Goal: Task Accomplishment & Management: Manage account settings

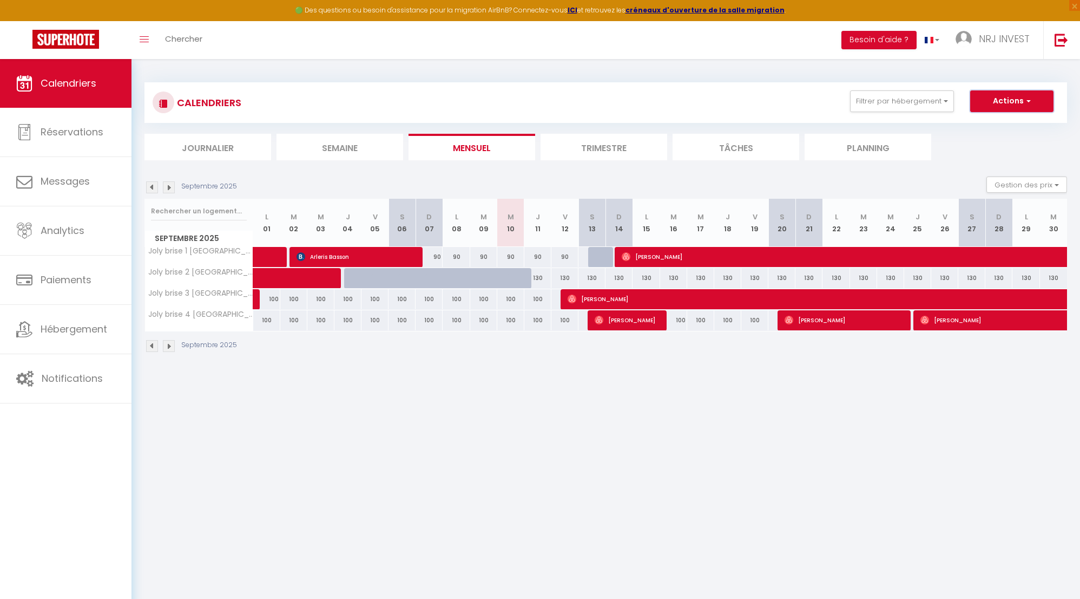
click at [1006, 107] on button "Actions" at bounding box center [1011, 101] width 83 height 22
click at [567, 257] on div "90" at bounding box center [564, 257] width 27 height 20
type input "90"
type input "Ven 12 Septembre 2025"
type input "Sam 13 Septembre 2025"
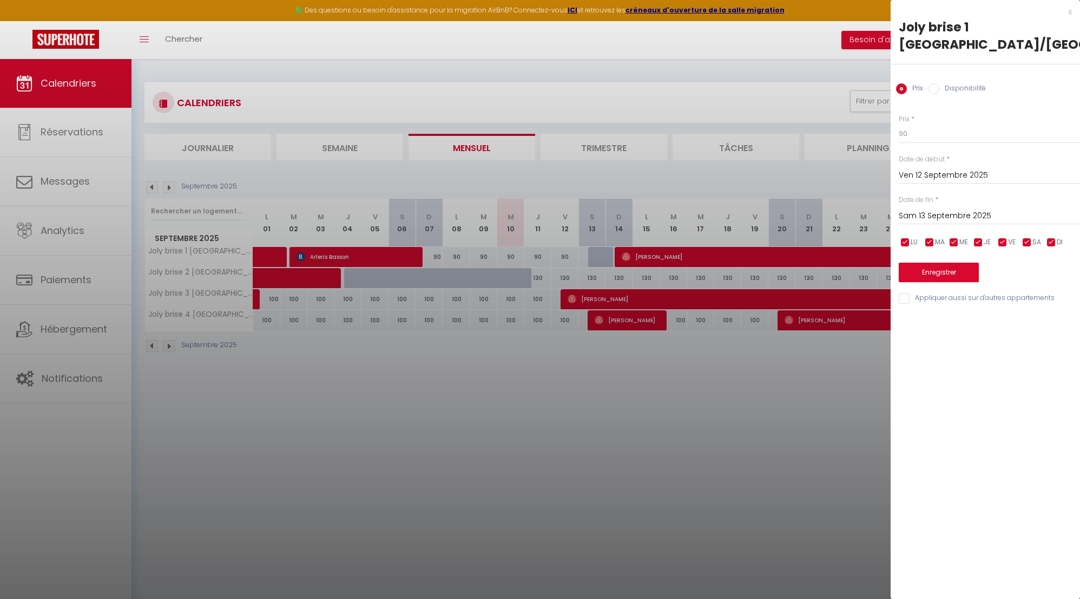
click at [213, 251] on div at bounding box center [540, 299] width 1080 height 599
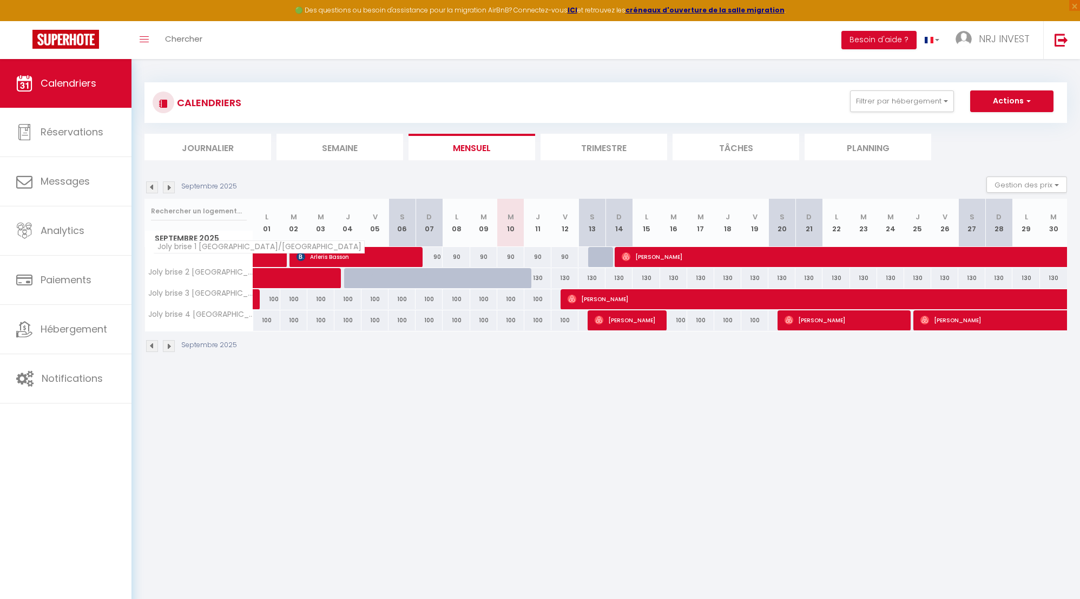
click at [211, 249] on span "Joly brise 1 [GEOGRAPHIC_DATA]/[GEOGRAPHIC_DATA]" at bounding box center [259, 246] width 212 height 13
click at [159, 249] on span "Joly brise 1 [GEOGRAPHIC_DATA]/[GEOGRAPHIC_DATA]" at bounding box center [259, 246] width 212 height 13
click at [280, 247] on span "Joly brise 1 [GEOGRAPHIC_DATA]/[GEOGRAPHIC_DATA]" at bounding box center [259, 246] width 212 height 13
click at [1056, 186] on button "Gestion des prix" at bounding box center [1027, 184] width 81 height 16
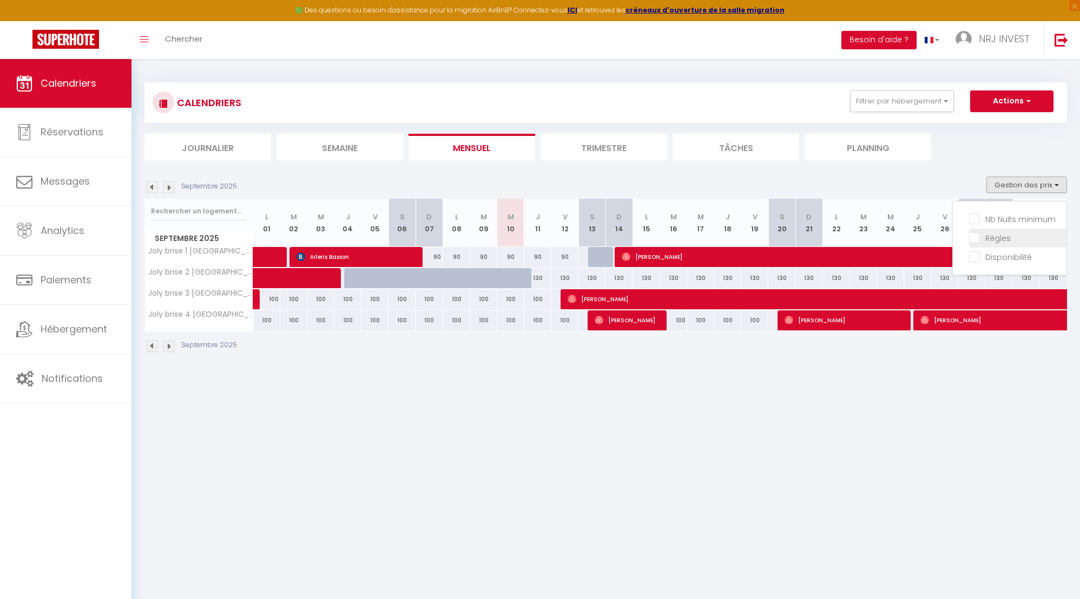
click at [994, 239] on input "Règles" at bounding box center [1017, 237] width 97 height 11
checkbox input "true"
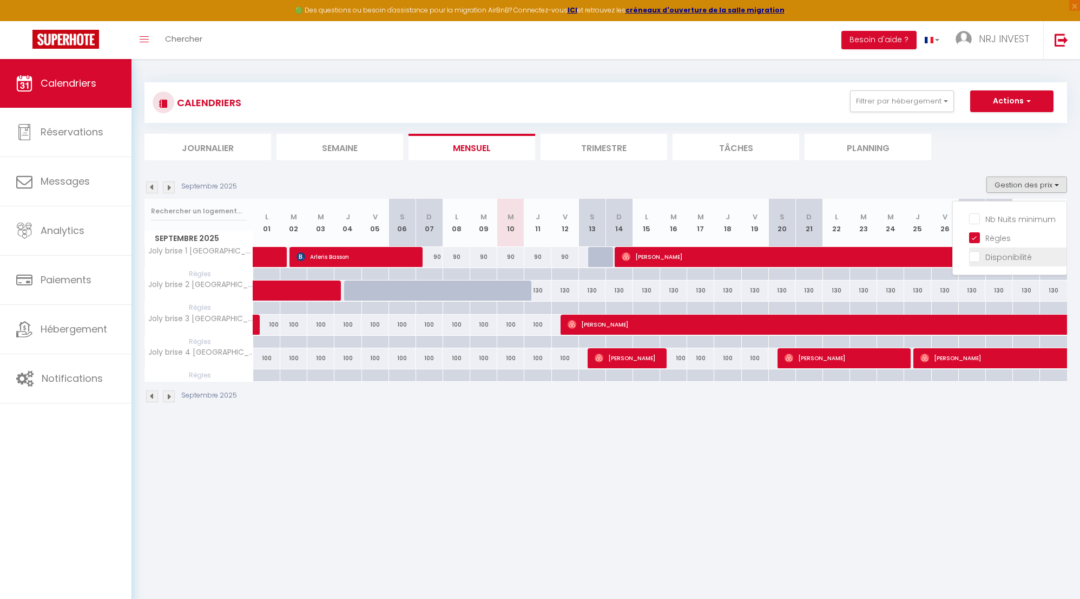
click at [974, 259] on input "Disponibilité" at bounding box center [1017, 256] width 97 height 11
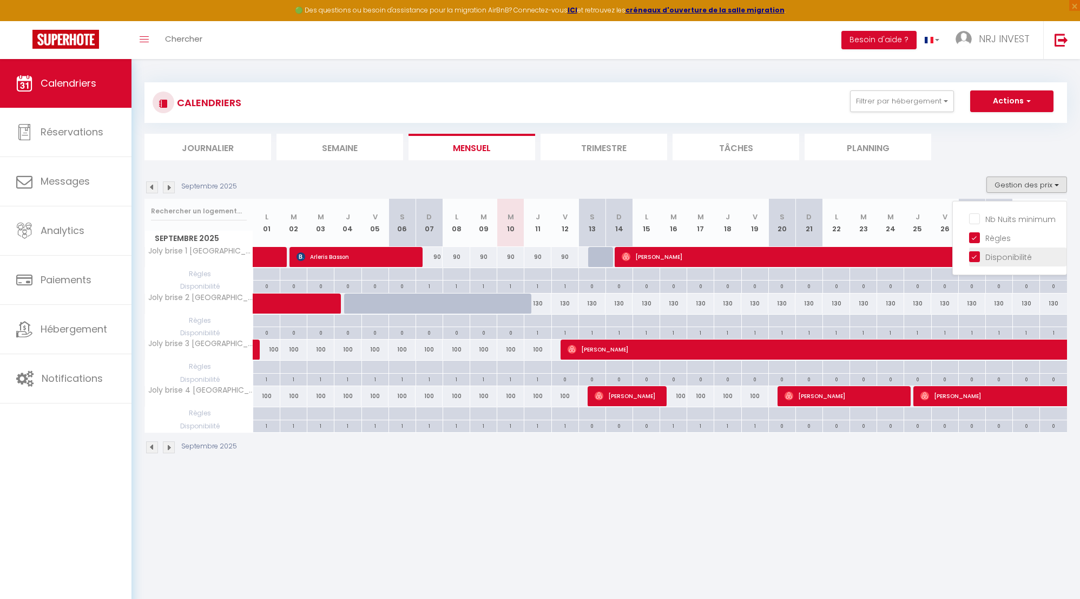
click at [974, 259] on input "Disponibilité" at bounding box center [1017, 256] width 97 height 11
checkbox input "false"
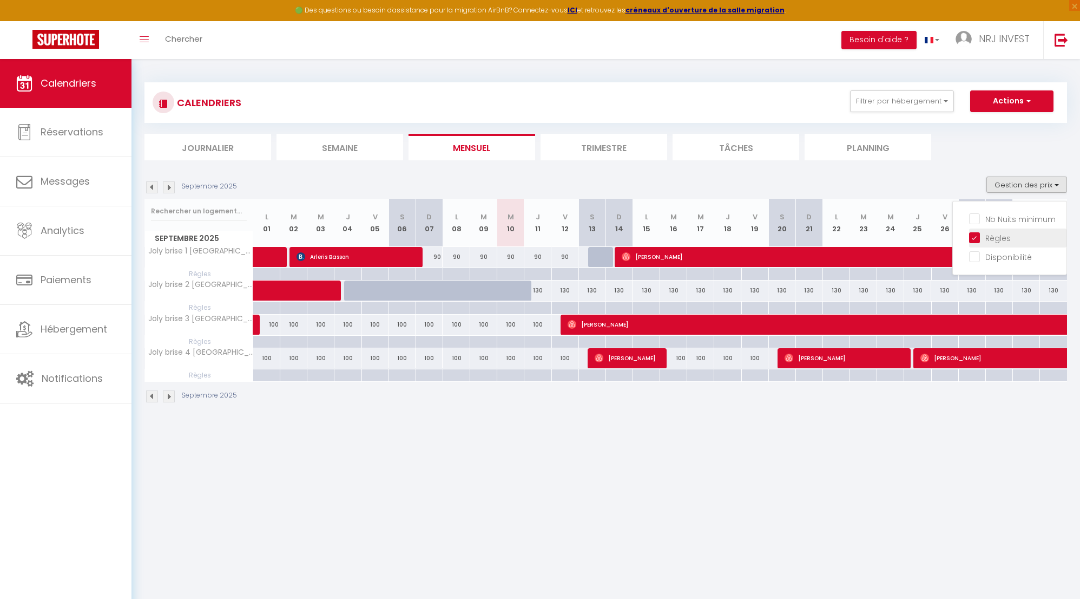
click at [974, 239] on input "Règles" at bounding box center [1017, 237] width 97 height 11
checkbox input "false"
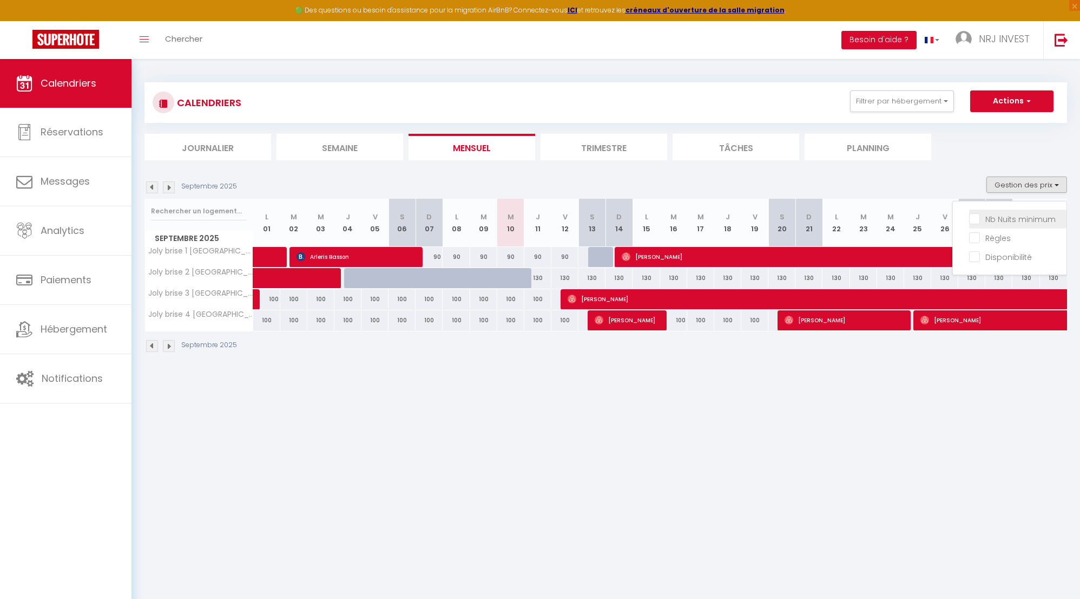
click at [976, 219] on input "Nb Nuits minimum" at bounding box center [1017, 218] width 97 height 11
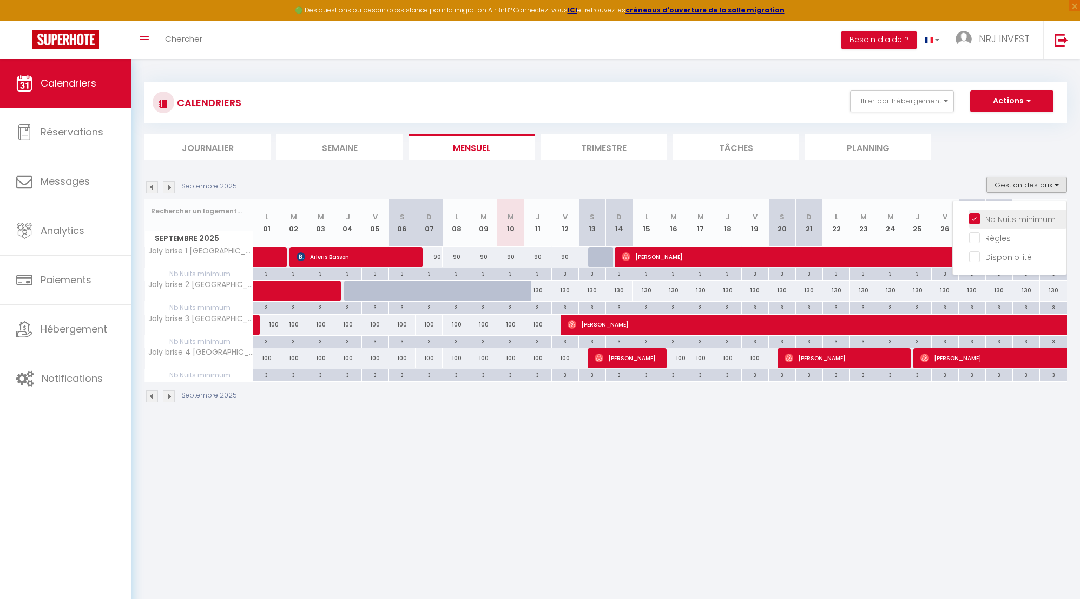
click at [976, 219] on input "Nb Nuits minimum" at bounding box center [1017, 218] width 97 height 11
checkbox input "false"
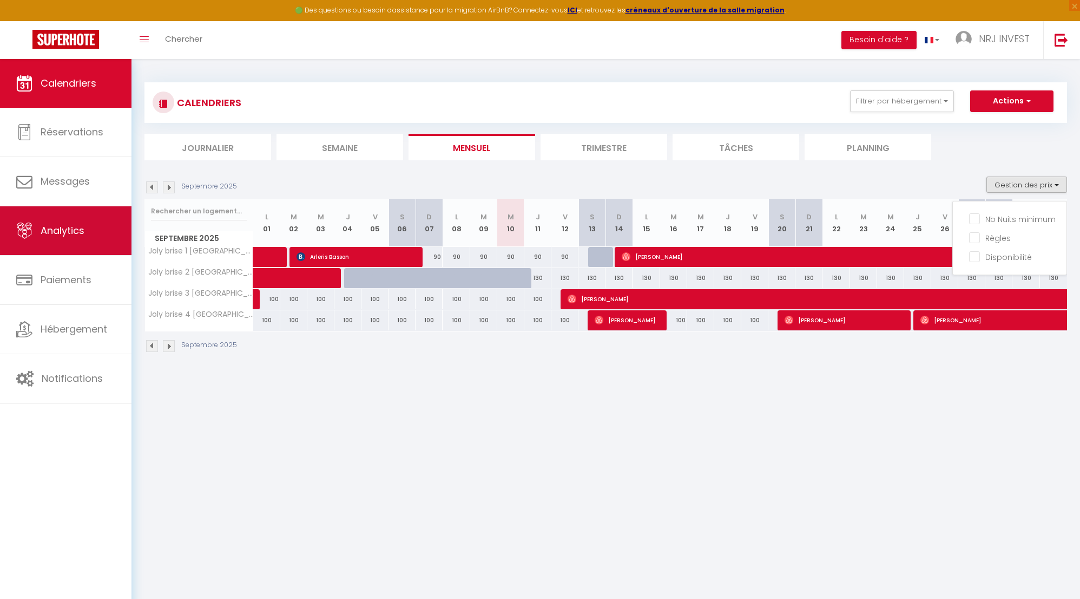
click at [79, 234] on span "Analytics" at bounding box center [63, 231] width 44 height 14
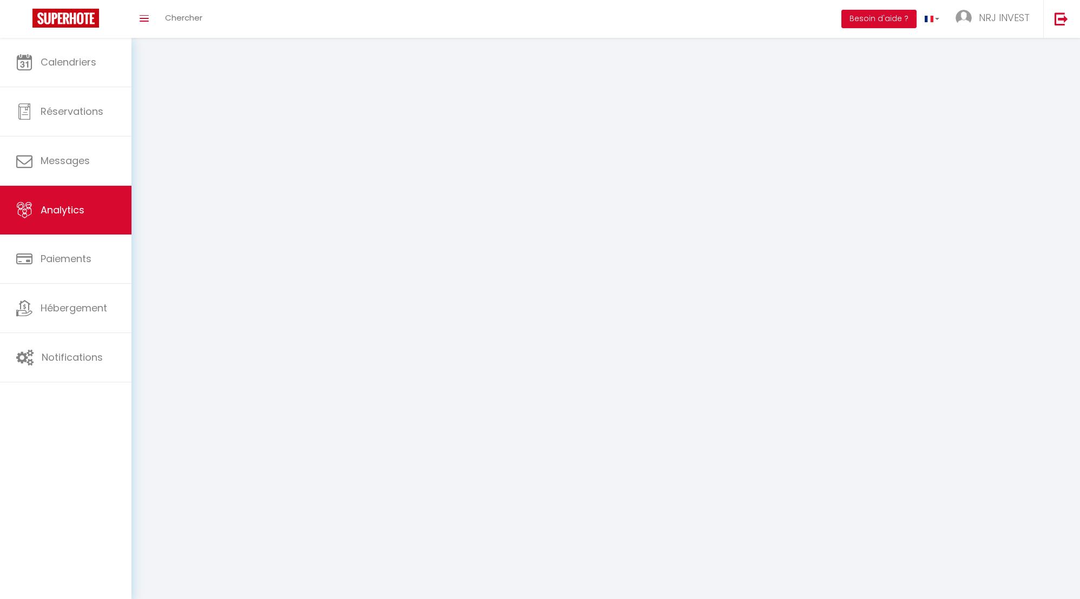
select select "2025"
select select "9"
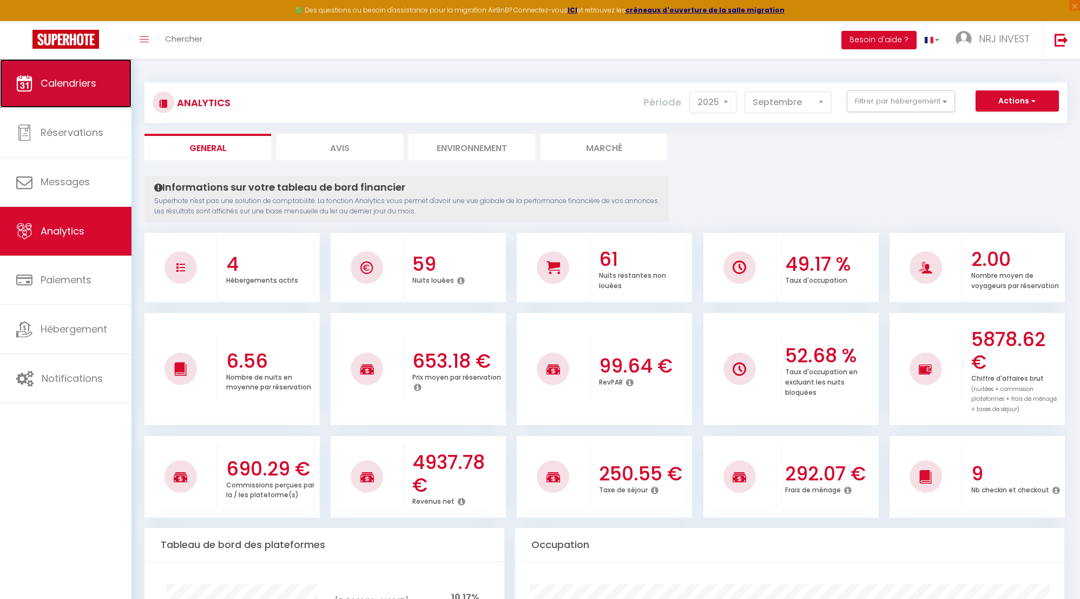
click at [82, 81] on span "Calendriers" at bounding box center [69, 83] width 56 height 14
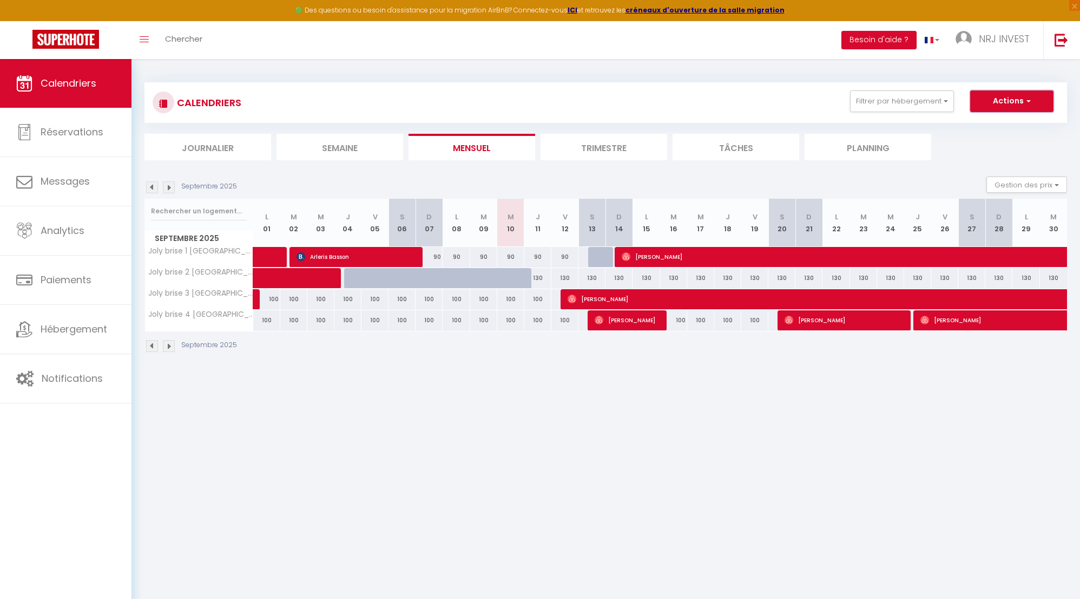
click at [1019, 109] on button "Actions" at bounding box center [1011, 101] width 83 height 22
click at [143, 42] on icon "Toggle menubar" at bounding box center [144, 39] width 9 height 6
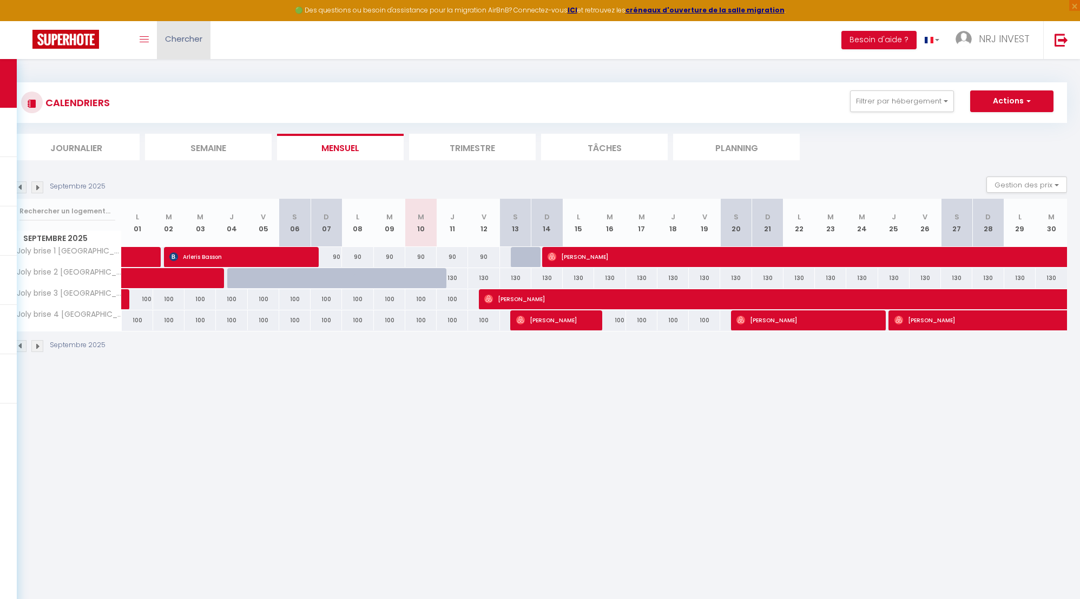
click at [192, 45] on link "Chercher" at bounding box center [184, 40] width 54 height 38
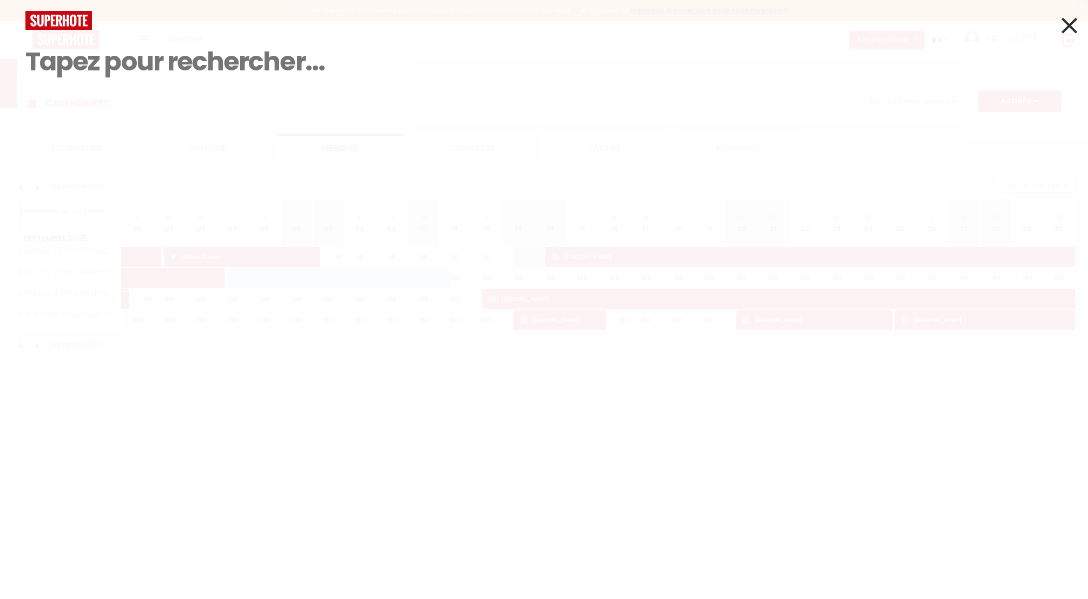
select select "2025"
select select "9"
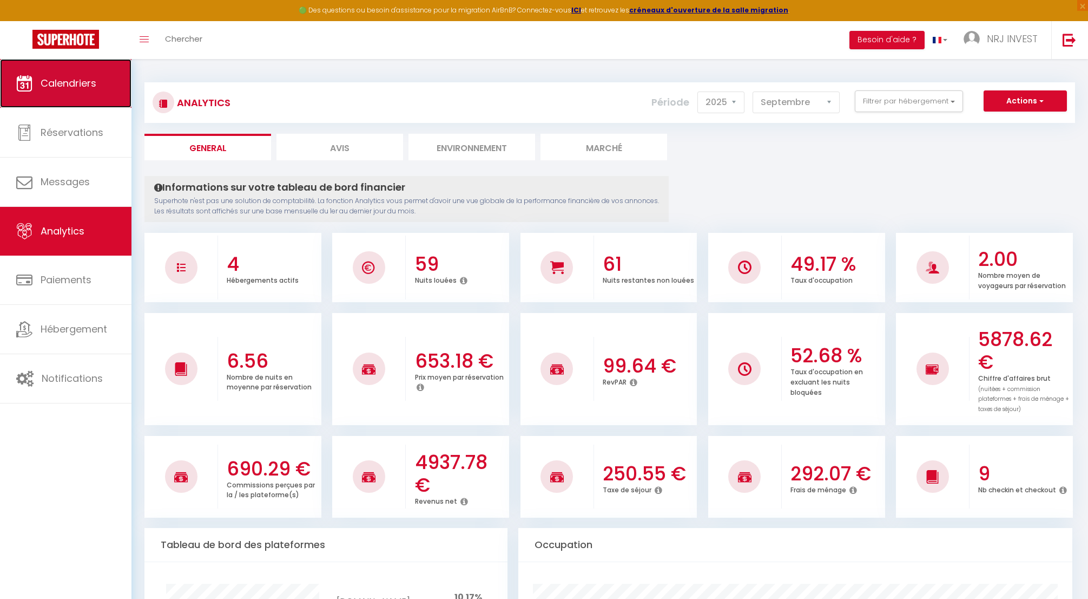
click at [62, 89] on span "Calendriers" at bounding box center [69, 83] width 56 height 14
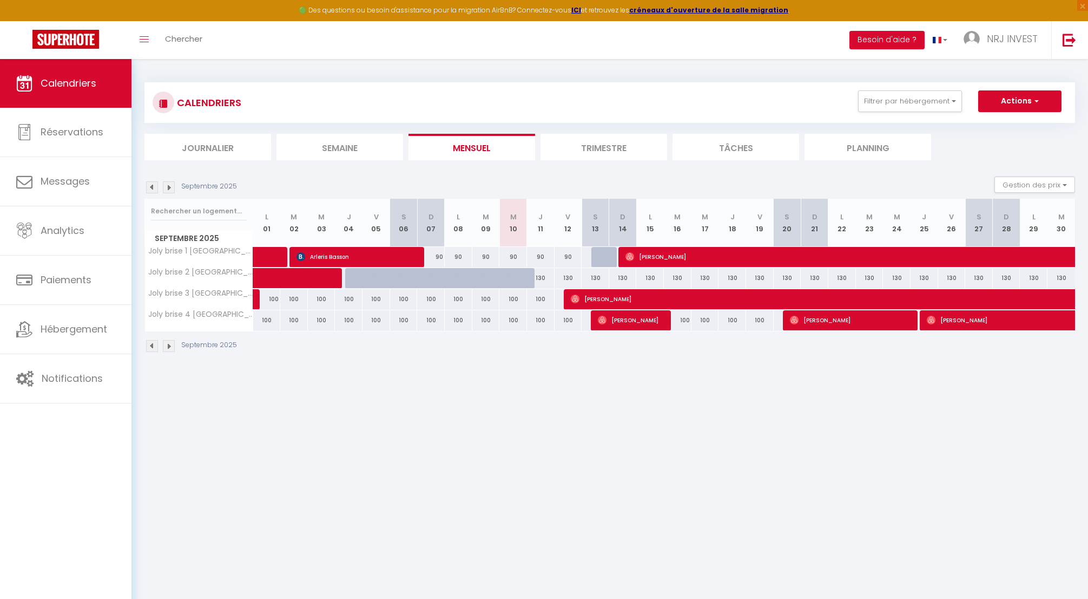
click at [487, 149] on li "Mensuel" at bounding box center [472, 147] width 127 height 27
click at [515, 257] on div "90" at bounding box center [514, 257] width 28 height 20
type input "90"
type input "Mer 10 Septembre 2025"
type input "Jeu 11 Septembre 2025"
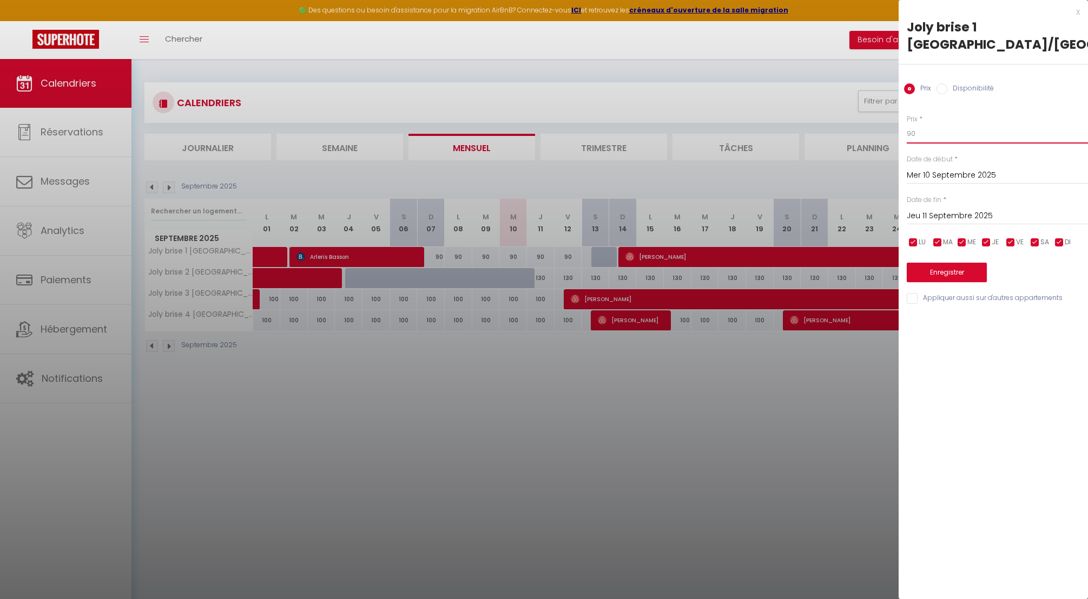
click at [911, 134] on input "90" at bounding box center [997, 133] width 181 height 19
drag, startPoint x: 924, startPoint y: 133, endPoint x: 882, endPoint y: 132, distance: 42.8
click at [882, 132] on body "🟢 Des questions ou besoin d'assistance pour la migration AirBnB? Connectez-vous…" at bounding box center [544, 358] width 1088 height 599
type input "85"
click at [938, 169] on input "Mer 10 Septembre 2025" at bounding box center [997, 175] width 181 height 14
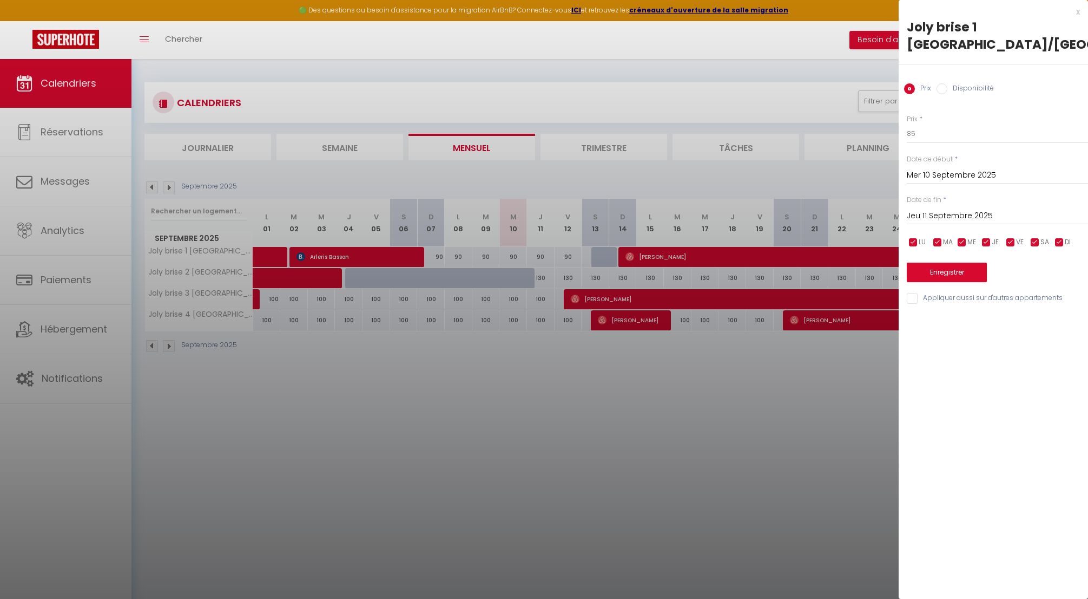
click at [980, 160] on div "Date de début * Mer 10 Septembre 2025 < Sep 2025 > Dim Lun Mar Mer Jeu Ven Sam …" at bounding box center [997, 169] width 181 height 30
click at [936, 200] on label "Date de fin" at bounding box center [924, 200] width 35 height 10
click at [937, 215] on input "Jeu 11 Septembre 2025" at bounding box center [997, 216] width 181 height 14
click at [1062, 234] on span ">" at bounding box center [1057, 235] width 23 height 22
click at [995, 212] on input "Jeu 11 Septembre 2025" at bounding box center [997, 216] width 181 height 14
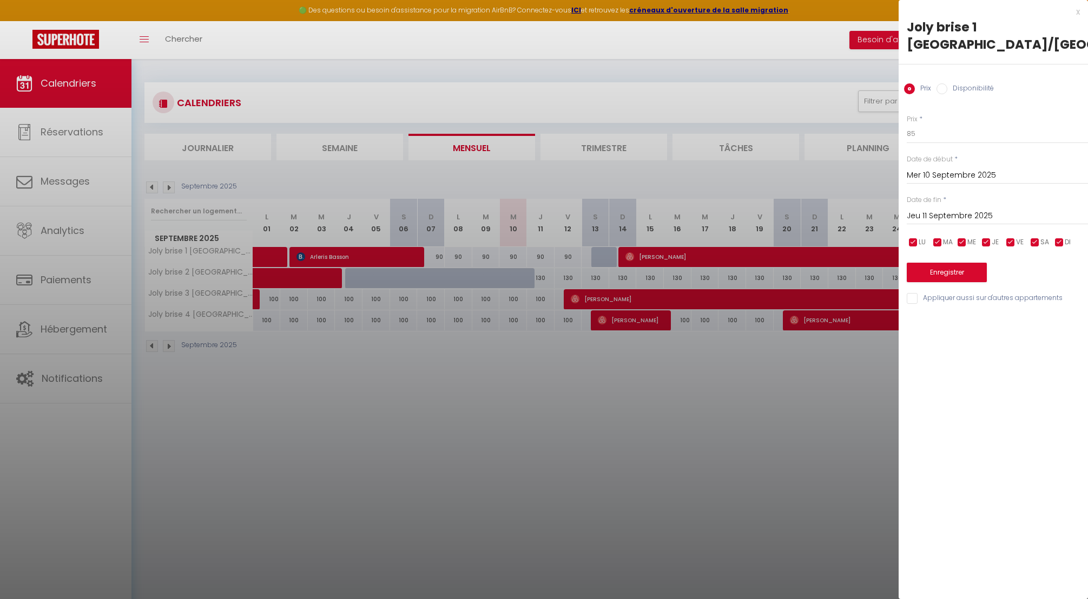
click at [1006, 214] on input "Jeu 11 Septembre 2025" at bounding box center [997, 216] width 181 height 14
click at [1056, 237] on span ">" at bounding box center [1057, 235] width 23 height 22
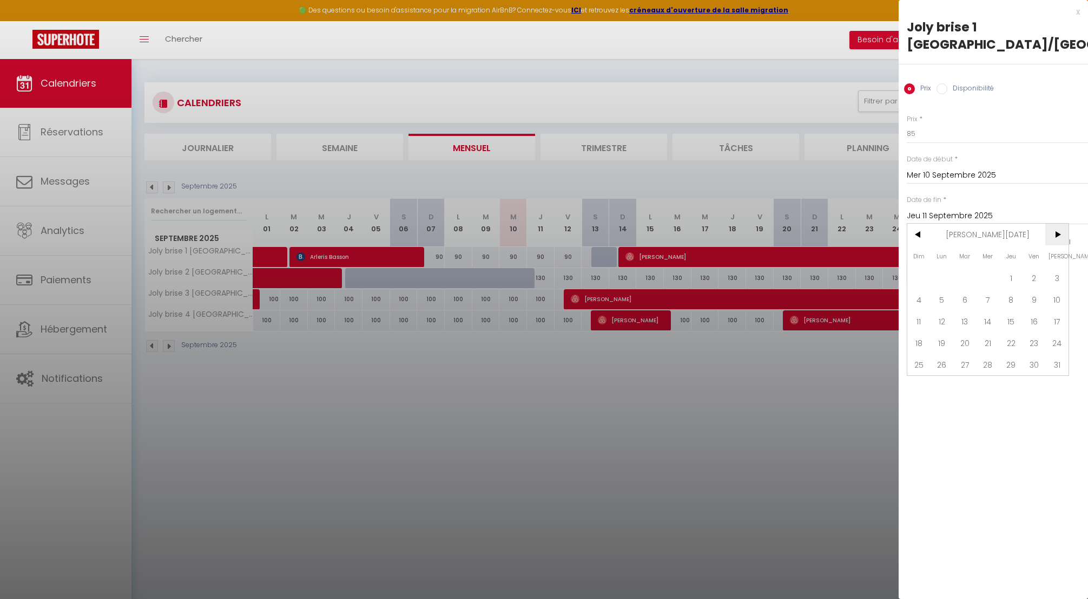
click at [1056, 237] on span ">" at bounding box center [1057, 235] width 23 height 22
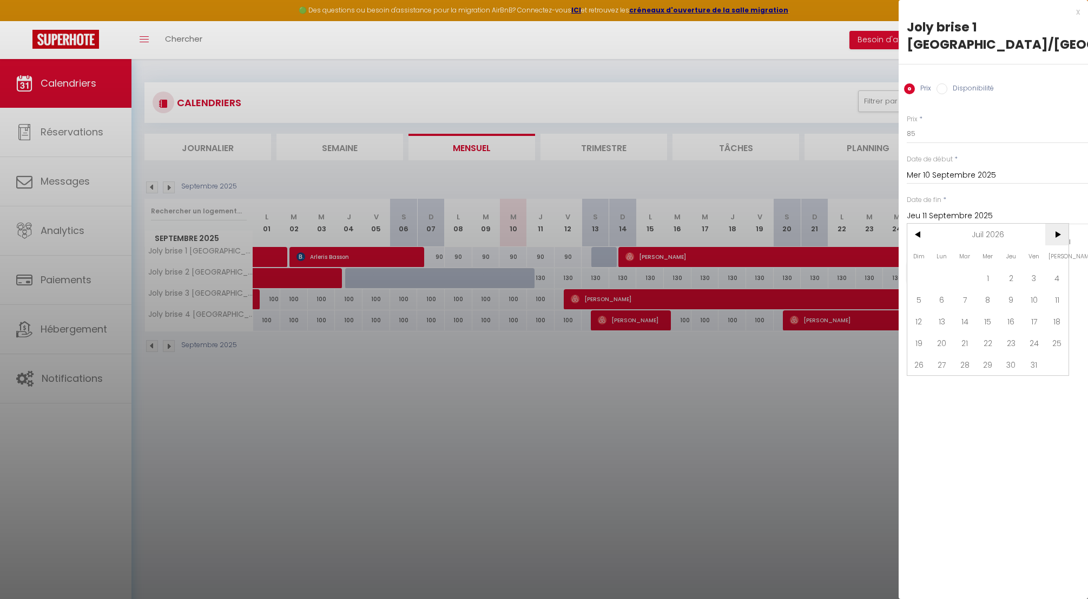
click at [1056, 237] on span ">" at bounding box center [1057, 235] width 23 height 22
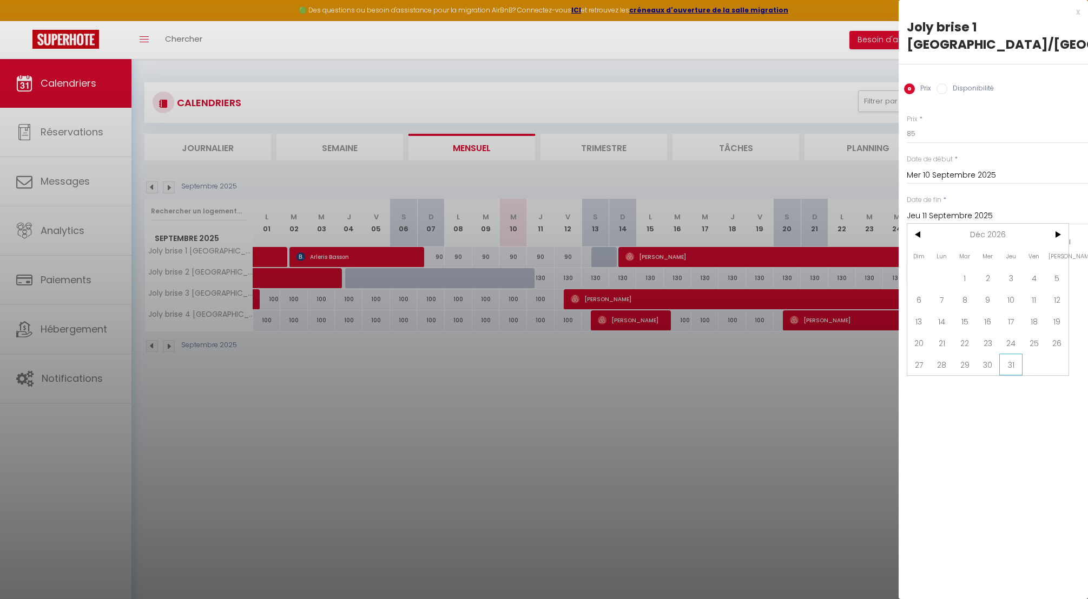
click at [1017, 362] on span "31" at bounding box center [1011, 364] width 23 height 22
type input "Jeu 31 Décembre 2026"
click at [945, 274] on button "Enregistrer" at bounding box center [947, 271] width 80 height 19
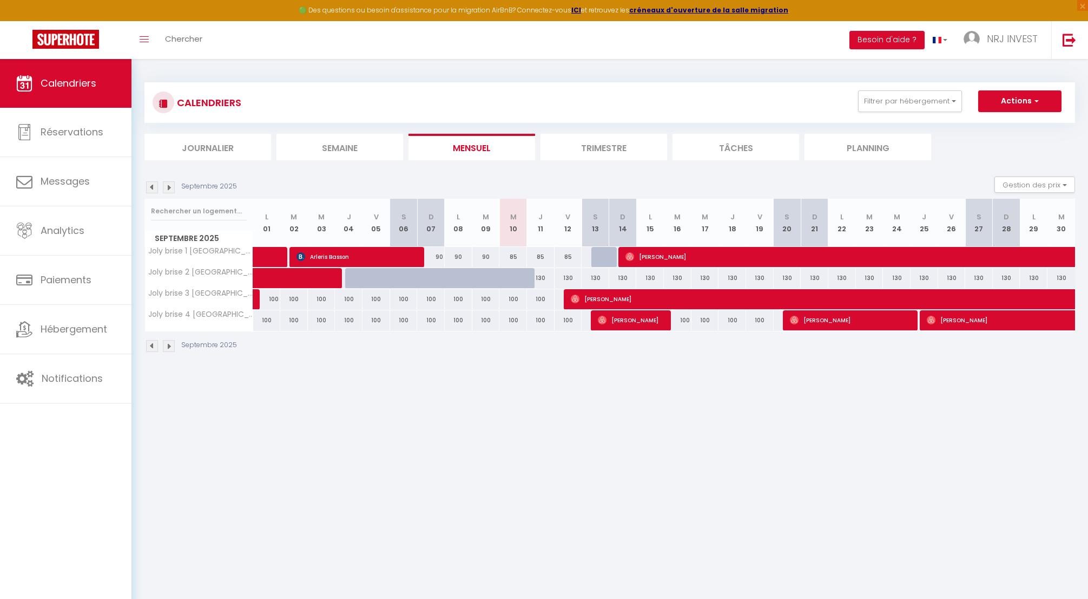
click at [542, 279] on div "130" at bounding box center [541, 278] width 28 height 20
type input "130"
type input "Jeu 11 Septembre 2025"
type input "Ven 12 Septembre 2025"
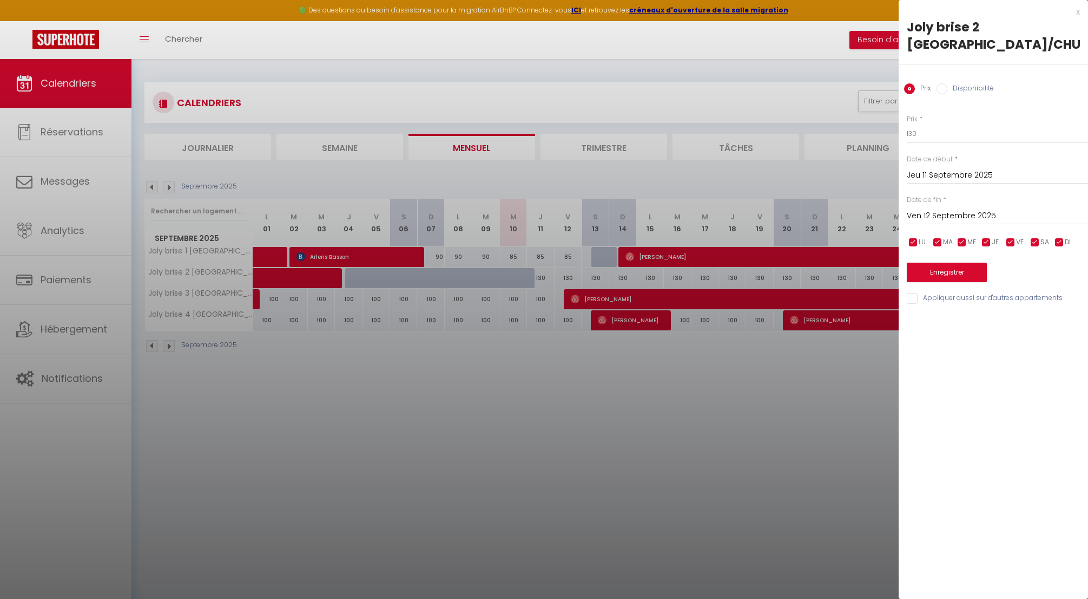
click at [518, 275] on div at bounding box center [544, 299] width 1088 height 599
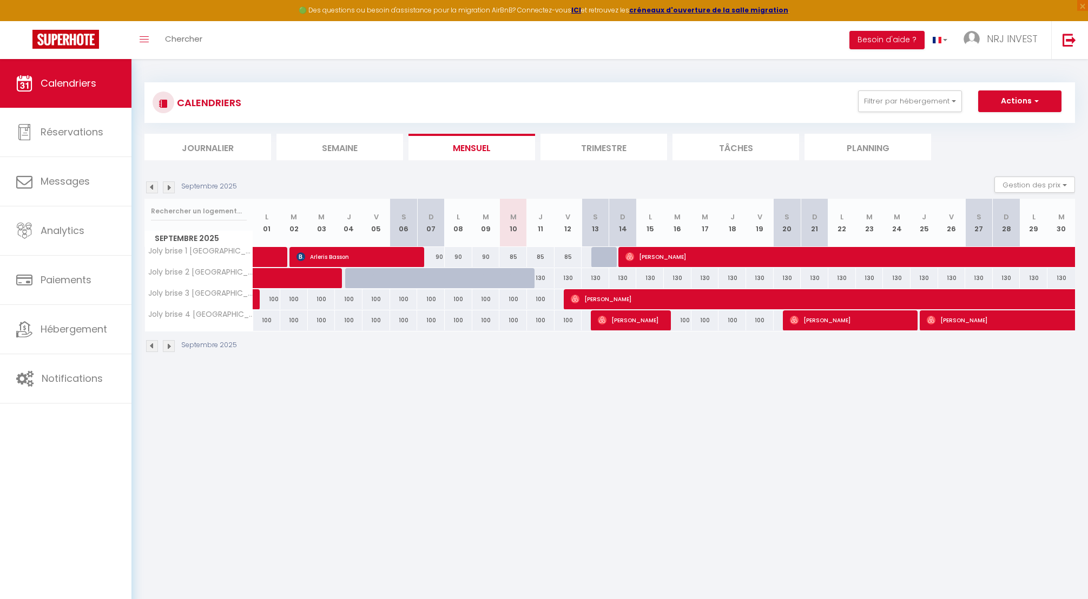
click at [518, 275] on div at bounding box center [523, 284] width 28 height 21
type input "130"
type input "Mer 10 Septembre 2025"
type input "Jeu 11 Septembre 2025"
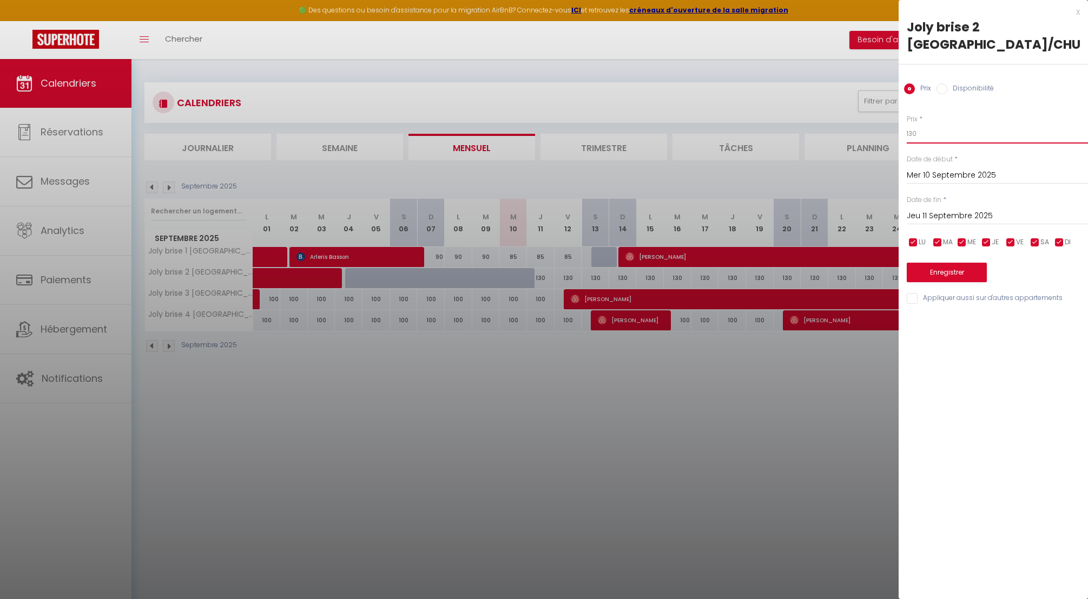
click at [914, 133] on input "130" at bounding box center [997, 133] width 181 height 19
type input "120"
click at [941, 178] on input "Mer 10 Septembre 2025" at bounding box center [997, 175] width 181 height 14
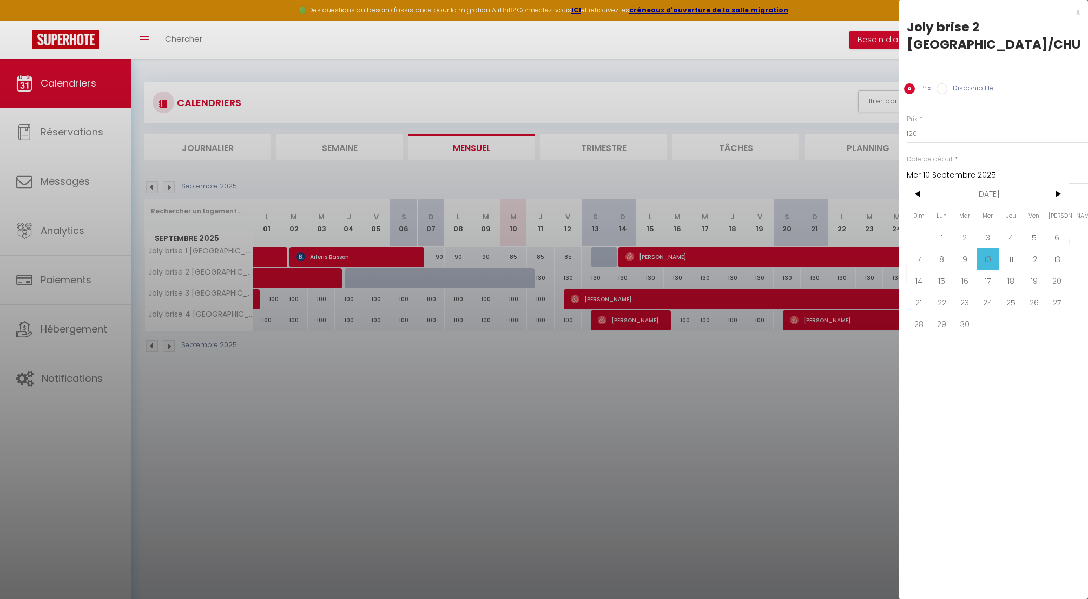
click at [986, 257] on span "10" at bounding box center [988, 259] width 23 height 22
click at [977, 217] on input "Jeu 11 Septembre 2025" at bounding box center [997, 216] width 181 height 14
click at [1058, 235] on span ">" at bounding box center [1057, 235] width 23 height 22
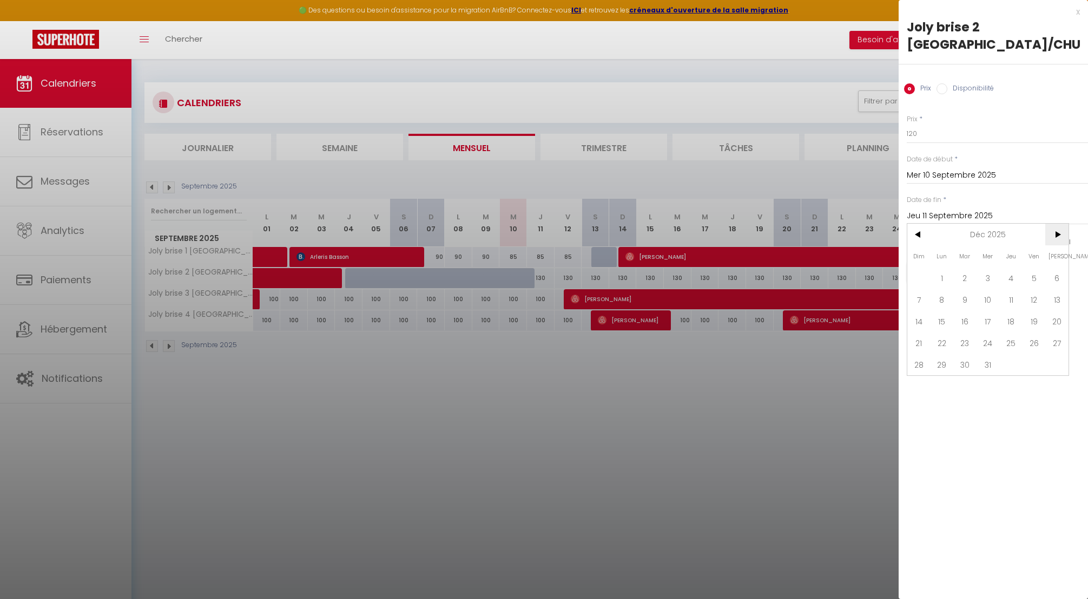
click at [1058, 235] on span ">" at bounding box center [1057, 235] width 23 height 22
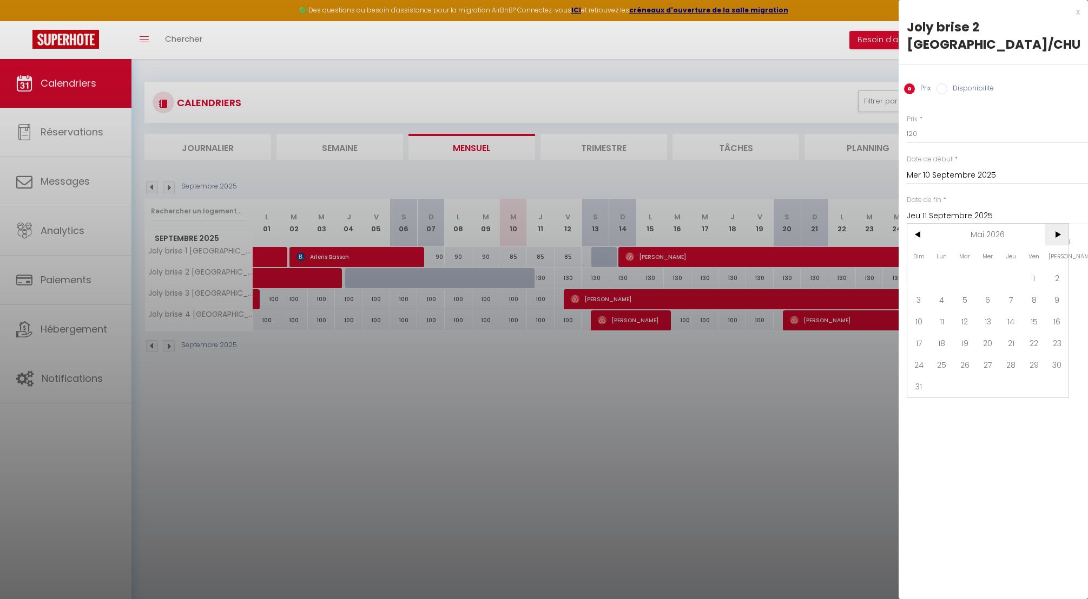
click at [1058, 235] on span ">" at bounding box center [1057, 235] width 23 height 22
click at [1059, 235] on span ">" at bounding box center [1057, 235] width 23 height 22
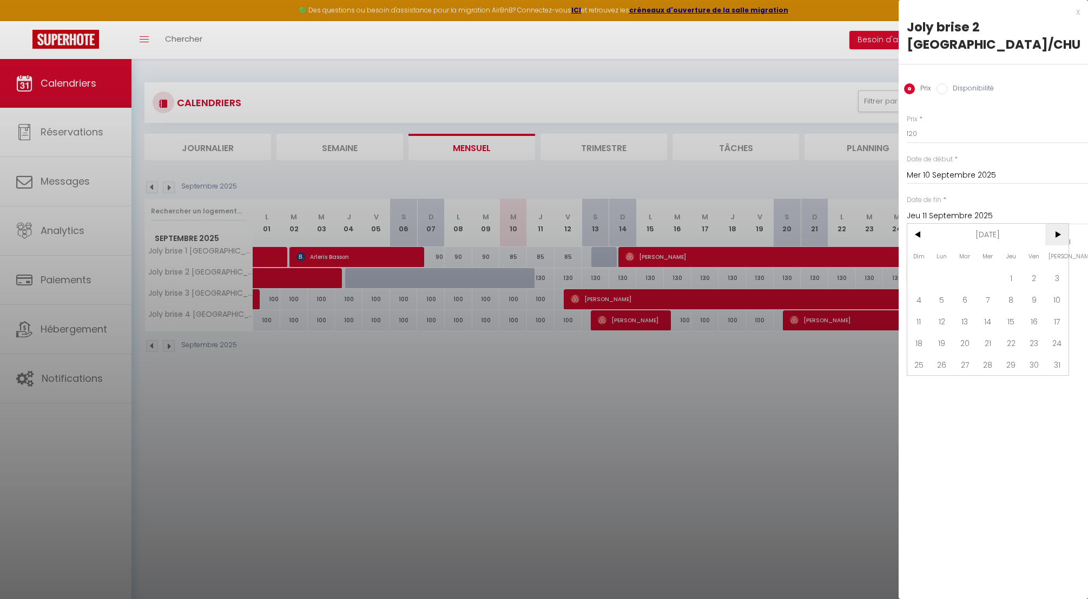
click at [1059, 235] on span ">" at bounding box center [1057, 235] width 23 height 22
click at [1010, 363] on span "31" at bounding box center [1011, 364] width 23 height 22
type input "Jeu 31 Décembre 2026"
click at [947, 272] on button "Enregistrer" at bounding box center [947, 271] width 80 height 19
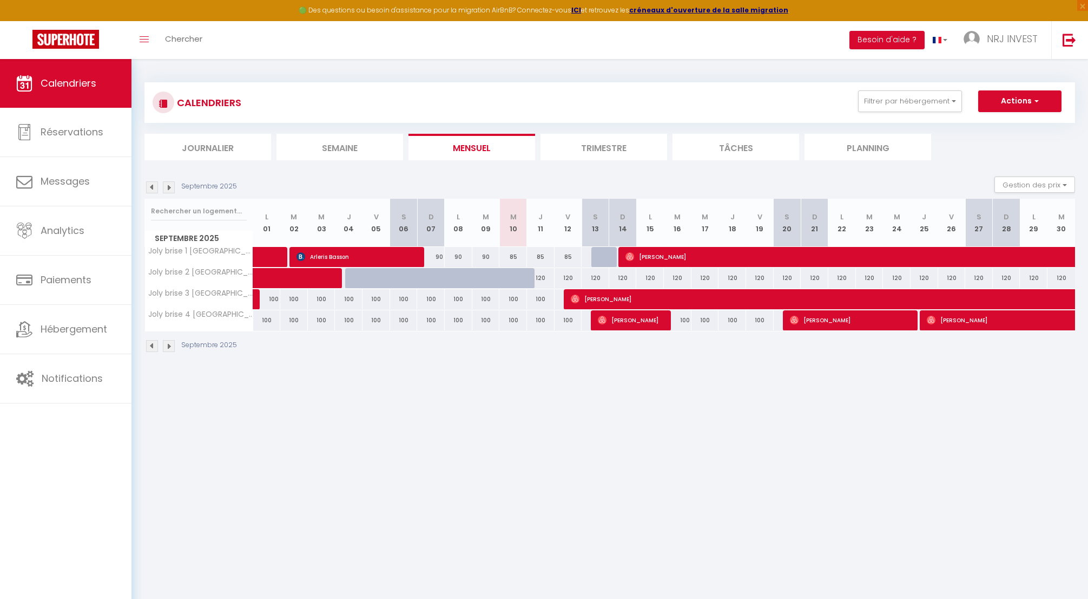
click at [516, 299] on div "100" at bounding box center [514, 299] width 28 height 20
type input "100"
type input "Mer 10 Septembre 2025"
type input "Jeu 11 Septembre 2025"
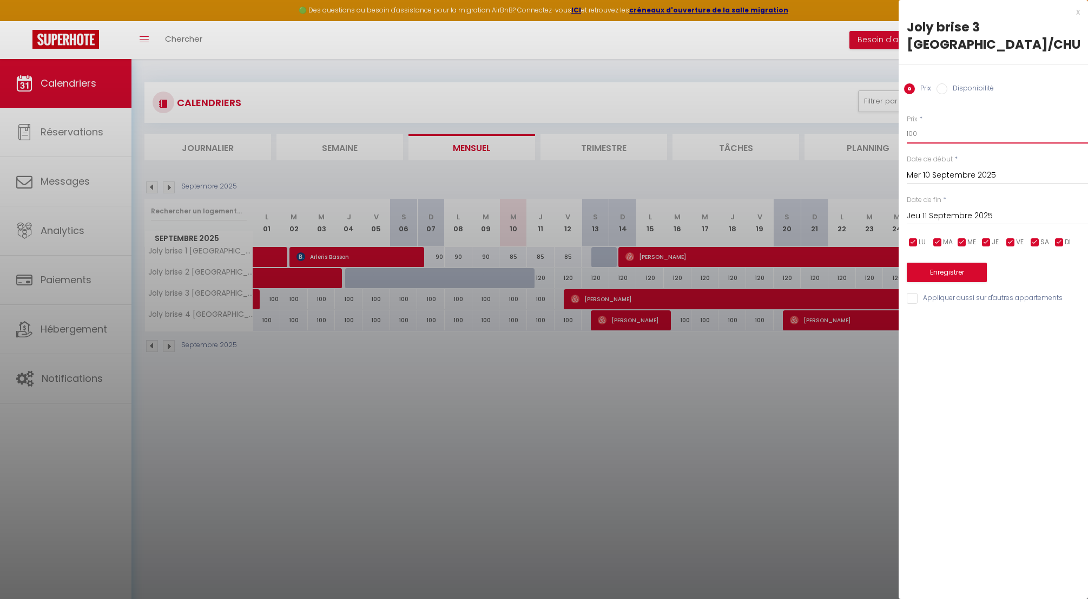
click at [915, 134] on input "100" at bounding box center [997, 133] width 181 height 19
type input "1"
type input "90"
click at [947, 216] on input "Jeu 11 Septembre 2025" at bounding box center [997, 216] width 181 height 14
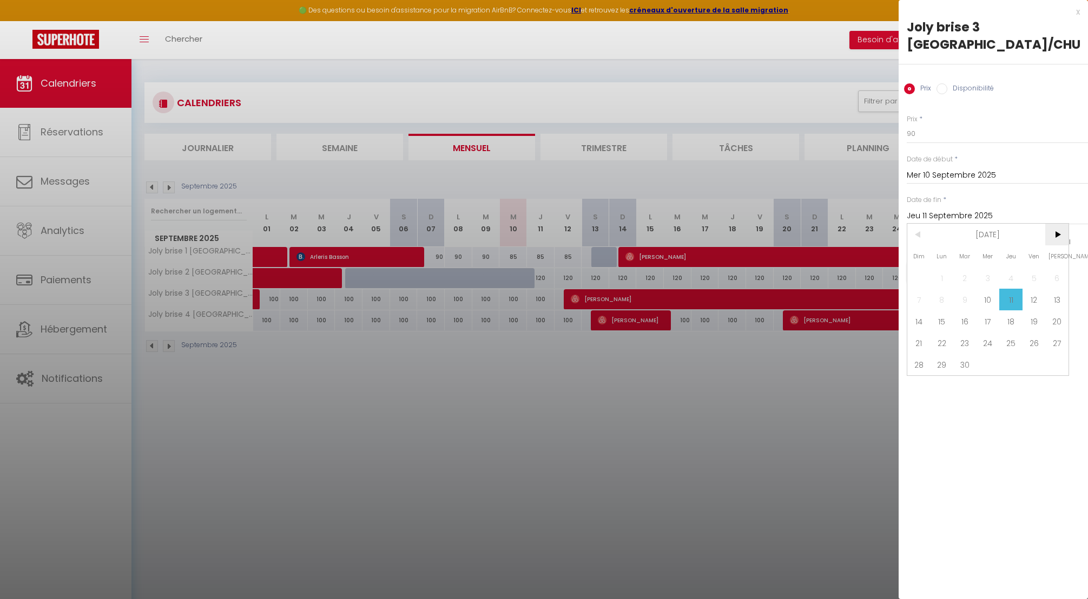
click at [1054, 230] on span ">" at bounding box center [1057, 235] width 23 height 22
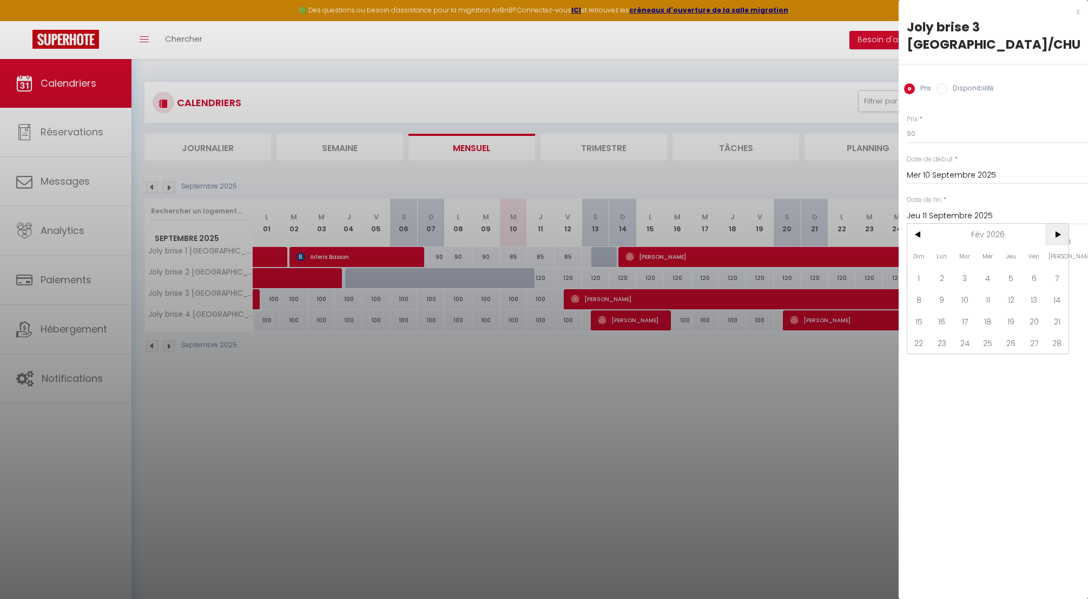
click at [1054, 230] on span ">" at bounding box center [1057, 235] width 23 height 22
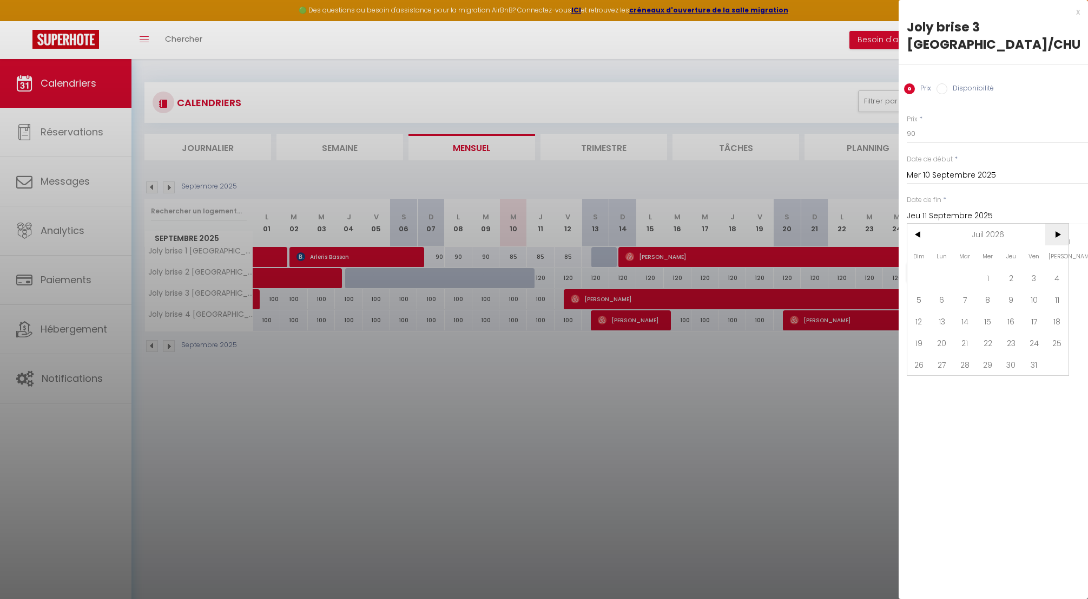
click at [1054, 230] on span ">" at bounding box center [1057, 235] width 23 height 22
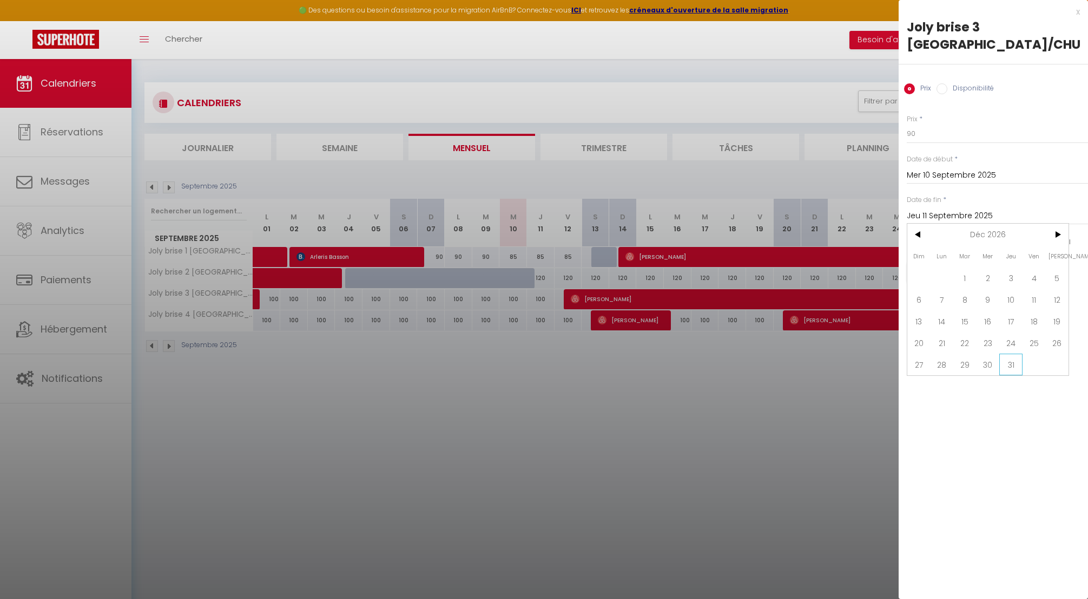
click at [1015, 366] on span "31" at bounding box center [1011, 364] width 23 height 22
type input "Jeu 31 Décembre 2026"
click at [955, 274] on button "Enregistrer" at bounding box center [947, 271] width 80 height 19
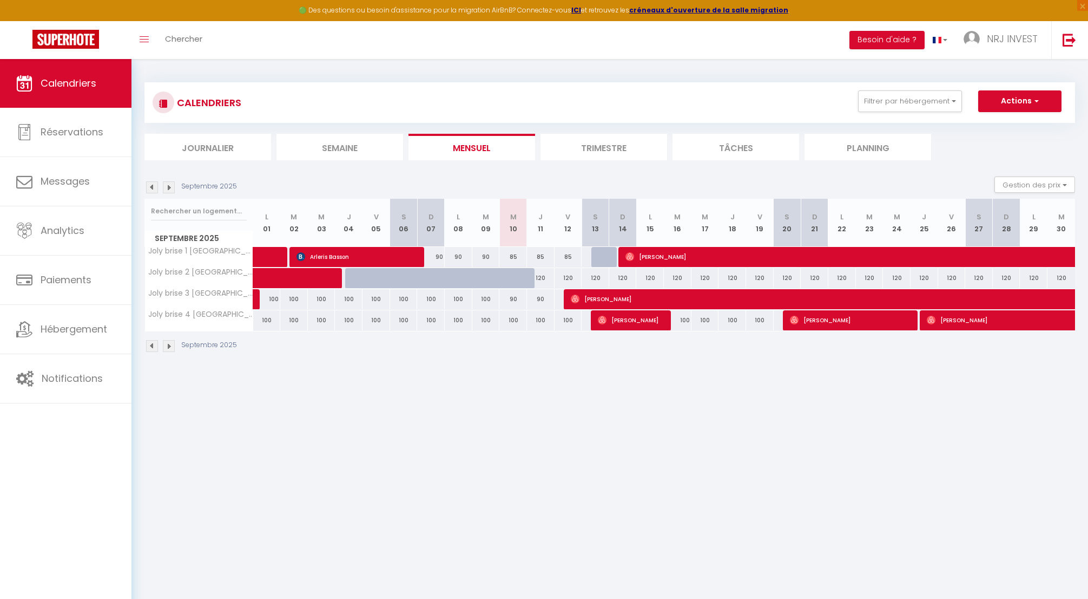
click at [230, 152] on li "Journalier" at bounding box center [208, 147] width 127 height 27
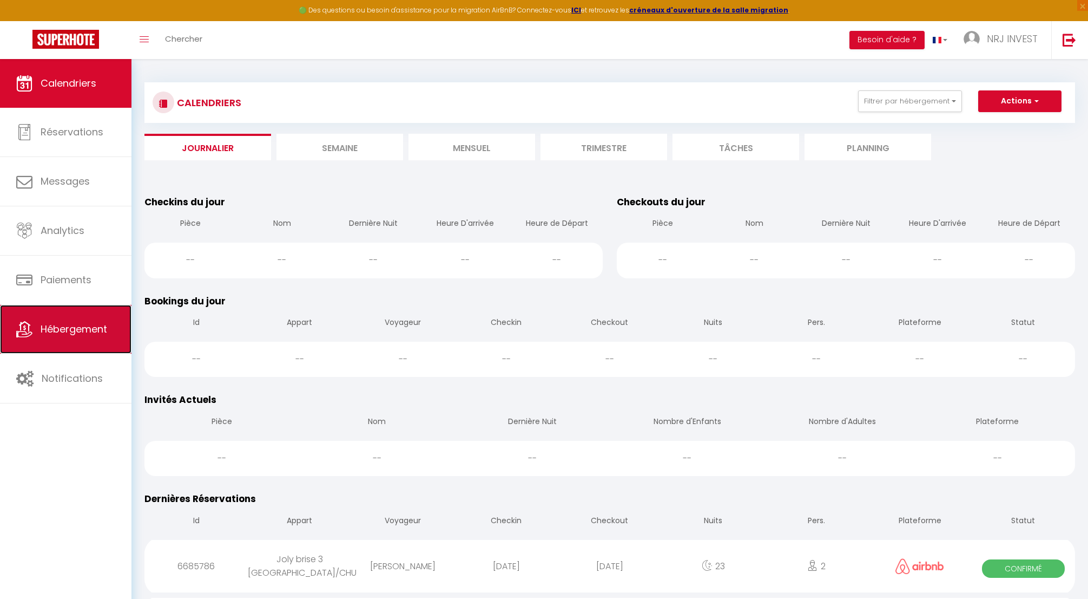
click at [69, 327] on span "Hébergement" at bounding box center [74, 329] width 67 height 14
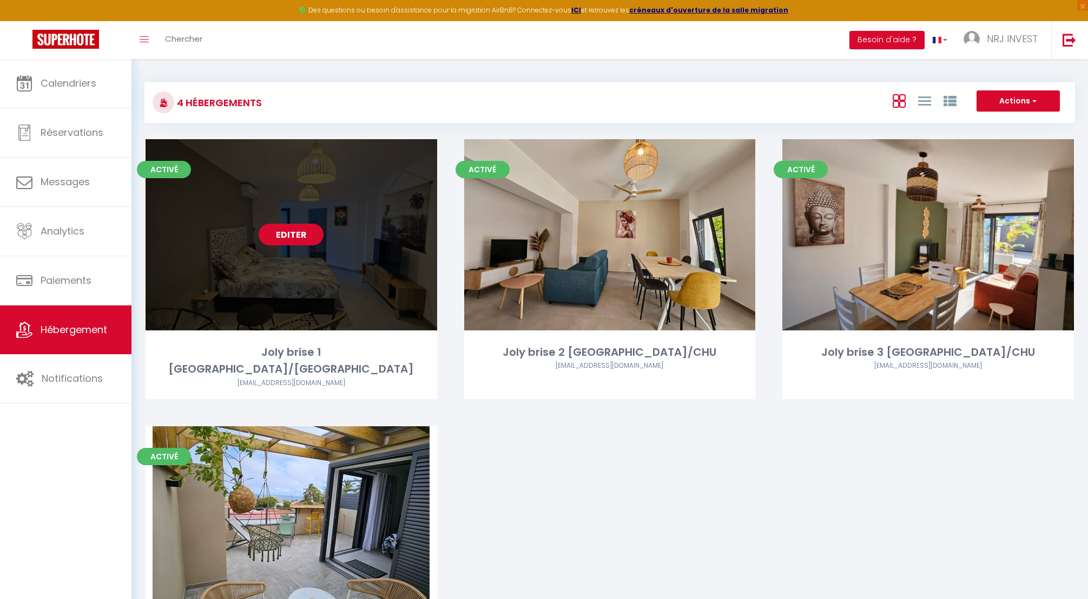
click at [288, 233] on link "Editer" at bounding box center [291, 235] width 65 height 22
click at [303, 234] on link "Editer" at bounding box center [291, 235] width 65 height 22
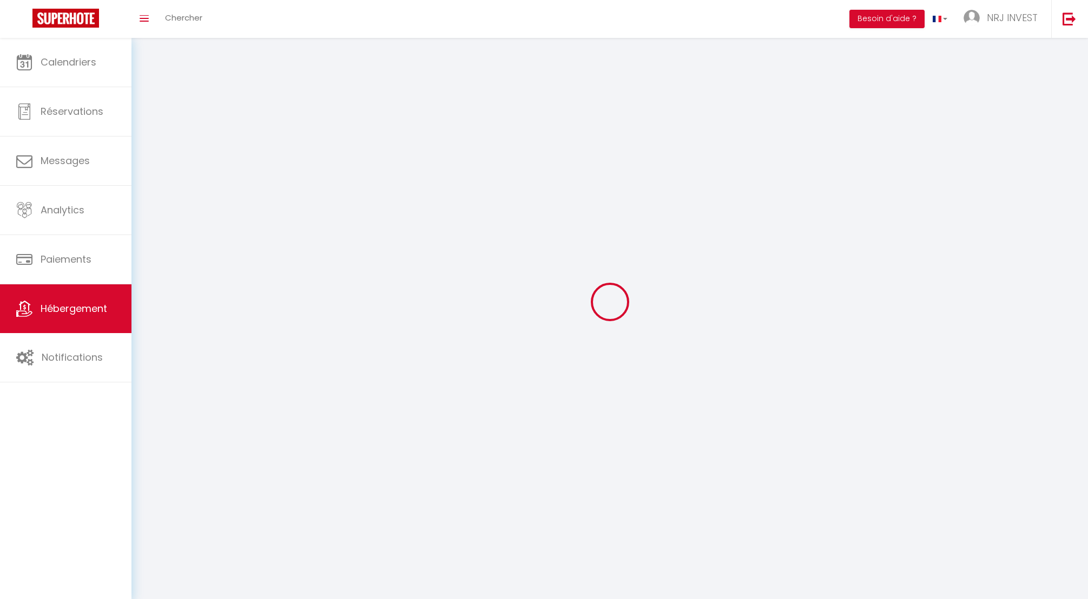
select select
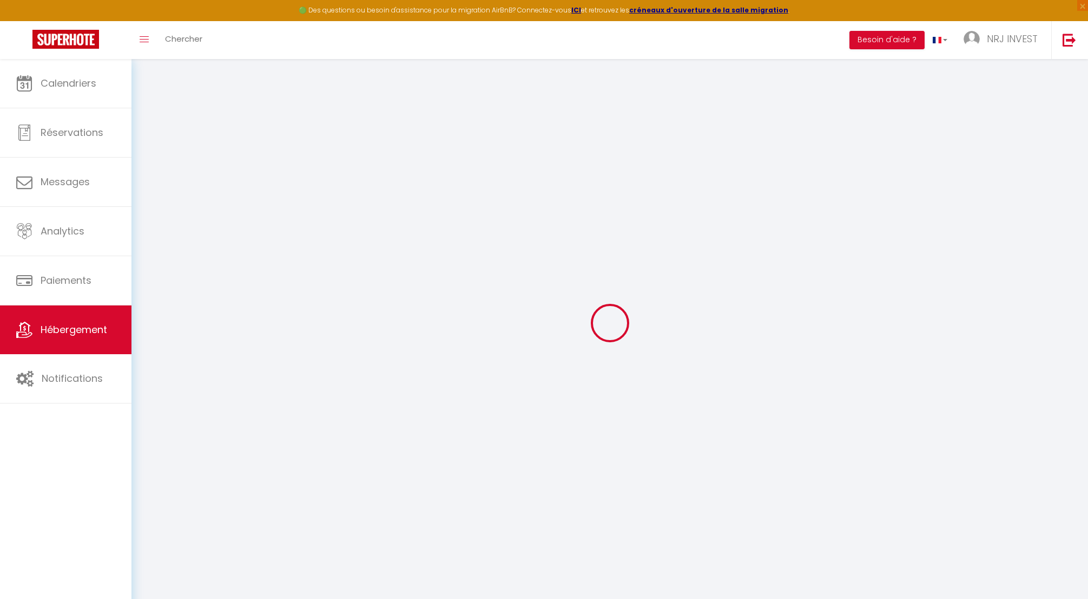
select select
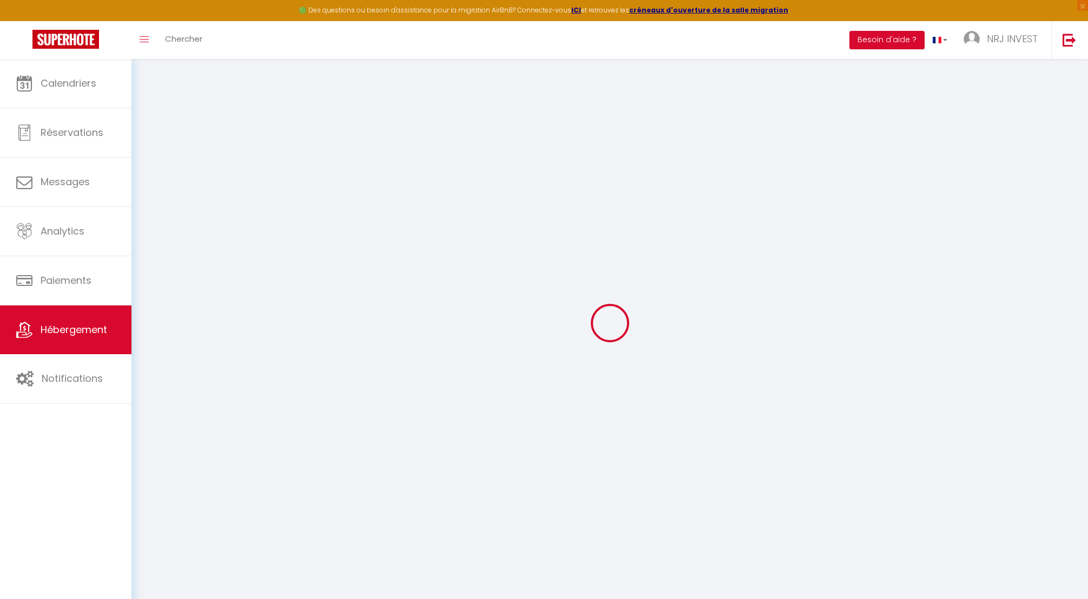
select select
checkbox input "false"
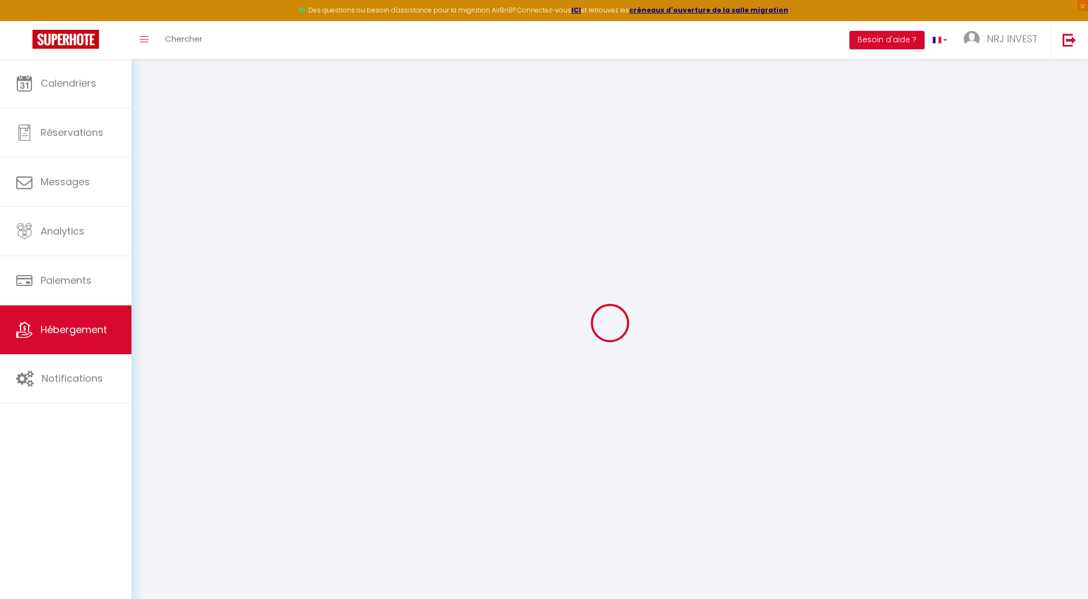
select select
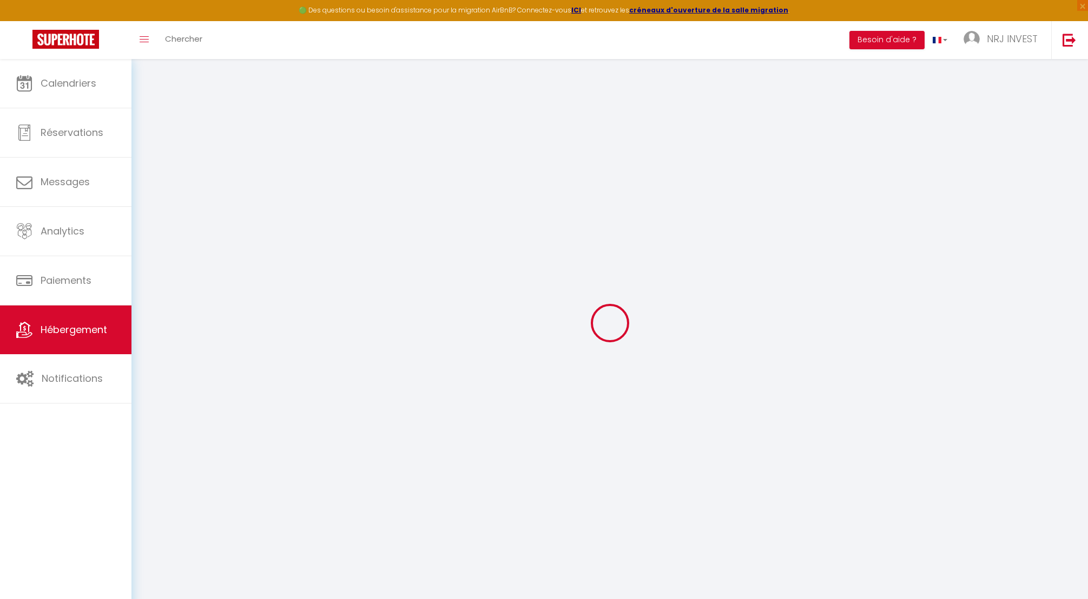
select select
checkbox input "false"
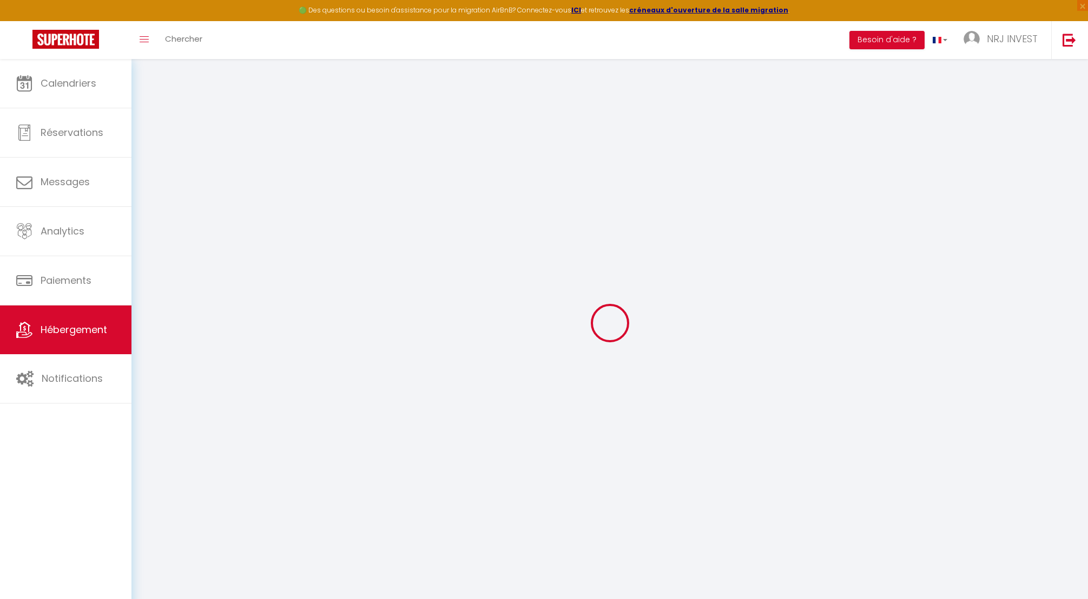
checkbox input "false"
select select
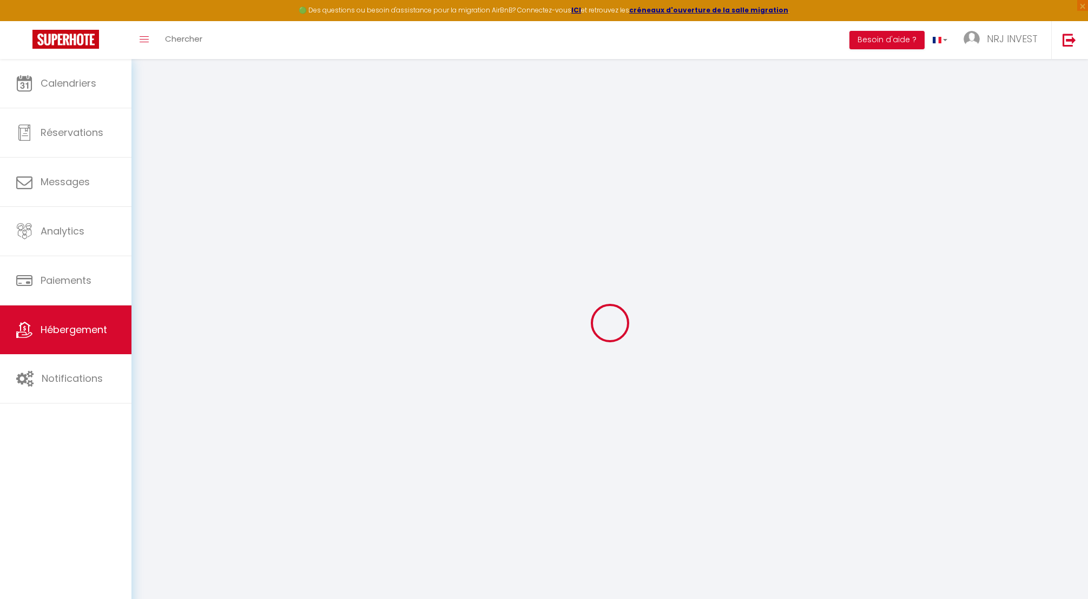
select select
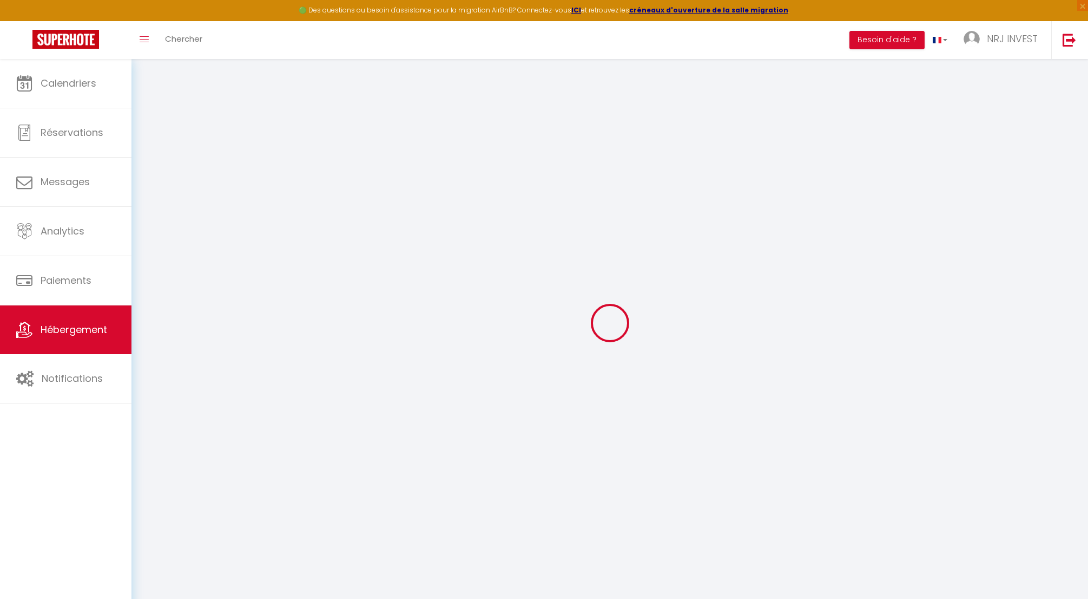
checkbox input "false"
select select
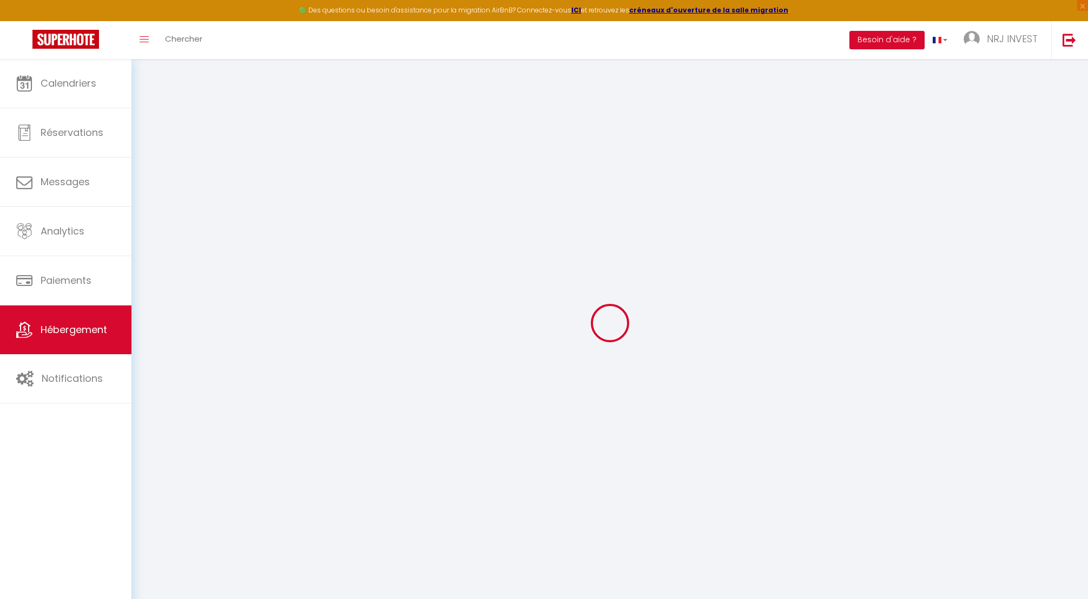
select select
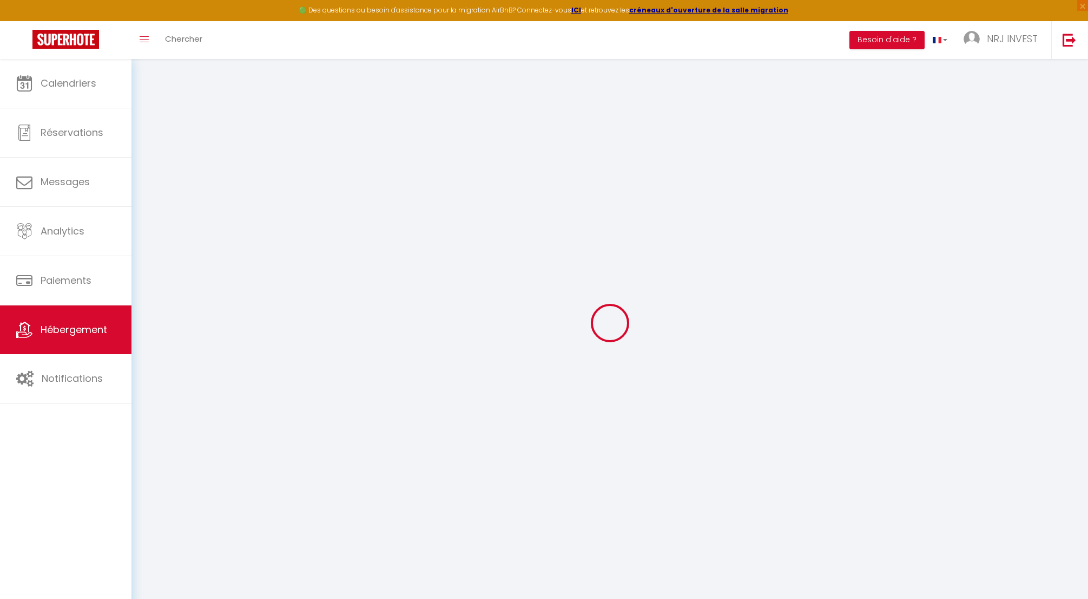
select select
checkbox input "false"
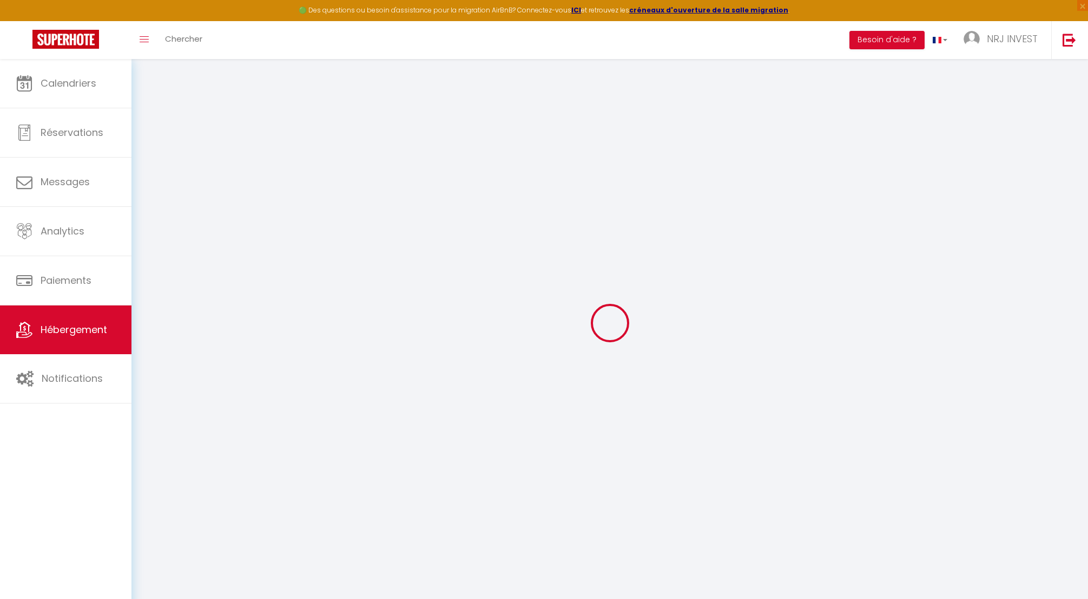
checkbox input "false"
select select
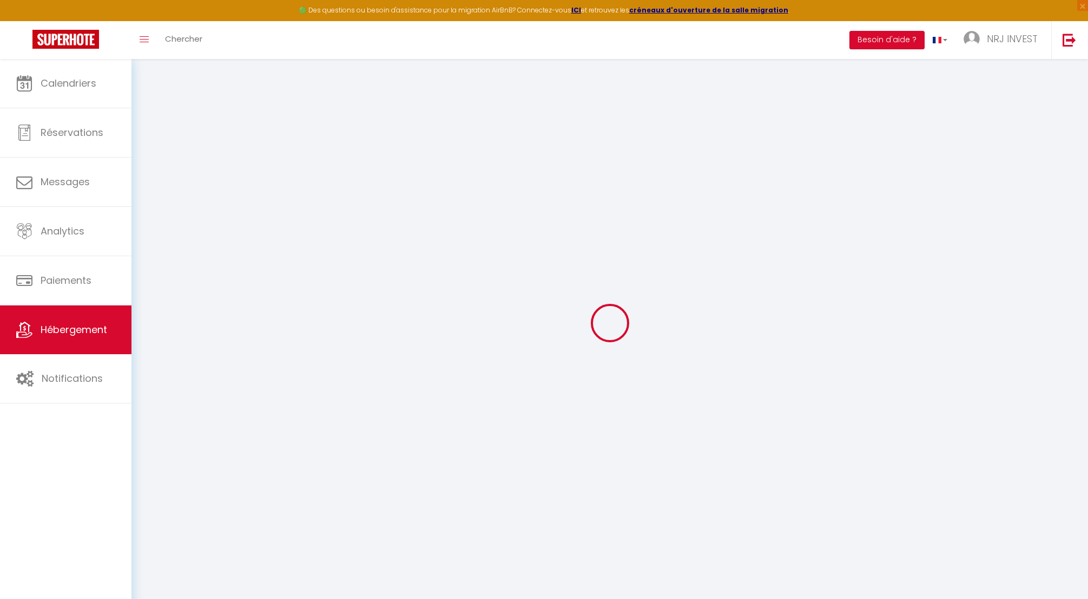
select select
checkbox input "false"
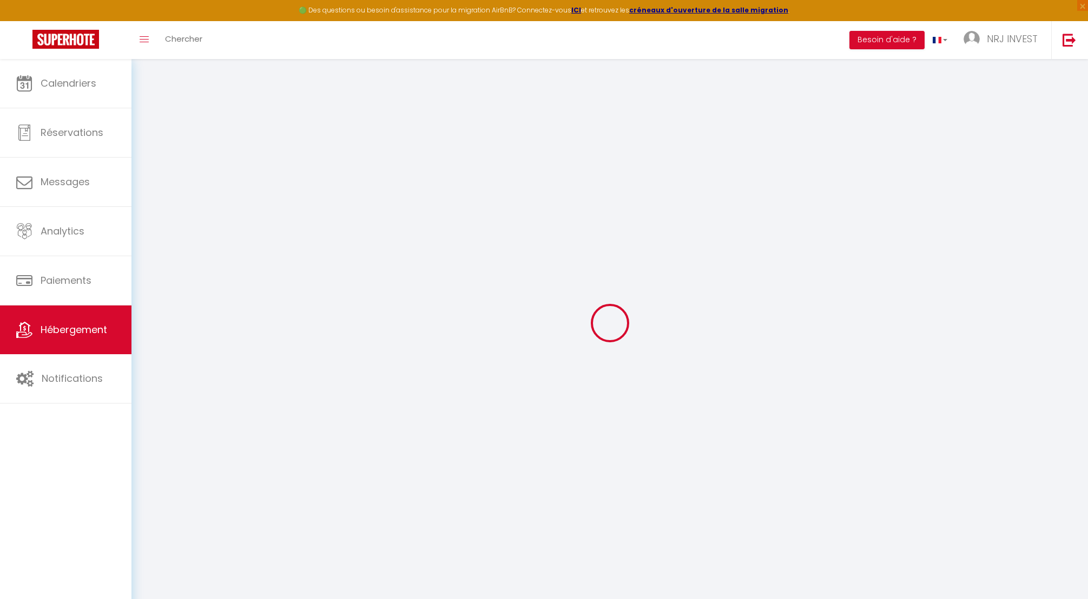
checkbox input "false"
select select
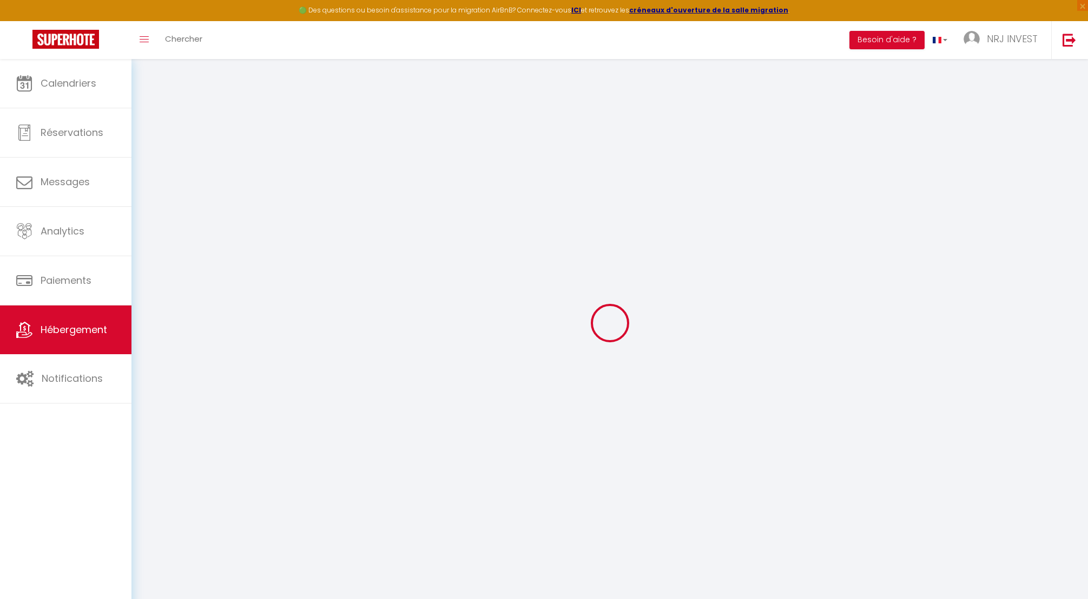
type input "Joly brise 1 [GEOGRAPHIC_DATA]/[GEOGRAPHIC_DATA]"
type input "[PERSON_NAME]"
type input "hoarau"
type input "ch zazo"
type input "97430"
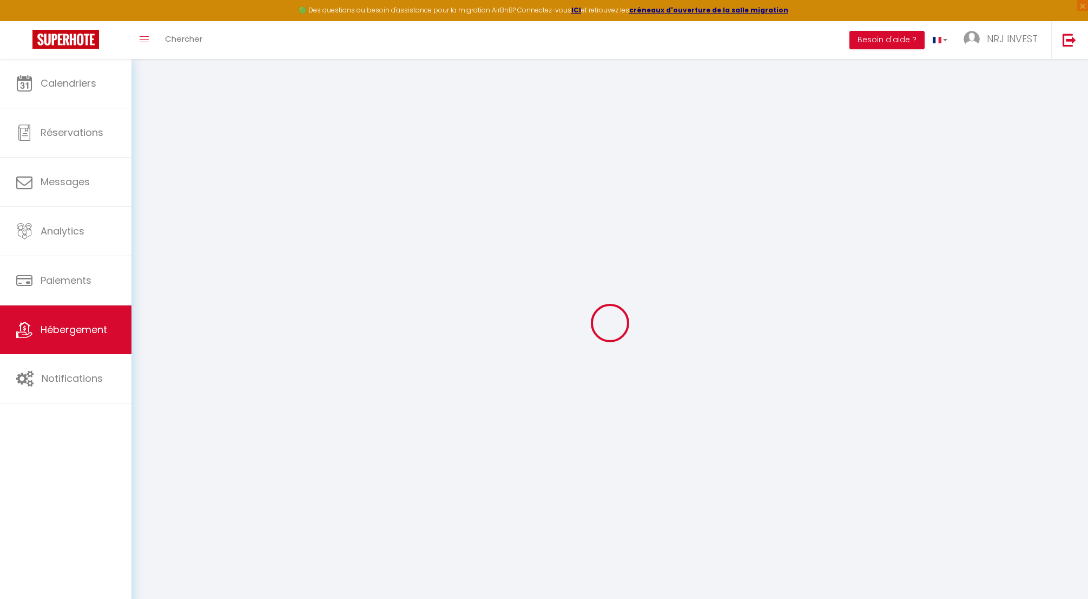
type input "Tampon"
select select "2"
type input "90"
type input "50"
type input "5"
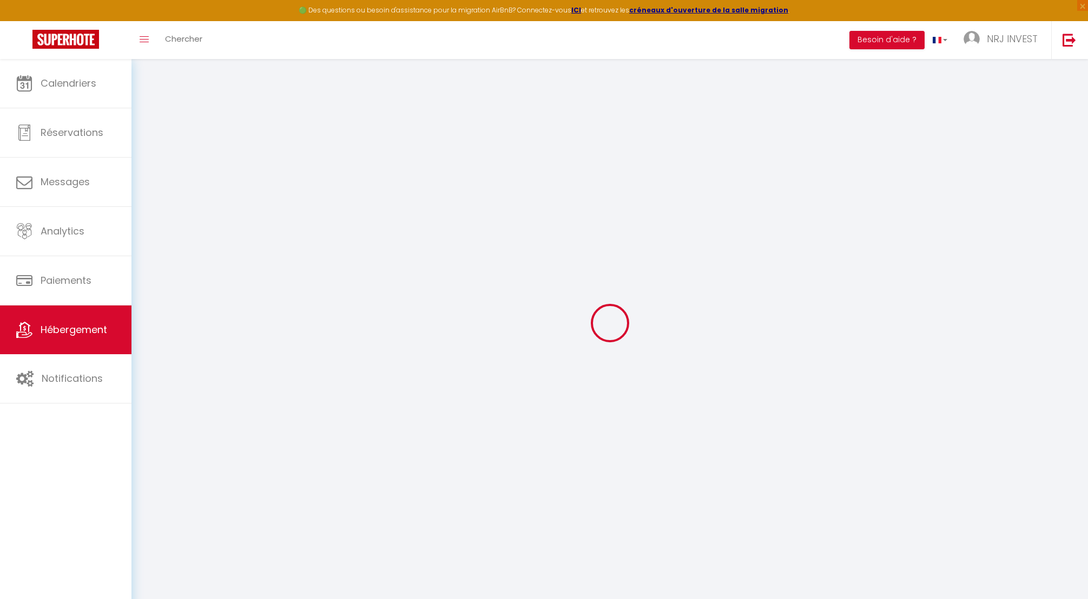
type input "4"
select select
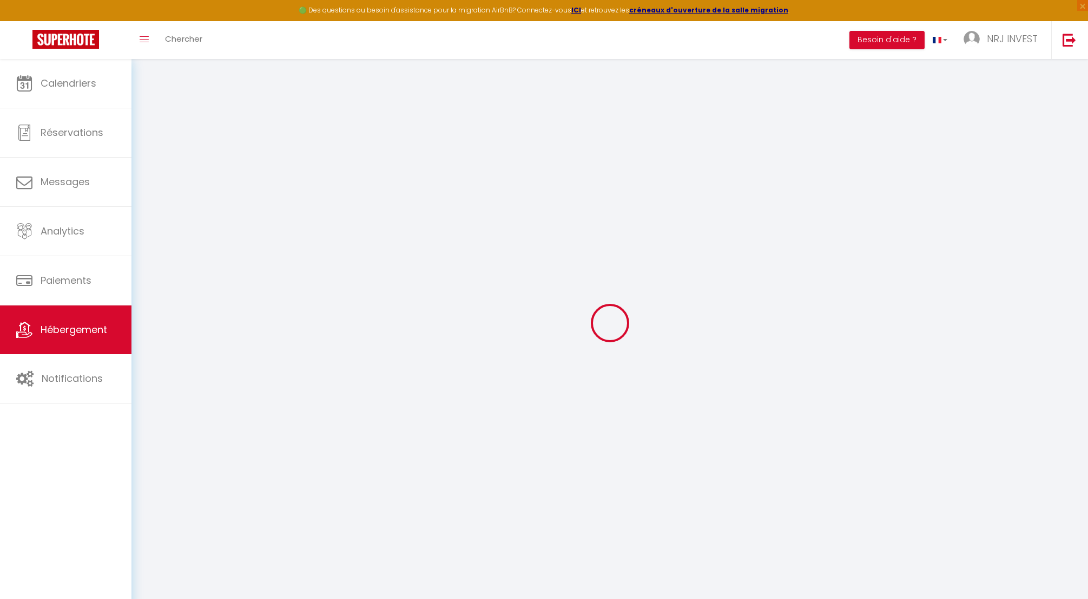
select select
type input "[STREET_ADDRESS][GEOGRAPHIC_DATA][PERSON_NAME]"
type input "97410"
type input "saint pierre"
select select "177"
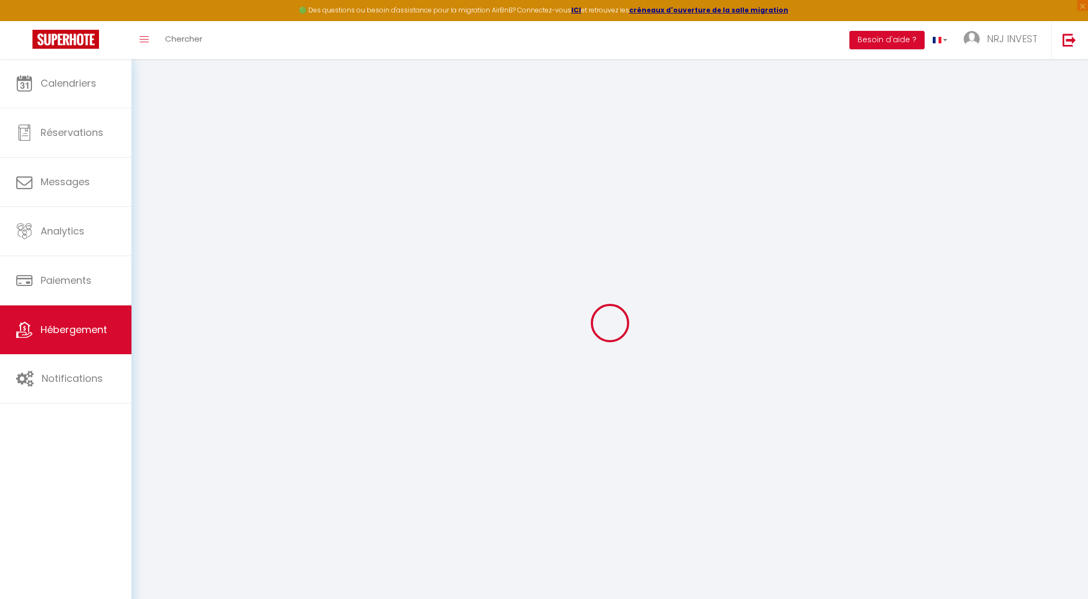
type input "[EMAIL_ADDRESS][DOMAIN_NAME]"
select select "15397"
checkbox input "false"
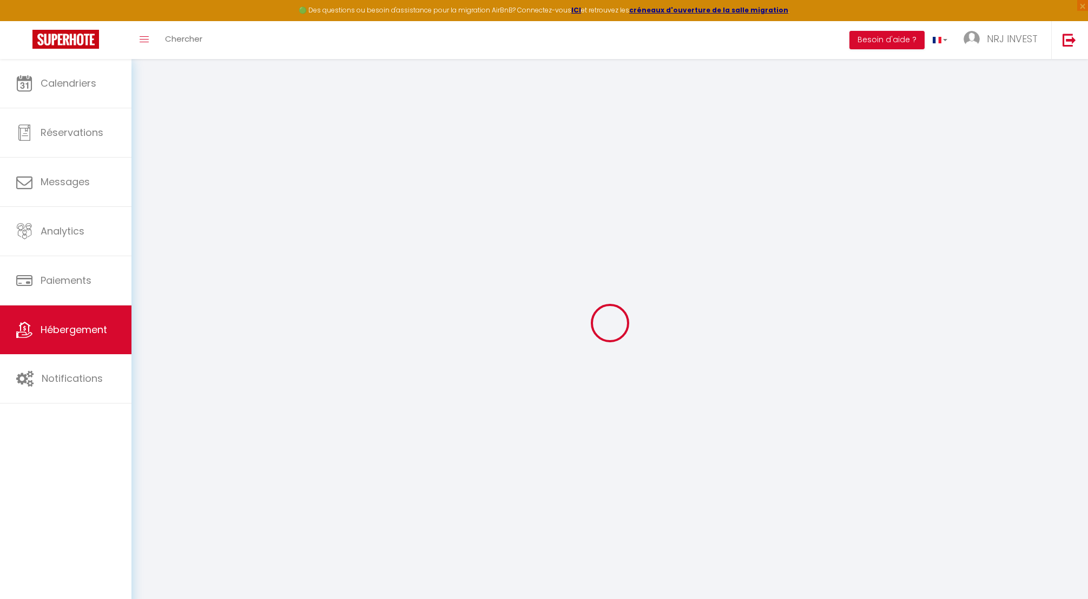
checkbox input "false"
radio input "true"
type input "0"
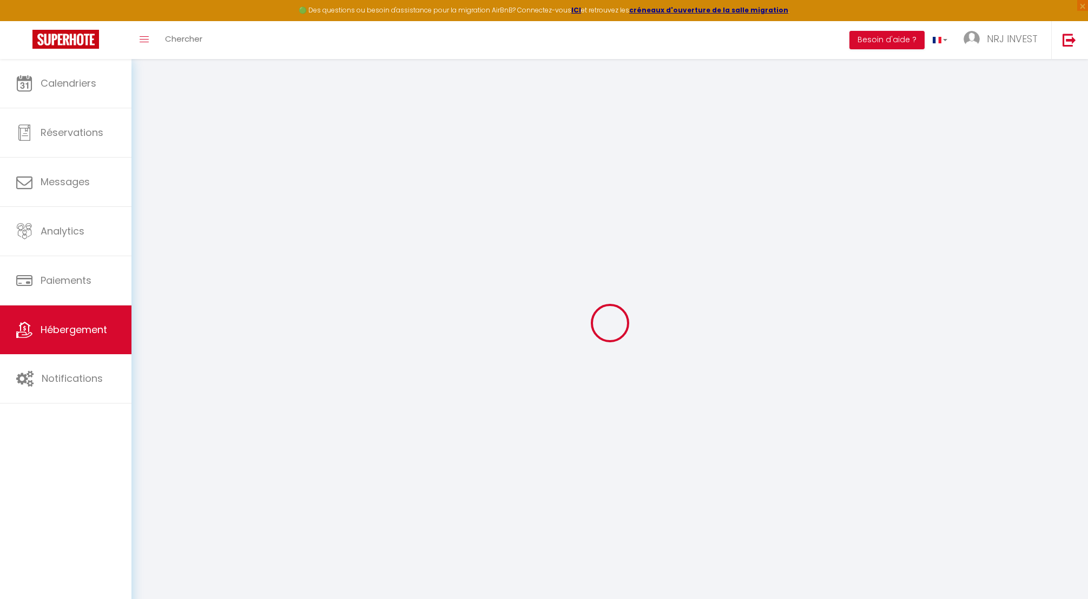
type input "0"
select select "+ 15 %"
select select "+ 21 %"
select select "+ 8 %"
select select "8718-1404105606929035427"
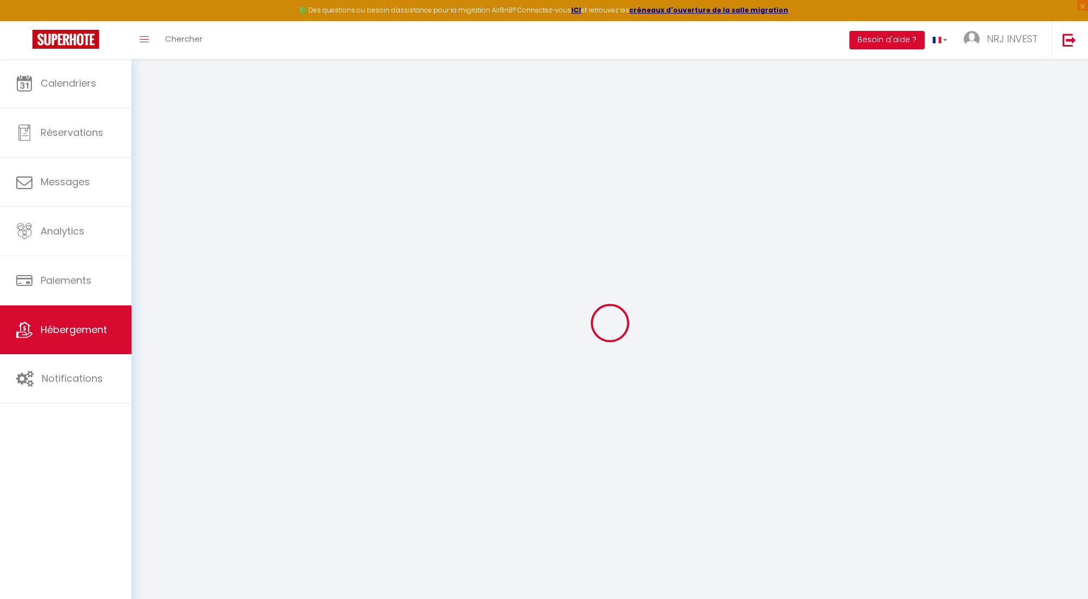
checkbox input "false"
select select "365"
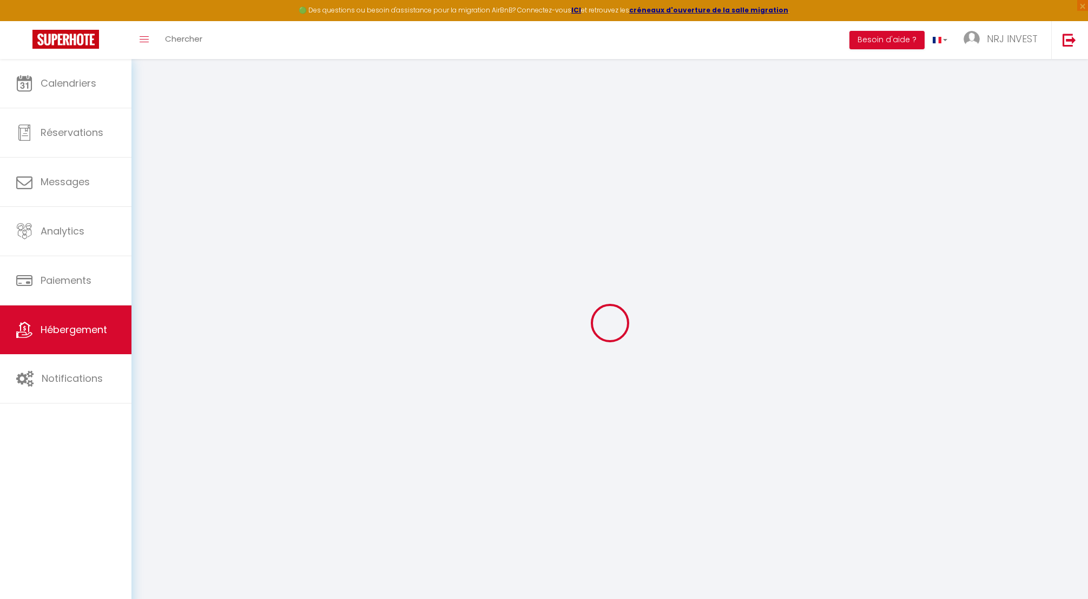
select select "EUR"
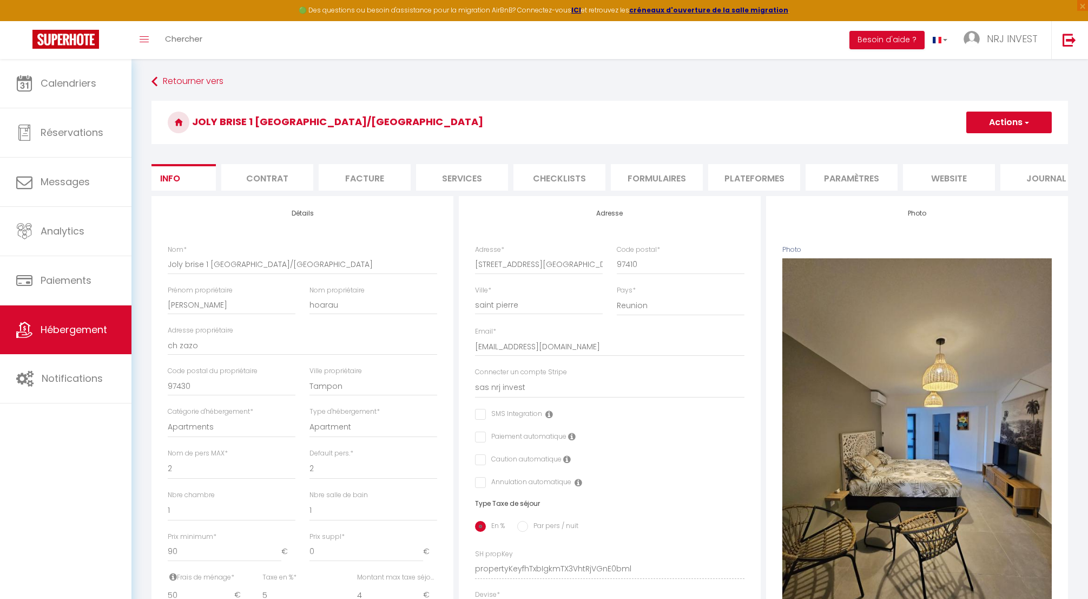
scroll to position [0, 35]
click at [744, 178] on li "Plateformes" at bounding box center [747, 177] width 92 height 27
select select
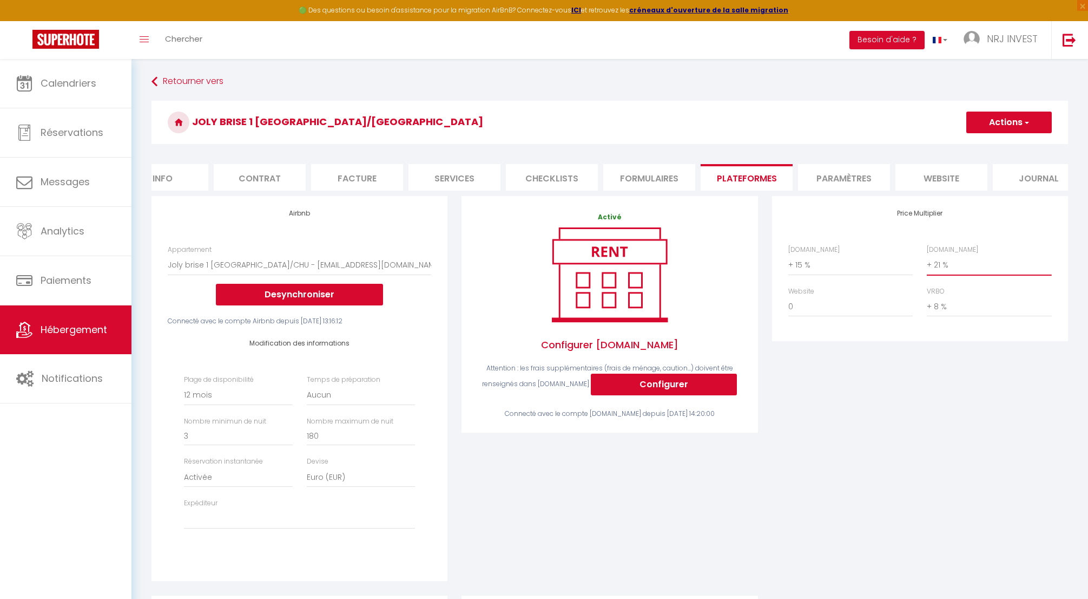
click at [928, 272] on select "0 + 1 % + 2 % + 3 % + 4 % + 5 % + 6 % + 7 % + 8 % + 9 %" at bounding box center [989, 264] width 124 height 21
select select "+ 25 %"
click at [927, 262] on select "0 + 1 % + 2 % + 3 % + 4 % + 5 % + 6 % + 7 % + 8 % + 9 %" at bounding box center [989, 264] width 124 height 21
select select
click at [791, 273] on select "0 + 1 % + 2 % + 3 % + 4 % + 5 % + 6 % + 7 % + 8 % + 9 %" at bounding box center [851, 264] width 124 height 21
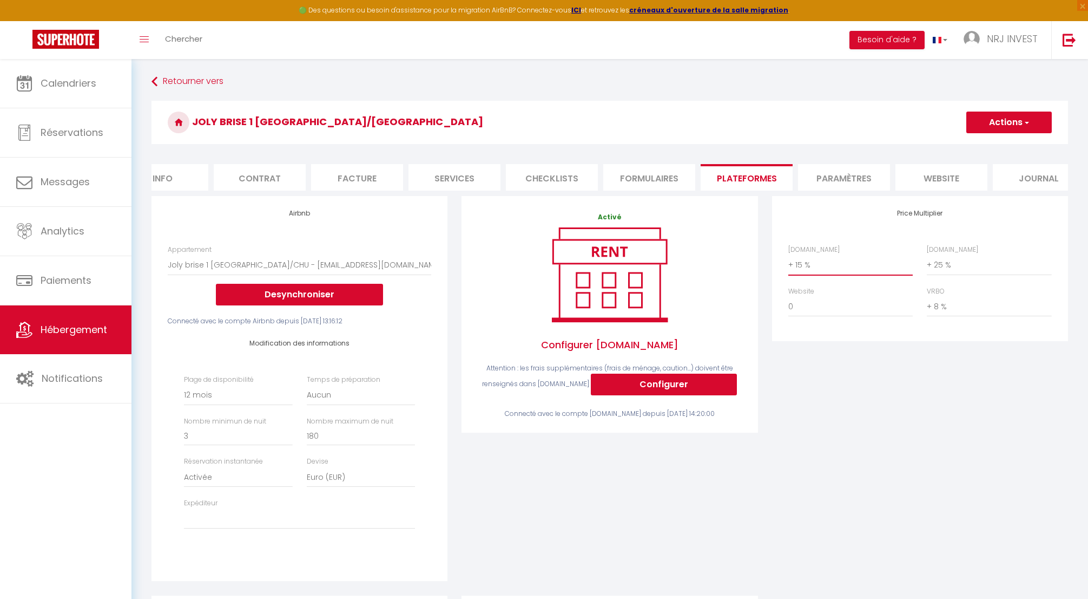
select select "+ 18 %"
click at [789, 262] on select "0 + 1 % + 2 % + 3 % + 4 % + 5 % + 6 % + 7 % + 8 % + 9 %" at bounding box center [851, 264] width 124 height 21
select select
click at [989, 122] on button "Actions" at bounding box center [1010, 122] width 86 height 22
click at [992, 146] on link "Enregistrer" at bounding box center [1009, 146] width 86 height 14
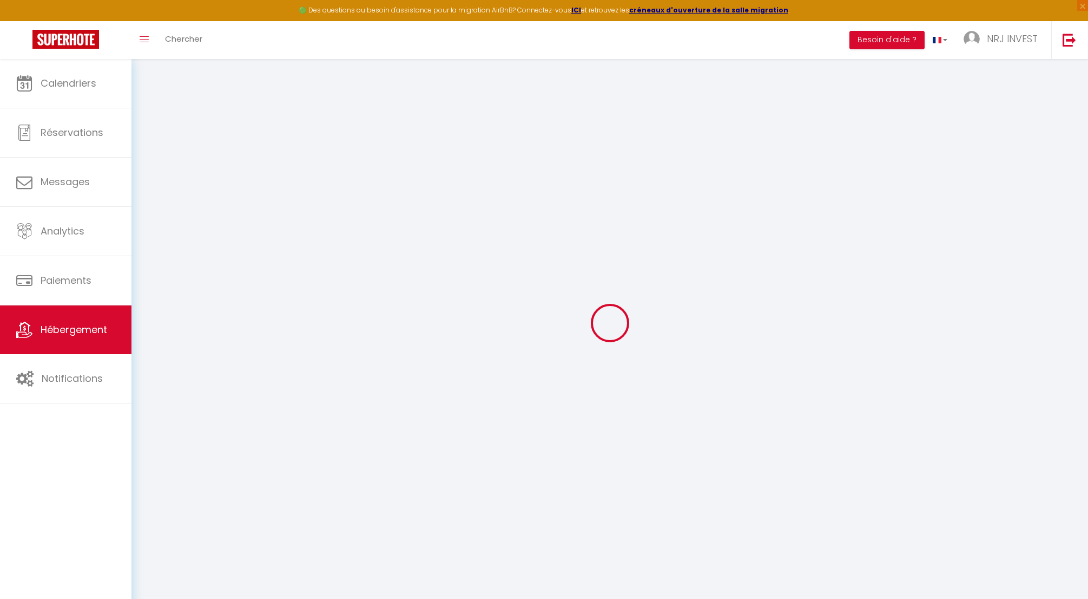
select select "365"
select select "EUR"
select select
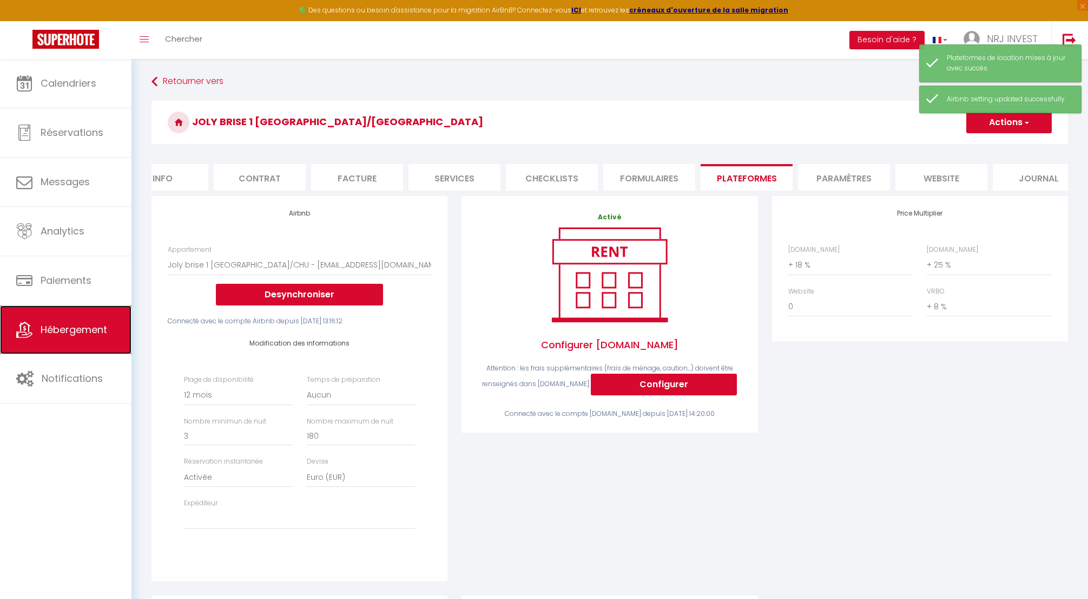
click at [99, 329] on span "Hébergement" at bounding box center [74, 330] width 67 height 14
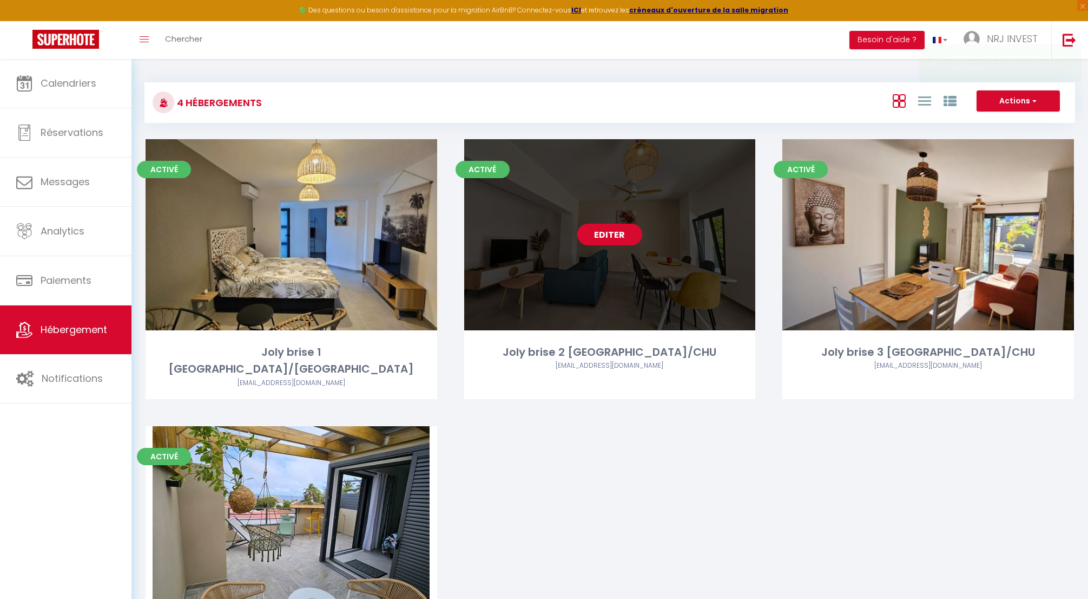
click at [596, 235] on link "Editer" at bounding box center [609, 235] width 65 height 22
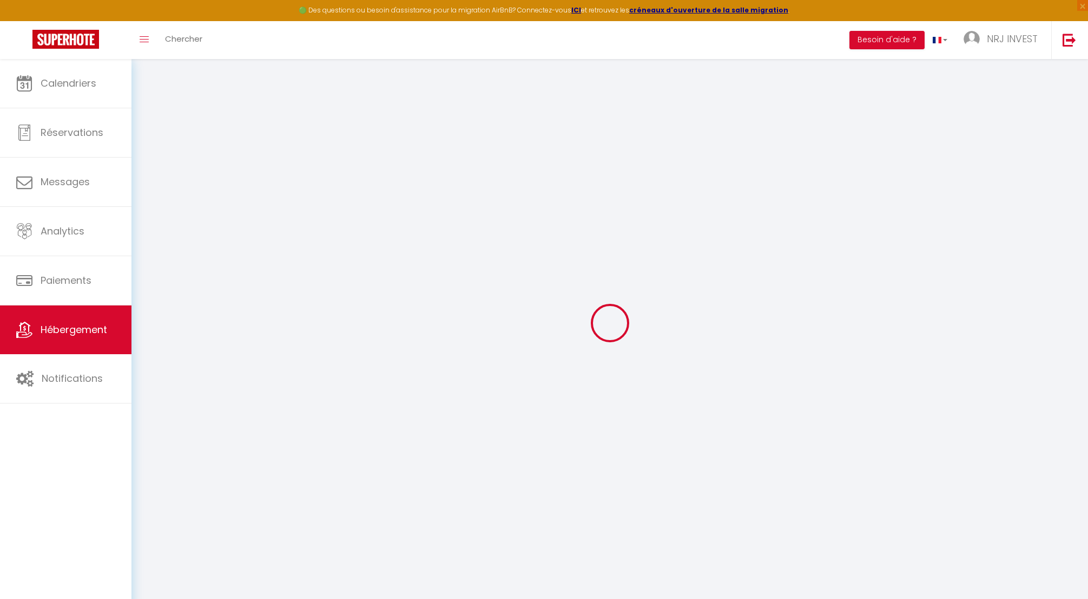
select select "8718-1404219178368792603"
select select "+ 15 %"
select select "+ 21 %"
select select "+ 8 %"
checkbox input "false"
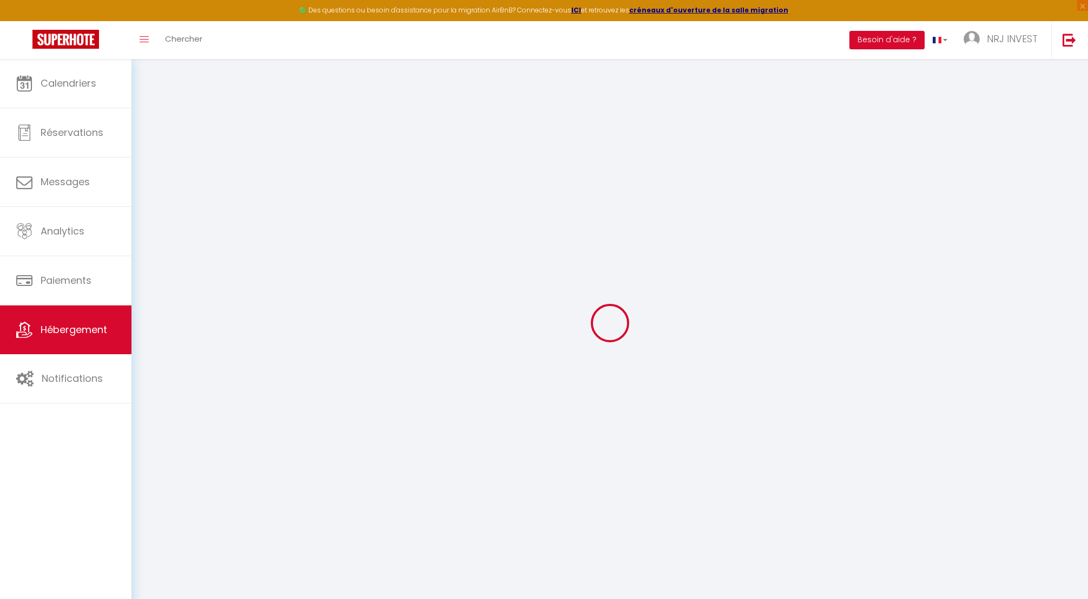
checkbox input "false"
select select "365"
select select "EUR"
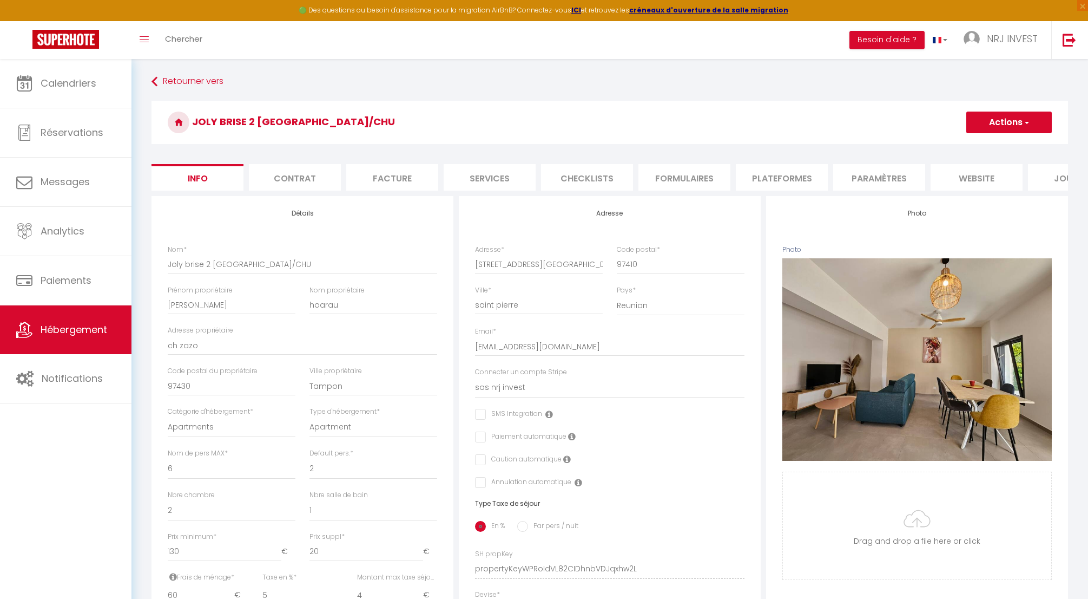
click at [769, 176] on li "Plateformes" at bounding box center [782, 177] width 92 height 27
select select
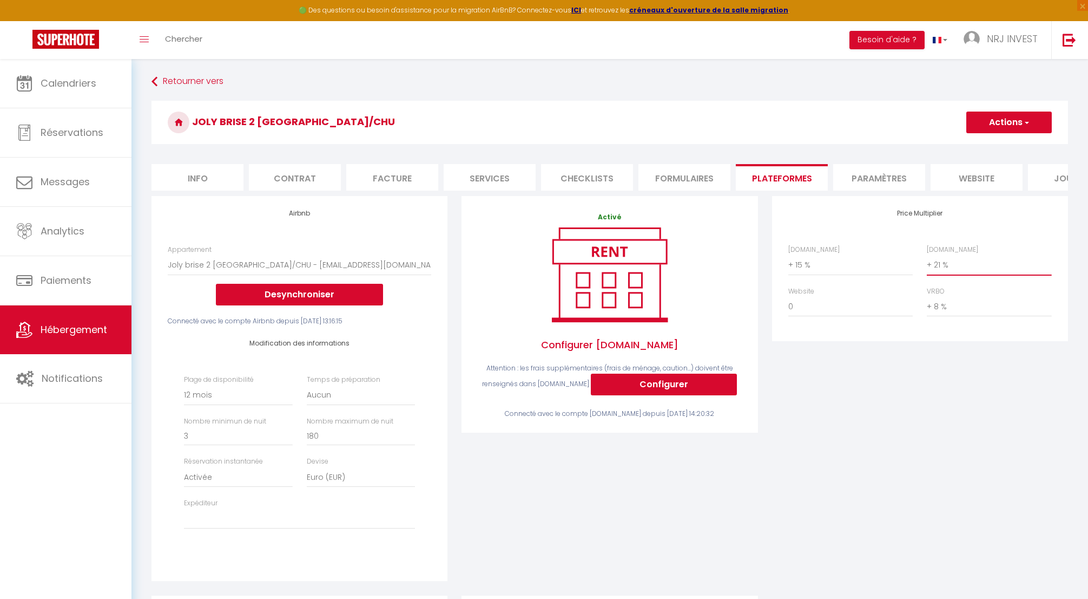
click at [930, 273] on select "0 + 1 % + 2 % + 3 % + 4 % + 5 % + 6 % + 7 % + 8 % + 9 %" at bounding box center [989, 264] width 124 height 21
select select "+ 25 %"
click at [927, 262] on select "0 + 1 % + 2 % + 3 % + 4 % + 5 % + 6 % + 7 % + 8 % + 9 %" at bounding box center [989, 264] width 124 height 21
select select
click at [789, 273] on select "0 + 1 % + 2 % + 3 % + 4 % + 5 % + 6 % + 7 % + 8 % + 9 %" at bounding box center [851, 264] width 124 height 21
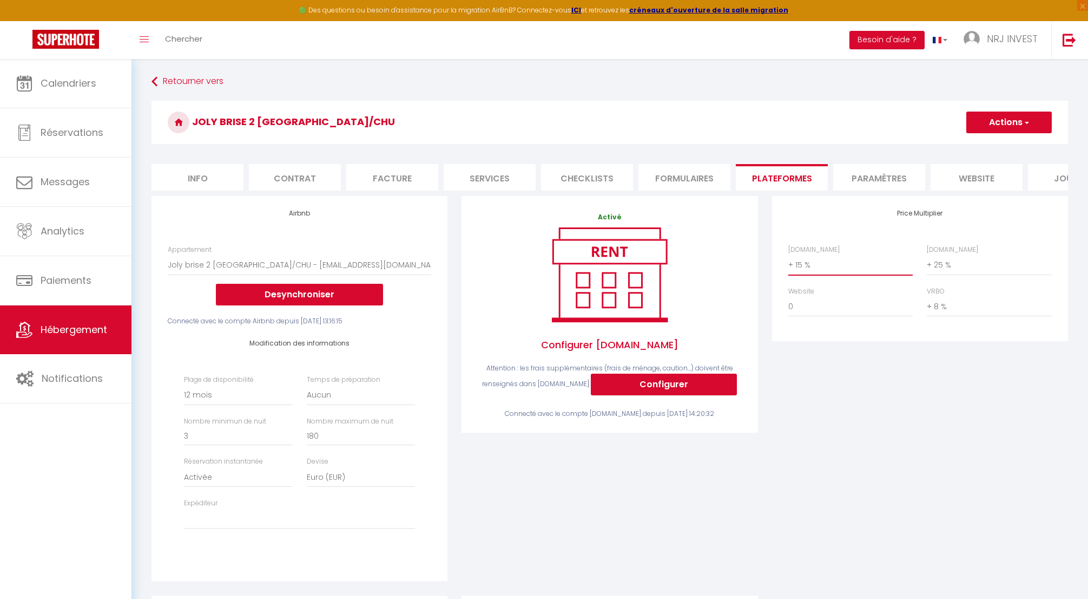
select select "+ 18 %"
click at [789, 262] on select "0 + 1 % + 2 % + 3 % + 4 % + 5 % + 6 % + 7 % + 8 % + 9 %" at bounding box center [851, 264] width 124 height 21
select select
click at [999, 124] on button "Actions" at bounding box center [1010, 122] width 86 height 22
click at [1000, 148] on link "Enregistrer" at bounding box center [1009, 146] width 86 height 14
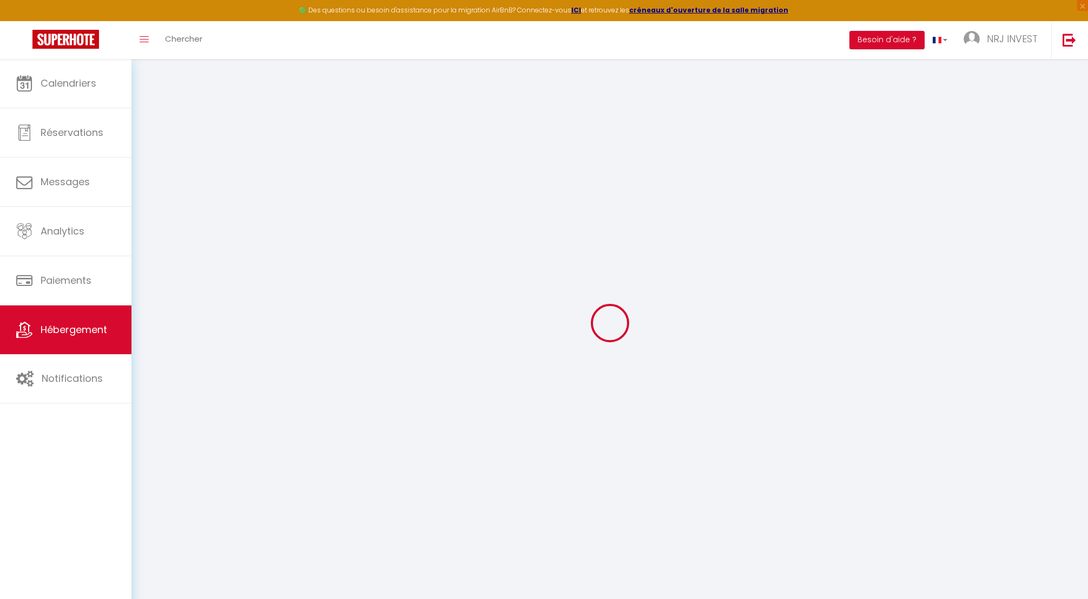
select select "365"
select select "EUR"
select select
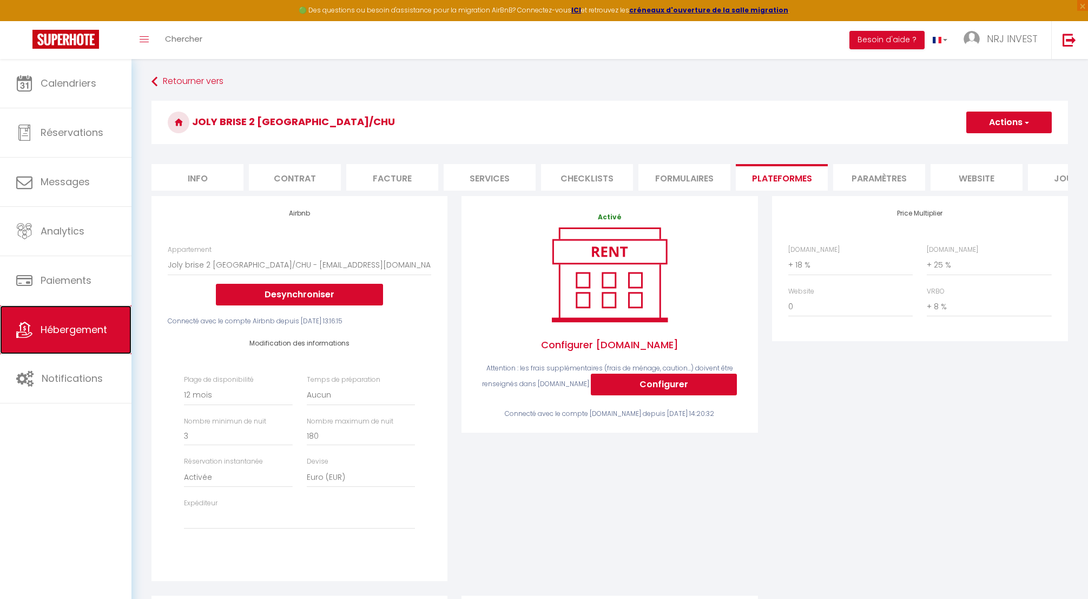
click at [100, 328] on span "Hébergement" at bounding box center [74, 330] width 67 height 14
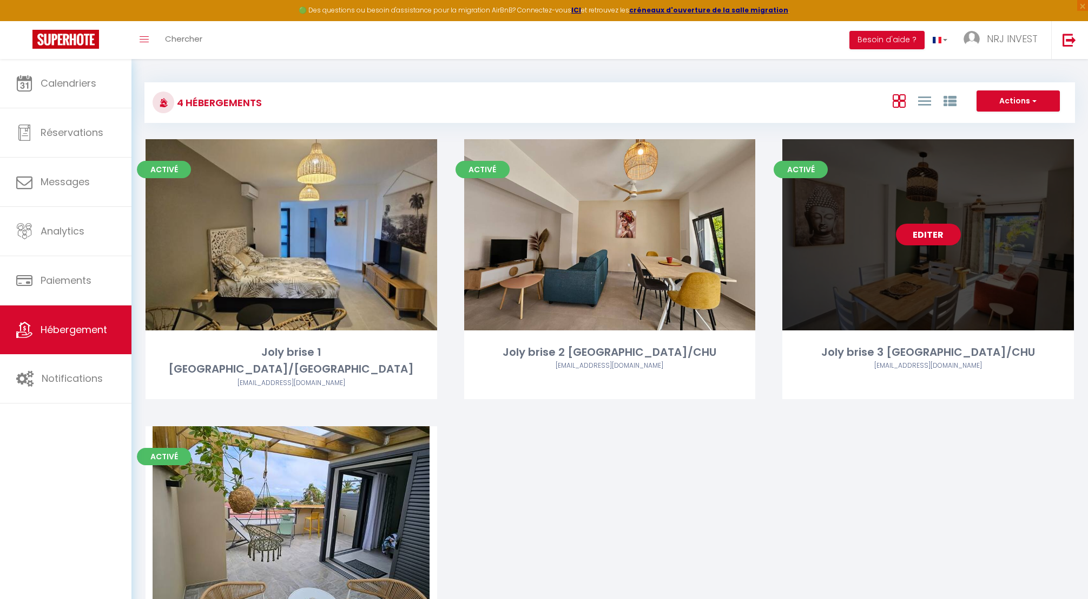
click at [908, 232] on link "Editer" at bounding box center [928, 235] width 65 height 22
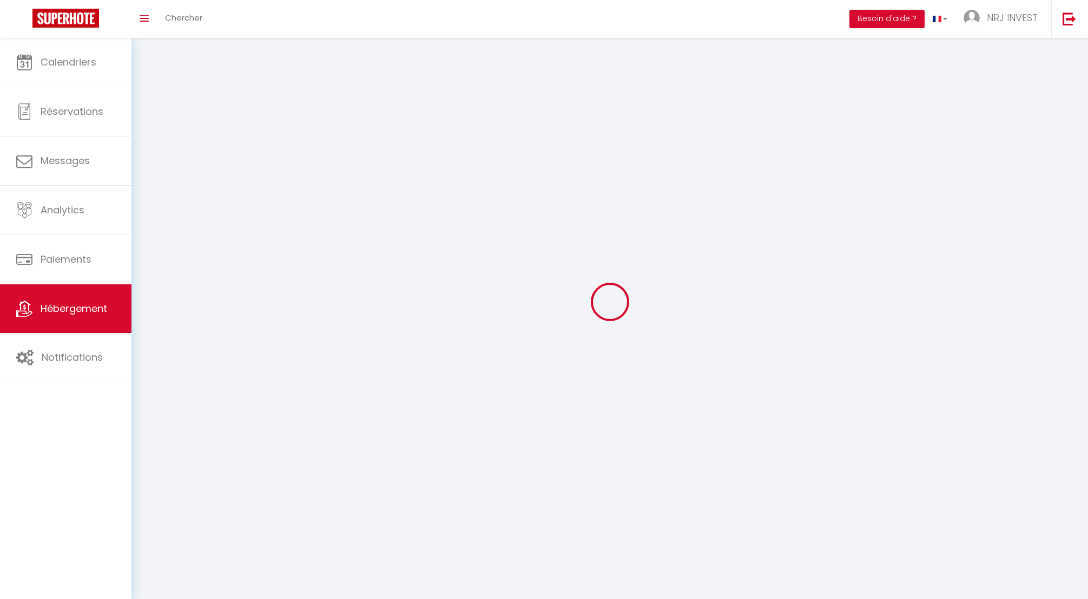
select select
select select "28"
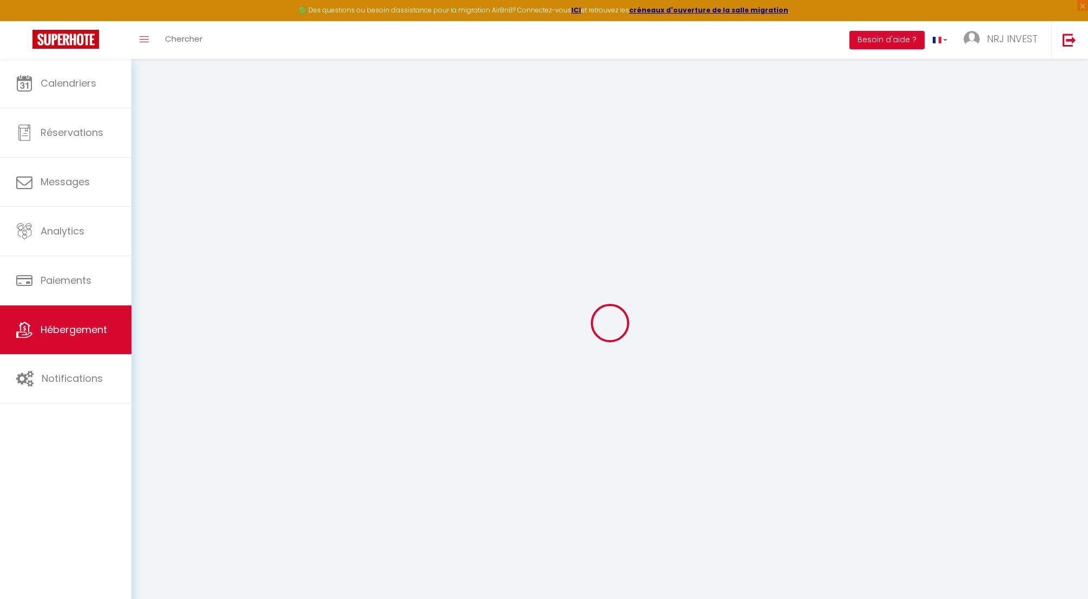
select select
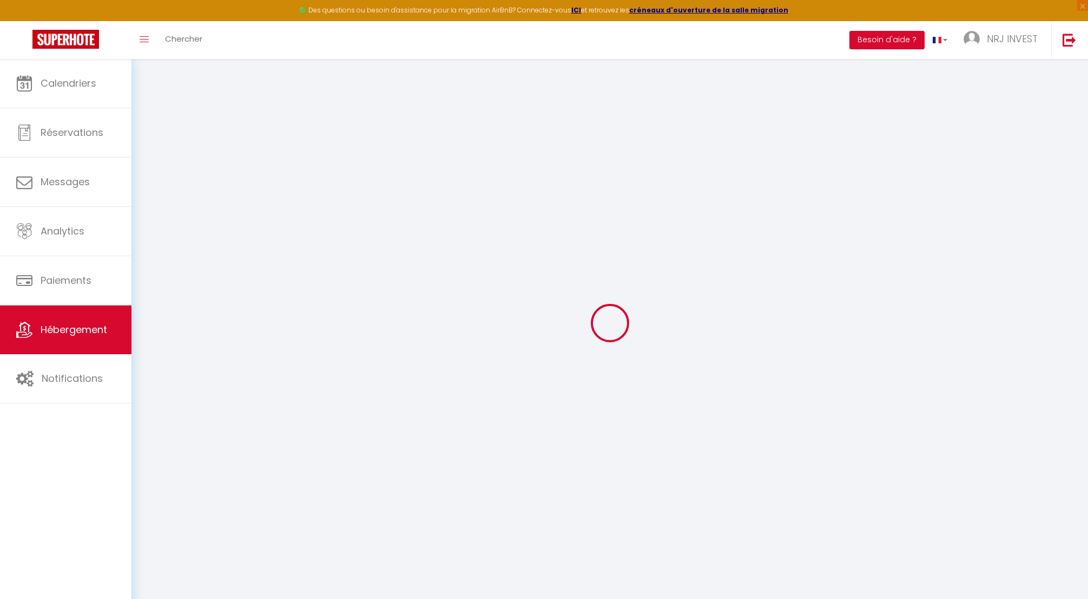
select select
checkbox input "false"
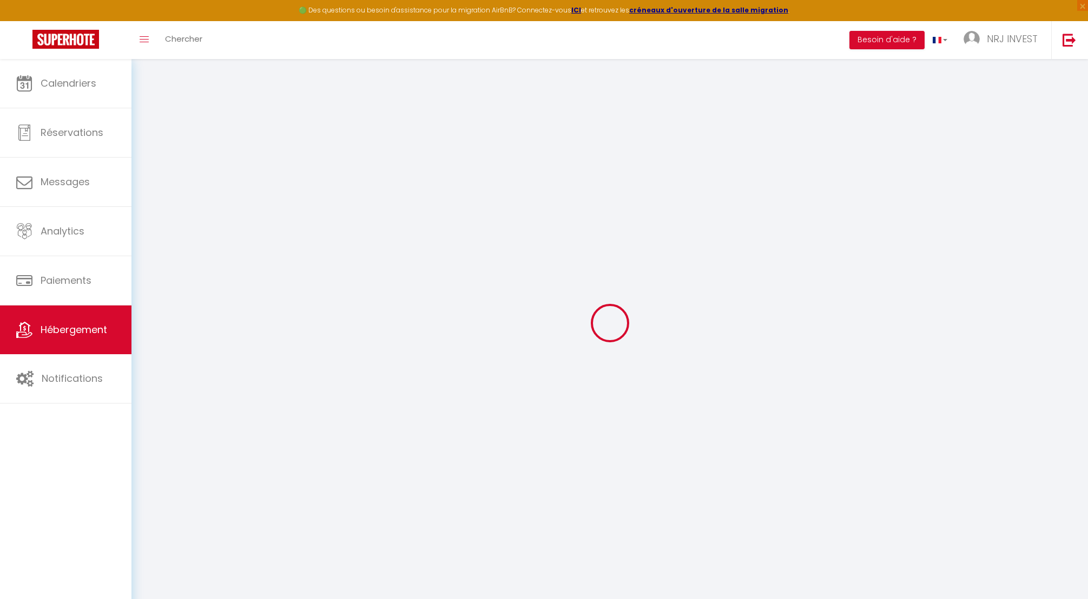
select select
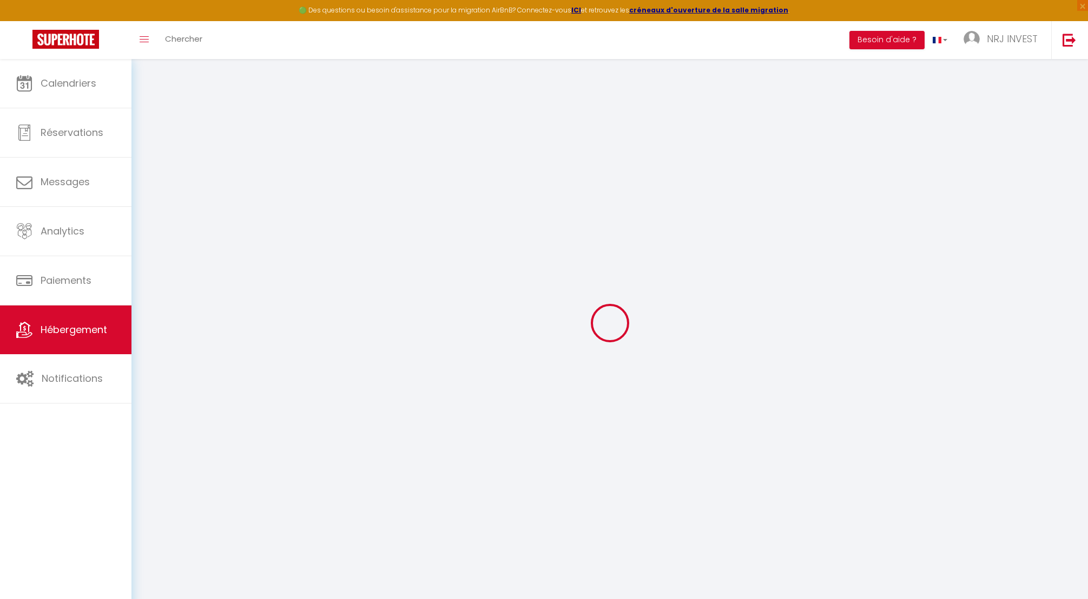
select select
checkbox input "false"
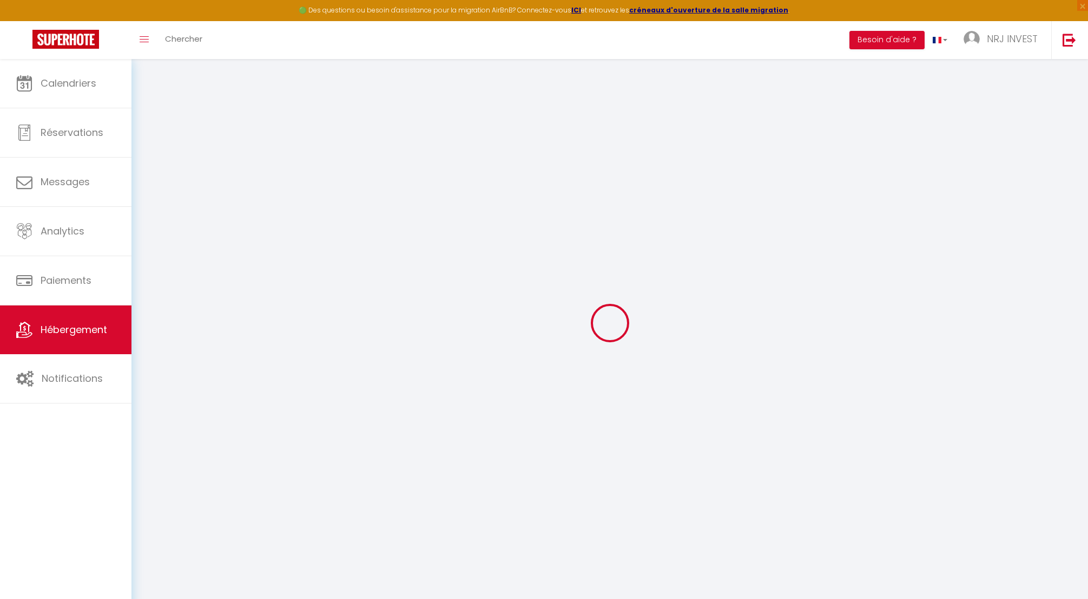
checkbox input "false"
select select
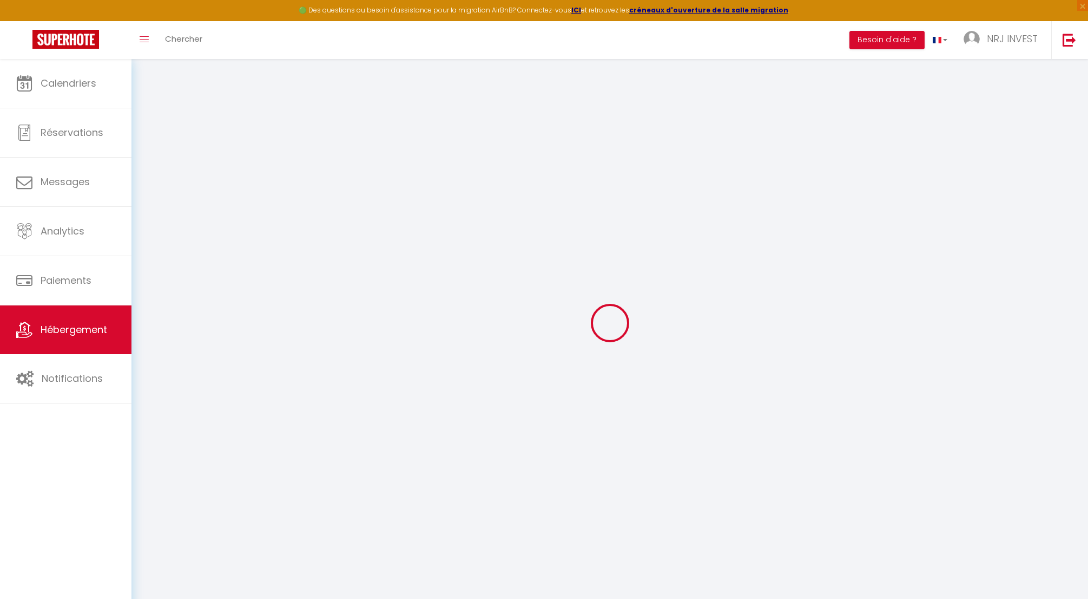
select select
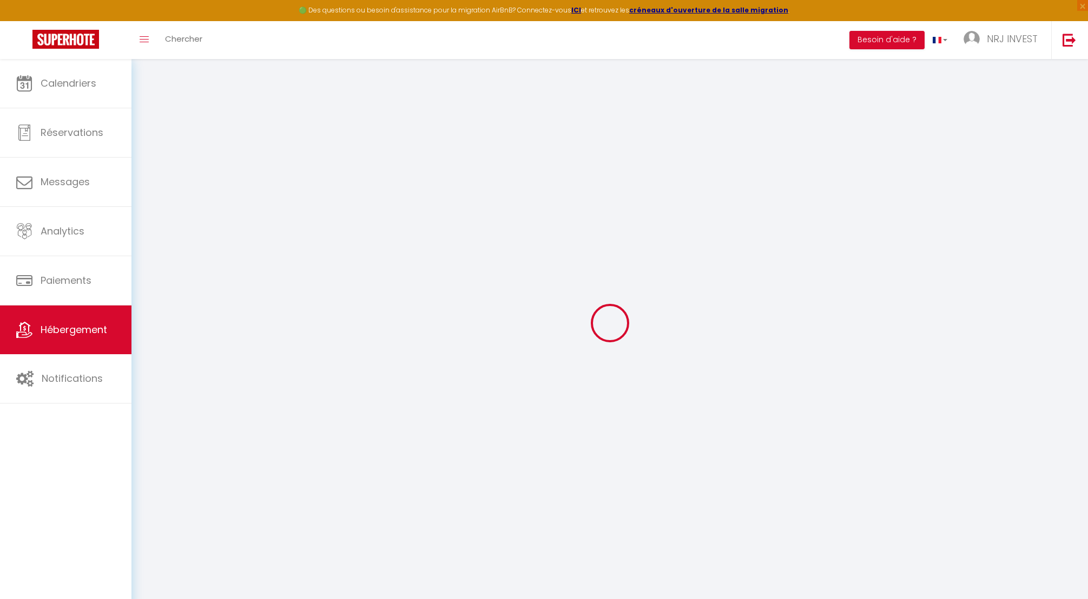
checkbox input "false"
select select
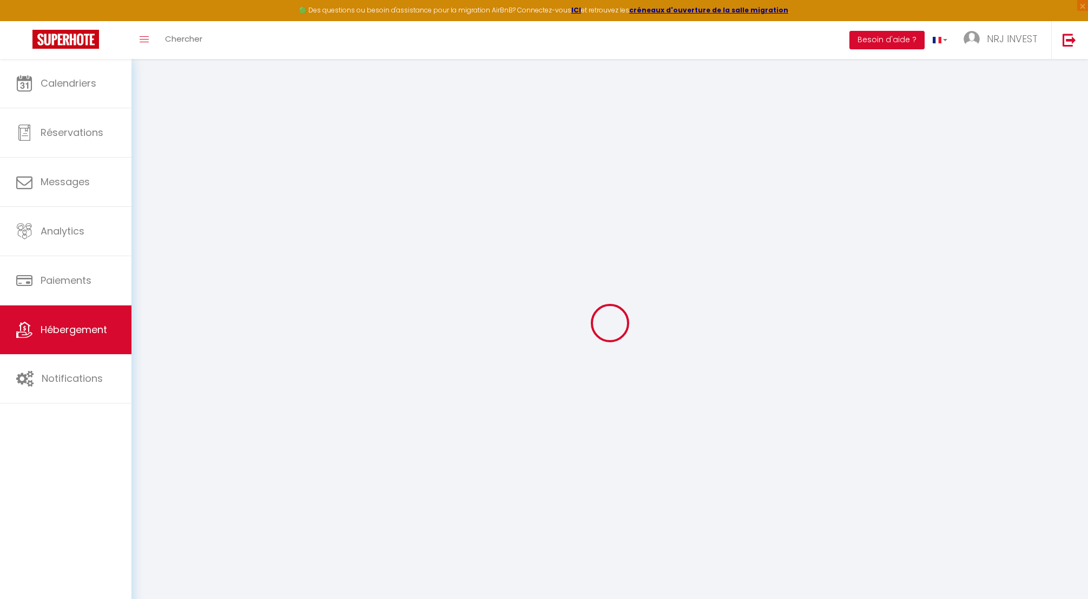
select select
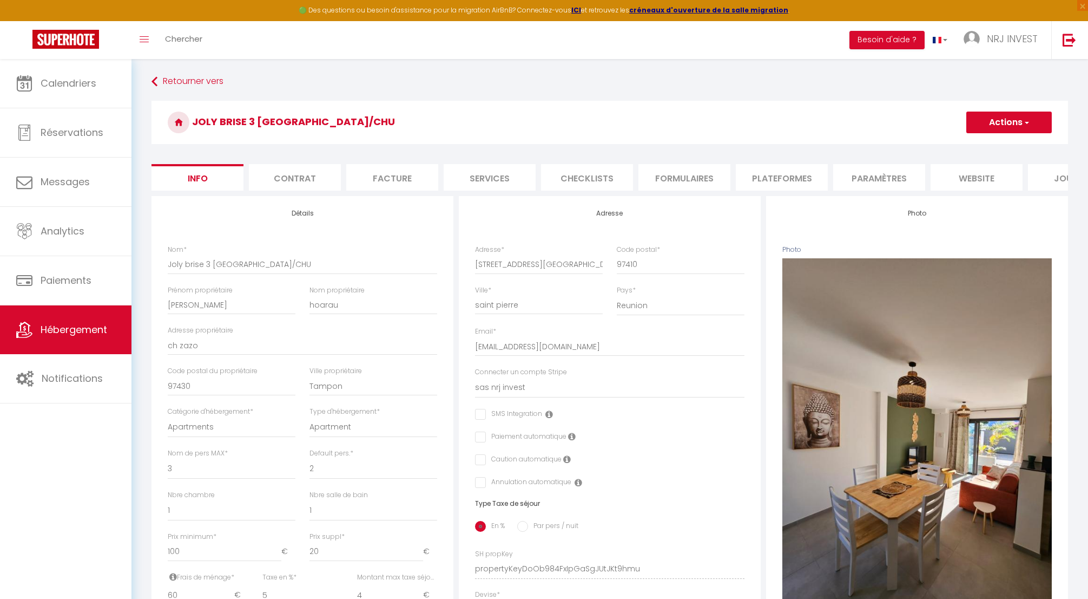
click at [766, 178] on li "Plateformes" at bounding box center [782, 177] width 92 height 27
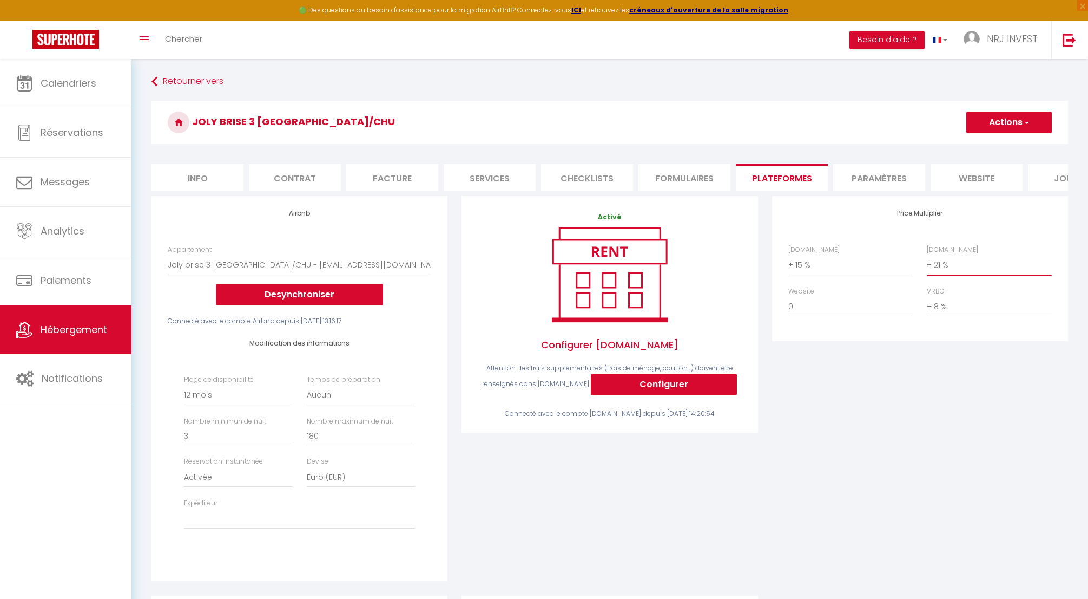
click at [930, 272] on select "0 + 1 % + 2 % + 3 % + 4 % + 5 % + 6 % + 7 % + 8 % + 9 %" at bounding box center [989, 264] width 124 height 21
click at [927, 262] on select "0 + 1 % + 2 % + 3 % + 4 % + 5 % + 6 % + 7 % + 8 % + 9 %" at bounding box center [989, 264] width 124 height 21
click at [787, 273] on div "Airbnb.com 0 + 1 % + 2 % + 3 % + 4 % + 5 % + 6 % + 7 % + 8 %" at bounding box center [850, 260] width 139 height 31
click at [790, 272] on select "0 + 1 % + 2 % + 3 % + 4 % + 5 % + 6 % + 7 % + 8 % + 9 %" at bounding box center [851, 264] width 124 height 21
click at [789, 262] on select "0 + 1 % + 2 % + 3 % + 4 % + 5 % + 6 % + 7 % + 8 % + 9 %" at bounding box center [851, 264] width 124 height 21
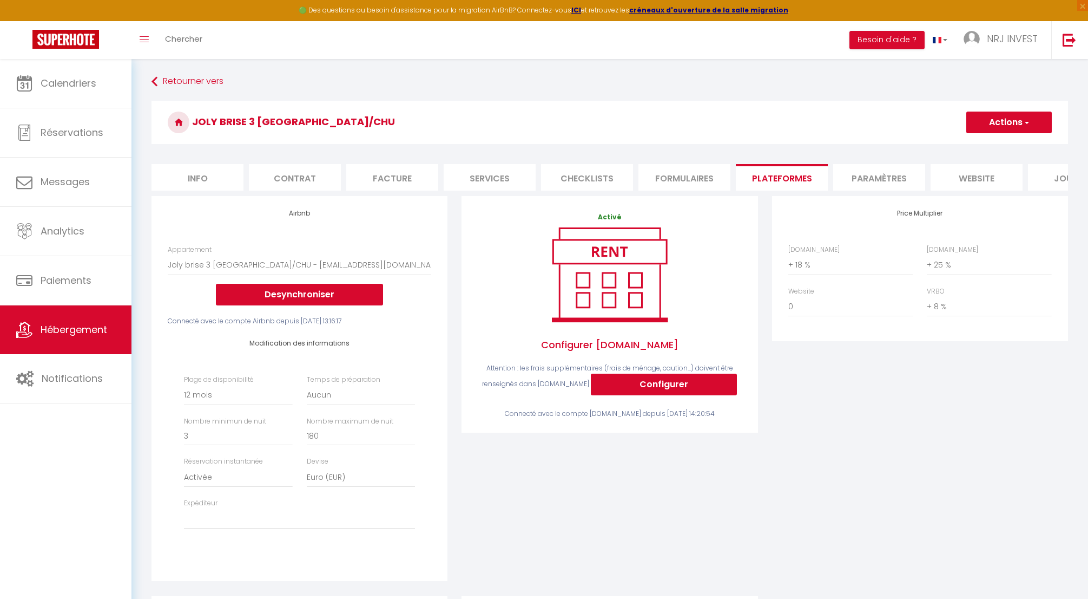
click at [988, 128] on button "Actions" at bounding box center [1010, 122] width 86 height 22
click at [989, 148] on link "Enregistrer" at bounding box center [1009, 146] width 86 height 14
click at [74, 329] on span "Hébergement" at bounding box center [74, 330] width 67 height 14
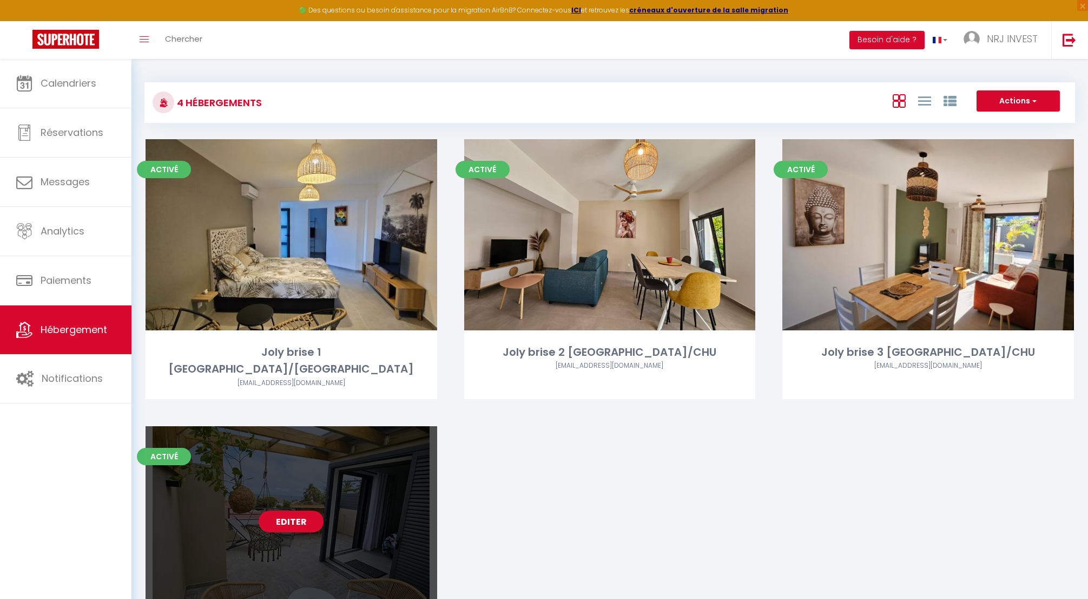
click at [281, 510] on link "Editer" at bounding box center [291, 521] width 65 height 22
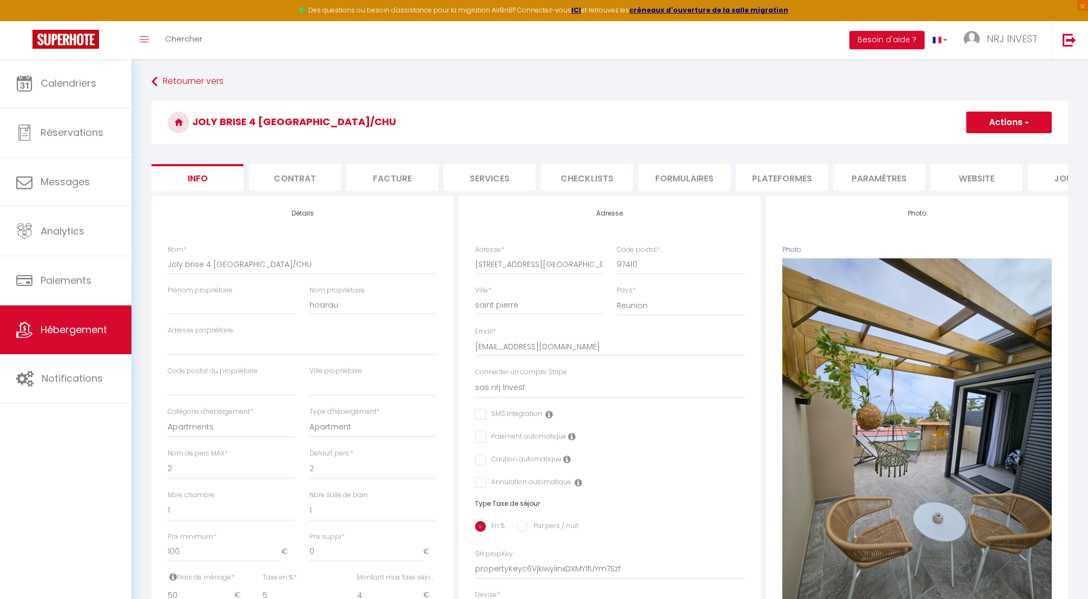
click at [769, 179] on li "Plateformes" at bounding box center [782, 177] width 92 height 27
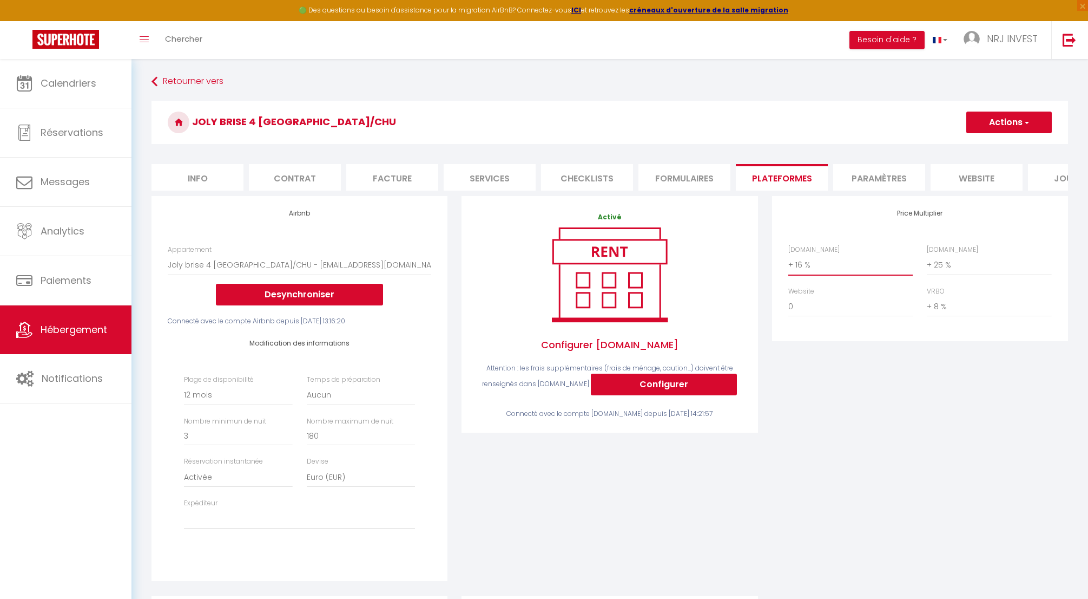
click at [792, 273] on select "0 + 1 % + 2 % + 3 % + 4 % + 5 % + 6 % + 7 % + 8 % + 9 %" at bounding box center [851, 264] width 124 height 21
click at [789, 262] on select "0 + 1 % + 2 % + 3 % + 4 % + 5 % + 6 % + 7 % + 8 % + 9 %" at bounding box center [851, 264] width 124 height 21
click at [996, 122] on button "Actions" at bounding box center [1010, 122] width 86 height 22
click at [1006, 147] on link "Enregistrer" at bounding box center [1009, 146] width 86 height 14
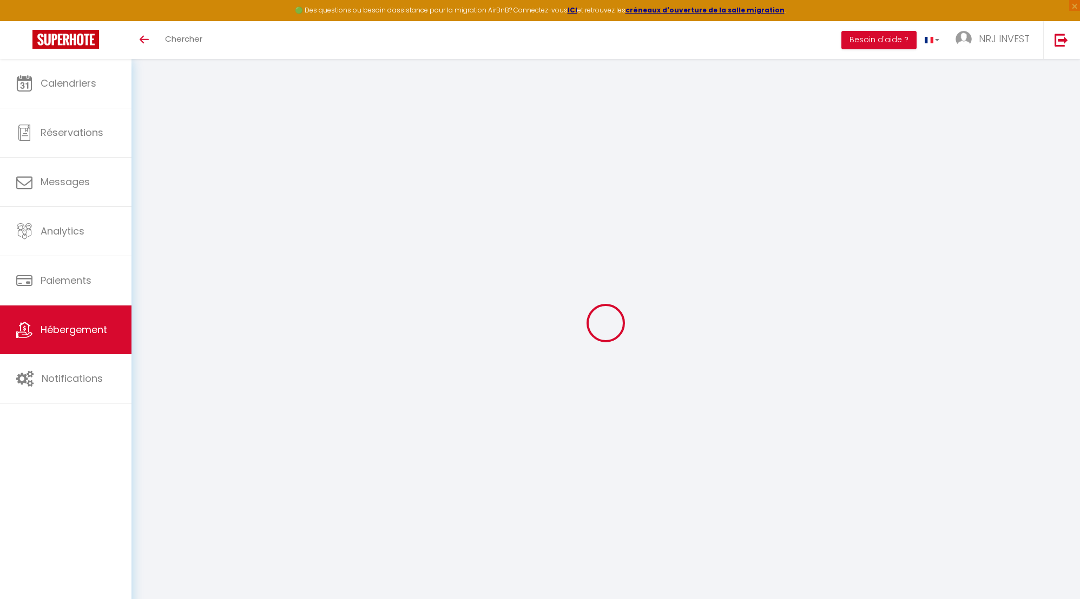
select select "8718-1404276228455012218"
select select "+ 18 %"
select select "+ 25 %"
select select "+ 8 %"
select select "365"
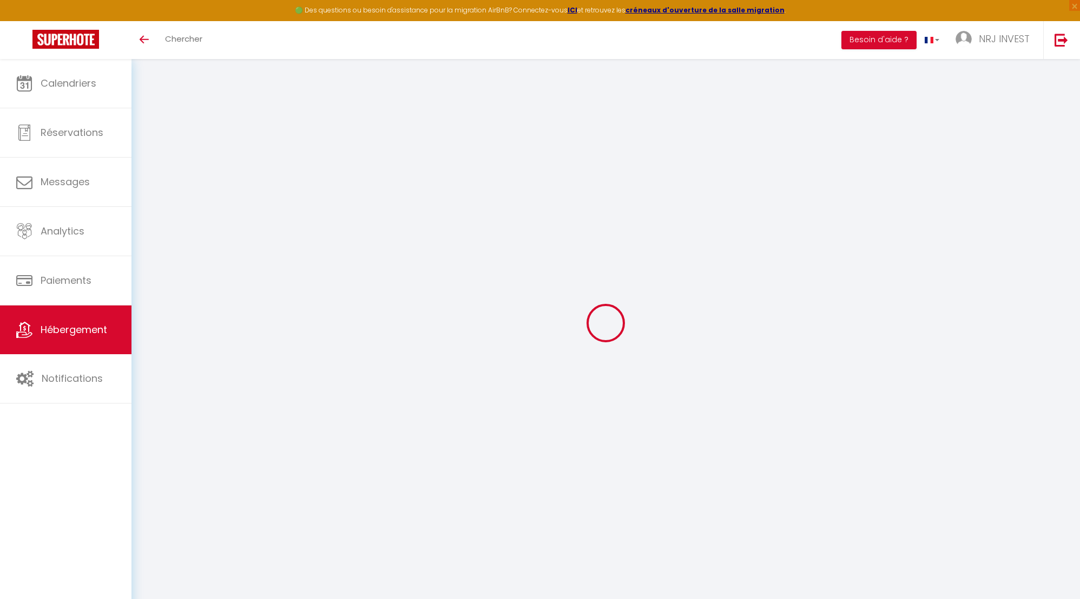
select select "EUR"
select select
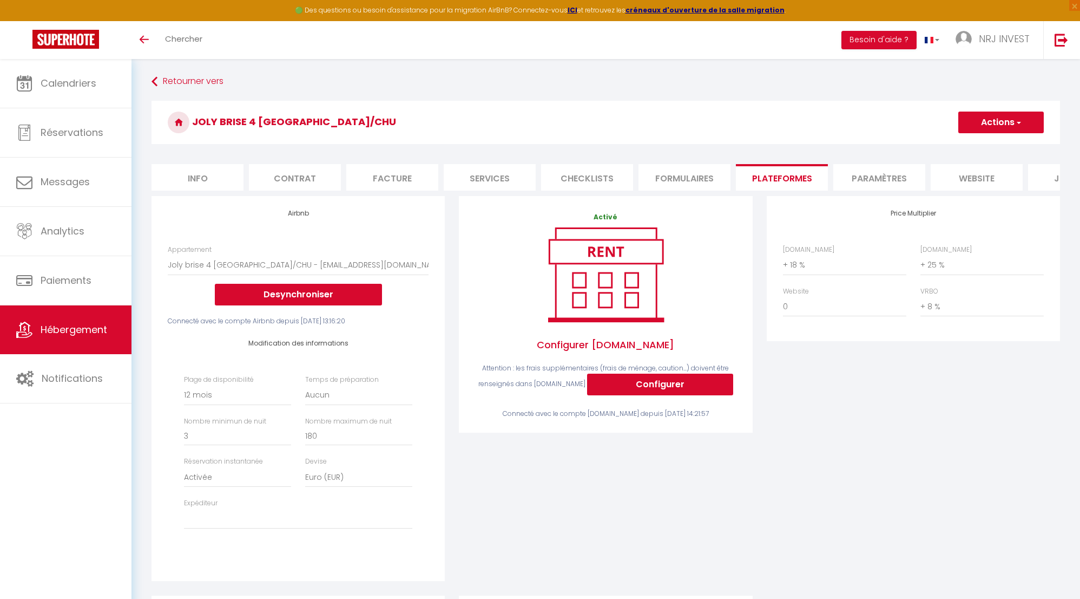
click at [55, 319] on link "Hébergement" at bounding box center [66, 329] width 132 height 49
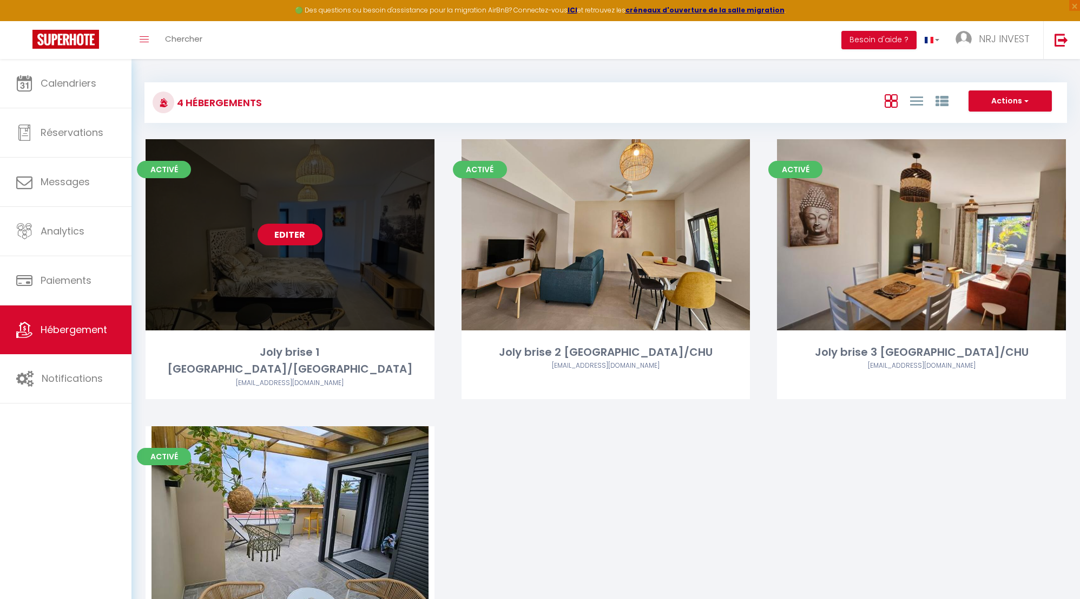
click at [306, 231] on link "Editer" at bounding box center [290, 235] width 65 height 22
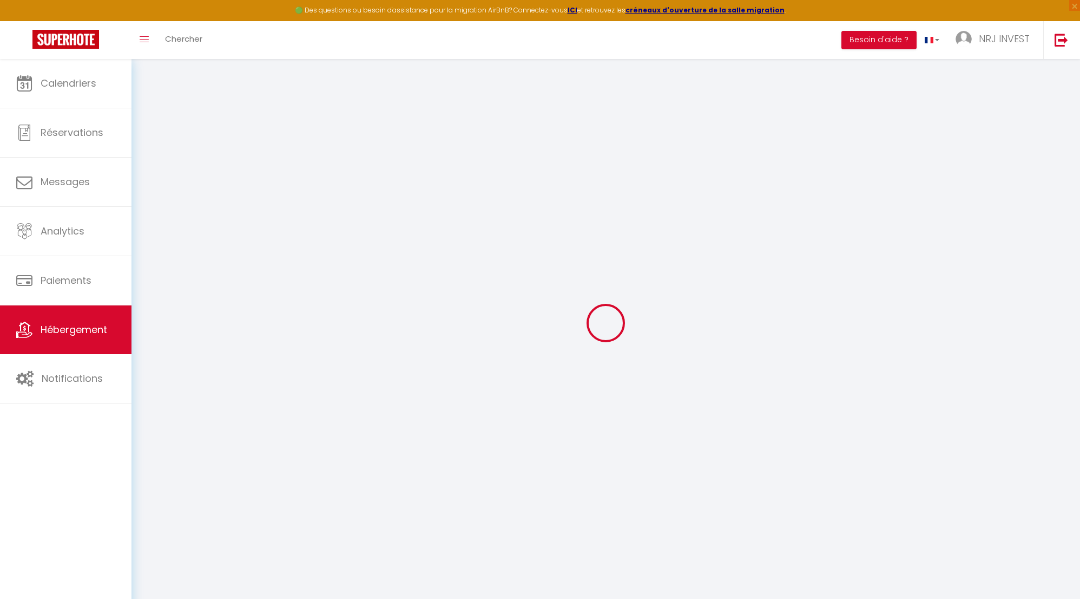
type input "Joly brise 1 [GEOGRAPHIC_DATA]/[GEOGRAPHIC_DATA]"
type input "[PERSON_NAME]"
type input "hoarau"
type input "ch zazo"
type input "97430"
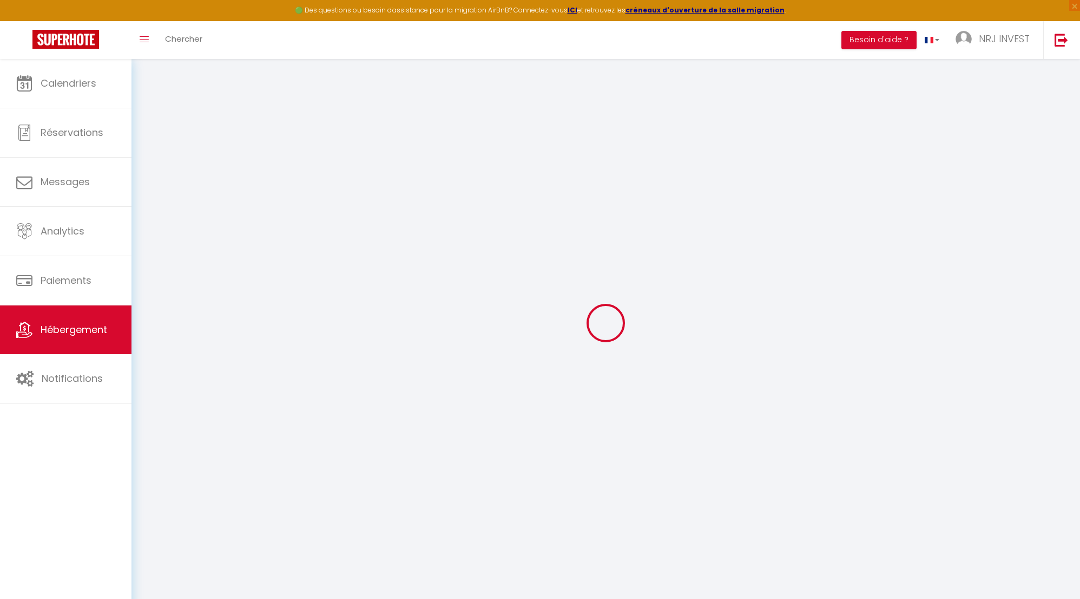
type input "Tampon"
select select "2"
type input "90"
type input "50"
type input "5"
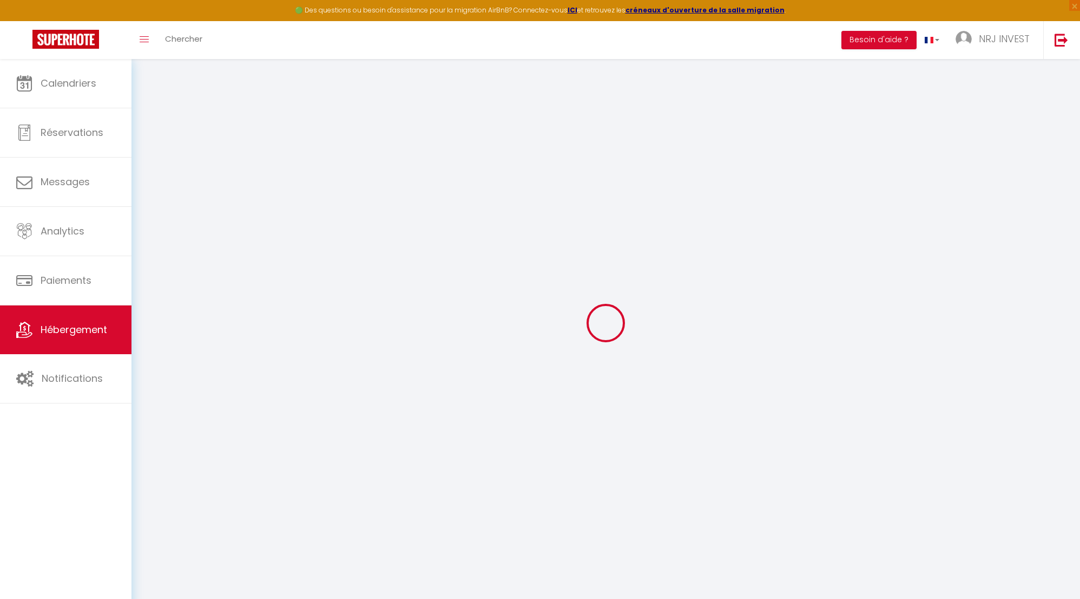
type input "4"
select select
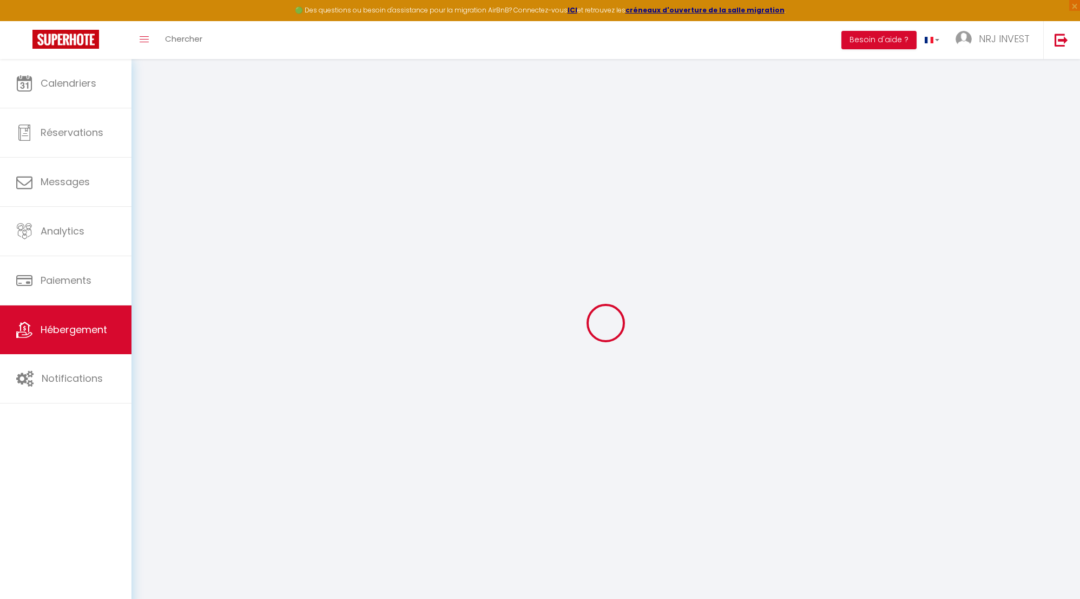
select select
type input "[STREET_ADDRESS][GEOGRAPHIC_DATA][PERSON_NAME]"
type input "97410"
type input "saint pierre"
select select "177"
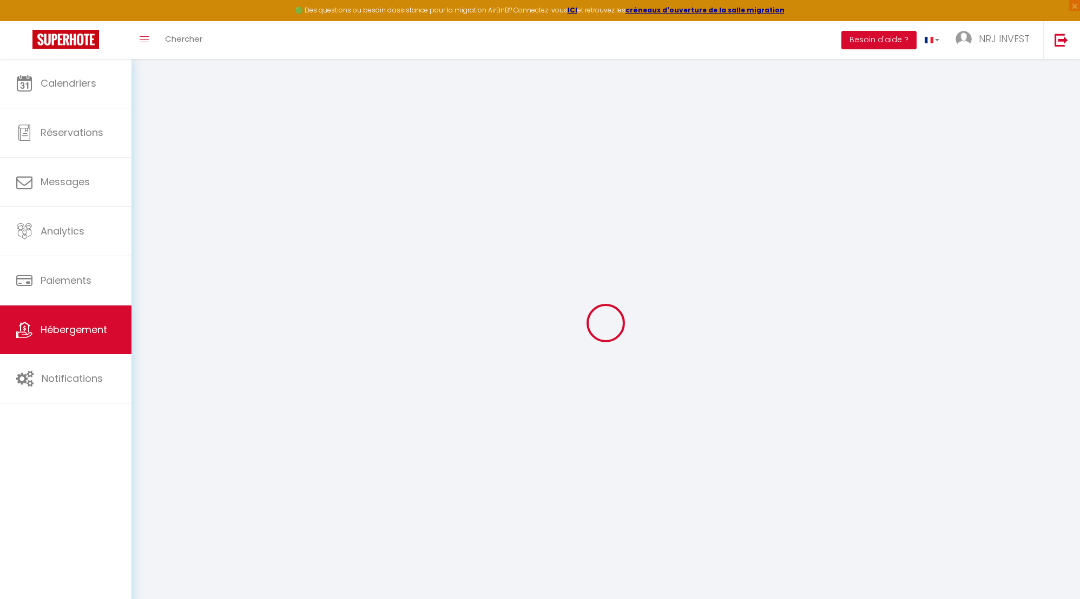
type input "[EMAIL_ADDRESS][DOMAIN_NAME]"
select select "15397"
checkbox input "false"
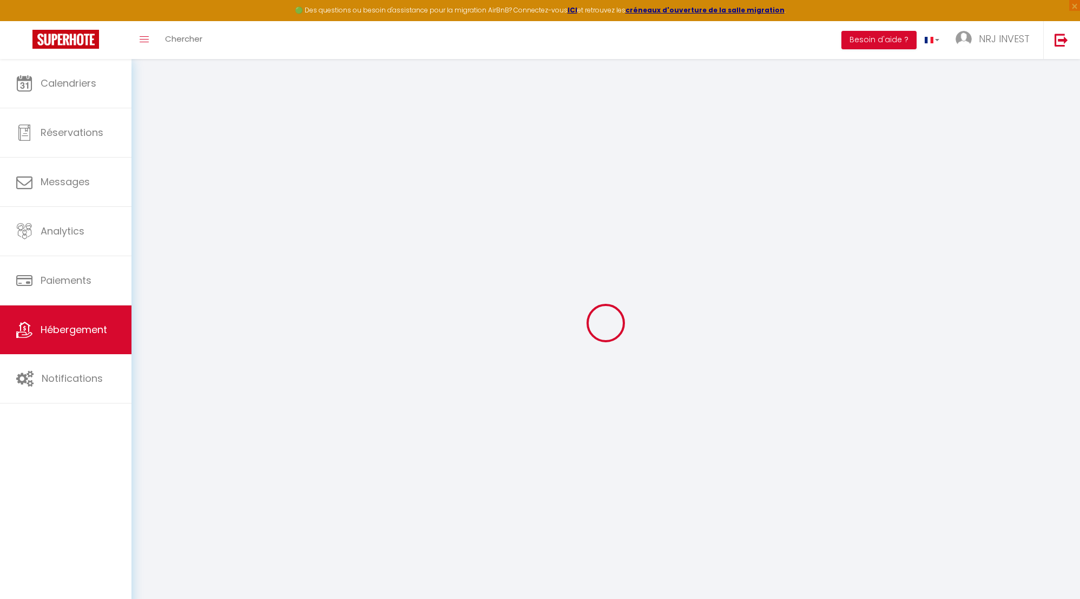
checkbox input "false"
radio input "true"
type input "0"
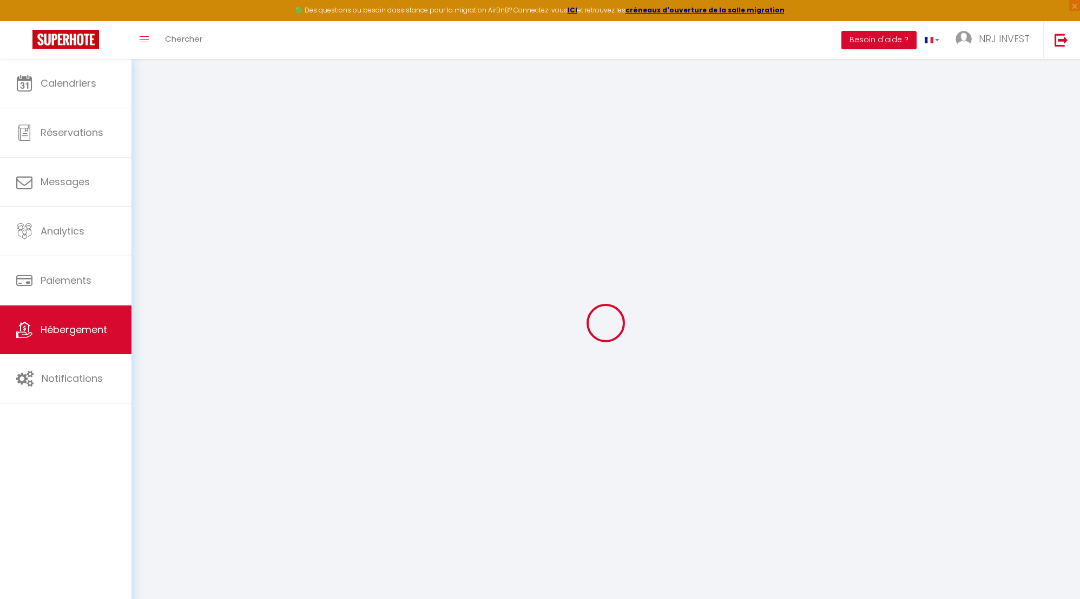
type input "0"
select select "+ 18 %"
select select "+ 25 %"
select select "+ 8 %"
checkbox input "false"
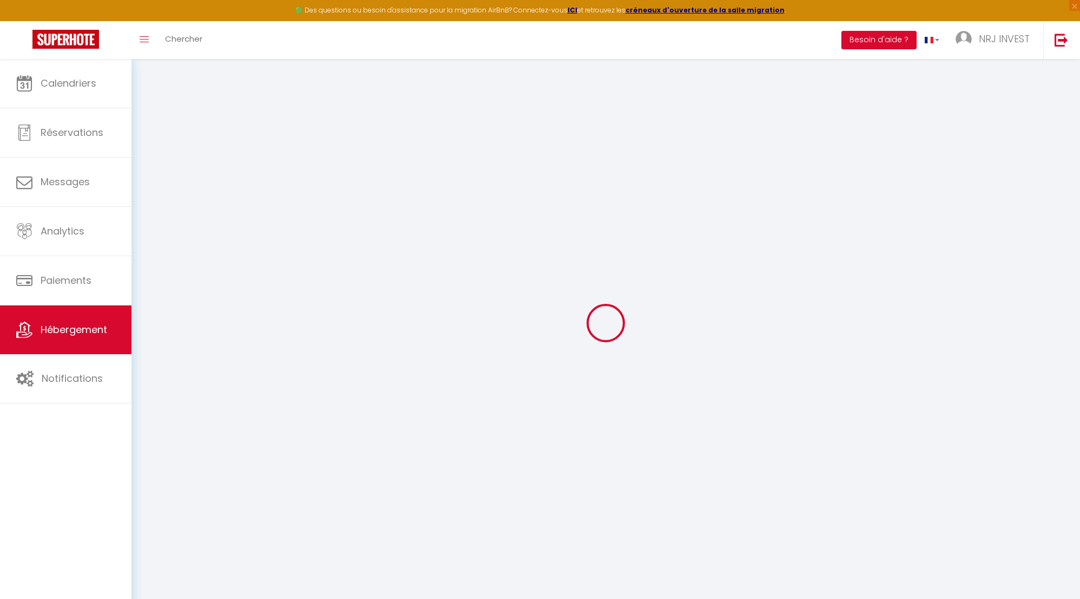
checkbox input "false"
select select "365"
select select "EUR"
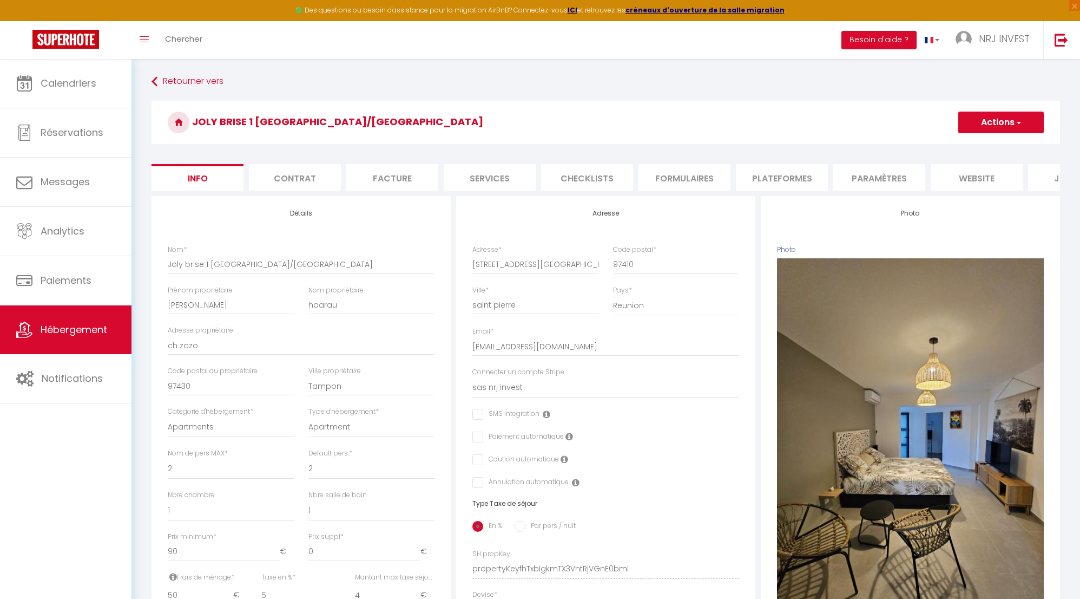
click at [759, 178] on li "Plateformes" at bounding box center [782, 177] width 92 height 27
select select
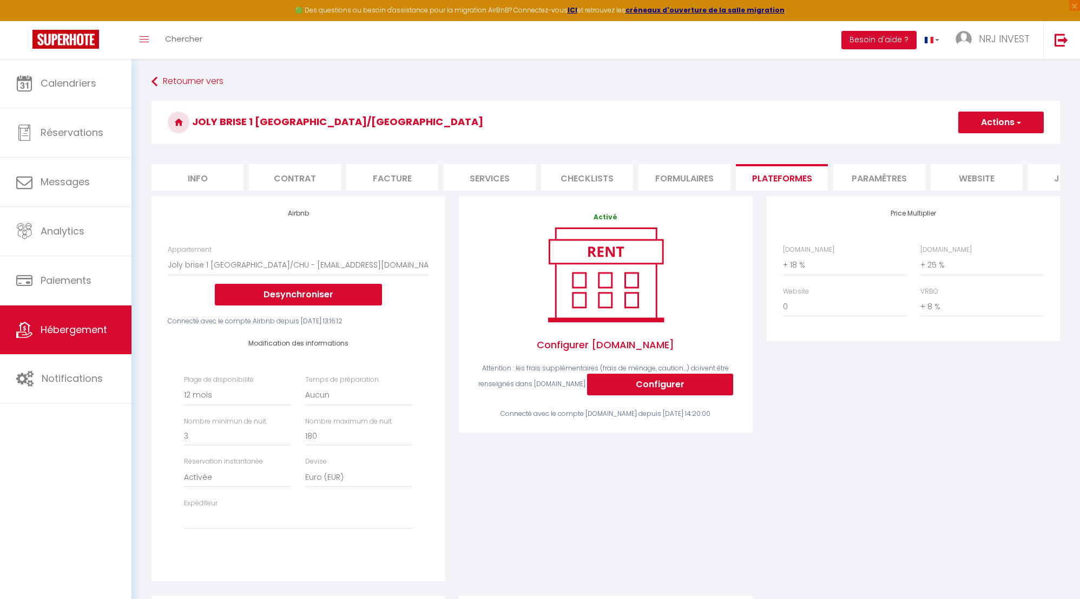
click at [1004, 123] on button "Actions" at bounding box center [1001, 122] width 86 height 22
click at [999, 146] on link "Enregistrer" at bounding box center [1001, 146] width 86 height 14
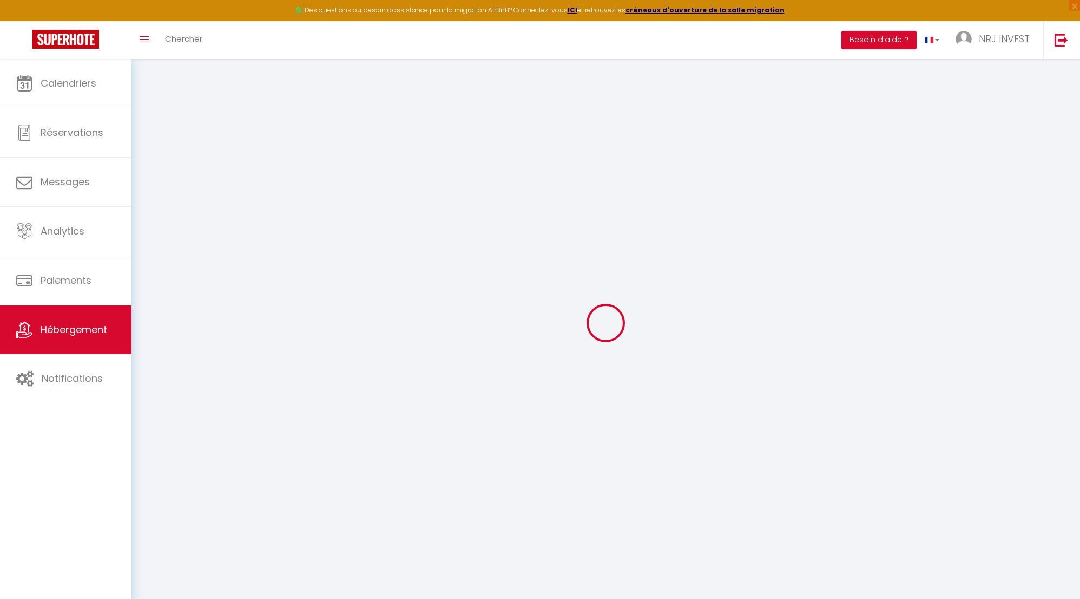
select select "365"
select select "EUR"
select select
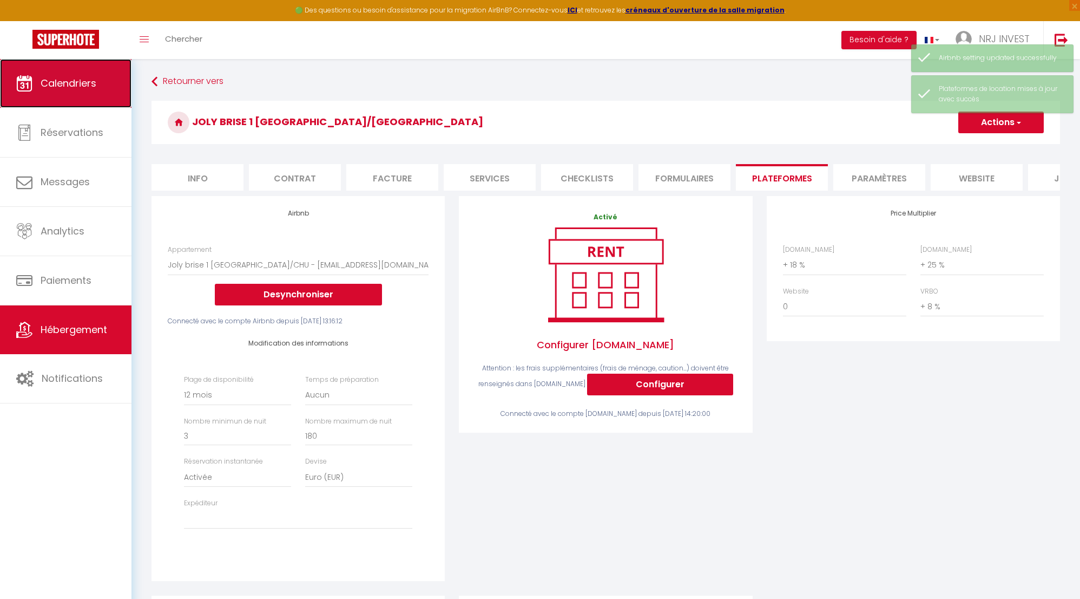
click at [70, 83] on span "Calendriers" at bounding box center [69, 83] width 56 height 14
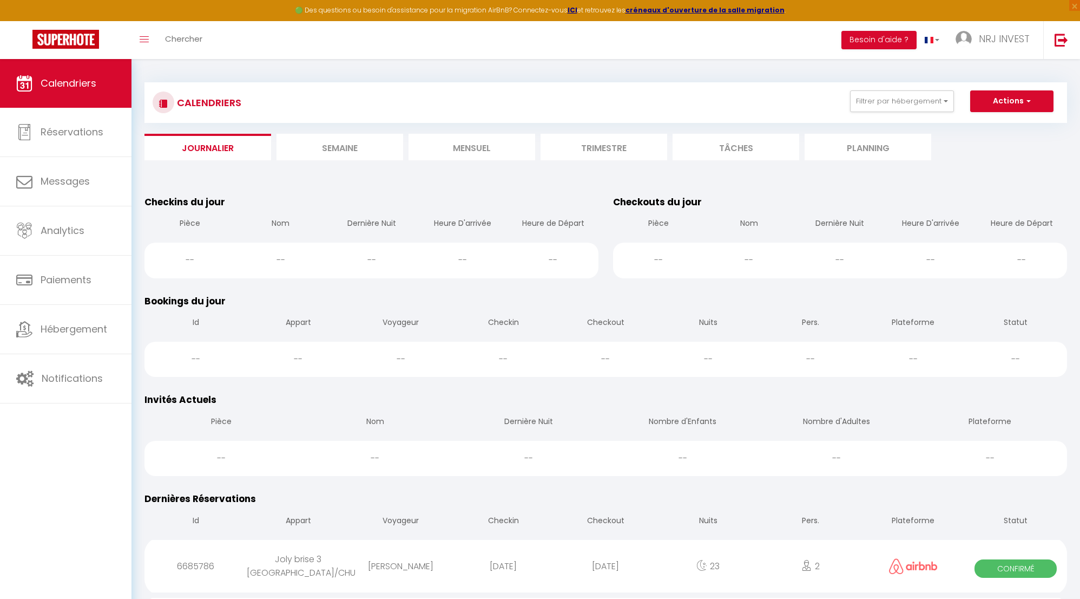
click at [494, 147] on li "Mensuel" at bounding box center [472, 147] width 127 height 27
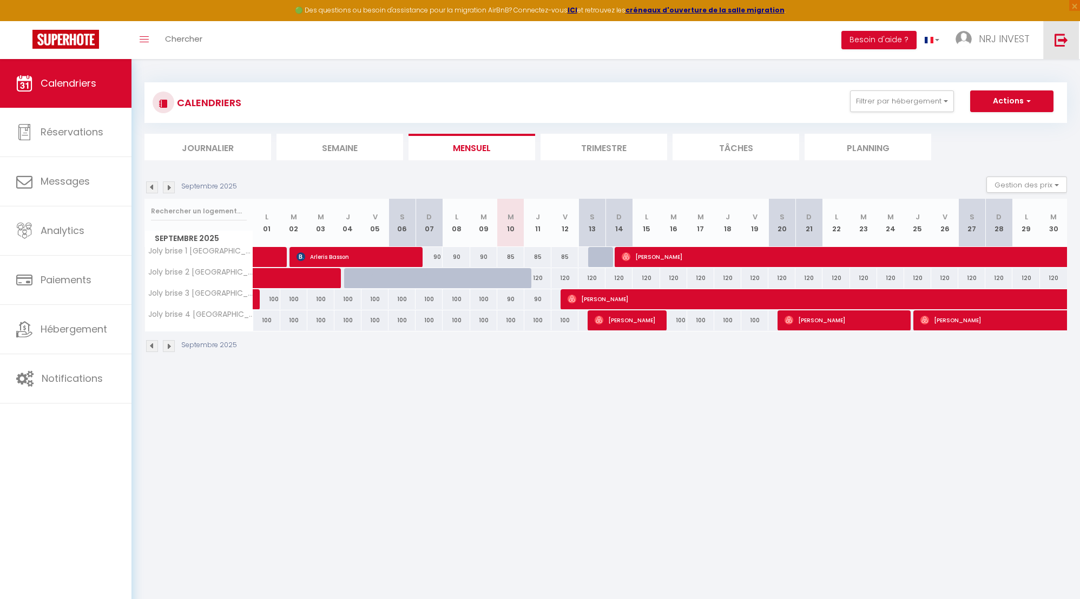
click at [1059, 42] on img at bounding box center [1062, 40] width 14 height 14
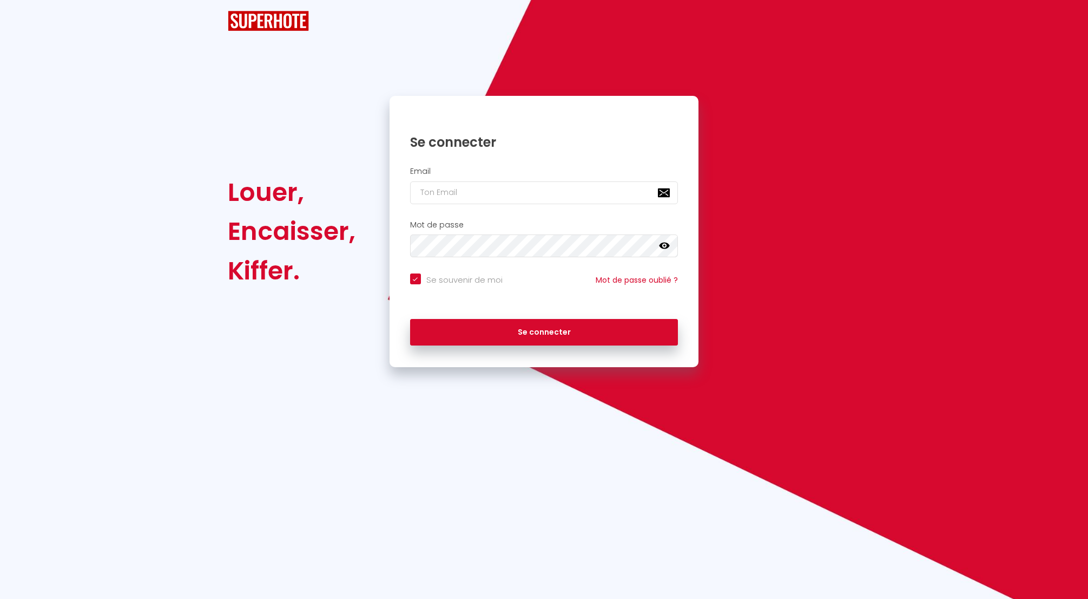
checkbox input "true"
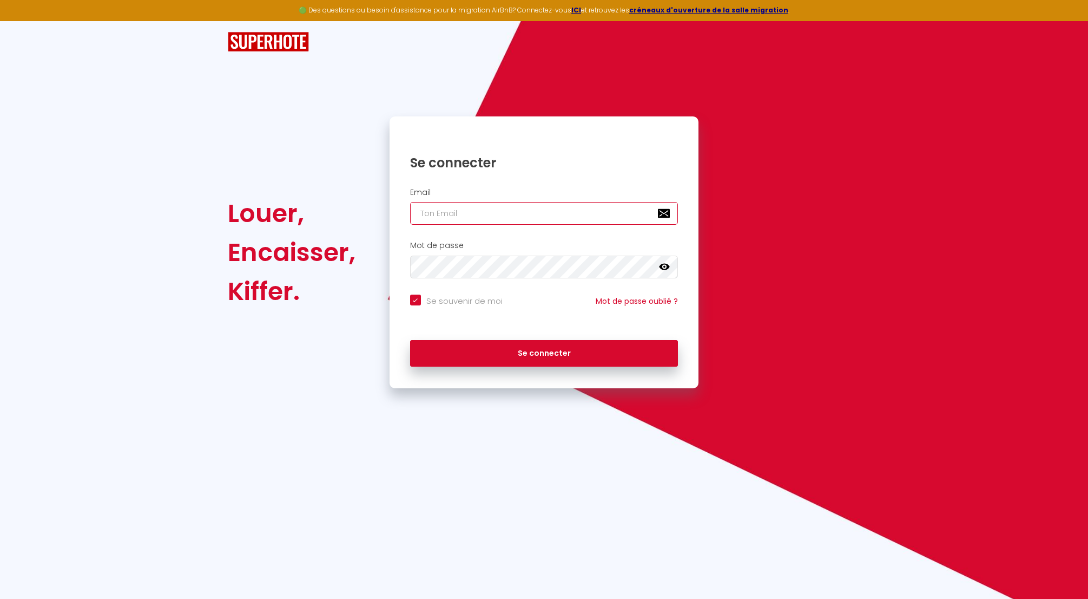
click at [496, 214] on input "email" at bounding box center [544, 213] width 268 height 23
type input "n"
checkbox input "true"
type input "nr"
checkbox input "true"
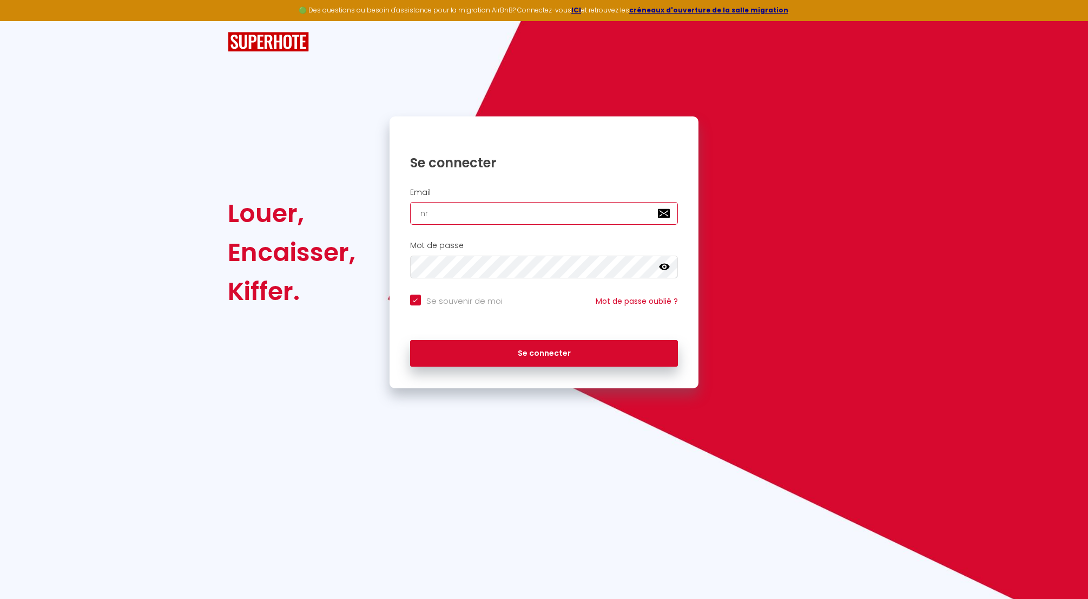
type input "nrj"
checkbox input "true"
type input "nrji"
checkbox input "true"
type input "nrjin"
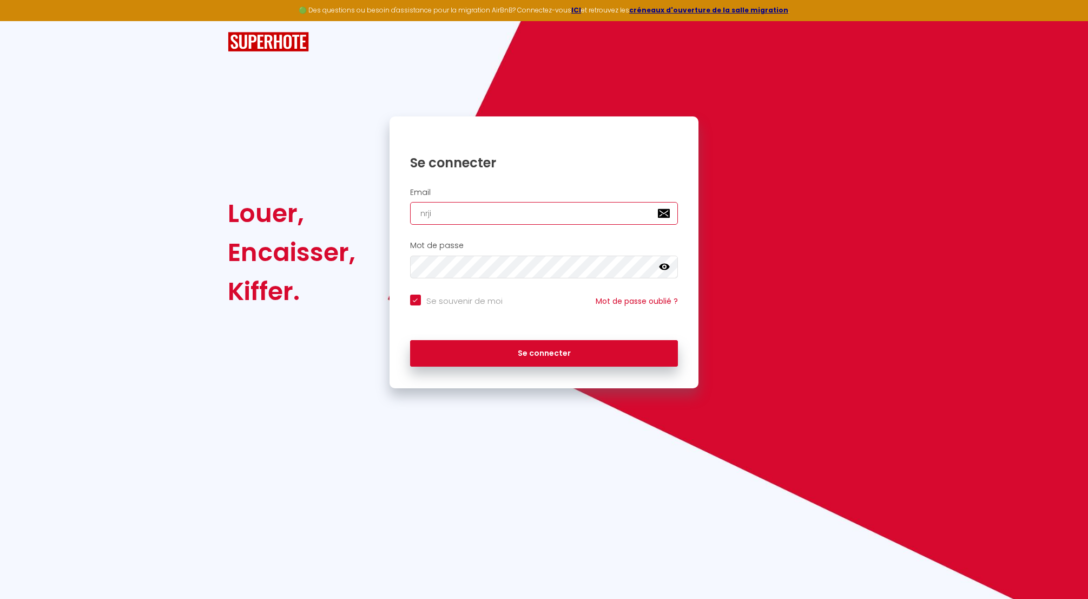
checkbox input "true"
type input "nrjinv"
checkbox input "true"
type input "nrjinve"
checkbox input "true"
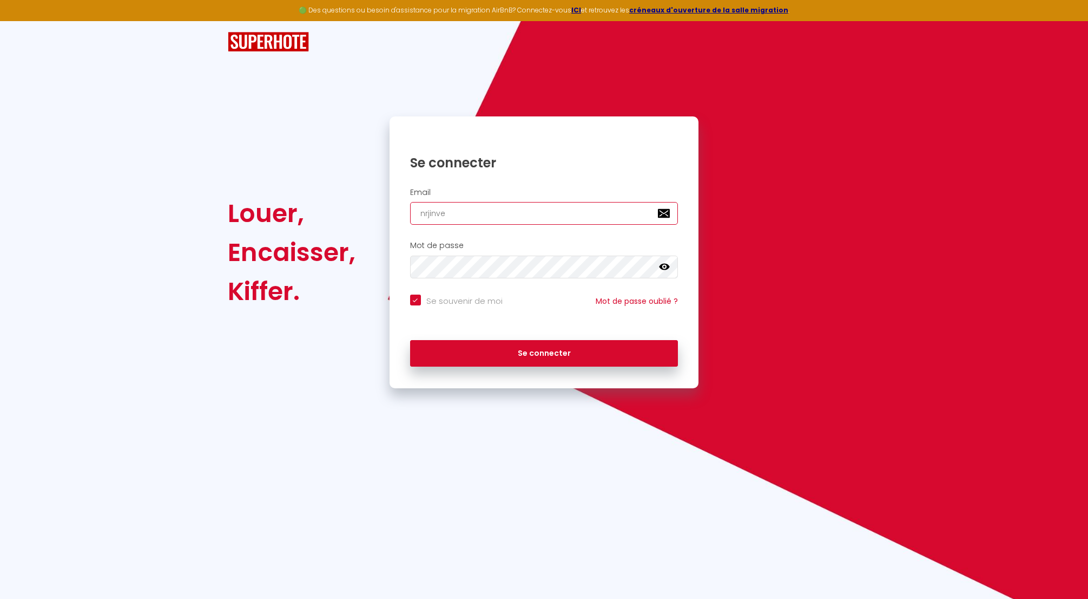
type input "nrjinves"
checkbox input "true"
type input "nrjinvest"
checkbox input "true"
type input "nrjinvest9"
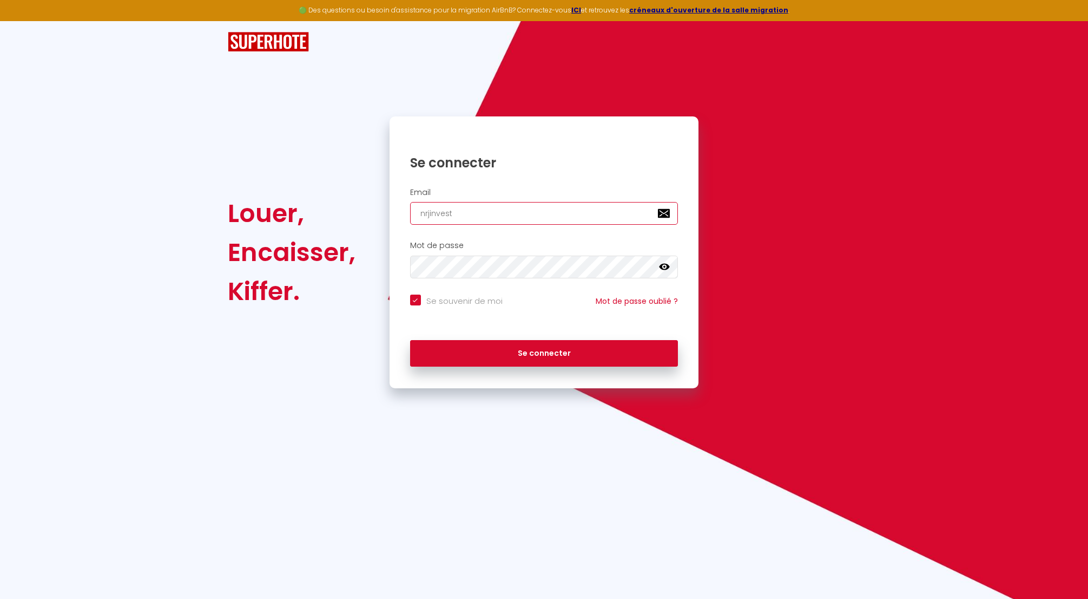
checkbox input "true"
type input "nrjinvest97"
checkbox input "true"
type input "nrjinvest974"
checkbox input "true"
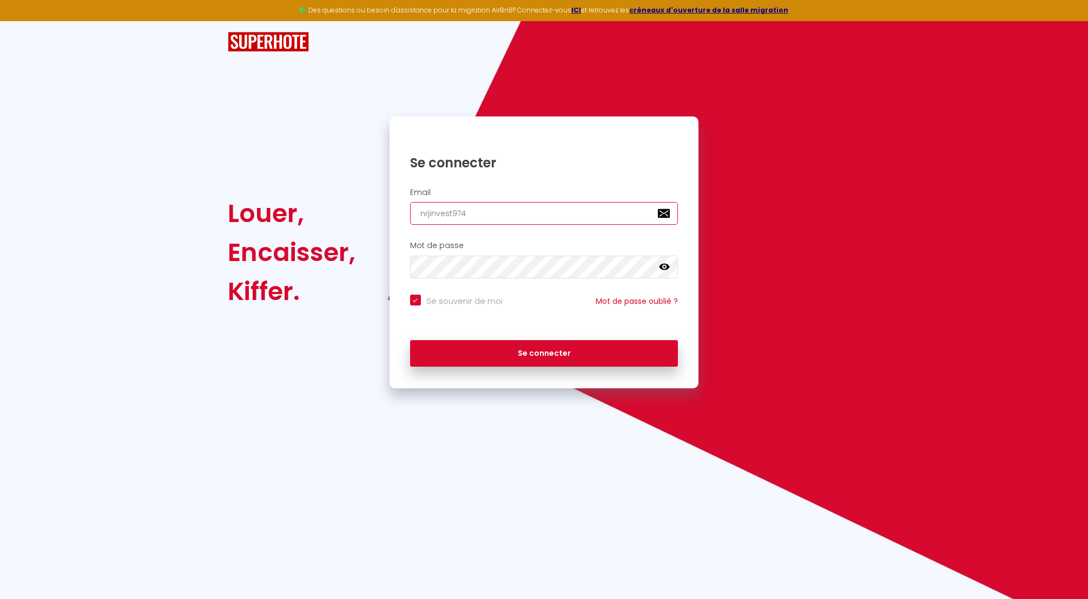
type input "nrjinvest974@"
checkbox input "true"
type input "nrjinvest974@g"
checkbox input "true"
type input "nrjinvest974@gm"
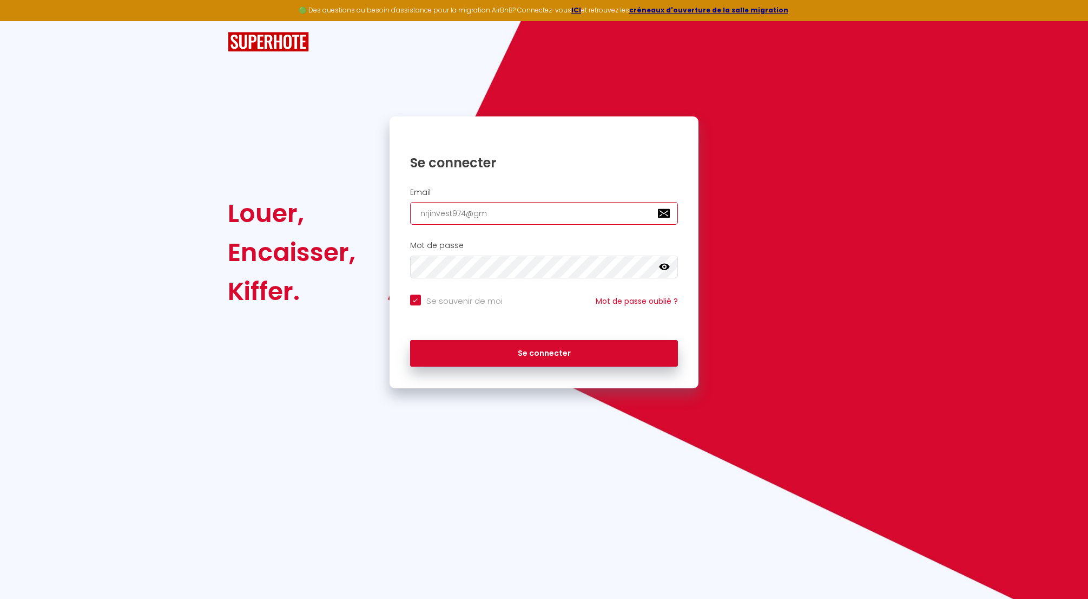
checkbox input "true"
type input "nrjinvest974@gma"
checkbox input "true"
type input "nrjinvest974@gmai"
checkbox input "true"
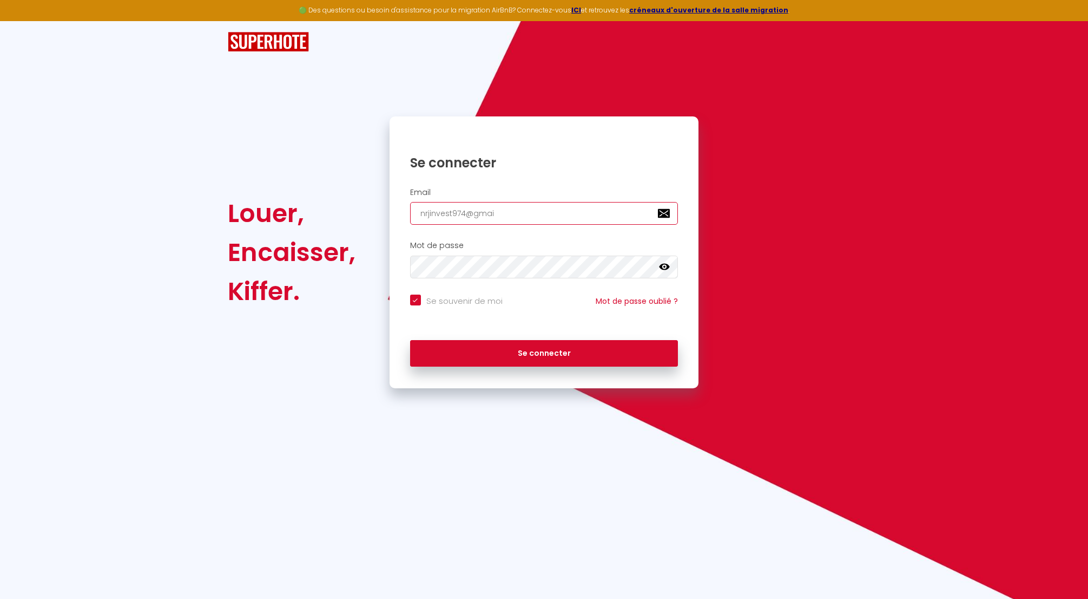
type input "nrjinvest974@gmail"
checkbox input "true"
type input "nrjinvest974@gmail."
checkbox input "true"
type input "nrjinvest974@gmail.c"
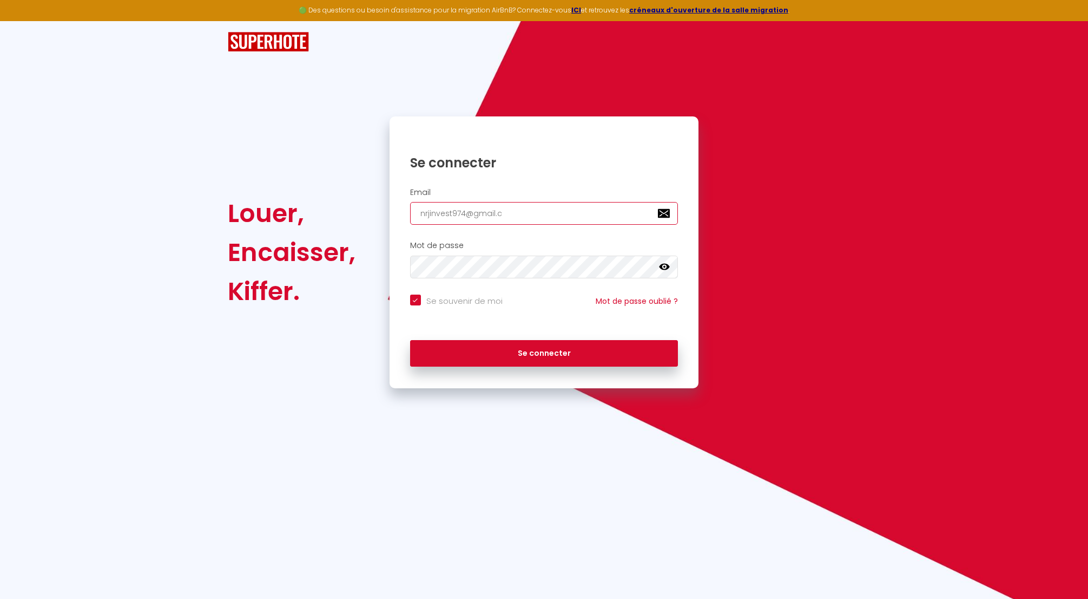
checkbox input "true"
type input "nrjinvest974@gmail.co"
checkbox input "true"
type input "[EMAIL_ADDRESS][DOMAIN_NAME]"
checkbox input "true"
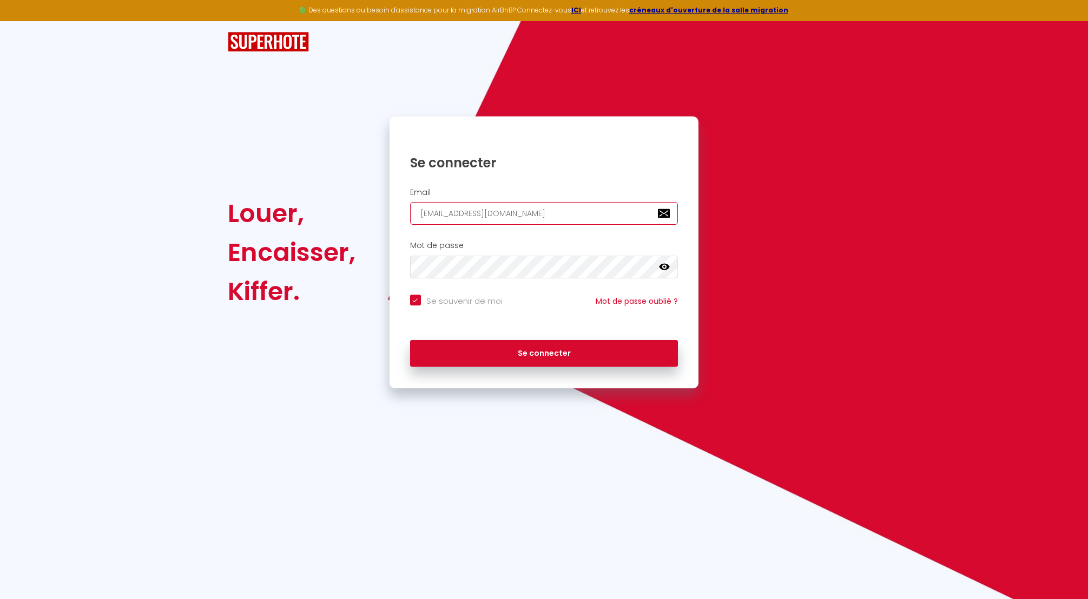
type input "[EMAIL_ADDRESS][DOMAIN_NAME]"
click at [538, 356] on button "Se connecter" at bounding box center [544, 353] width 268 height 27
checkbox input "true"
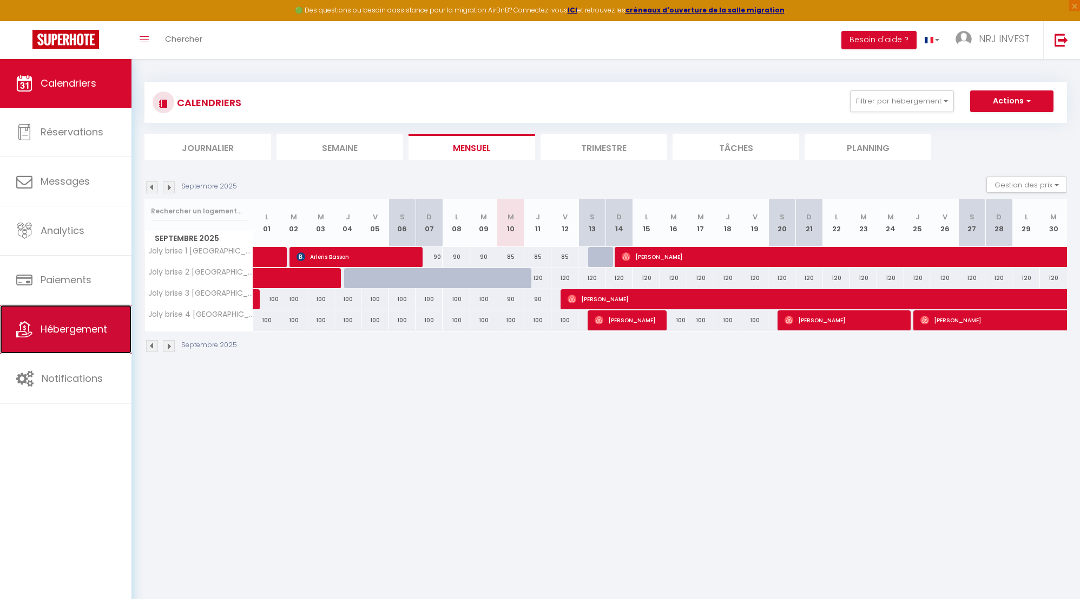
click at [77, 331] on span "Hébergement" at bounding box center [74, 329] width 67 height 14
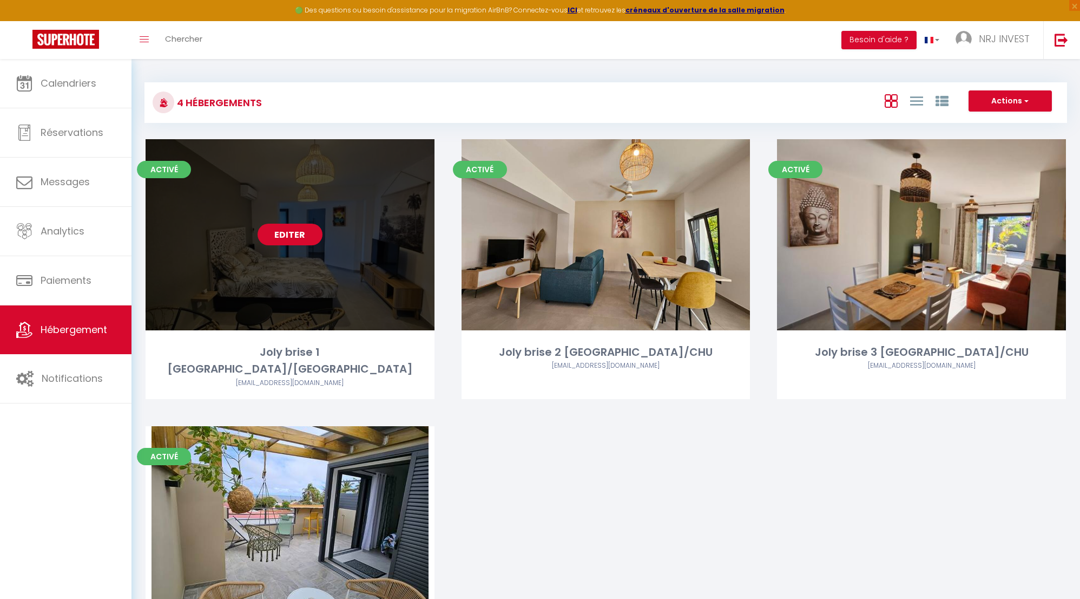
click at [291, 234] on link "Editer" at bounding box center [290, 235] width 65 height 22
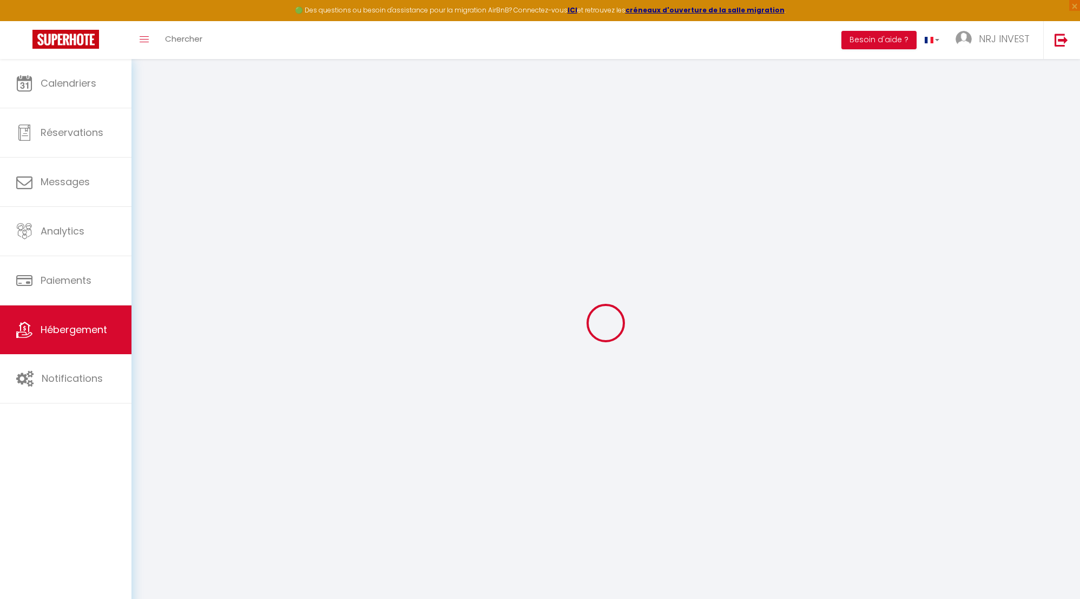
select select "+ 18 %"
select select "+ 25 %"
select select "+ 8 %"
checkbox input "false"
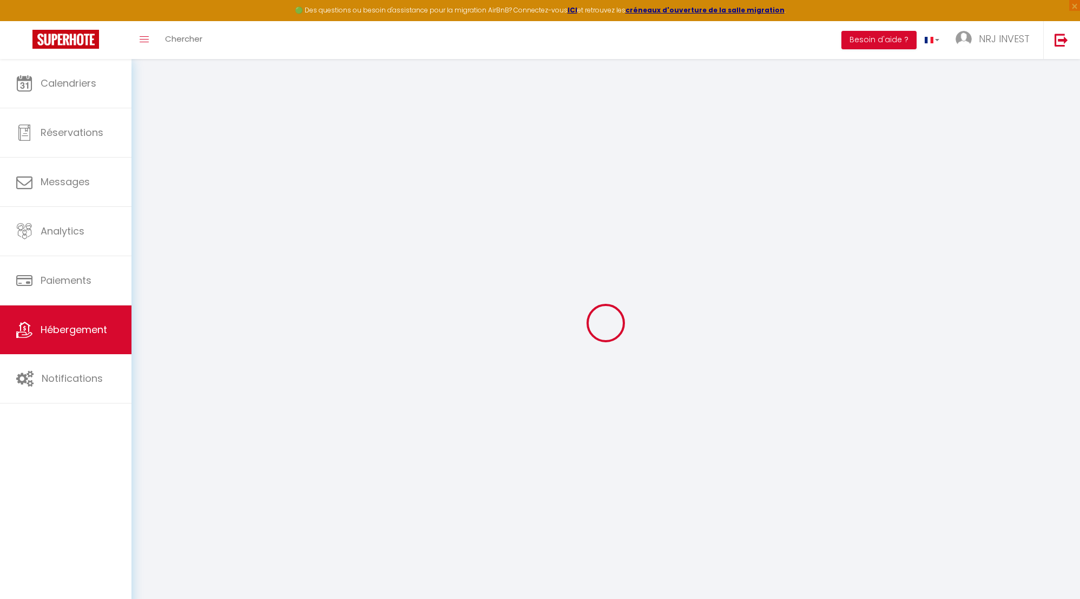
checkbox input "false"
select select "365"
select select "EUR"
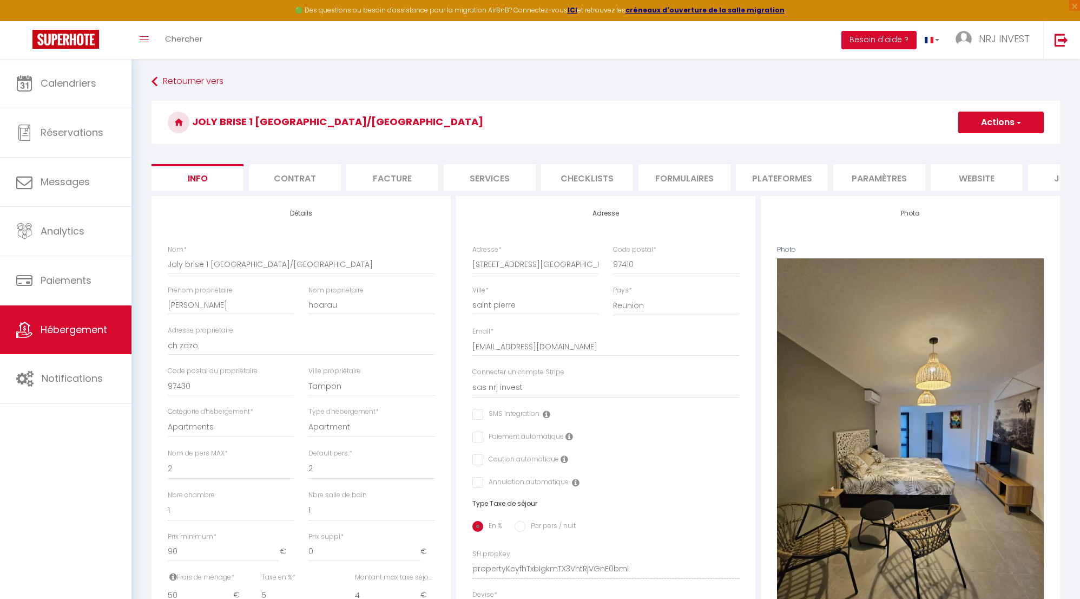
click at [800, 181] on li "Plateformes" at bounding box center [782, 177] width 92 height 27
select select
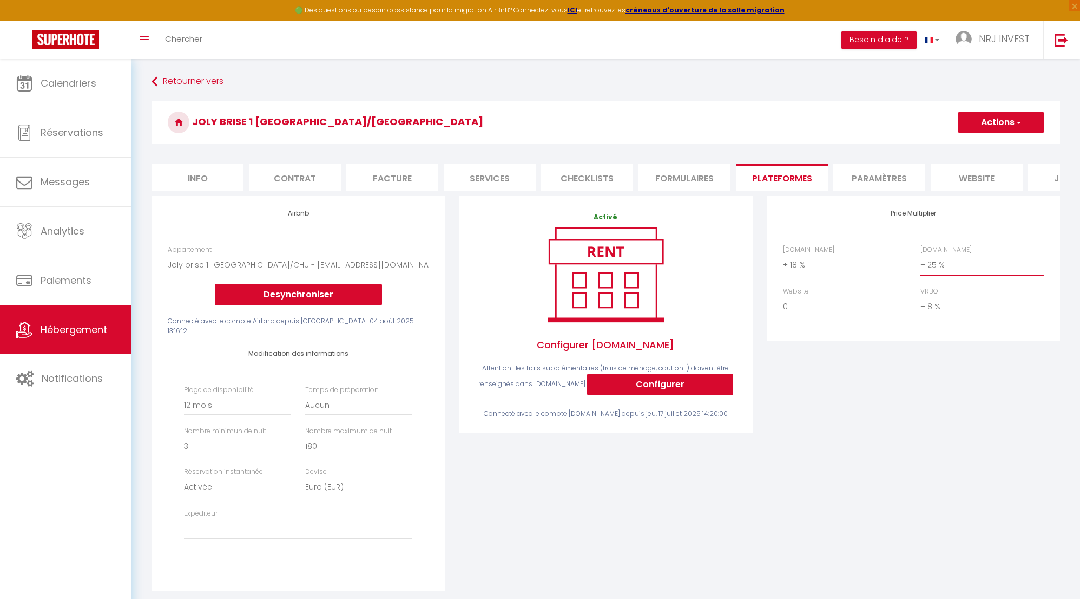
click at [923, 273] on select "0 + 1 % + 2 % + 3 % + 4 % + 5 % + 6 % + 7 % + 8 % + 9 %" at bounding box center [982, 264] width 123 height 21
select select "+ 30 %"
click at [921, 262] on select "0 + 1 % + 2 % + 3 % + 4 % + 5 % + 6 % + 7 % + 8 % + 9 %" at bounding box center [982, 264] width 123 height 21
select select
click at [786, 270] on select "0 + 1 % + 2 % + 3 % + 4 % + 5 % + 6 % + 7 % + 8 % + 9 %" at bounding box center [844, 264] width 123 height 21
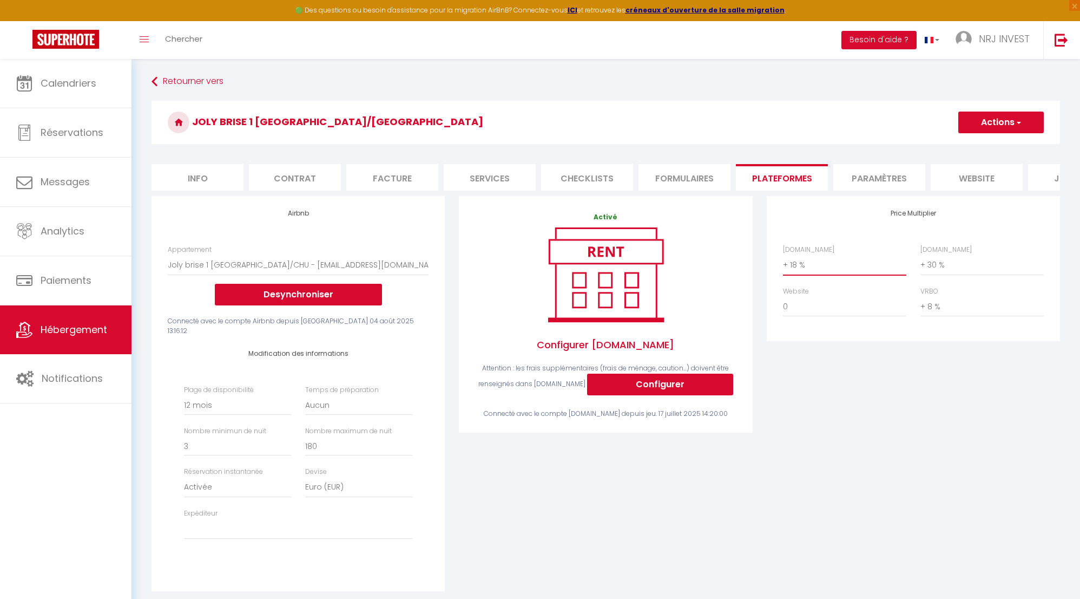
select select "+ 20 %"
click at [783, 262] on select "0 + 1 % + 2 % + 3 % + 4 % + 5 % + 6 % + 7 % + 8 % + 9 %" at bounding box center [844, 264] width 123 height 21
select select
click at [1029, 126] on button "Actions" at bounding box center [1001, 122] width 86 height 22
click at [994, 146] on link "Enregistrer" at bounding box center [1001, 146] width 86 height 14
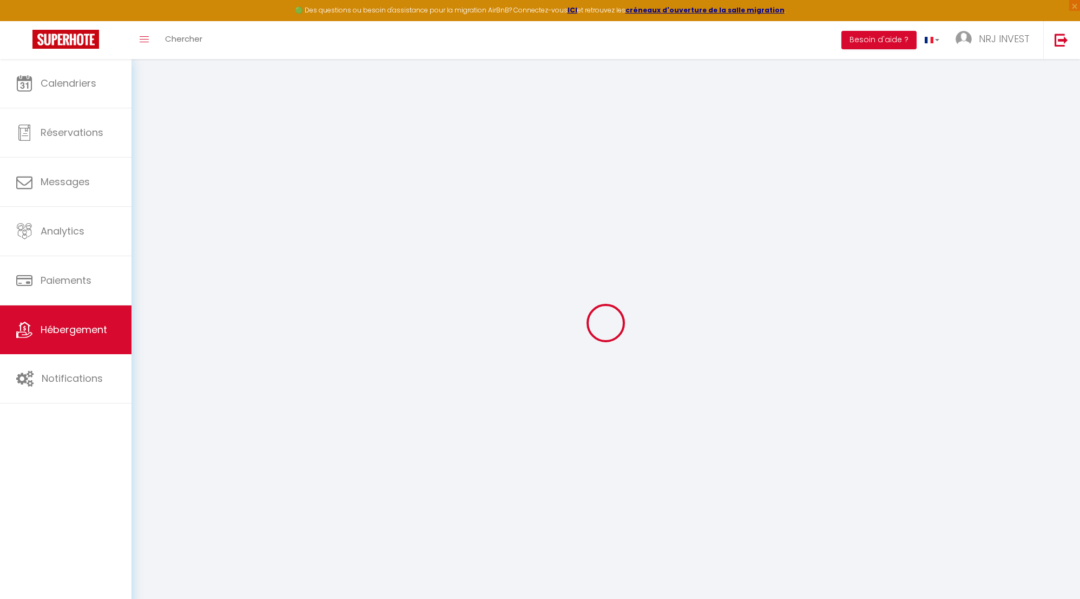
select select "365"
select select "EUR"
select select
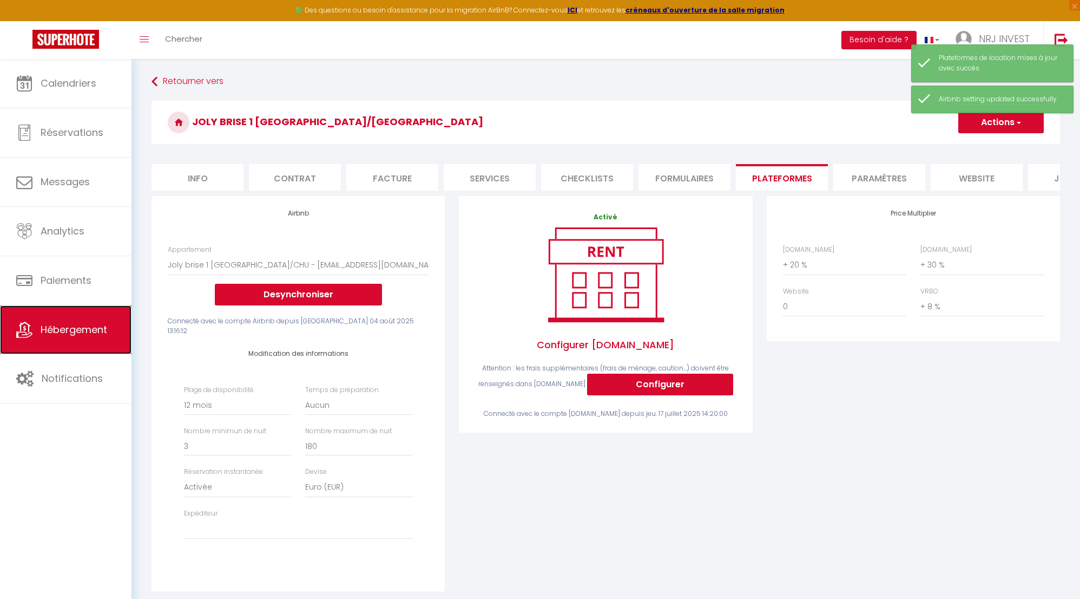
click at [81, 327] on span "Hébergement" at bounding box center [74, 330] width 67 height 14
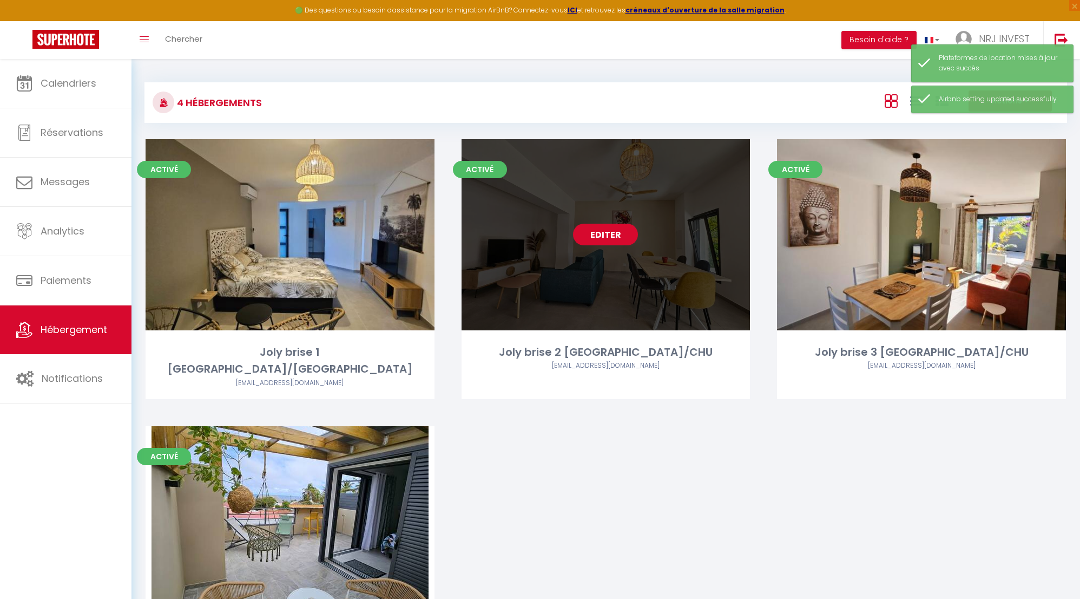
click at [606, 234] on link "Editer" at bounding box center [605, 235] width 65 height 22
select select "3"
select select "2"
select select "1"
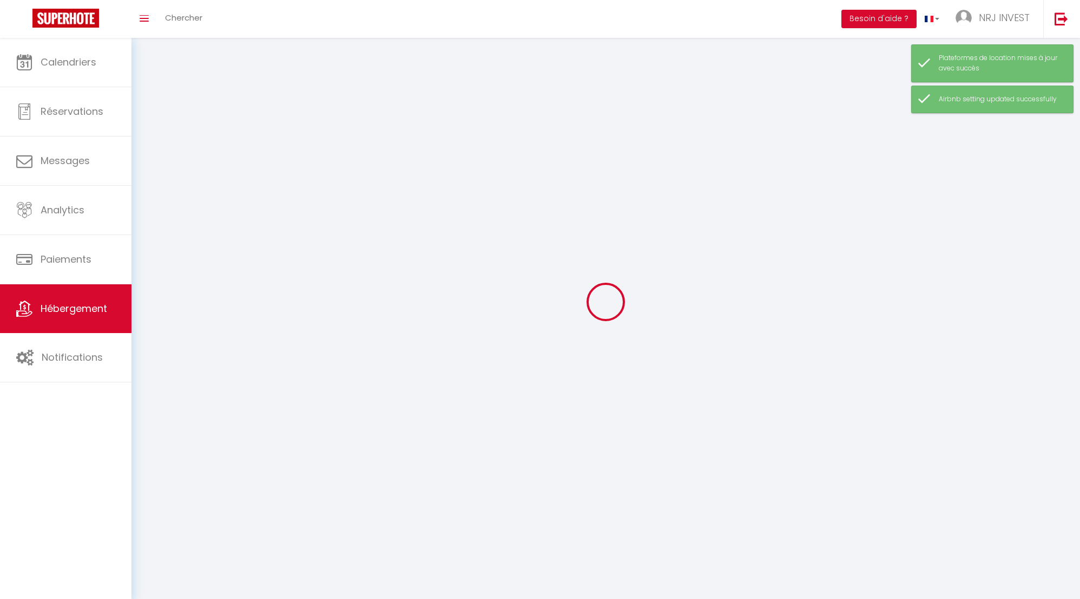
select select
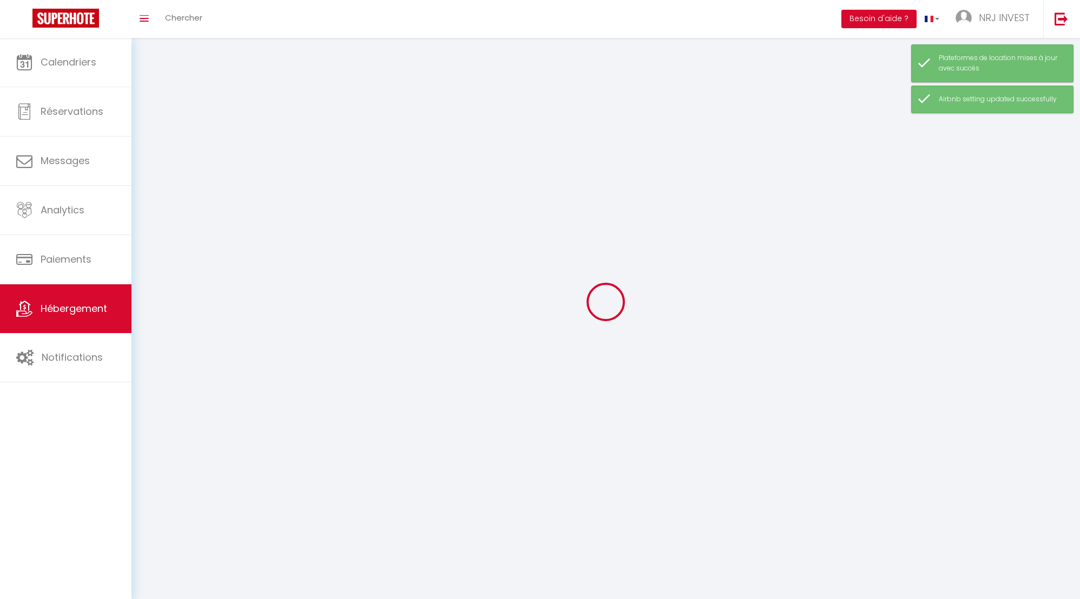
checkbox input "false"
select select
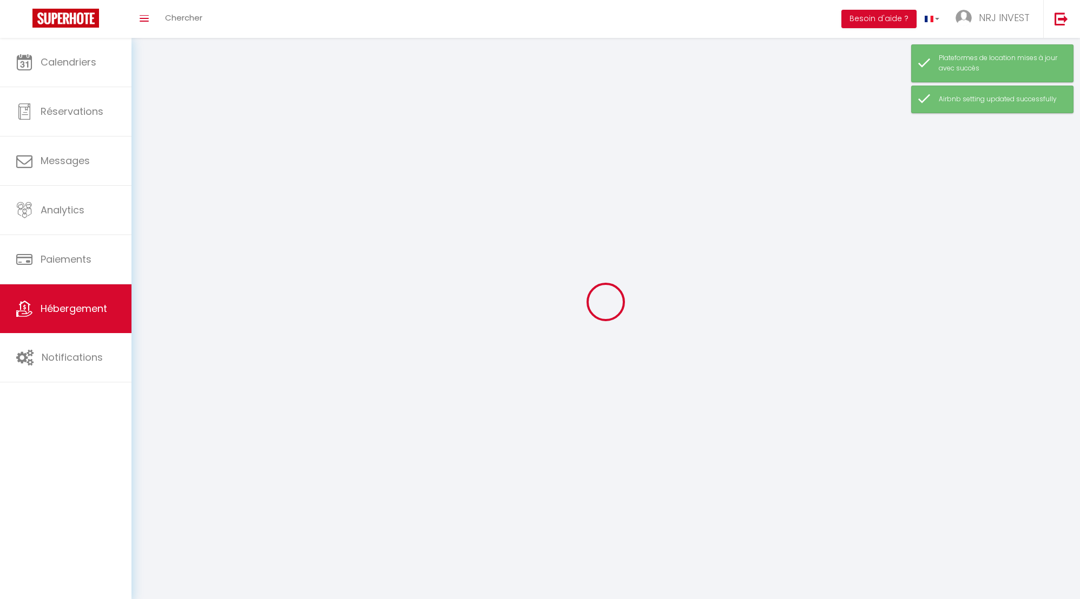
select select
select select "1"
select select
select select "28"
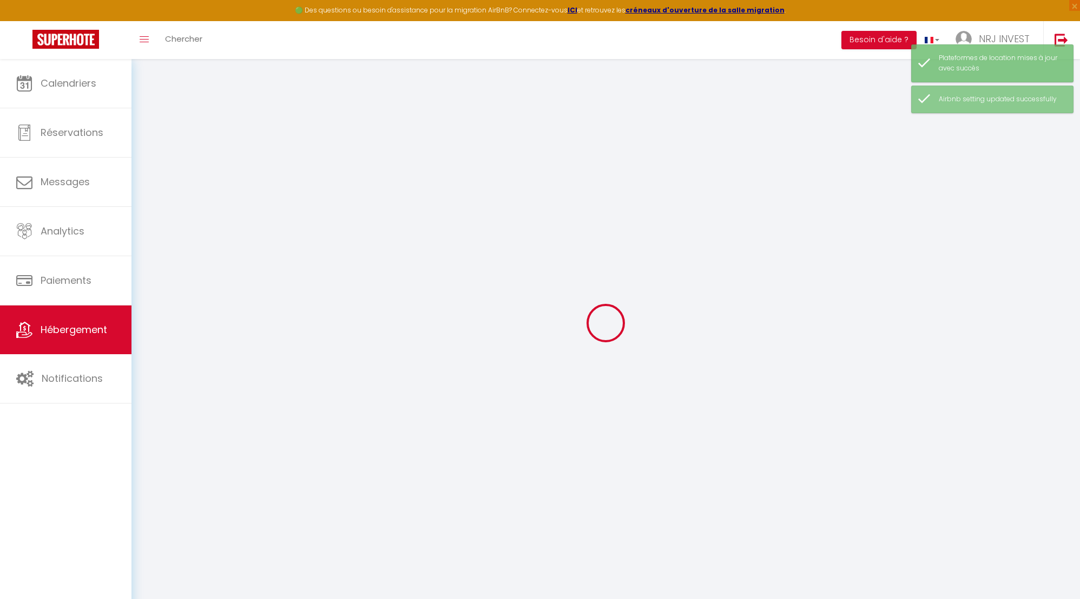
select select
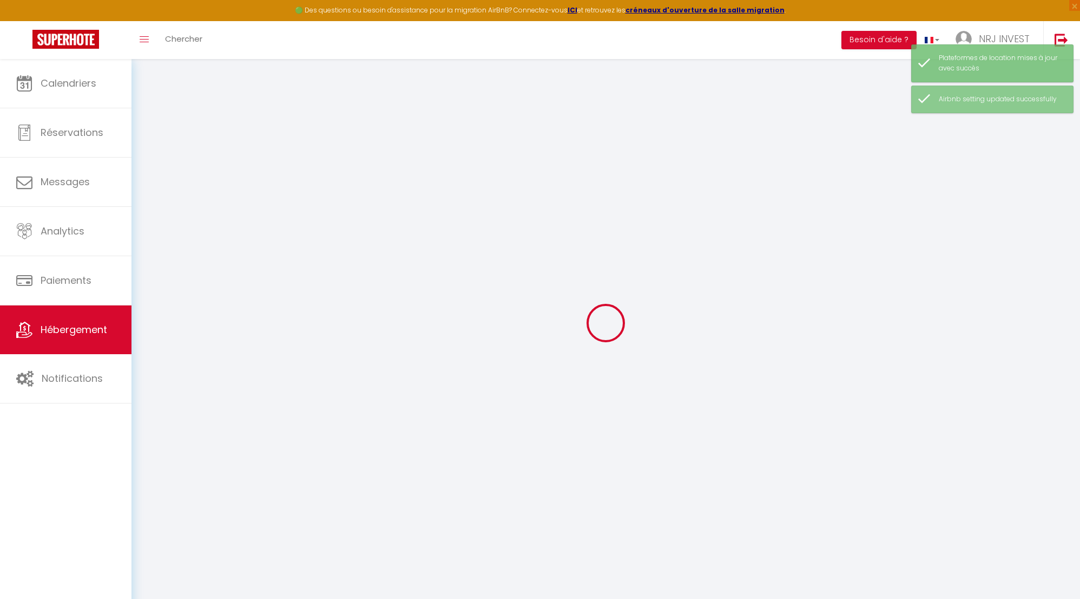
select select
checkbox input "false"
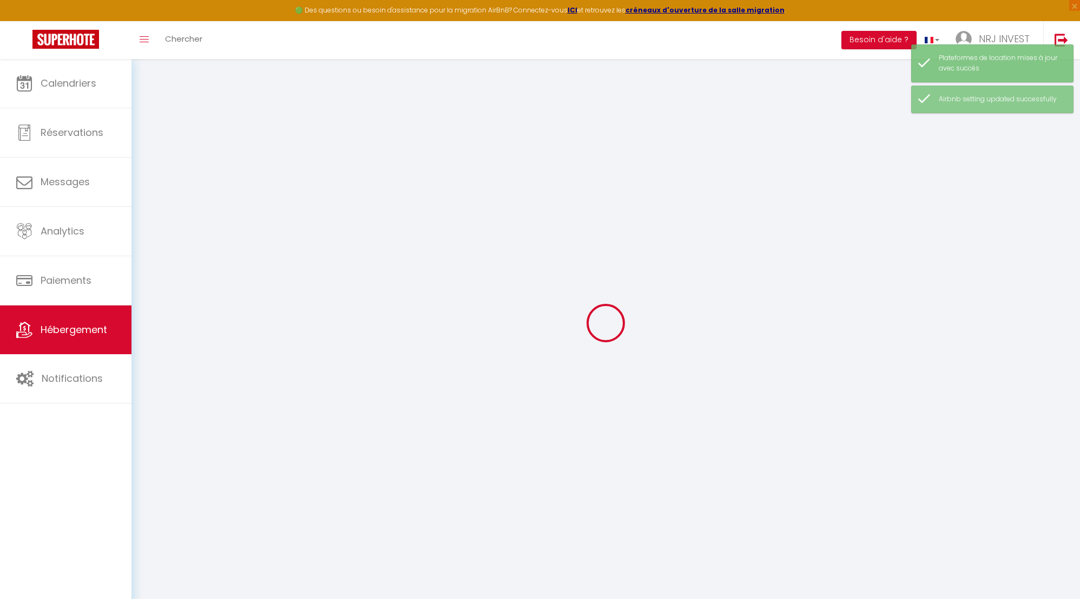
select select
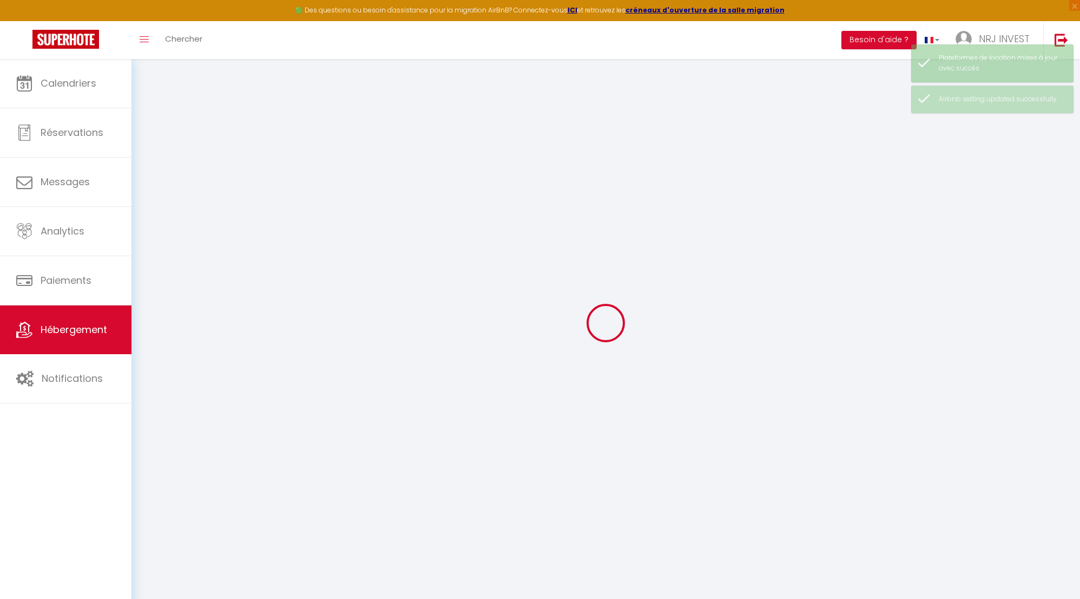
select select
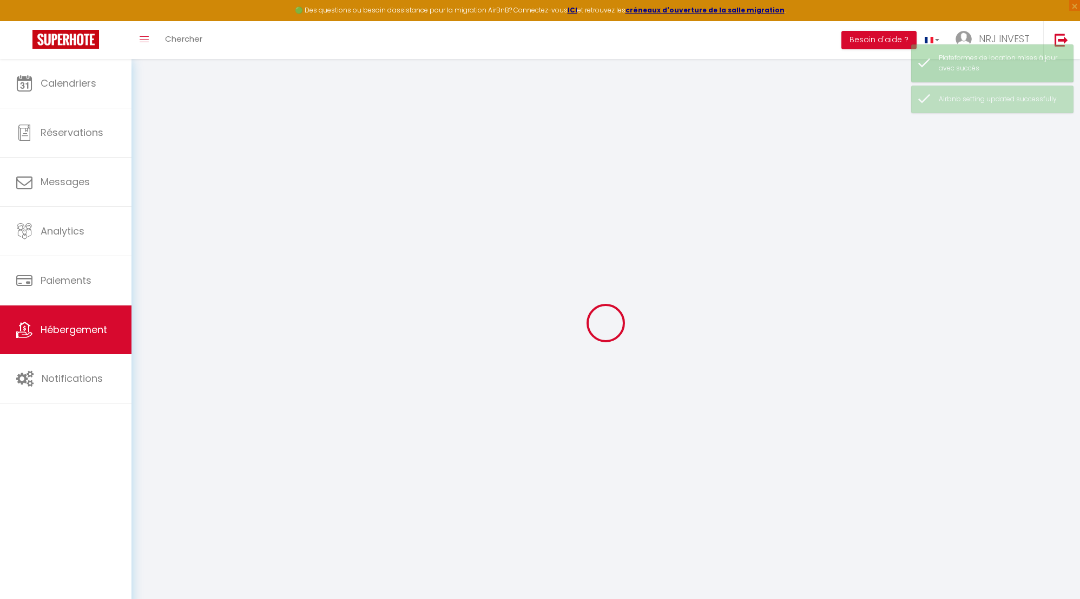
select select
checkbox input "false"
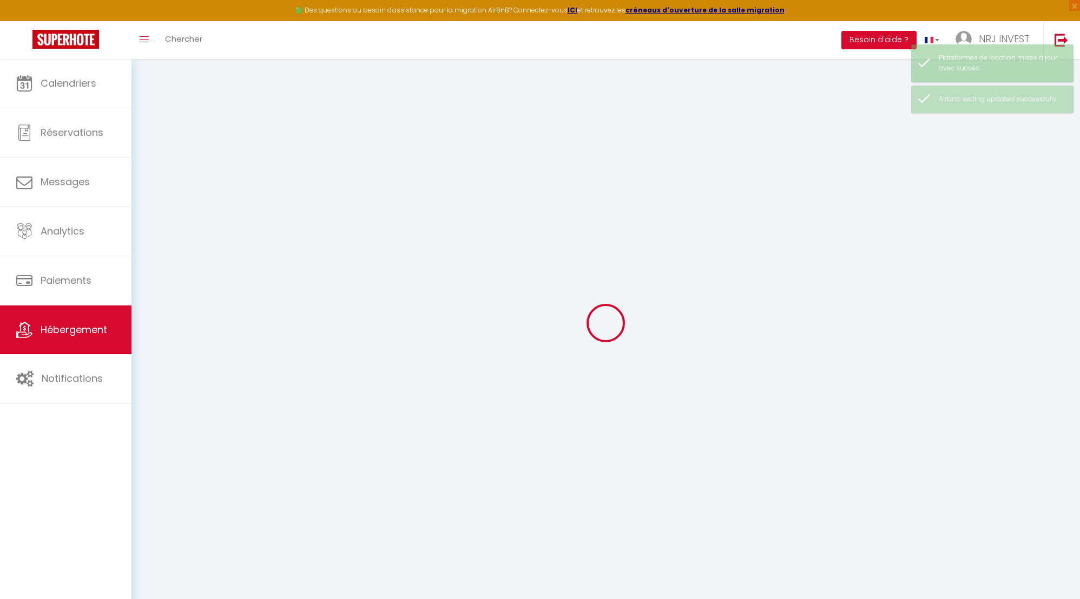
select select
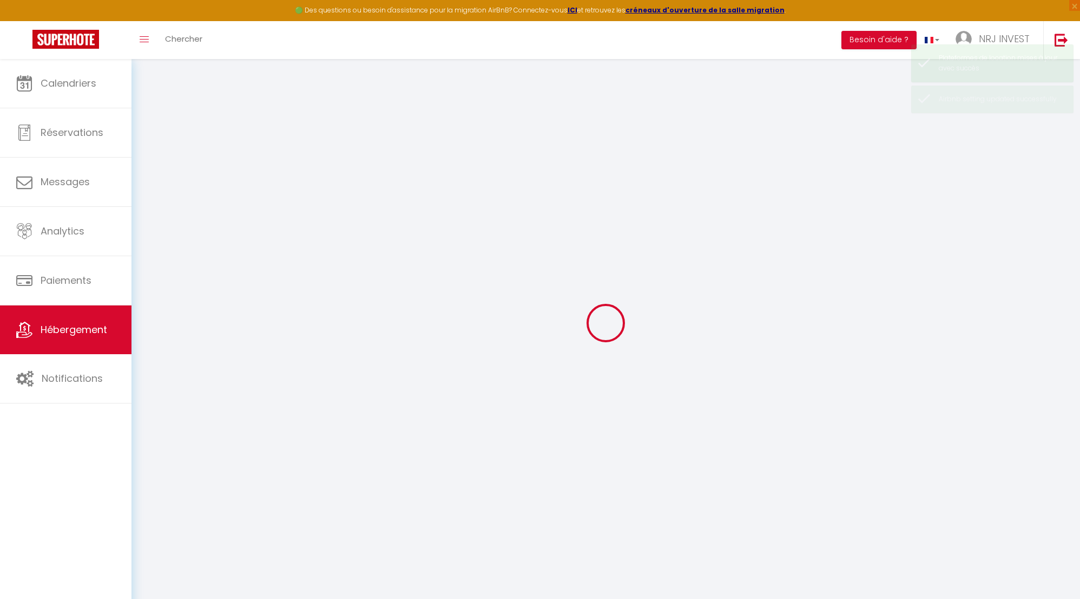
select select
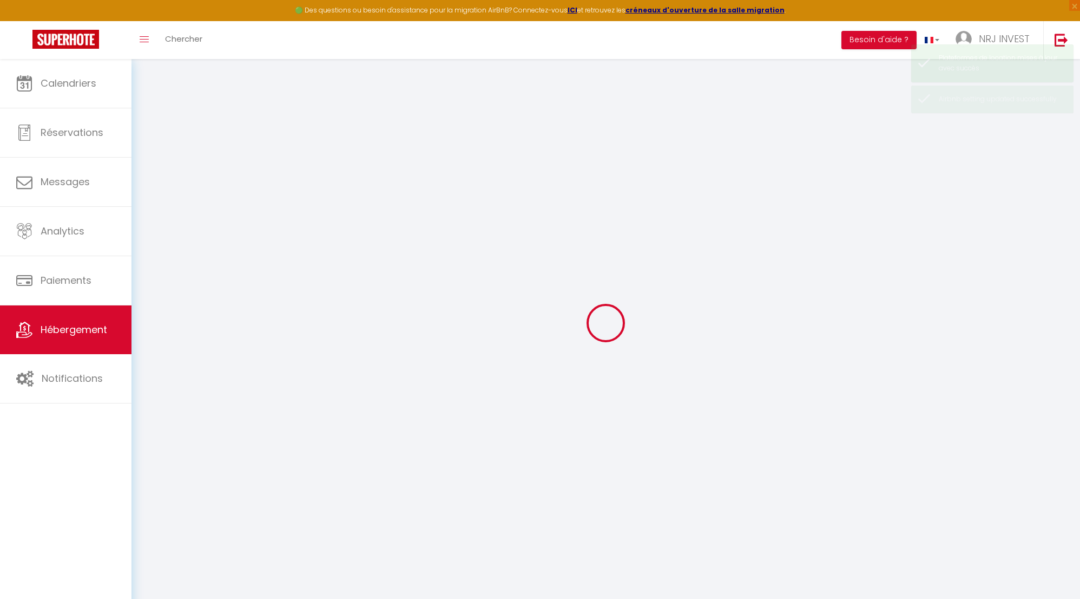
select select
checkbox input "false"
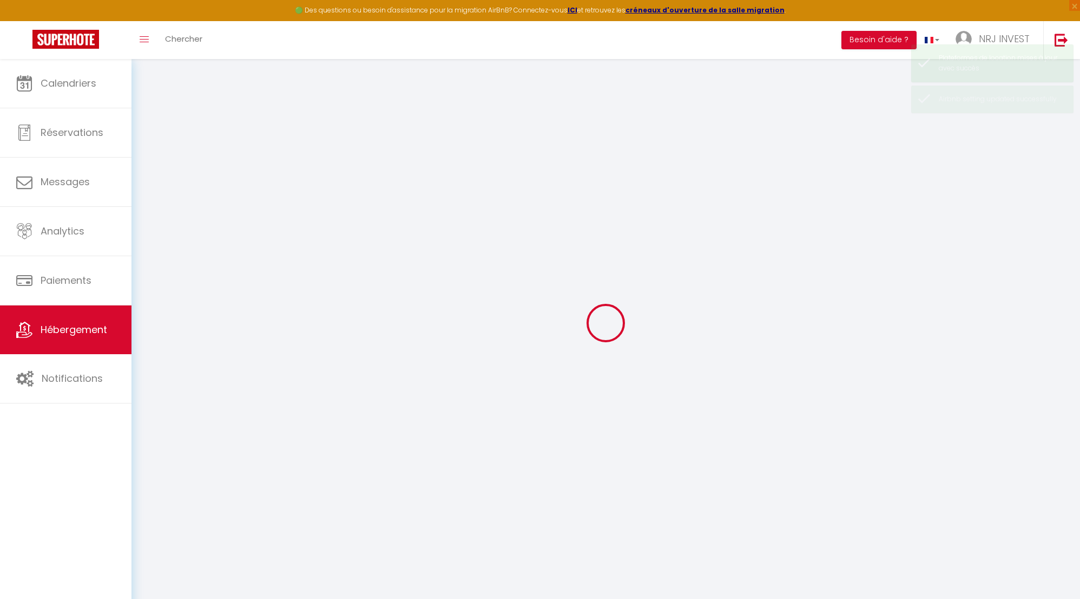
select select
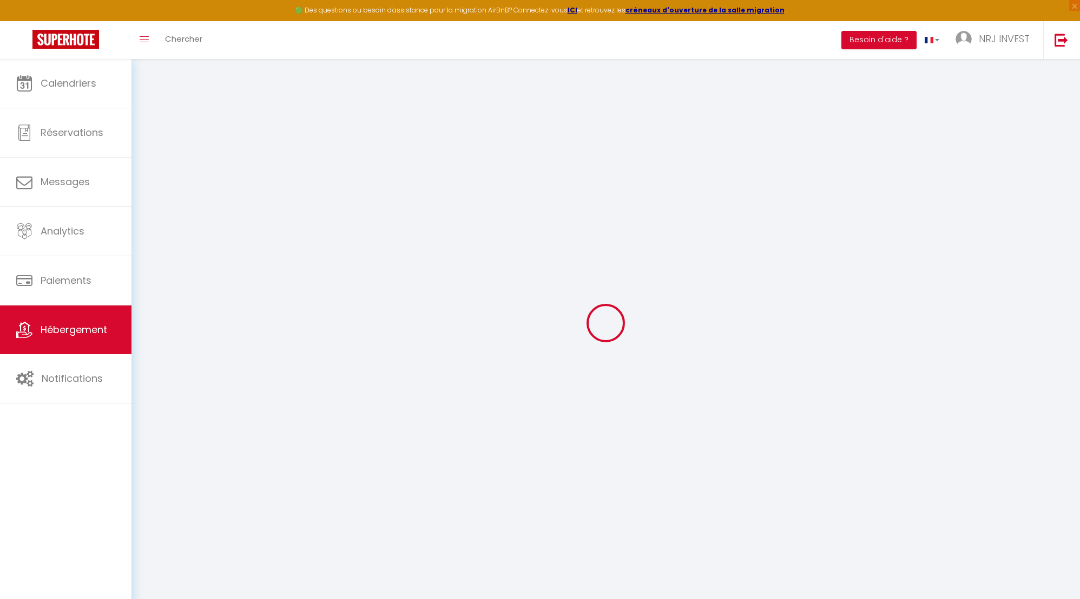
select select
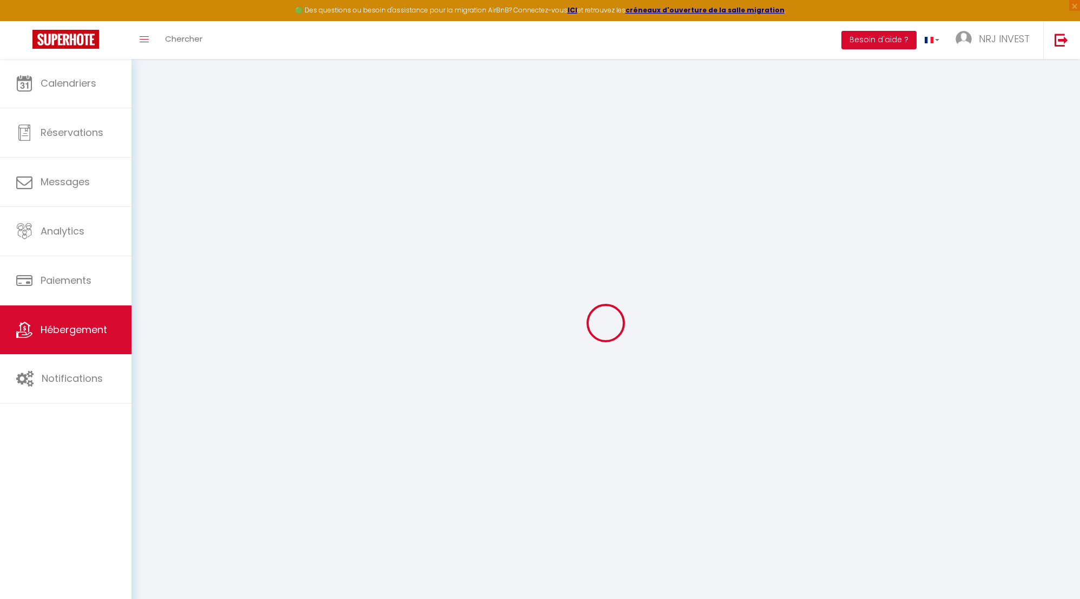
select select
checkbox input "false"
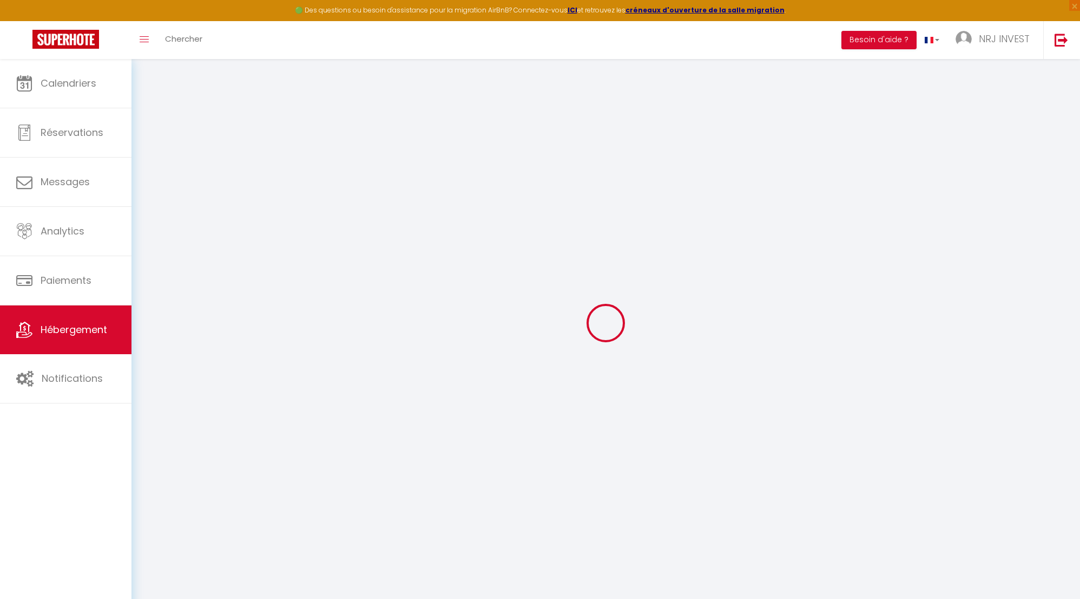
select select
type input "Joly brise 2 [GEOGRAPHIC_DATA]/CHU"
type input "[PERSON_NAME]"
type input "hoarau"
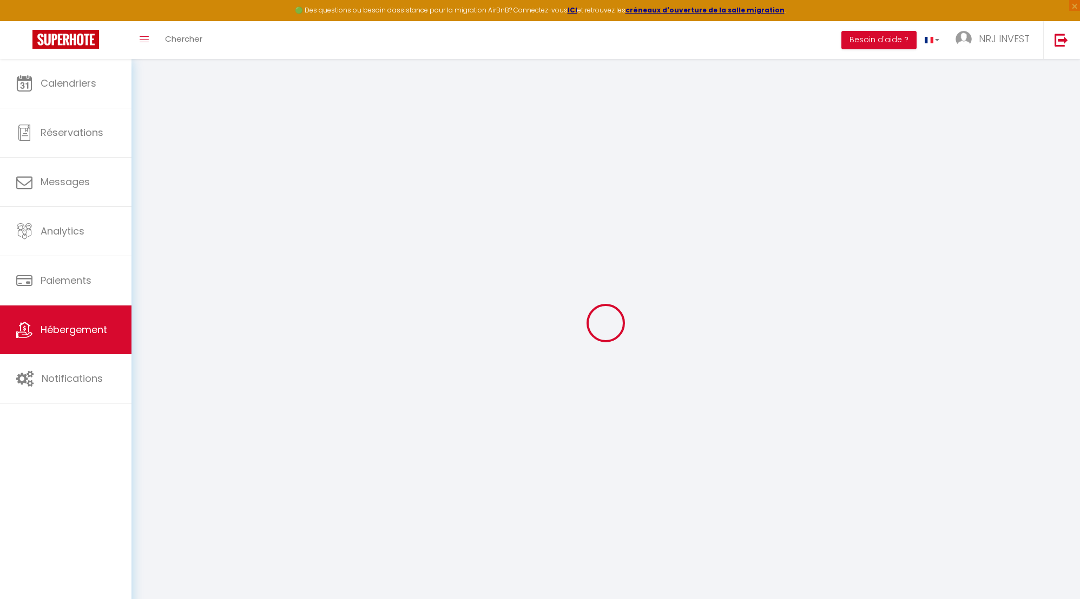
type input "ch zazo"
type input "97430"
type input "Tampon"
select select "6"
select select "2"
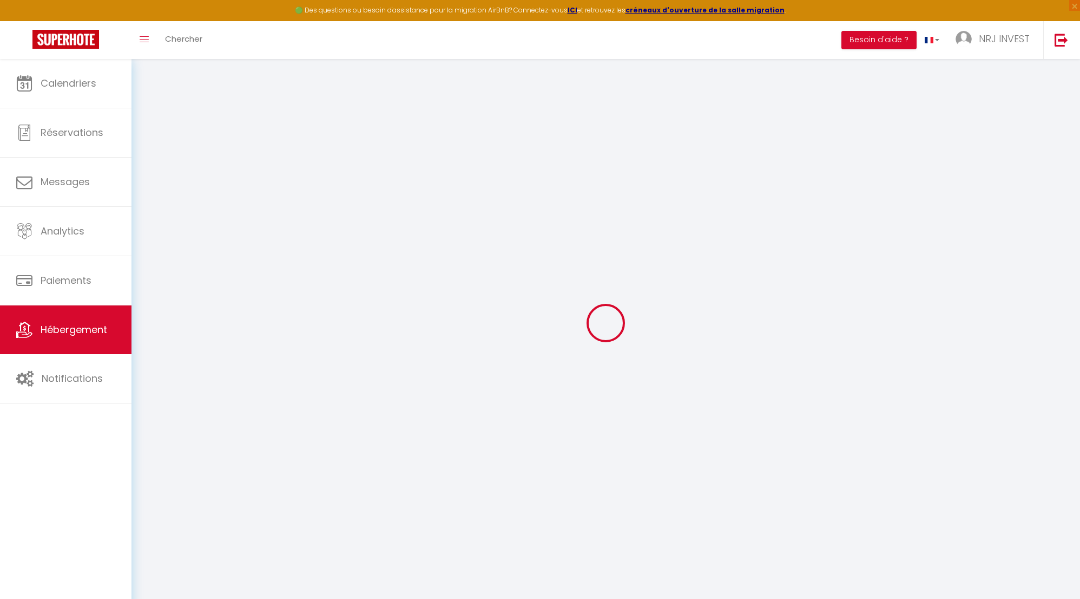
type input "130"
type input "20"
type input "60"
type input "5"
type input "4"
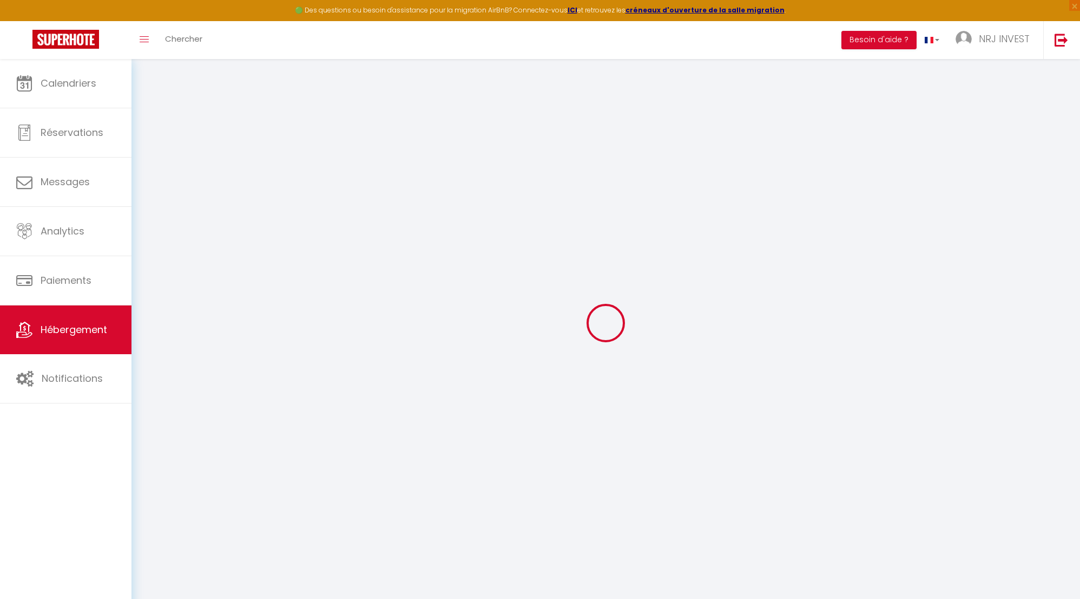
select select
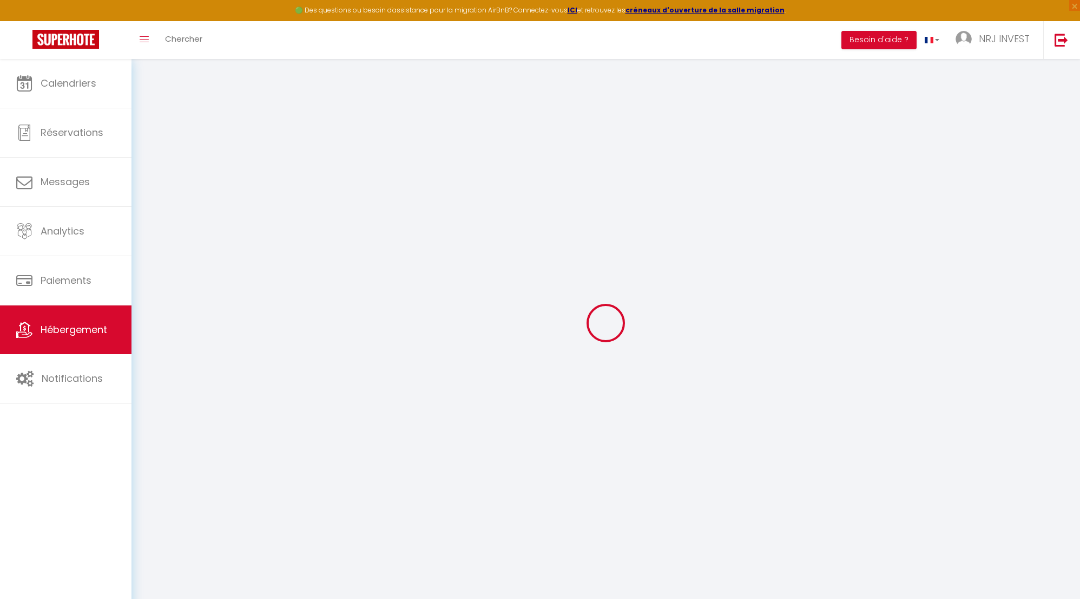
type input "[STREET_ADDRESS][GEOGRAPHIC_DATA][PERSON_NAME]"
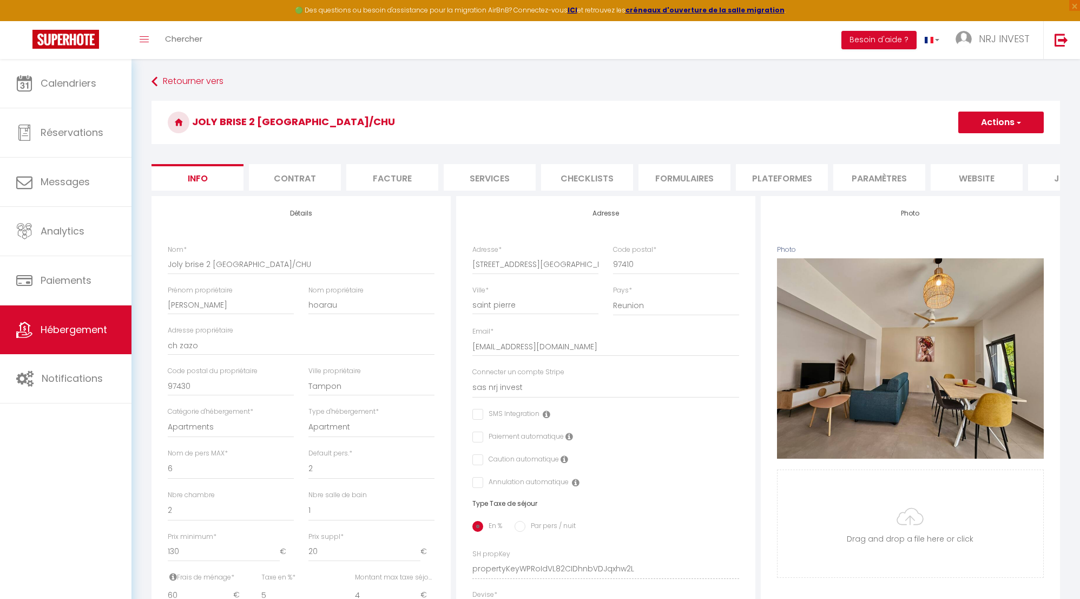
click at [781, 178] on li "Plateformes" at bounding box center [782, 177] width 92 height 27
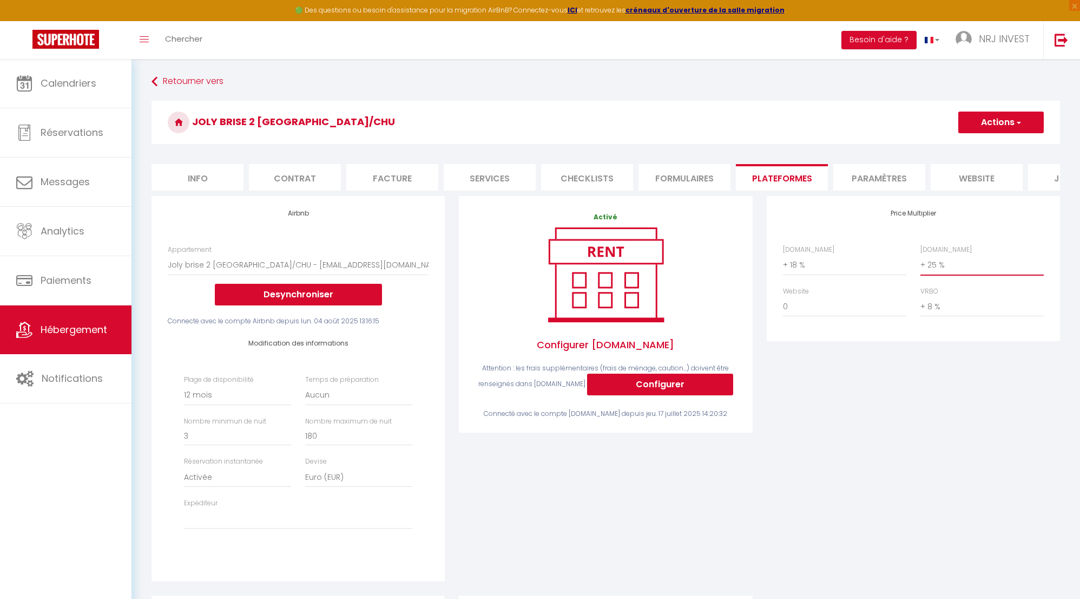
click at [923, 271] on select "0 + 1 % + 2 % + 3 % + 4 % + 5 % + 6 % + 7 % + 8 % + 9 %" at bounding box center [982, 264] width 123 height 21
click at [921, 262] on select "0 + 1 % + 2 % + 3 % + 4 % + 5 % + 6 % + 7 % + 8 % + 9 %" at bounding box center [982, 264] width 123 height 21
click at [786, 272] on select "0 + 1 % + 2 % + 3 % + 4 % + 5 % + 6 % + 7 % + 8 % + 9 %" at bounding box center [844, 264] width 123 height 21
click at [783, 262] on select "0 + 1 % + 2 % + 3 % + 4 % + 5 % + 6 % + 7 % + 8 % + 9 %" at bounding box center [844, 264] width 123 height 21
click at [1006, 122] on button "Actions" at bounding box center [1001, 122] width 86 height 22
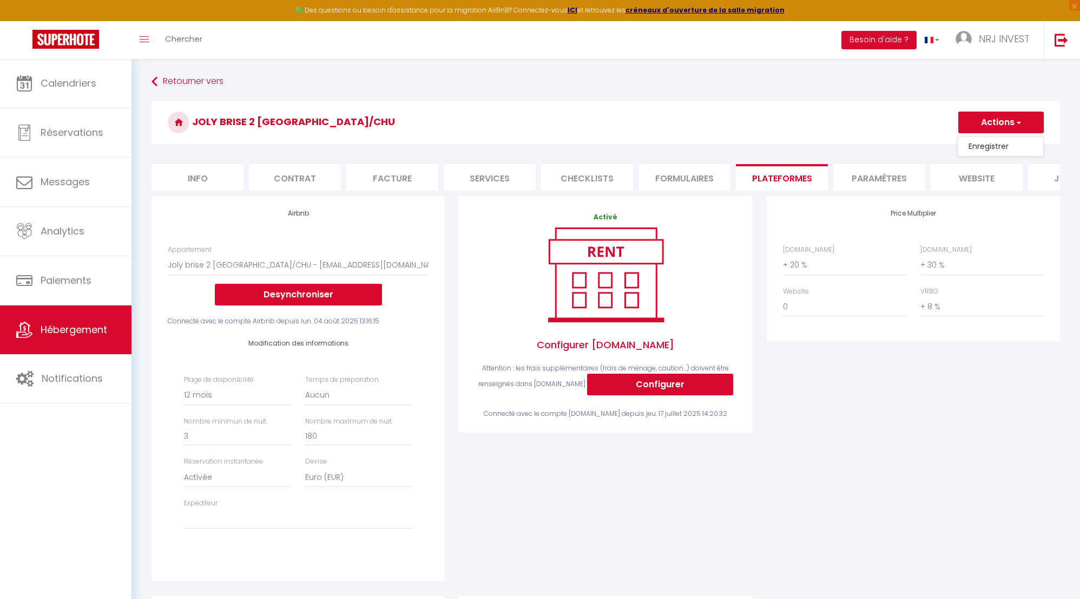
click at [1002, 146] on link "Enregistrer" at bounding box center [1001, 146] width 86 height 14
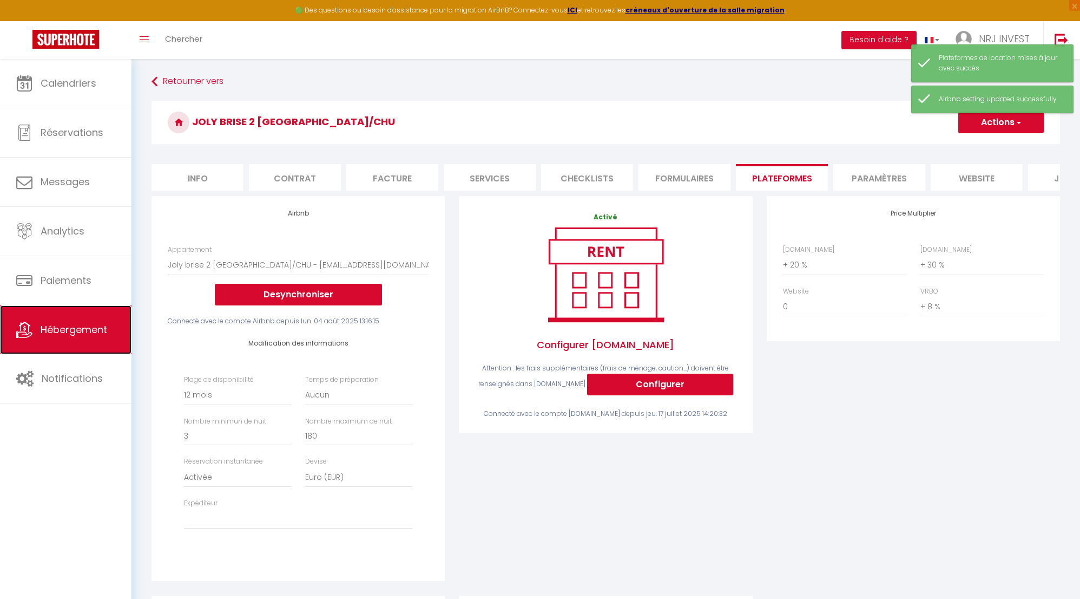
click at [106, 325] on span "Hébergement" at bounding box center [74, 330] width 67 height 14
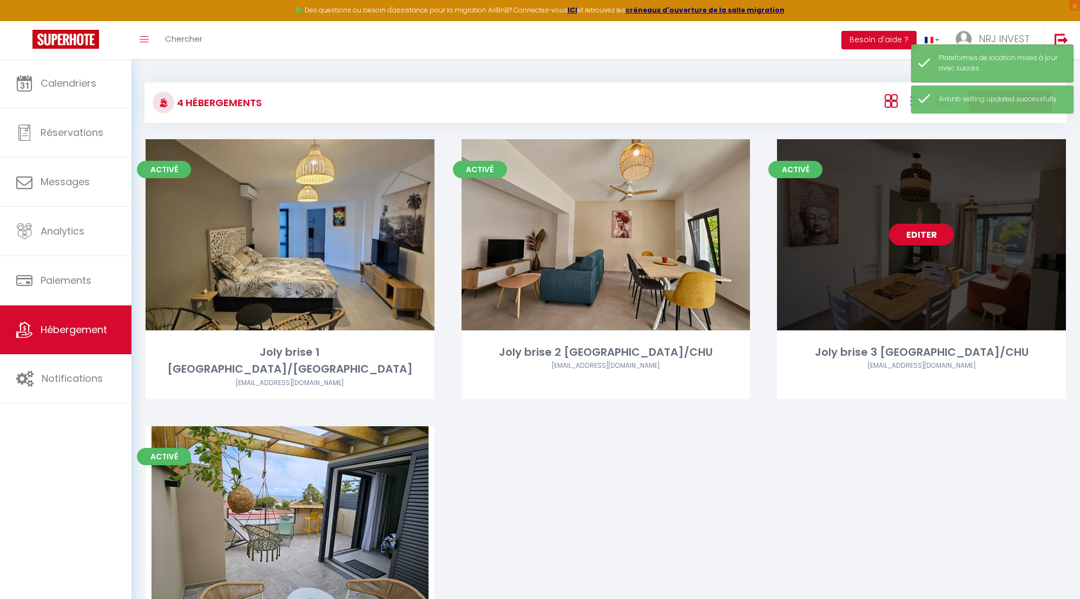
click at [925, 237] on link "Editer" at bounding box center [921, 235] width 65 height 22
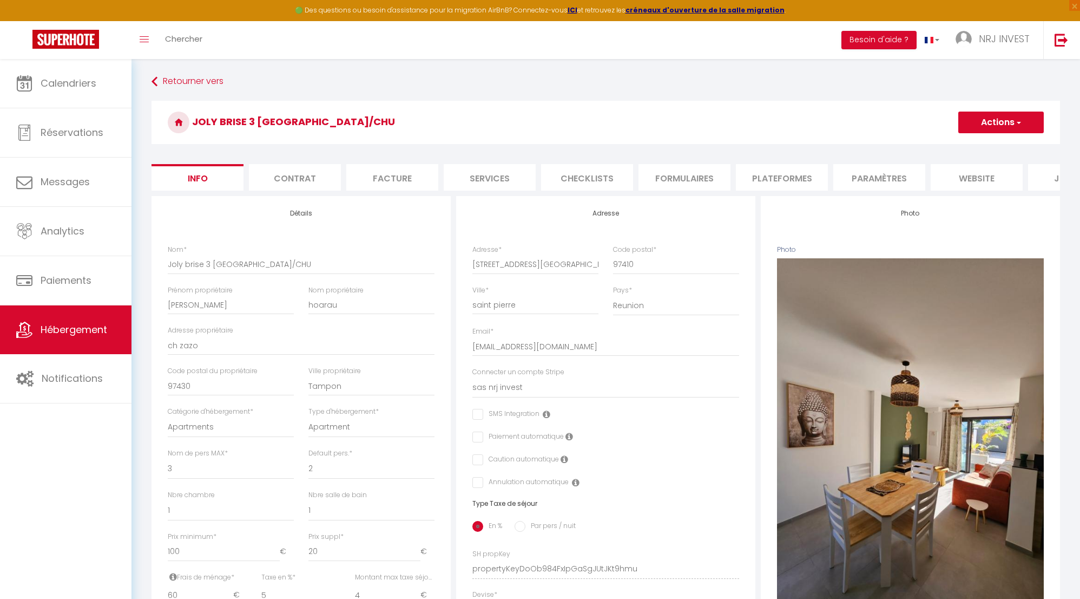
click at [783, 178] on li "Plateformes" at bounding box center [782, 177] width 92 height 27
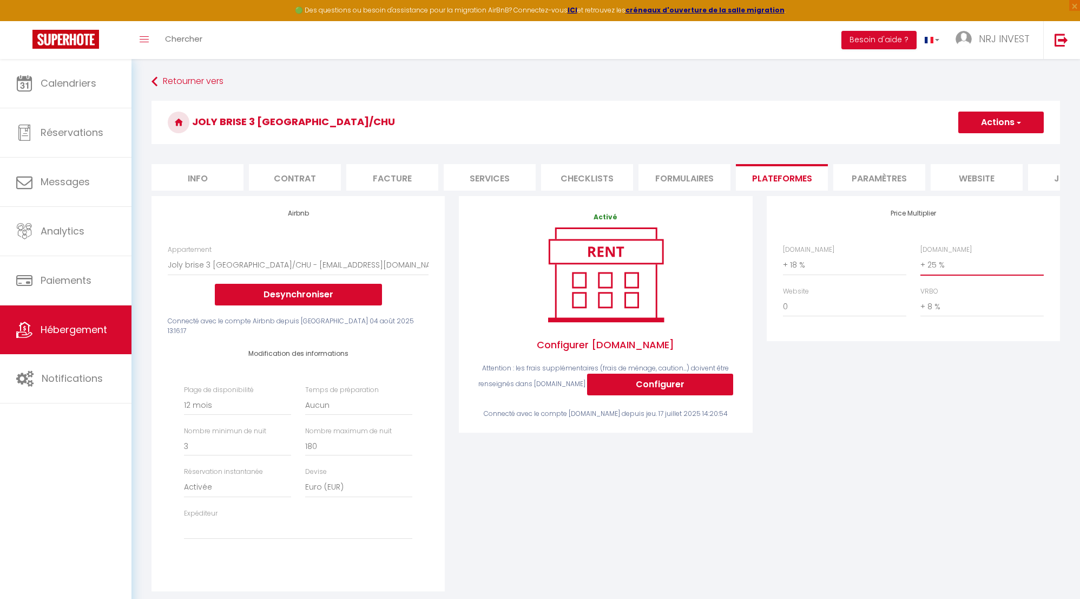
click at [922, 274] on select "0 + 1 % + 2 % + 3 % + 4 % + 5 % + 6 % + 7 % + 8 % + 9 %" at bounding box center [982, 264] width 123 height 21
click at [921, 262] on select "0 + 1 % + 2 % + 3 % + 4 % + 5 % + 6 % + 7 % + 8 % + 9 %" at bounding box center [982, 264] width 123 height 21
click at [784, 272] on select "0 + 1 % + 2 % + 3 % + 4 % + 5 % + 6 % + 7 % + 8 % + 9 %" at bounding box center [844, 264] width 123 height 21
click at [783, 262] on select "0 + 1 % + 2 % + 3 % + 4 % + 5 % + 6 % + 7 % + 8 % + 9 %" at bounding box center [844, 264] width 123 height 21
click at [984, 118] on button "Actions" at bounding box center [1001, 122] width 86 height 22
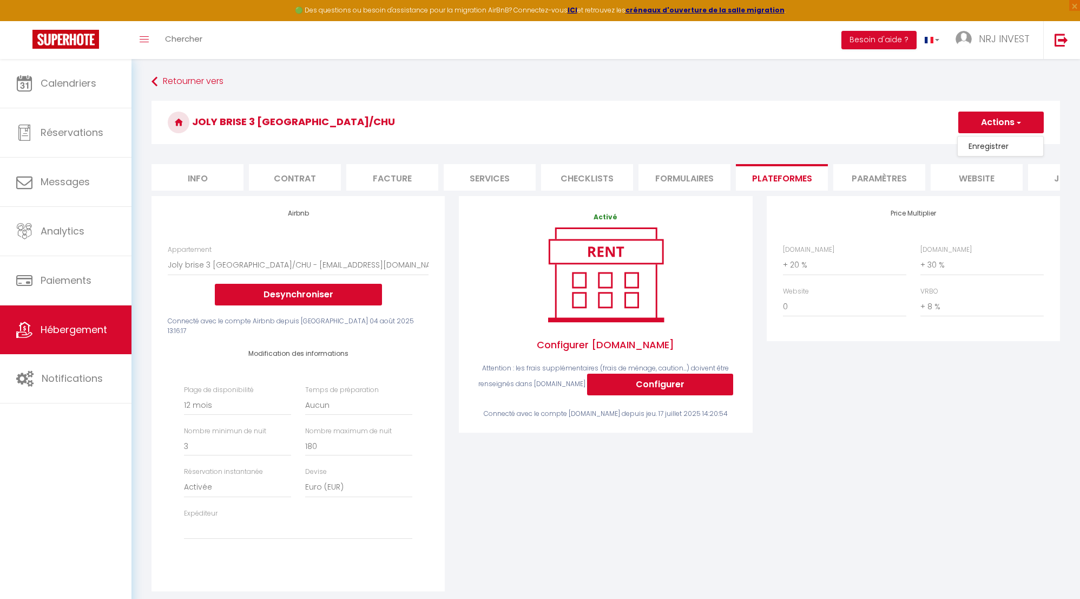
click at [987, 147] on link "Enregistrer" at bounding box center [1001, 146] width 86 height 14
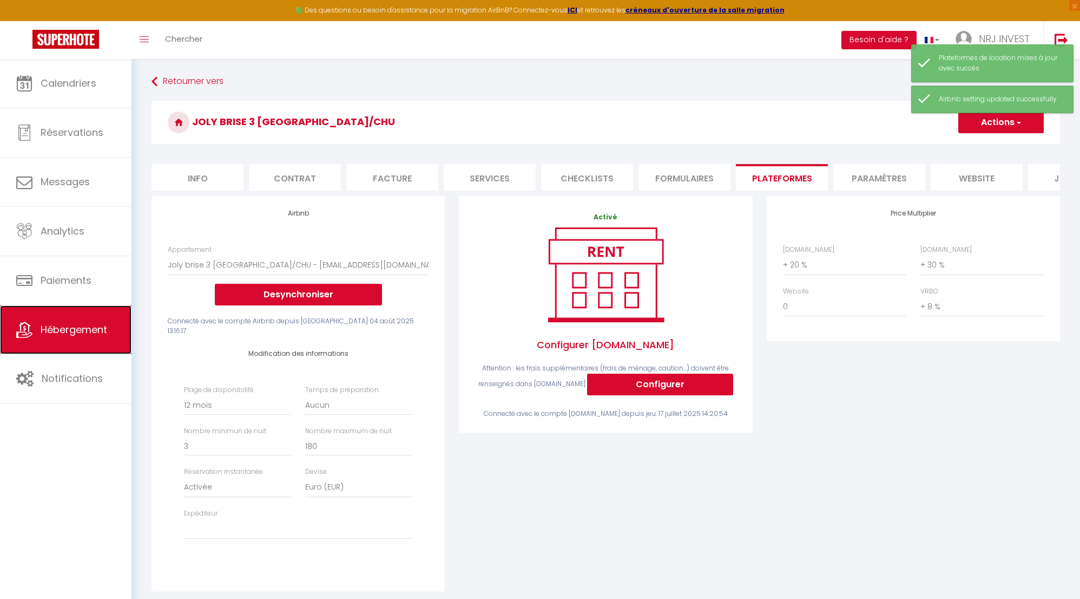
click at [98, 334] on span "Hébergement" at bounding box center [74, 330] width 67 height 14
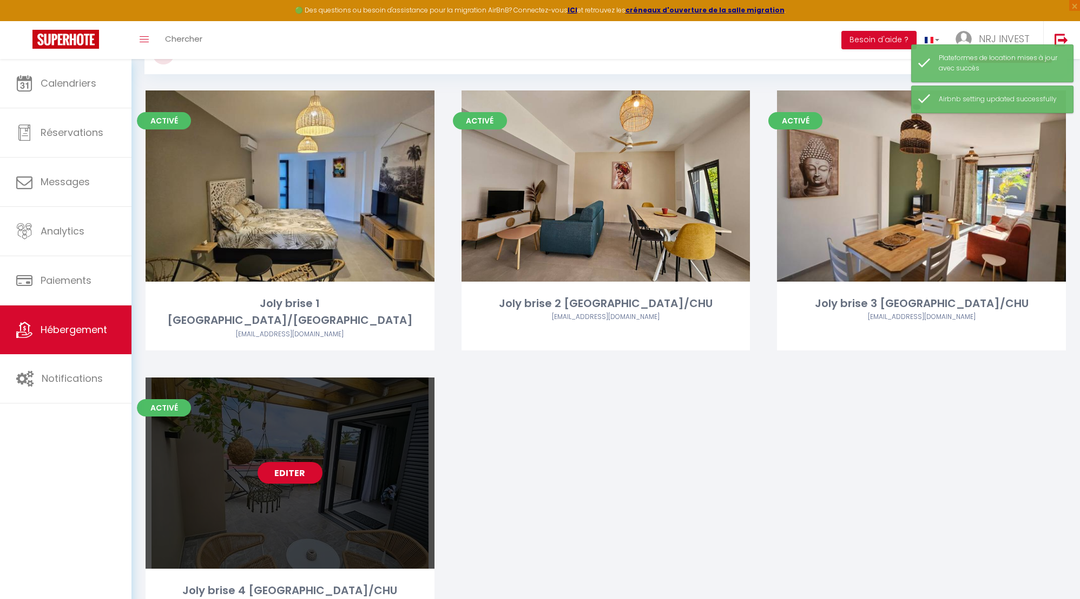
scroll to position [93, 0]
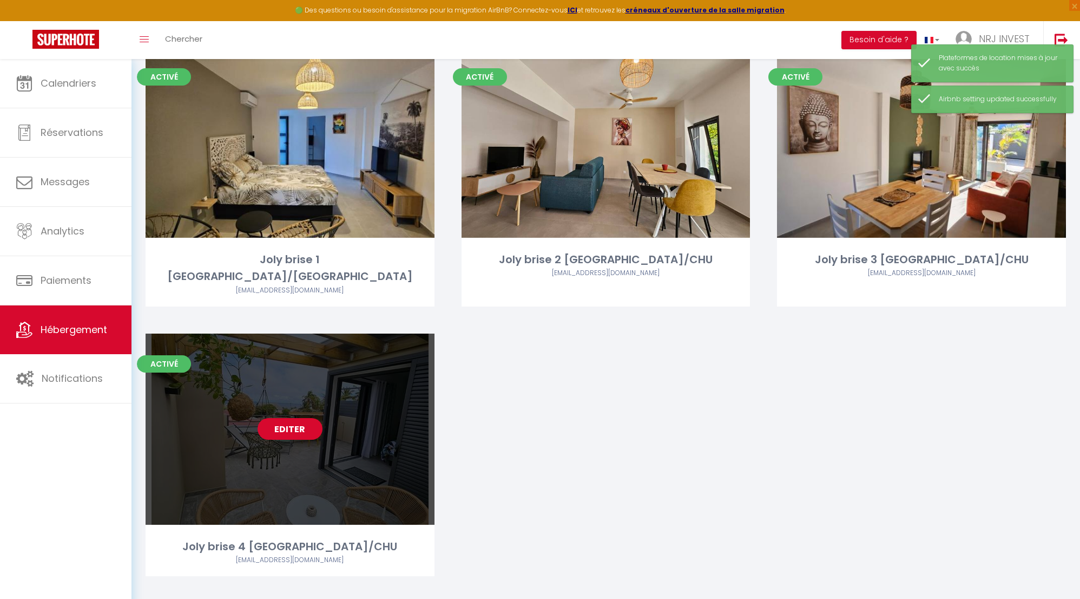
click at [299, 418] on link "Editer" at bounding box center [290, 429] width 65 height 22
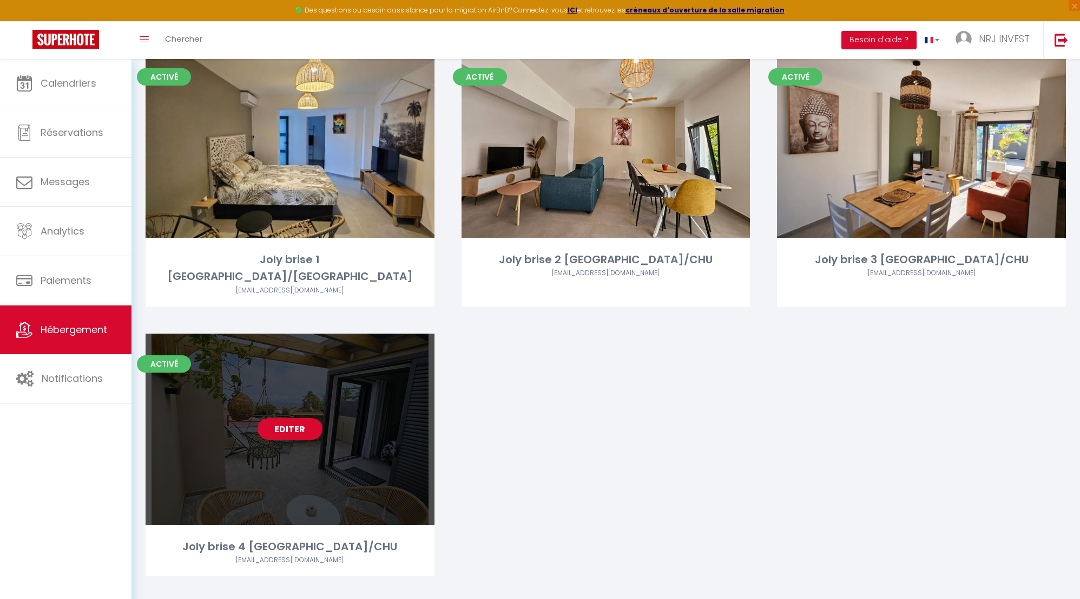
click at [294, 418] on link "Editer" at bounding box center [290, 429] width 65 height 22
click at [298, 418] on link "Editer" at bounding box center [290, 429] width 65 height 22
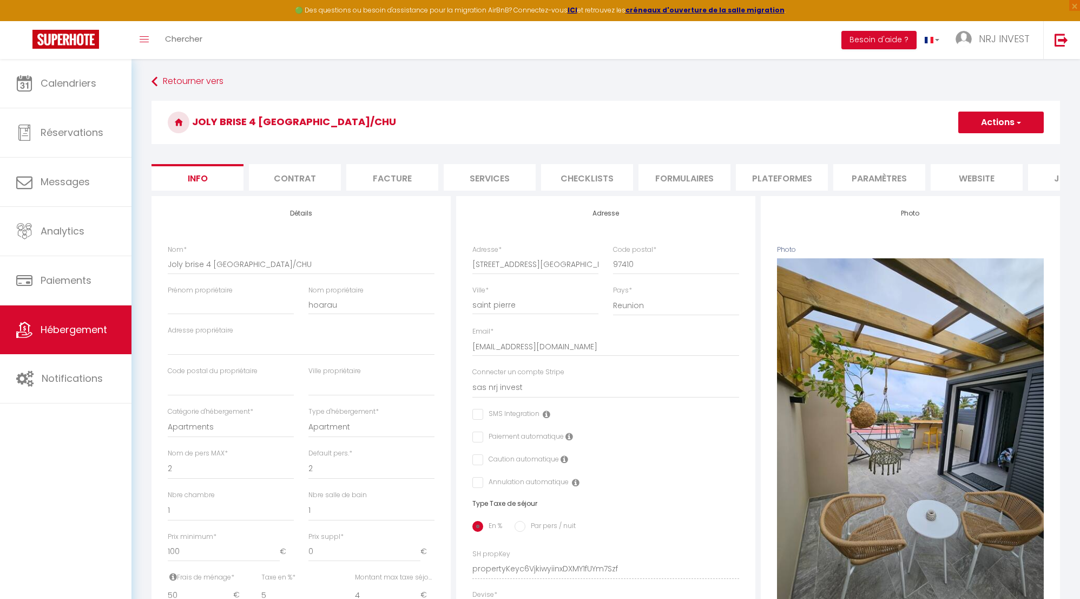
click at [787, 181] on li "Plateformes" at bounding box center [782, 177] width 92 height 27
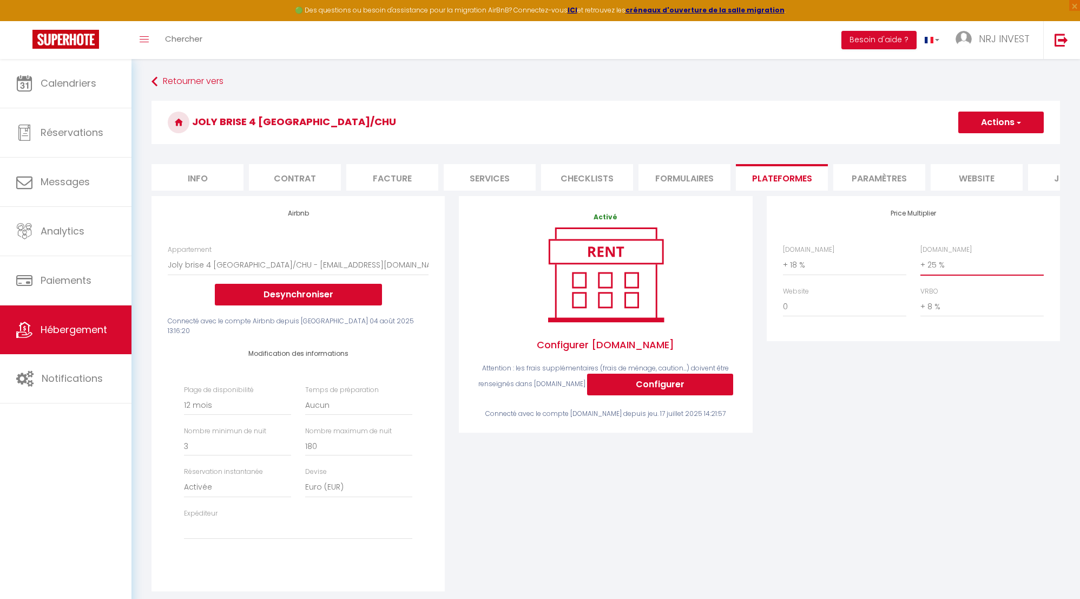
click at [925, 272] on select "0 + 1 % + 2 % + 3 % + 4 % + 5 % + 6 % + 7 % + 8 % + 9 %" at bounding box center [982, 264] width 123 height 21
click at [921, 262] on select "0 + 1 % + 2 % + 3 % + 4 % + 5 % + 6 % + 7 % + 8 % + 9 %" at bounding box center [982, 264] width 123 height 21
click at [925, 272] on select "0 + 1 % + 2 % + 3 % + 4 % + 5 % + 6 % + 7 % + 8 % + 9 %" at bounding box center [982, 264] width 123 height 21
click at [921, 262] on select "0 + 1 % + 2 % + 3 % + 4 % + 5 % + 6 % + 7 % + 8 % + 9 %" at bounding box center [982, 264] width 123 height 21
click at [787, 274] on select "0 + 1 % + 2 % + 3 % + 4 % + 5 % + 6 % + 7 % + 8 % + 9 %" at bounding box center [844, 264] width 123 height 21
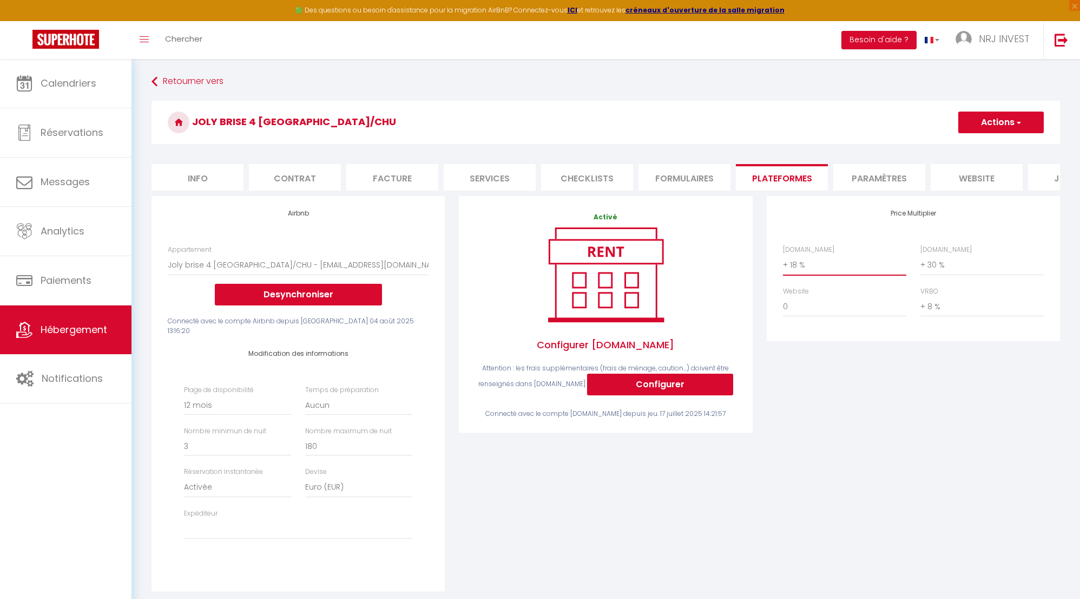
click at [783, 262] on select "0 + 1 % + 2 % + 3 % + 4 % + 5 % + 6 % + 7 % + 8 % + 9 %" at bounding box center [844, 264] width 123 height 21
click at [989, 122] on button "Actions" at bounding box center [1001, 122] width 86 height 22
click at [989, 147] on link "Enregistrer" at bounding box center [1001, 146] width 86 height 14
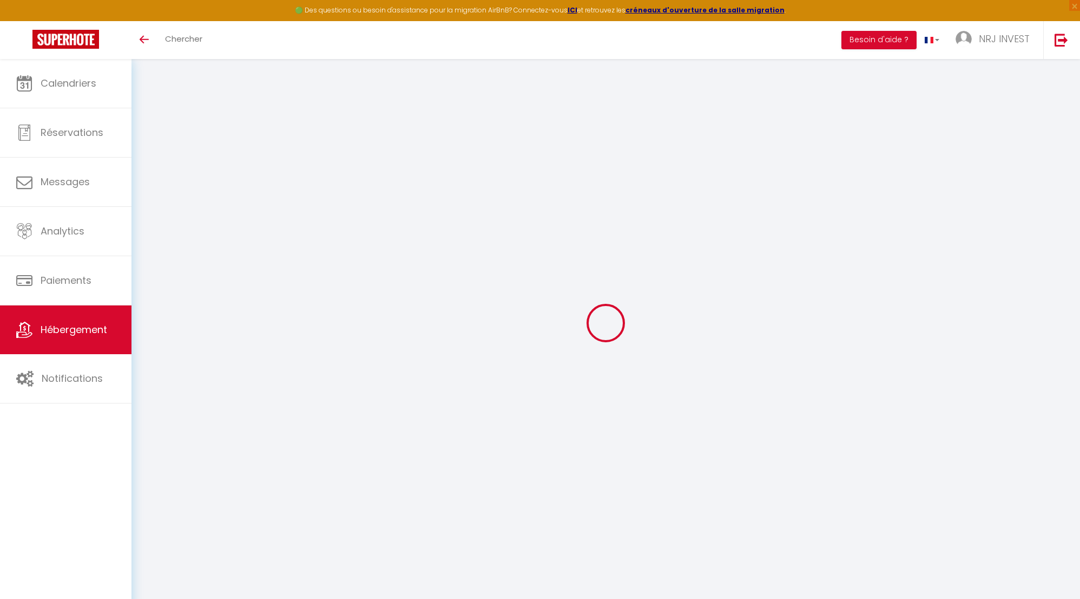
select select "8718-1404276228455012218"
select select "+ 20 %"
select select "+ 30 %"
select select "+ 8 %"
select select "365"
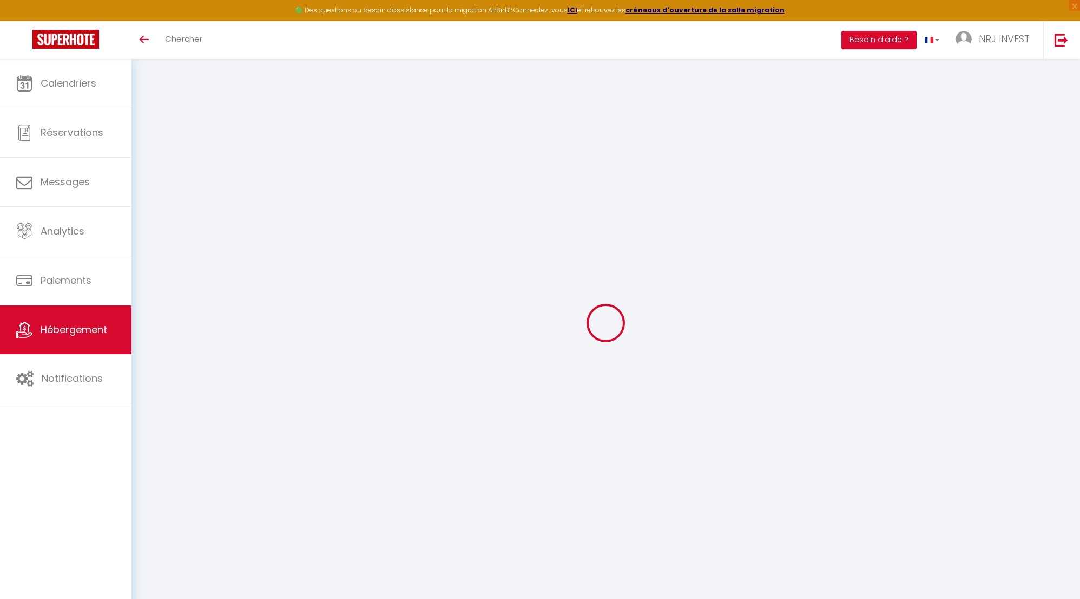
select select "EUR"
select select
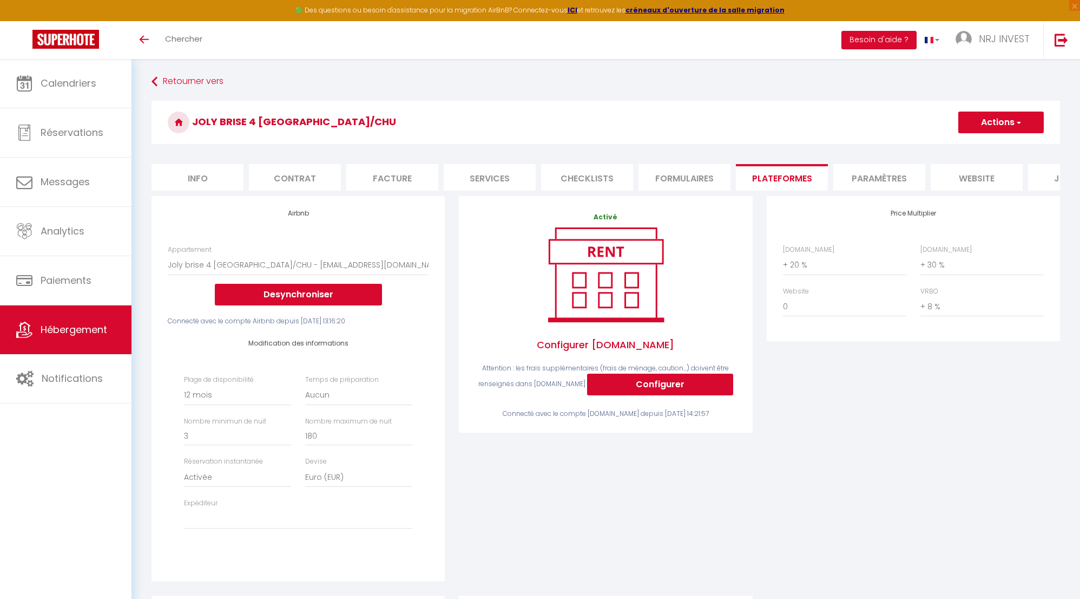
click at [794, 179] on li "Plateformes" at bounding box center [782, 177] width 92 height 27
click at [95, 330] on span "Hébergement" at bounding box center [74, 330] width 67 height 14
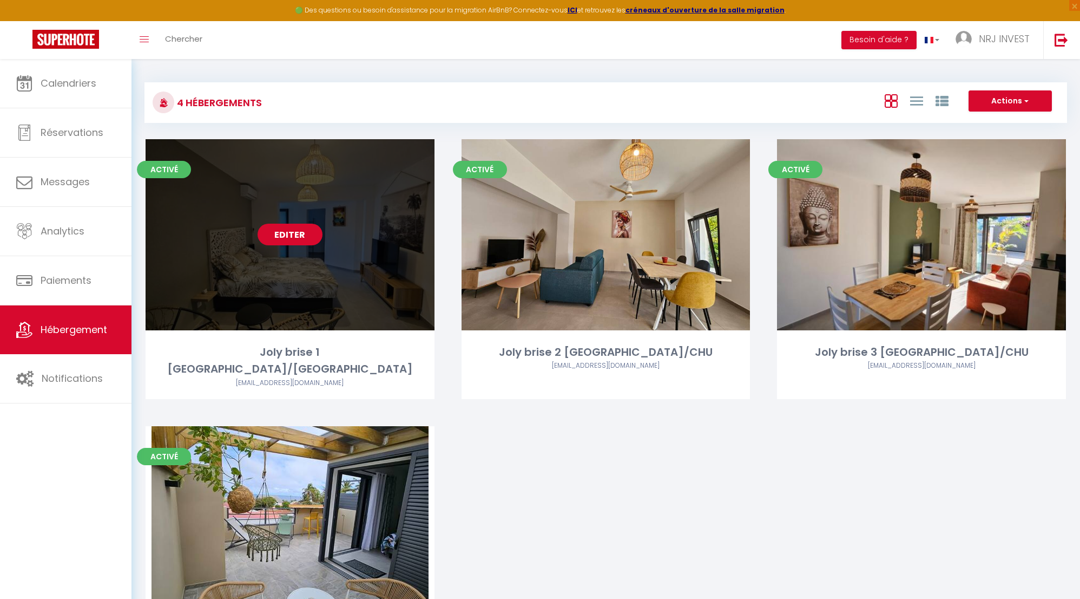
click at [302, 235] on link "Editer" at bounding box center [290, 235] width 65 height 22
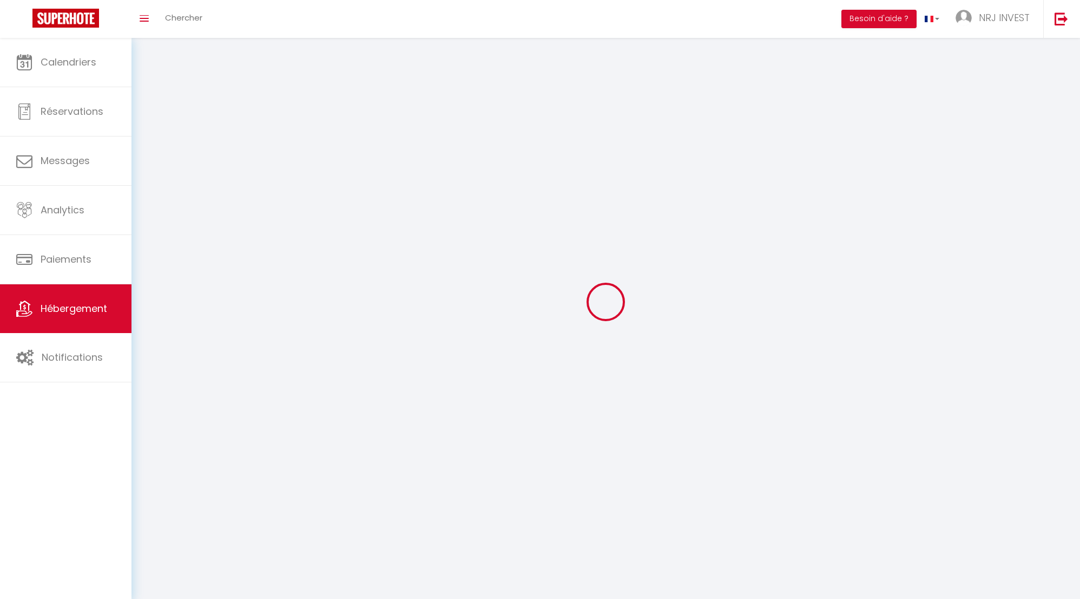
select select "1"
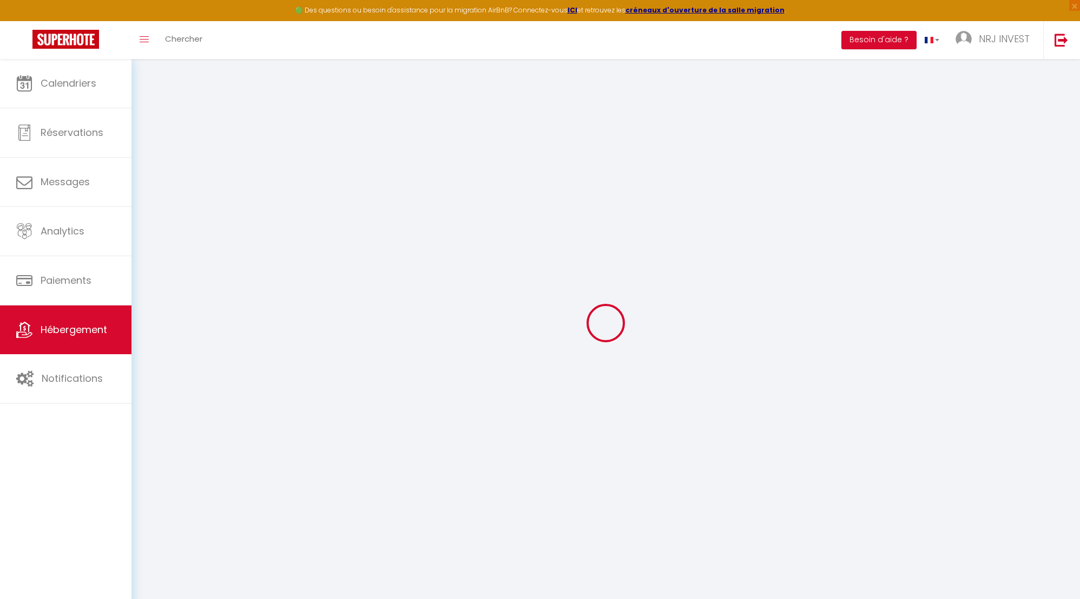
select select
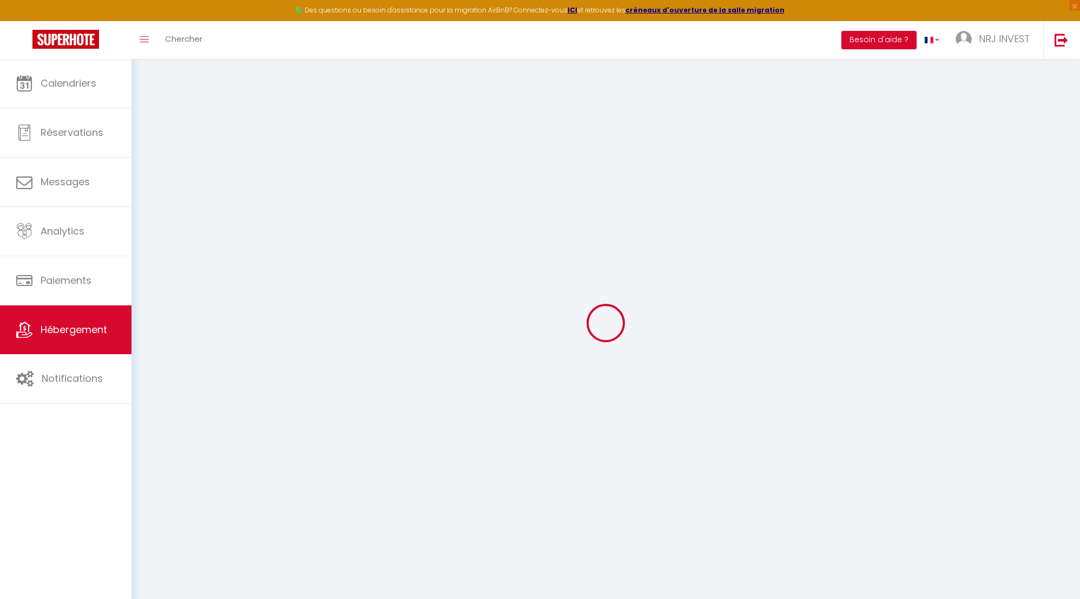
select select
checkbox input "false"
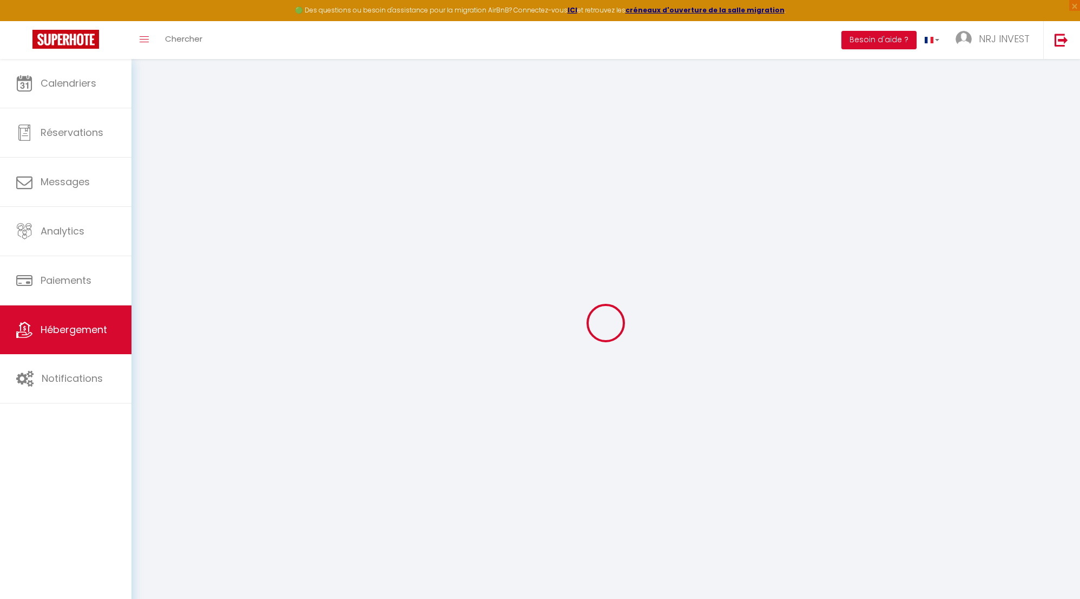
select select
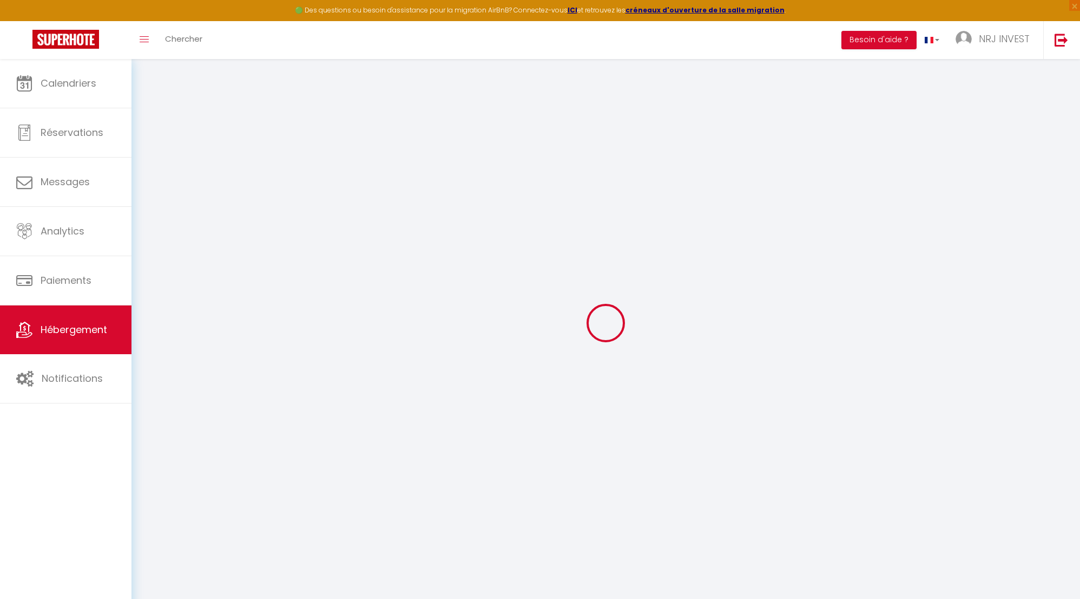
select select
checkbox input "false"
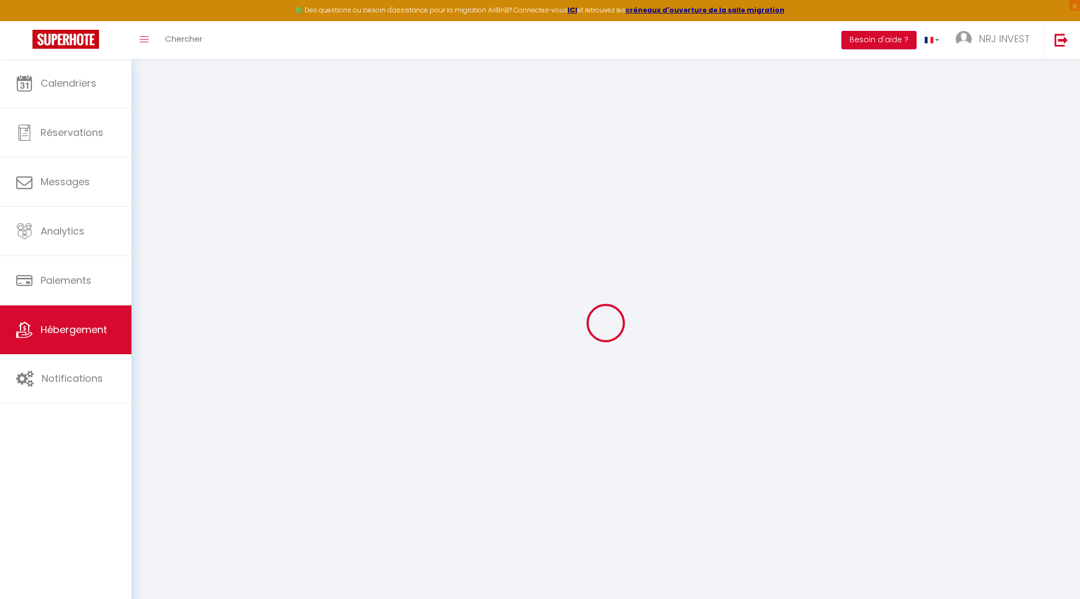
checkbox input "false"
select select
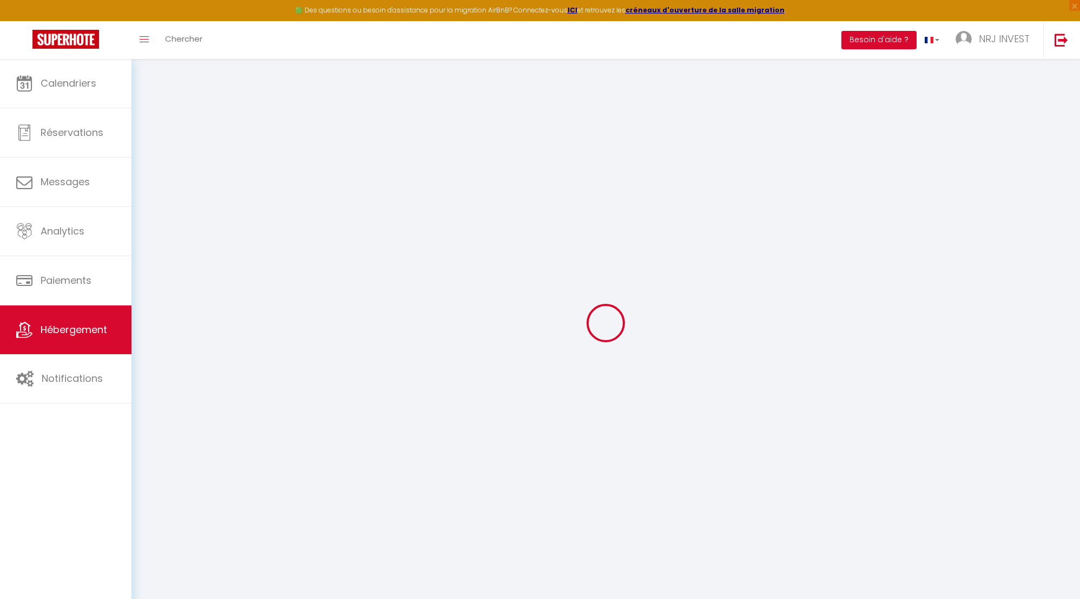
select select
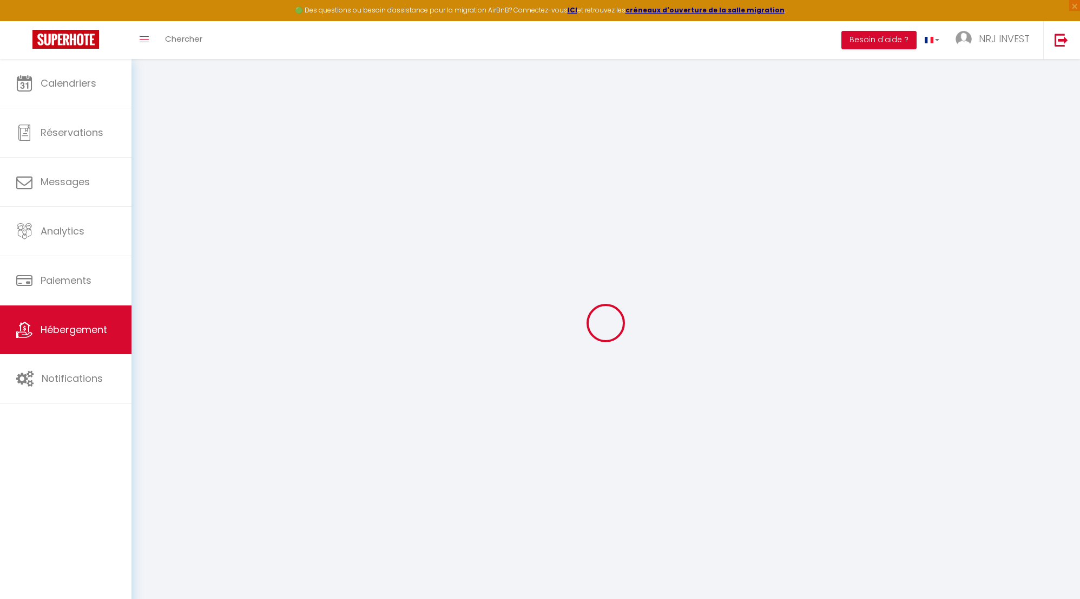
checkbox input "false"
select select
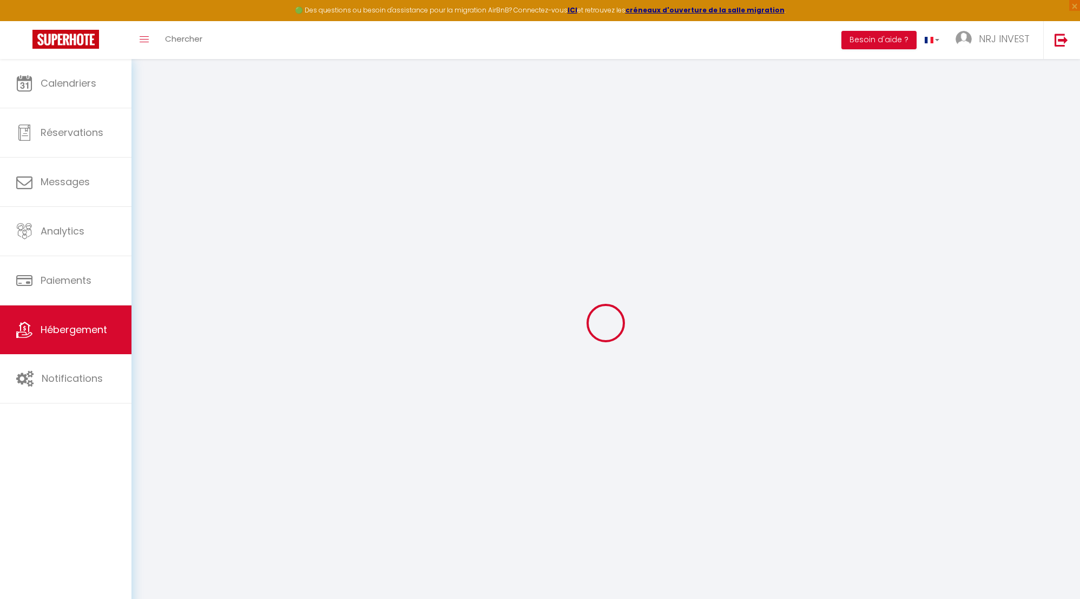
select select
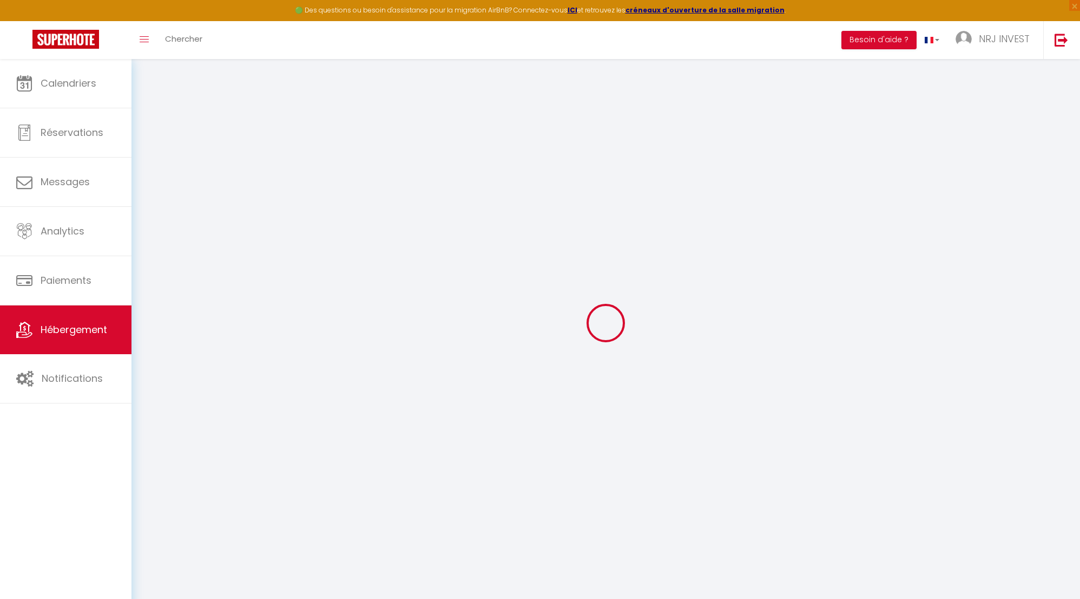
select select
checkbox input "false"
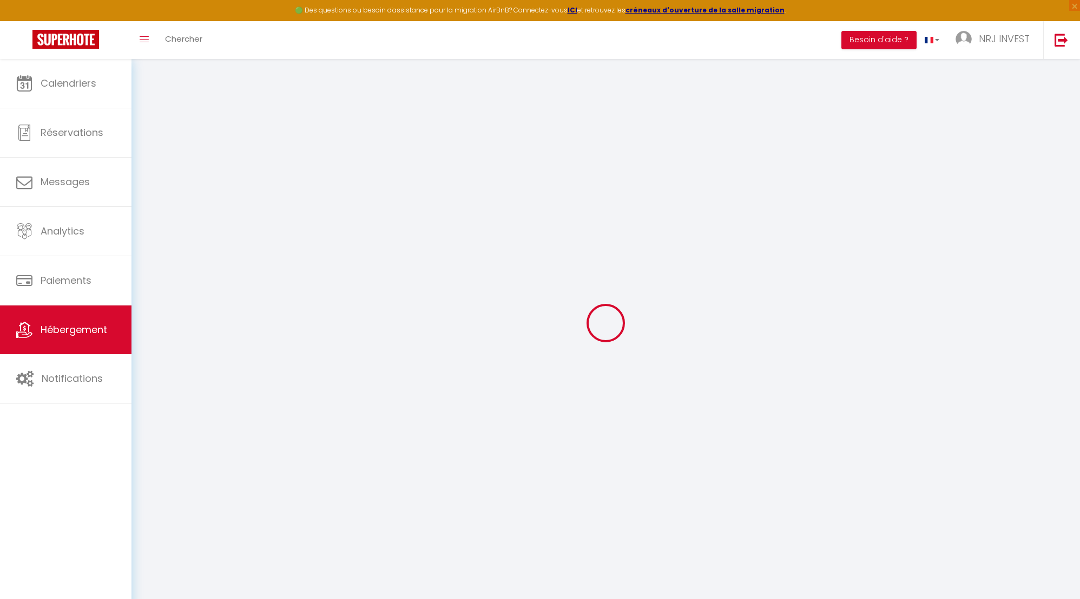
checkbox input "false"
select select
type input "Joly brise 1 [GEOGRAPHIC_DATA]/[GEOGRAPHIC_DATA]"
type input "jeremy"
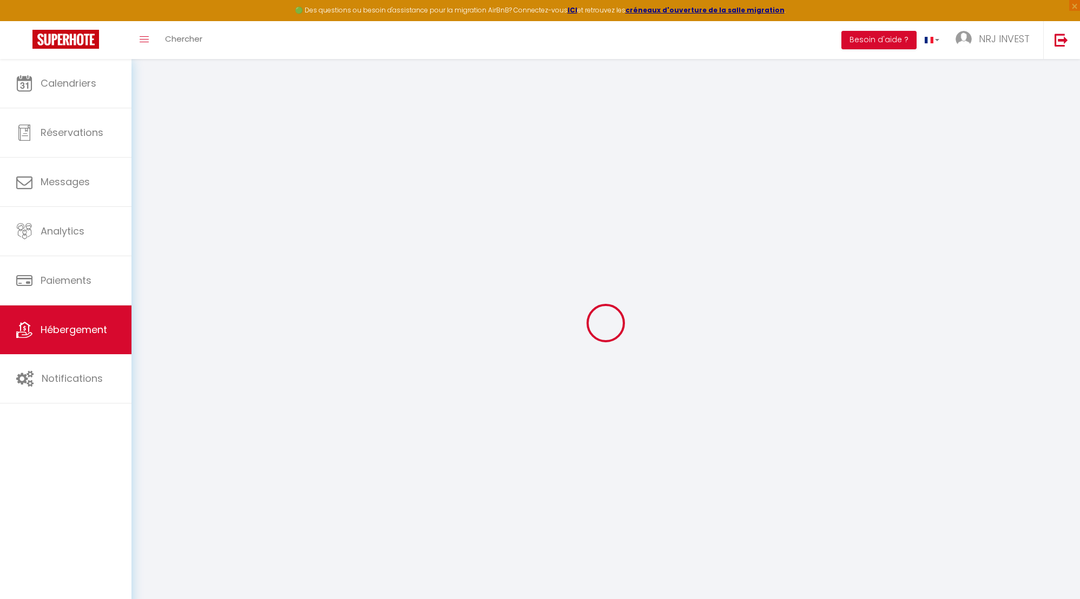
type input "hoarau"
type input "ch zazo"
type input "97430"
type input "Tampon"
select select "2"
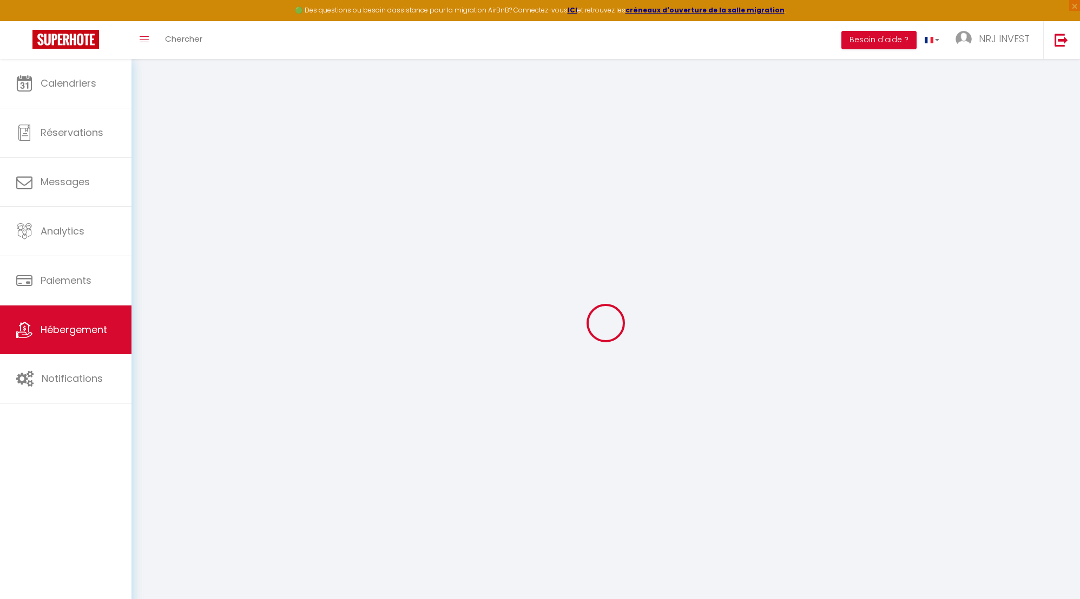
type input "90"
type input "50"
type input "5"
type input "4"
select select
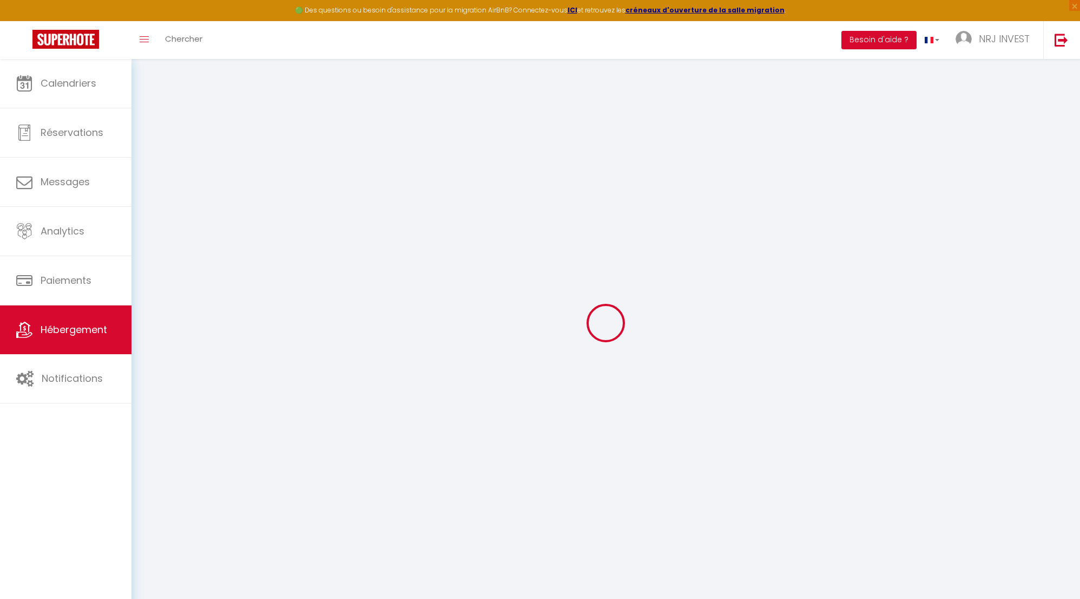
select select
type input "[STREET_ADDRESS][GEOGRAPHIC_DATA][PERSON_NAME]"
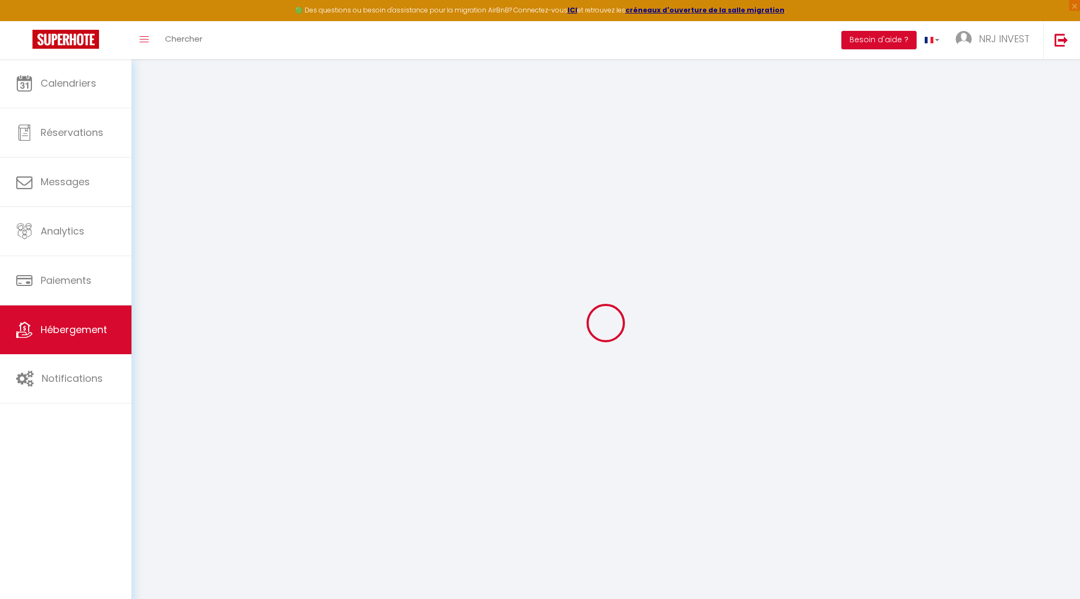
type input "97410"
type input "saint pierre"
select select "177"
type input "[EMAIL_ADDRESS][DOMAIN_NAME]"
select select "15397"
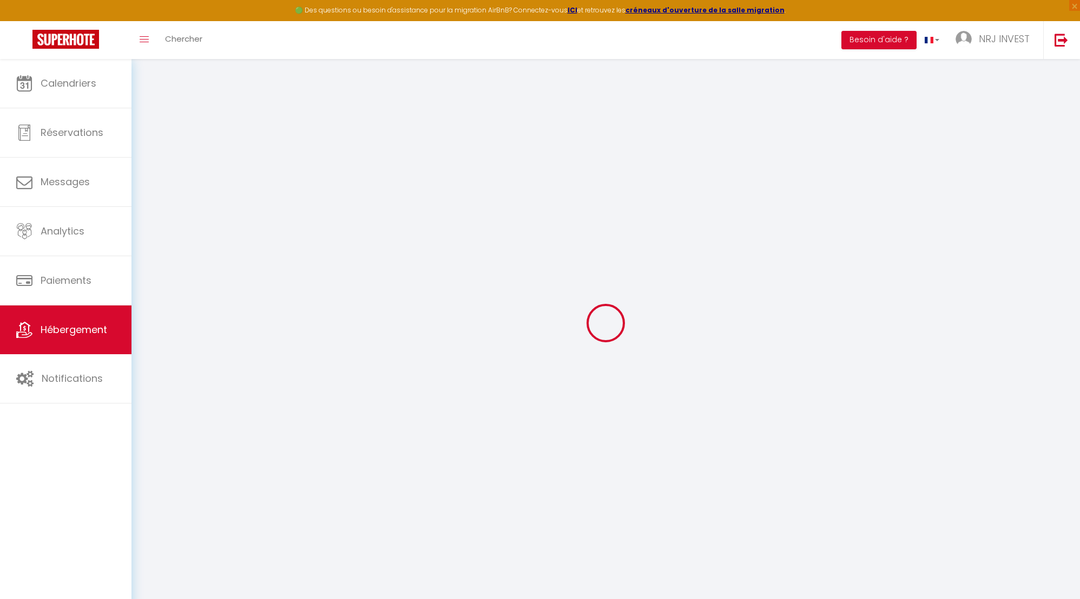
checkbox input "false"
radio input "true"
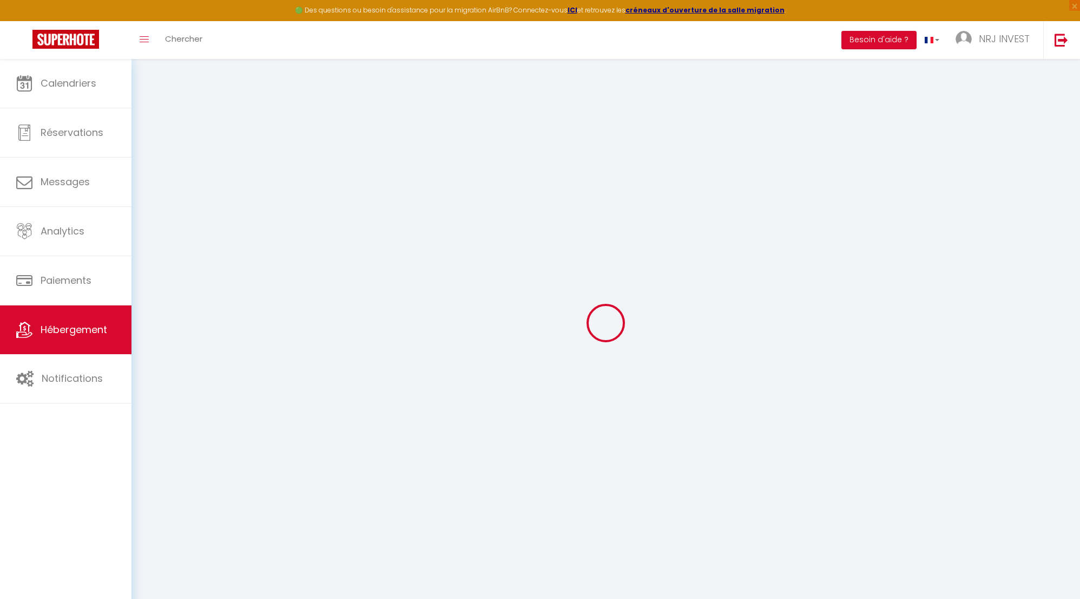
type input "0"
select select "+ 20 %"
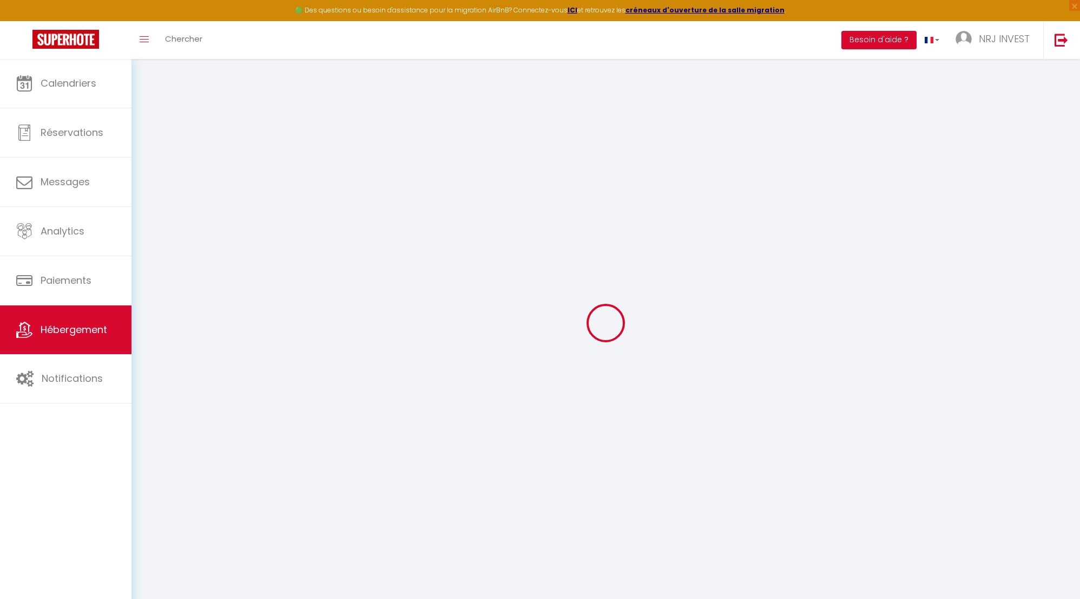
select select "+ 30 %"
select select "+ 8 %"
checkbox input "false"
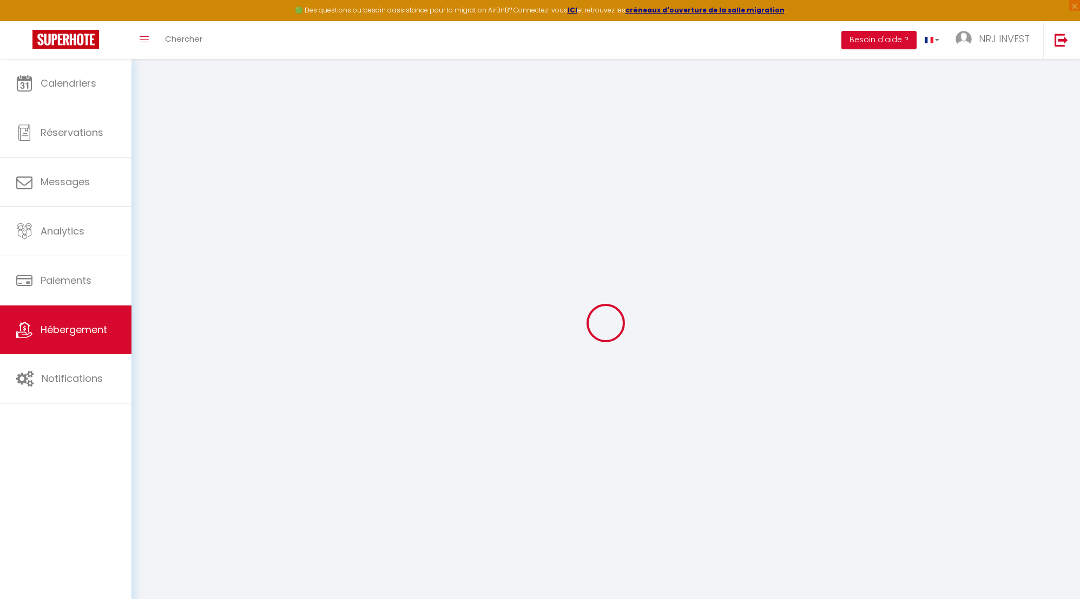
checkbox input "false"
select select "365"
select select "EUR"
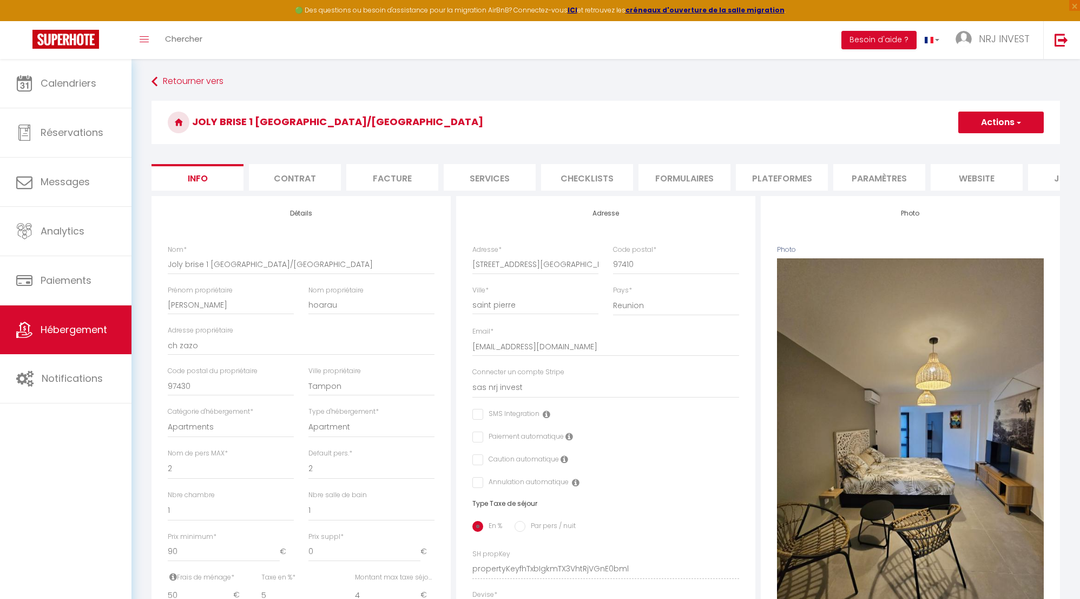
click at [794, 179] on li "Plateformes" at bounding box center [782, 177] width 92 height 27
select select
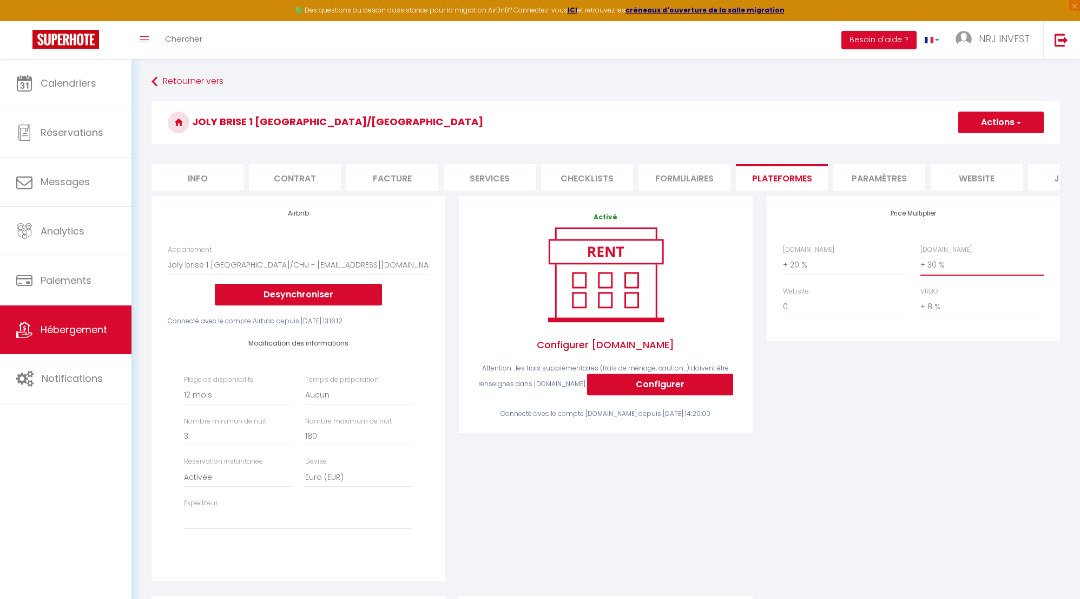
click at [925, 273] on select "0 + 1 % + 2 % + 3 % + 4 % + 5 % + 6 % + 7 % + 8 % + 9 %" at bounding box center [982, 264] width 123 height 21
select select "+ 28 %"
click at [921, 262] on select "0 + 1 % + 2 % + 3 % + 4 % + 5 % + 6 % + 7 % + 8 % + 9 %" at bounding box center [982, 264] width 123 height 21
select select
click at [997, 125] on button "Actions" at bounding box center [1001, 122] width 86 height 22
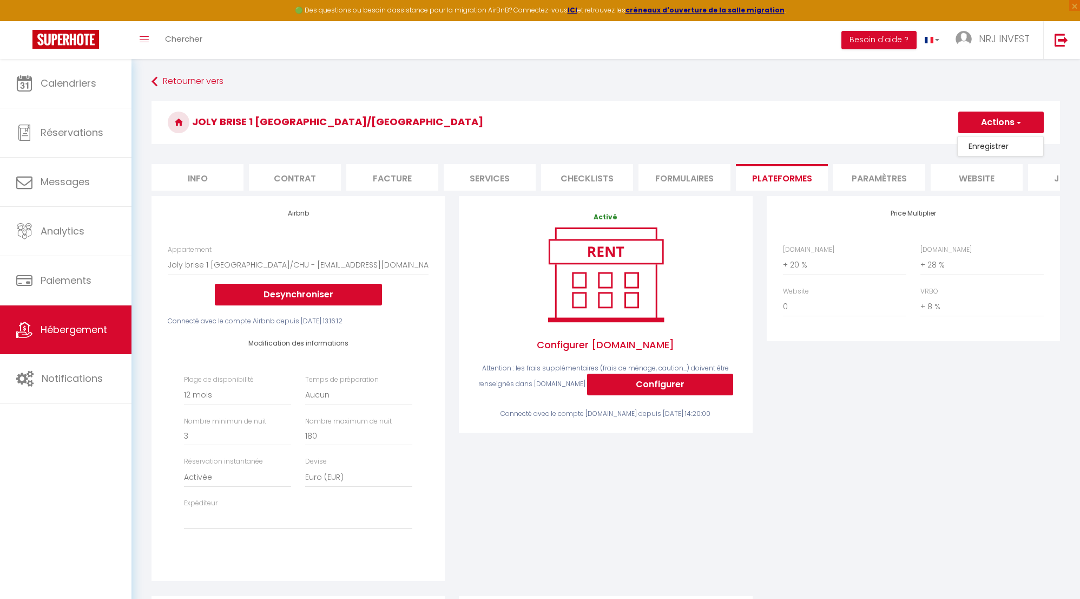
click at [997, 148] on link "Enregistrer" at bounding box center [1001, 146] width 86 height 14
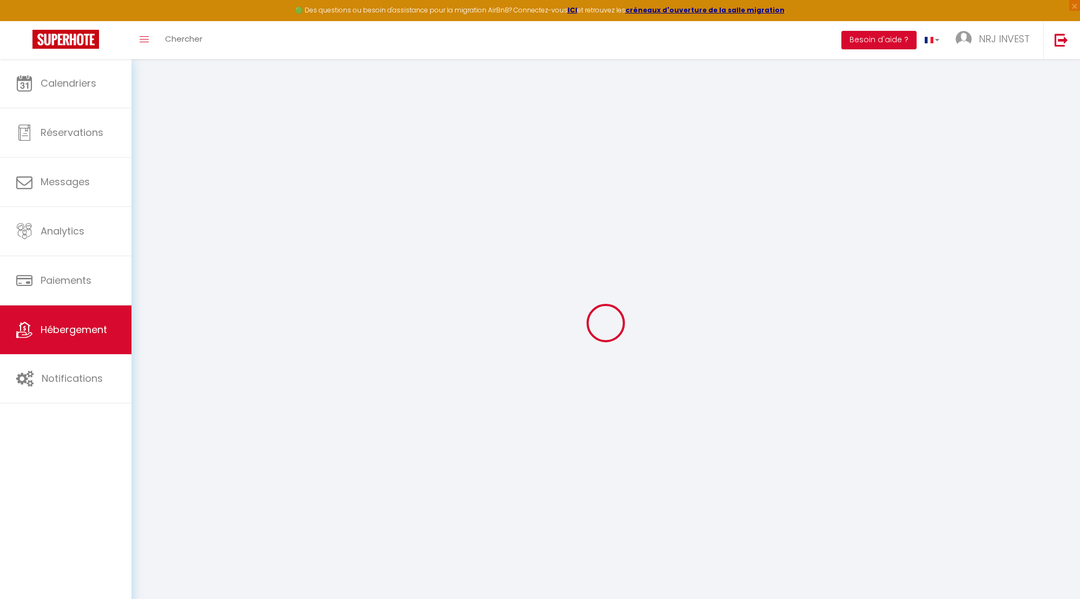
select select "365"
select select "EUR"
select select
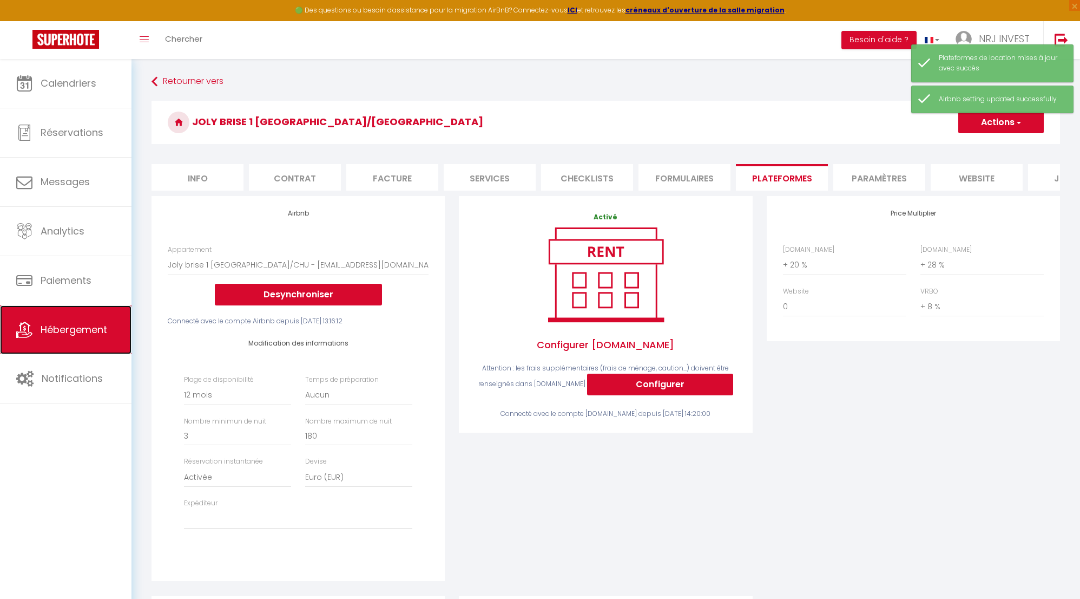
click at [88, 329] on span "Hébergement" at bounding box center [74, 330] width 67 height 14
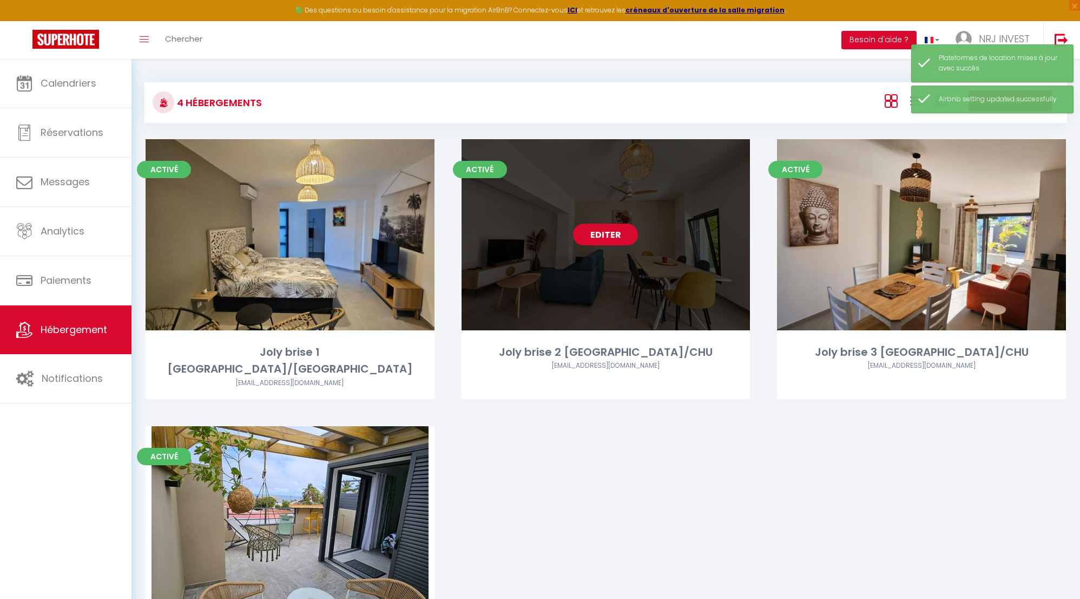
click at [607, 238] on link "Editer" at bounding box center [605, 235] width 65 height 22
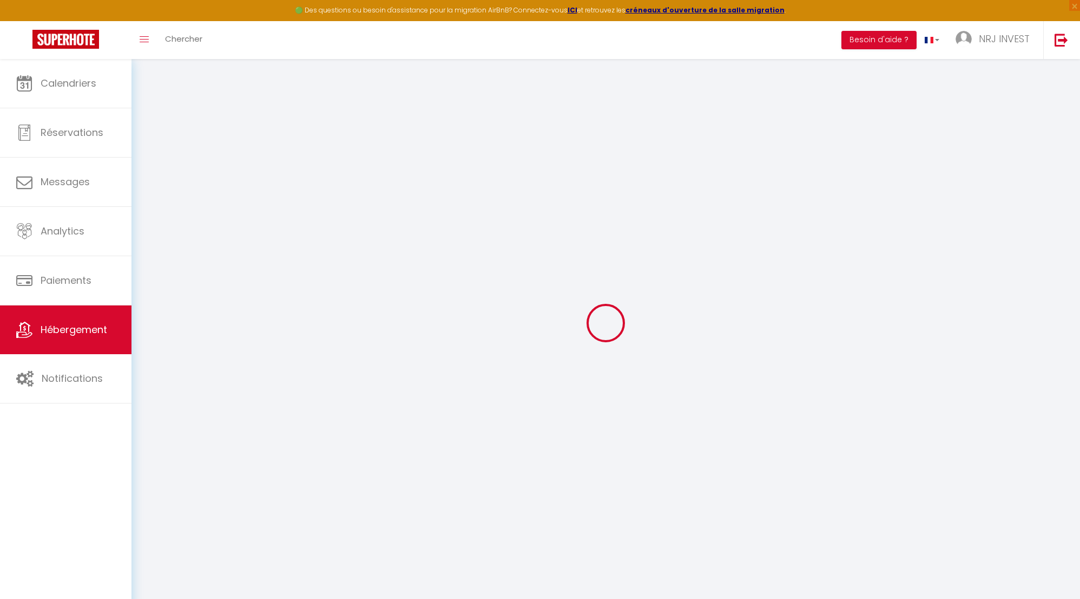
select select "8718-1404219178368792603"
select select "+ 20 %"
select select "+ 30 %"
select select "+ 8 %"
checkbox input "false"
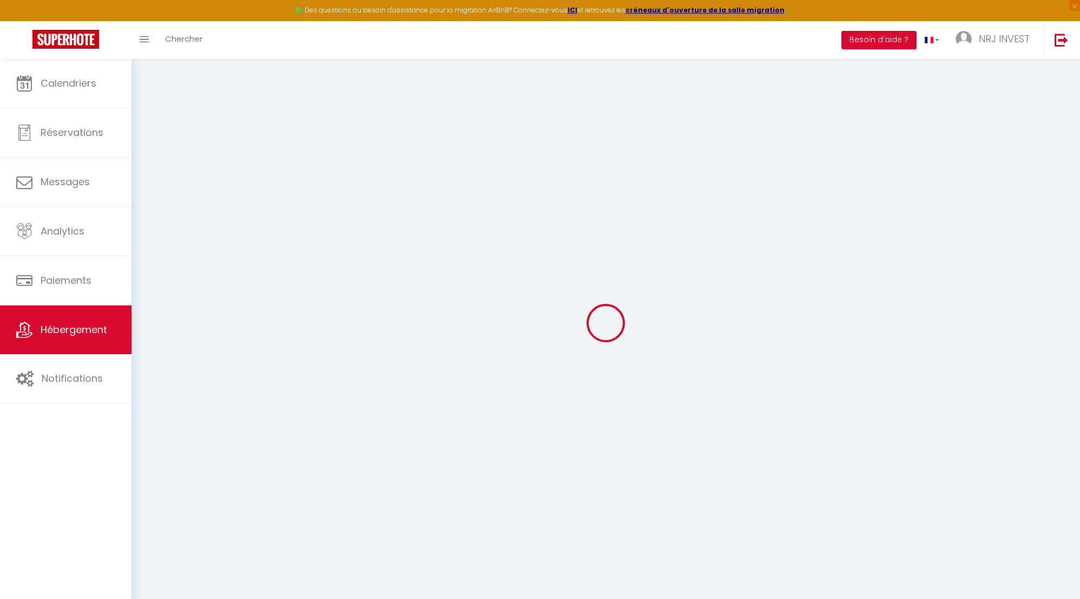
checkbox input "false"
select select "365"
select select "EUR"
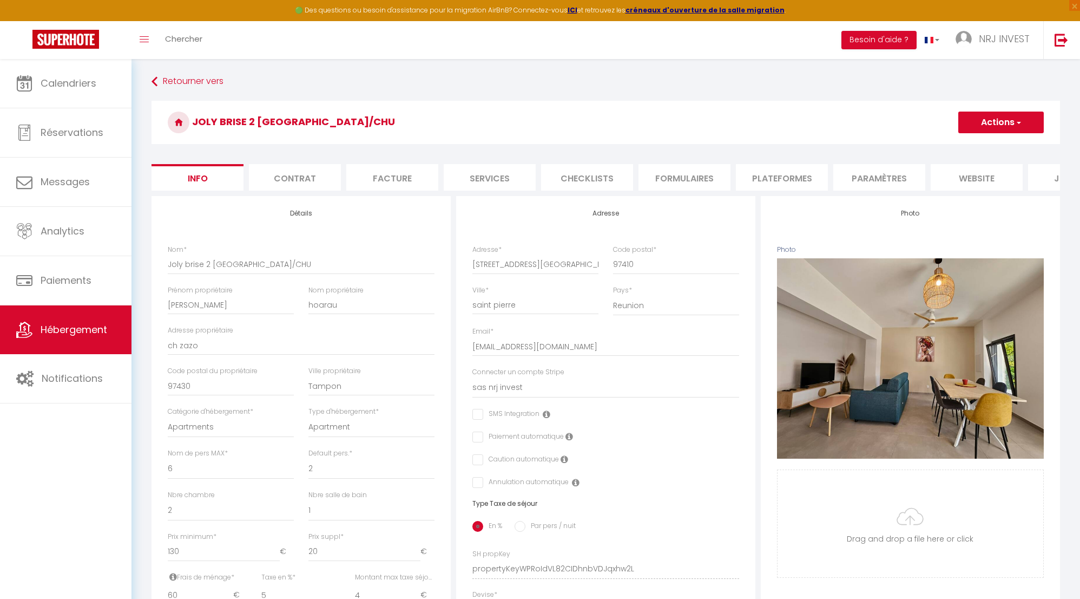
click at [788, 182] on li "Plateformes" at bounding box center [782, 177] width 92 height 27
select select
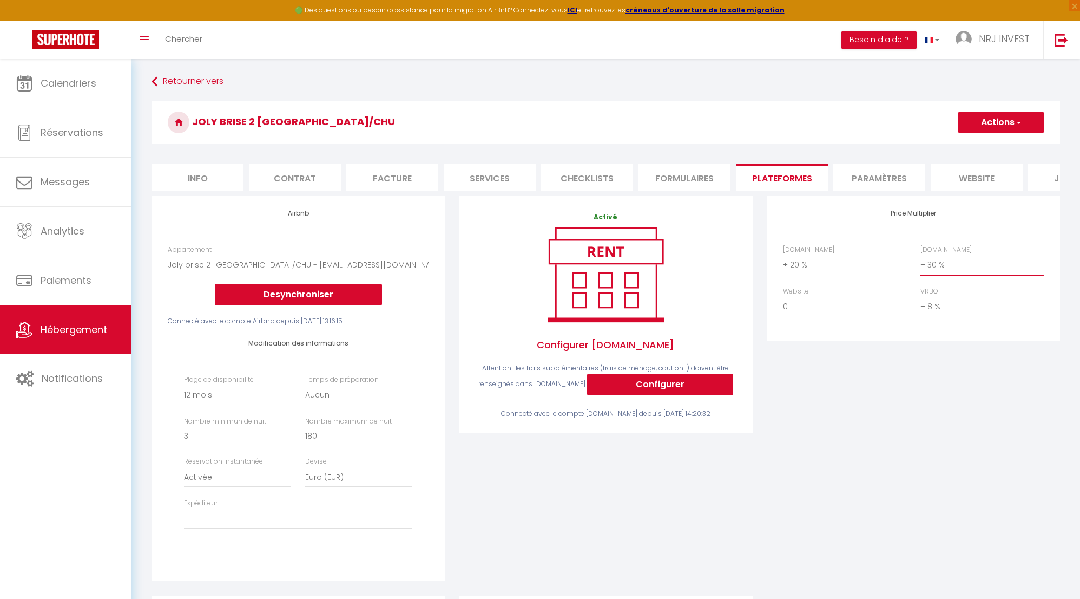
click at [923, 273] on select "0 + 1 % + 2 % + 3 % + 4 % + 5 % + 6 % + 7 % + 8 % + 9 %" at bounding box center [982, 264] width 123 height 21
select select "+ 28 %"
click at [921, 262] on select "0 + 1 % + 2 % + 3 % + 4 % + 5 % + 6 % + 7 % + 8 % + 9 %" at bounding box center [982, 264] width 123 height 21
select select
click at [973, 121] on button "Actions" at bounding box center [1001, 122] width 86 height 22
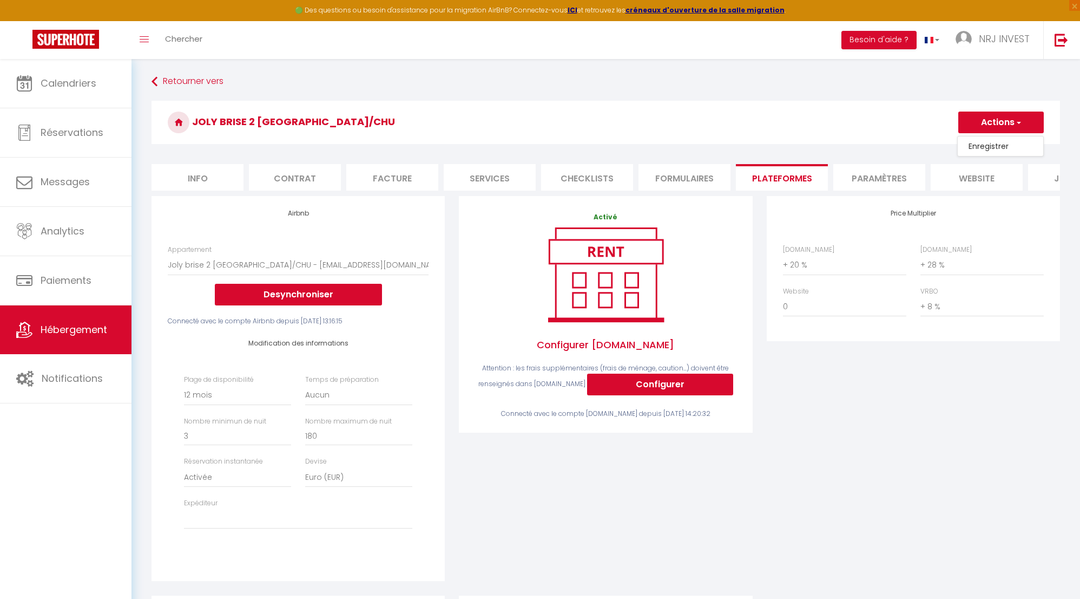
click at [973, 146] on link "Enregistrer" at bounding box center [1001, 146] width 86 height 14
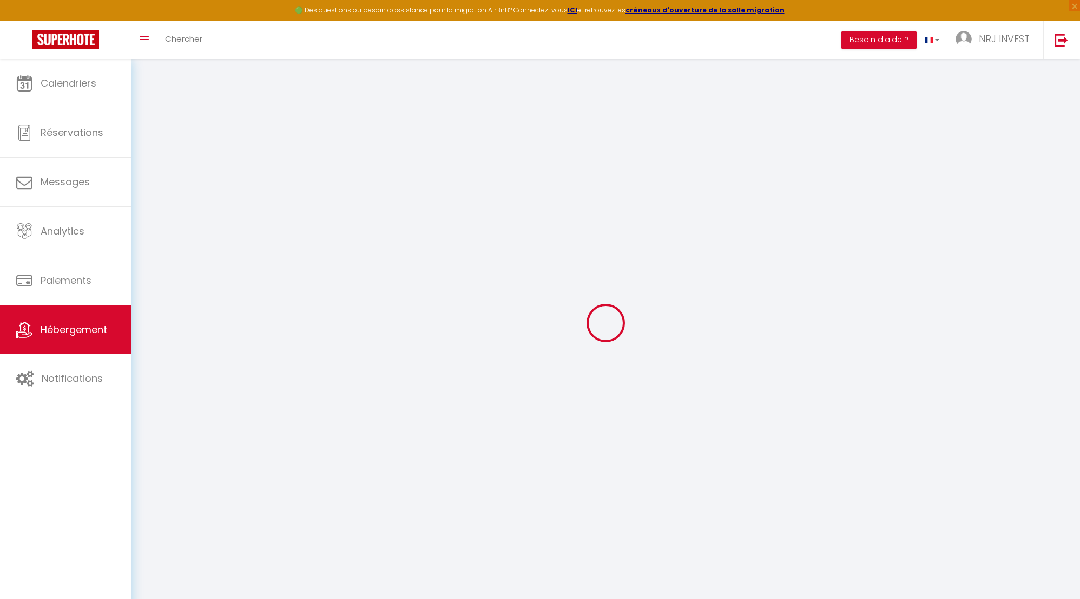
select select "365"
select select "EUR"
select select
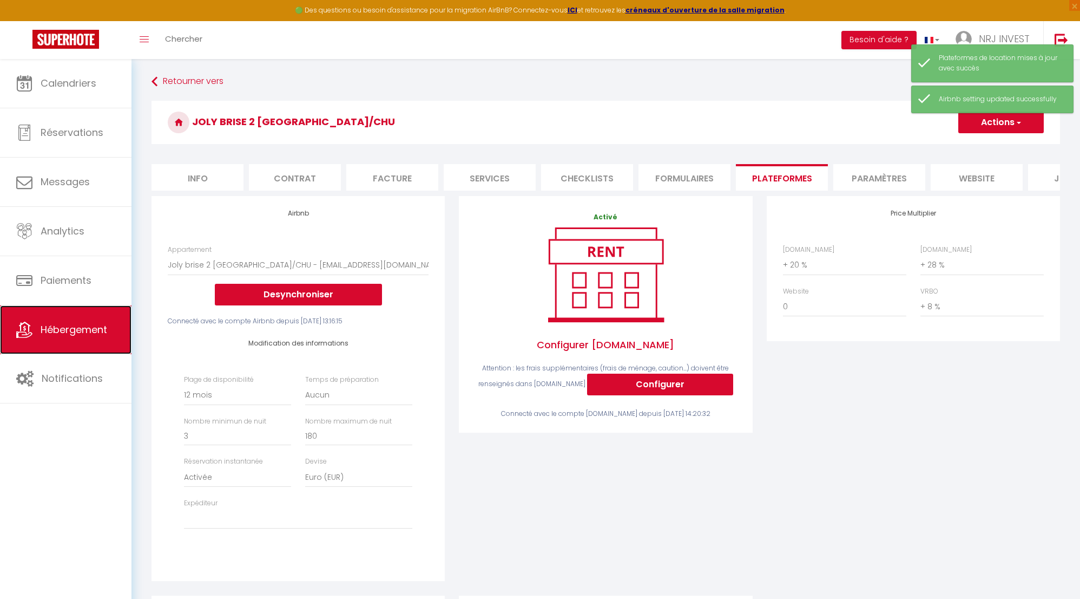
click at [42, 331] on span "Hébergement" at bounding box center [74, 330] width 67 height 14
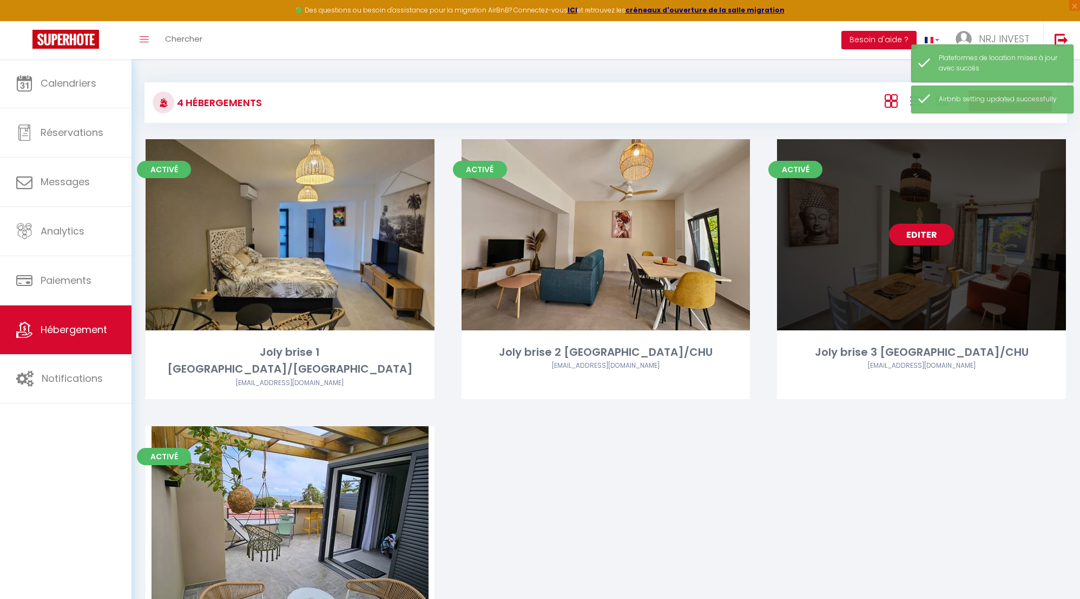
click at [931, 232] on link "Editer" at bounding box center [921, 235] width 65 height 22
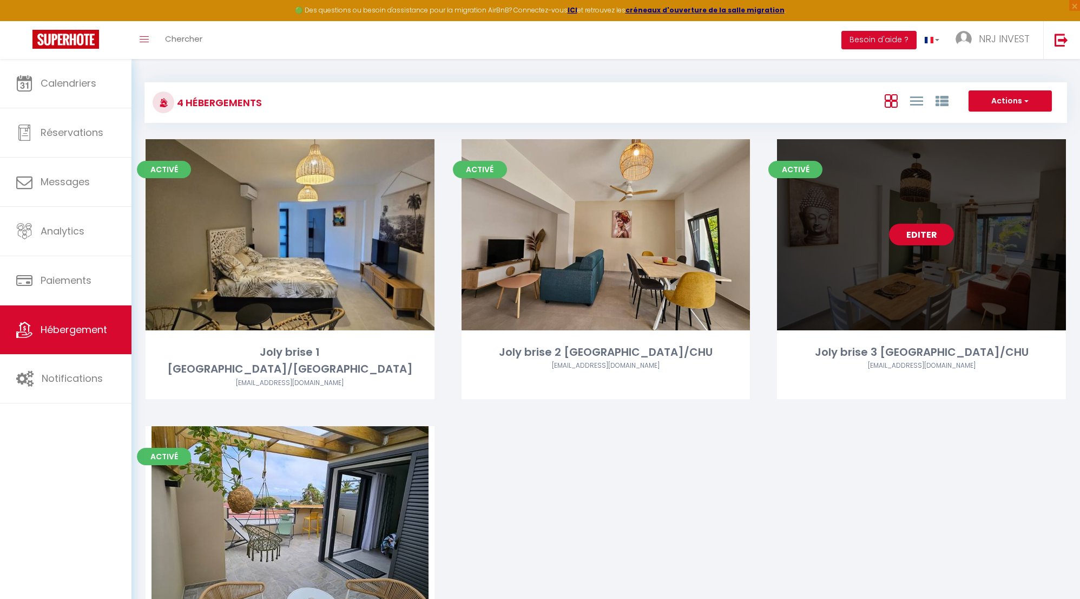
click at [930, 234] on link "Editer" at bounding box center [921, 235] width 65 height 22
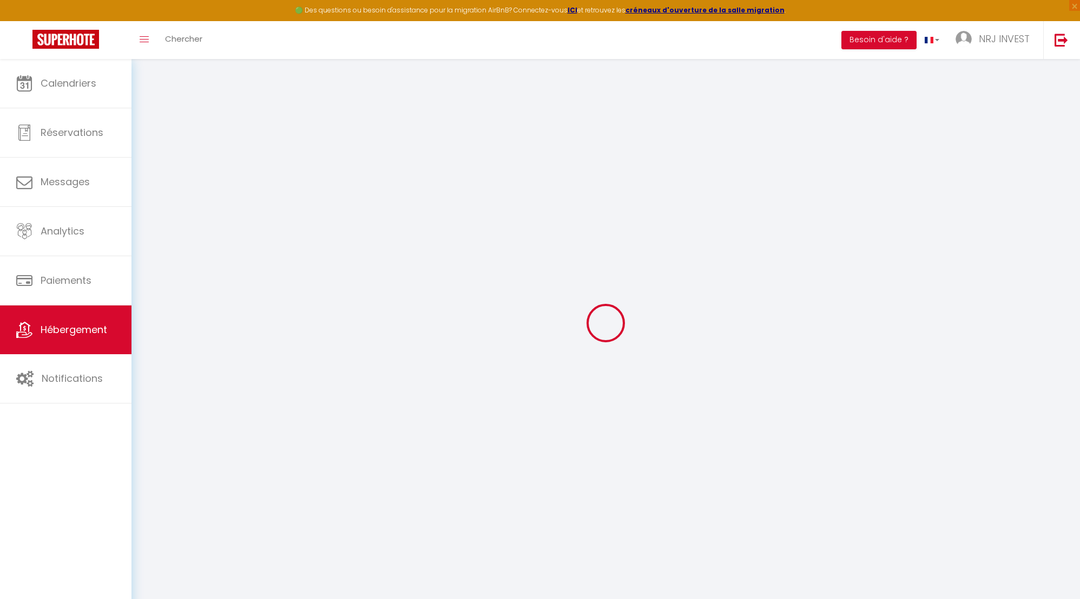
select select
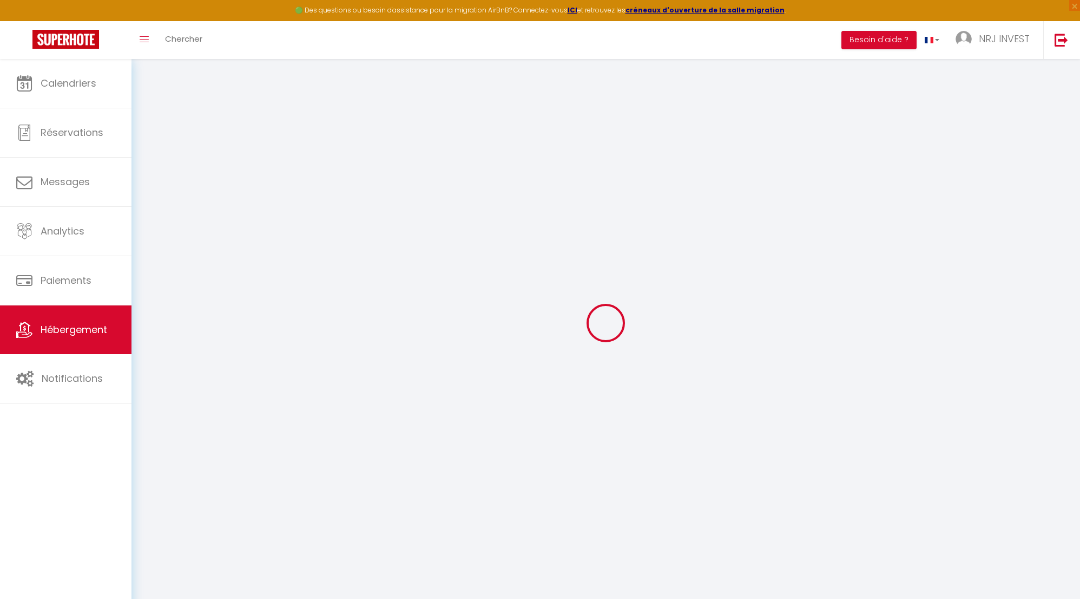
select select
checkbox input "false"
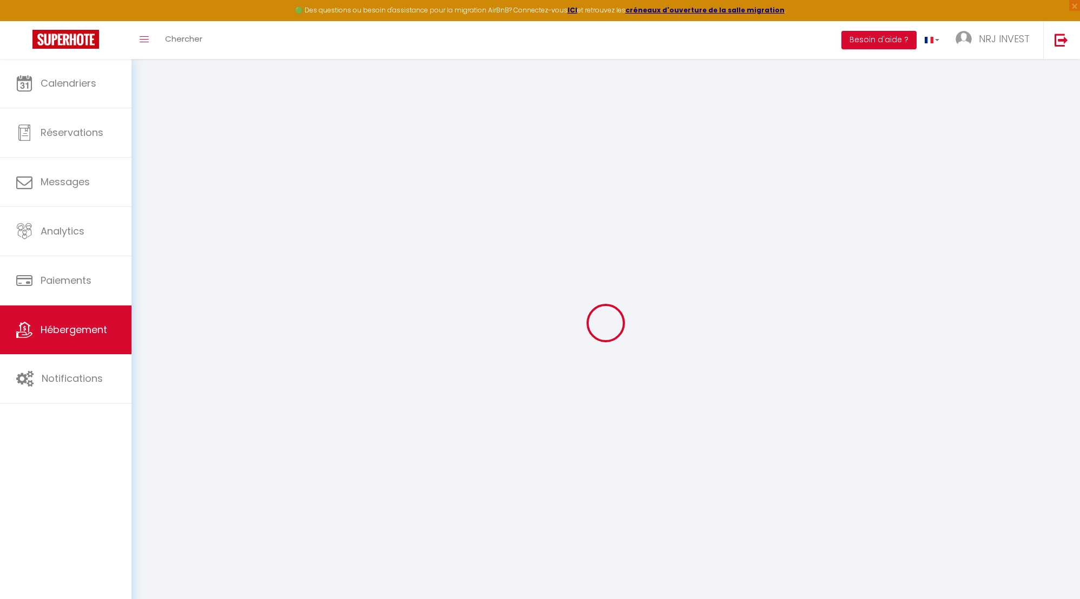
select select
type input "Joly brise 3 [GEOGRAPHIC_DATA]/CHU"
type input "[PERSON_NAME]"
type input "hoarau"
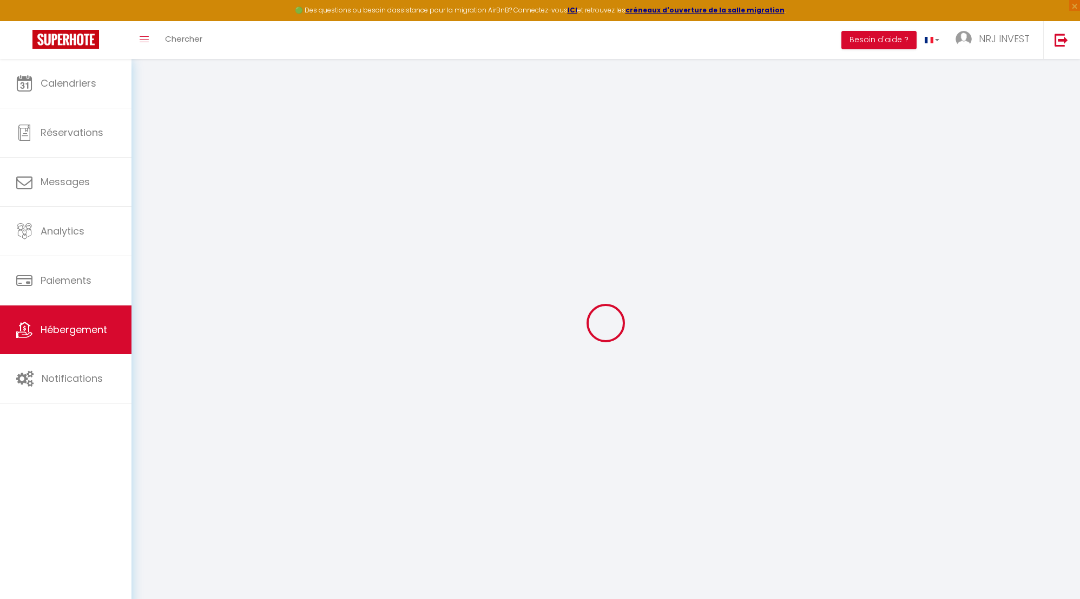
type input "ch zazo"
type input "97430"
type input "Tampon"
type input "100"
type input "20"
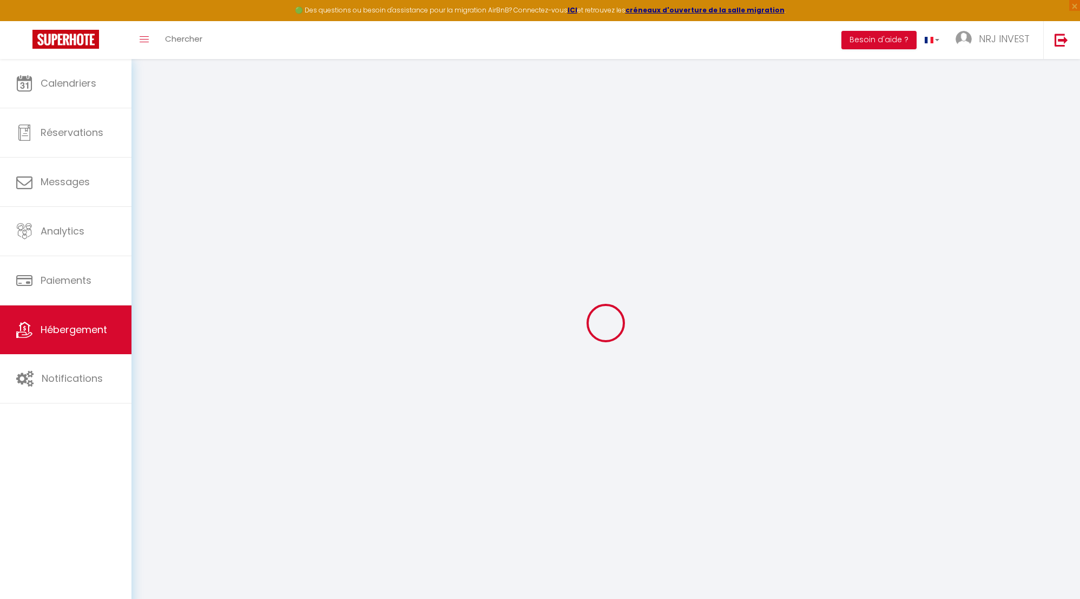
type input "60"
type input "5"
type input "4"
select select
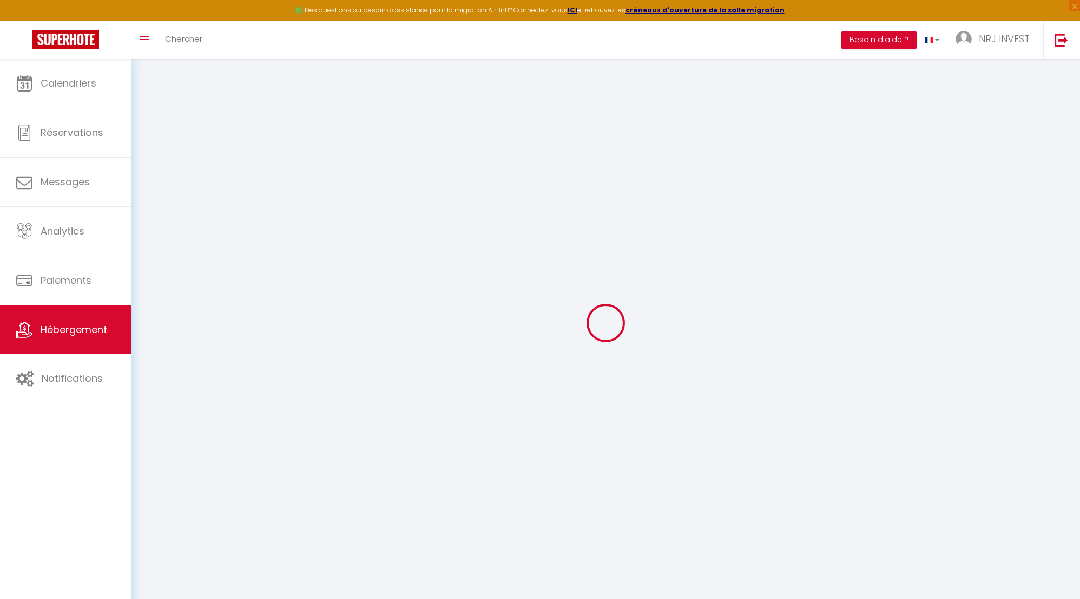
select select
type input "[STREET_ADDRESS][GEOGRAPHIC_DATA][PERSON_NAME]"
type input "97410"
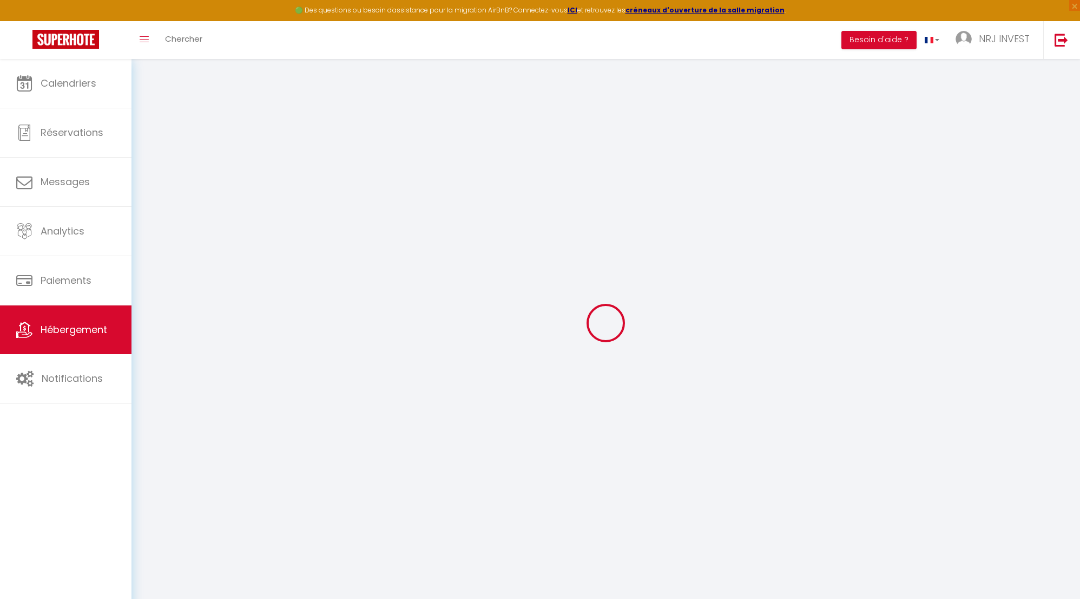
type input "saint pierre"
select select "177"
type input "[EMAIL_ADDRESS][DOMAIN_NAME]"
select select "15397"
checkbox input "false"
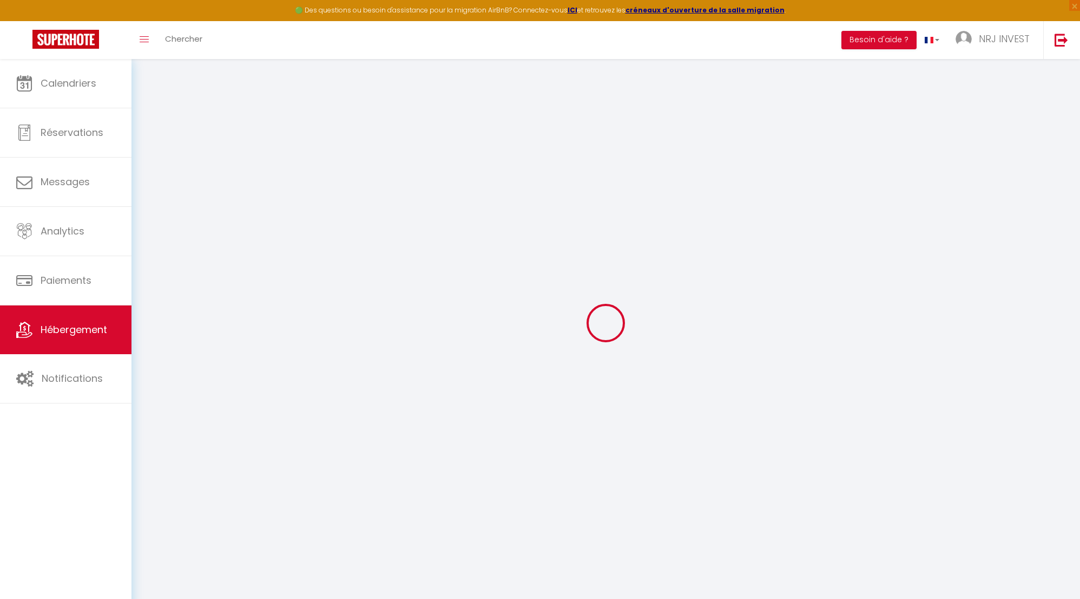
checkbox input "false"
radio input "true"
type input "0"
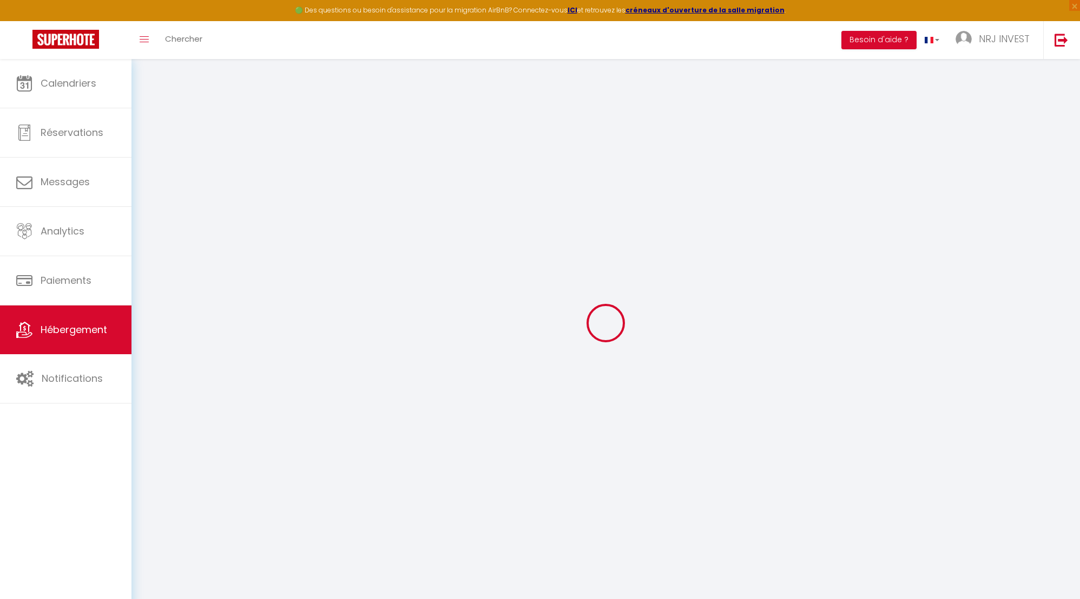
type input "0"
select select "+ 20 %"
select select "+ 30 %"
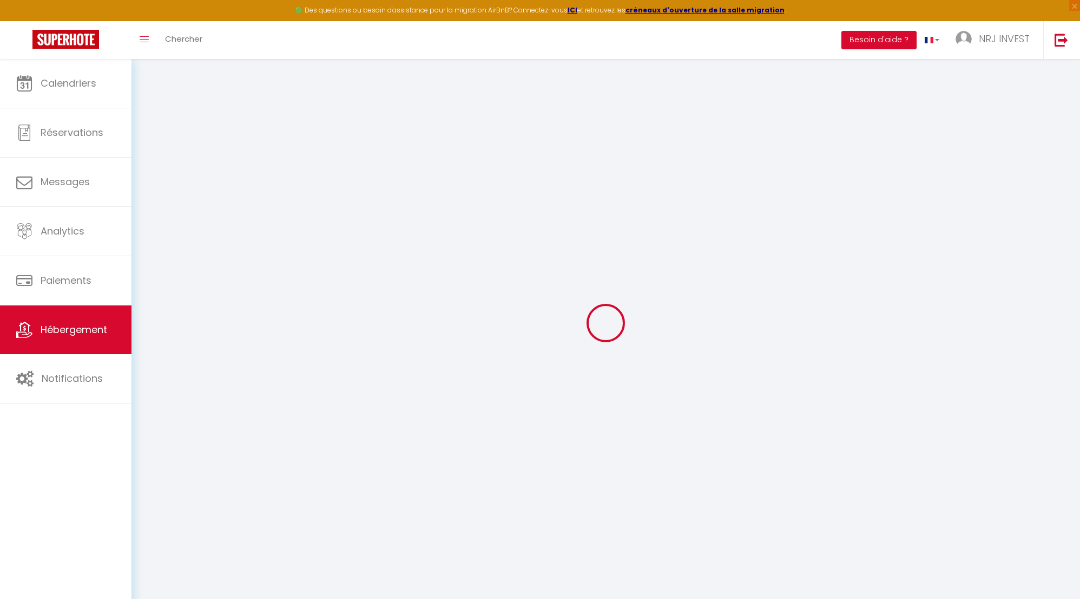
select select "+ 8 %"
checkbox input "false"
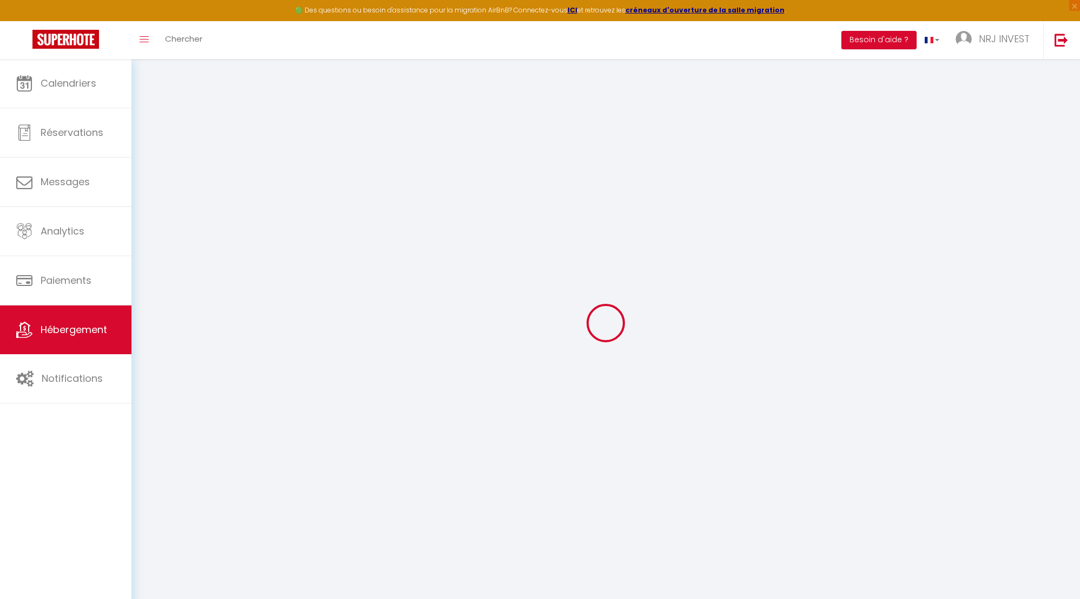
select select "365"
select select "EUR"
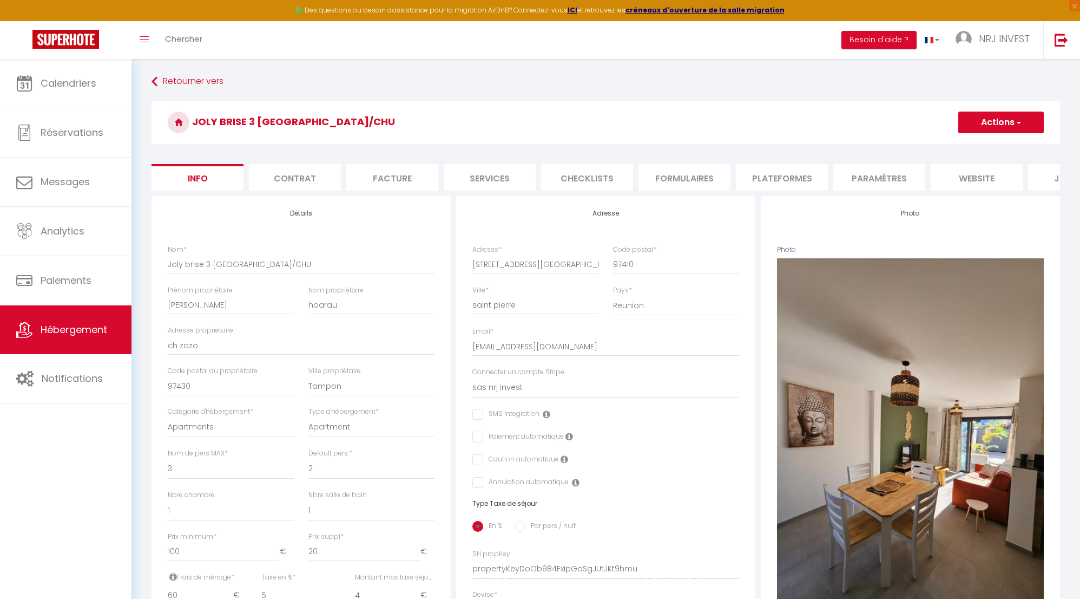
click at [765, 182] on li "Plateformes" at bounding box center [782, 177] width 92 height 27
select select
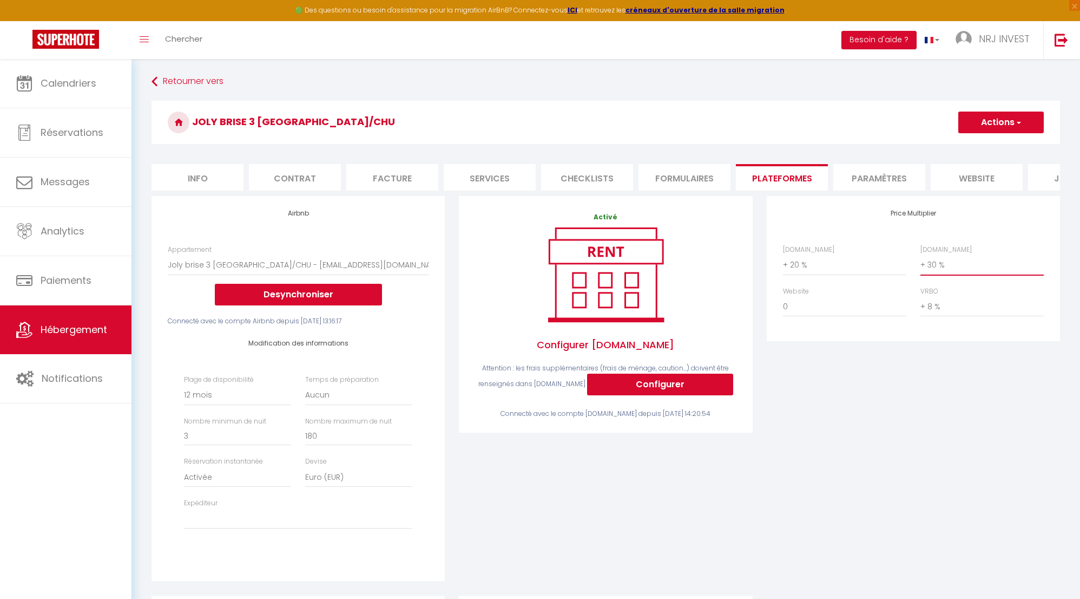
click at [922, 273] on select "0 + 1 % + 2 % + 3 % + 4 % + 5 % + 6 % + 7 % + 8 % + 9 %" at bounding box center [982, 264] width 123 height 21
select select "+ 28 %"
click at [921, 262] on select "0 + 1 % + 2 % + 3 % + 4 % + 5 % + 6 % + 7 % + 8 % + 9 %" at bounding box center [982, 264] width 123 height 21
select select
click at [980, 127] on button "Actions" at bounding box center [1001, 122] width 86 height 22
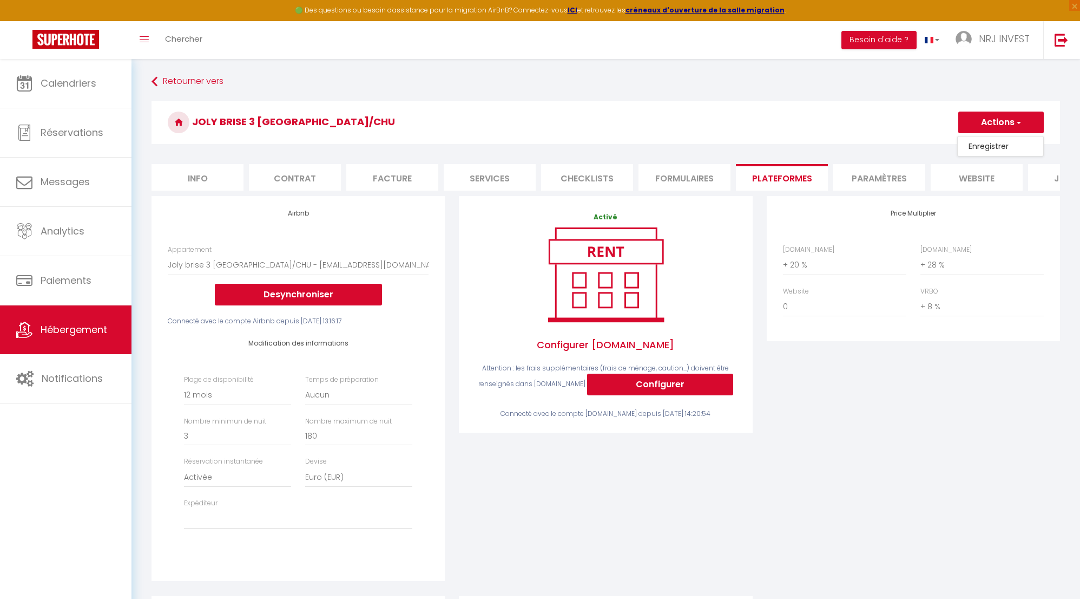
click at [980, 144] on link "Enregistrer" at bounding box center [1001, 146] width 86 height 14
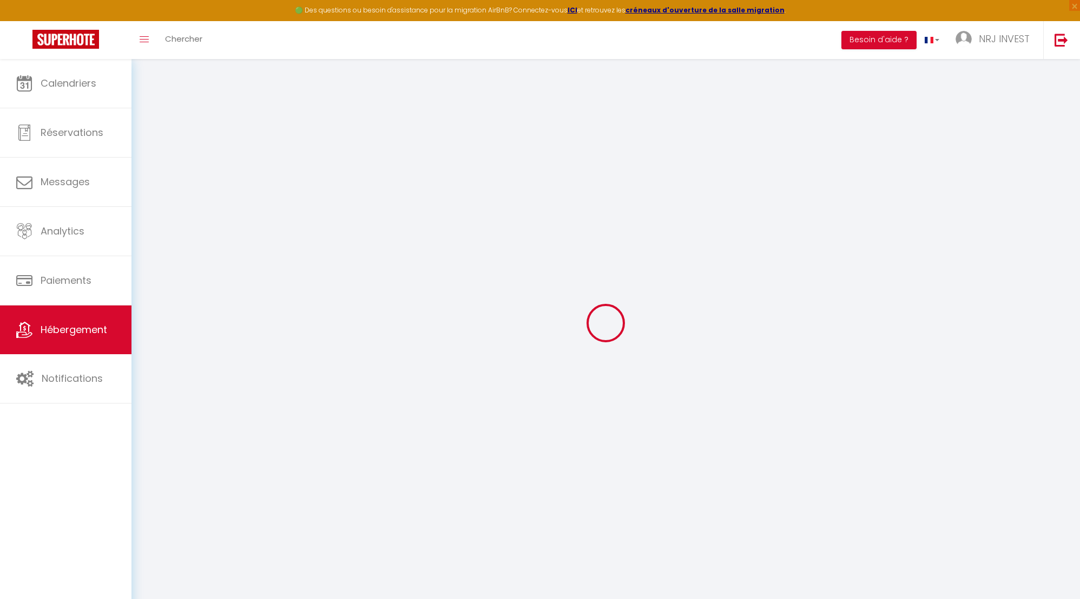
select select "365"
select select "EUR"
select select
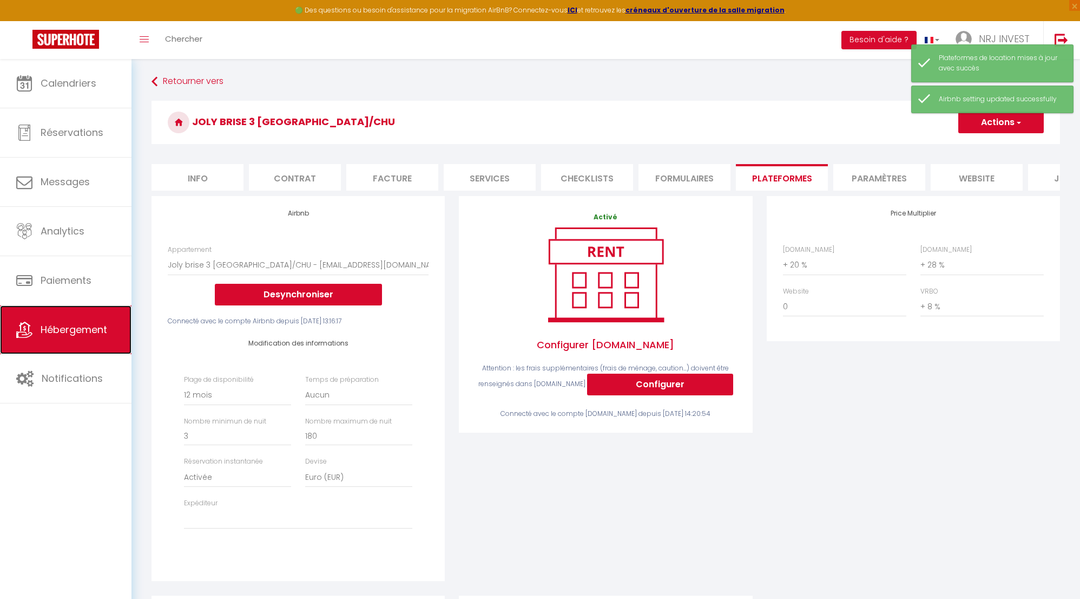
click at [41, 326] on span "Hébergement" at bounding box center [74, 330] width 67 height 14
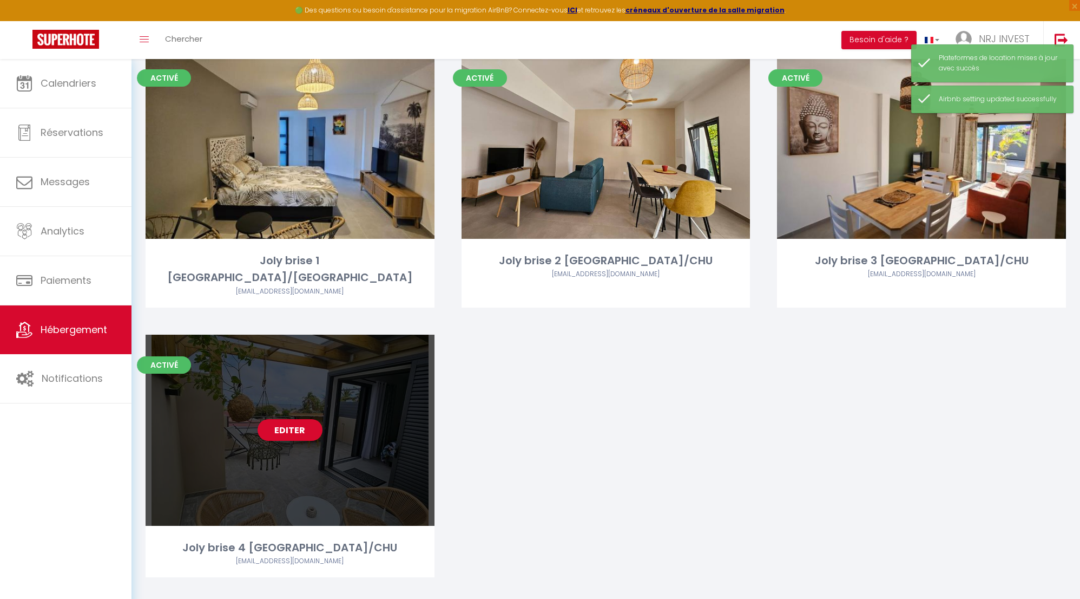
scroll to position [93, 0]
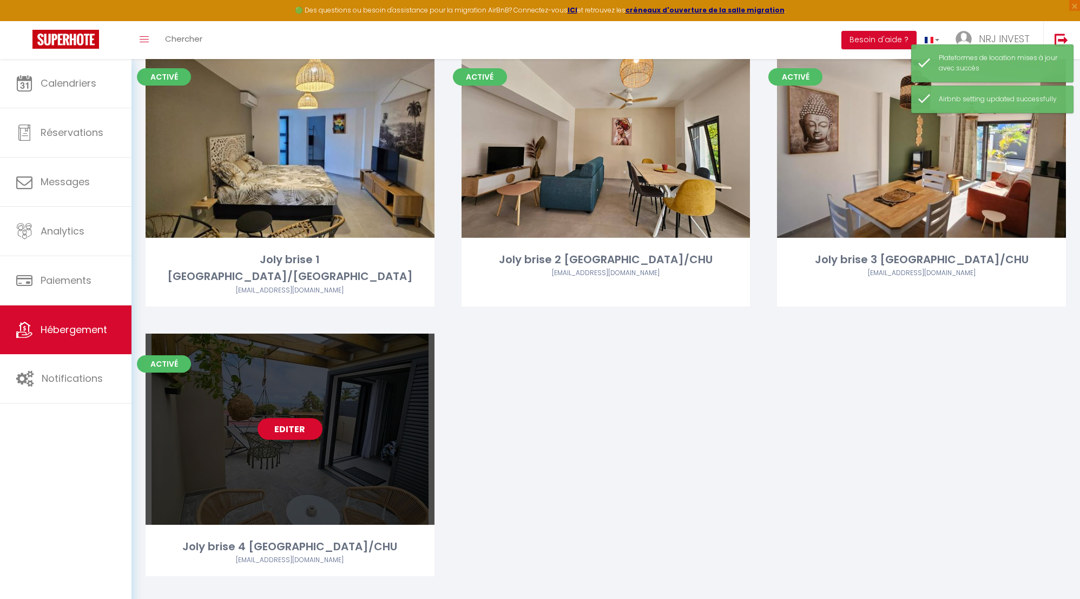
click at [298, 418] on link "Editer" at bounding box center [290, 429] width 65 height 22
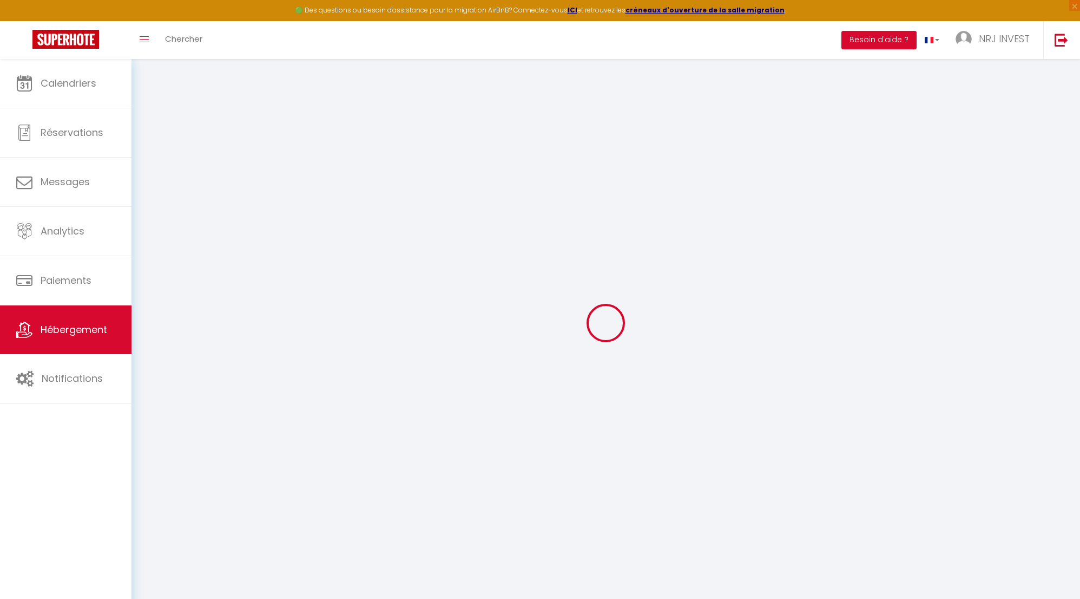
select select "8718-1404276228455012218"
select select "+ 20 %"
select select "+ 30 %"
select select "+ 8 %"
checkbox input "false"
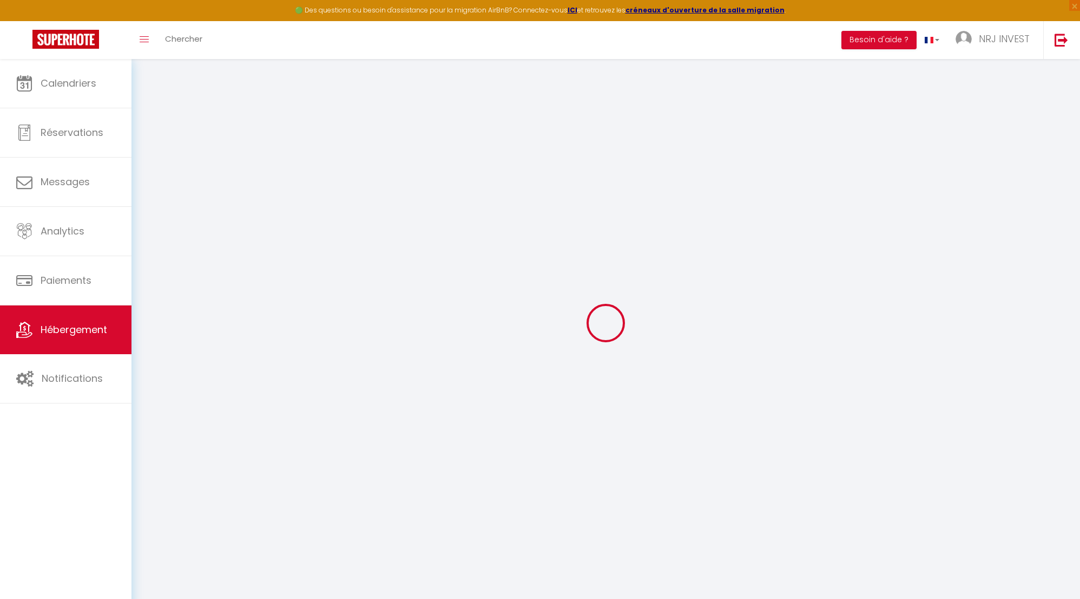
checkbox input "false"
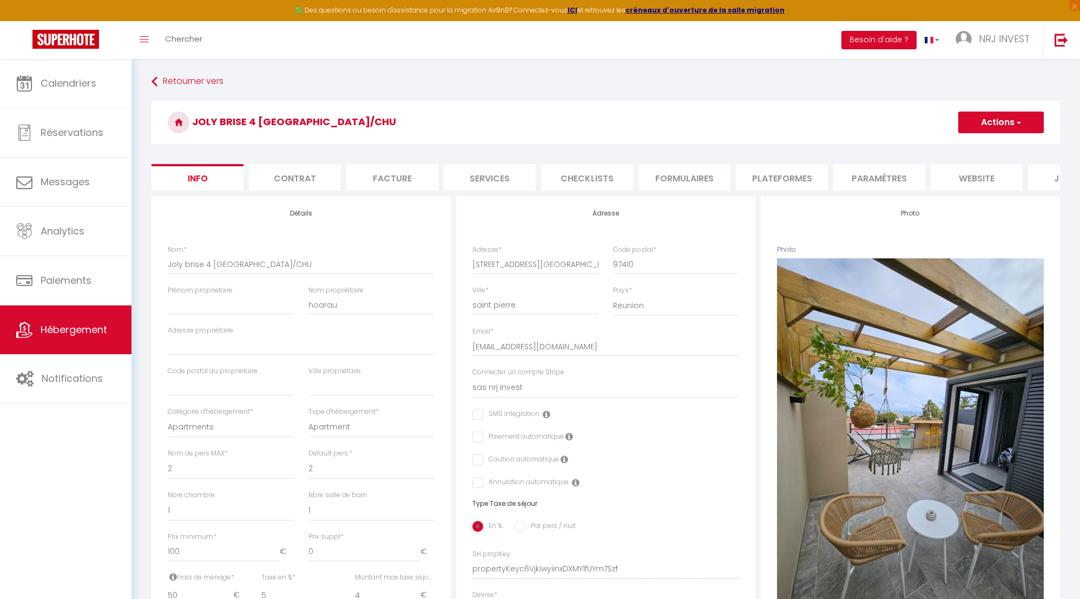
click at [765, 174] on li "Plateformes" at bounding box center [782, 177] width 92 height 27
select select
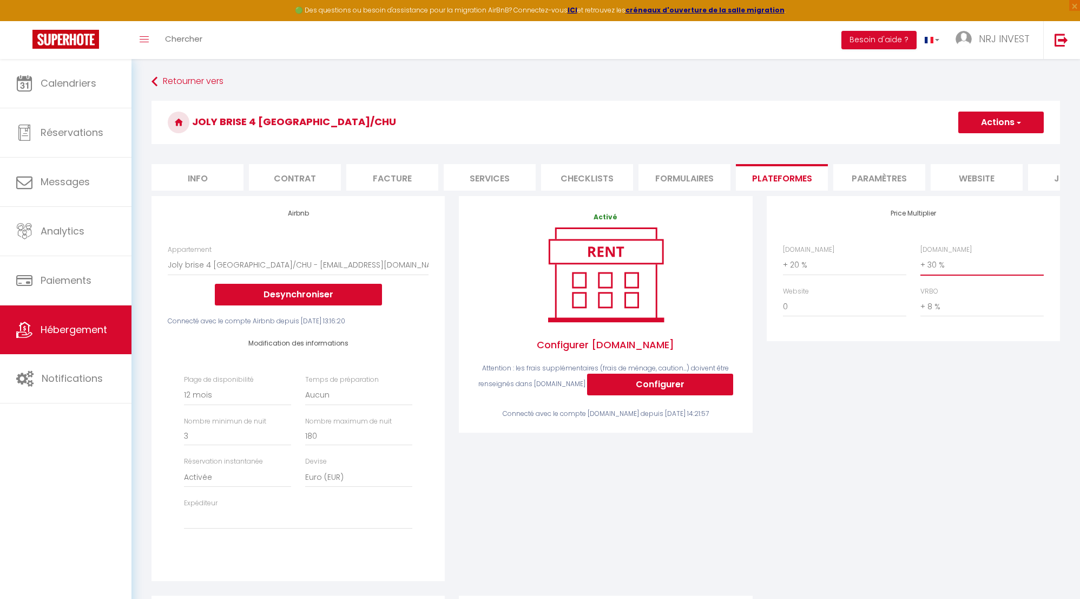
click at [922, 271] on select "0 + 1 % + 2 % + 3 % + 4 % + 5 % + 6 % + 7 % + 8 % + 9 %" at bounding box center [982, 264] width 123 height 21
select select "+ 28 %"
click at [921, 262] on select "0 + 1 % + 2 % + 3 % + 4 % + 5 % + 6 % + 7 % + 8 % + 9 %" at bounding box center [982, 264] width 123 height 21
select select
click at [996, 121] on button "Actions" at bounding box center [1001, 122] width 86 height 22
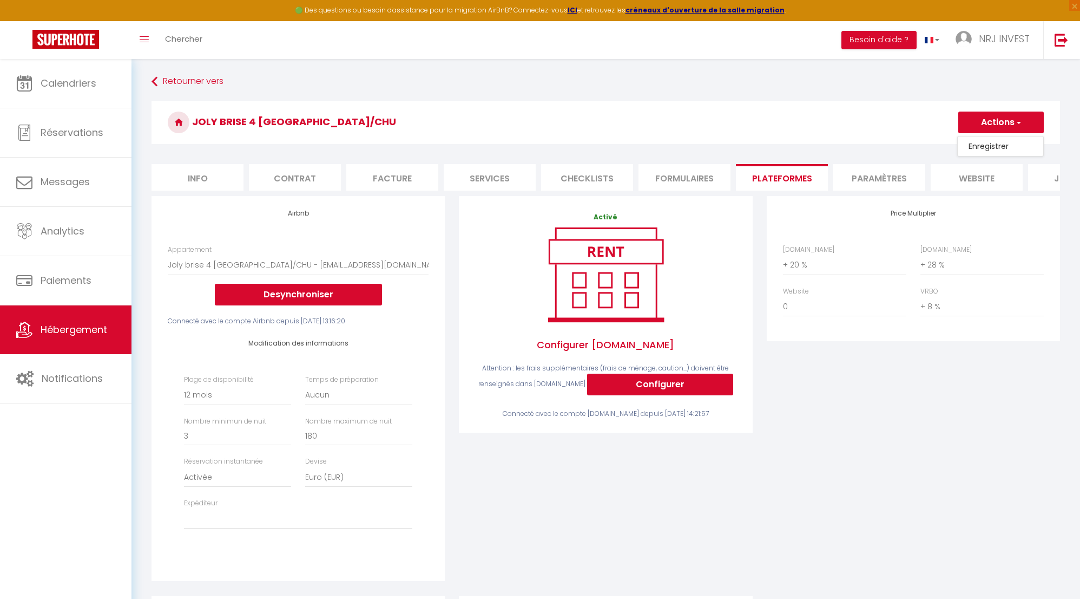
click at [994, 147] on link "Enregistrer" at bounding box center [1001, 146] width 86 height 14
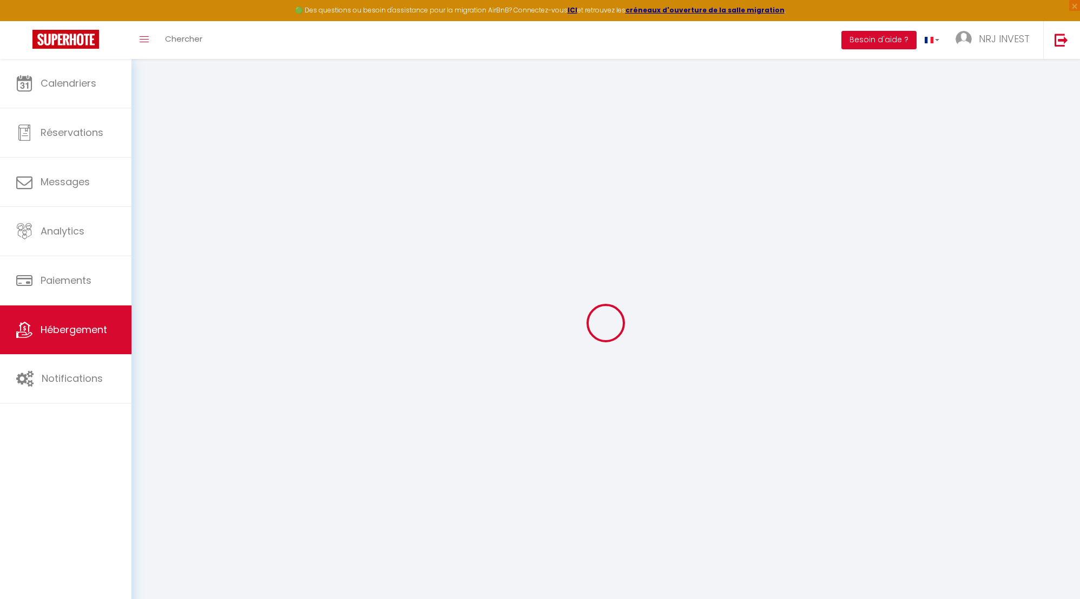
select select "365"
select select "EUR"
select select
select select "8718-1404276228455012218"
select select "+ 20 %"
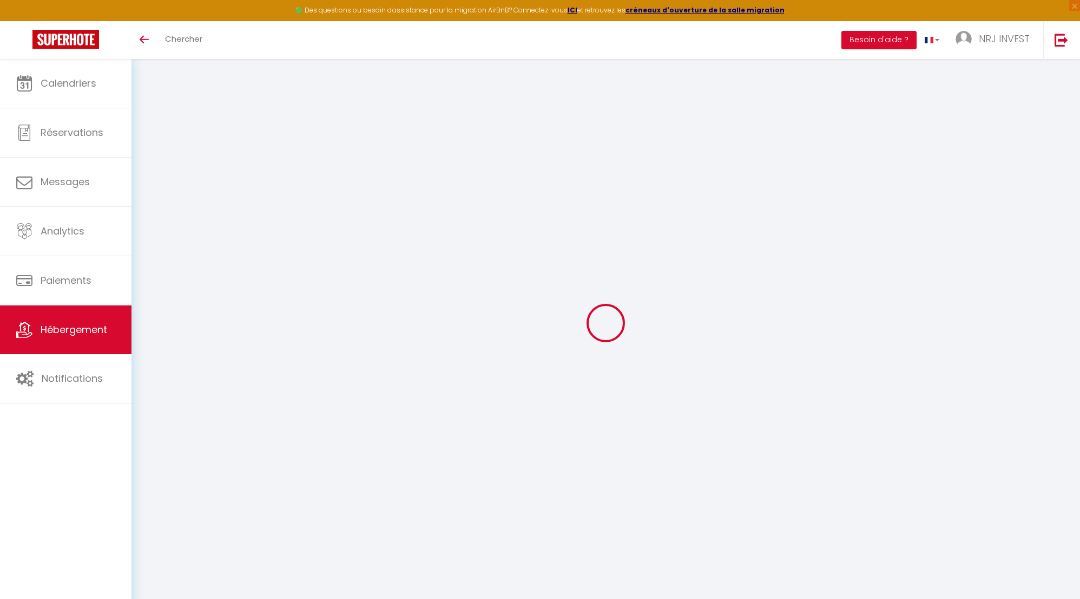
select select "+ 28 %"
select select "+ 8 %"
select select "365"
select select "EUR"
select select
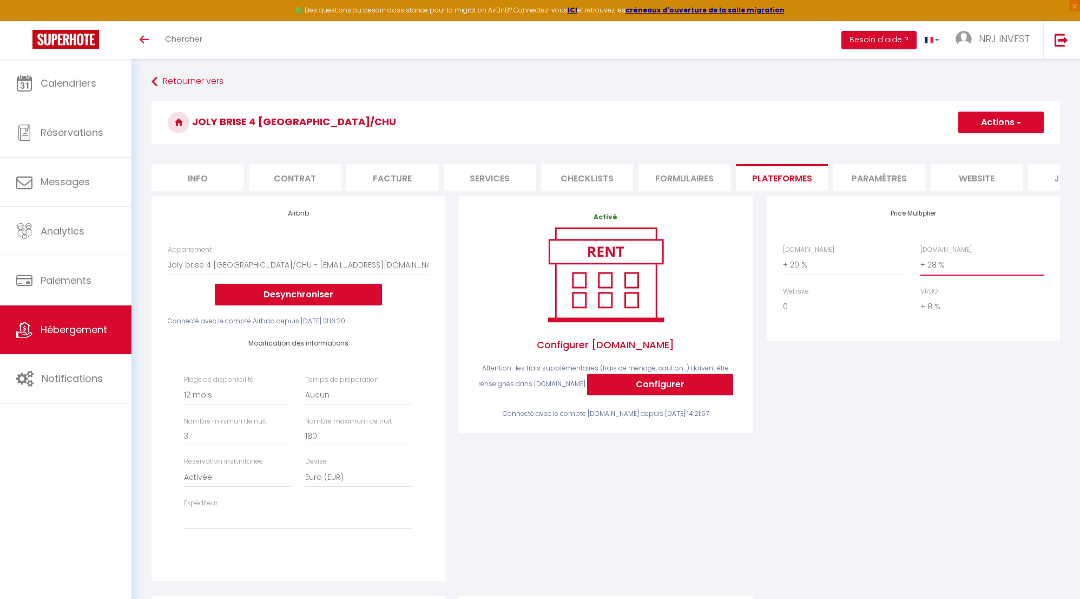
click at [923, 272] on select "0 + 1 % + 2 % + 3 % + 4 % + 5 % + 6 % + 7 % + 8 % + 9 %" at bounding box center [982, 264] width 123 height 21
select select "+ 29 %"
click at [921, 262] on select "0 + 1 % + 2 % + 3 % + 4 % + 5 % + 6 % + 7 % + 8 % + 9 %" at bounding box center [982, 264] width 123 height 21
select select
click at [1013, 120] on button "Actions" at bounding box center [1001, 122] width 86 height 22
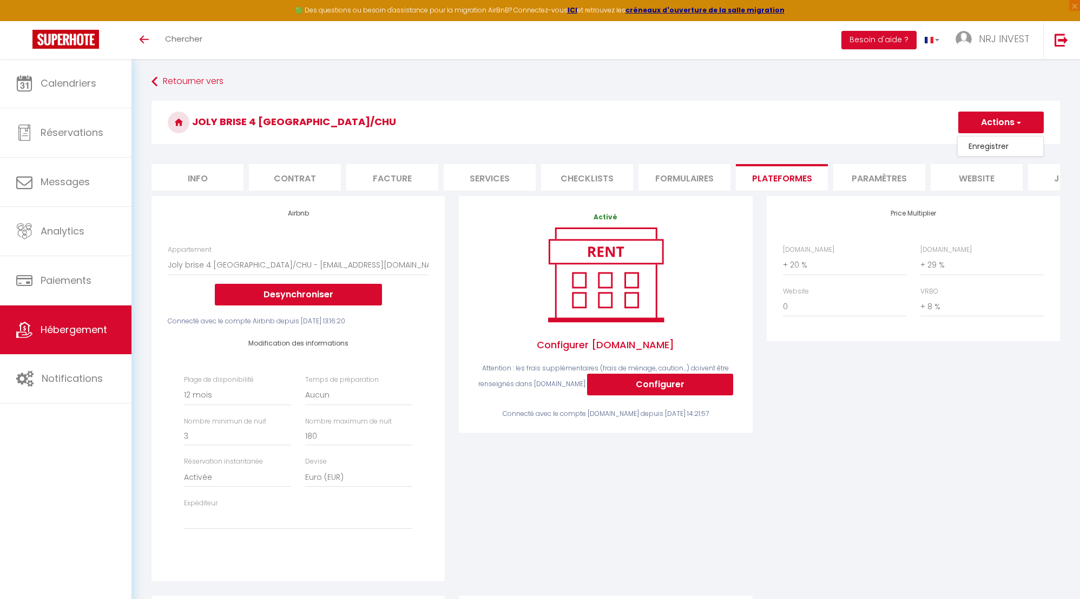
click at [997, 147] on link "Enregistrer" at bounding box center [1001, 146] width 86 height 14
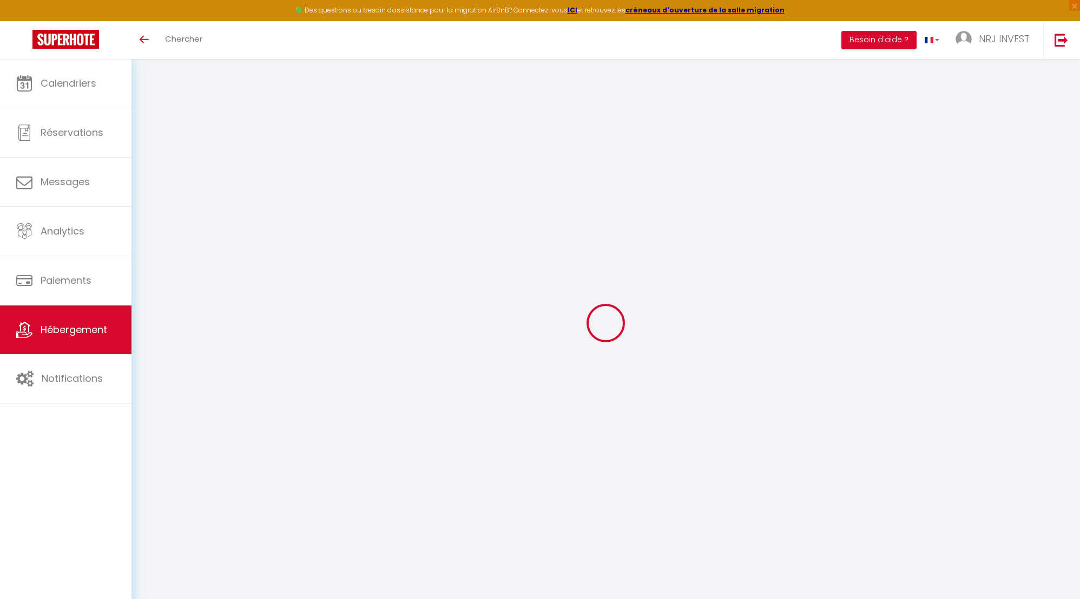
select select "365"
select select "EUR"
select select
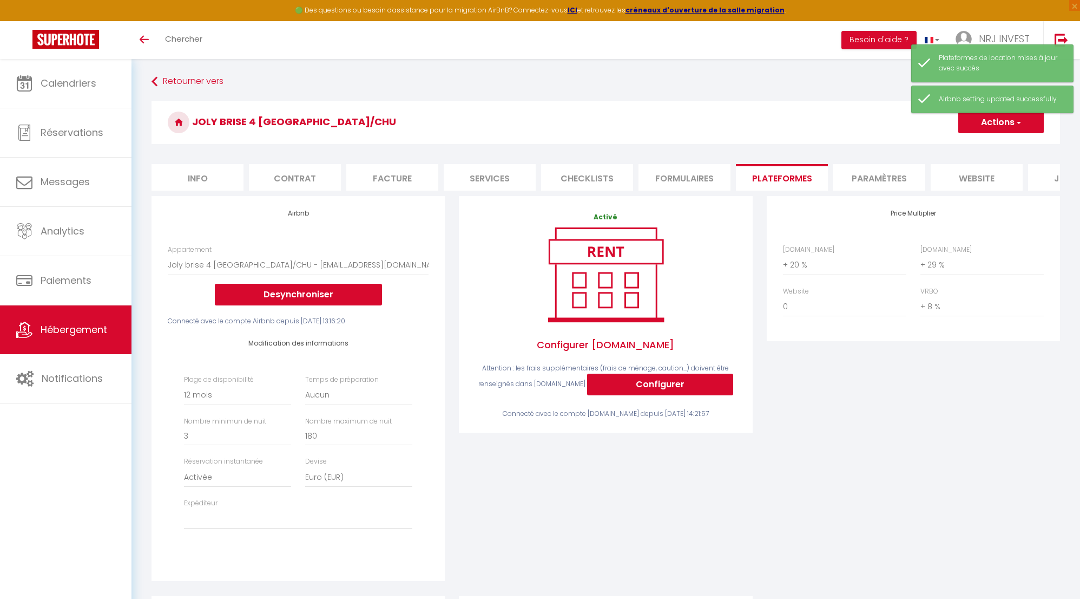
click at [91, 328] on span "Hébergement" at bounding box center [74, 330] width 67 height 14
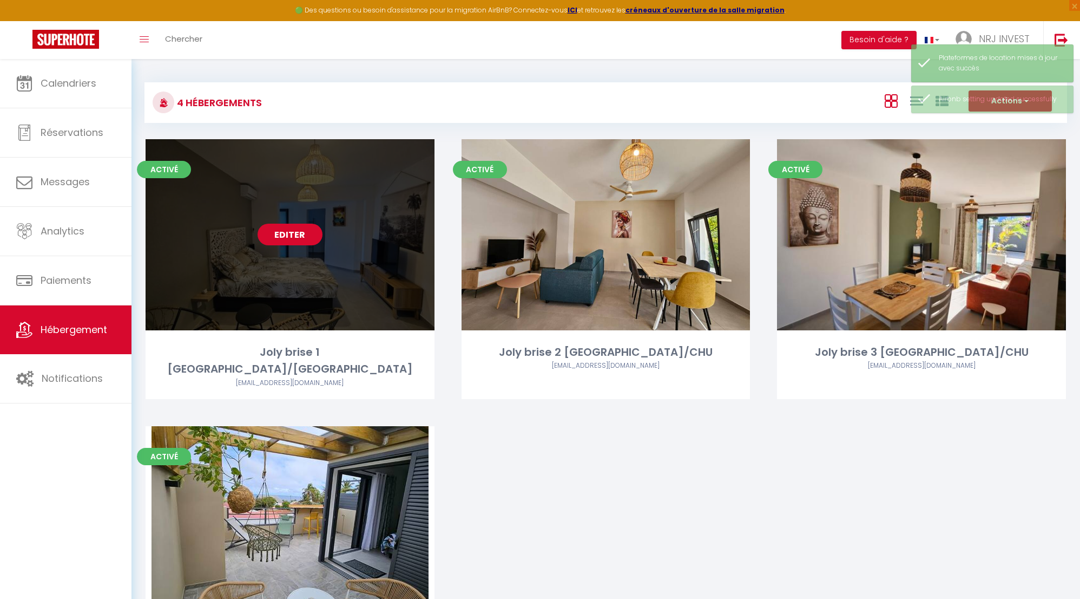
click at [304, 235] on link "Editer" at bounding box center [290, 235] width 65 height 22
select select "3"
select select "2"
select select "1"
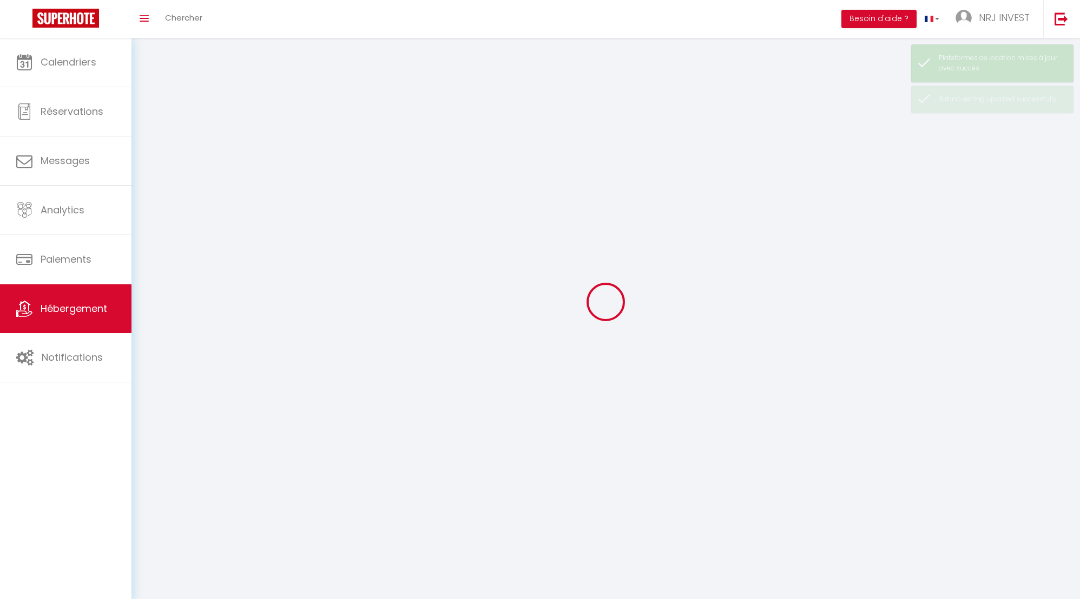
select select
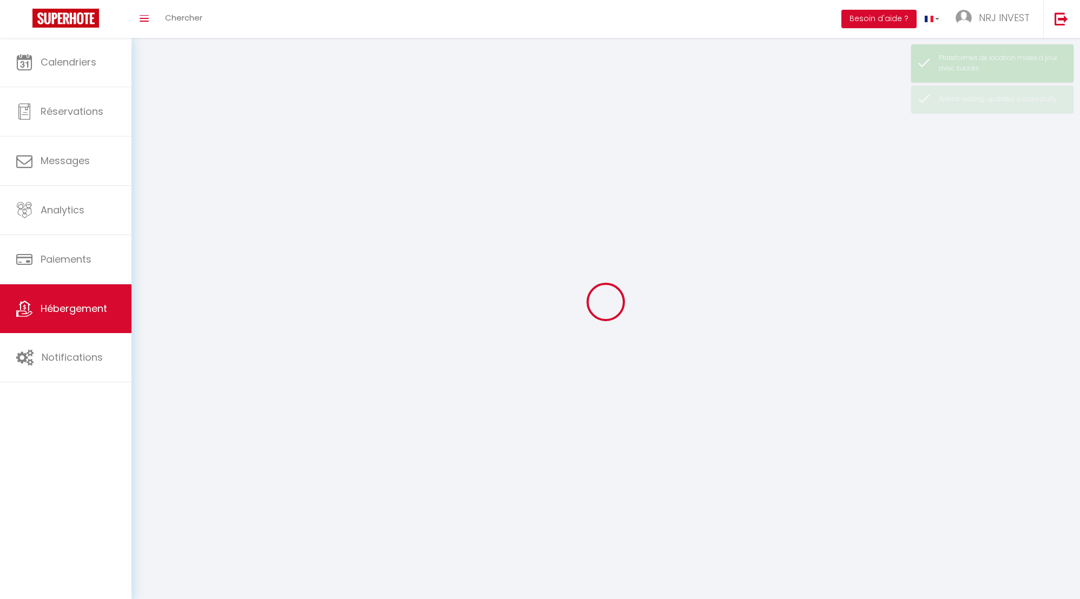
select select
checkbox input "false"
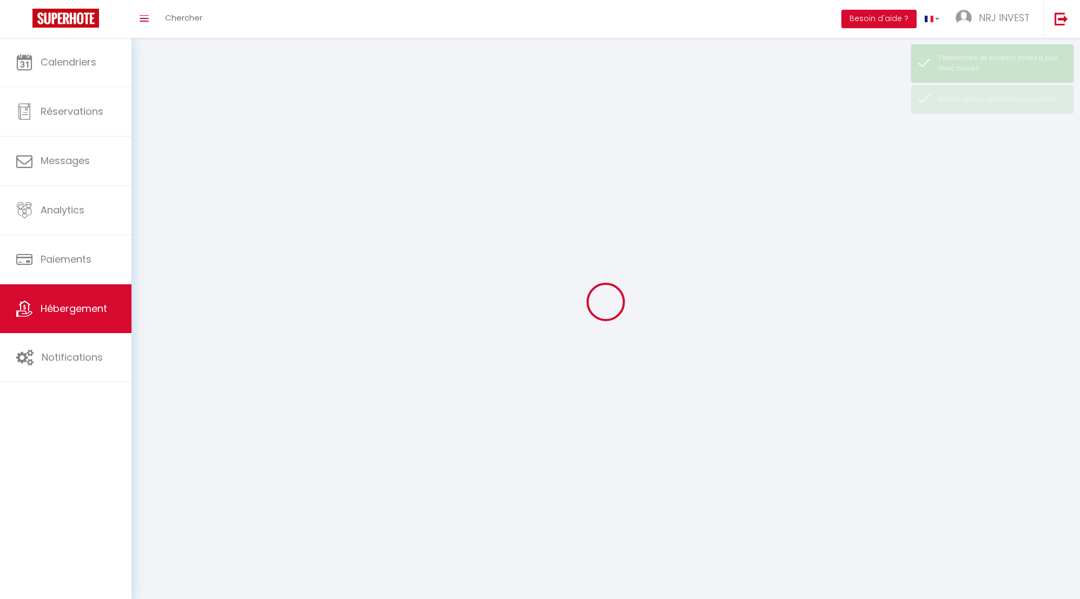
select select
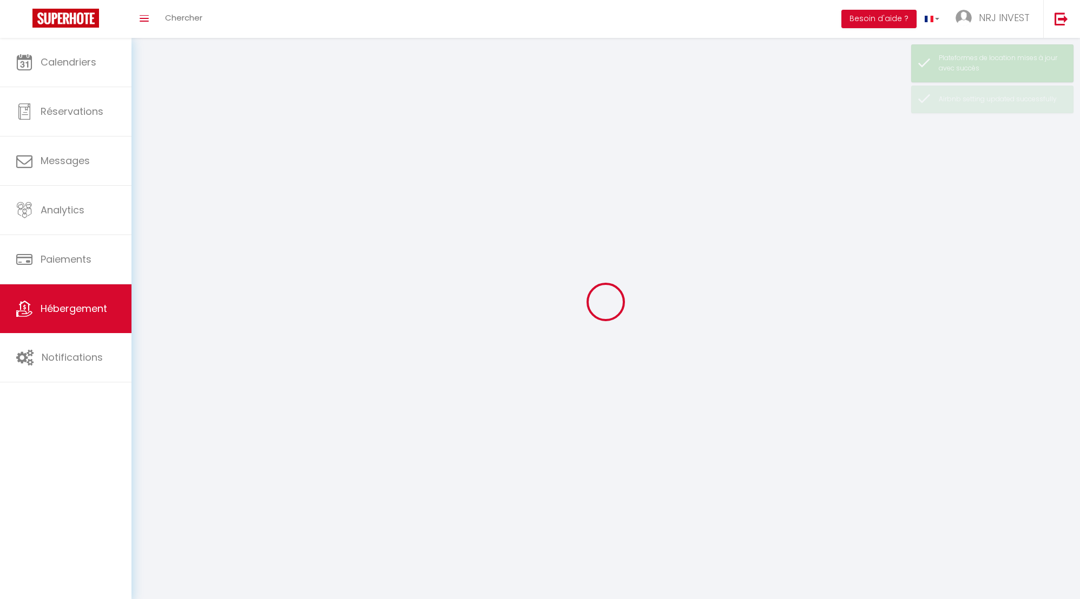
select select
checkbox input "false"
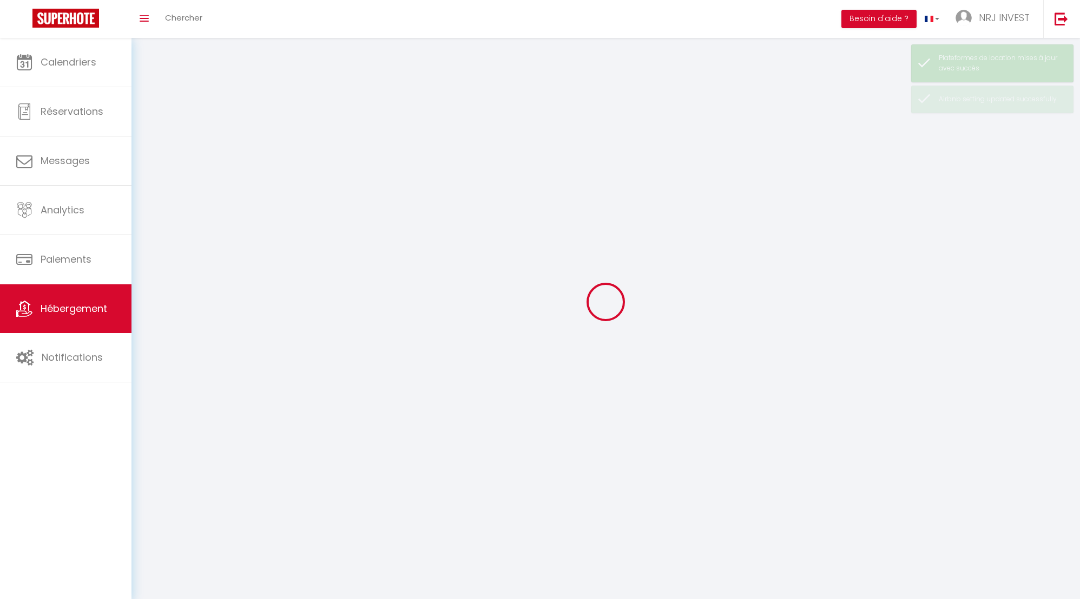
checkbox input "false"
select select
select select "1"
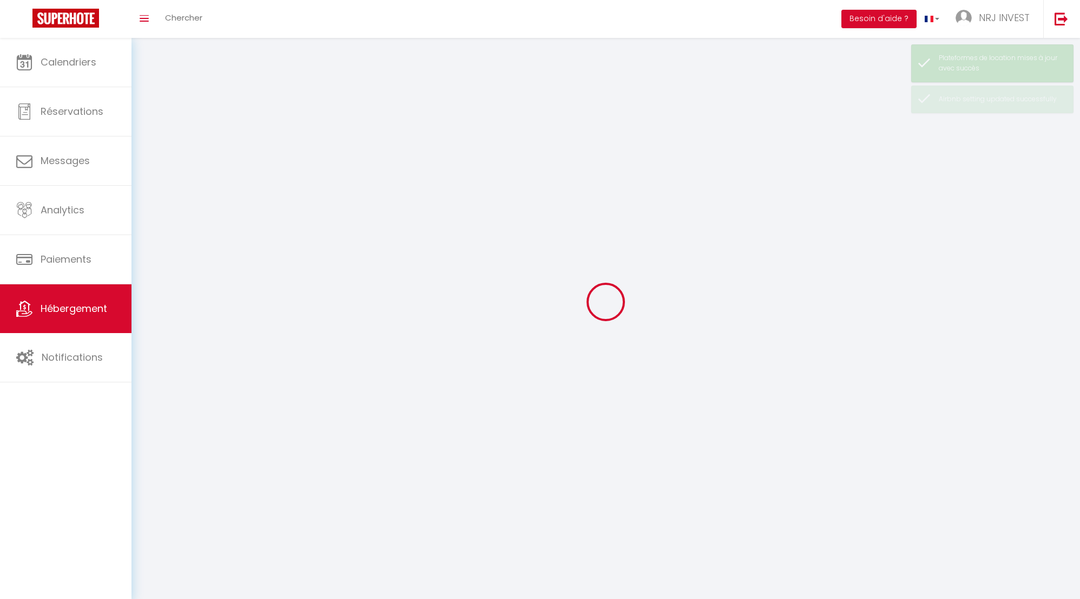
select select
select select "28"
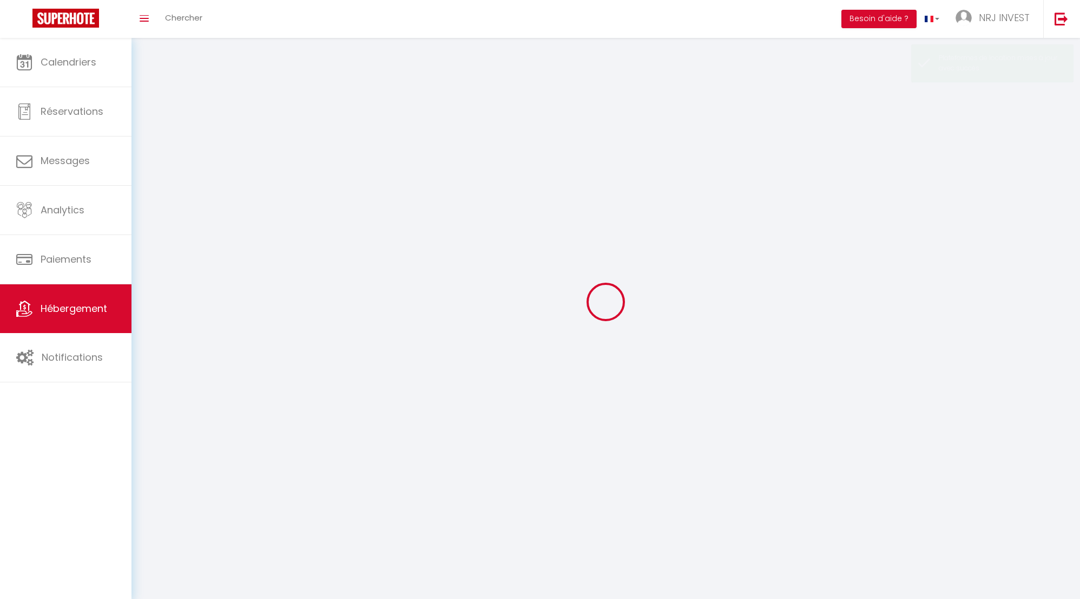
select select
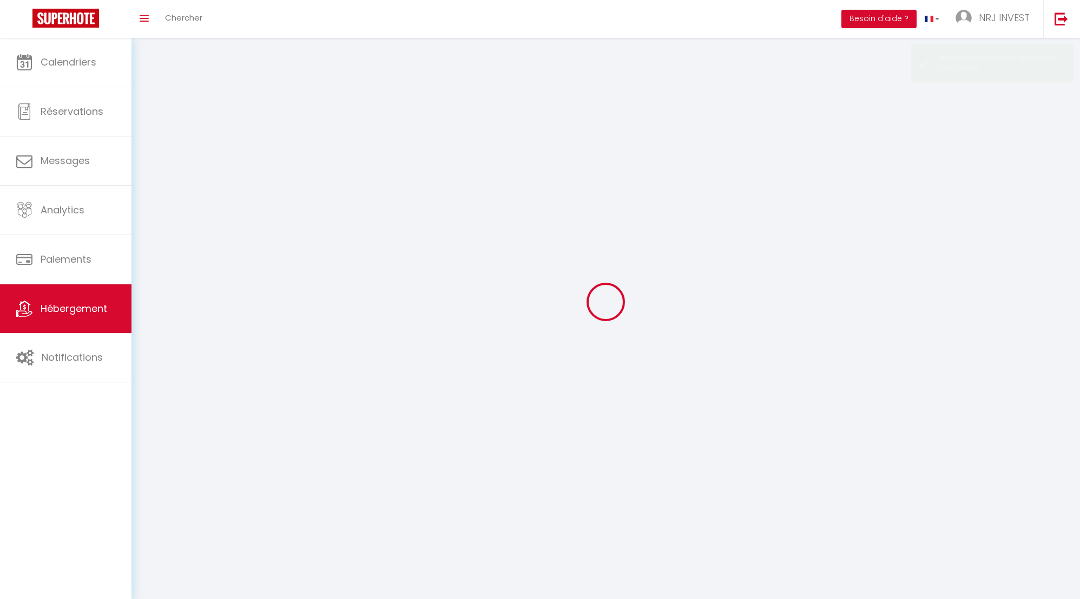
select select
checkbox input "false"
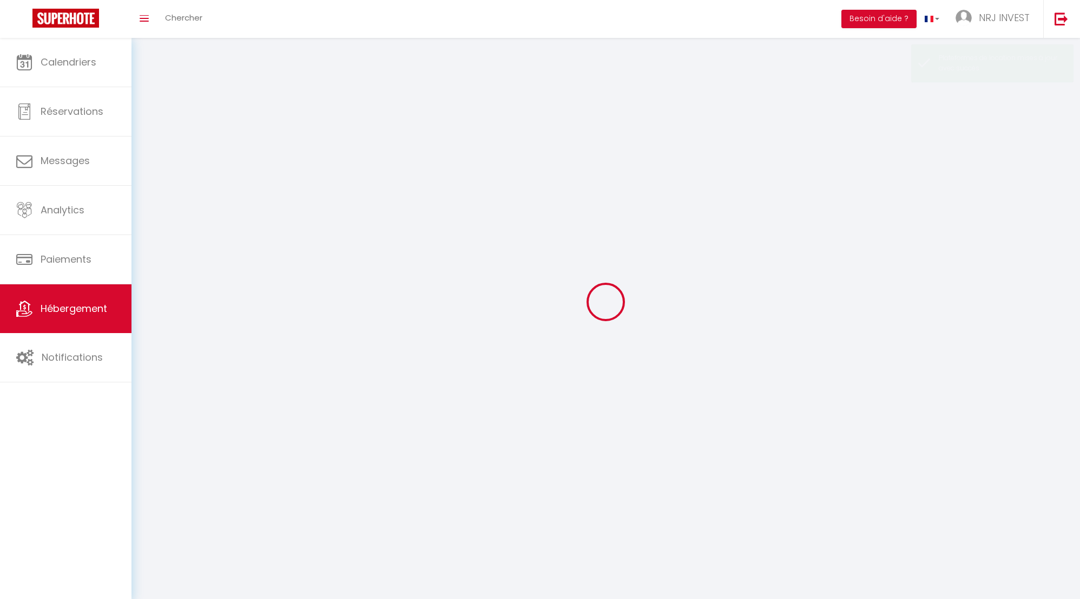
select select
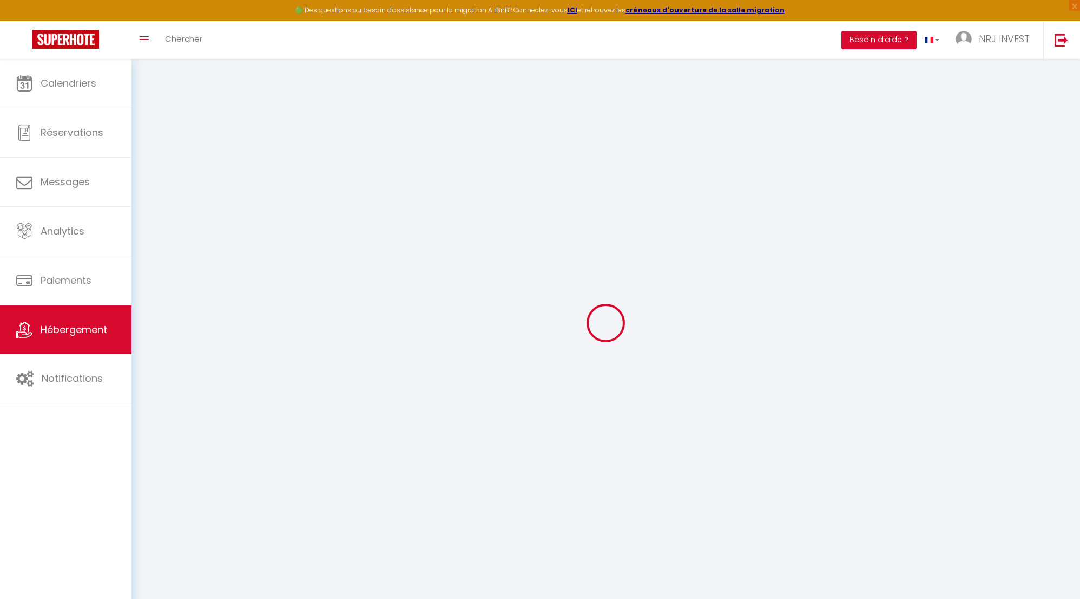
select select
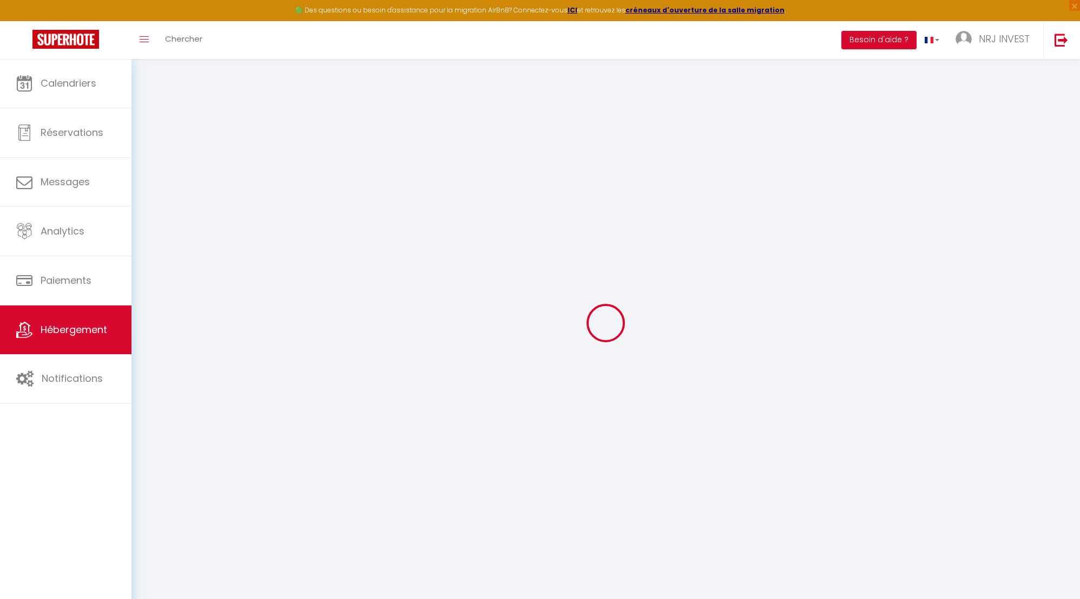
select select
checkbox input "false"
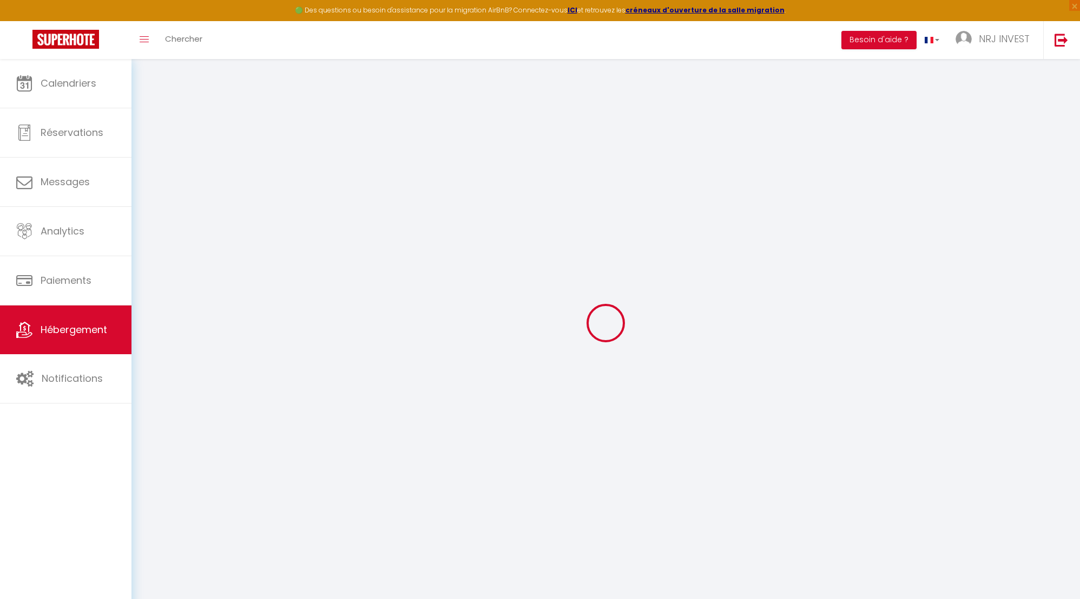
select select
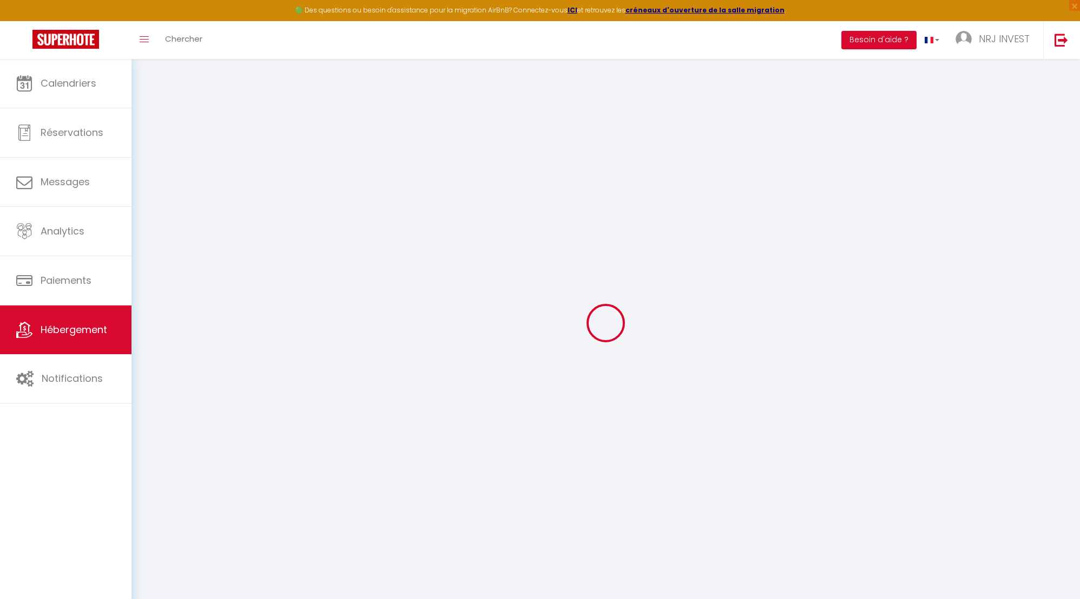
select select
checkbox input "false"
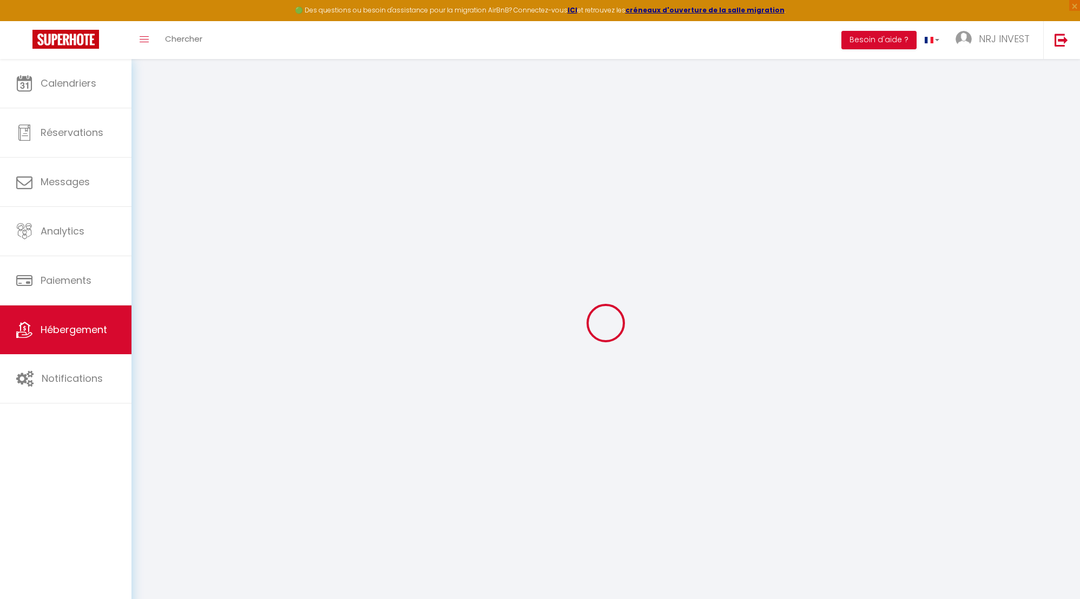
checkbox input "false"
select select
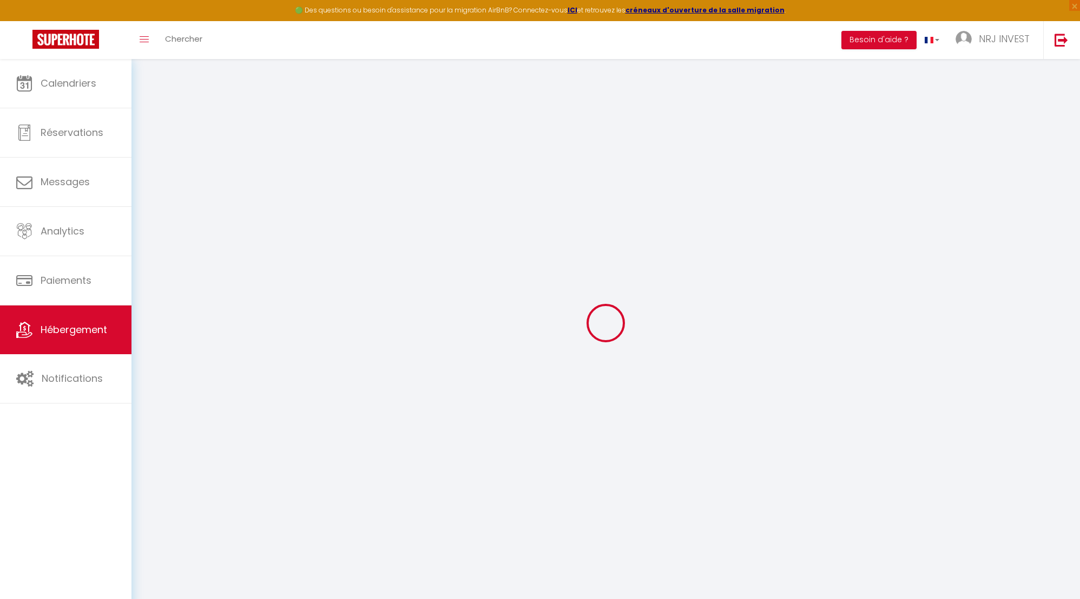
select select
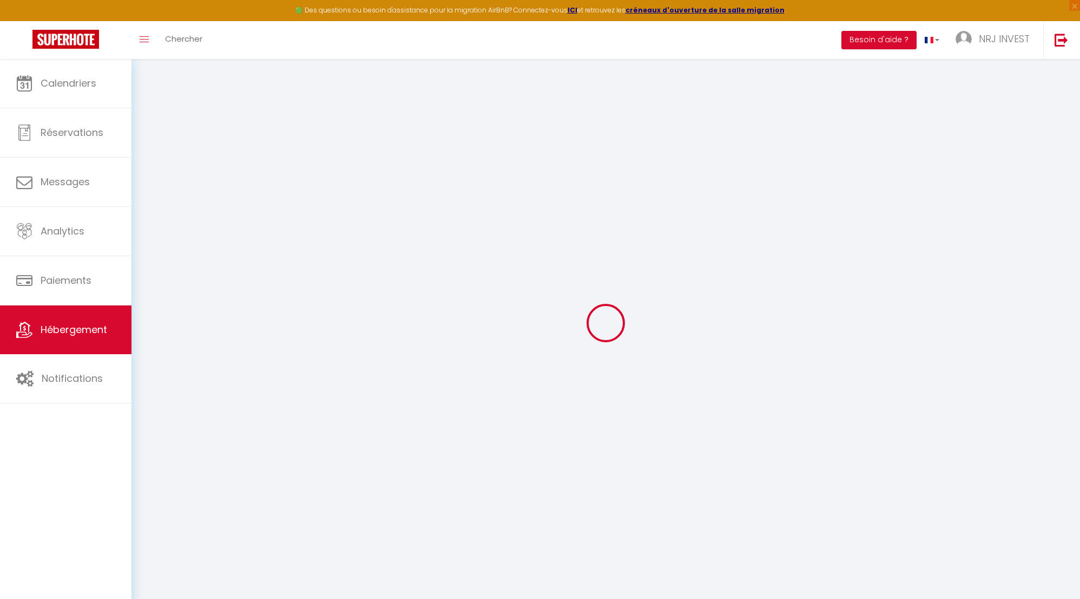
checkbox input "false"
select select
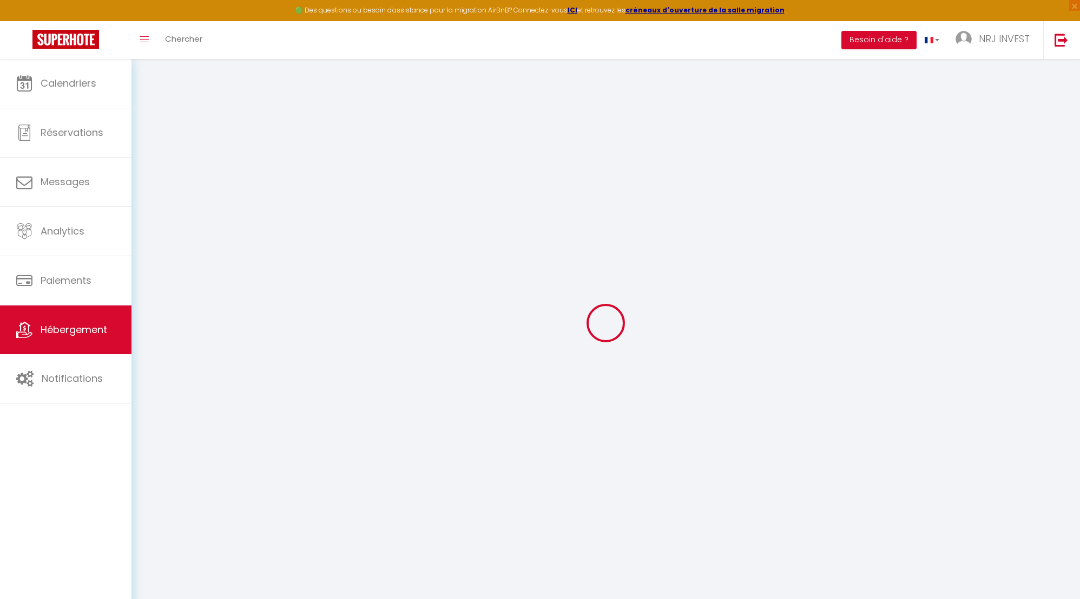
select select
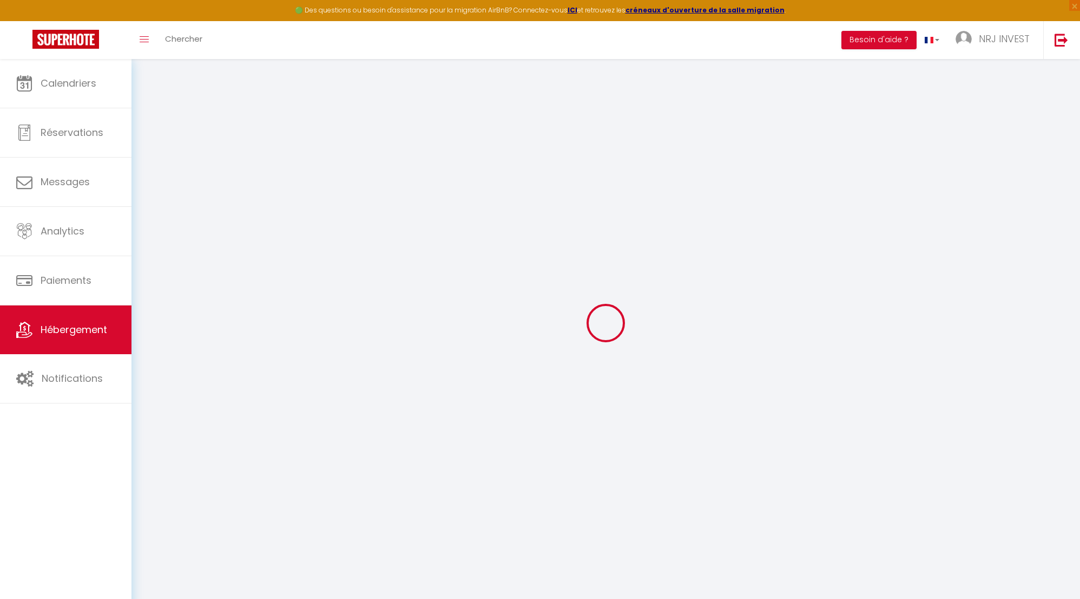
select select
checkbox input "false"
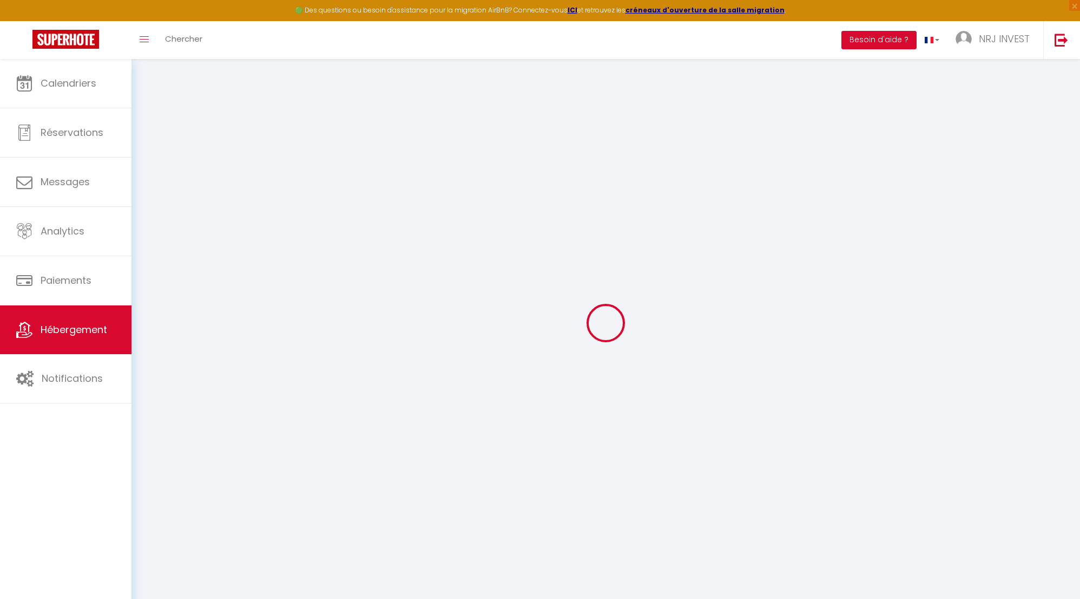
checkbox input "false"
select select
type input "Joly brise 1 [GEOGRAPHIC_DATA]/[GEOGRAPHIC_DATA]"
type input "[PERSON_NAME]"
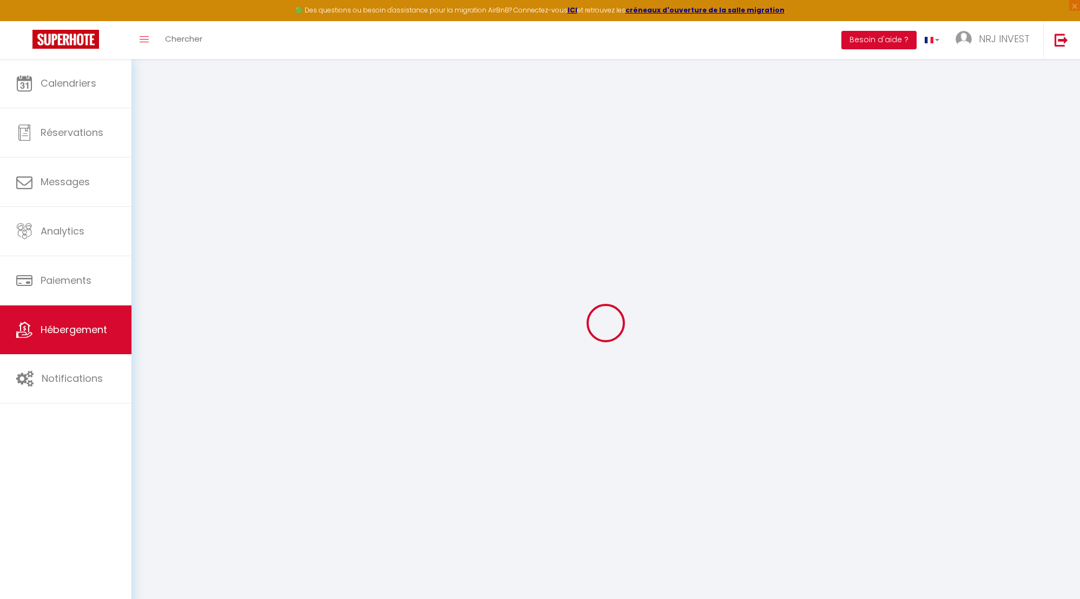
type input "hoarau"
type input "ch zazo"
type input "97430"
type input "Tampon"
select select "2"
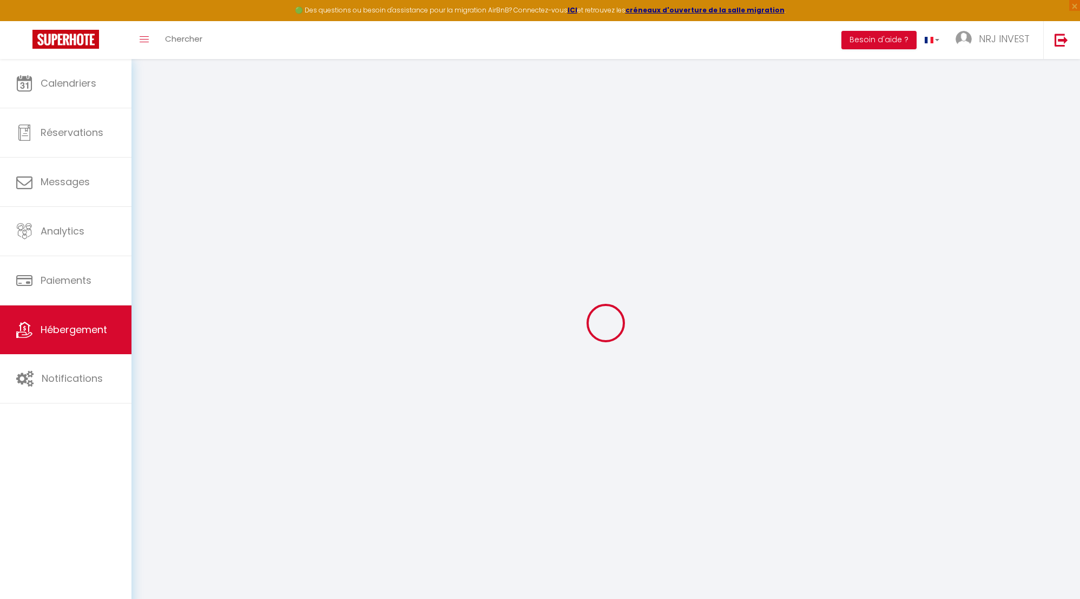
type input "90"
type input "50"
type input "5"
type input "4"
select select
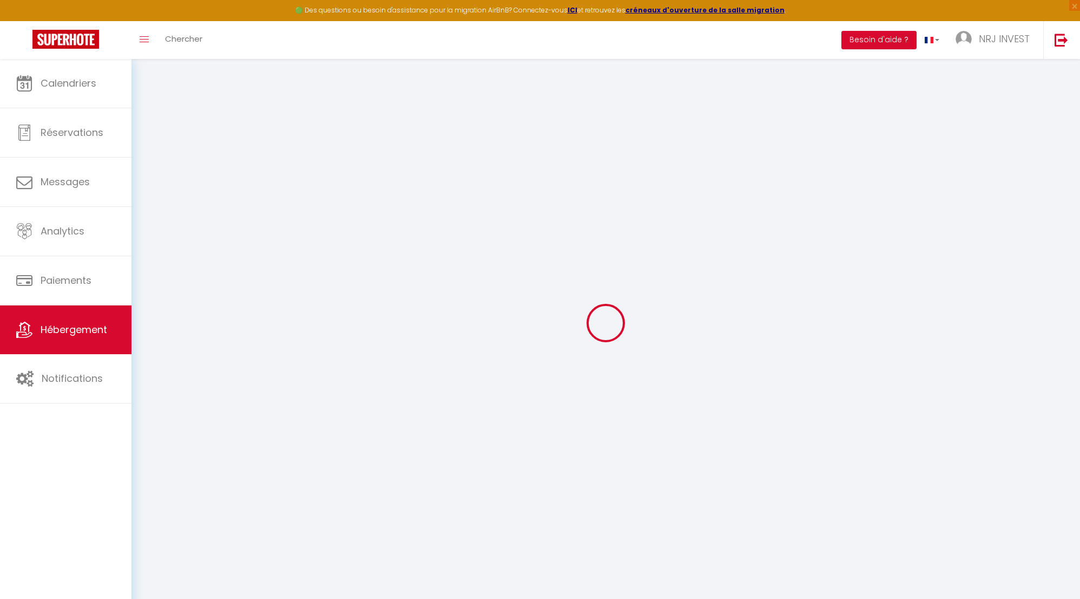
select select
type input "[STREET_ADDRESS][GEOGRAPHIC_DATA][PERSON_NAME]"
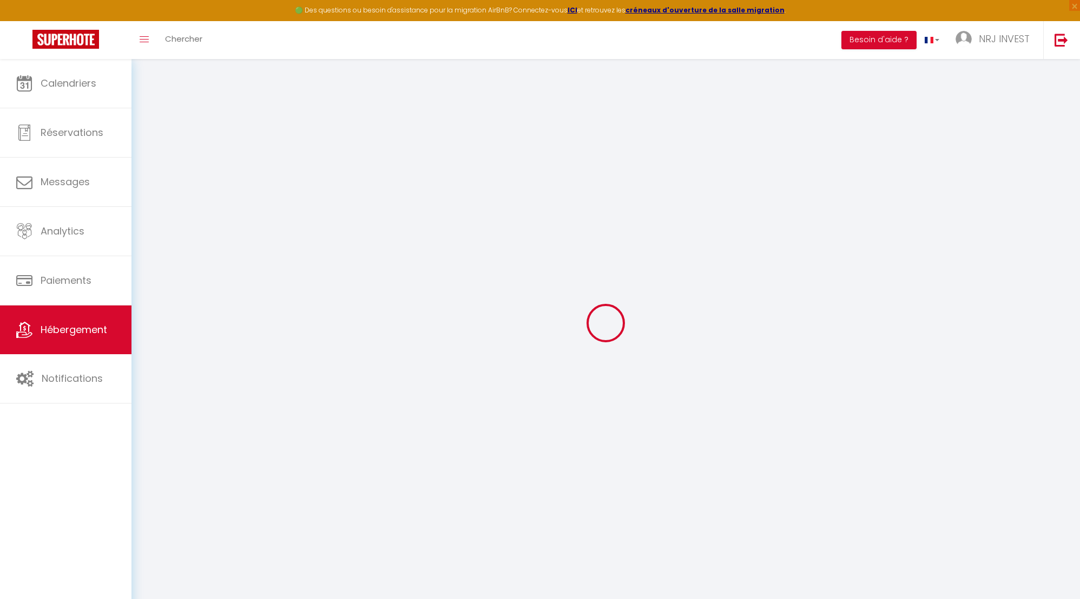
type input "97410"
type input "saint pierre"
select select "177"
type input "[EMAIL_ADDRESS][DOMAIN_NAME]"
select select "15397"
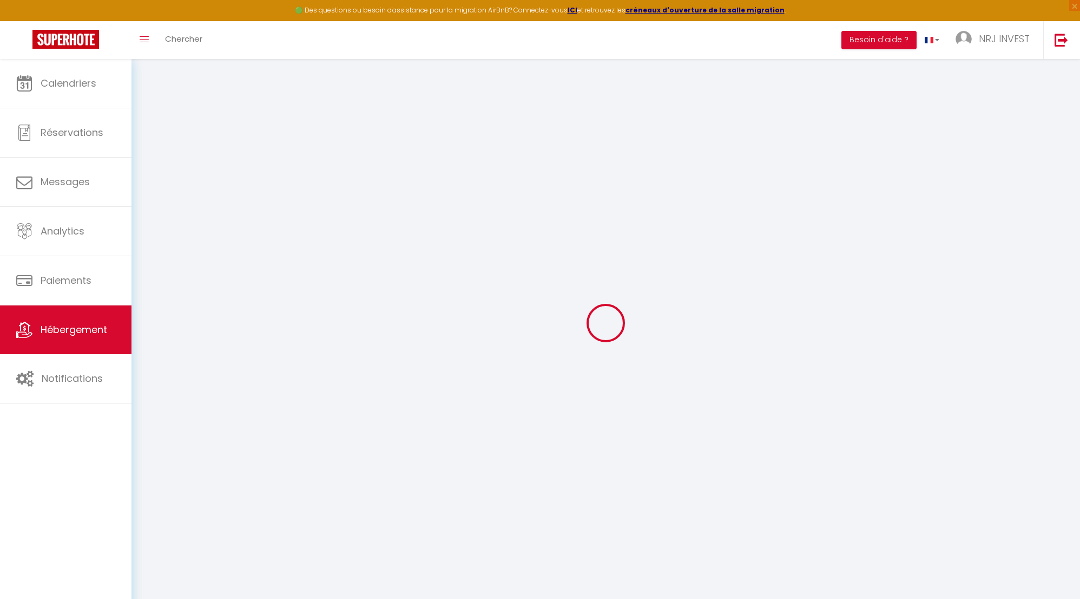
checkbox input "false"
radio input "true"
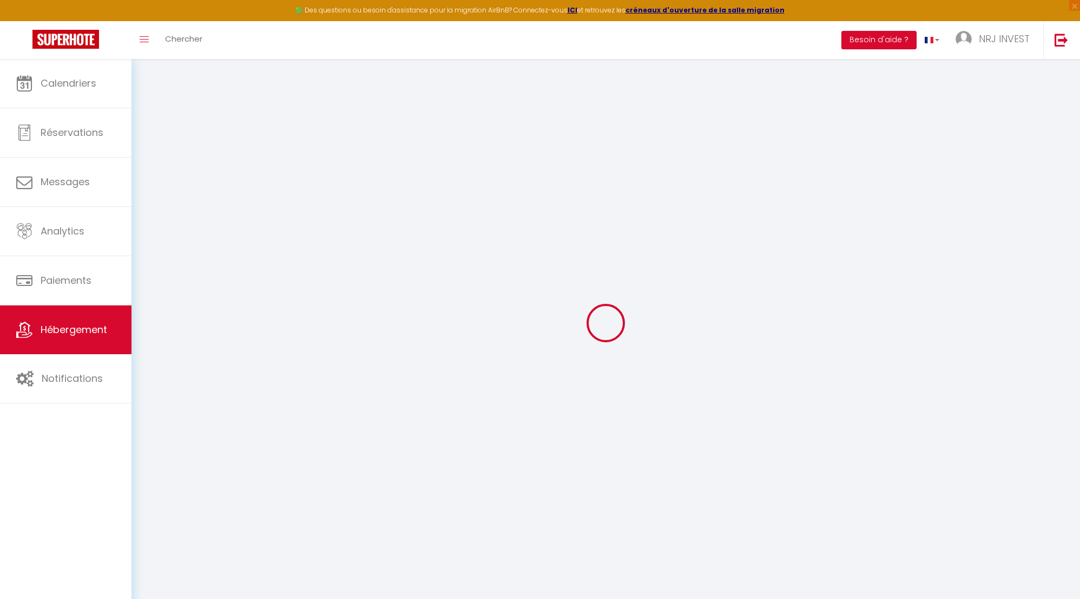
type input "0"
select select "+ 20 %"
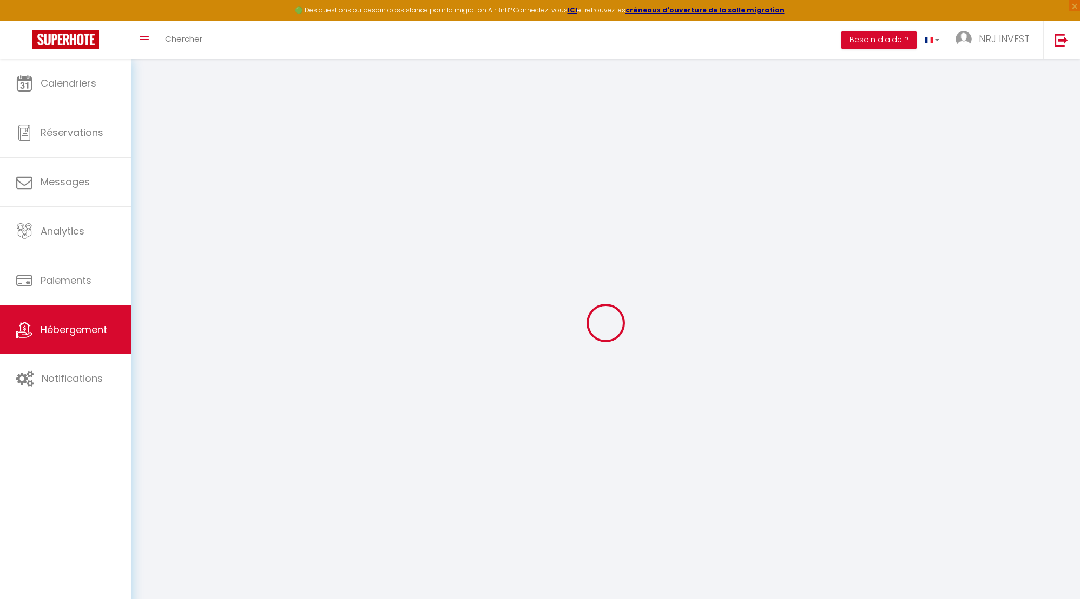
select select "+ 28 %"
select select "+ 8 %"
checkbox input "false"
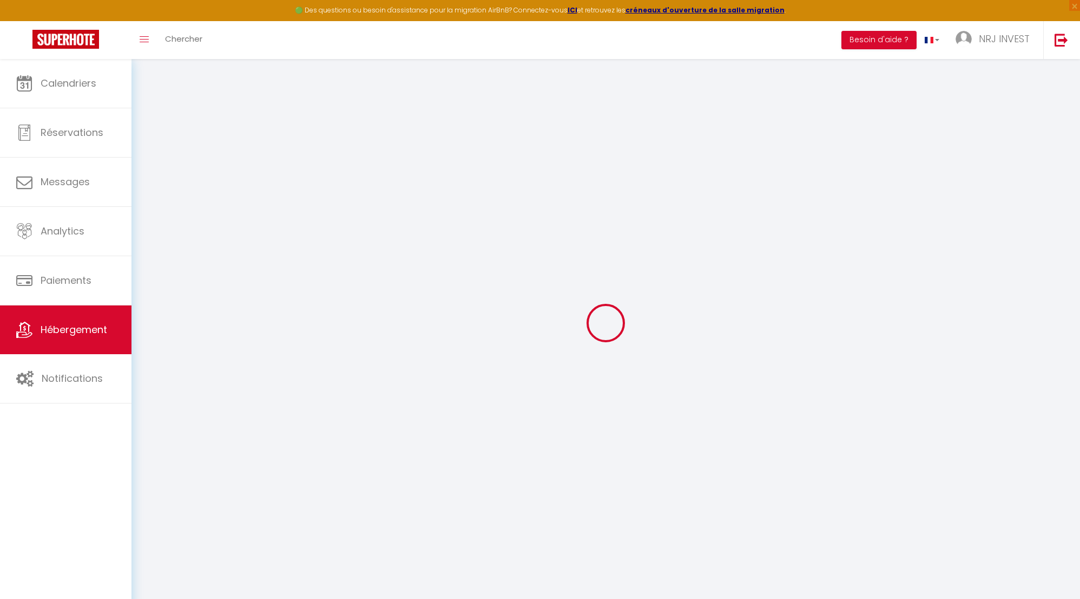
checkbox input "false"
select select "365"
select select "EUR"
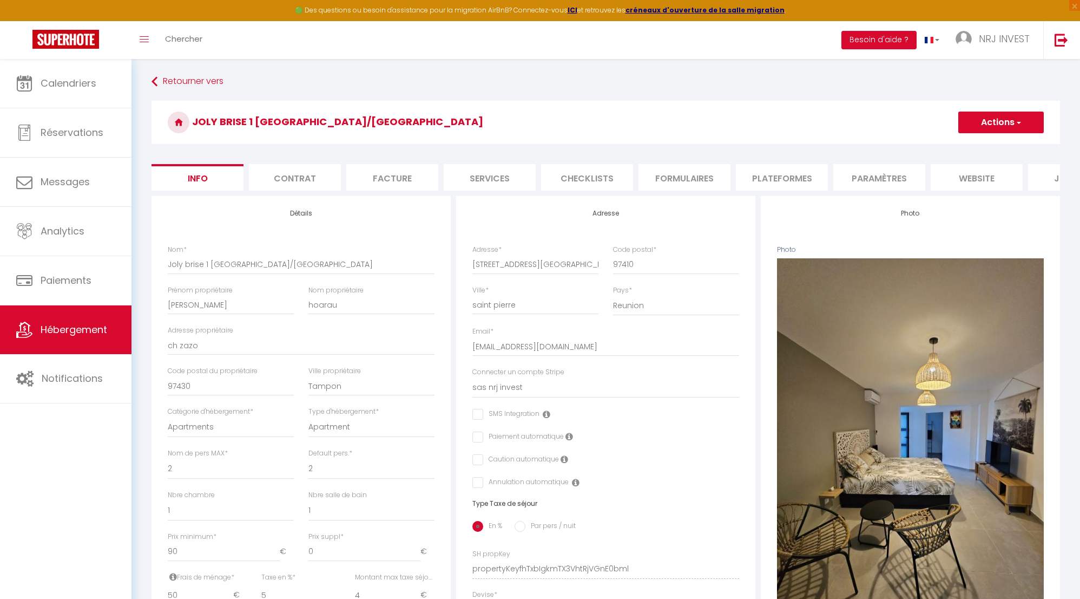
click at [771, 177] on li "Plateformes" at bounding box center [782, 177] width 92 height 27
select select
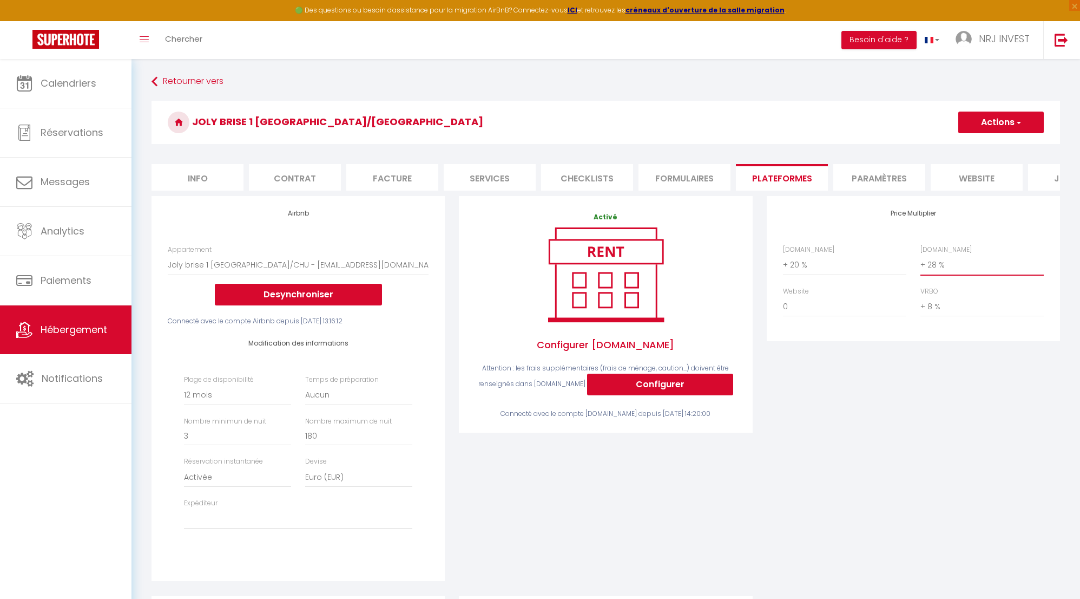
click at [924, 273] on select "0 + 1 % + 2 % + 3 % + 4 % + 5 % + 6 % + 7 % + 8 % + 9 %" at bounding box center [982, 264] width 123 height 21
select select "+ 29 %"
click at [921, 262] on select "0 + 1 % + 2 % + 3 % + 4 % + 5 % + 6 % + 7 % + 8 % + 9 %" at bounding box center [982, 264] width 123 height 21
select select
click at [995, 129] on button "Actions" at bounding box center [1001, 122] width 86 height 22
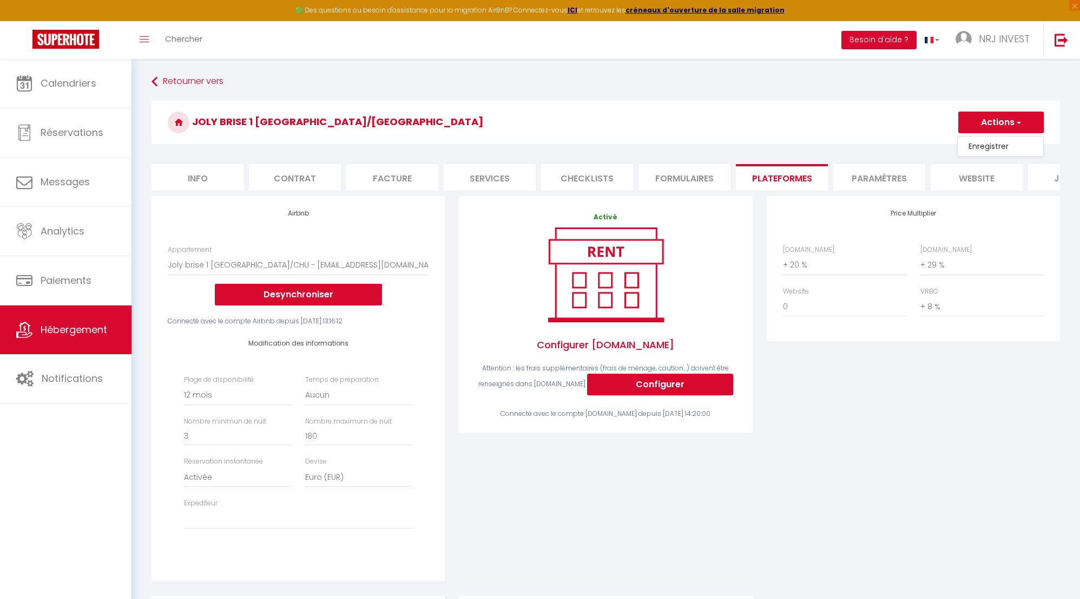
click at [995, 147] on link "Enregistrer" at bounding box center [1001, 146] width 86 height 14
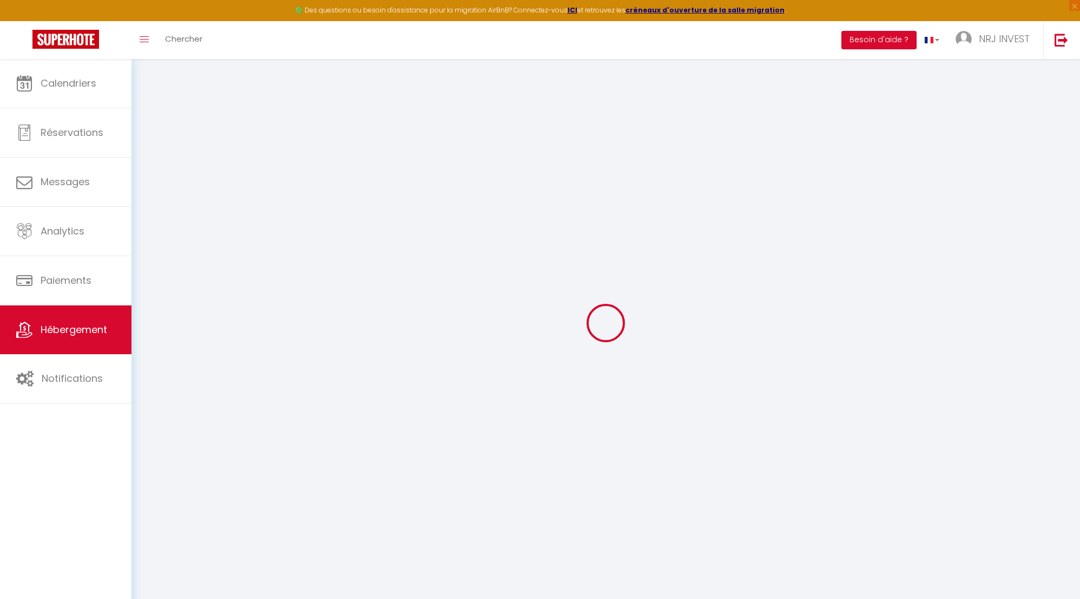
select select "365"
select select "EUR"
select select
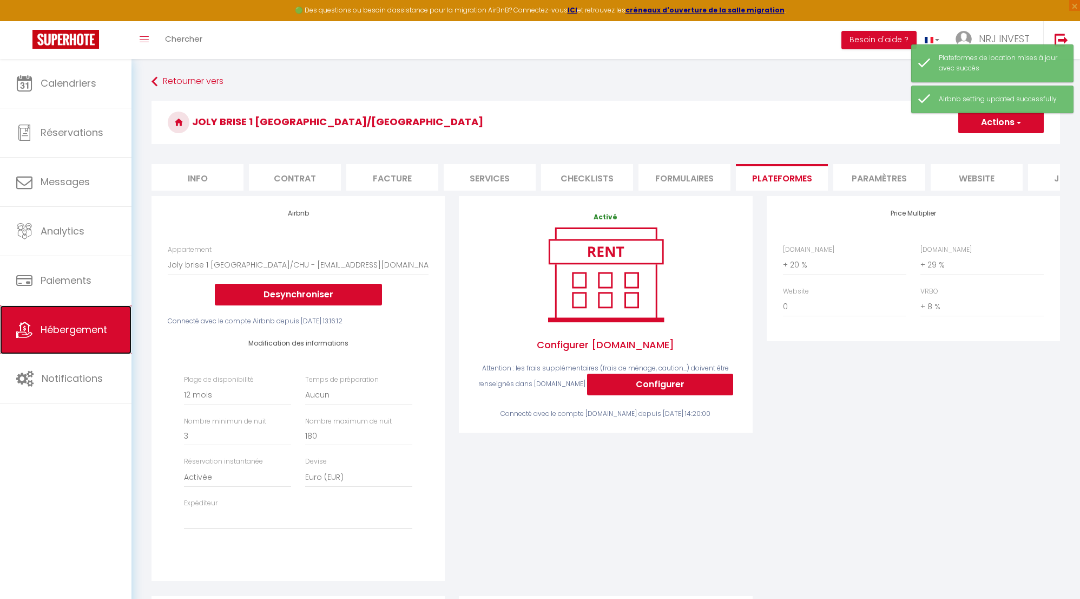
click at [82, 330] on span "Hébergement" at bounding box center [74, 330] width 67 height 14
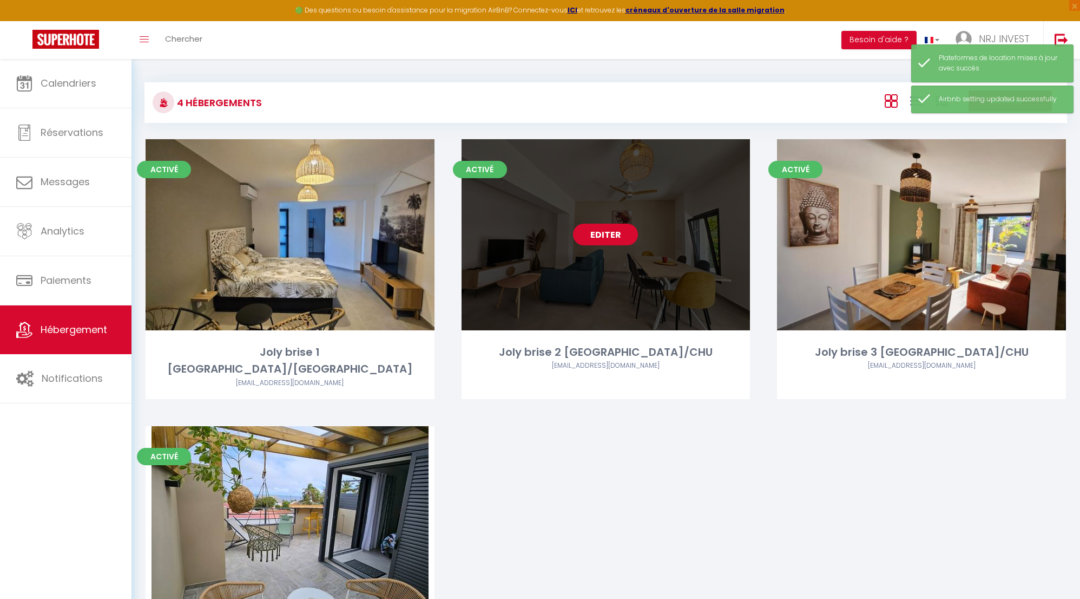
click at [610, 231] on link "Editer" at bounding box center [605, 235] width 65 height 22
select select "3"
select select "2"
select select "1"
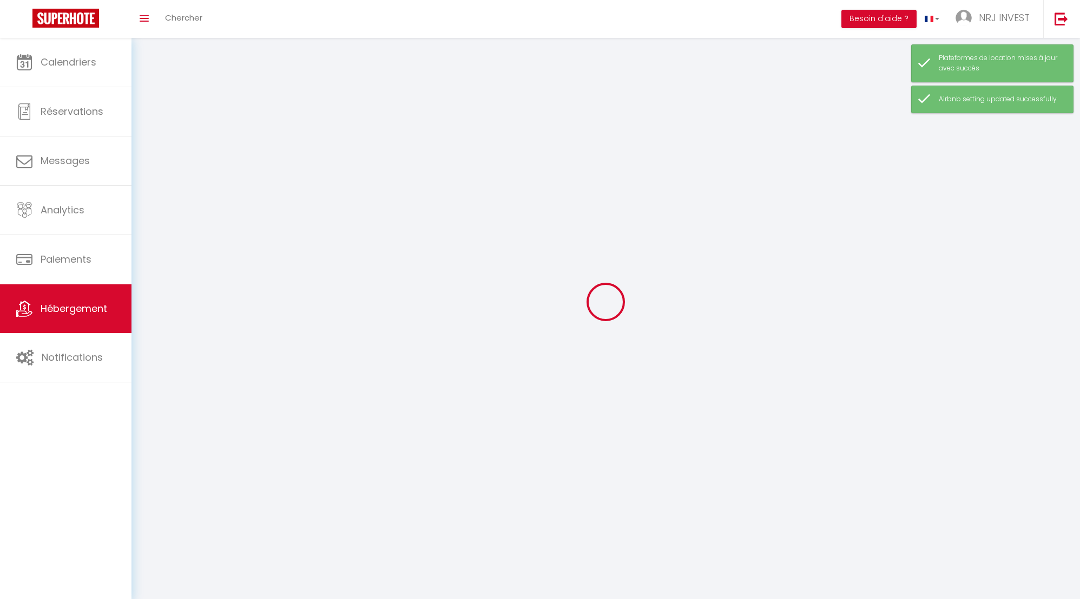
select select
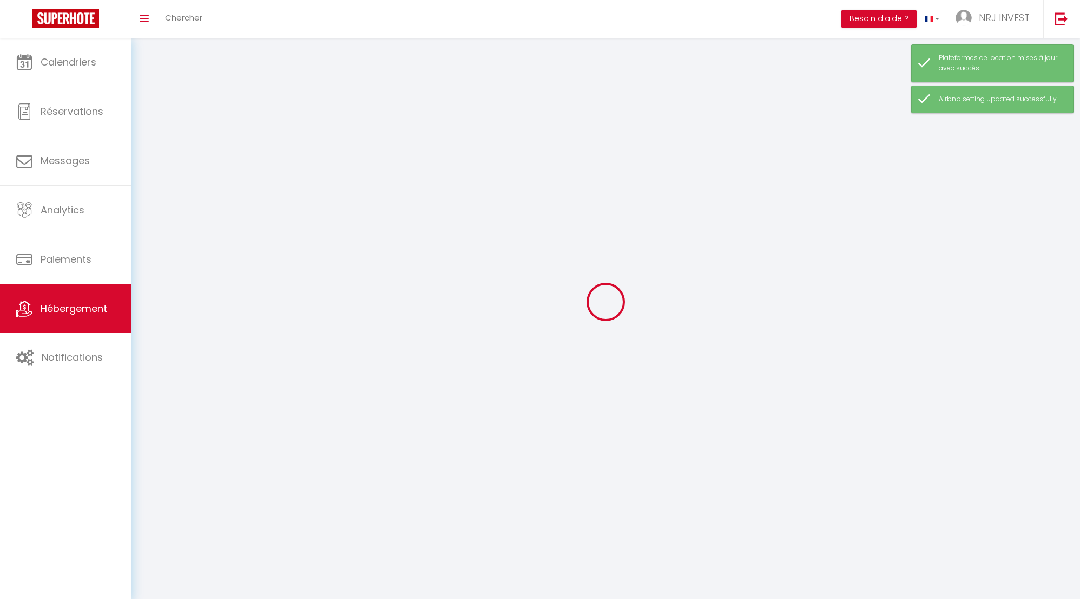
checkbox input "false"
select select
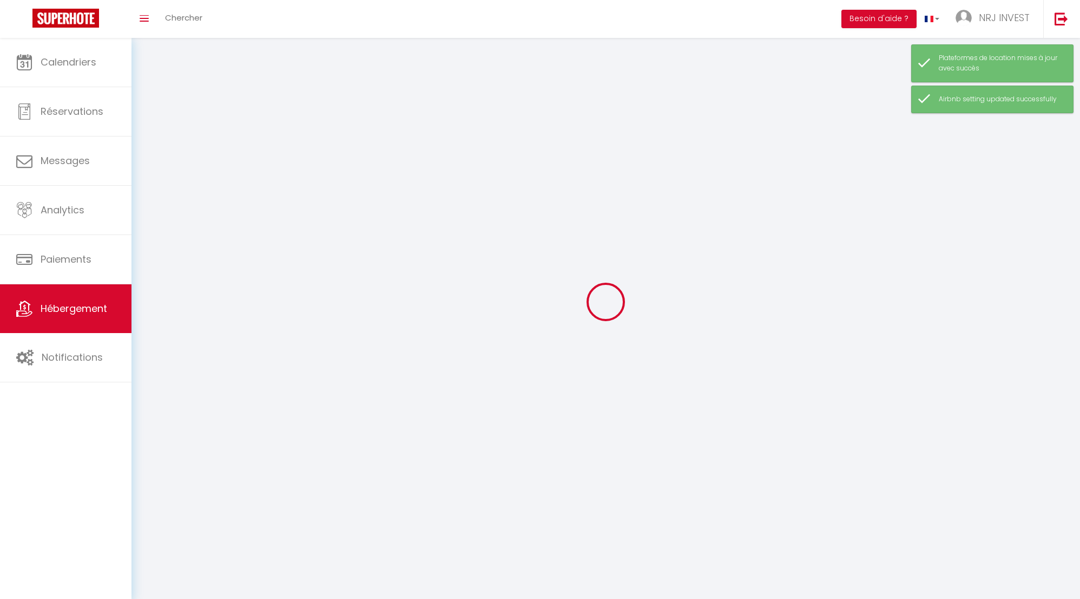
select select
select select "28"
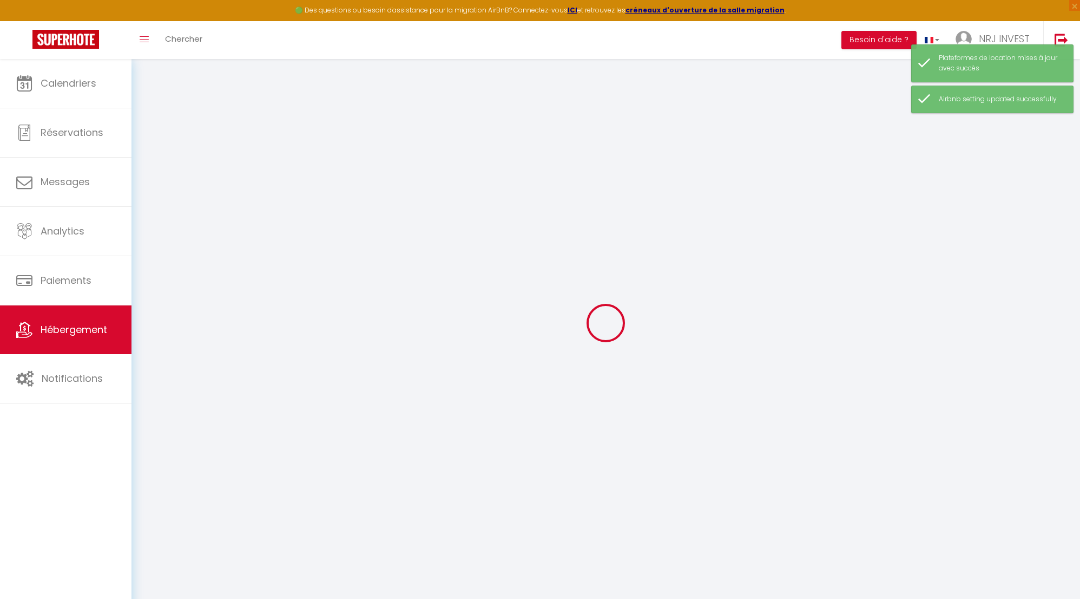
select select
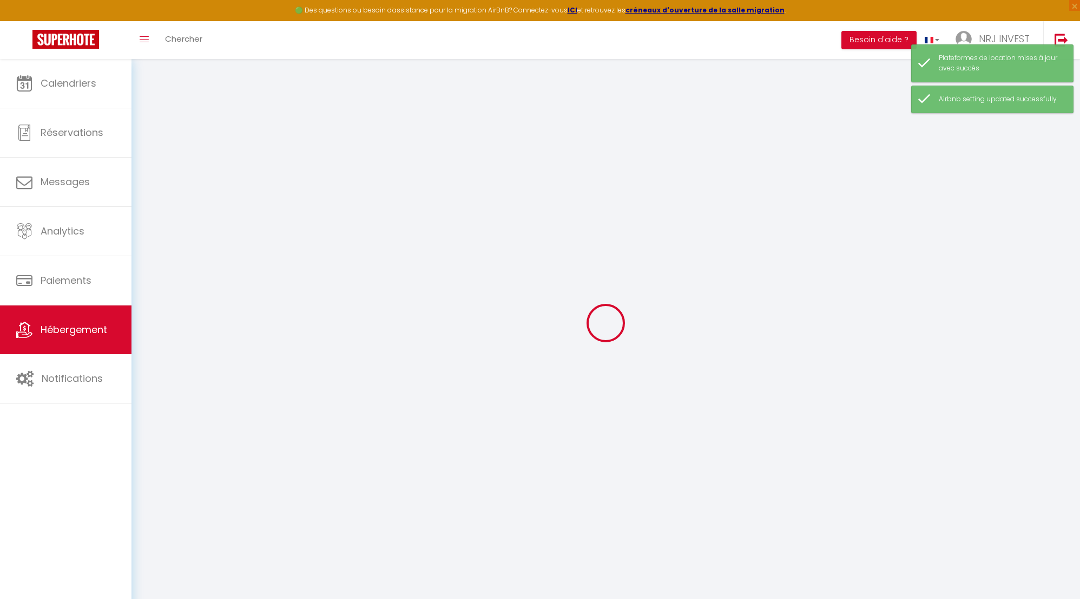
select select
checkbox input "false"
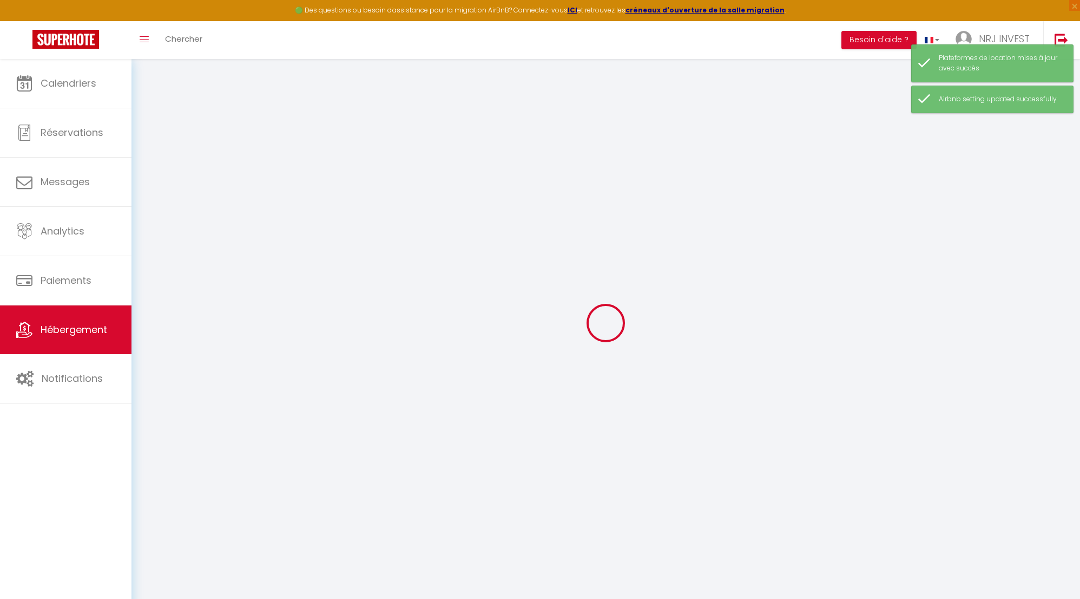
select select
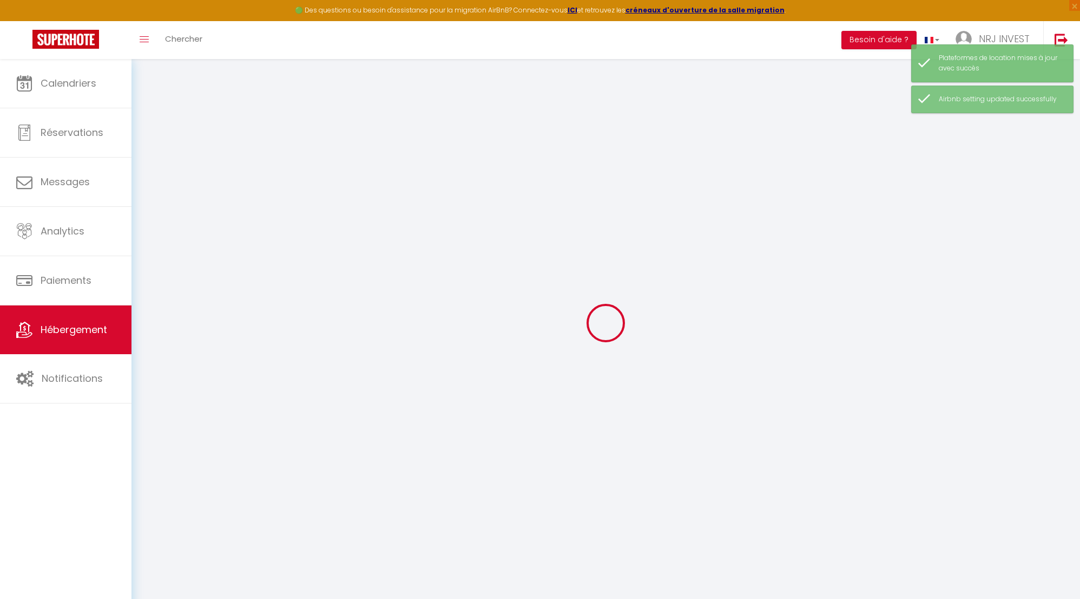
select select
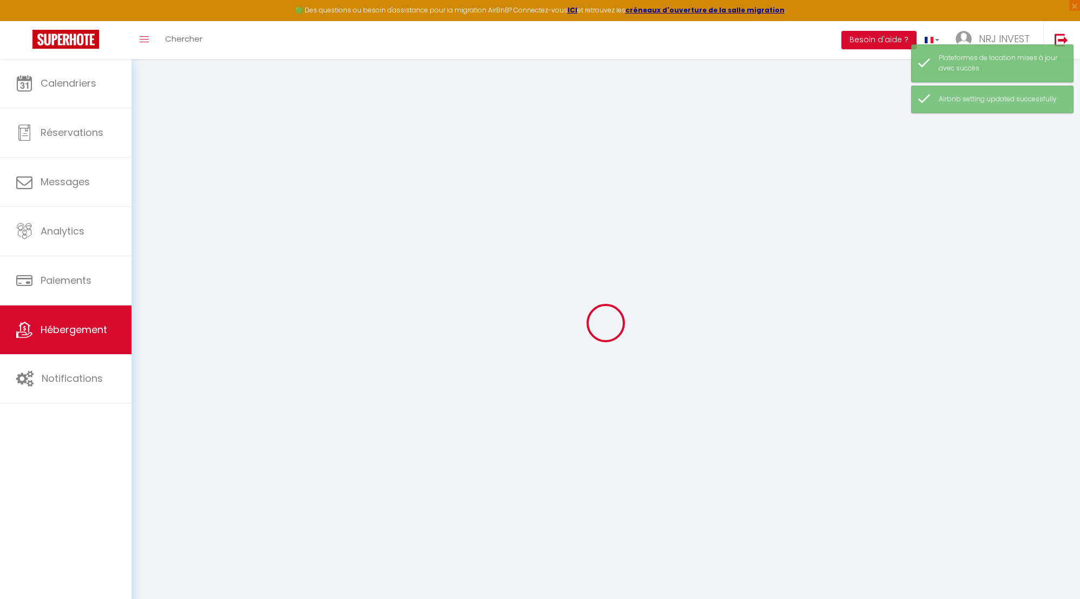
select select
checkbox input "false"
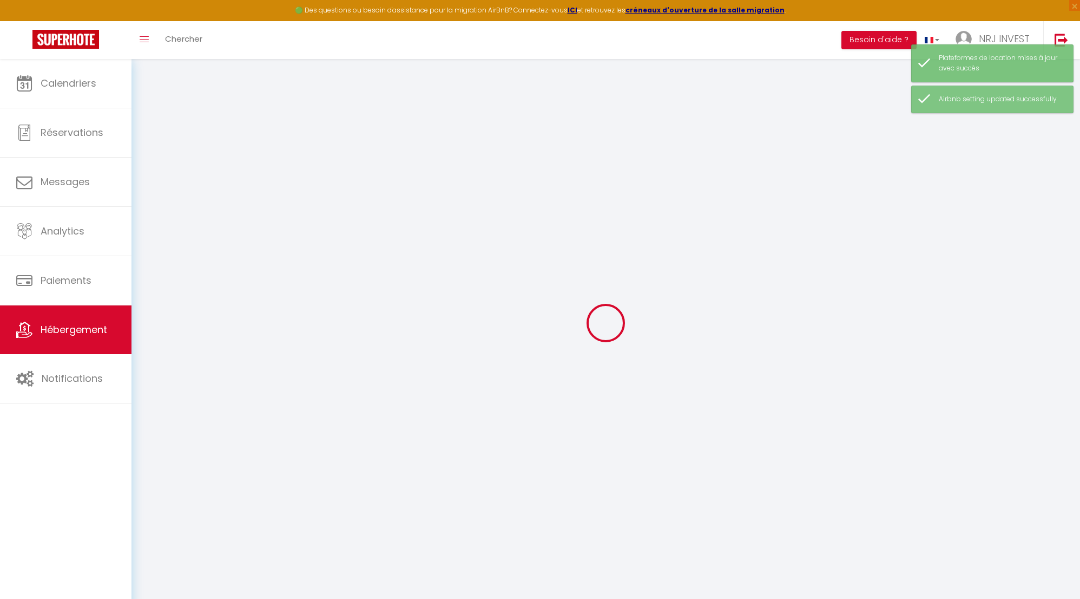
select select
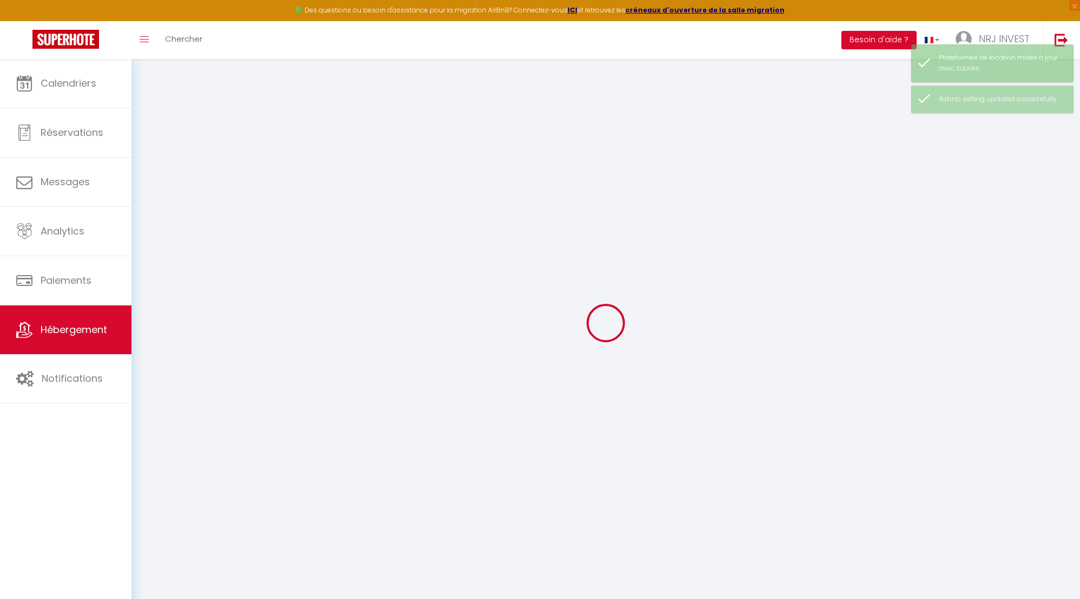
select select
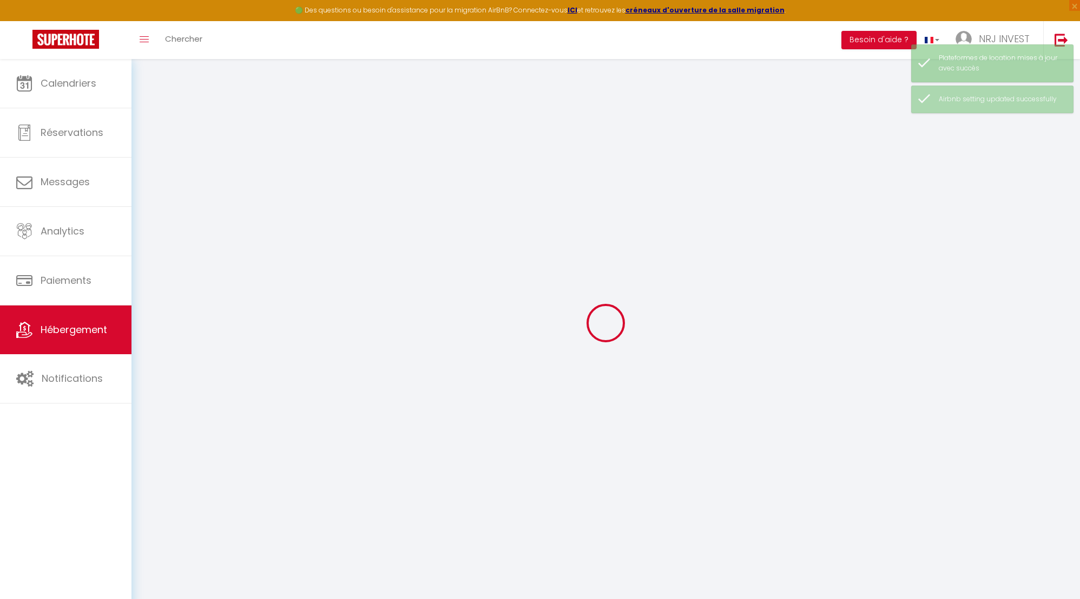
select select
checkbox input "false"
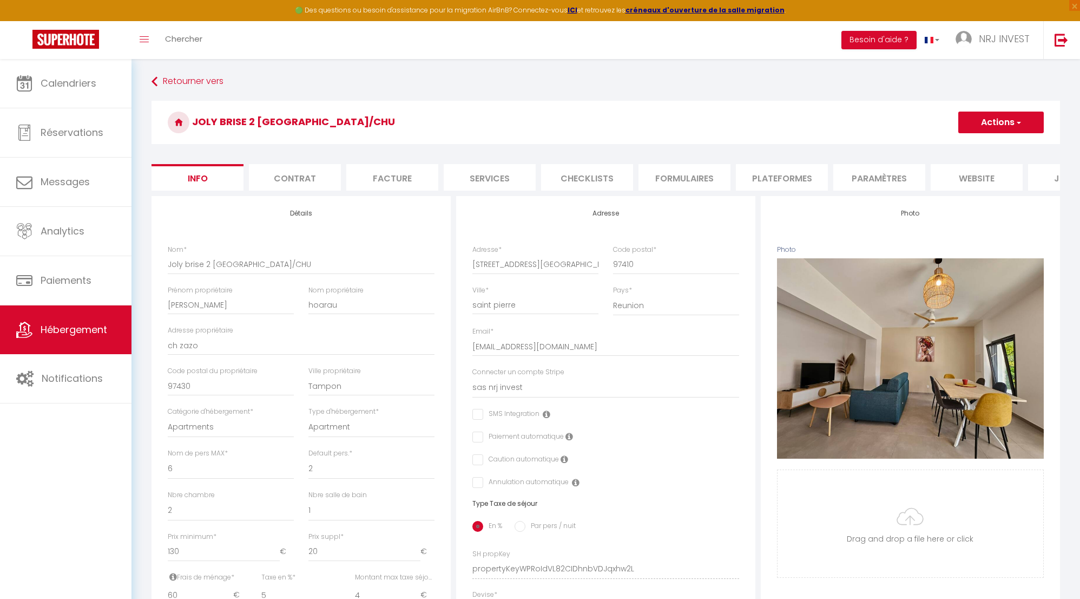
click at [771, 180] on li "Plateformes" at bounding box center [782, 177] width 92 height 27
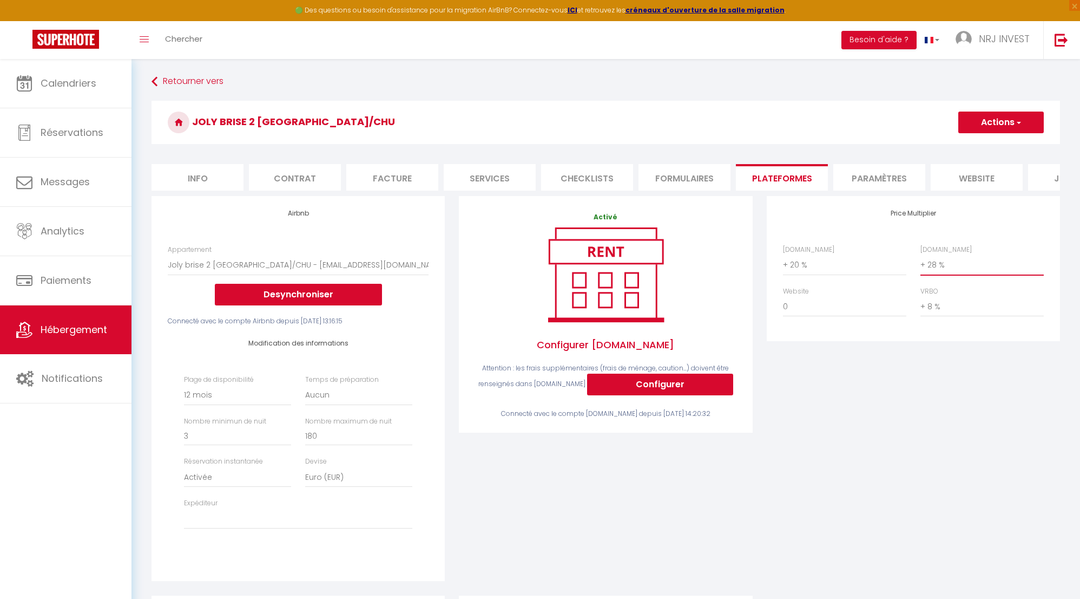
click at [922, 274] on select "0 + 1 % + 2 % + 3 % + 4 % + 5 % + 6 % + 7 % + 8 % + 9 %" at bounding box center [982, 264] width 123 height 21
click at [921, 262] on select "0 + 1 % + 2 % + 3 % + 4 % + 5 % + 6 % + 7 % + 8 % + 9 %" at bounding box center [982, 264] width 123 height 21
click at [1001, 122] on button "Actions" at bounding box center [1001, 122] width 86 height 22
click at [997, 149] on link "Enregistrer" at bounding box center [1001, 146] width 86 height 14
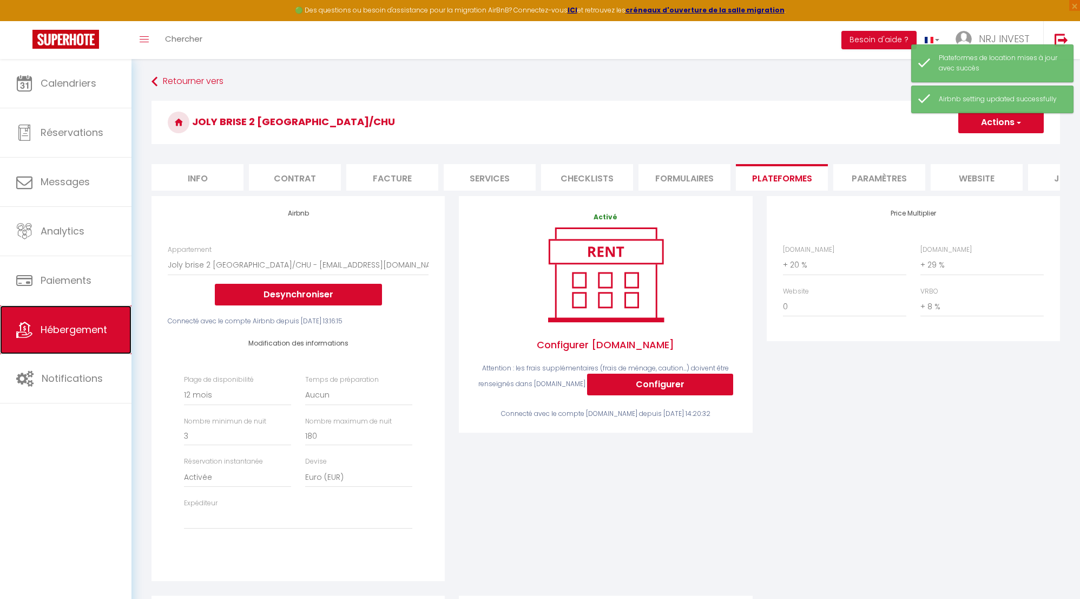
click at [82, 333] on span "Hébergement" at bounding box center [74, 330] width 67 height 14
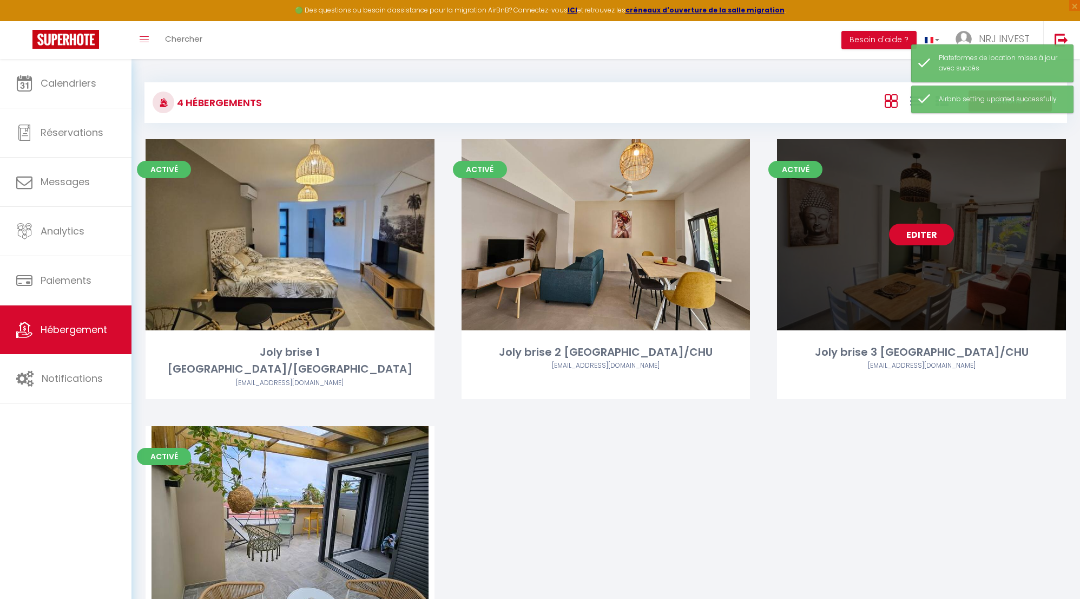
click at [920, 235] on link "Editer" at bounding box center [921, 235] width 65 height 22
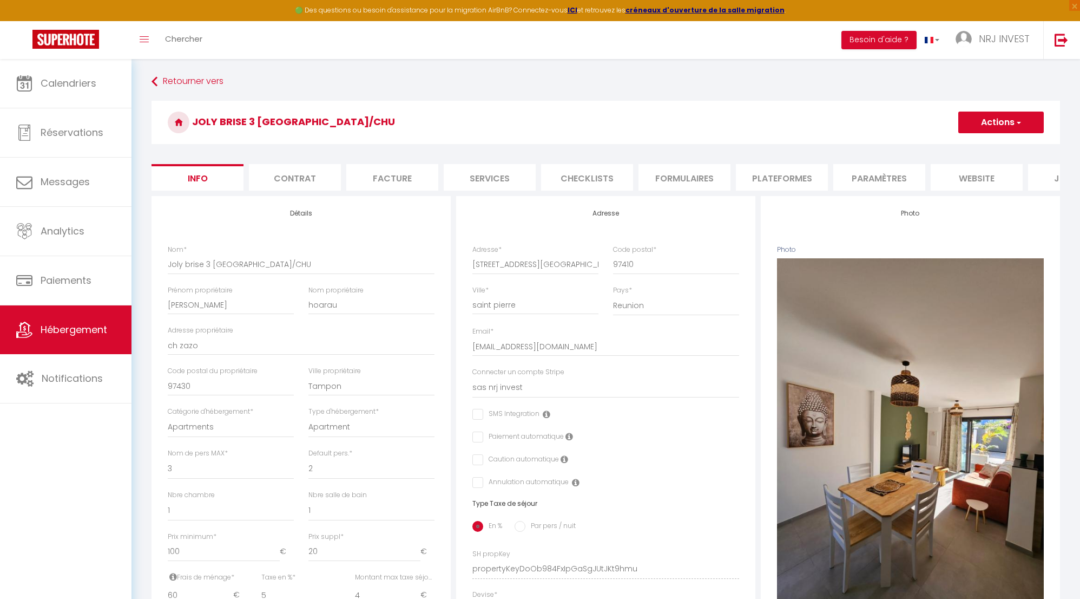
click at [753, 175] on li "Plateformes" at bounding box center [782, 177] width 92 height 27
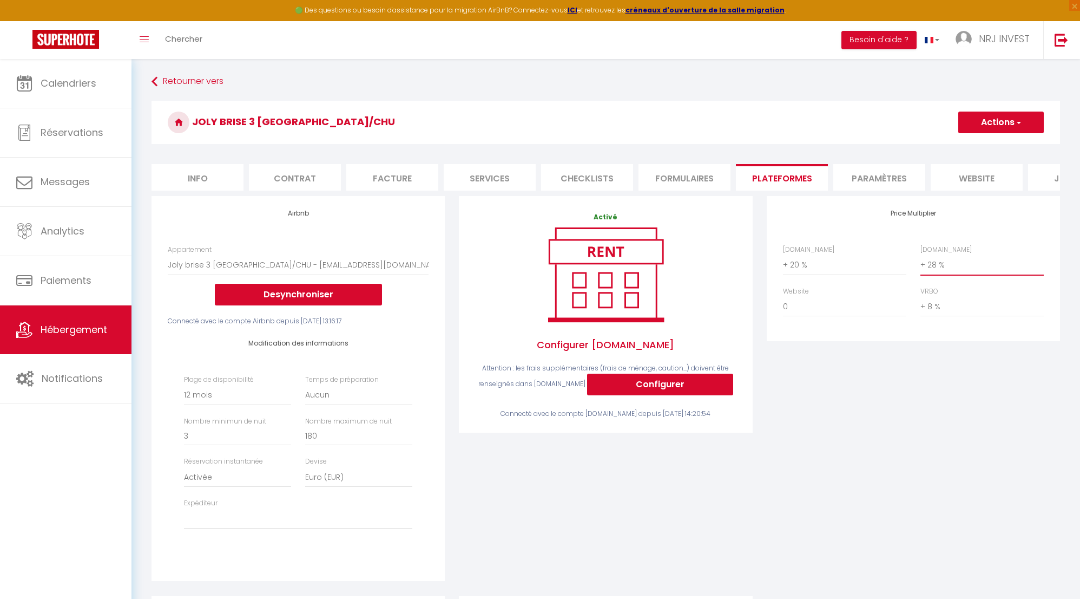
click at [923, 272] on select "0 + 1 % + 2 % + 3 % + 4 % + 5 % + 6 % + 7 % + 8 % + 9 %" at bounding box center [982, 264] width 123 height 21
click at [921, 262] on select "0 + 1 % + 2 % + 3 % + 4 % + 5 % + 6 % + 7 % + 8 % + 9 %" at bounding box center [982, 264] width 123 height 21
click at [988, 121] on button "Actions" at bounding box center [1001, 122] width 86 height 22
click at [989, 149] on link "Enregistrer" at bounding box center [1001, 146] width 86 height 14
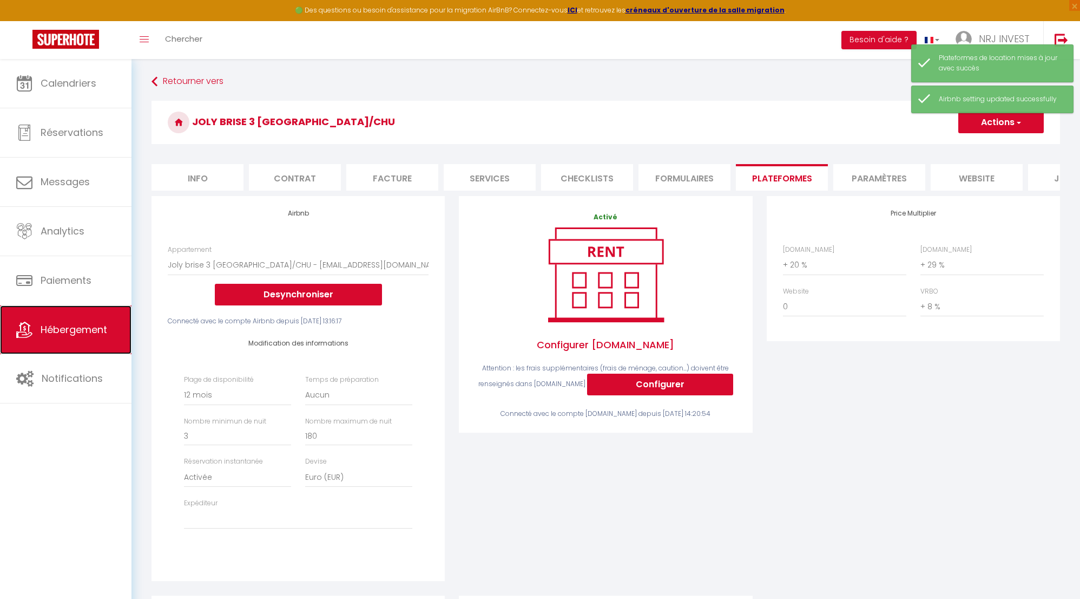
click at [78, 330] on span "Hébergement" at bounding box center [74, 330] width 67 height 14
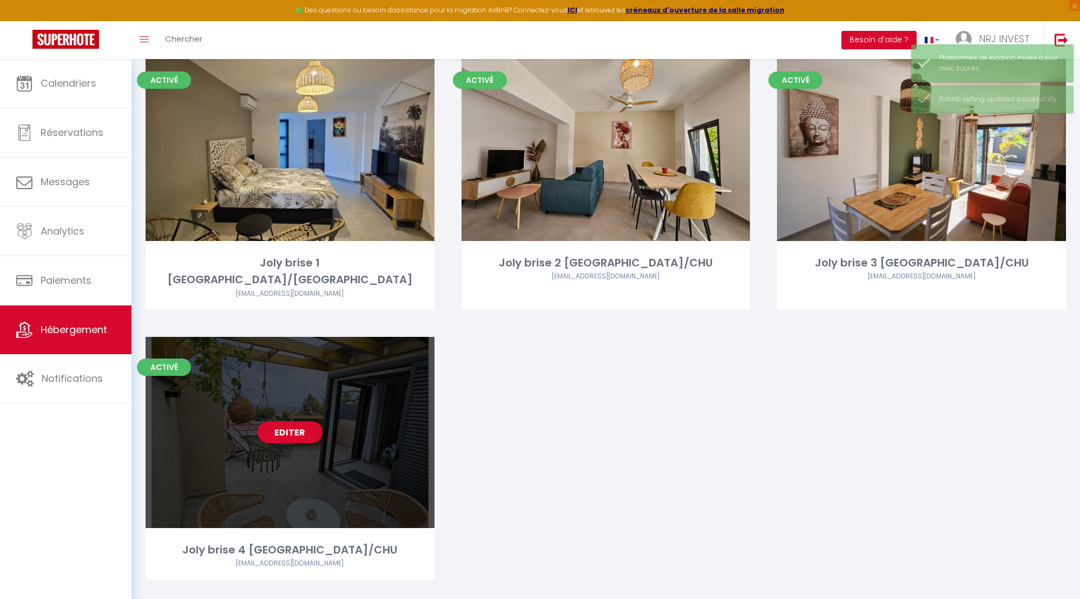
scroll to position [91, 0]
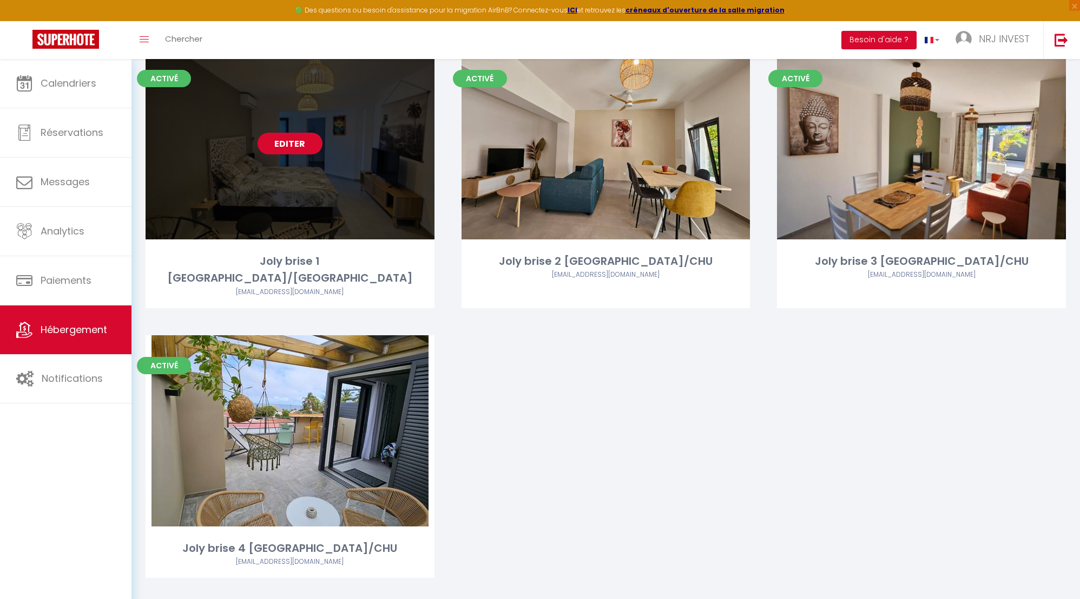
click at [295, 145] on link "Editer" at bounding box center [290, 144] width 65 height 22
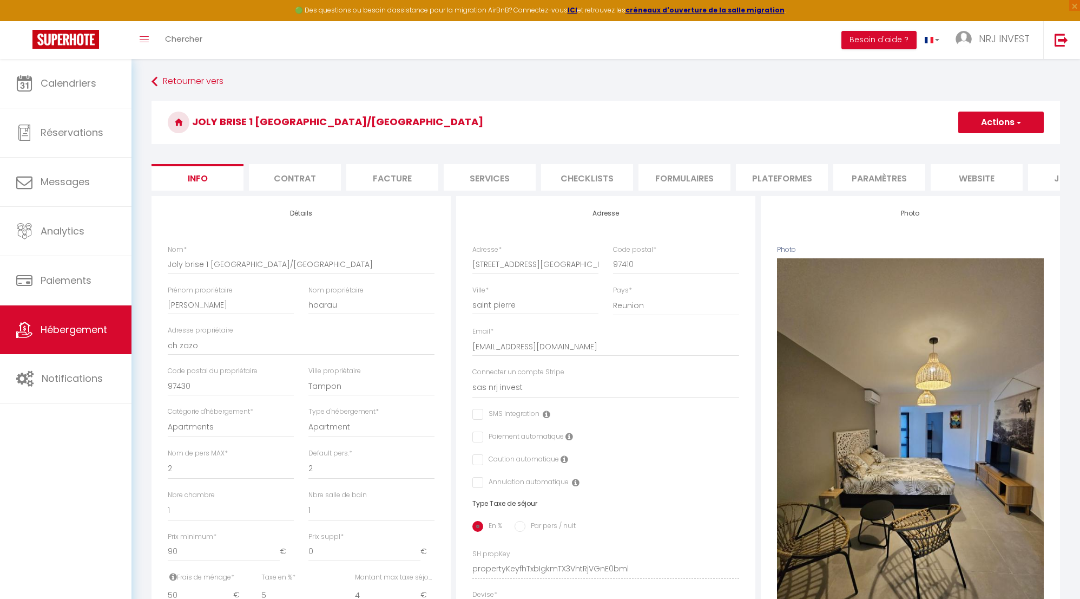
click at [785, 177] on li "Plateformes" at bounding box center [782, 177] width 92 height 27
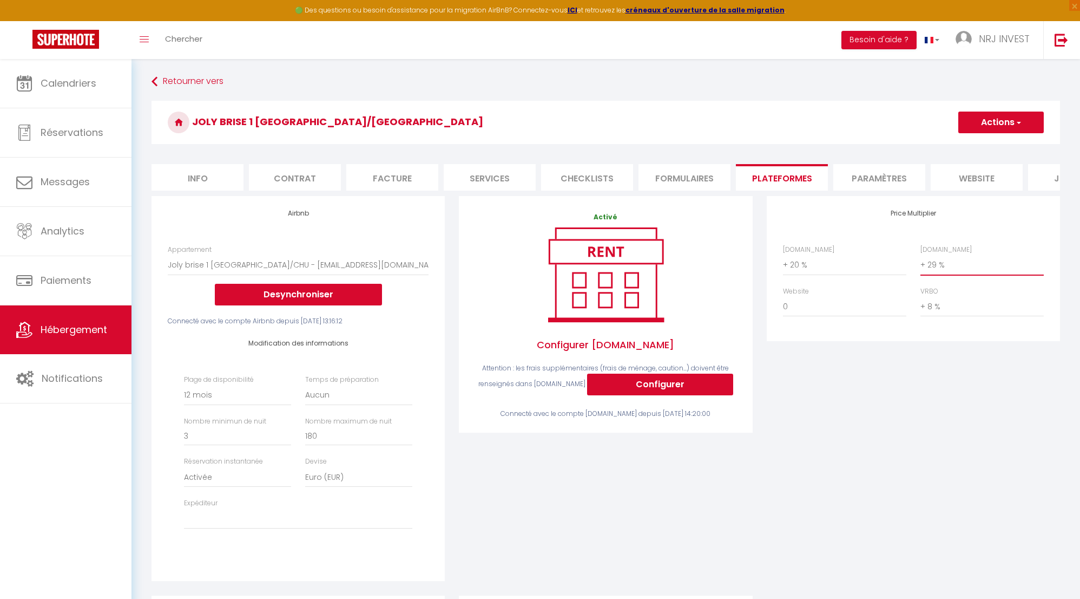
click at [923, 273] on select "0 + 1 % + 2 % + 3 % + 4 % + 5 % + 6 % + 7 % + 8 % + 9 %" at bounding box center [982, 264] width 123 height 21
click at [921, 262] on select "0 + 1 % + 2 % + 3 % + 4 % + 5 % + 6 % + 7 % + 8 % + 9 %" at bounding box center [982, 264] width 123 height 21
click at [999, 121] on button "Actions" at bounding box center [1001, 122] width 86 height 22
click at [995, 148] on link "Enregistrer" at bounding box center [1001, 146] width 86 height 14
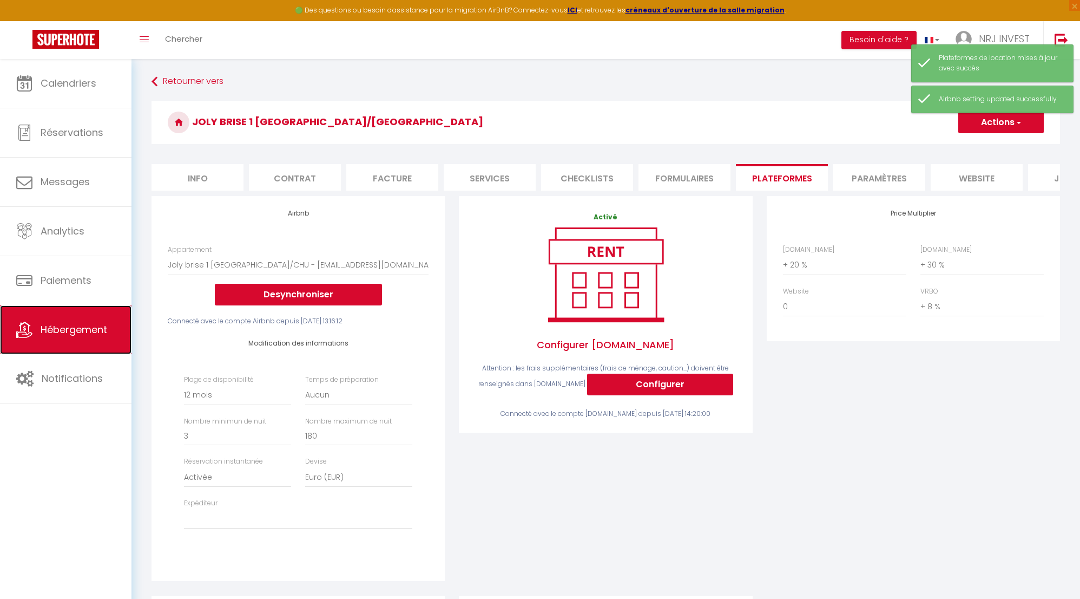
click at [81, 328] on span "Hébergement" at bounding box center [74, 330] width 67 height 14
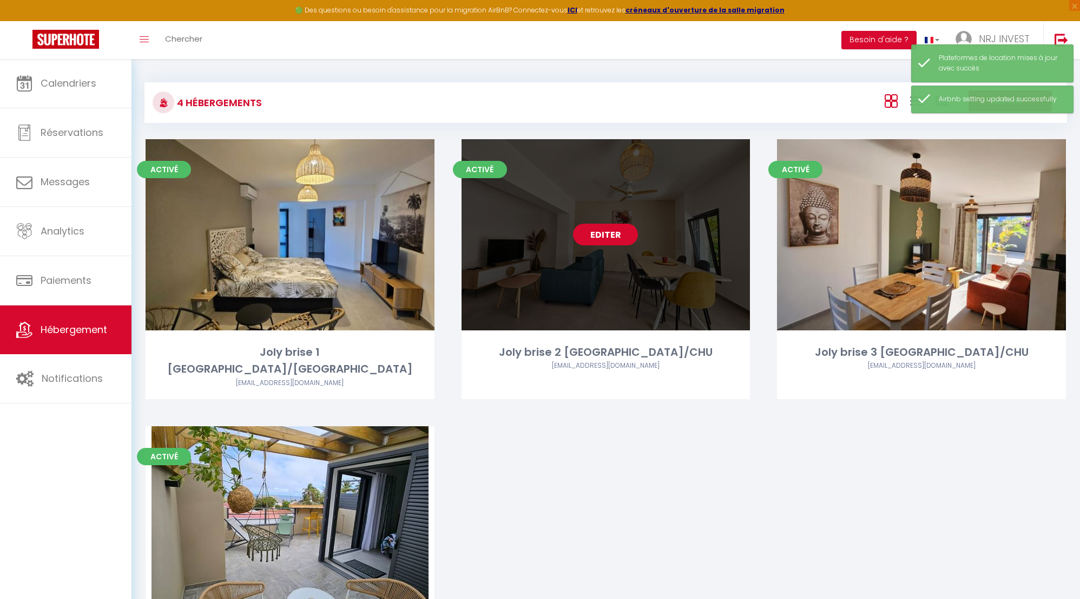
click at [606, 234] on link "Editer" at bounding box center [605, 235] width 65 height 22
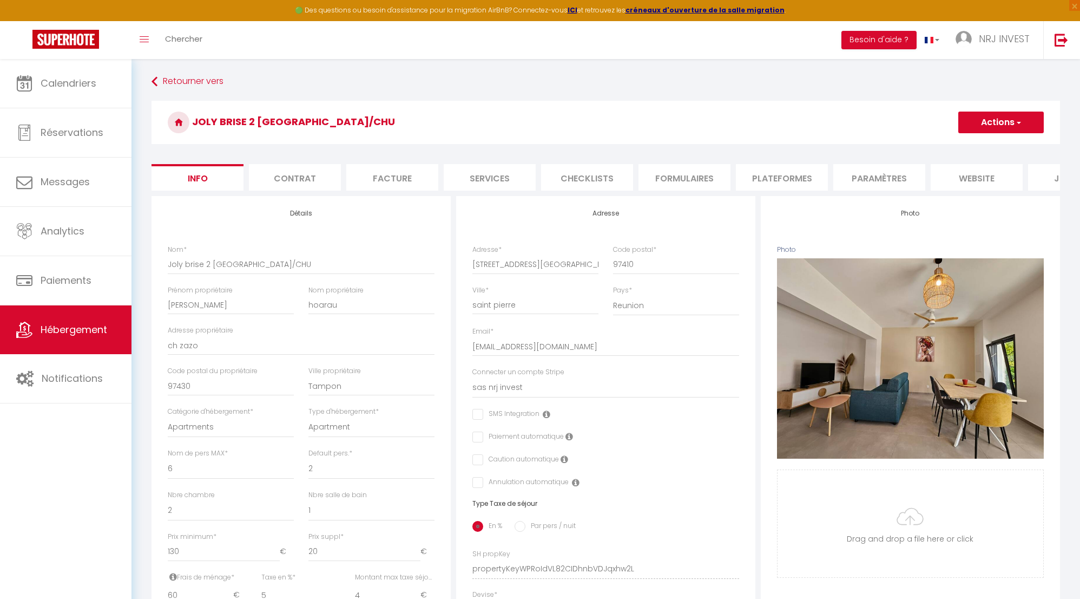
click at [774, 176] on li "Plateformes" at bounding box center [782, 177] width 92 height 27
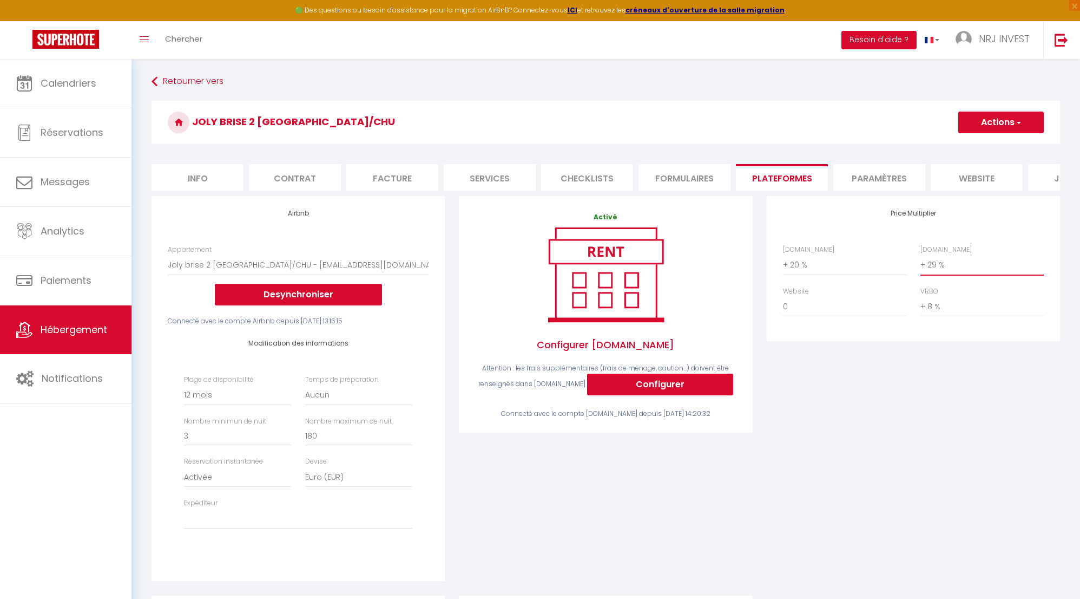
click at [923, 271] on select "0 + 1 % + 2 % + 3 % + 4 % + 5 % + 6 % + 7 % + 8 % + 9 %" at bounding box center [982, 264] width 123 height 21
click at [921, 262] on select "0 + 1 % + 2 % + 3 % + 4 % + 5 % + 6 % + 7 % + 8 % + 9 %" at bounding box center [982, 264] width 123 height 21
click at [1012, 121] on button "Actions" at bounding box center [1001, 122] width 86 height 22
click at [981, 147] on link "Enregistrer" at bounding box center [1001, 146] width 86 height 14
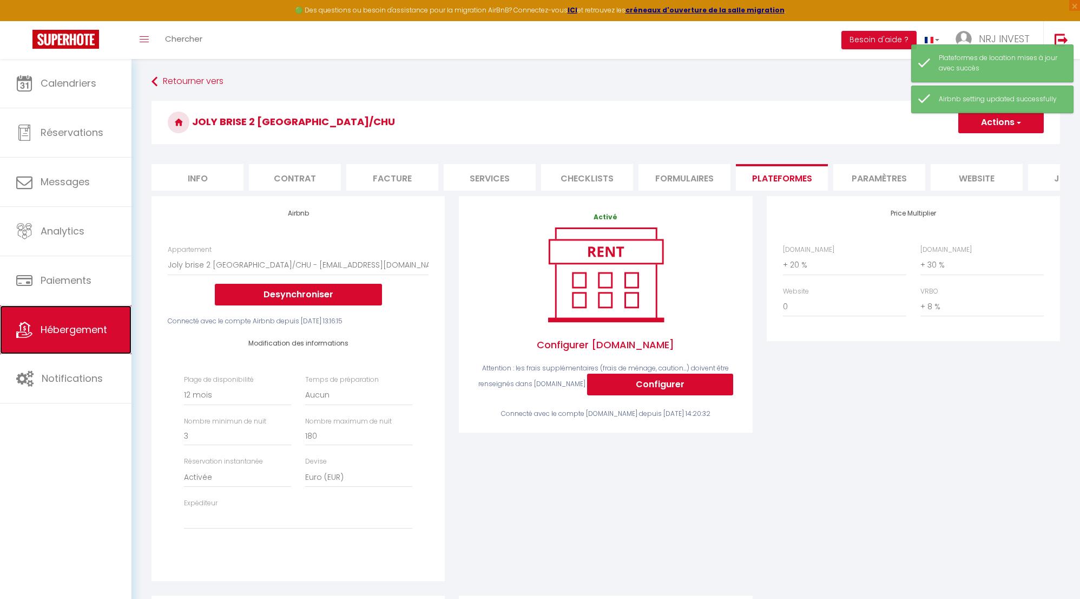
click at [69, 328] on span "Hébergement" at bounding box center [74, 330] width 67 height 14
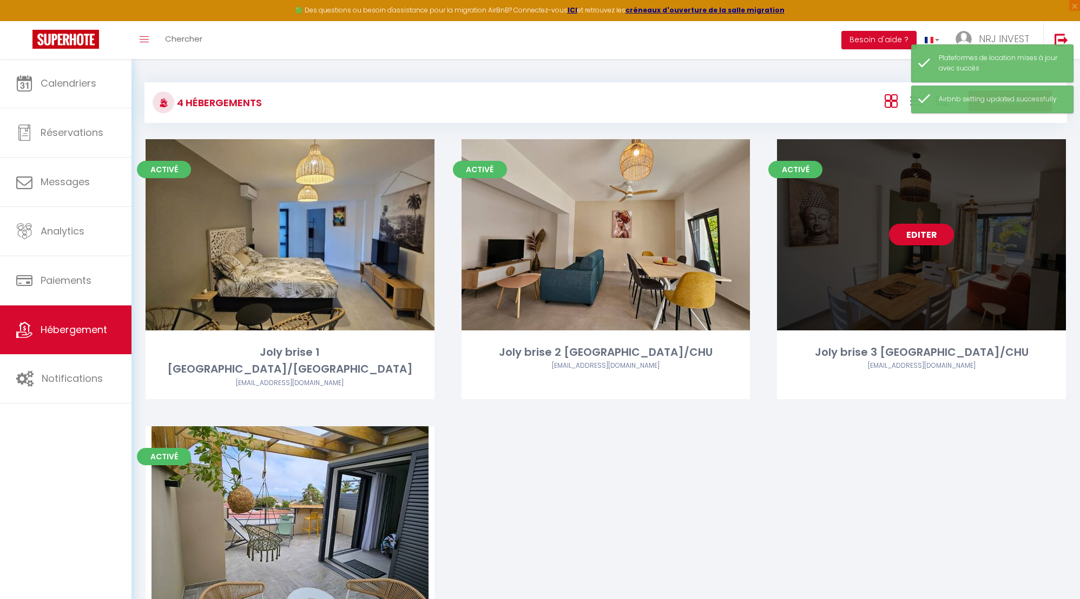
click at [941, 235] on link "Editer" at bounding box center [921, 235] width 65 height 22
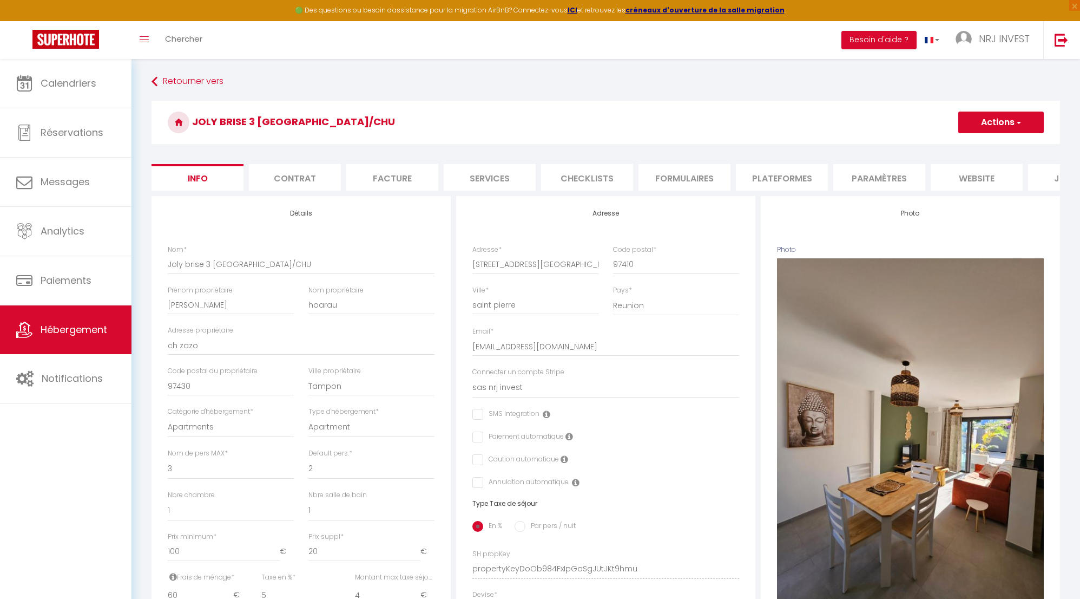
click at [803, 176] on li "Plateformes" at bounding box center [782, 177] width 92 height 27
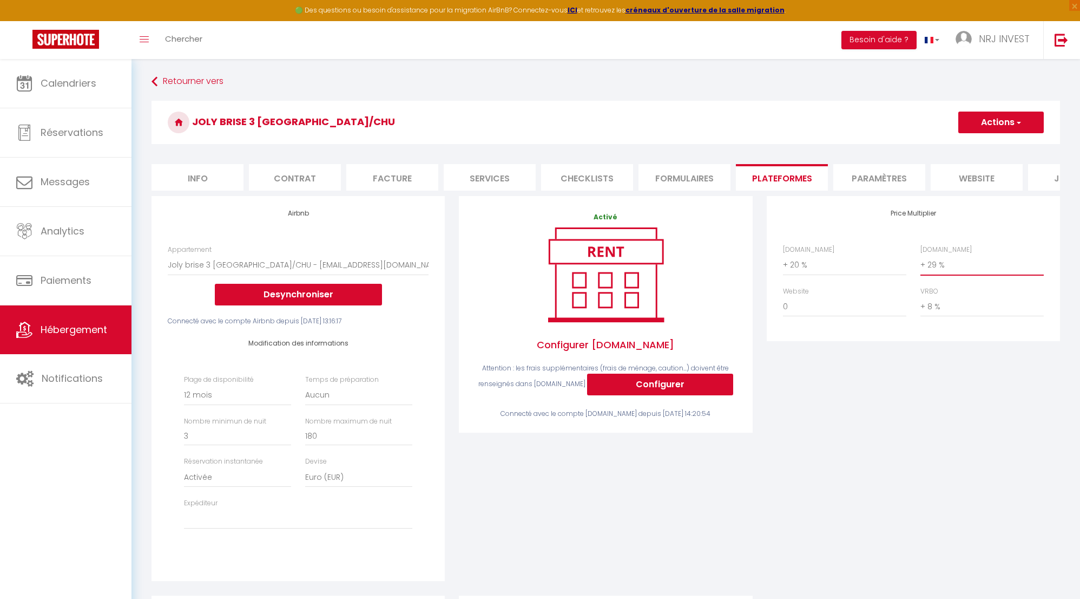
click at [926, 272] on select "0 + 1 % + 2 % + 3 % + 4 % + 5 % + 6 % + 7 % + 8 % + 9 %" at bounding box center [982, 264] width 123 height 21
click at [921, 262] on select "0 + 1 % + 2 % + 3 % + 4 % + 5 % + 6 % + 7 % + 8 % + 9 %" at bounding box center [982, 264] width 123 height 21
click at [1012, 120] on button "Actions" at bounding box center [1001, 122] width 86 height 22
click at [999, 148] on link "Enregistrer" at bounding box center [1001, 146] width 86 height 14
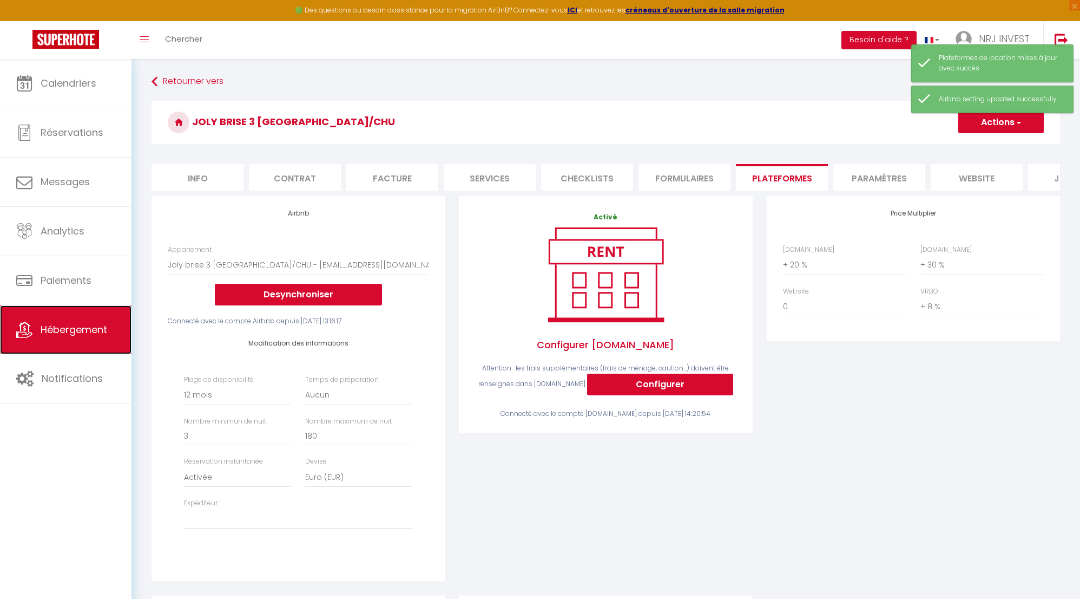
click at [73, 331] on span "Hébergement" at bounding box center [74, 330] width 67 height 14
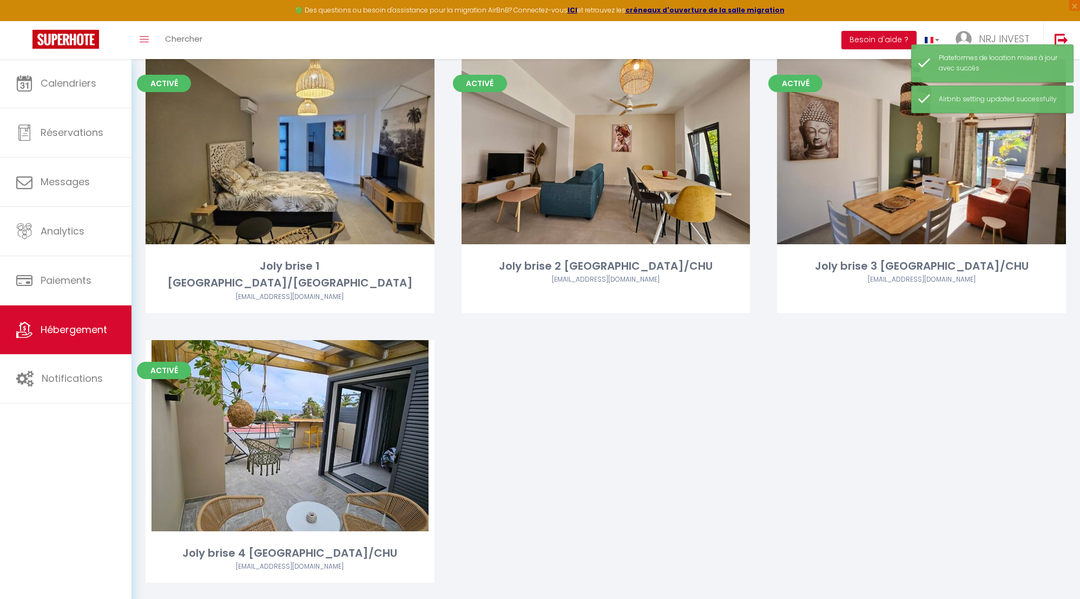
scroll to position [93, 0]
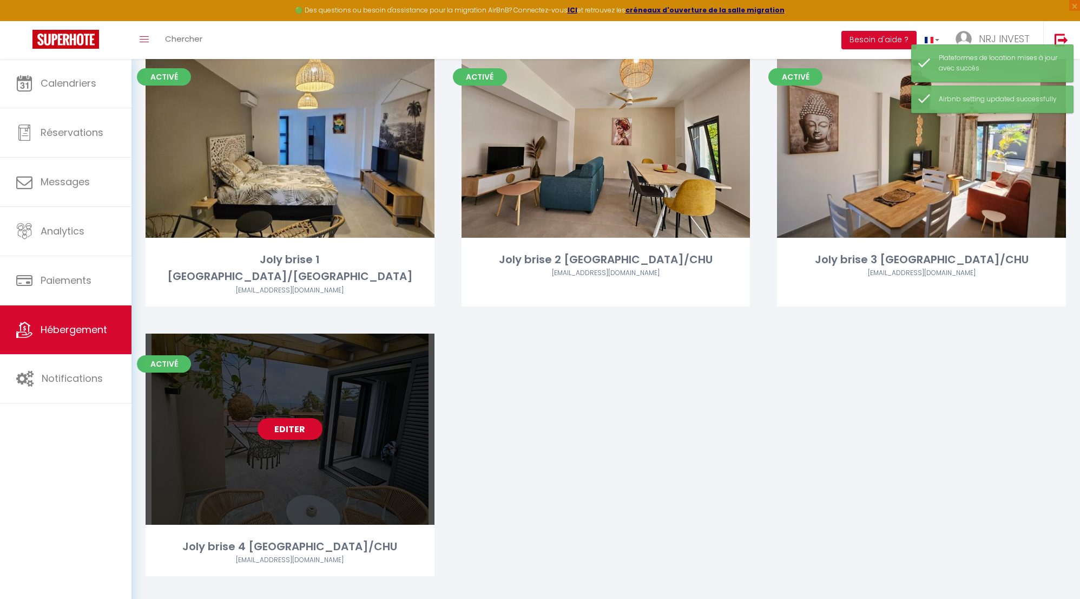
click at [281, 418] on link "Editer" at bounding box center [290, 429] width 65 height 22
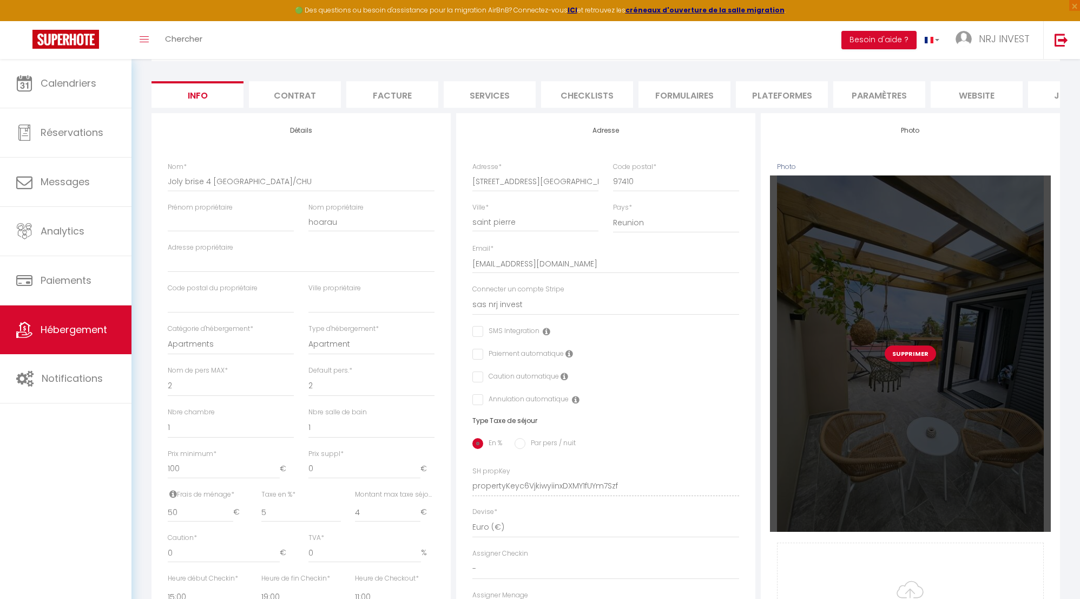
scroll to position [83, 0]
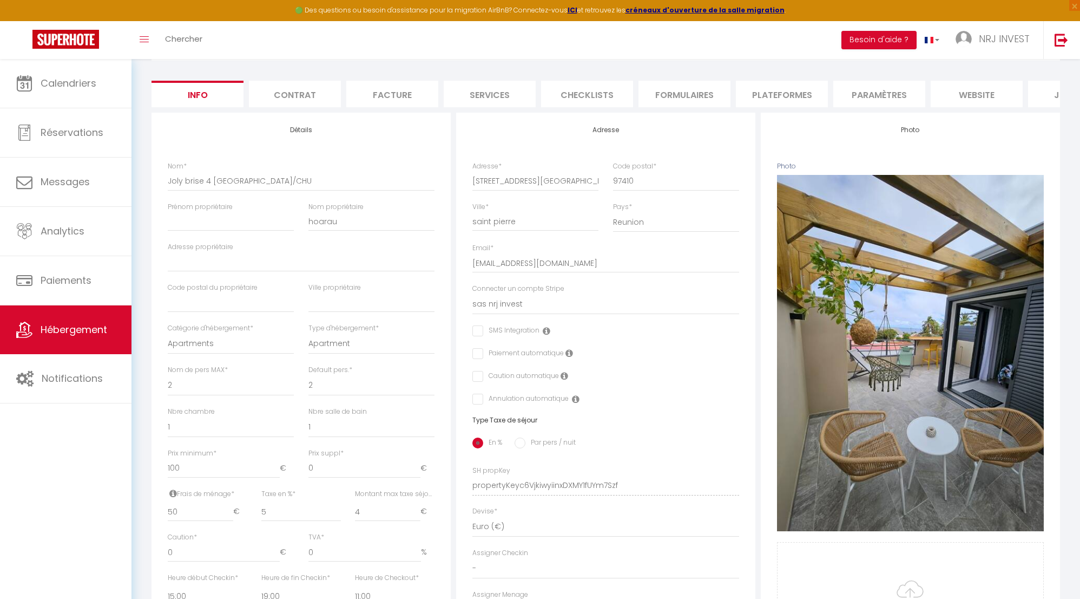
click at [782, 101] on li "Plateformes" at bounding box center [782, 94] width 92 height 27
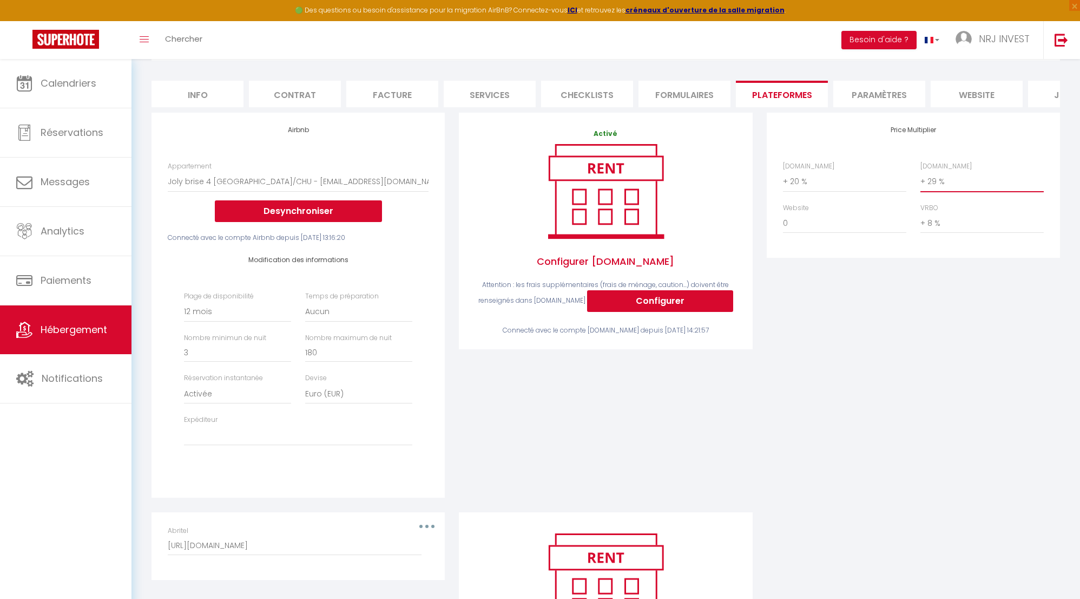
click at [923, 188] on select "0 + 1 % + 2 % + 3 % + 4 % + 5 % + 6 % + 7 % + 8 % + 9 %" at bounding box center [982, 181] width 123 height 21
click at [921, 179] on select "0 + 1 % + 2 % + 3 % + 4 % + 5 % + 6 % + 7 % + 8 % + 9 %" at bounding box center [982, 181] width 123 height 21
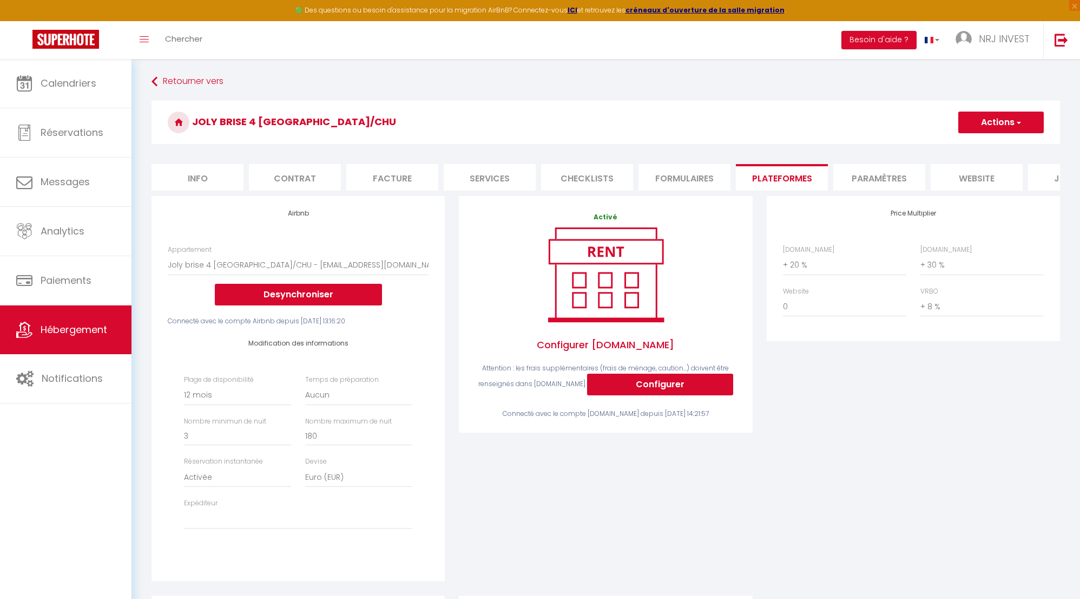
click at [1026, 119] on button "Actions" at bounding box center [1001, 122] width 86 height 22
click at [1002, 148] on link "Enregistrer" at bounding box center [1001, 146] width 86 height 14
click at [775, 177] on li "Plateformes" at bounding box center [782, 177] width 92 height 27
click at [73, 334] on span "Hébergement" at bounding box center [74, 330] width 67 height 14
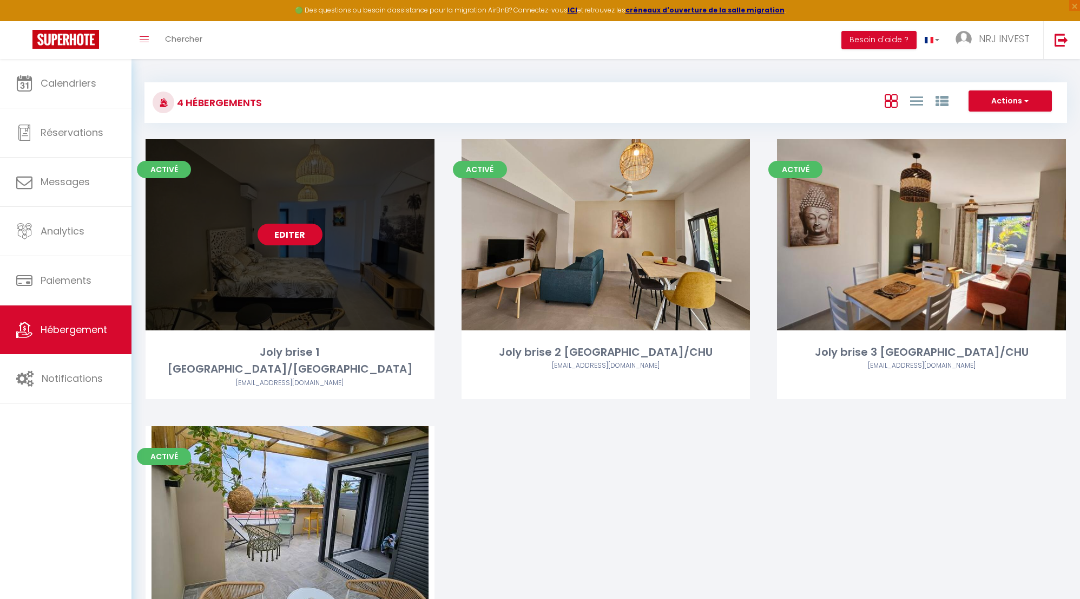
click at [288, 235] on link "Editer" at bounding box center [290, 235] width 65 height 22
click at [297, 239] on link "Editer" at bounding box center [290, 235] width 65 height 22
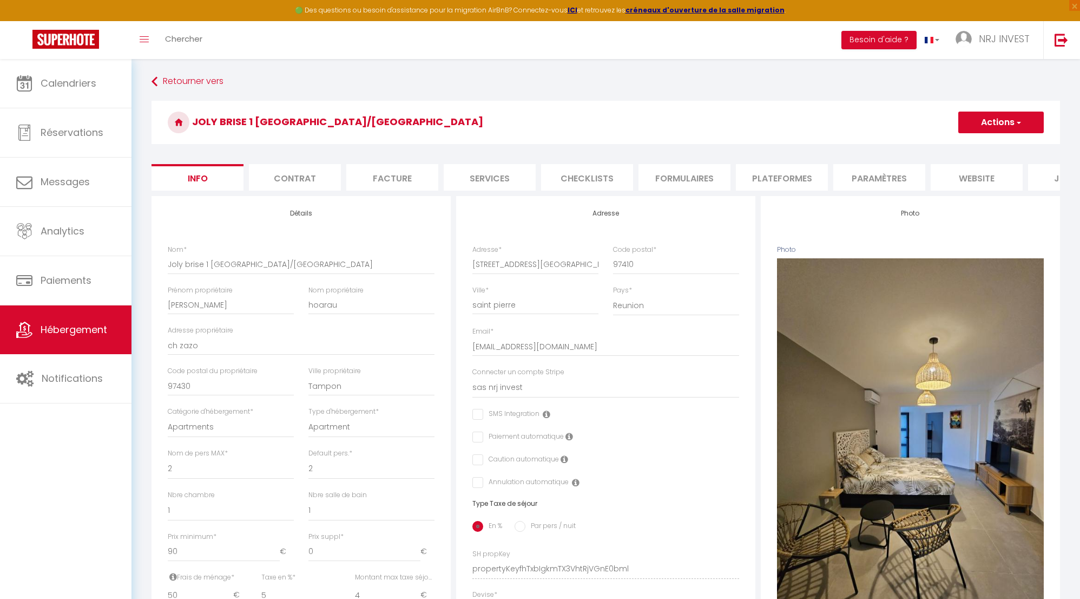
click at [783, 181] on li "Plateformes" at bounding box center [782, 177] width 92 height 27
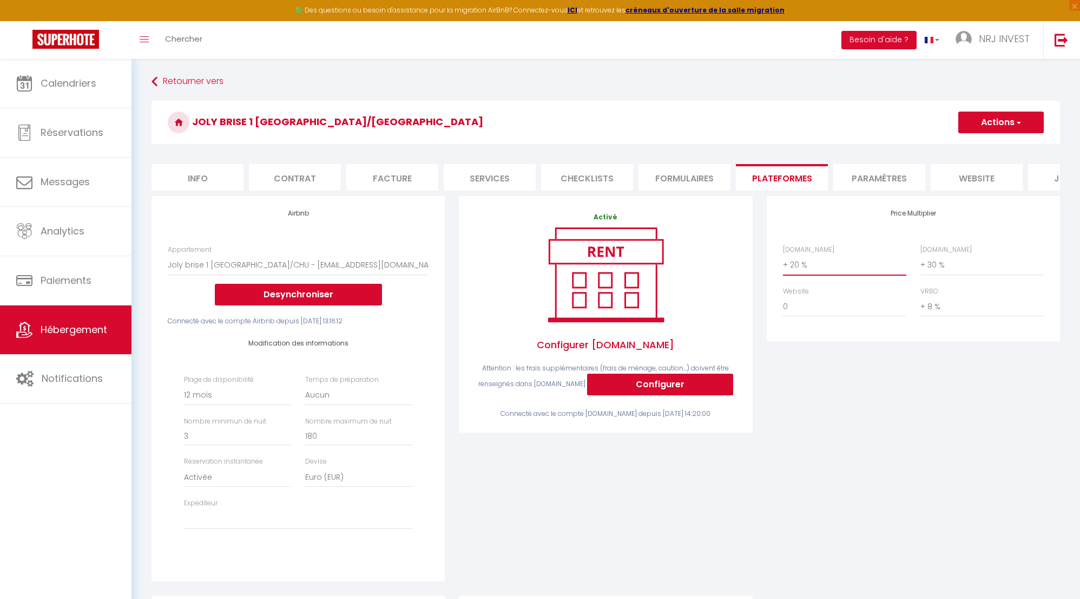
click at [785, 273] on select "0 + 1 % + 2 % + 3 % + 4 % + 5 % + 6 % + 7 % + 8 % + 9 %" at bounding box center [844, 264] width 123 height 21
click at [783, 262] on select "0 + 1 % + 2 % + 3 % + 4 % + 5 % + 6 % + 7 % + 8 % + 9 %" at bounding box center [844, 264] width 123 height 21
click at [994, 125] on button "Actions" at bounding box center [1001, 122] width 86 height 22
click at [985, 147] on link "Enregistrer" at bounding box center [1001, 146] width 86 height 14
click at [93, 325] on span "Hébergement" at bounding box center [74, 330] width 67 height 14
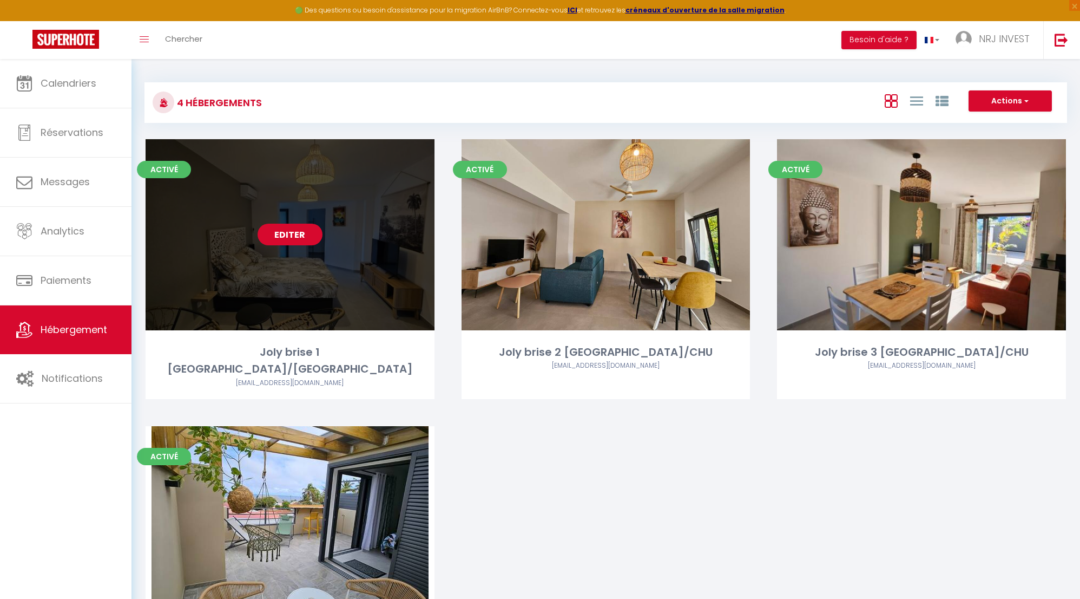
click at [283, 235] on link "Editer" at bounding box center [290, 235] width 65 height 22
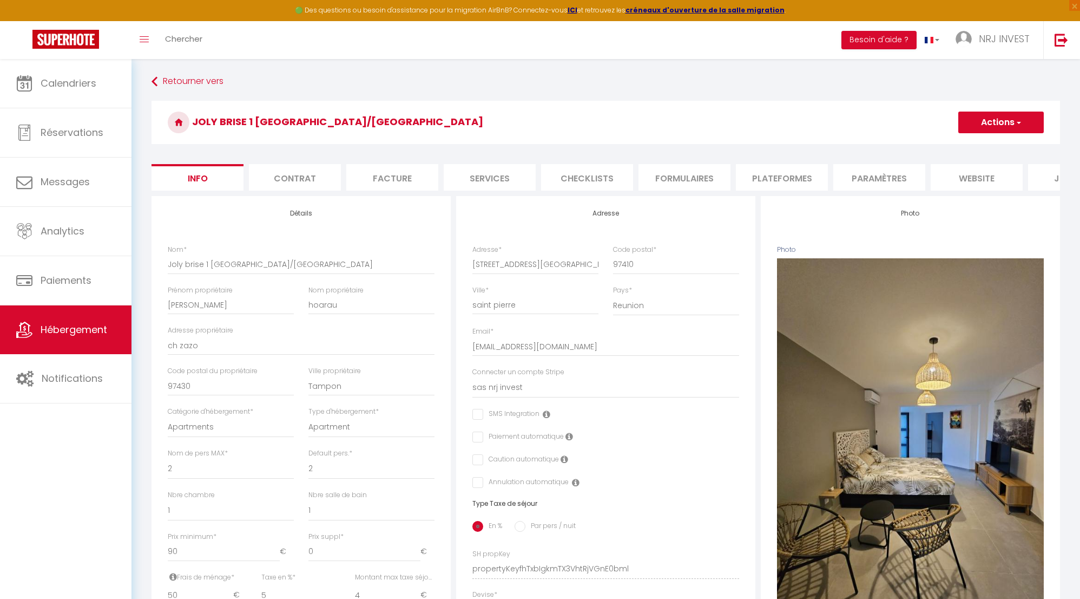
click at [779, 182] on li "Plateformes" at bounding box center [782, 177] width 92 height 27
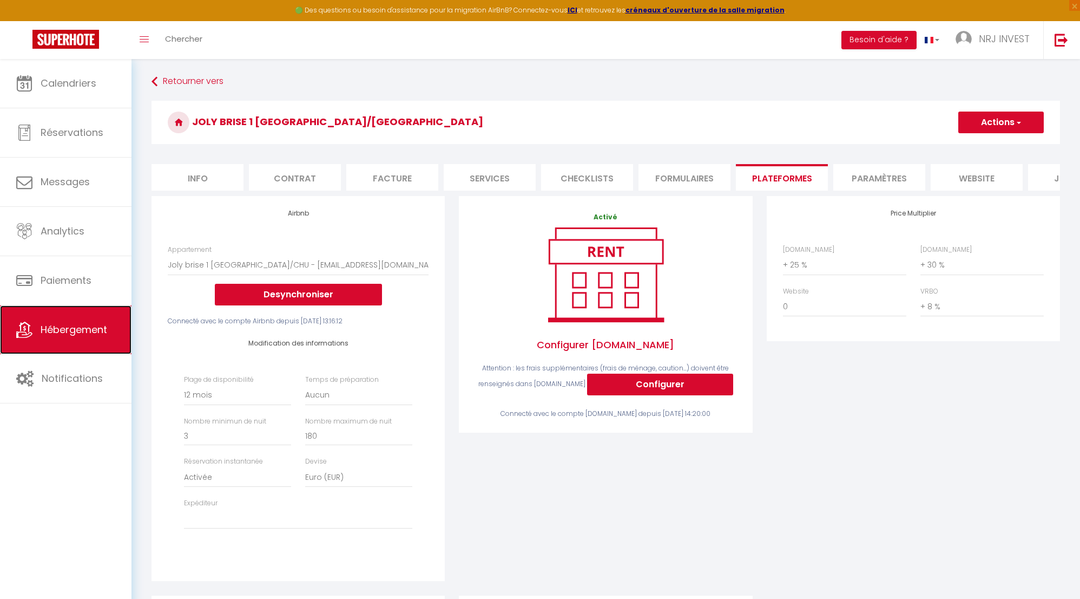
click at [63, 329] on span "Hébergement" at bounding box center [74, 330] width 67 height 14
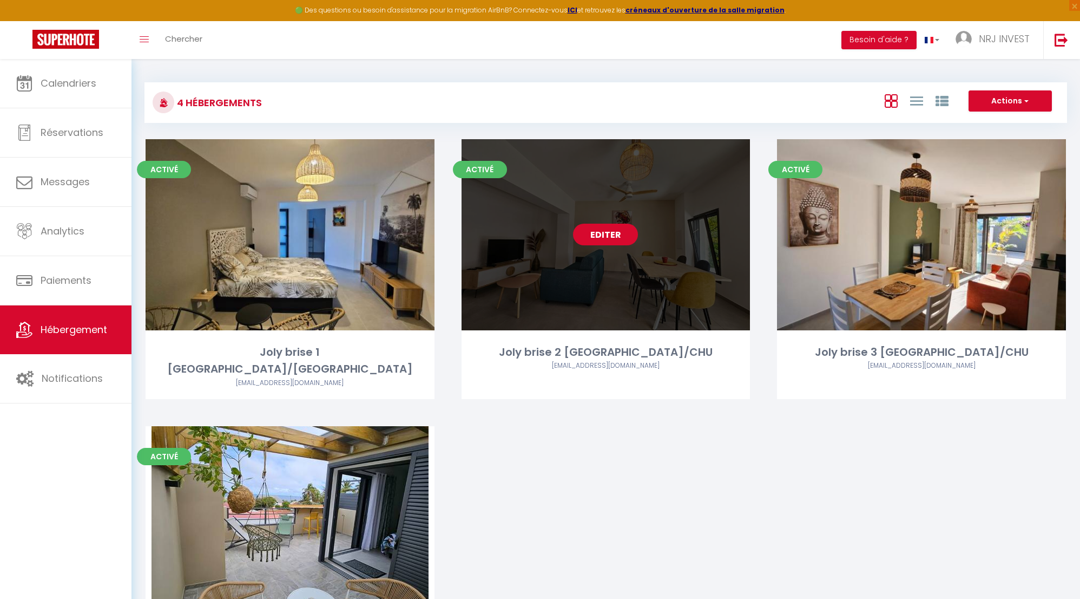
click at [604, 234] on link "Editer" at bounding box center [605, 235] width 65 height 22
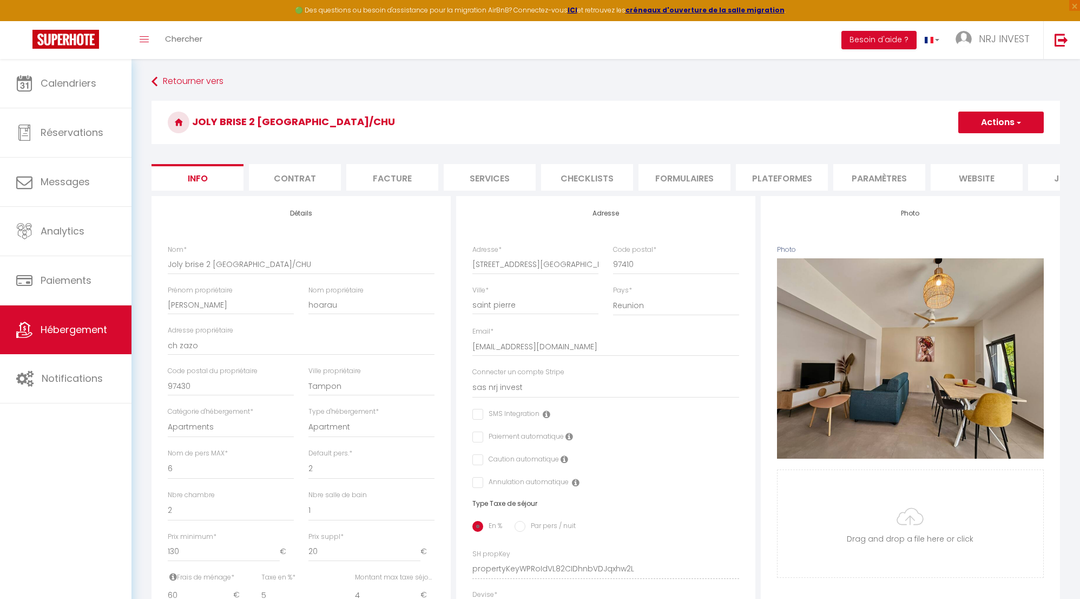
click at [777, 182] on li "Plateformes" at bounding box center [782, 177] width 92 height 27
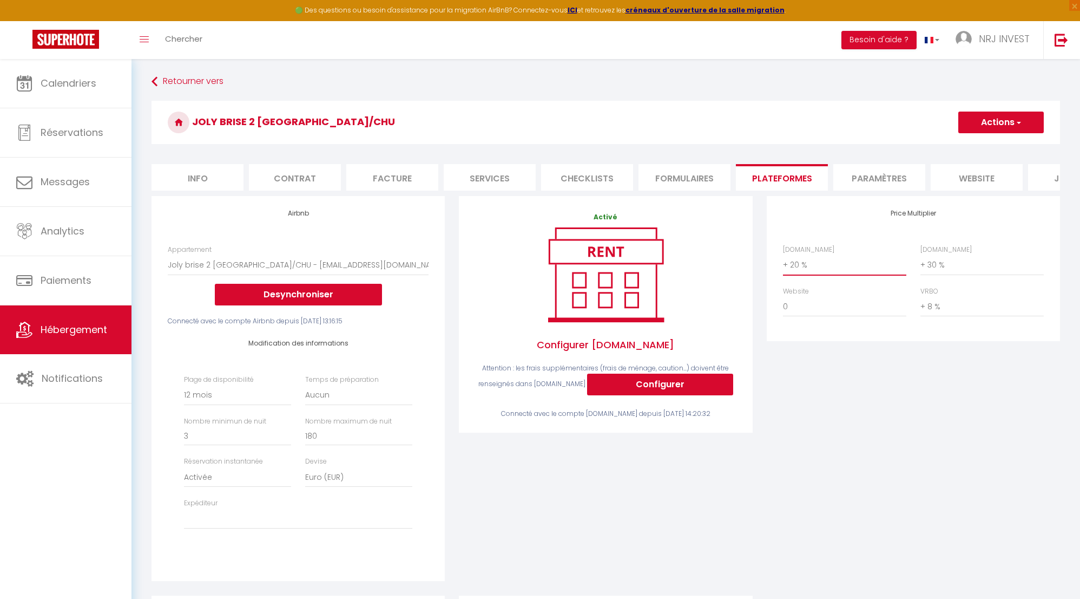
click at [785, 274] on select "0 + 1 % + 2 % + 3 % + 4 % + 5 % + 6 % + 7 % + 8 % + 9 %" at bounding box center [844, 264] width 123 height 21
click at [783, 262] on select "0 + 1 % + 2 % + 3 % + 4 % + 5 % + 6 % + 7 % + 8 % + 9 %" at bounding box center [844, 264] width 123 height 21
click at [994, 125] on button "Actions" at bounding box center [1001, 122] width 86 height 22
click at [994, 146] on link "Enregistrer" at bounding box center [1001, 146] width 86 height 14
click at [83, 331] on span "Hébergement" at bounding box center [74, 330] width 67 height 14
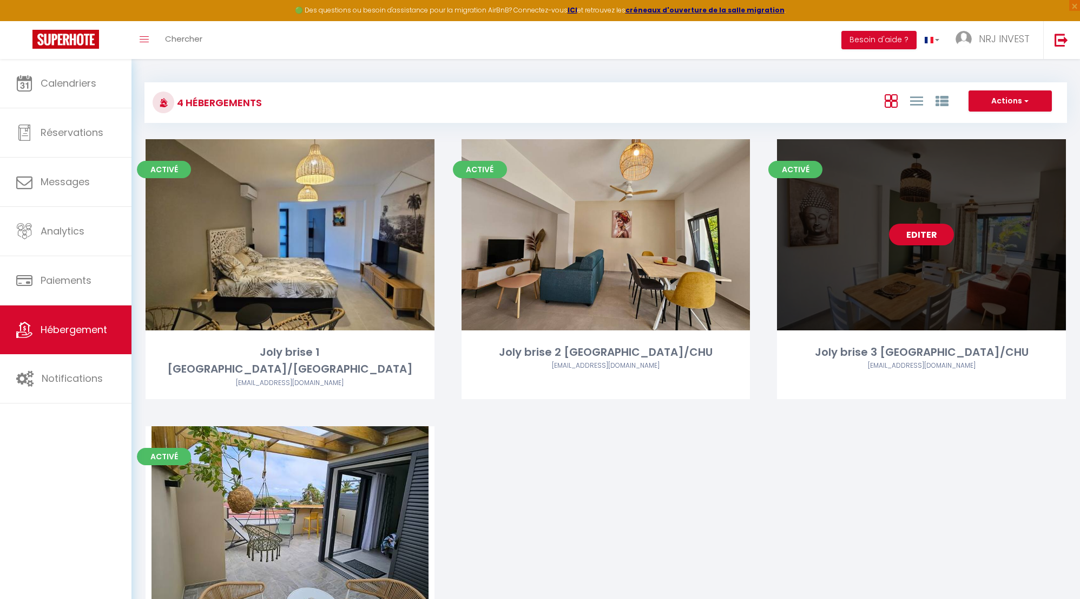
click at [918, 235] on link "Editer" at bounding box center [921, 235] width 65 height 22
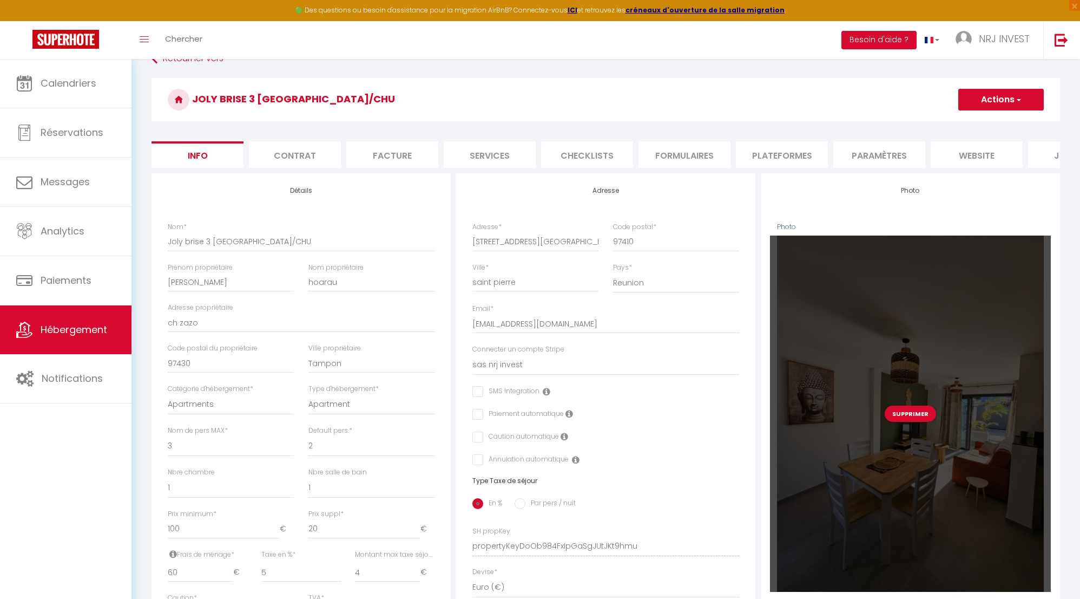
scroll to position [55, 0]
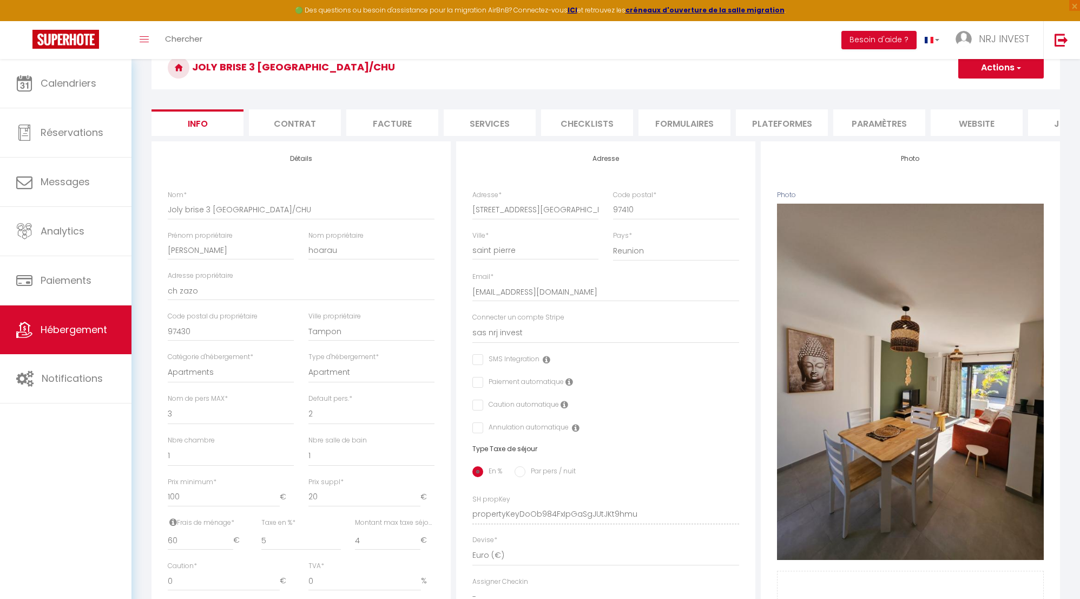
click at [777, 123] on li "Plateformes" at bounding box center [782, 122] width 92 height 27
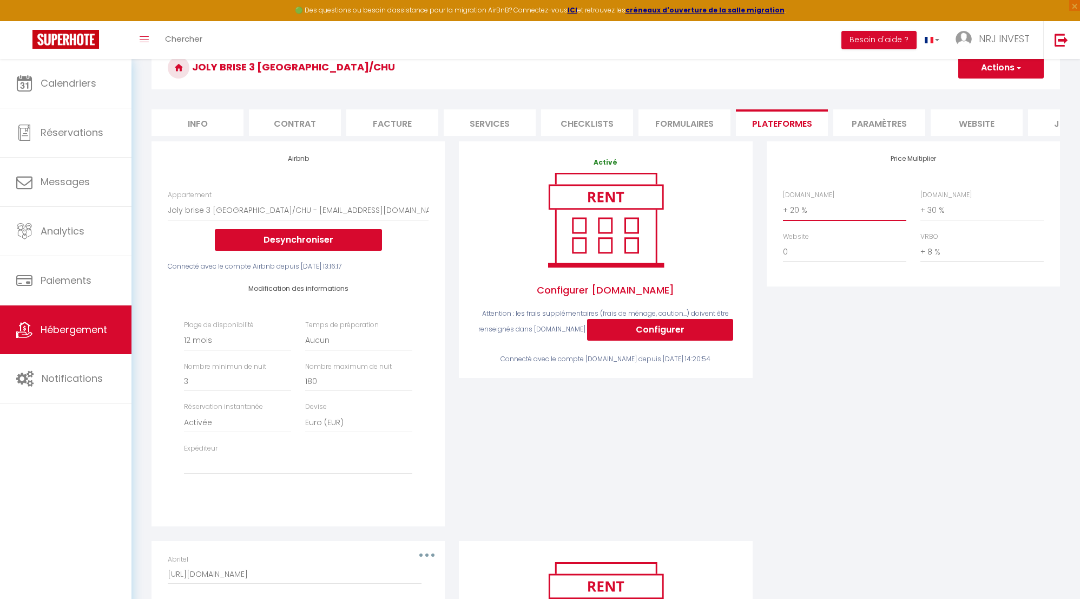
click at [783, 219] on select "0 + 1 % + 2 % + 3 % + 4 % + 5 % + 6 % + 7 % + 8 % + 9 %" at bounding box center [844, 210] width 123 height 21
click at [783, 208] on select "0 + 1 % + 2 % + 3 % + 4 % + 5 % + 6 % + 7 % + 8 % + 9 %" at bounding box center [844, 210] width 123 height 21
click at [998, 71] on button "Actions" at bounding box center [1001, 68] width 86 height 22
click at [998, 90] on link "Enregistrer" at bounding box center [1001, 91] width 86 height 14
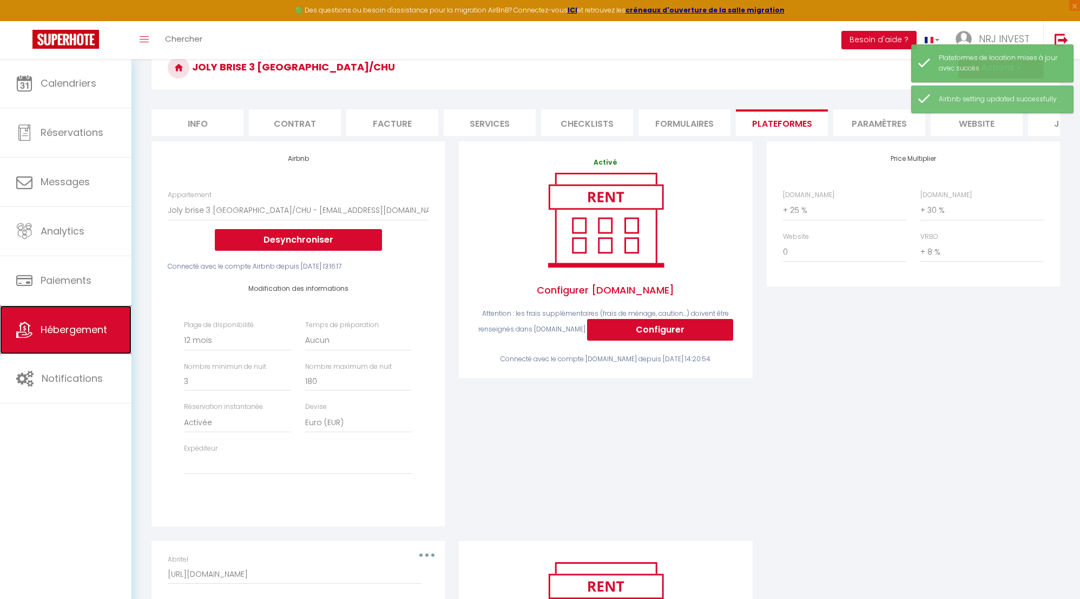
click at [81, 327] on span "Hébergement" at bounding box center [74, 330] width 67 height 14
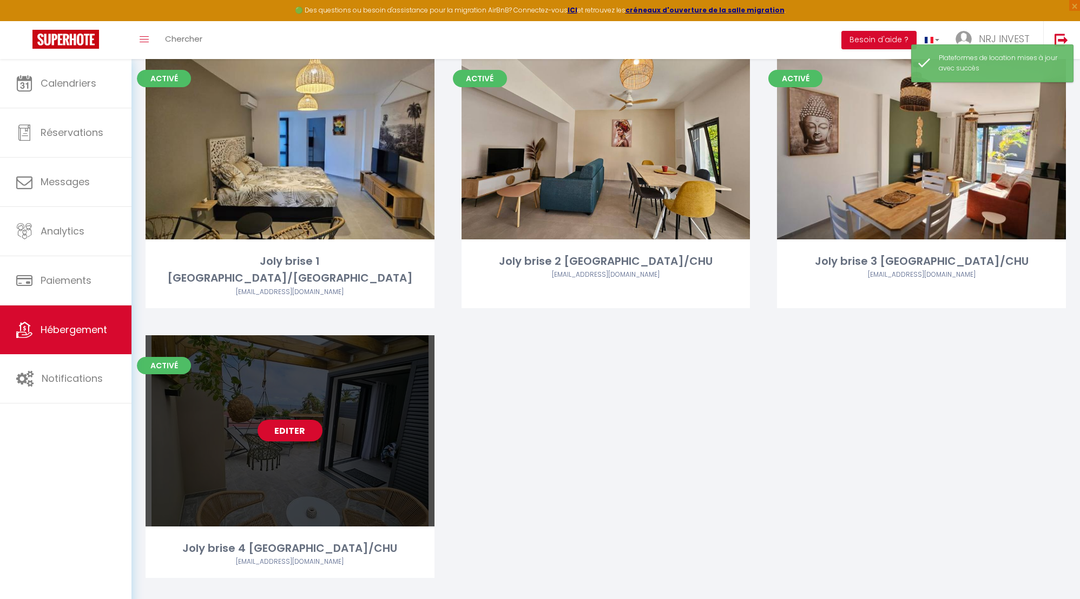
scroll to position [93, 0]
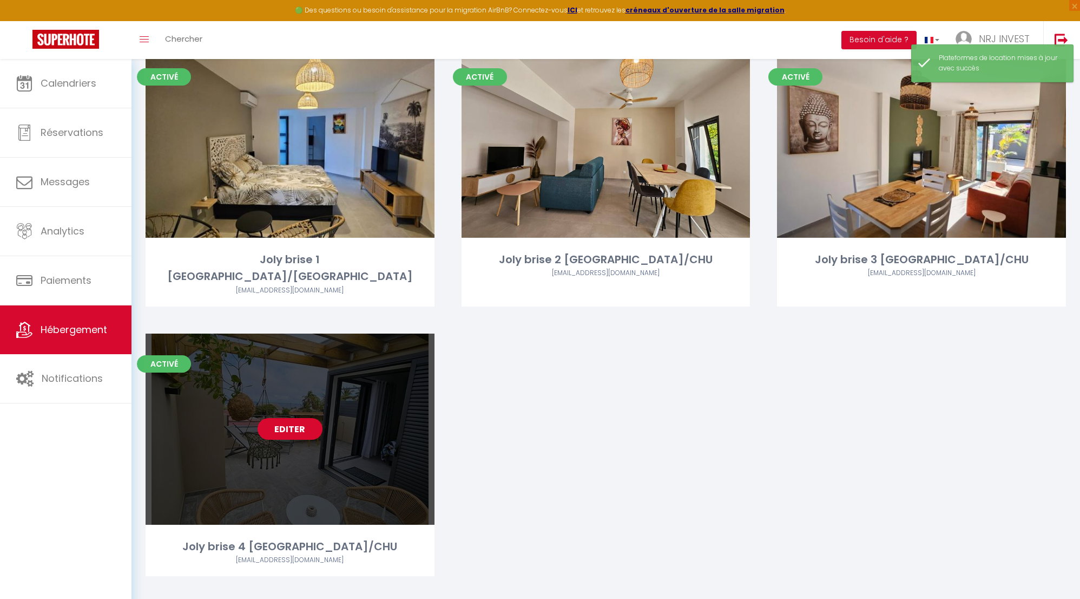
click at [295, 418] on link "Editer" at bounding box center [290, 429] width 65 height 22
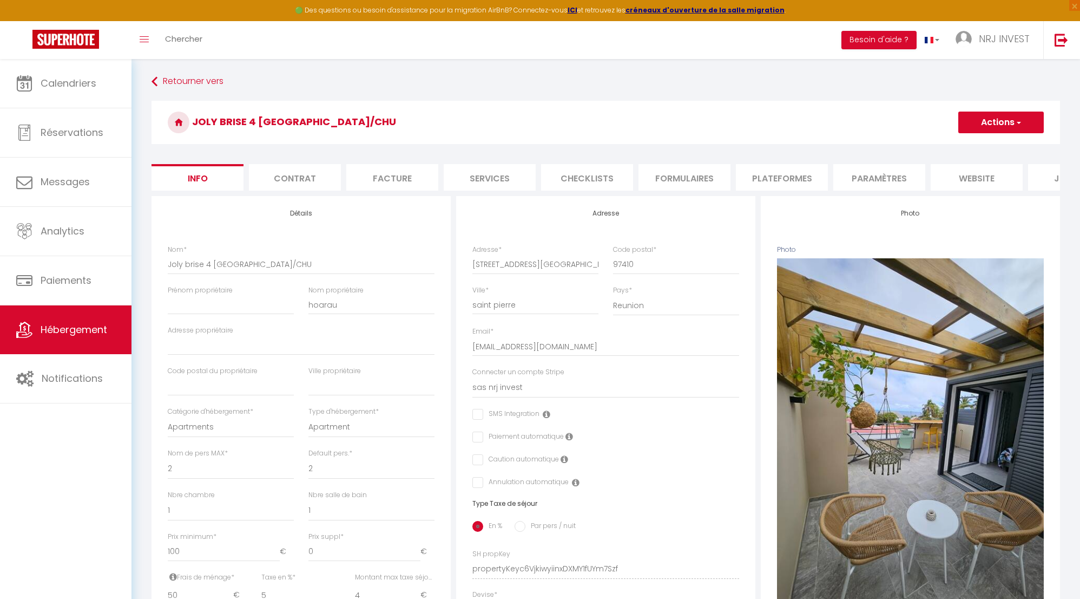
click at [776, 175] on li "Plateformes" at bounding box center [782, 177] width 92 height 27
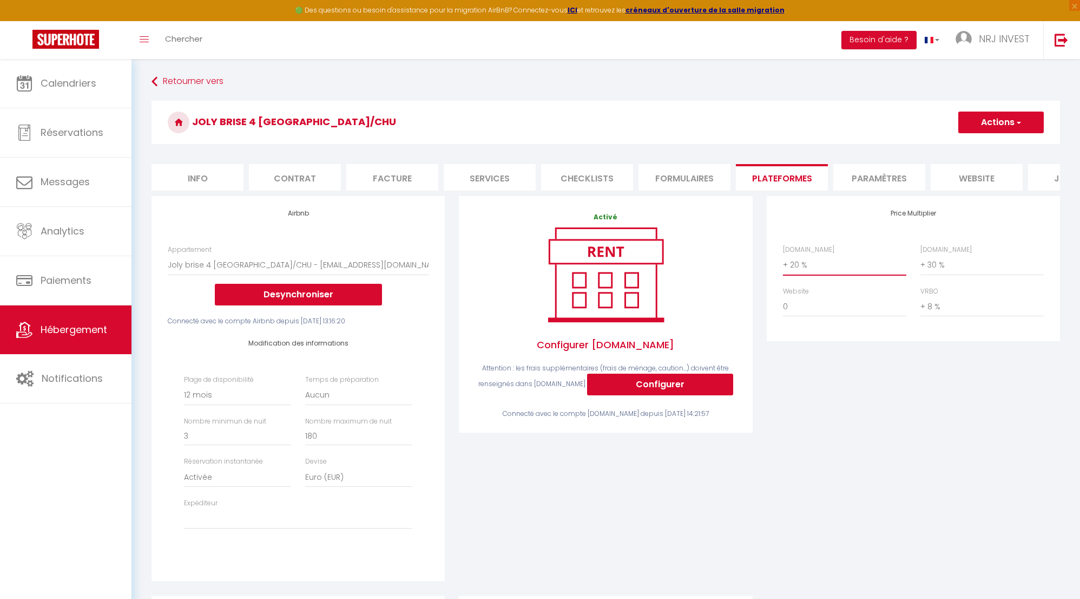
click at [785, 273] on select "0 + 1 % + 2 % + 3 % + 4 % + 5 % + 6 % + 7 % + 8 % + 9 %" at bounding box center [844, 264] width 123 height 21
click at [783, 262] on select "0 + 1 % + 2 % + 3 % + 4 % + 5 % + 6 % + 7 % + 8 % + 9 %" at bounding box center [844, 264] width 123 height 21
click at [984, 119] on button "Actions" at bounding box center [1001, 122] width 86 height 22
click at [986, 146] on link "Enregistrer" at bounding box center [1001, 146] width 86 height 14
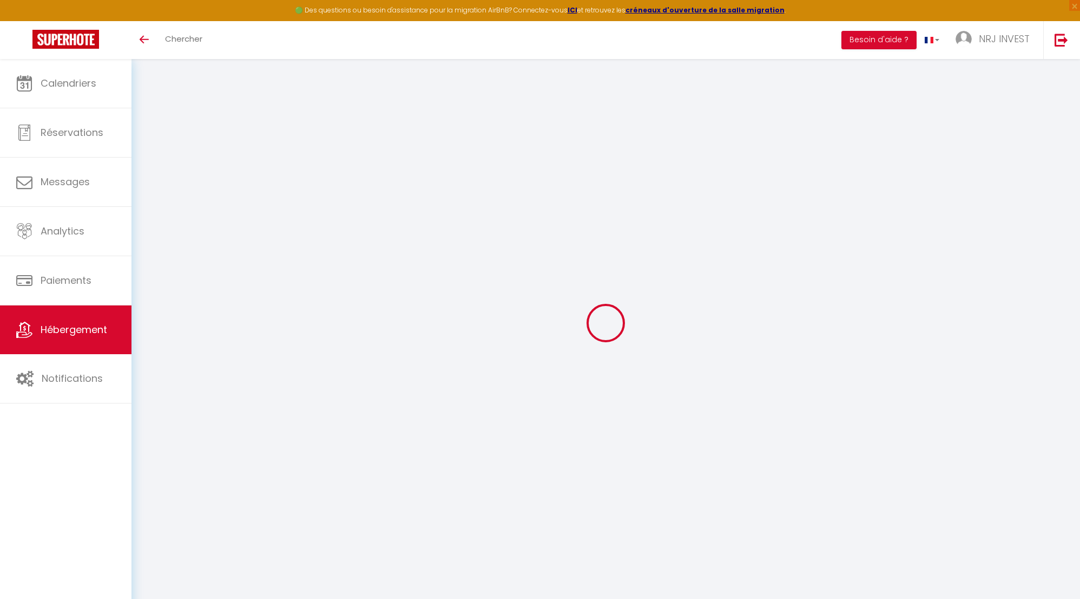
select select "8718-1404276228455012218"
select select "+ 25 %"
select select "+ 30 %"
select select "+ 8 %"
select select "365"
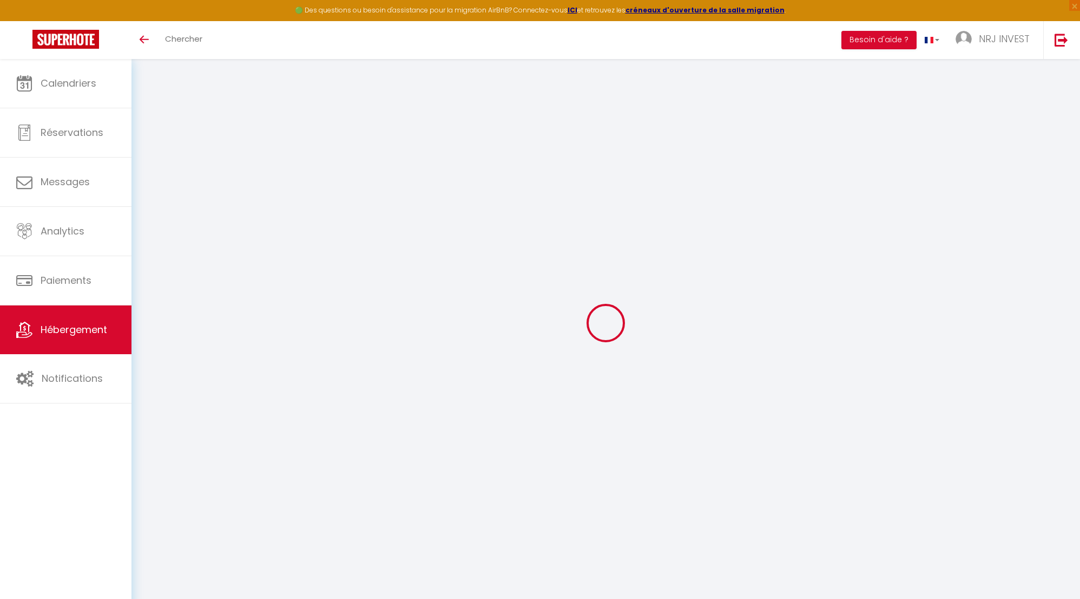
select select "EUR"
select select
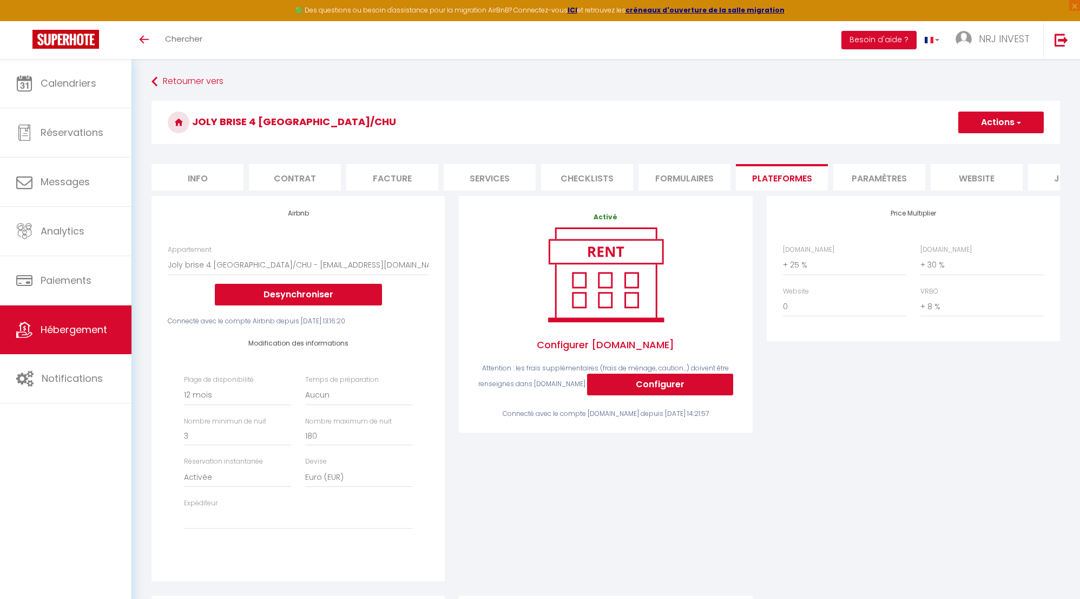
click at [90, 326] on span "Hébergement" at bounding box center [74, 330] width 67 height 14
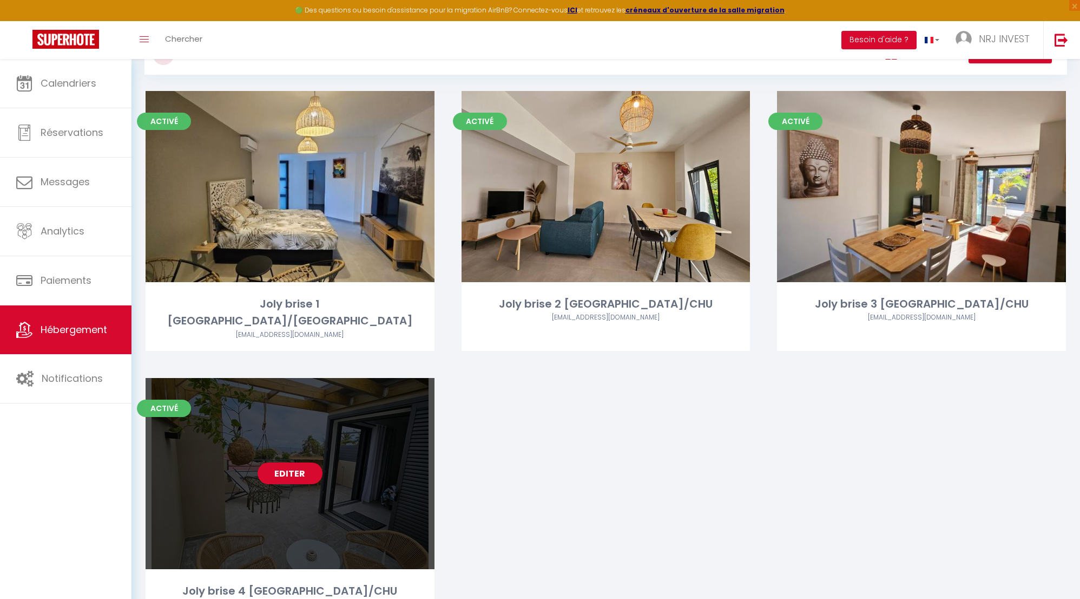
scroll to position [93, 0]
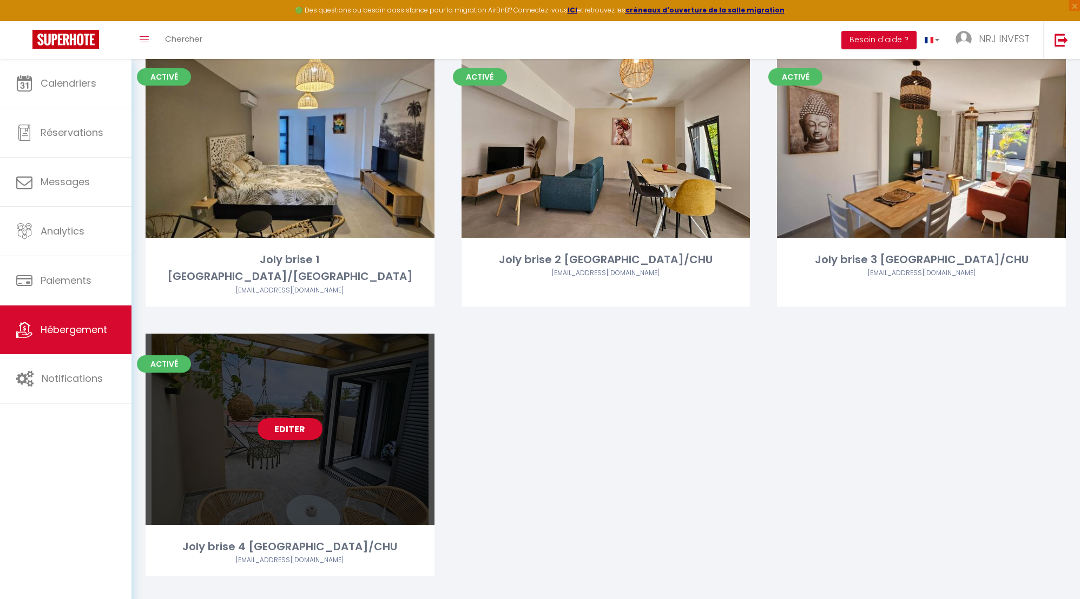
click at [288, 418] on link "Editer" at bounding box center [290, 429] width 65 height 22
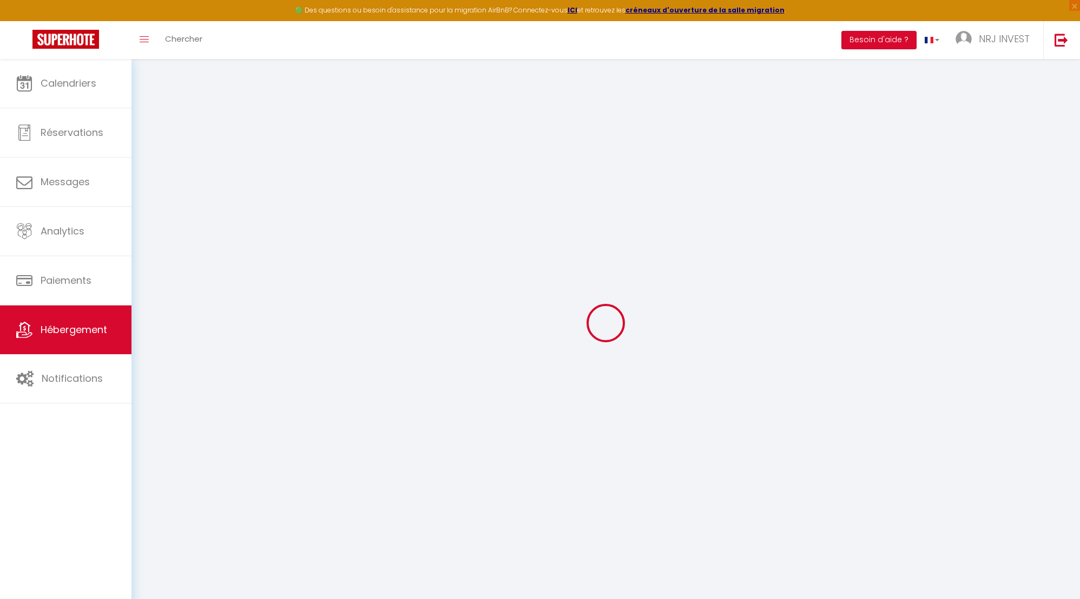
type input "Joly brise 4 [GEOGRAPHIC_DATA]/CHU"
type input "hoarau"
select select "2"
type input "100"
type input "50"
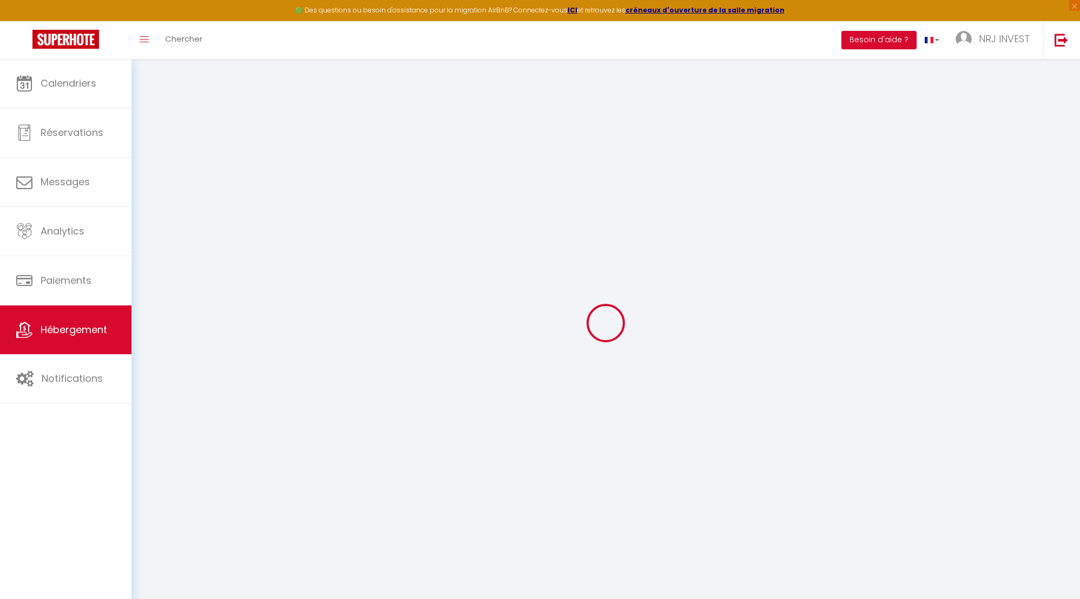
type input "5"
type input "4"
select select
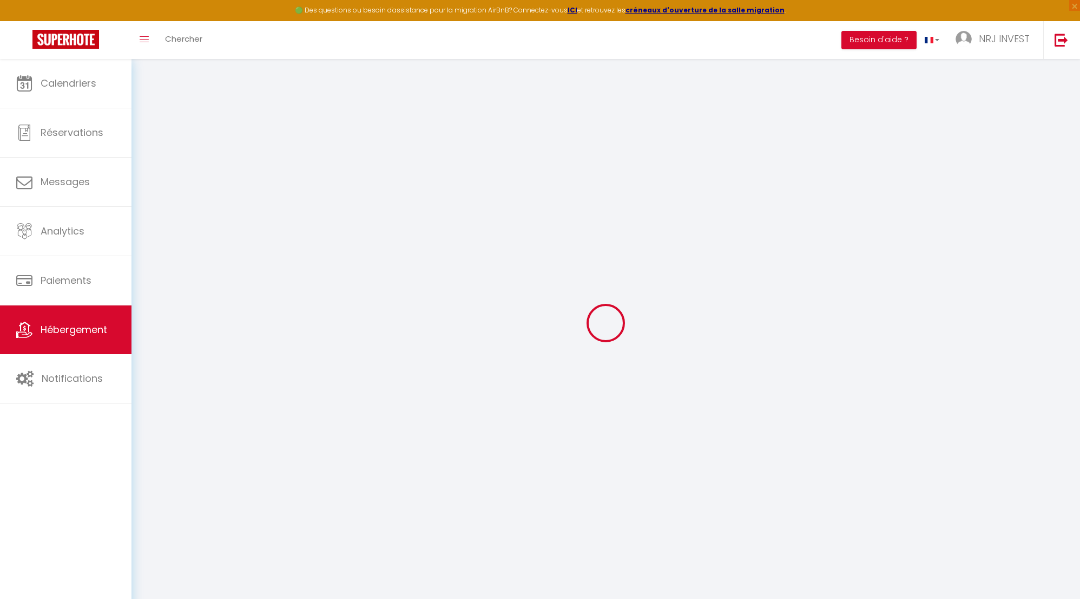
select select
type input "[STREET_ADDRESS][GEOGRAPHIC_DATA][PERSON_NAME]"
type input "97410"
type input "saint pierre"
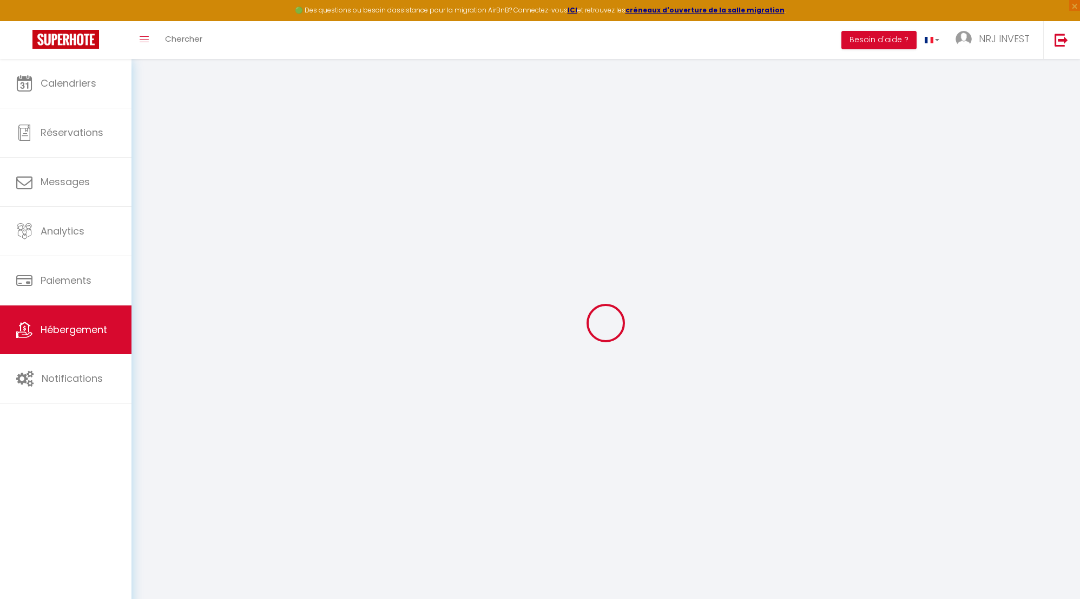
select select "177"
type input "[EMAIL_ADDRESS][DOMAIN_NAME]"
select select "15397"
checkbox input "false"
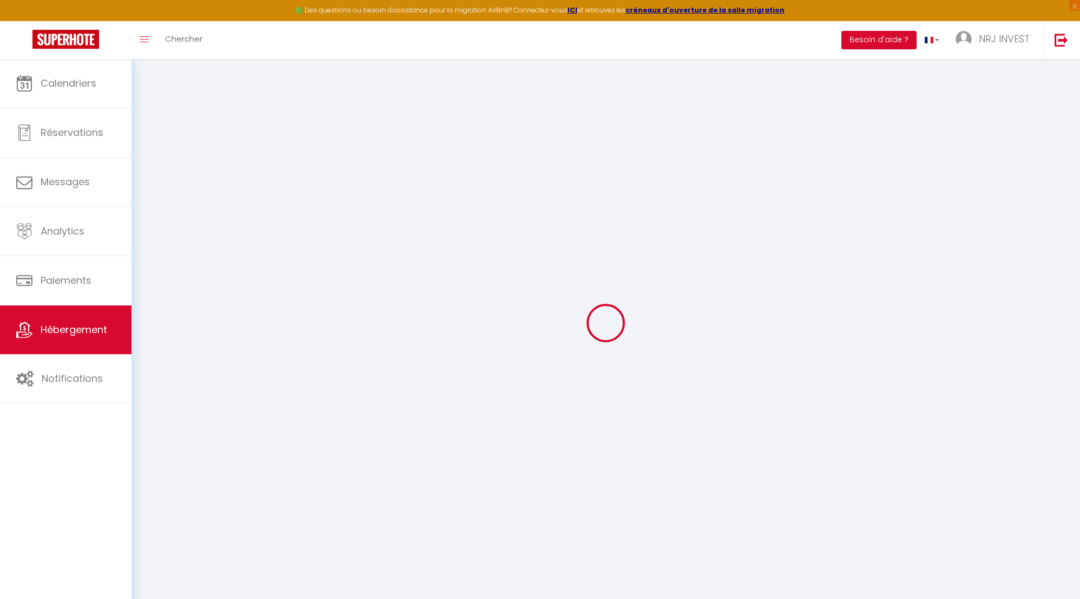
checkbox input "false"
radio input "true"
type input "0"
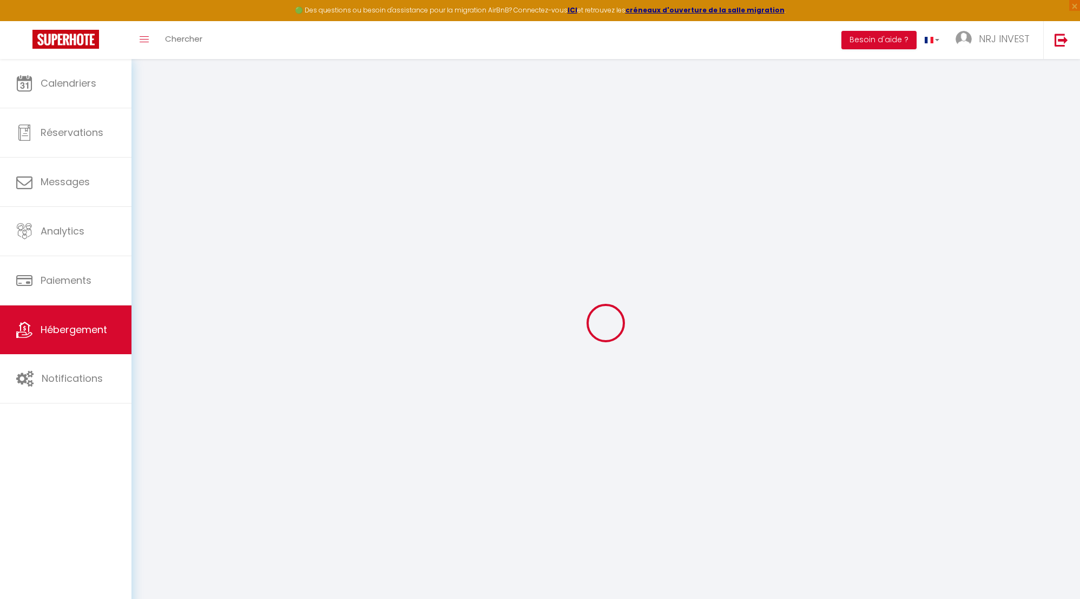
type input "0"
select select "+ 25 %"
select select "+ 30 %"
select select "+ 8 %"
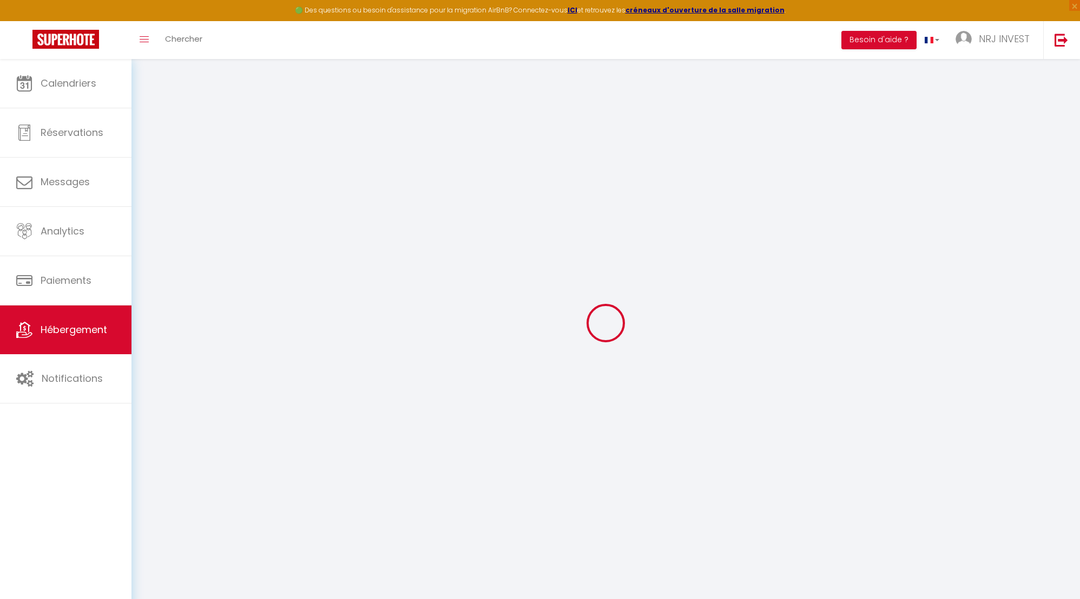
checkbox input "false"
select select "365"
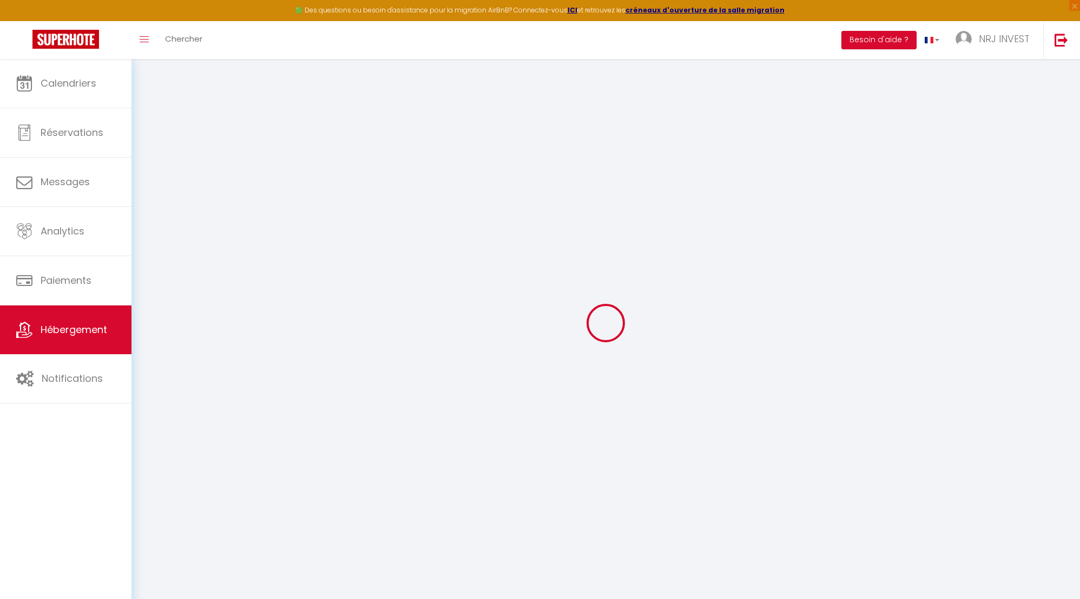
select select "EUR"
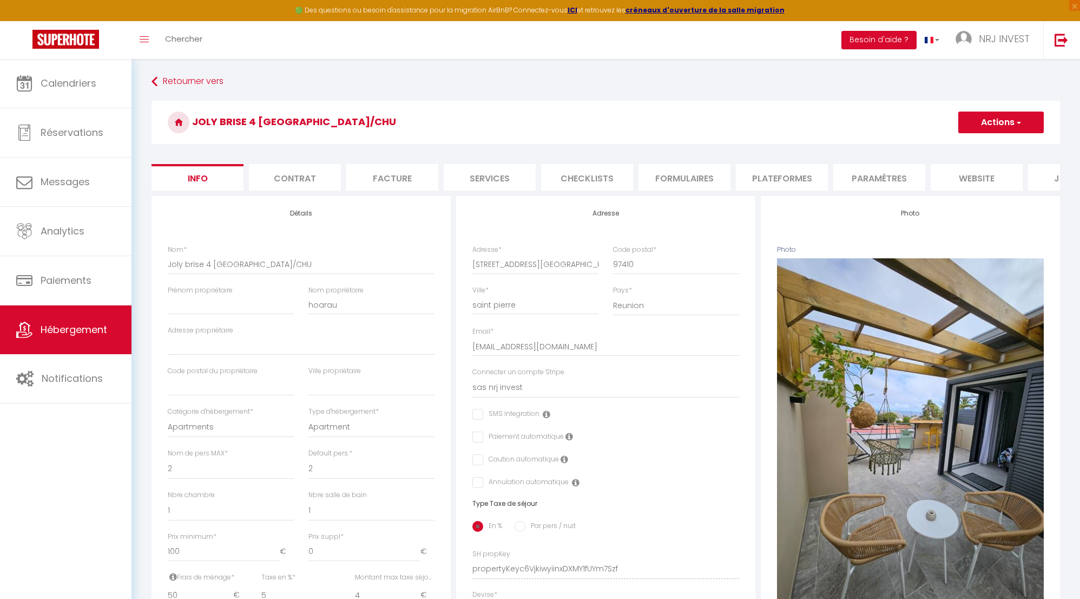
click at [768, 179] on li "Plateformes" at bounding box center [782, 177] width 92 height 27
select select
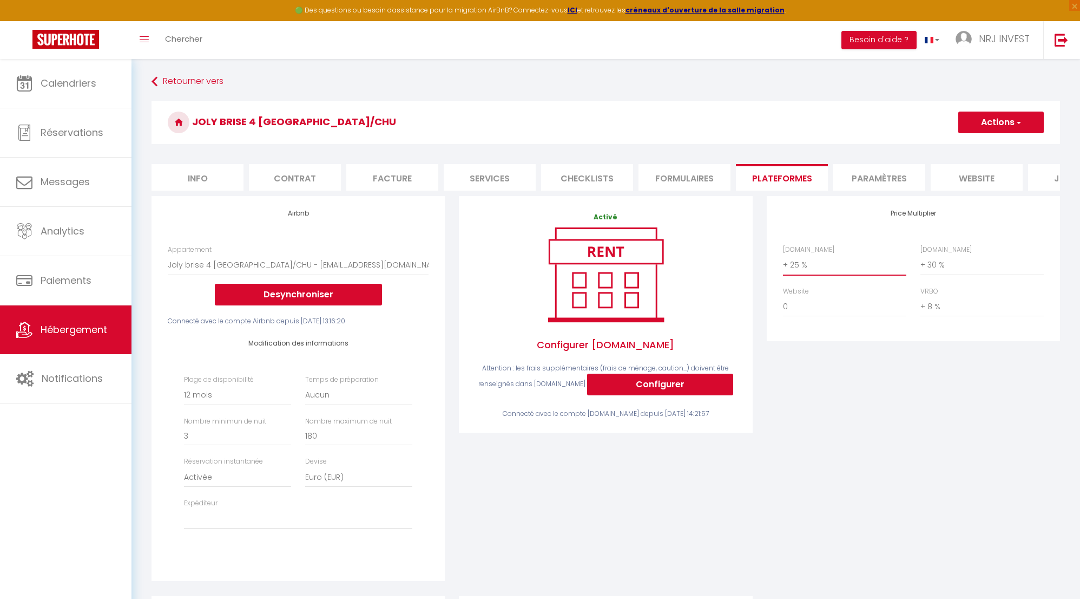
click at [785, 273] on select "0 + 1 % + 2 % + 3 % + 4 % + 5 % + 6 % + 7 % + 8 % + 9 %" at bounding box center [844, 264] width 123 height 21
click at [990, 126] on button "Actions" at bounding box center [1001, 122] width 86 height 22
click at [990, 146] on link "Enregistrer" at bounding box center [1001, 146] width 86 height 14
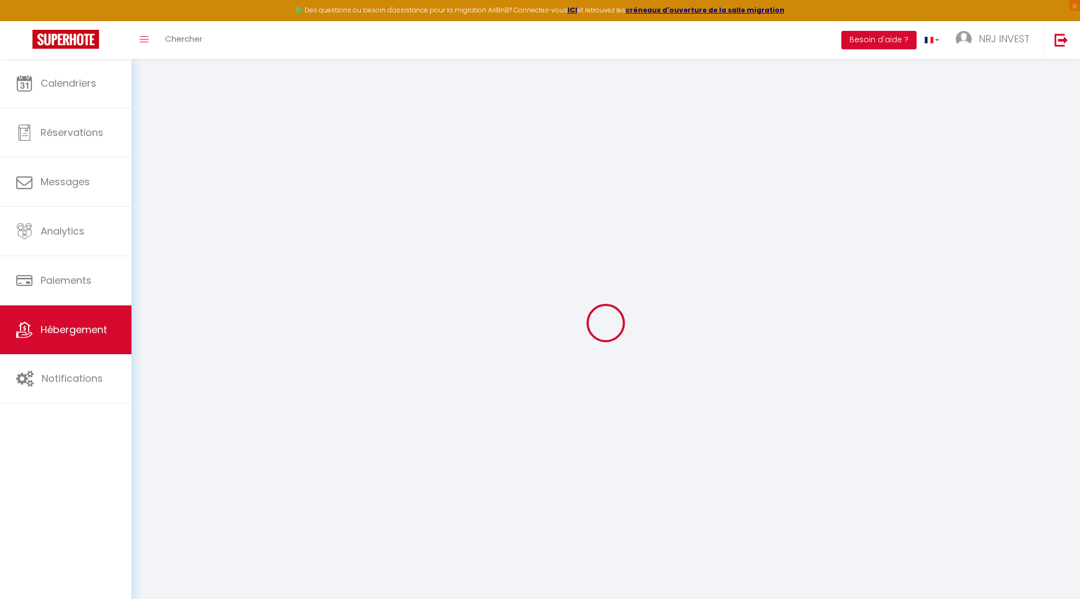
select select "365"
select select "EUR"
select select
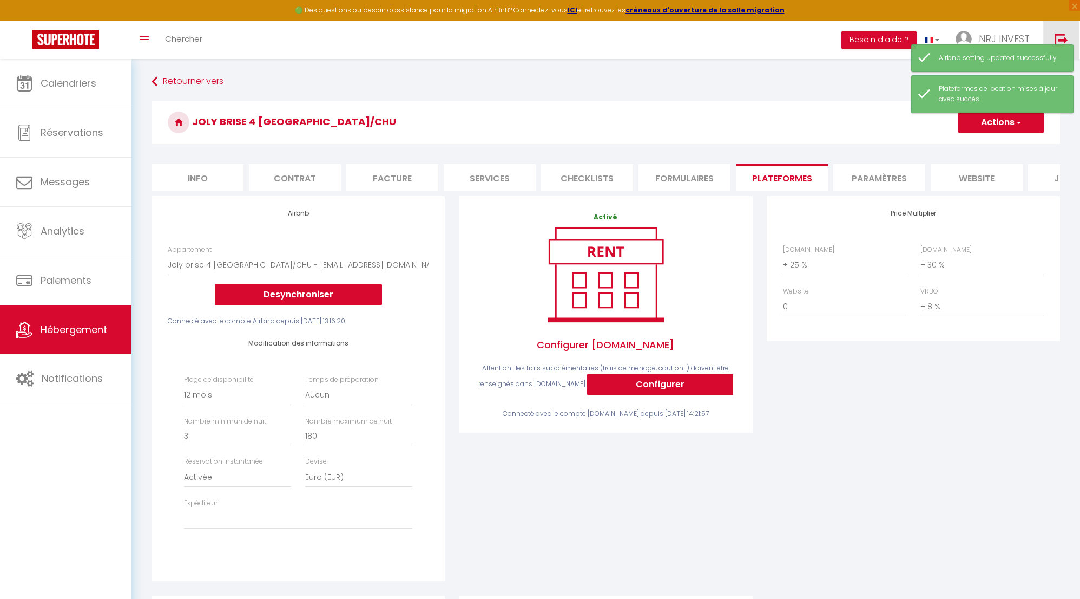
click at [1066, 35] on img at bounding box center [1062, 40] width 14 height 14
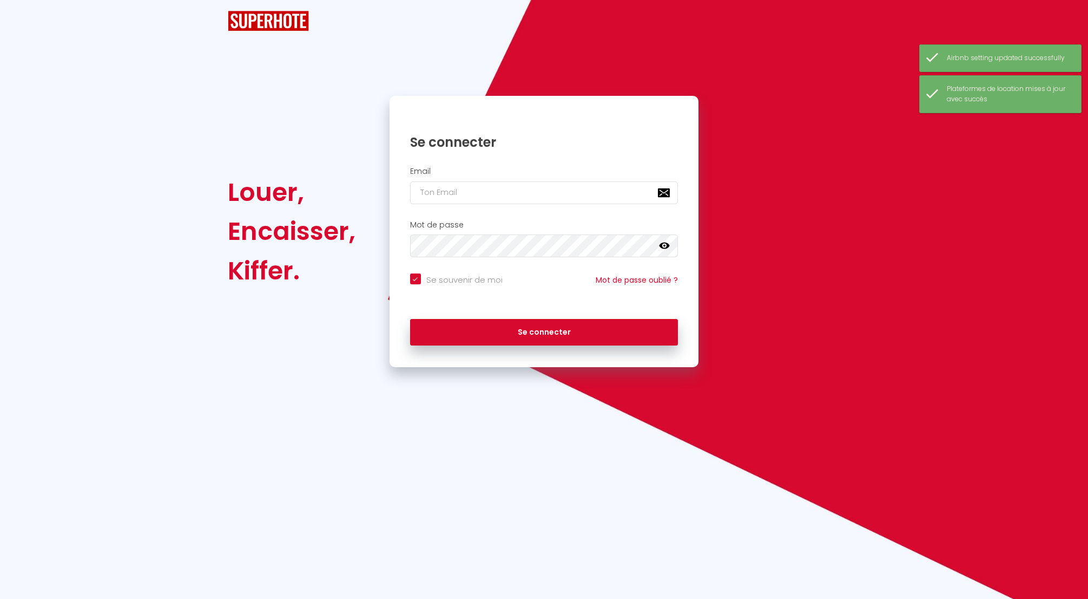
checkbox input "true"
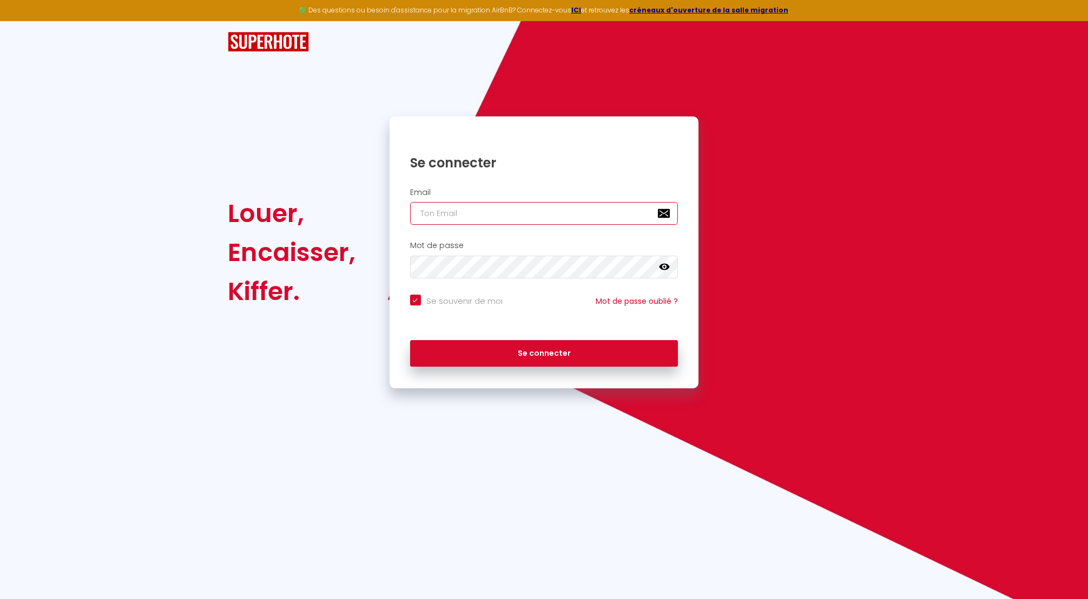
click at [447, 210] on input "email" at bounding box center [544, 213] width 268 height 23
type input "n"
checkbox input "true"
type input "nr"
checkbox input "true"
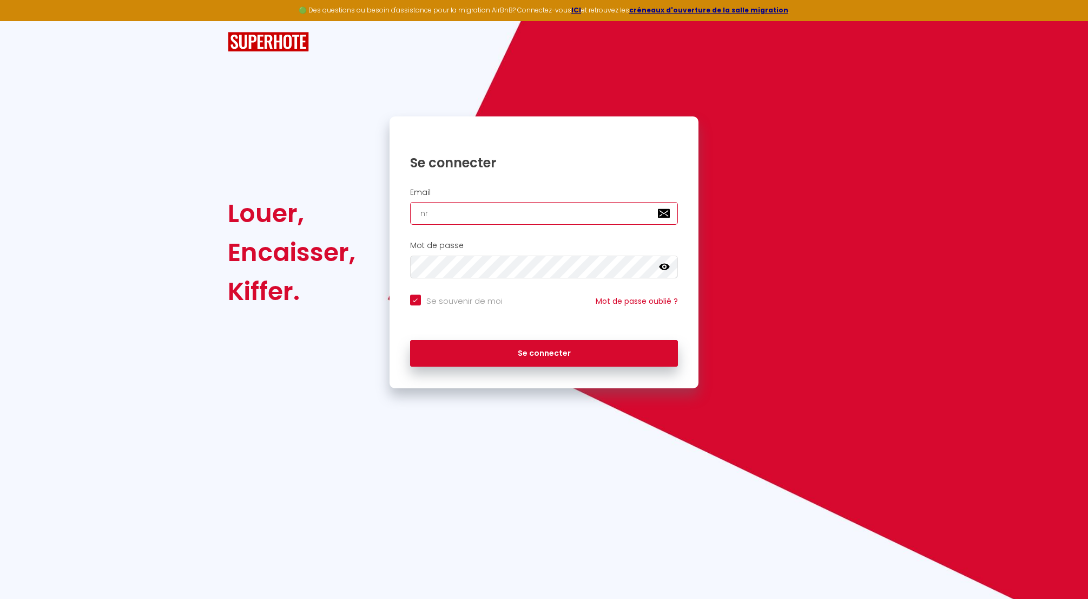
type input "nrj"
checkbox input "true"
type input "nrji"
checkbox input "true"
type input "nrjin"
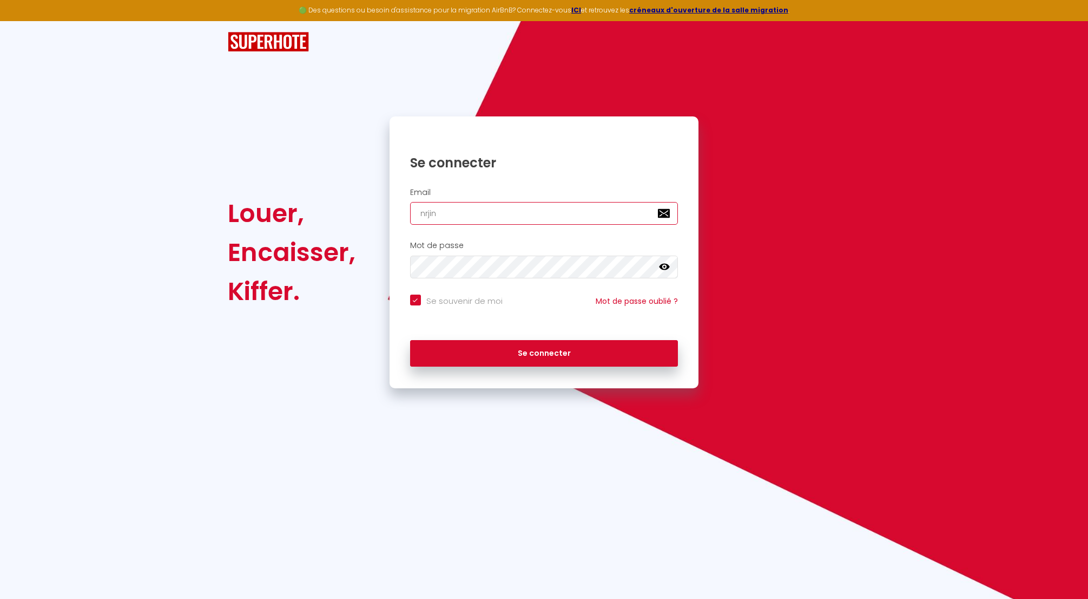
checkbox input "true"
type input "nrjinv"
checkbox input "true"
type input "nrjinve"
checkbox input "true"
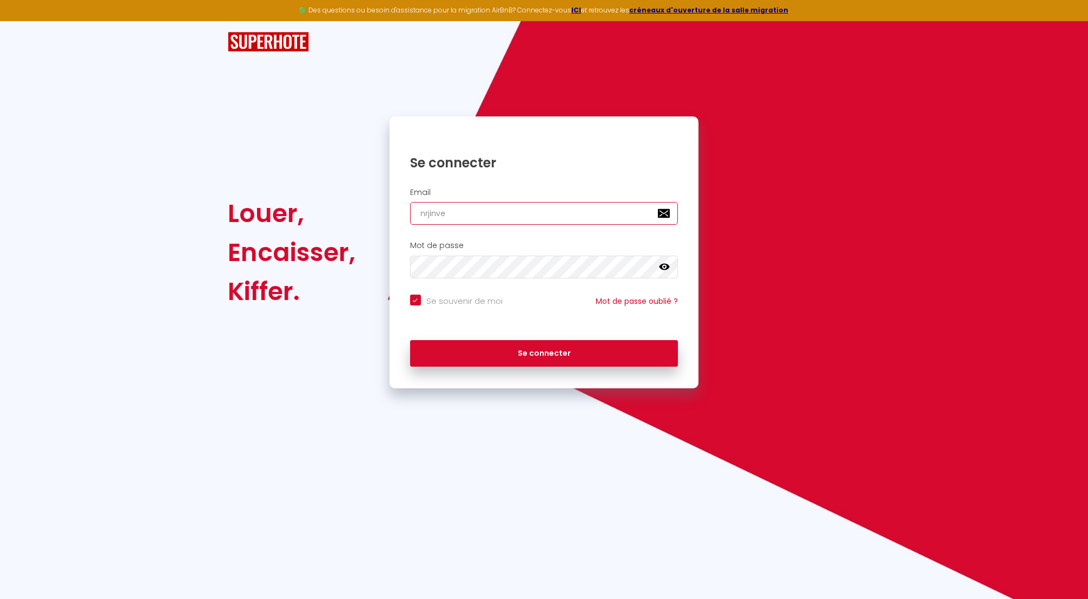
type input "nrjinves"
checkbox input "true"
type input "nrjinvest"
checkbox input "true"
type input "nrjinvest9"
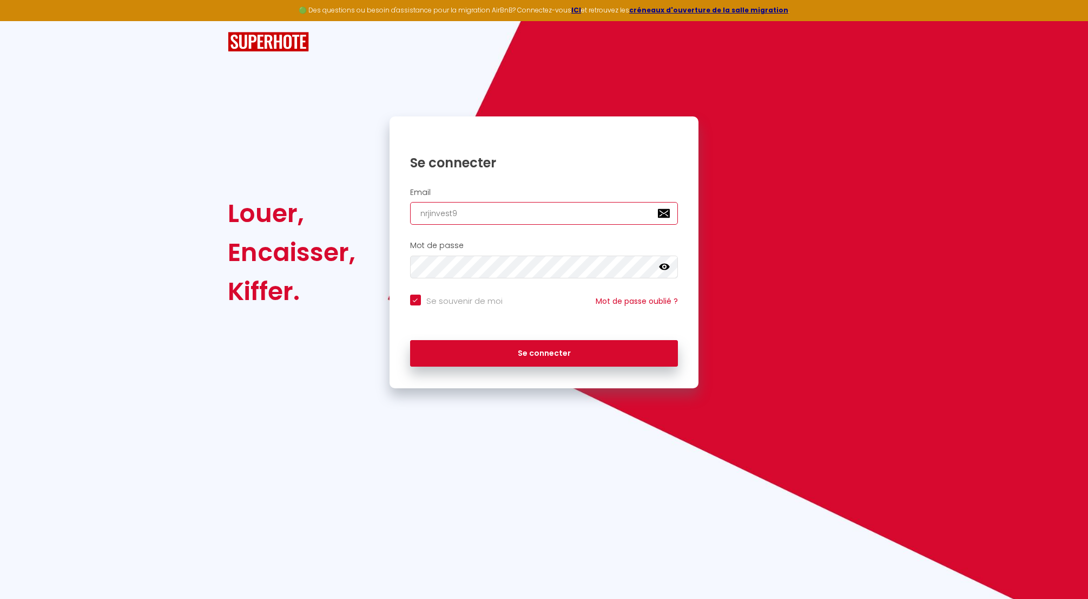
checkbox input "true"
type input "nrjinvest97"
checkbox input "true"
type input "nrjinvest974"
checkbox input "true"
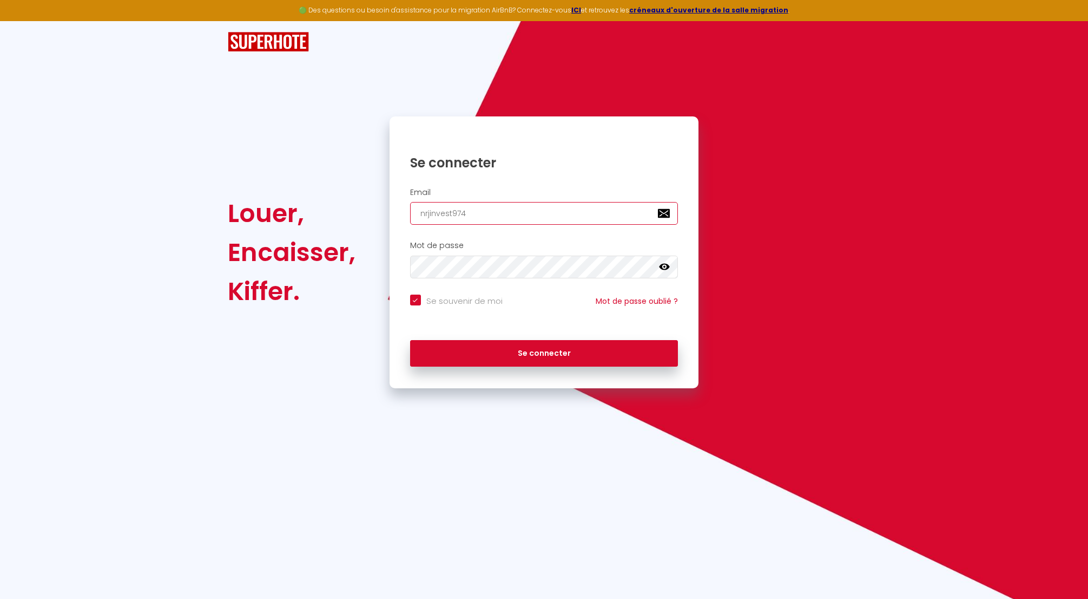
type input "nrjinvest974@"
checkbox input "true"
type input "nrjinvest974@g"
checkbox input "true"
type input "nrjinvest974@gm"
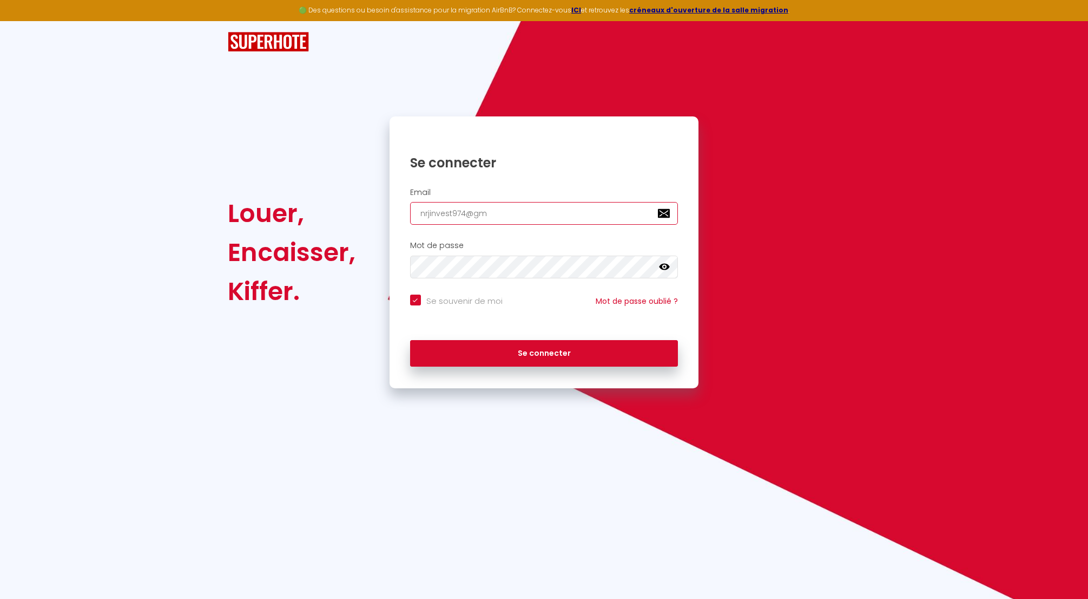
checkbox input "true"
type input "nrjinvest974@gma"
checkbox input "true"
type input "nrjinvest974@gmai"
checkbox input "true"
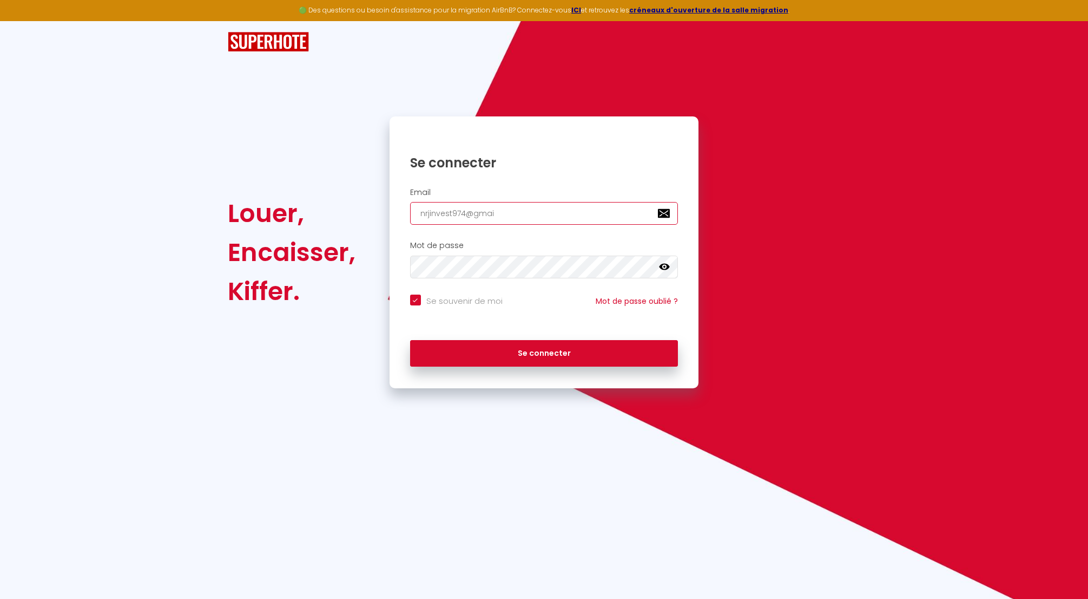
type input "[EMAIL_ADDRESS]"
checkbox input "true"
type input "[EMAIL_ADDRESS]."
checkbox input "true"
type input "nrjinvest974@gmail.c"
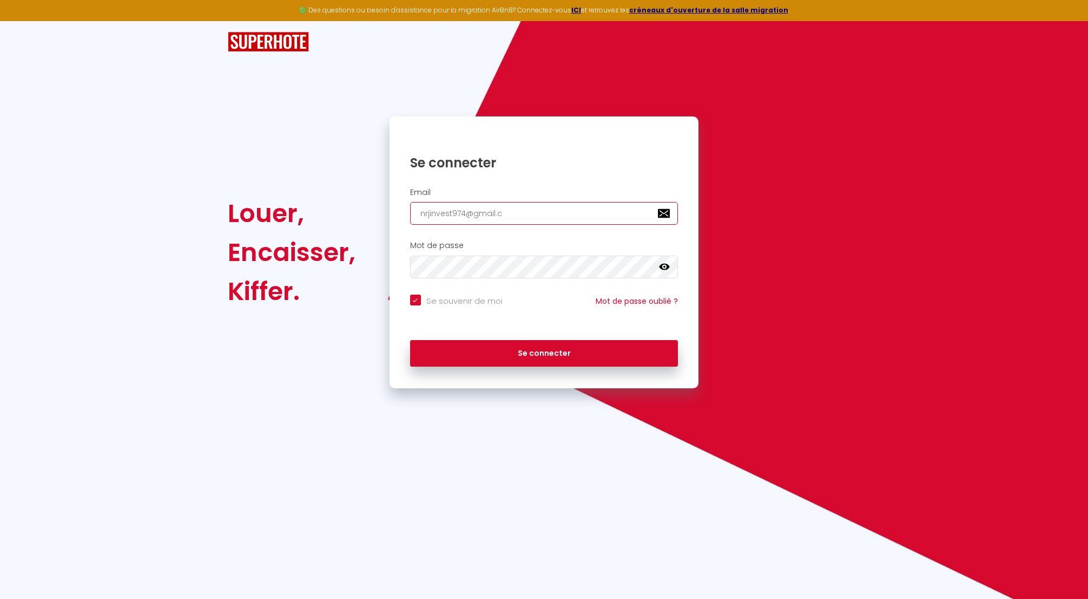
checkbox input "true"
type input "[EMAIL_ADDRESS][DOMAIN_NAME]"
checkbox input "true"
type input "[EMAIL_ADDRESS][DOMAIN_NAME]"
checkbox input "true"
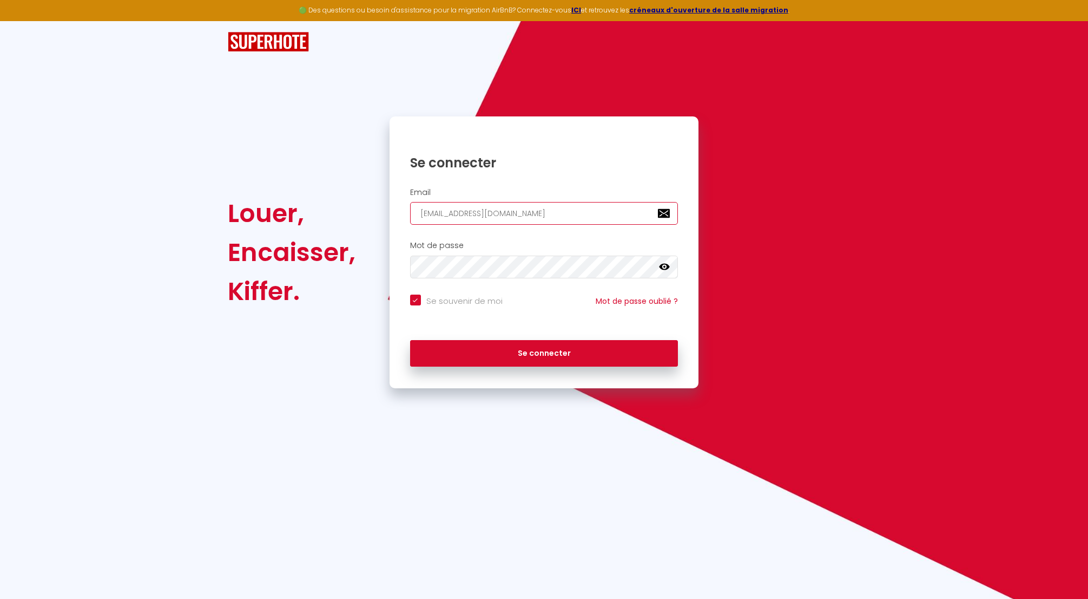
type input "[EMAIL_ADDRESS][DOMAIN_NAME]"
click at [542, 354] on button "Se connecter" at bounding box center [544, 353] width 268 height 27
checkbox input "true"
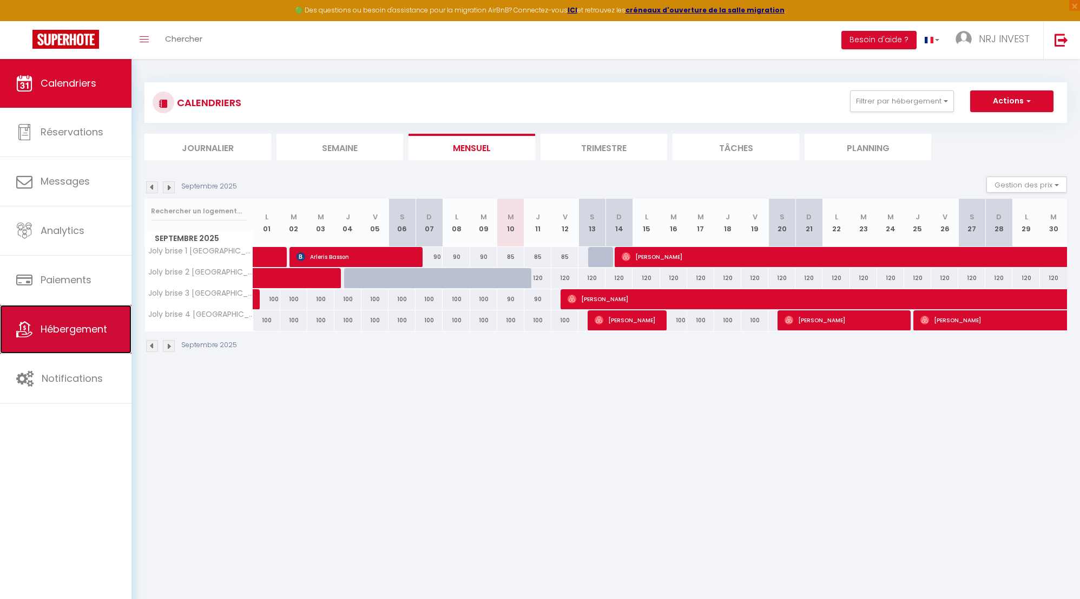
click at [97, 329] on span "Hébergement" at bounding box center [74, 329] width 67 height 14
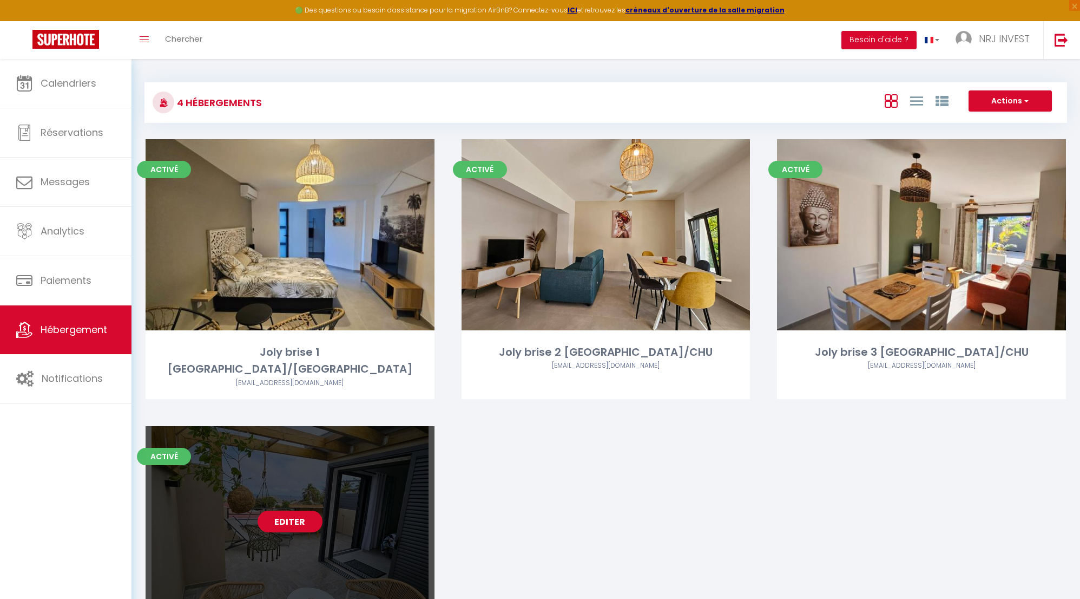
click at [287, 510] on link "Editer" at bounding box center [290, 521] width 65 height 22
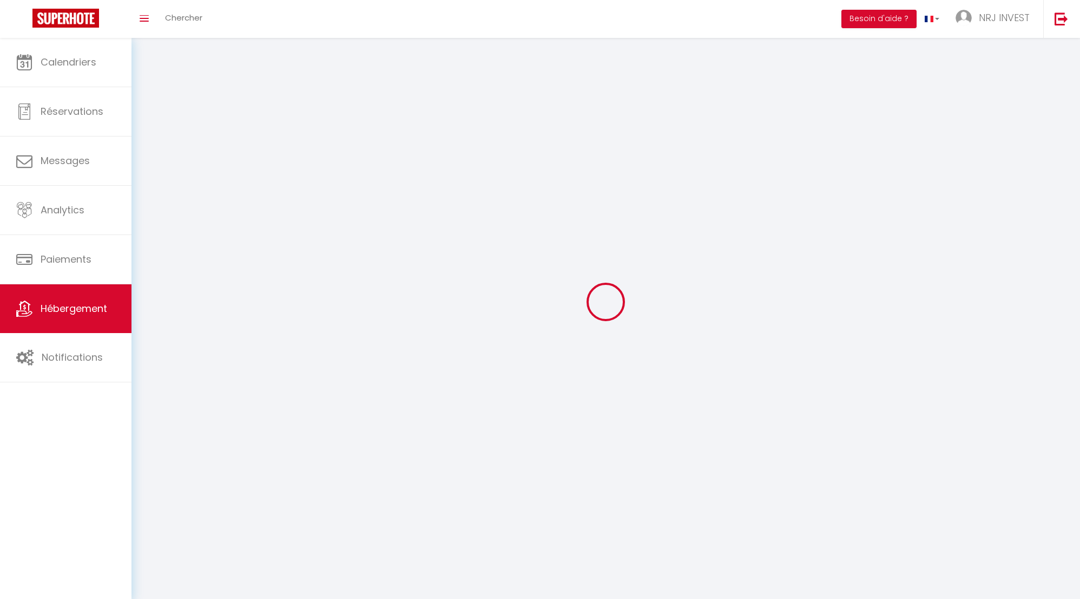
select select
select select "28"
select select
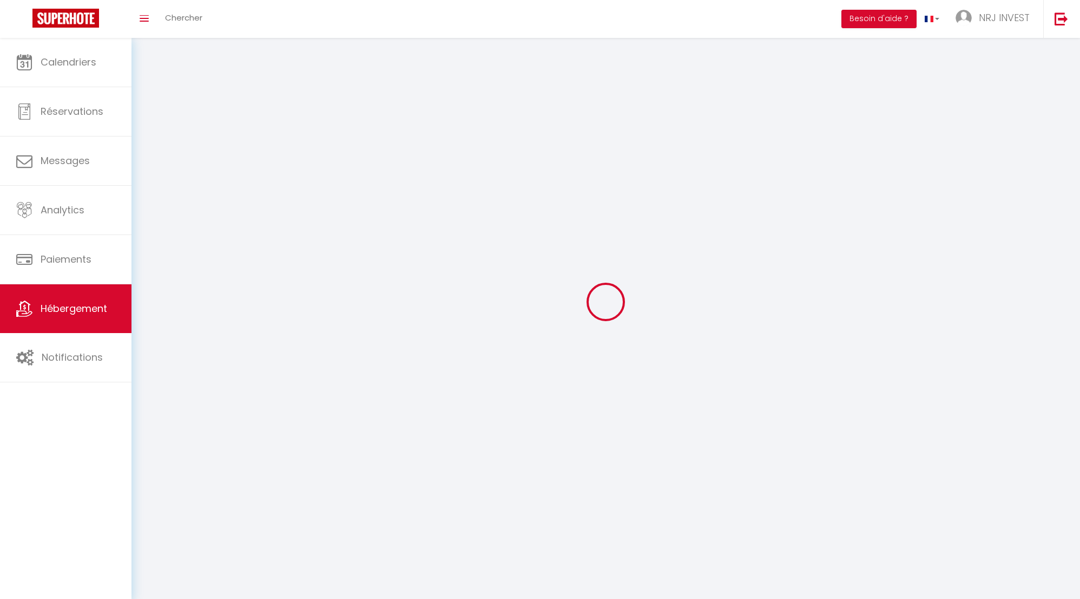
select select
checkbox input "false"
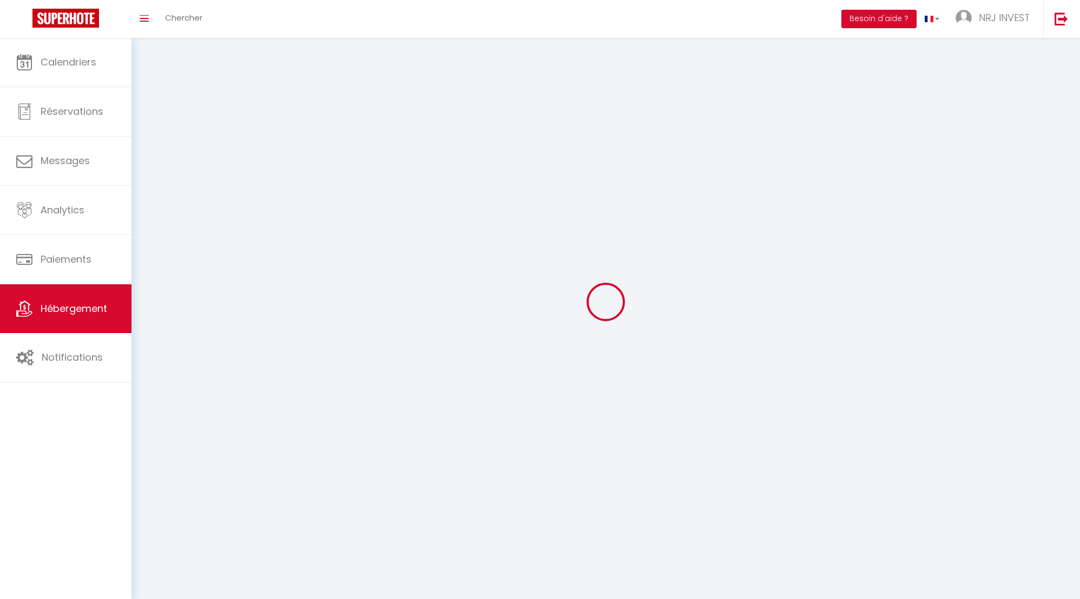
checkbox input "false"
select select
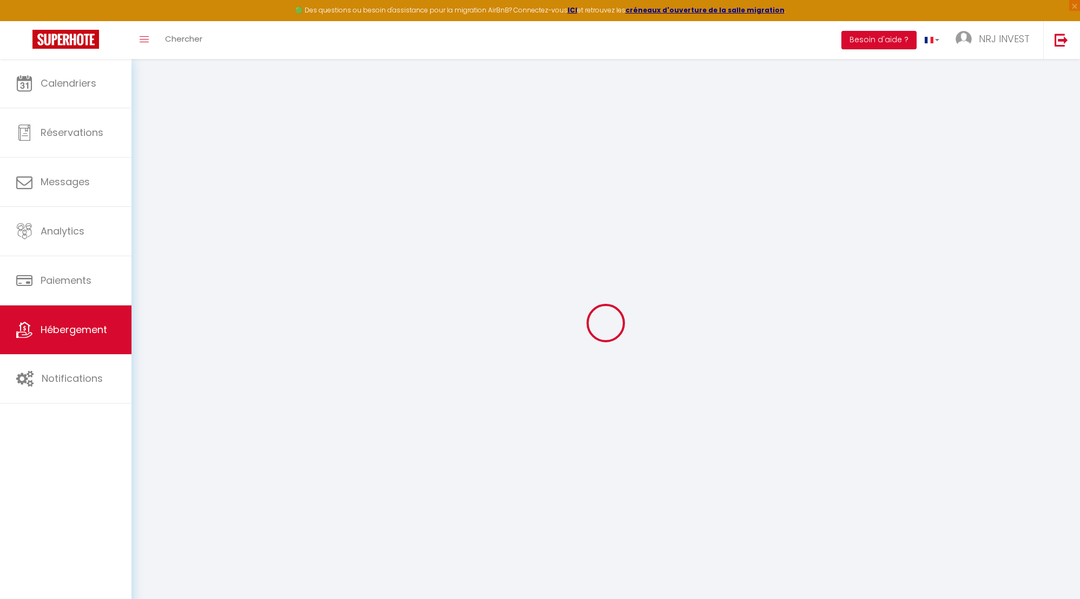
select select
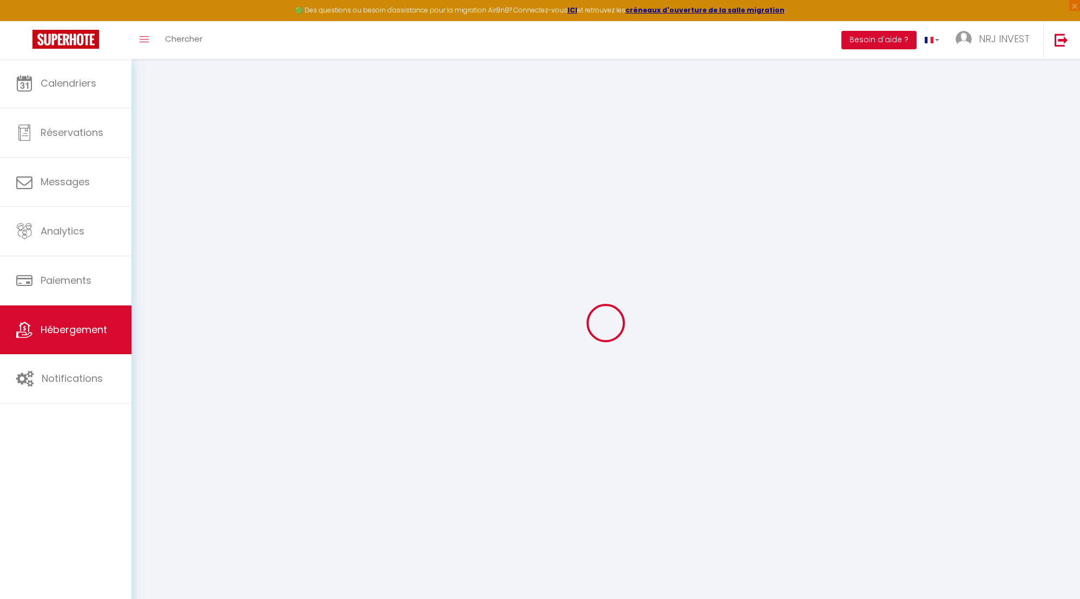
select select
checkbox input "false"
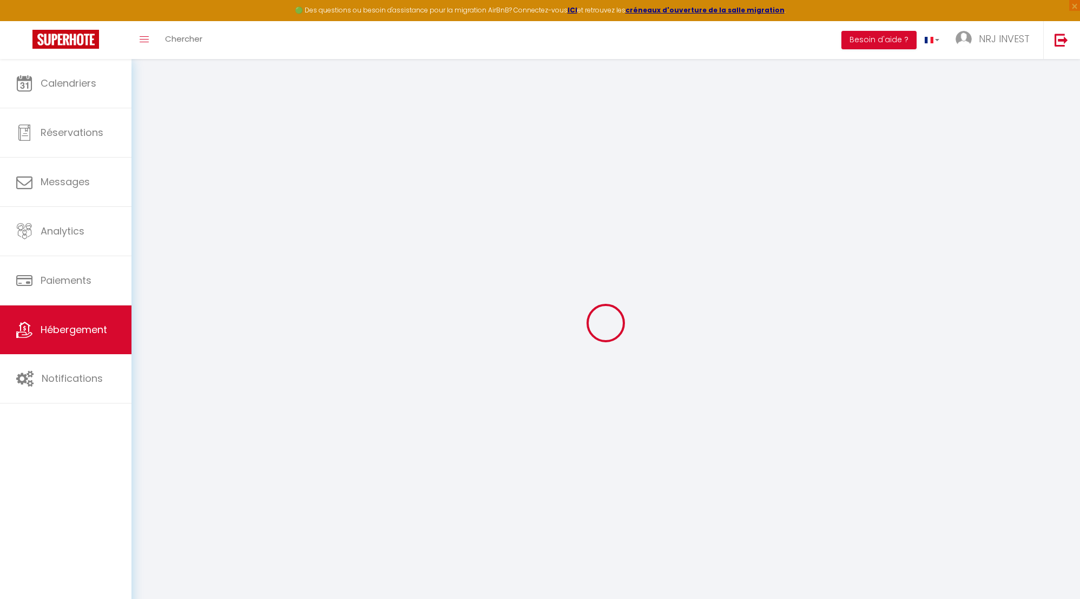
select select
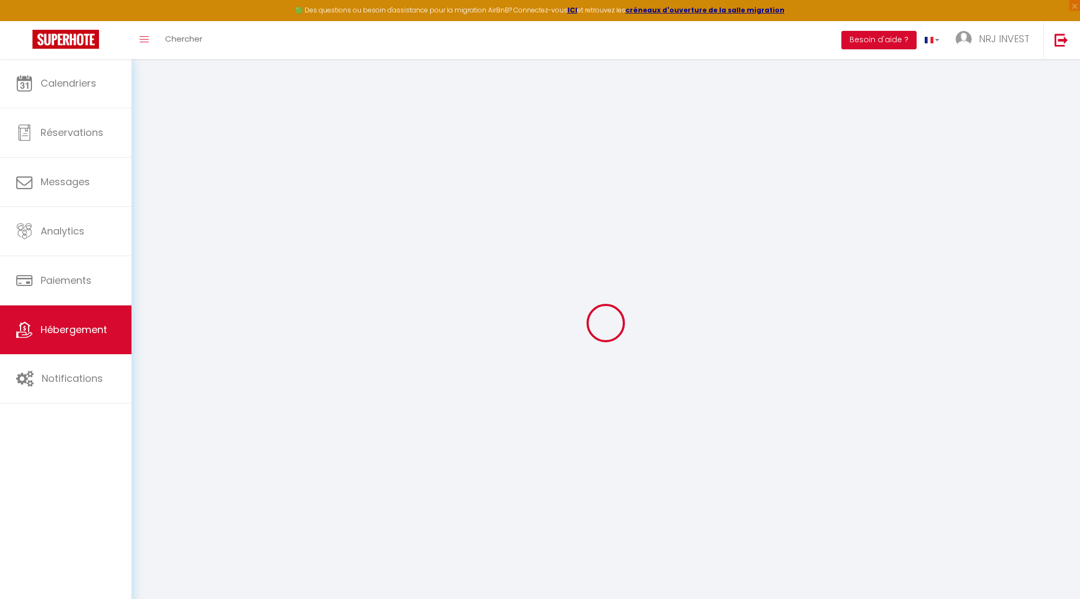
select select
checkbox input "false"
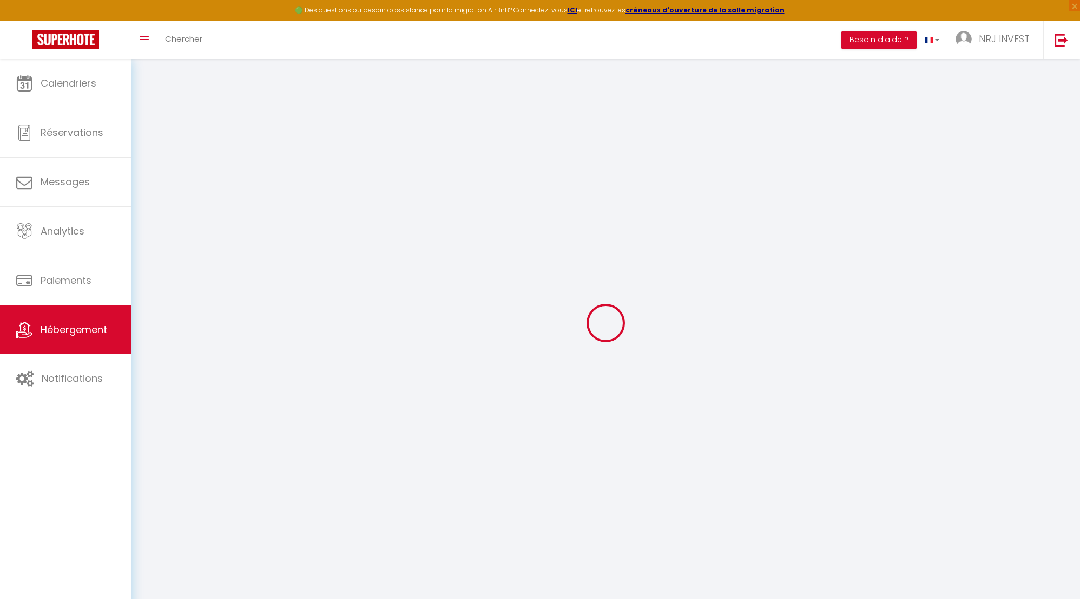
checkbox input "false"
select select
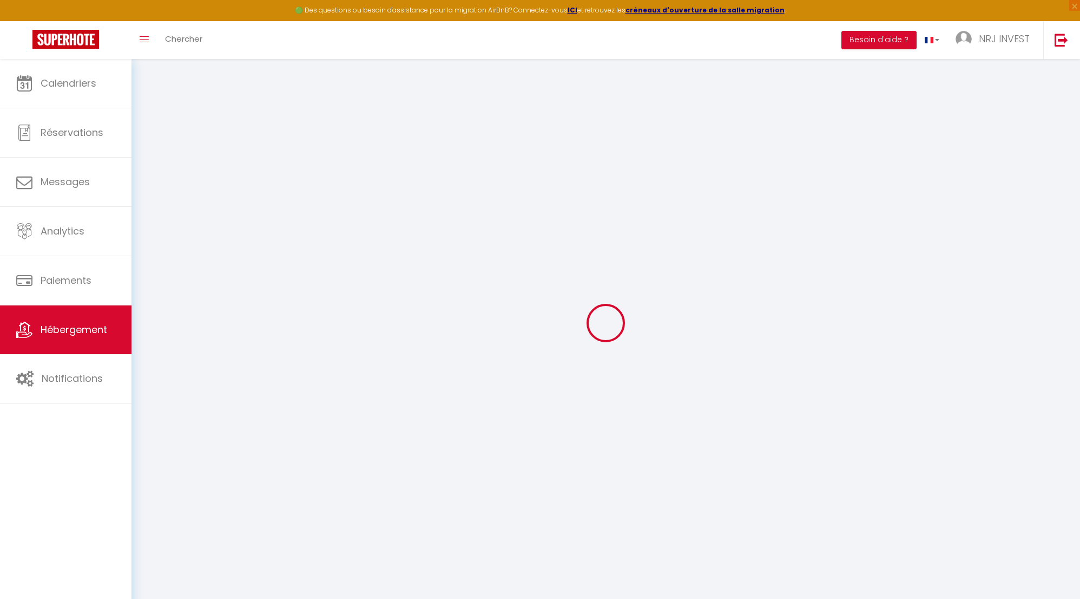
select select
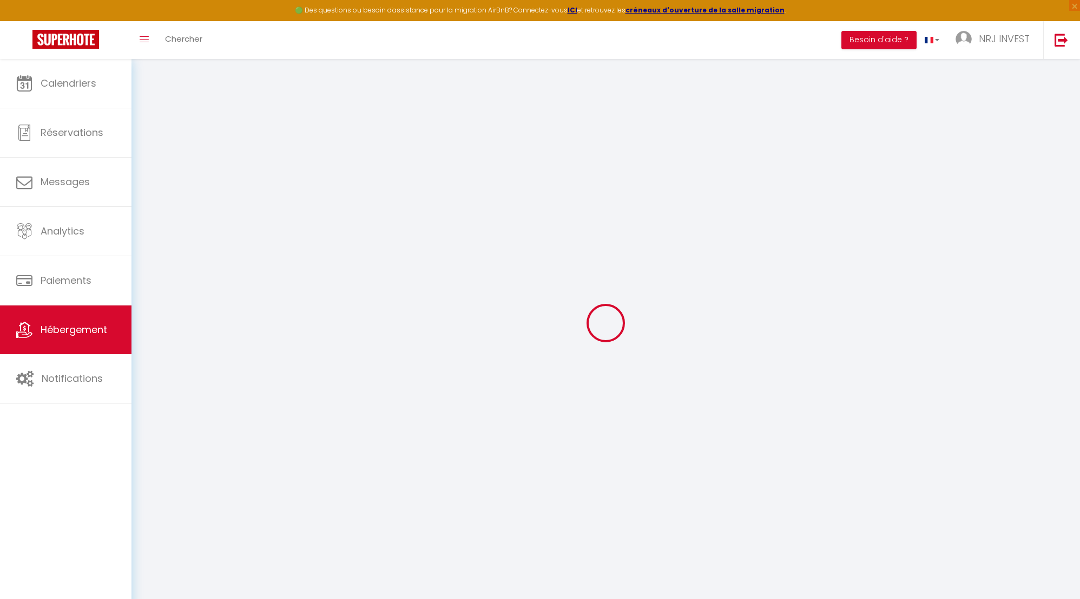
checkbox input "false"
select select
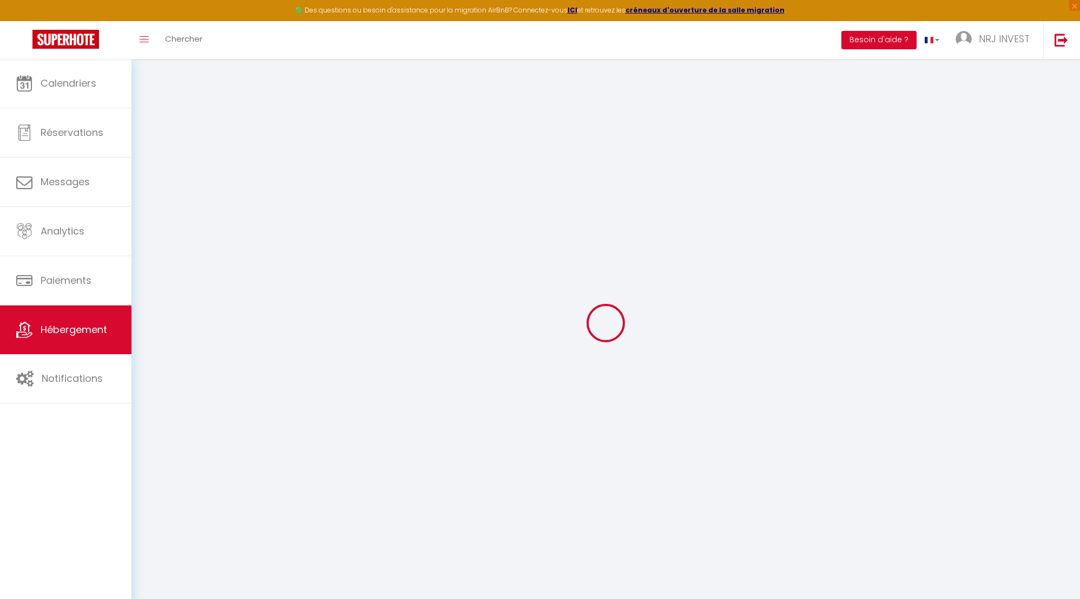
select select
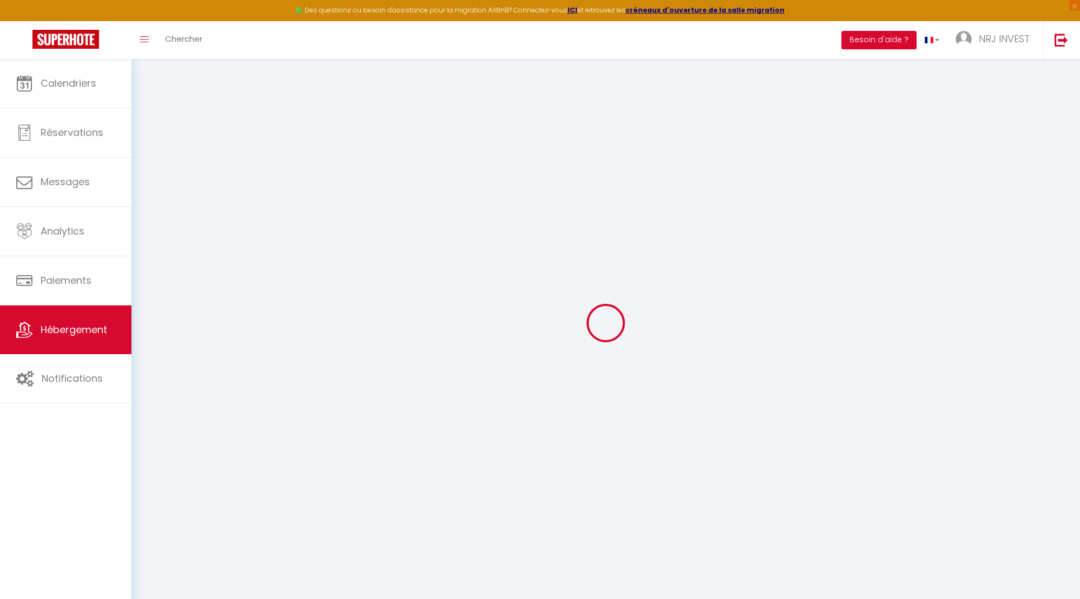
select select
checkbox input "false"
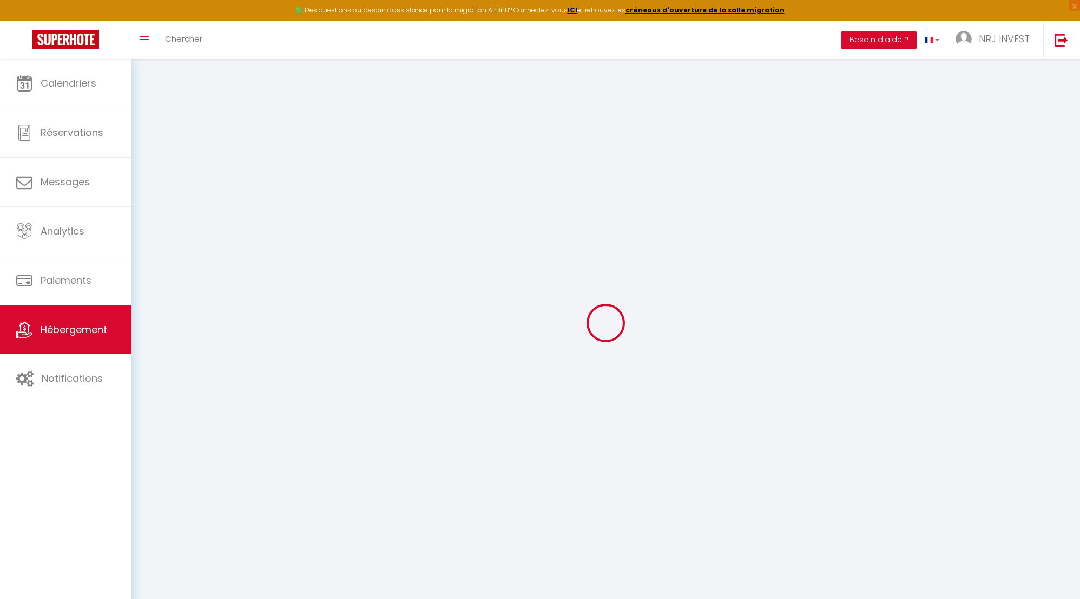
checkbox input "false"
select select
type input "Joly brise 4 [GEOGRAPHIC_DATA]/CHU"
type input "hoarau"
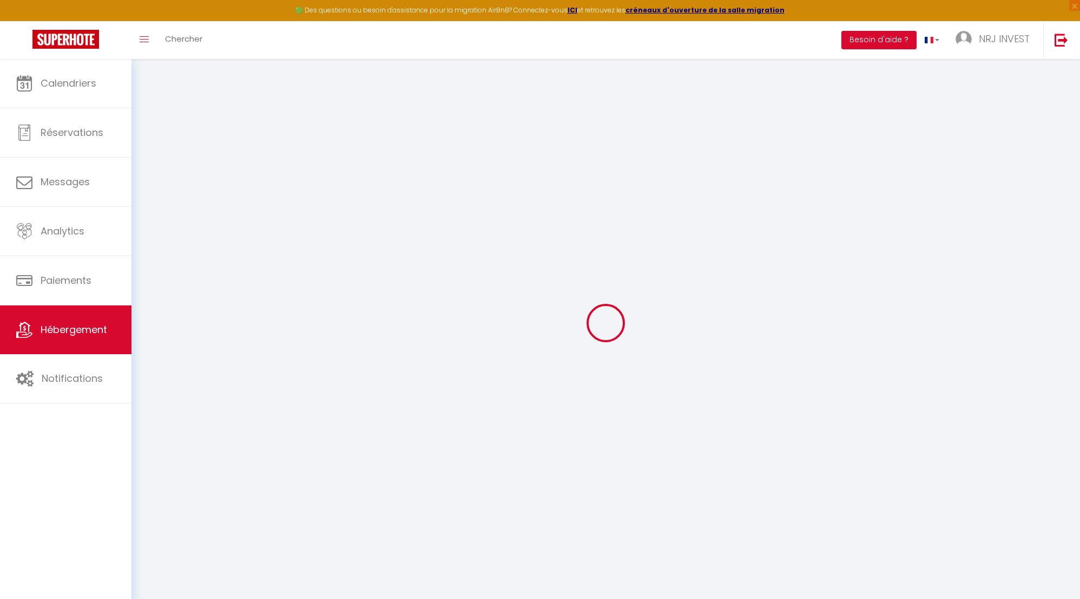
select select "2"
type input "100"
type input "50"
type input "5"
type input "4"
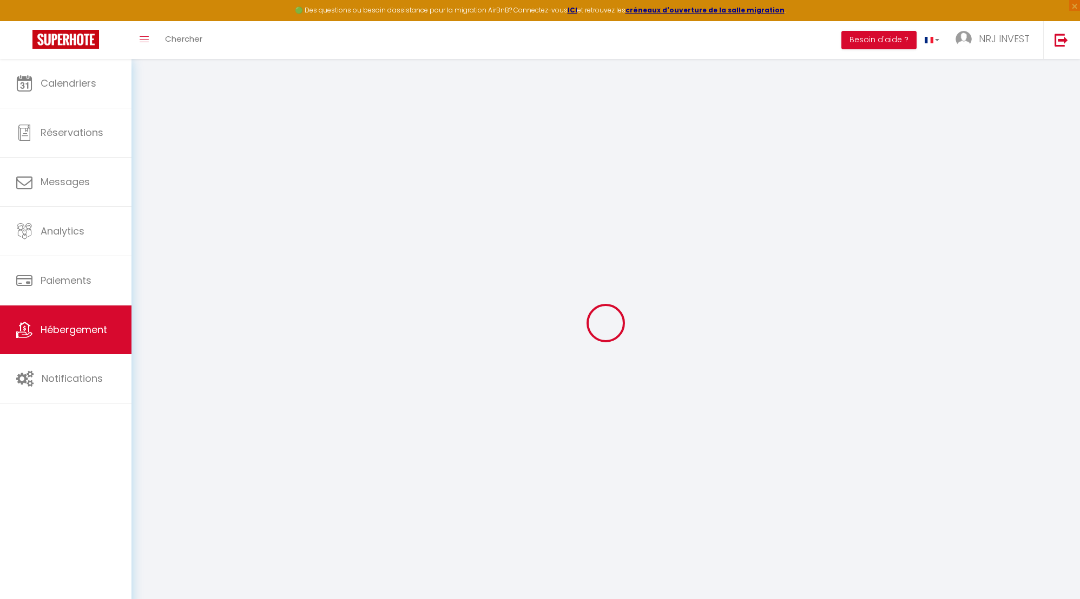
select select
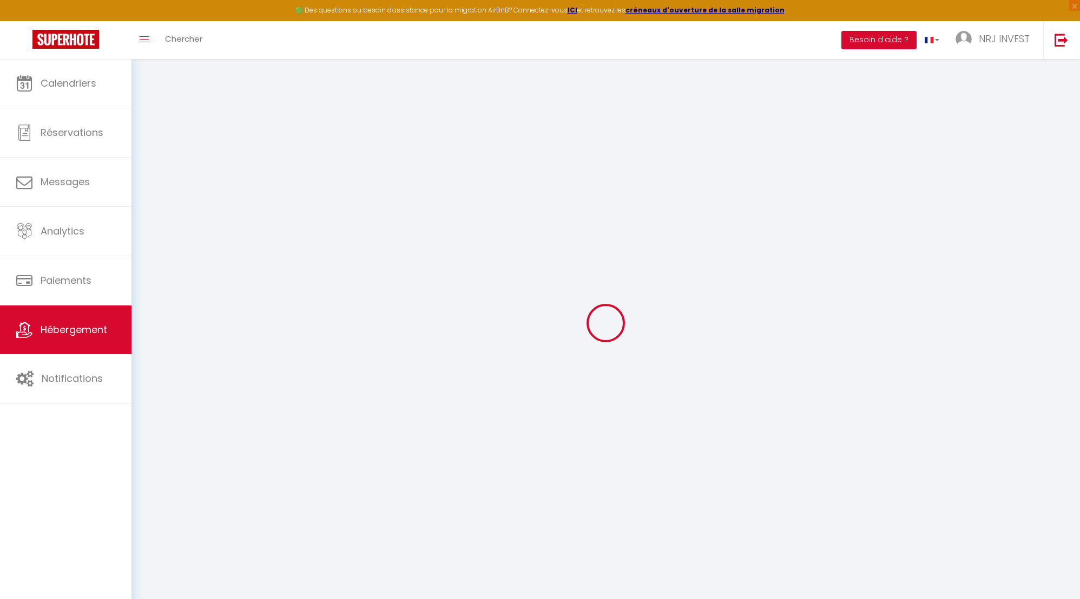
type input "[STREET_ADDRESS][GEOGRAPHIC_DATA][PERSON_NAME]"
type input "97410"
type input "saint pierre"
select select "177"
type input "[EMAIL_ADDRESS][DOMAIN_NAME]"
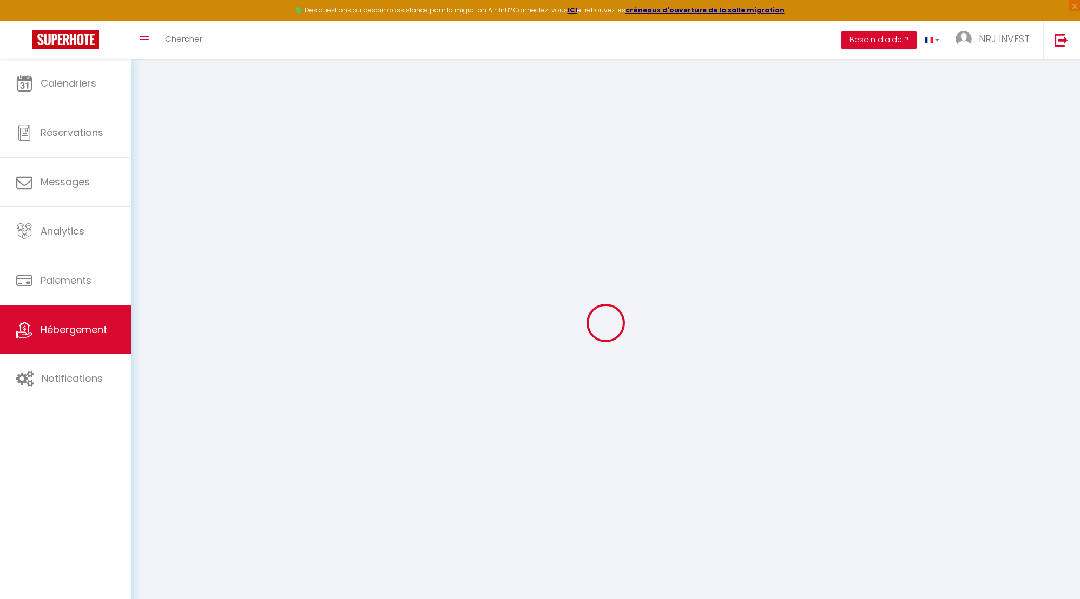
select select "15397"
checkbox input "false"
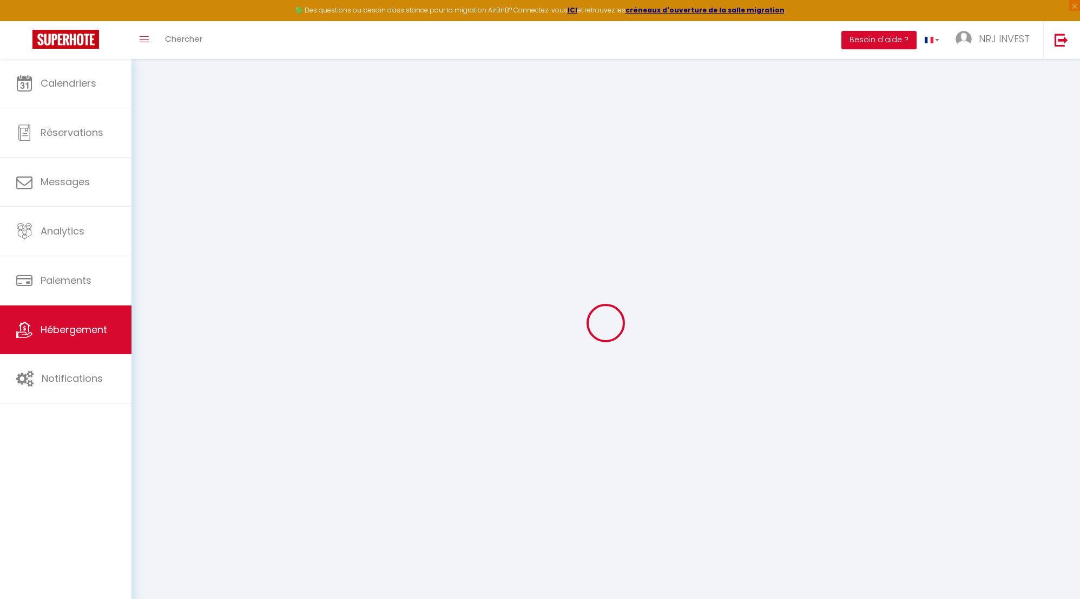
radio input "true"
type input "0"
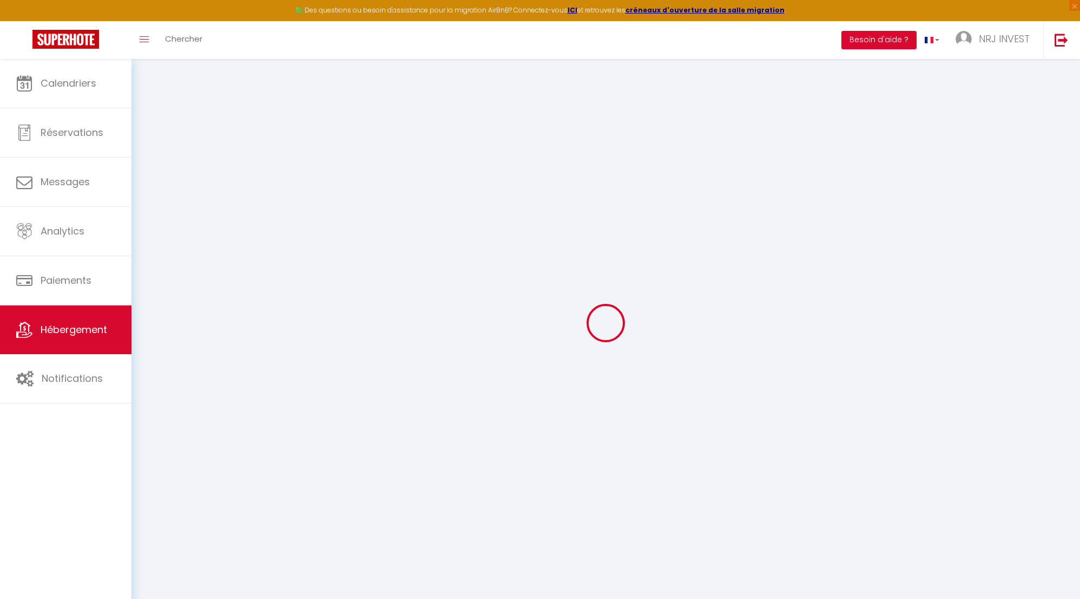
select select "+ 25 %"
select select "+ 30 %"
select select "+ 8 %"
checkbox input "false"
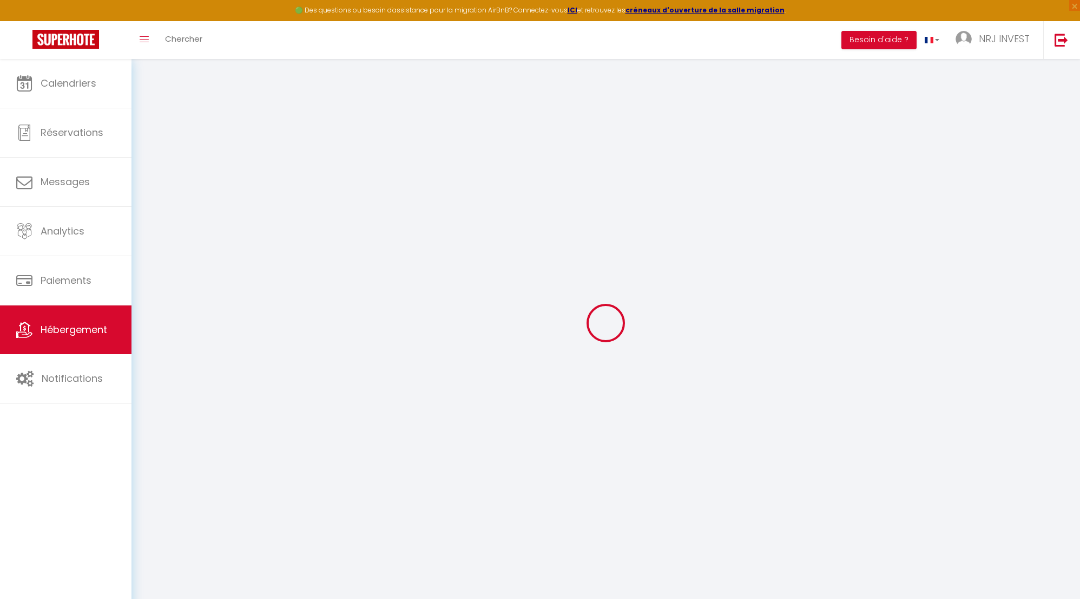
checkbox input "false"
select select "365"
select select "EUR"
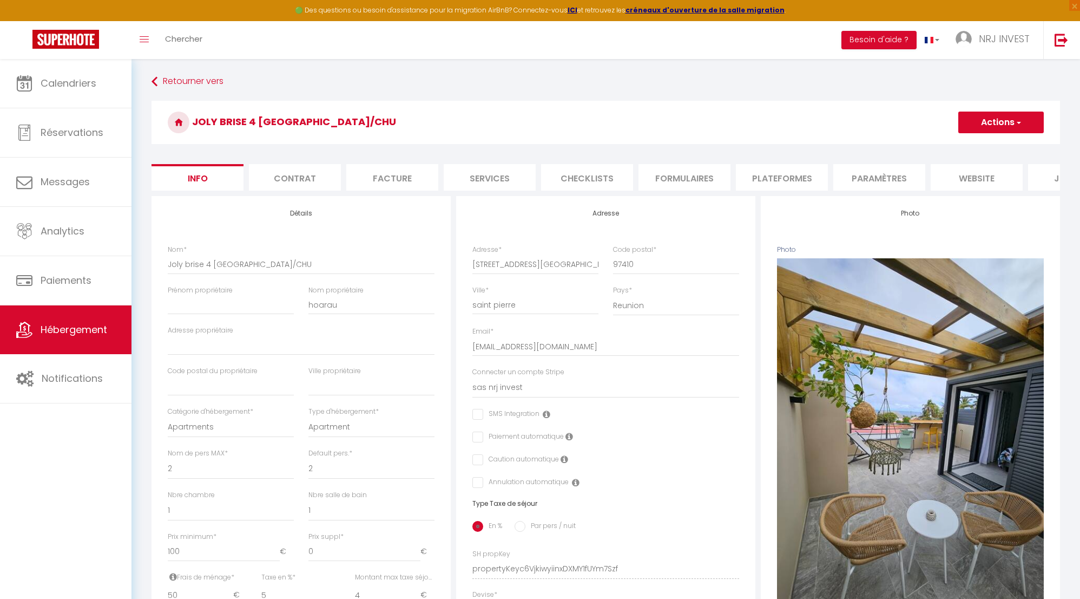
click at [766, 180] on li "Plateformes" at bounding box center [782, 177] width 92 height 27
select select
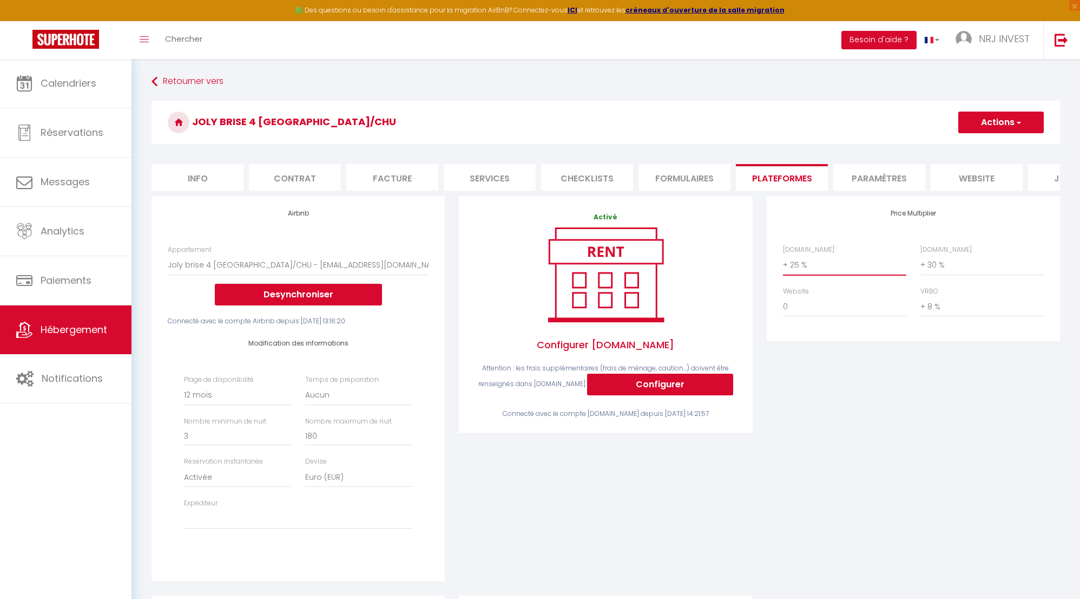
click at [785, 272] on select "0 + 1 % + 2 % + 3 % + 4 % + 5 % + 6 % + 7 % + 8 % + 9 %" at bounding box center [844, 264] width 123 height 21
select select "+ 23 %"
click at [783, 262] on select "0 + 1 % + 2 % + 3 % + 4 % + 5 % + 6 % + 7 % + 8 % + 9 %" at bounding box center [844, 264] width 123 height 21
select select
click at [985, 126] on button "Actions" at bounding box center [1001, 122] width 86 height 22
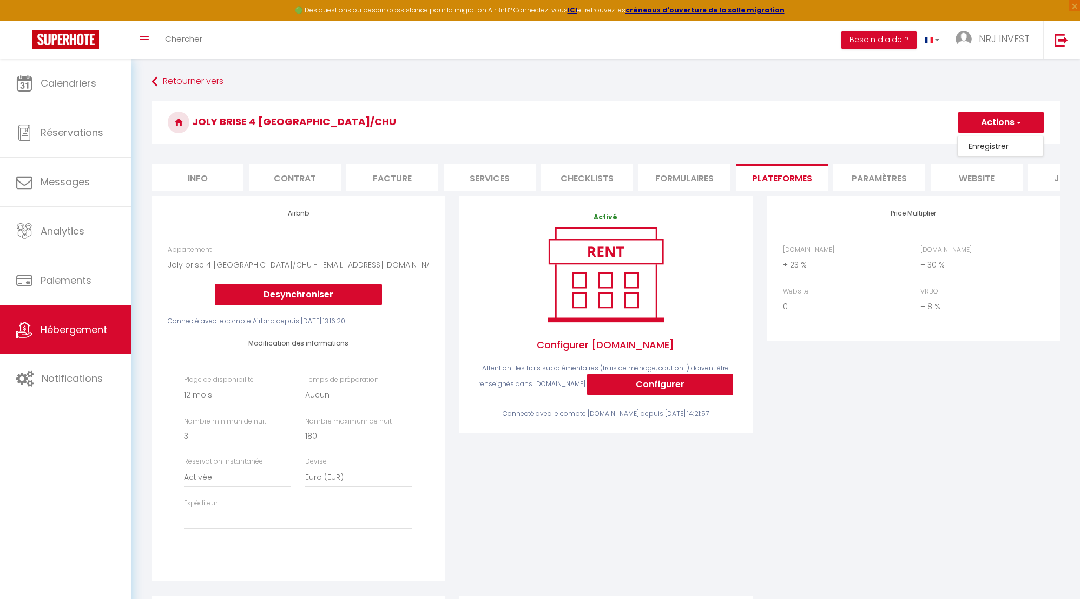
click at [985, 148] on link "Enregistrer" at bounding box center [1001, 146] width 86 height 14
select select "365"
select select "EUR"
select select
click at [785, 274] on select "0 + 1 % + 2 % + 3 % + 4 % + 5 % + 6 % + 7 % + 8 % + 9 %" at bounding box center [844, 264] width 123 height 21
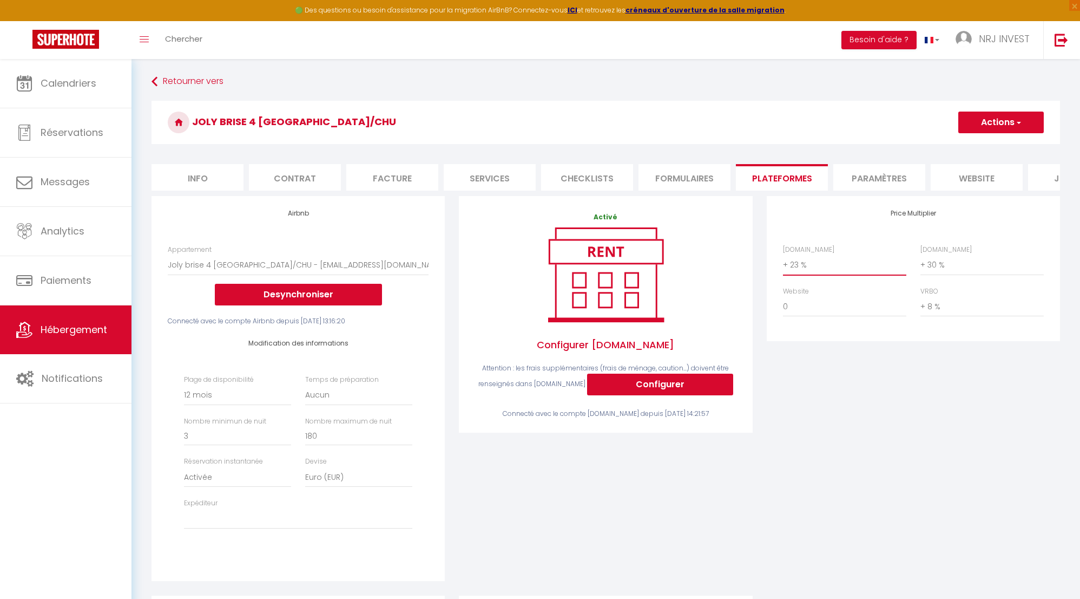
select select "+ 22 %"
click at [783, 262] on select "0 + 1 % + 2 % + 3 % + 4 % + 5 % + 6 % + 7 % + 8 % + 9 %" at bounding box center [844, 264] width 123 height 21
select select
click at [1003, 124] on button "Actions" at bounding box center [1001, 122] width 86 height 22
click at [1003, 149] on link "Enregistrer" at bounding box center [1001, 146] width 86 height 14
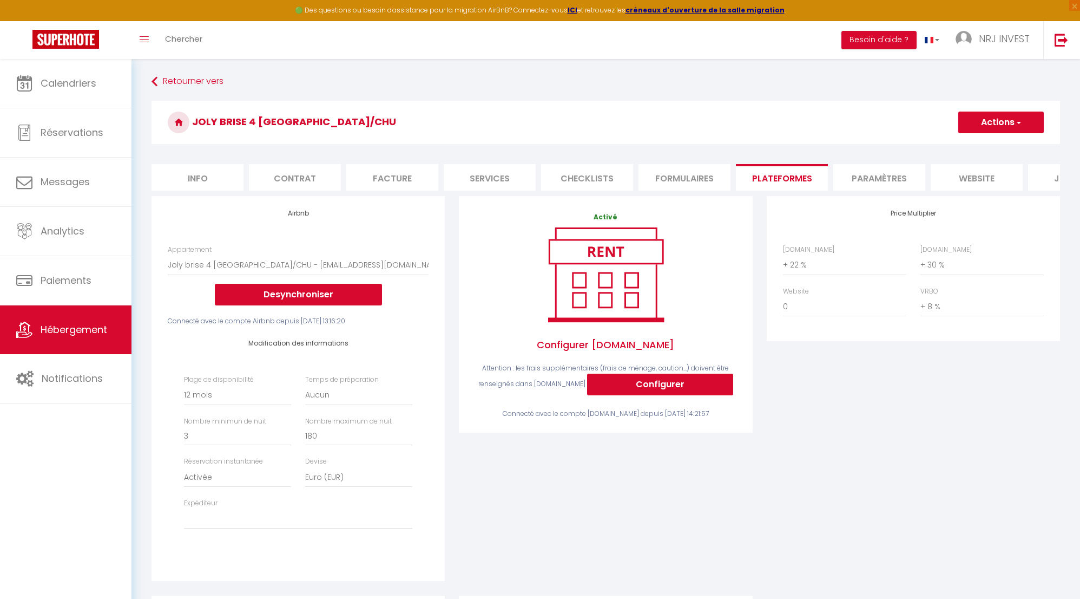
click at [792, 178] on li "Plateformes" at bounding box center [782, 177] width 92 height 27
click at [806, 274] on select "0 + 1 % + 2 % + 3 % + 4 % + 5 % + 6 % + 7 % + 8 % + 9 %" at bounding box center [844, 264] width 123 height 21
click at [783, 262] on select "0 + 1 % + 2 % + 3 % + 4 % + 5 % + 6 % + 7 % + 8 % + 9 %" at bounding box center [844, 264] width 123 height 21
click at [983, 126] on button "Actions" at bounding box center [1001, 122] width 86 height 22
click at [984, 148] on link "Enregistrer" at bounding box center [1001, 146] width 86 height 14
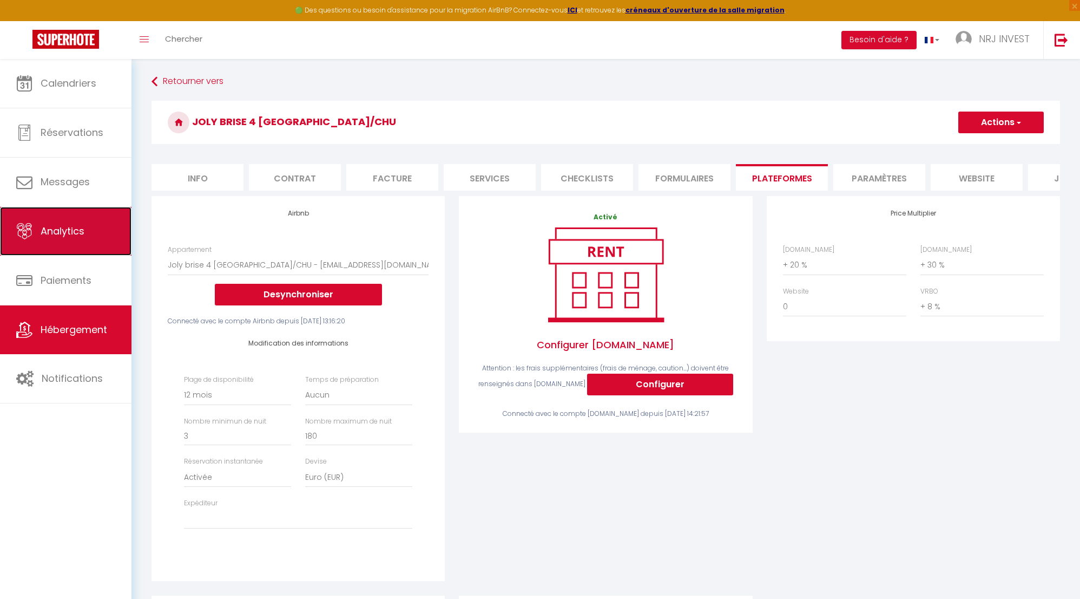
click at [81, 228] on span "Analytics" at bounding box center [63, 231] width 44 height 14
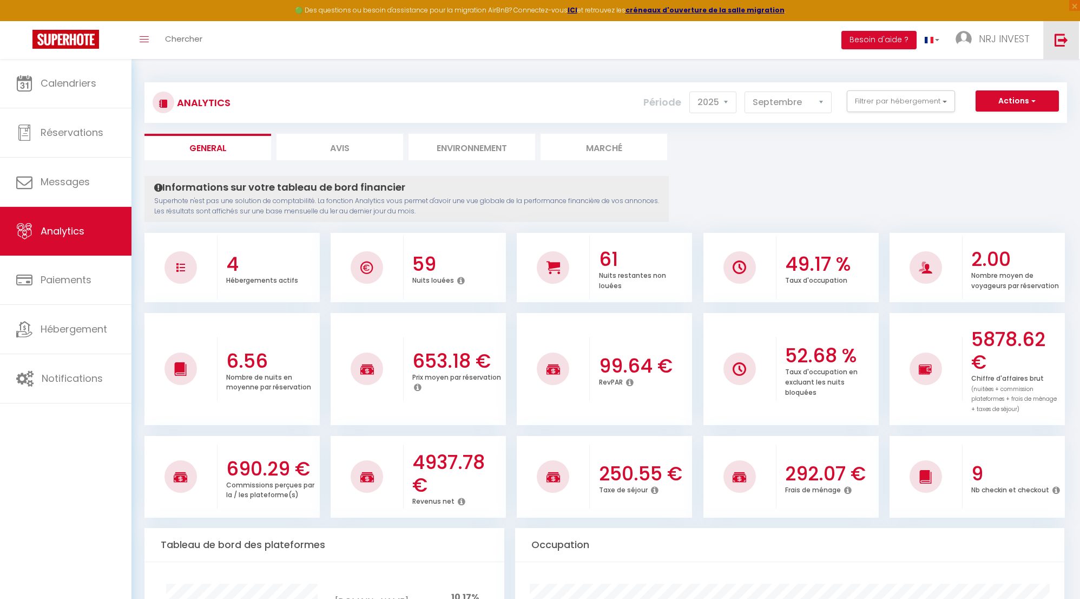
click at [1059, 38] on img at bounding box center [1062, 40] width 14 height 14
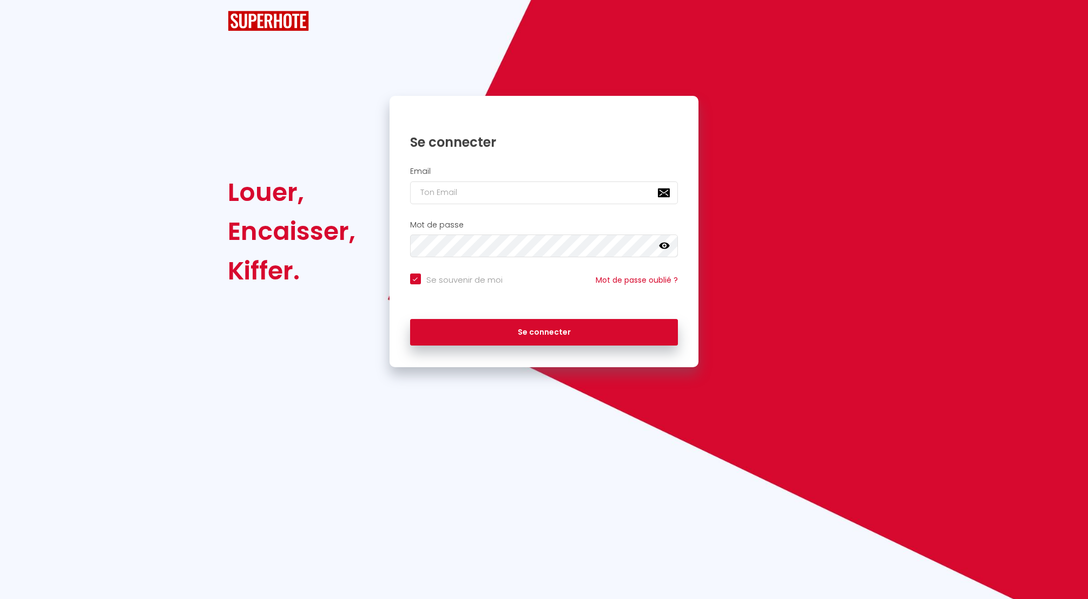
checkbox input "true"
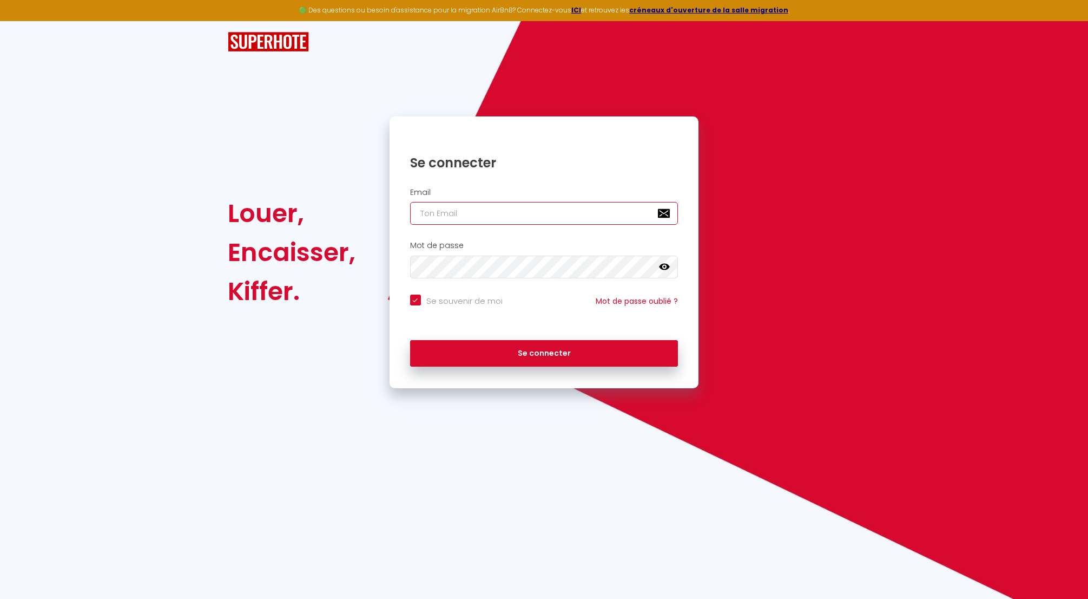
click at [450, 212] on input "email" at bounding box center [544, 213] width 268 height 23
type input "n"
checkbox input "true"
type input "nr"
checkbox input "true"
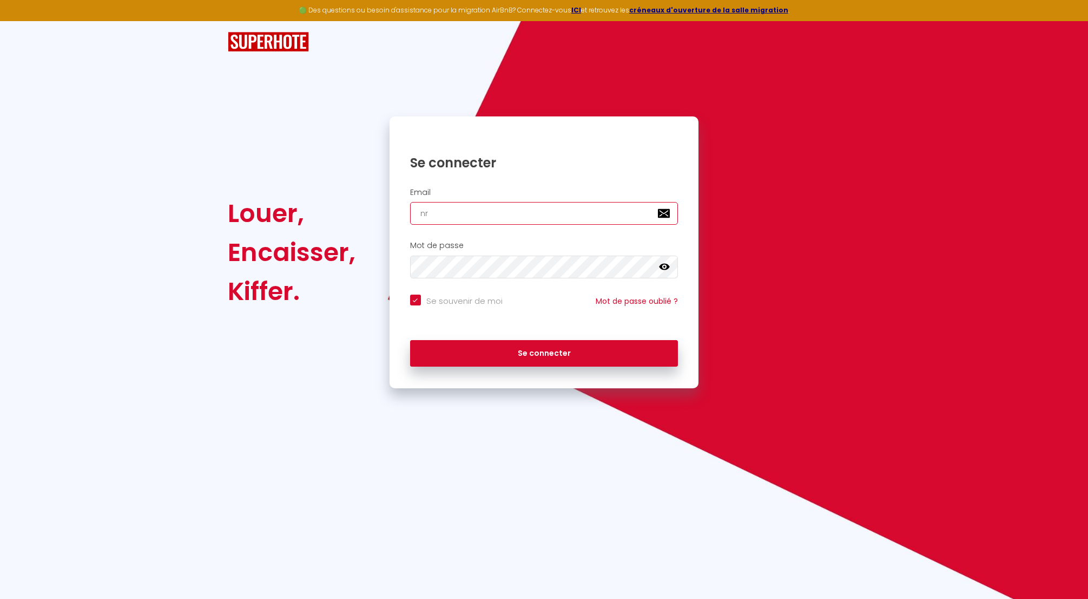
type input "nrj"
checkbox input "true"
type input "nrji"
checkbox input "true"
type input "nrjin"
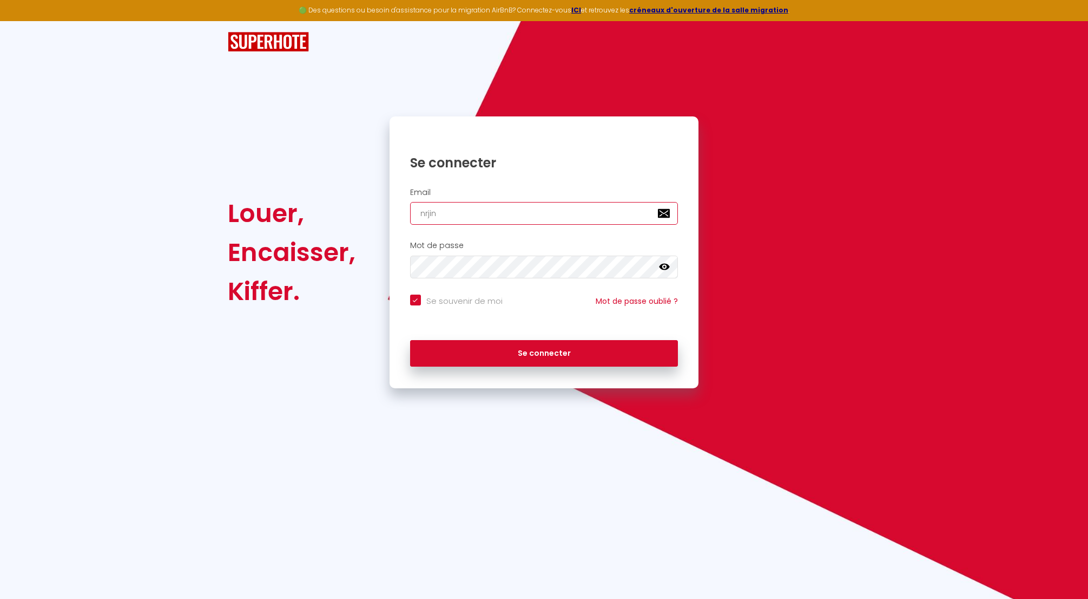
checkbox input "true"
type input "nrjinv"
checkbox input "true"
type input "nrjinve"
checkbox input "true"
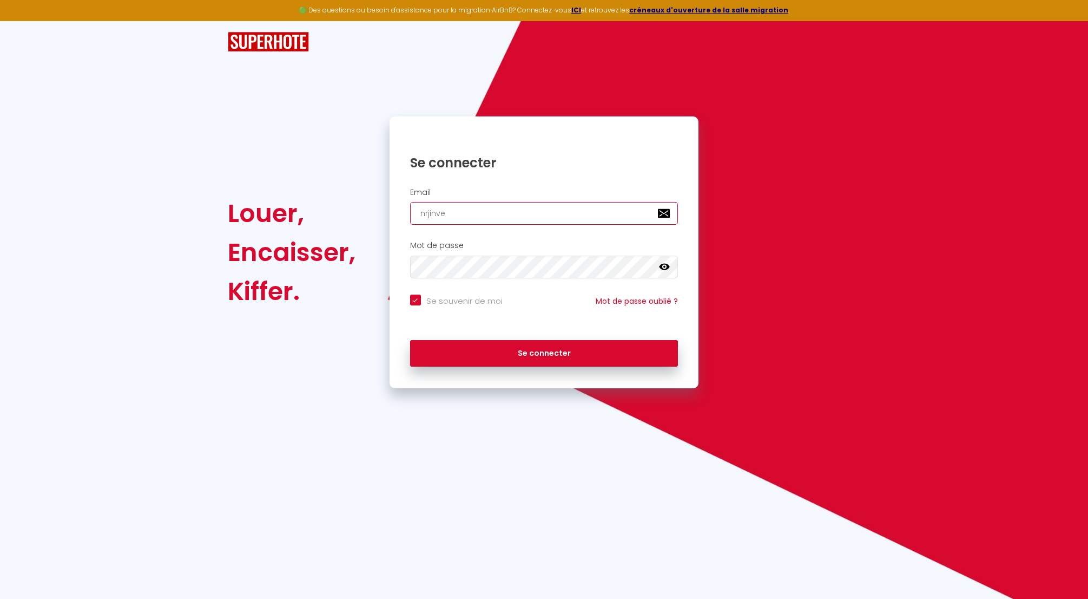
type input "nrjinves"
checkbox input "true"
type input "nrjinvest"
checkbox input "true"
type input "nrjinvest9"
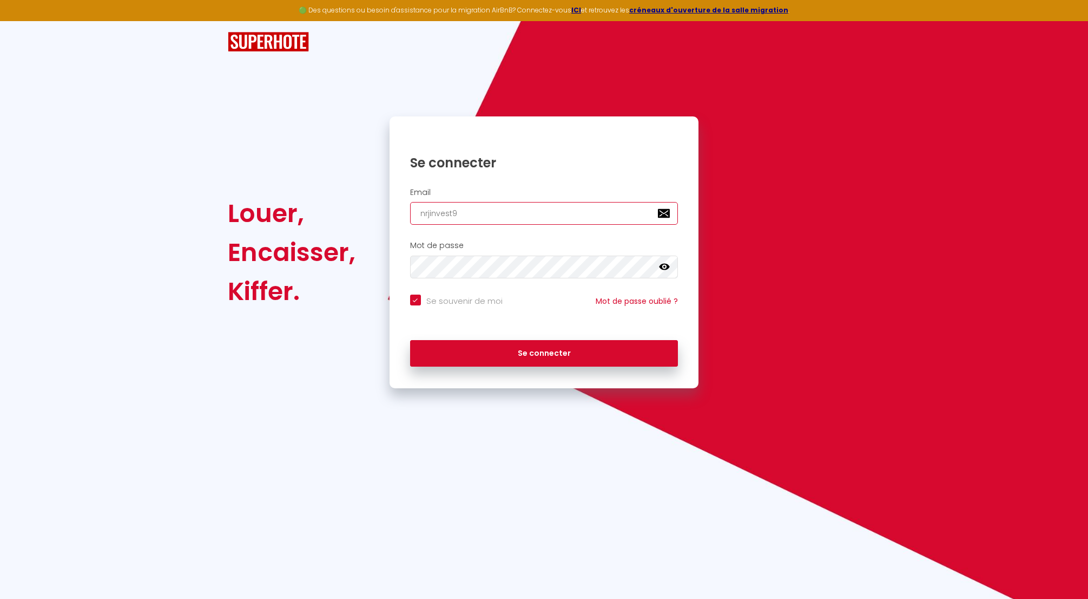
checkbox input "true"
type input "nrjinvest97"
checkbox input "true"
type input "nrjinvest974"
checkbox input "true"
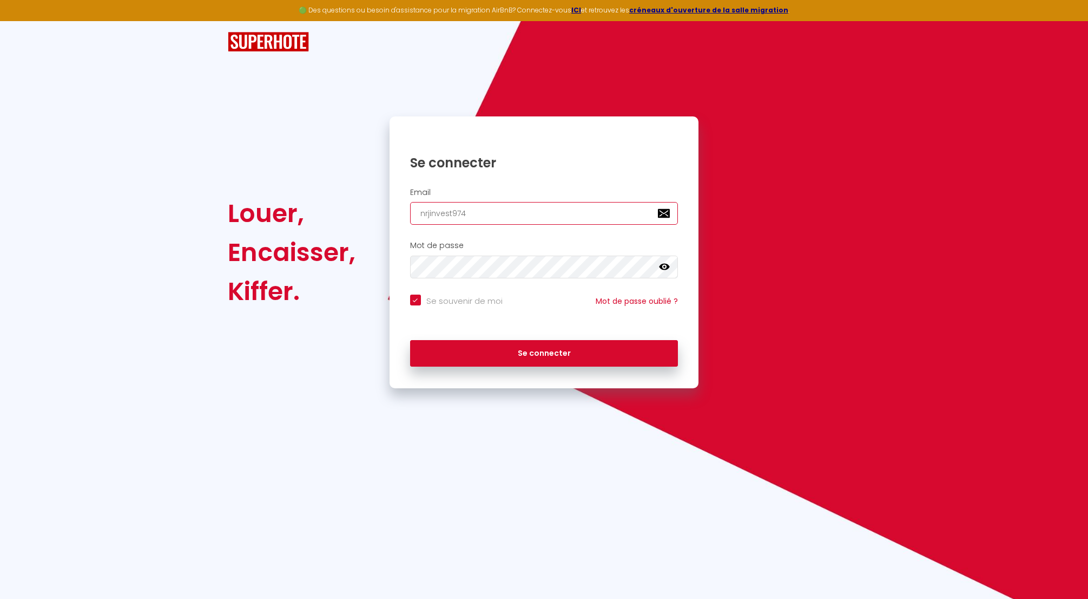
type input "nrjinvest974@"
checkbox input "true"
type input "nrjinvest974@g"
checkbox input "true"
type input "nrjinvest974@gm"
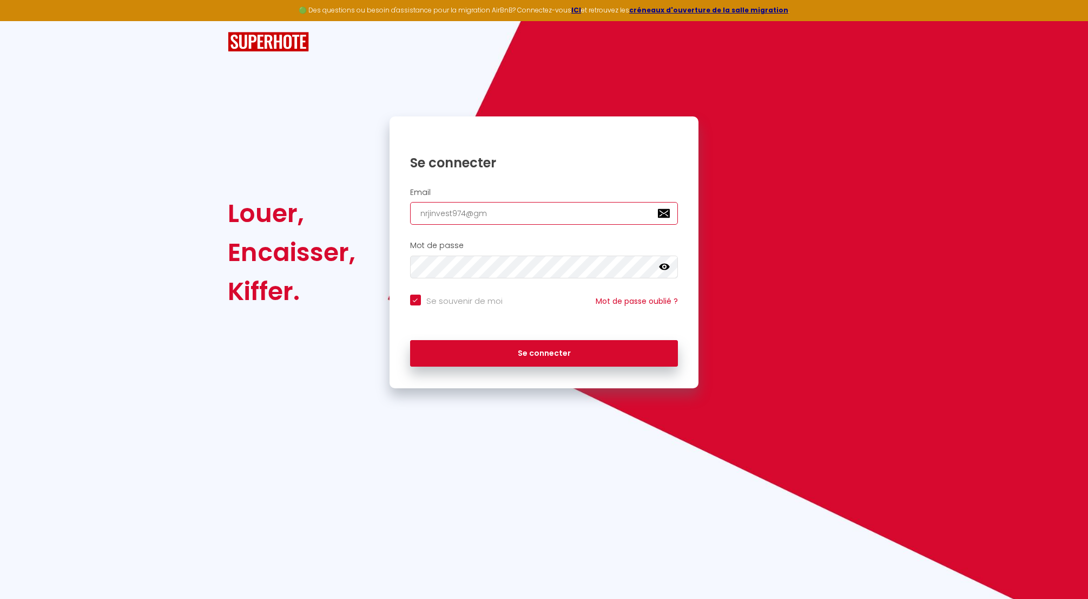
checkbox input "true"
type input "nrjinvest974@gma"
checkbox input "true"
type input "nrjinvest974@gmai"
checkbox input "true"
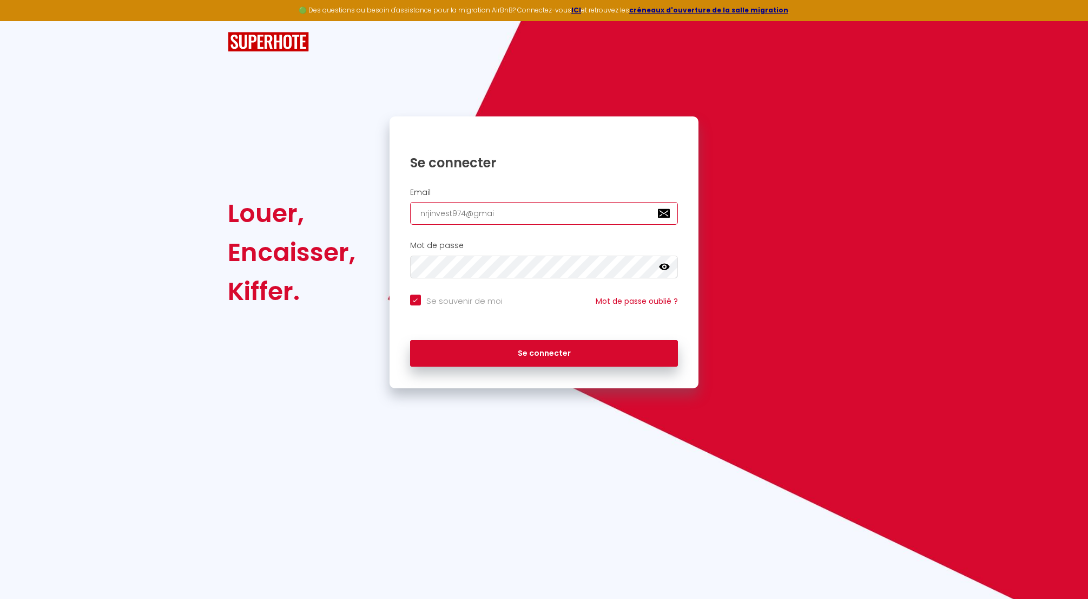
type input "[EMAIL_ADDRESS]"
checkbox input "true"
type input "[EMAIL_ADDRESS]."
checkbox input "true"
type input "nrjinvest974@gmail.c"
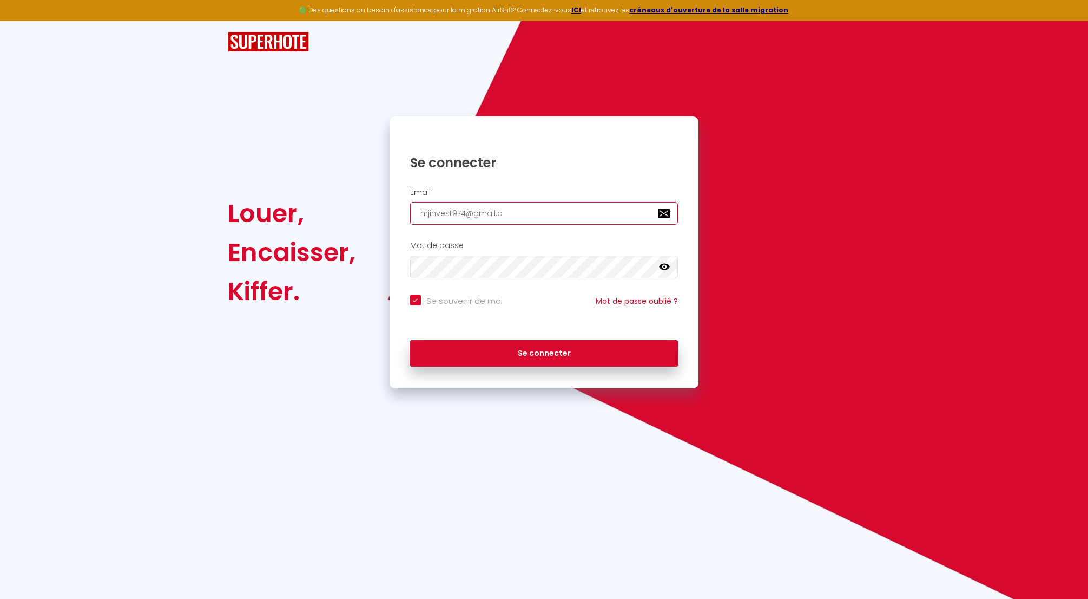
checkbox input "true"
type input "[EMAIL_ADDRESS][DOMAIN_NAME]"
checkbox input "true"
type input "[EMAIL_ADDRESS][DOMAIN_NAME]"
checkbox input "true"
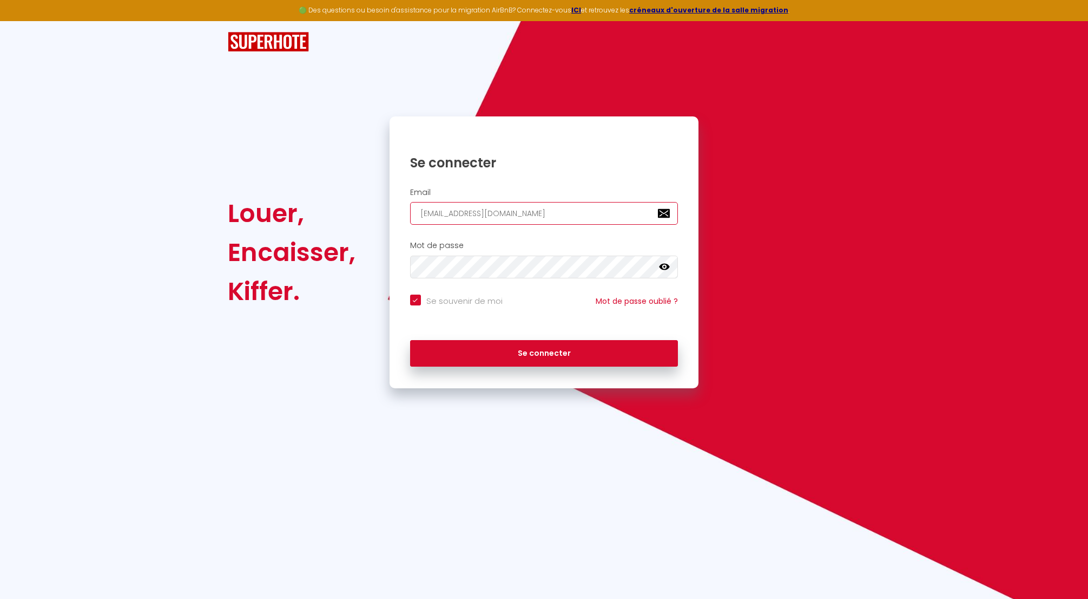
type input "[EMAIL_ADDRESS][DOMAIN_NAME]"
click at [509, 349] on button "Se connecter" at bounding box center [544, 353] width 268 height 27
checkbox input "true"
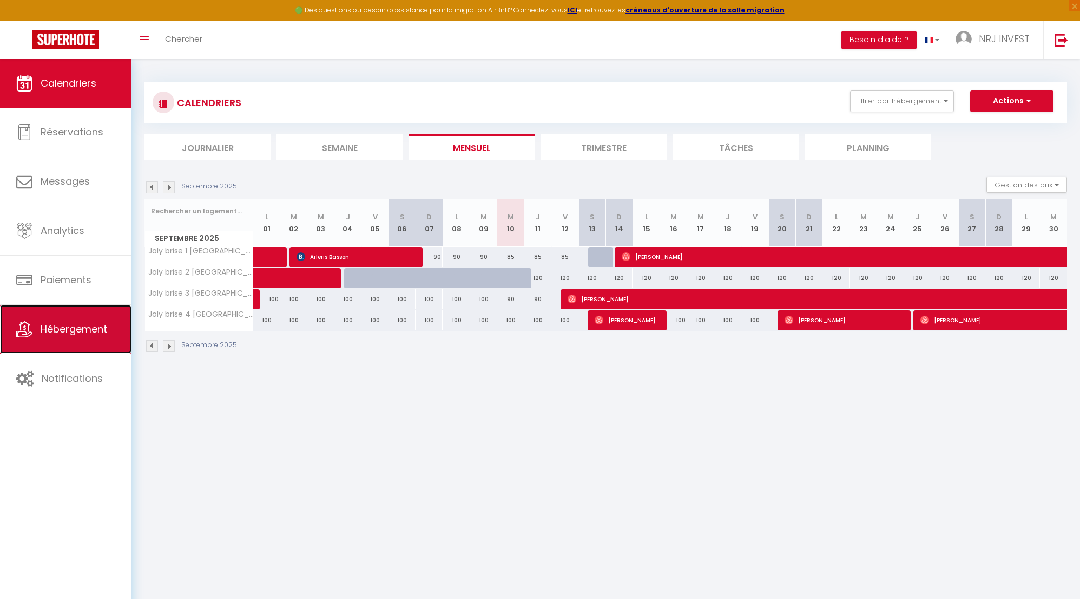
click at [83, 329] on span "Hébergement" at bounding box center [74, 329] width 67 height 14
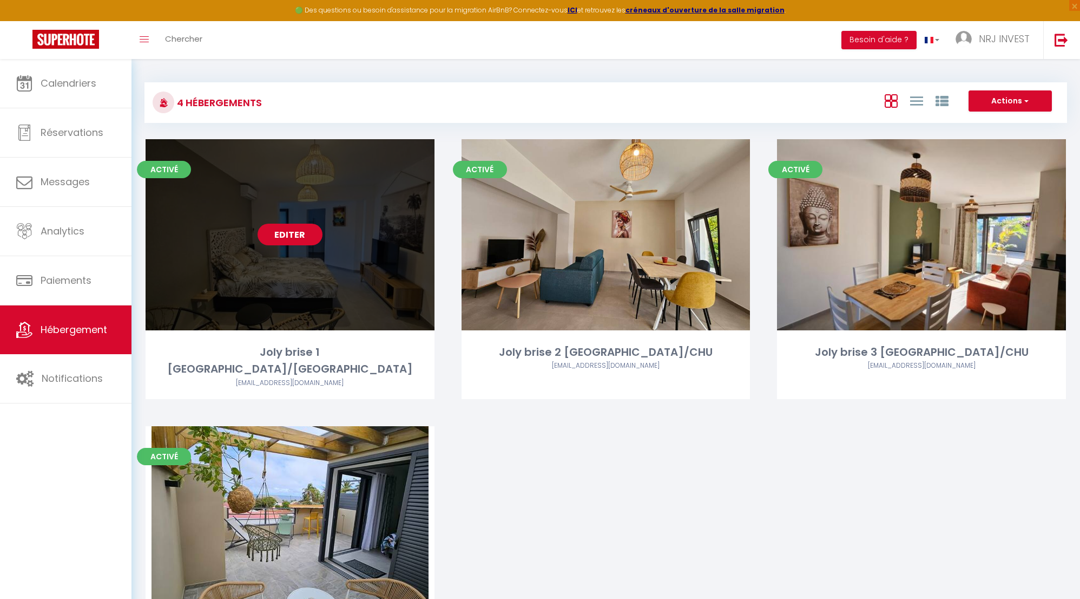
click at [282, 233] on link "Editer" at bounding box center [290, 235] width 65 height 22
select select "3"
select select "2"
select select "1"
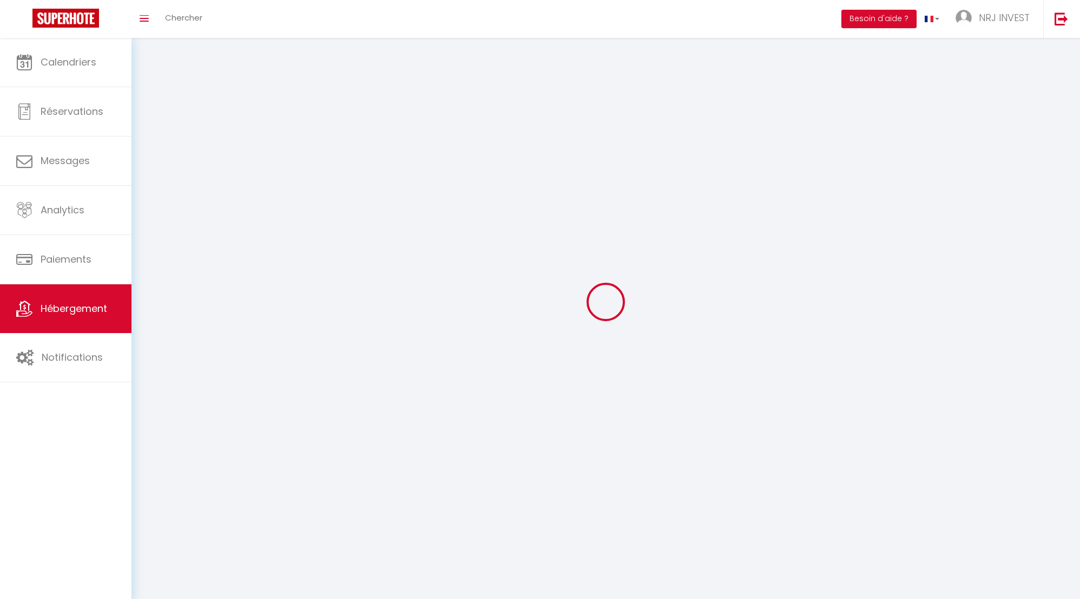
select select
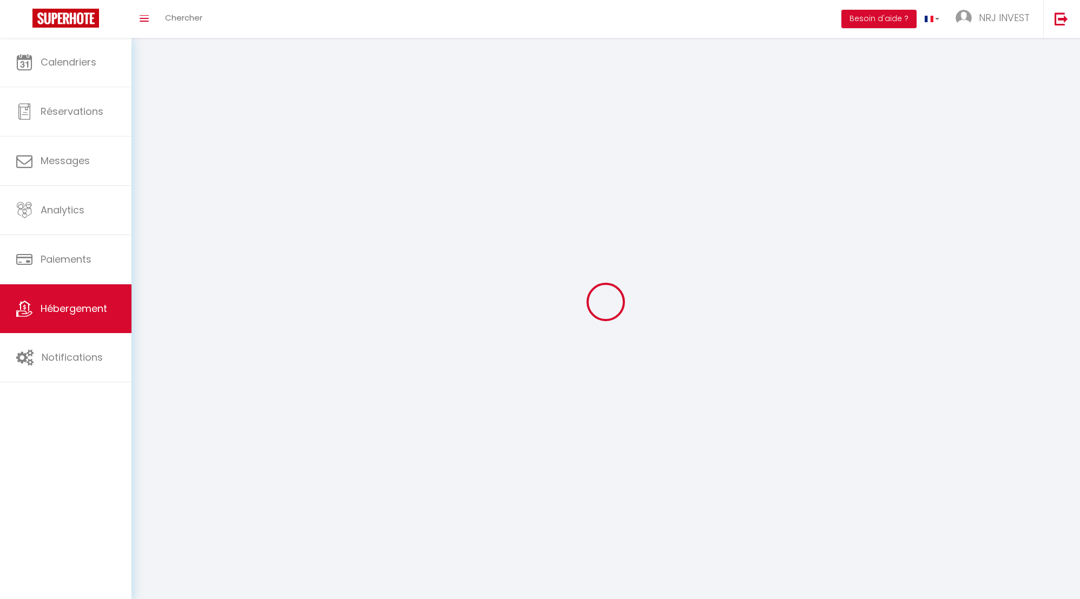
select select
checkbox input "false"
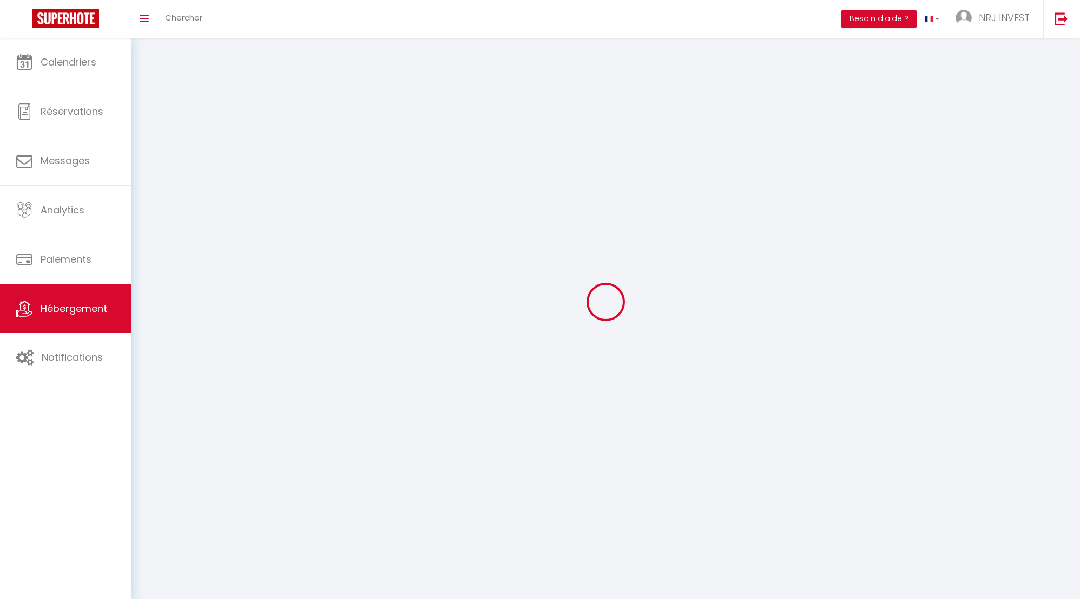
checkbox input "false"
select select
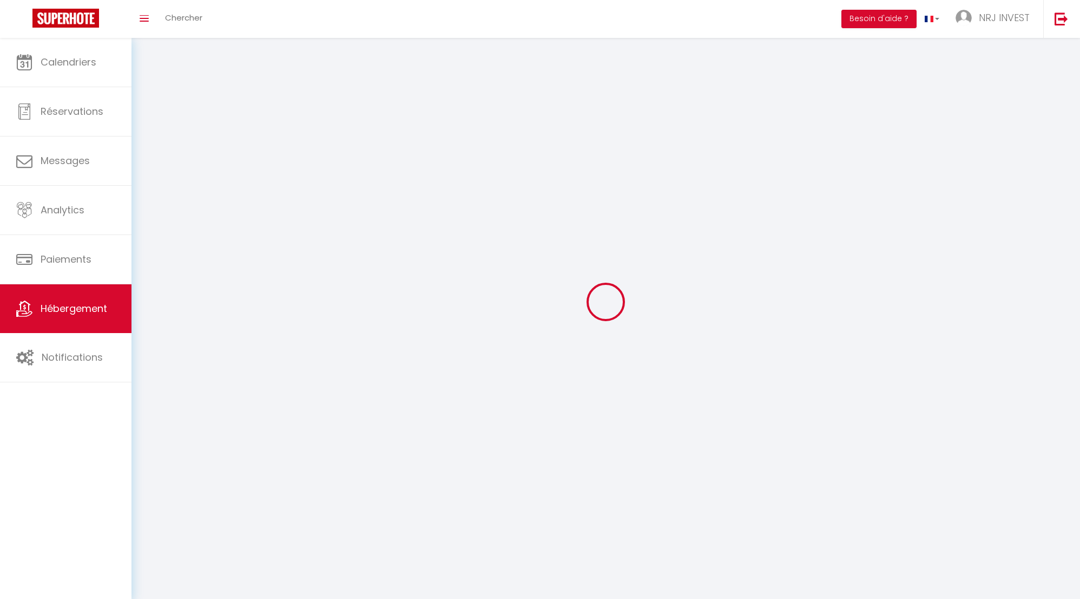
select select
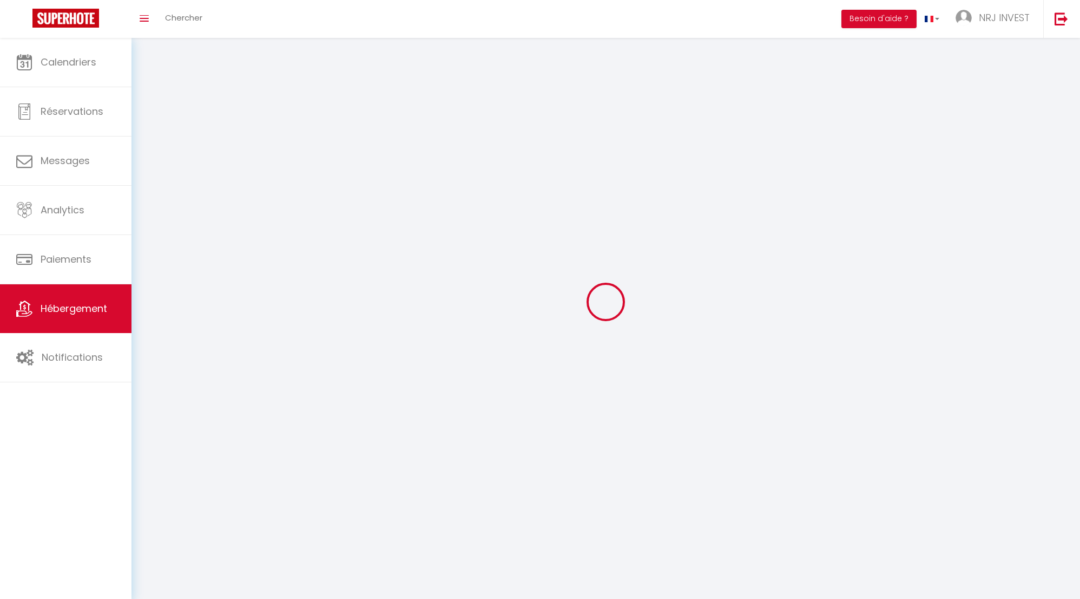
select select
checkbox input "false"
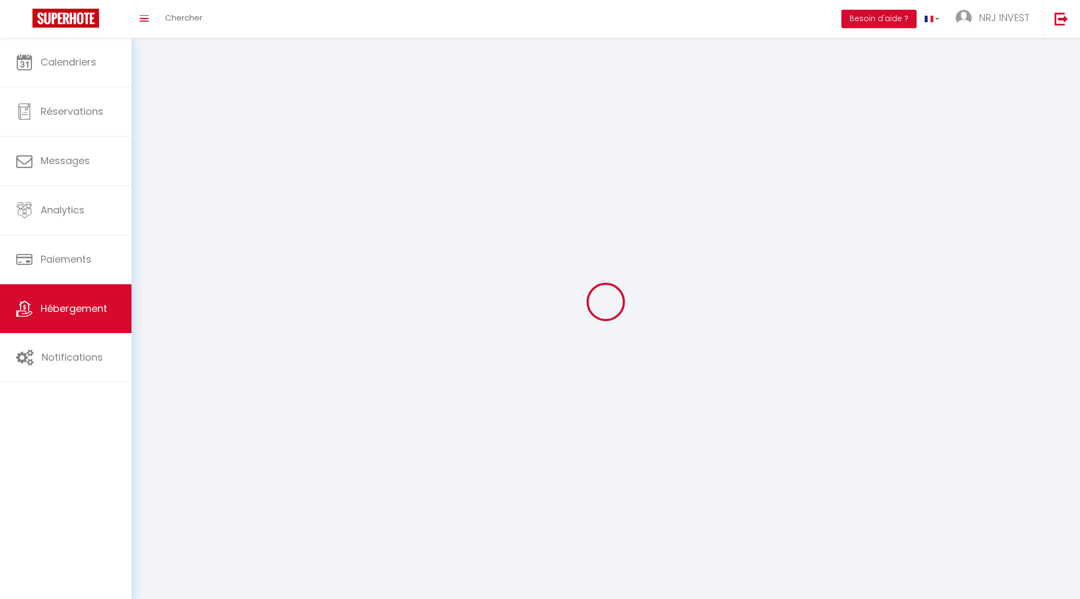
select select
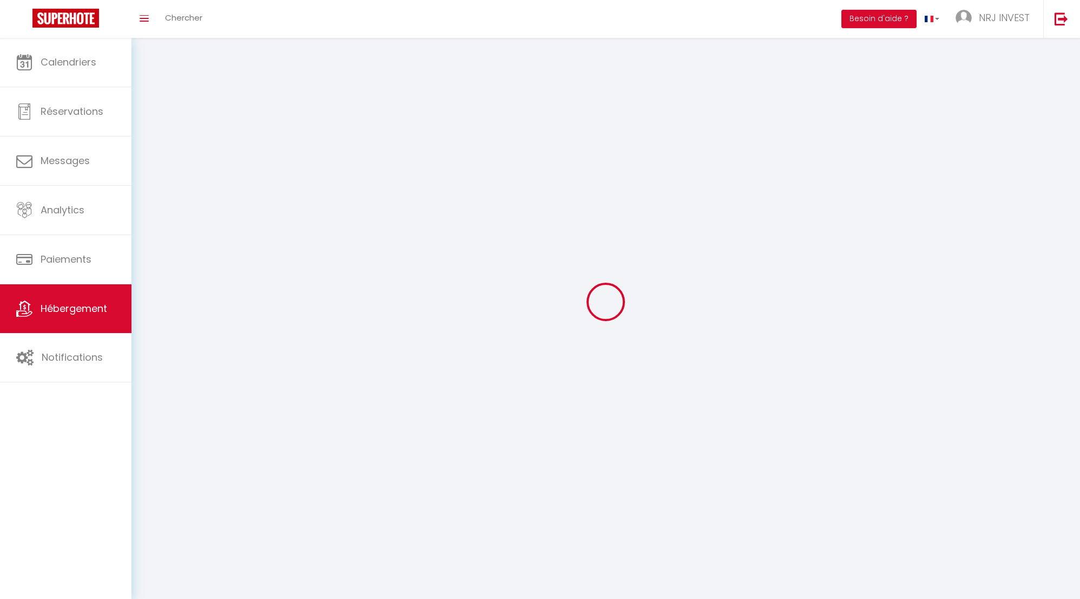
select select
checkbox input "false"
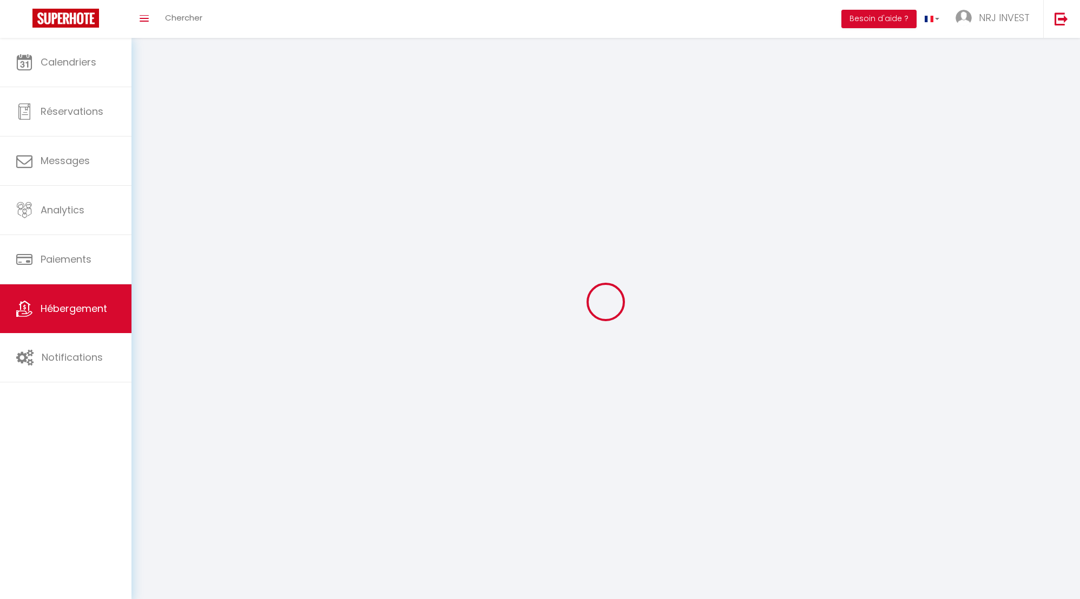
checkbox input "false"
select select
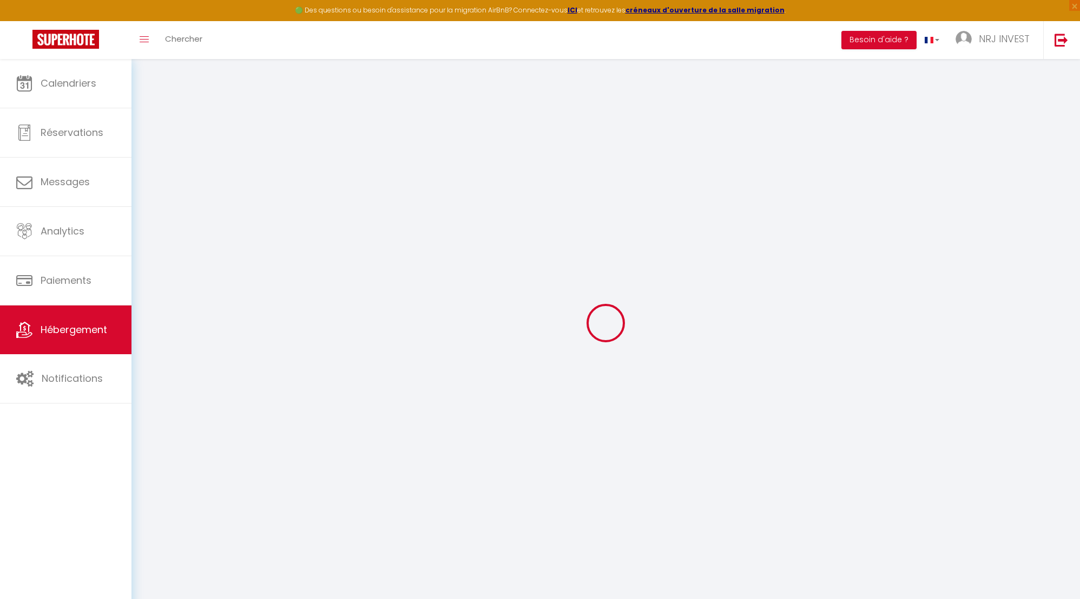
select select "8718-1404105606929035427"
select select "+ 25 %"
select select "+ 30 %"
select select "+ 8 %"
checkbox input "false"
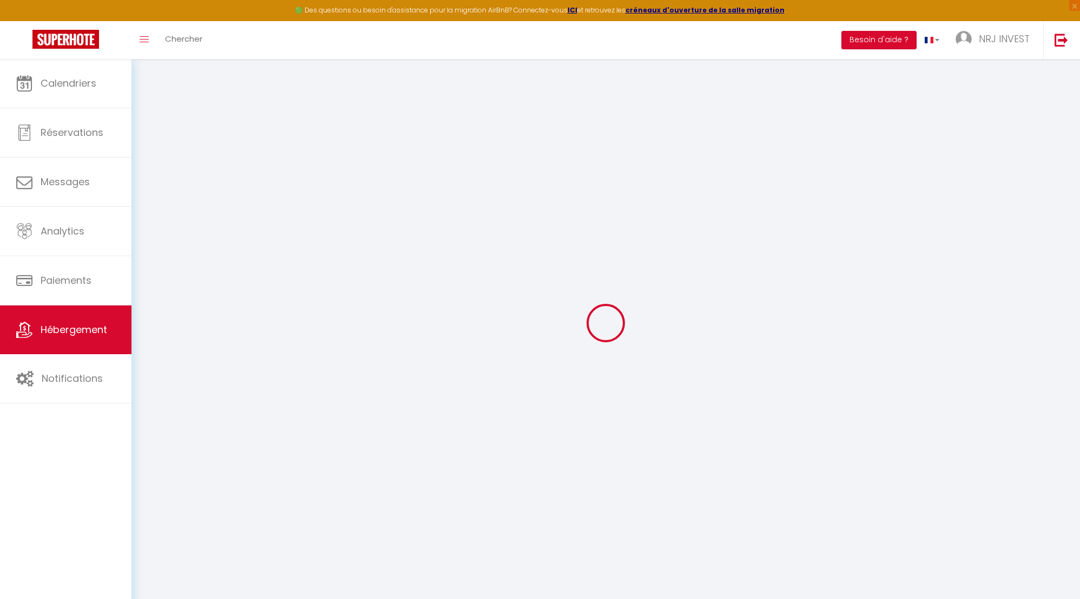
checkbox input "false"
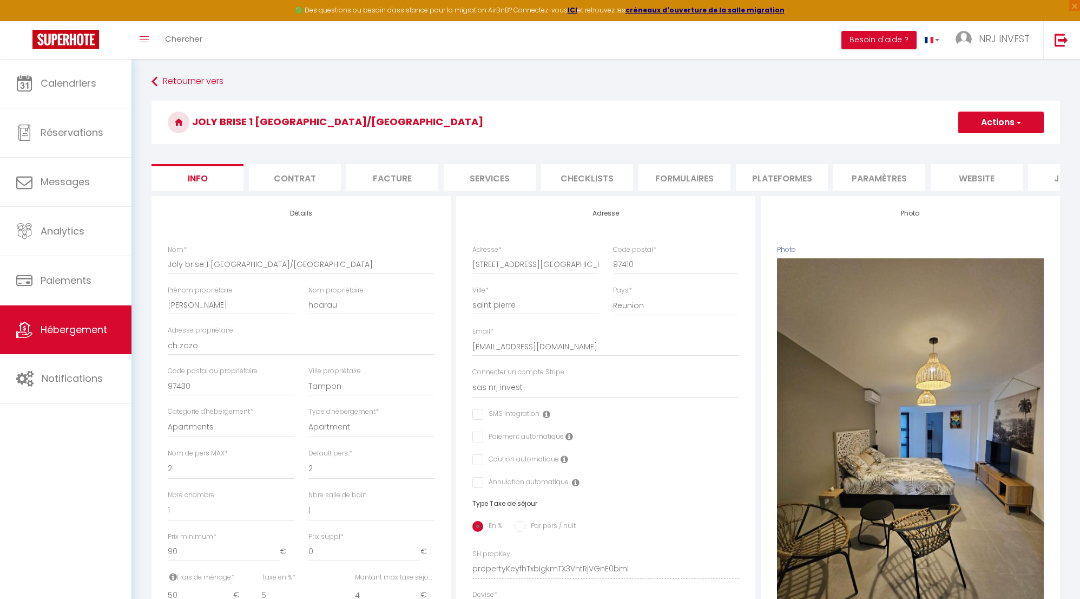
click at [798, 181] on li "Plateformes" at bounding box center [782, 177] width 92 height 27
select select
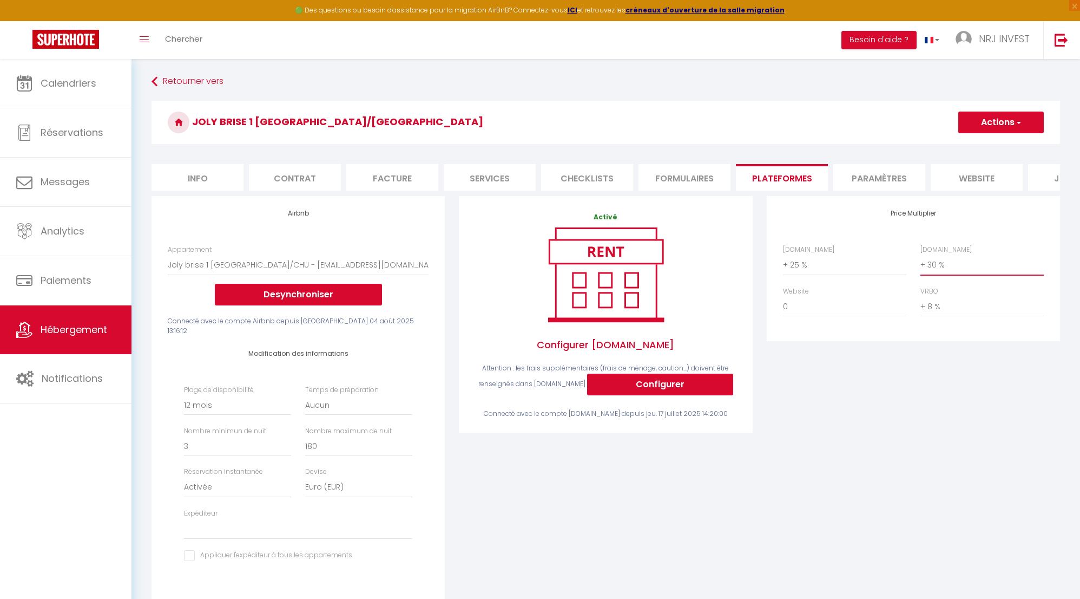
click at [923, 273] on select "0 + 1 % + 2 % + 3 % + 4 % + 5 % + 6 % + 7 % + 8 % + 9 %" at bounding box center [982, 264] width 123 height 21
select select "+ 32 %"
click at [921, 262] on select "0 + 1 % + 2 % + 3 % + 4 % + 5 % + 6 % + 7 % + 8 % + 9 %" at bounding box center [982, 264] width 123 height 21
select select
click at [1003, 126] on button "Actions" at bounding box center [1001, 122] width 86 height 22
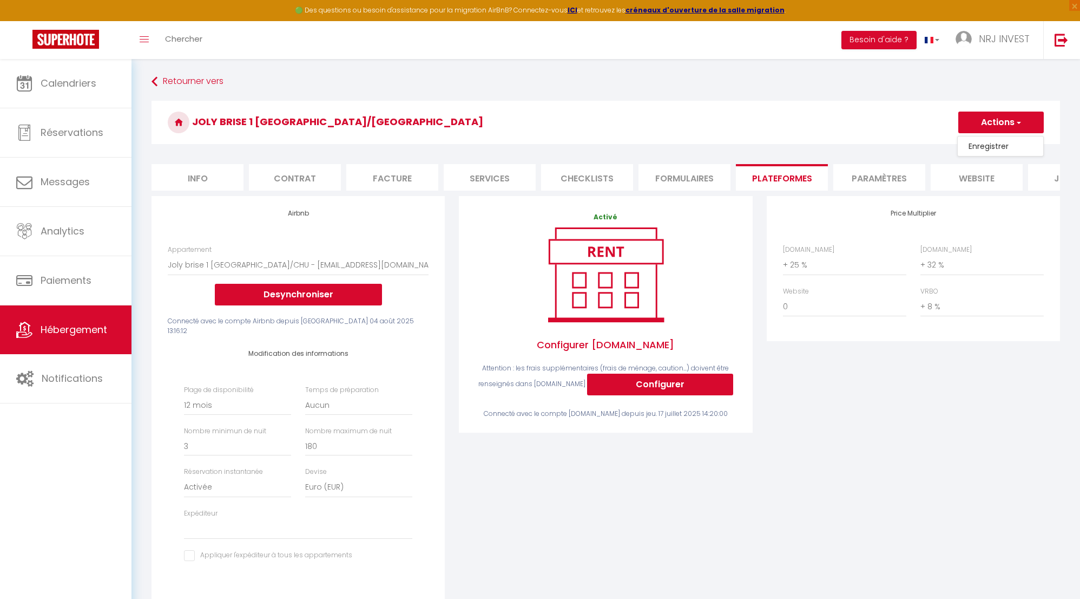
click at [1001, 146] on link "Enregistrer" at bounding box center [1001, 146] width 86 height 14
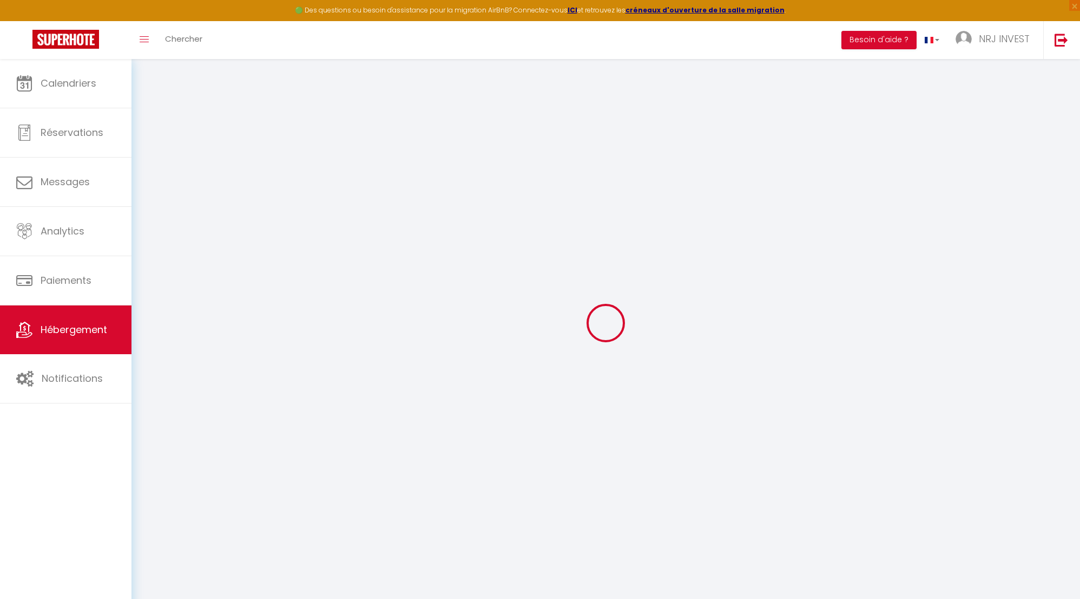
select select "365"
select select "EUR"
select select
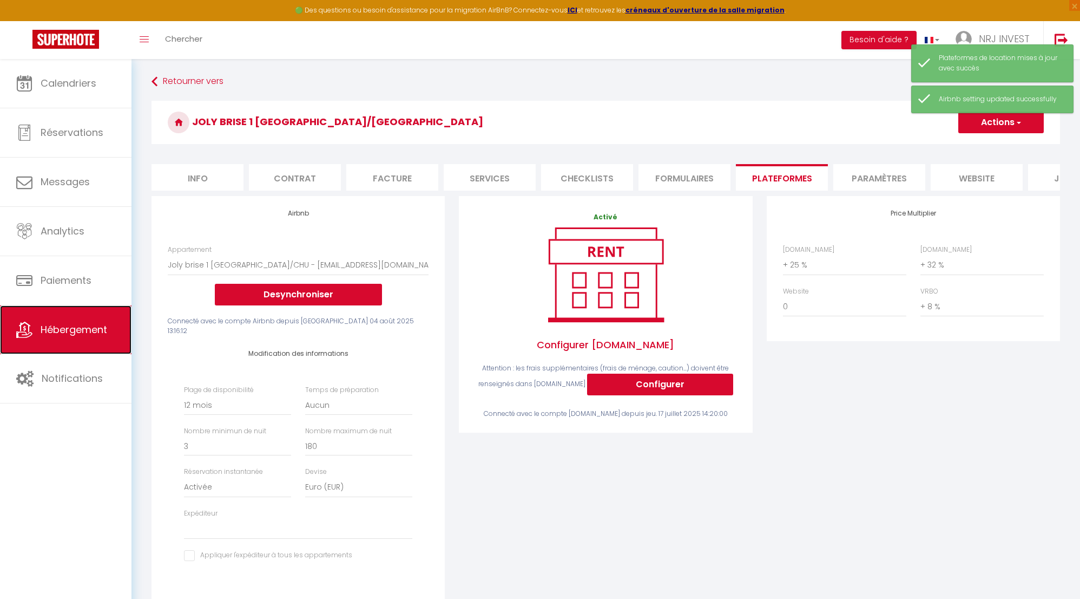
click at [72, 330] on span "Hébergement" at bounding box center [74, 330] width 67 height 14
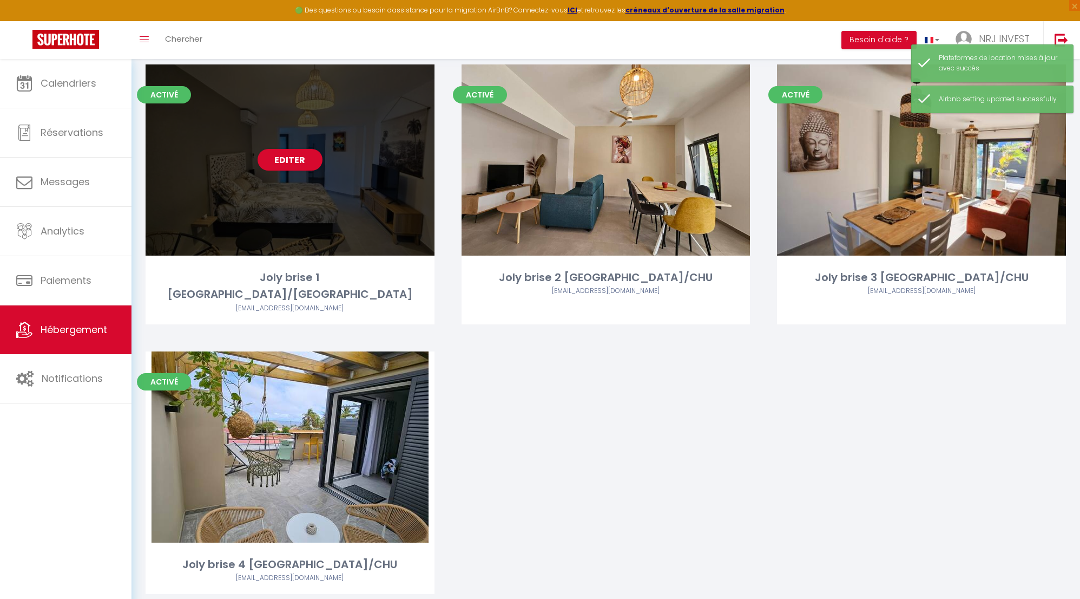
scroll to position [79, 0]
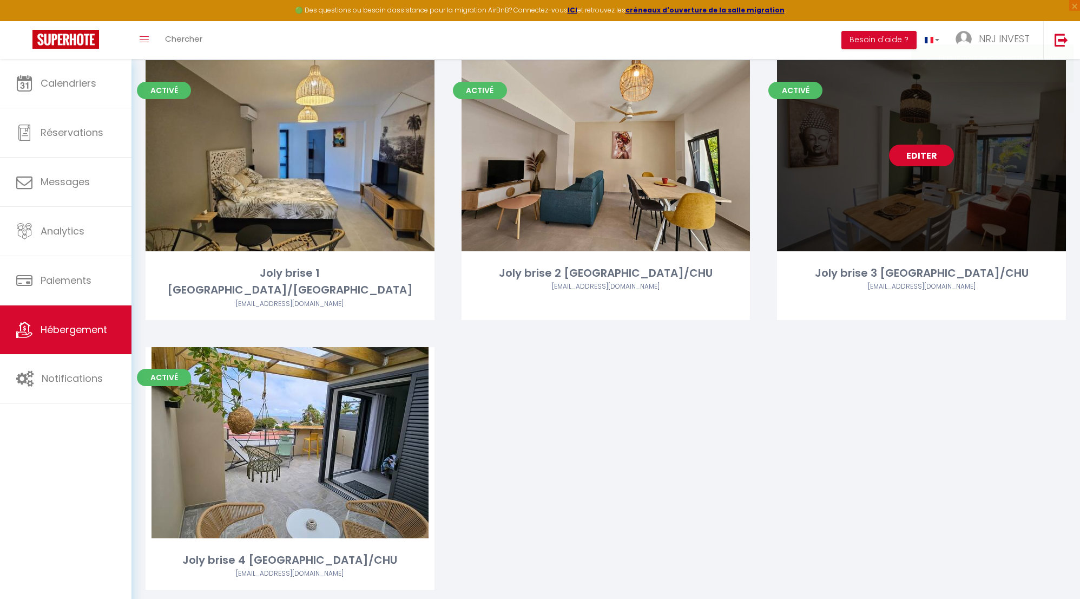
click at [924, 152] on link "Editer" at bounding box center [921, 156] width 65 height 22
click at [933, 155] on link "Editer" at bounding box center [921, 156] width 65 height 22
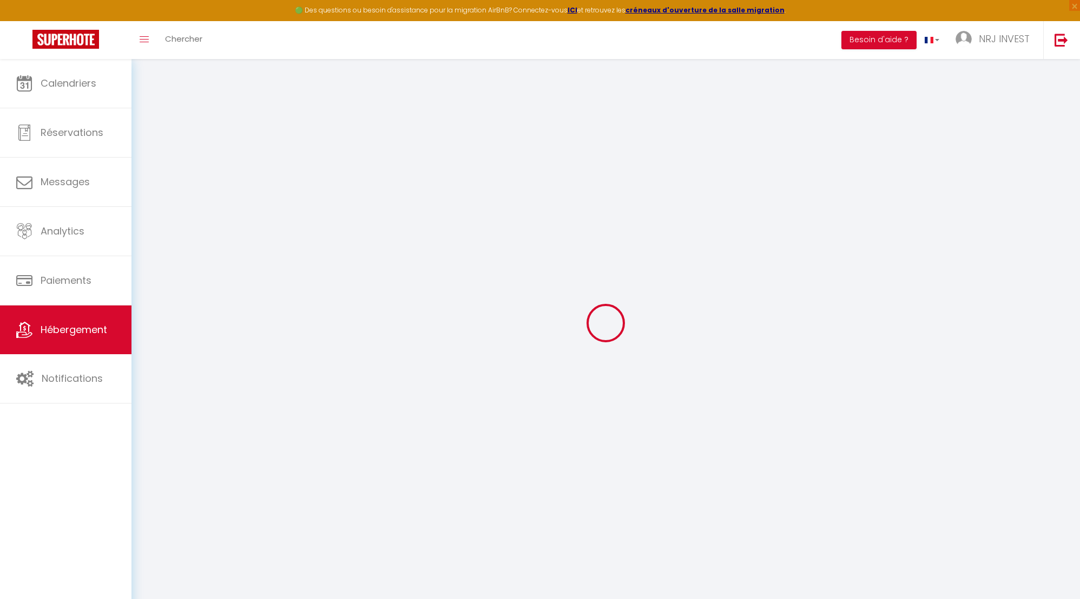
select select "8718-1404260758778608270"
select select "+ 25 %"
select select "+ 30 %"
select select "+ 8 %"
checkbox input "false"
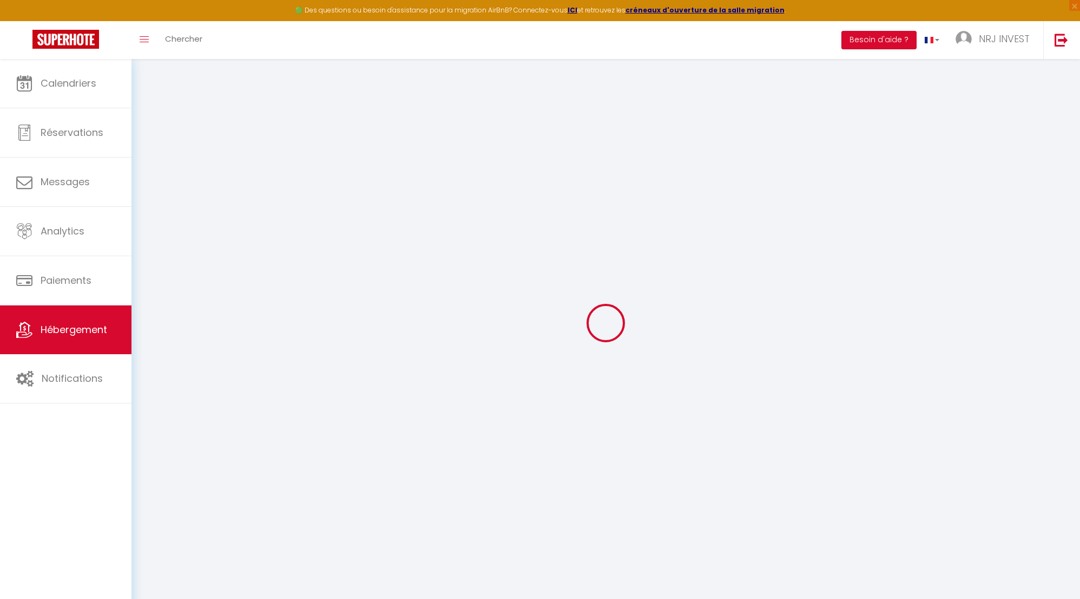
checkbox input "false"
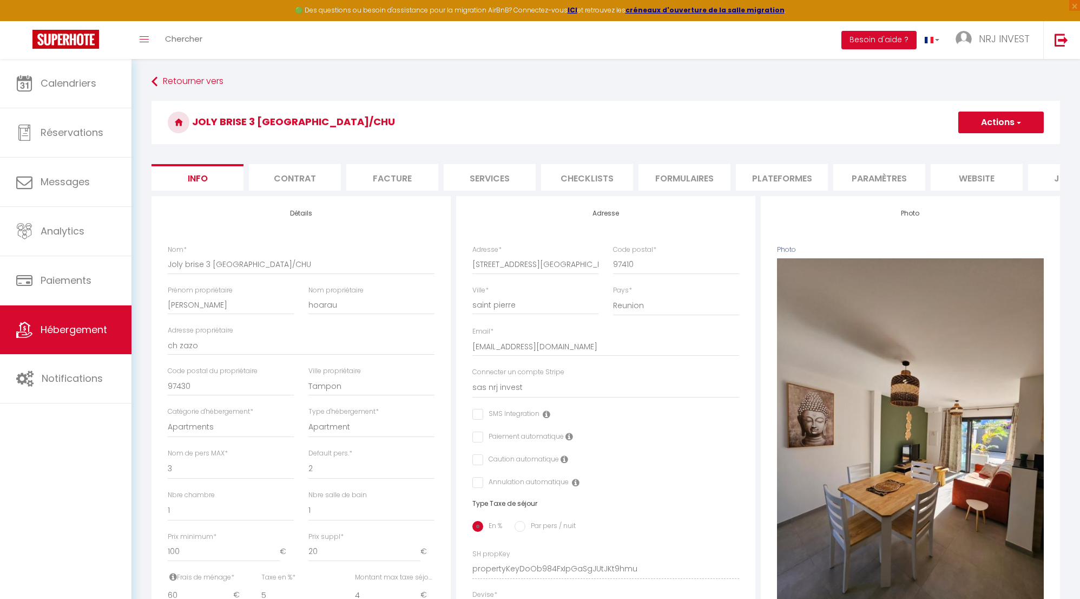
click at [785, 180] on li "Plateformes" at bounding box center [782, 177] width 92 height 27
select select
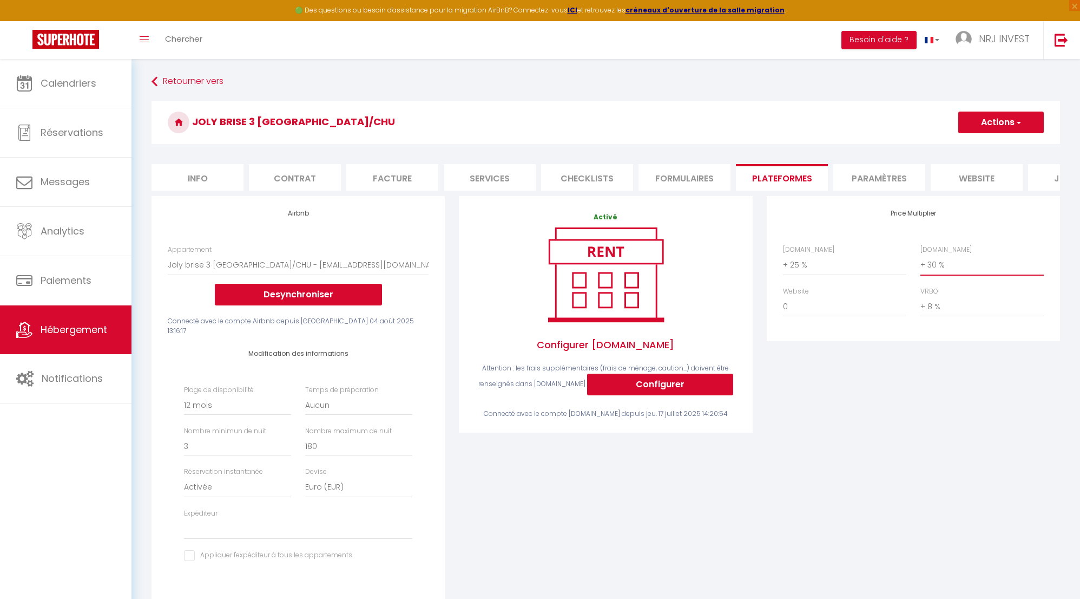
click at [921, 272] on select "0 + 1 % + 2 % + 3 % + 4 % + 5 % + 6 % + 7 % + 8 % + 9 %" at bounding box center [982, 264] width 123 height 21
select select "+ 32 %"
click at [921, 262] on select "0 + 1 % + 2 % + 3 % + 4 % + 5 % + 6 % + 7 % + 8 % + 9 %" at bounding box center [982, 264] width 123 height 21
select select
click at [989, 128] on button "Actions" at bounding box center [1001, 122] width 86 height 22
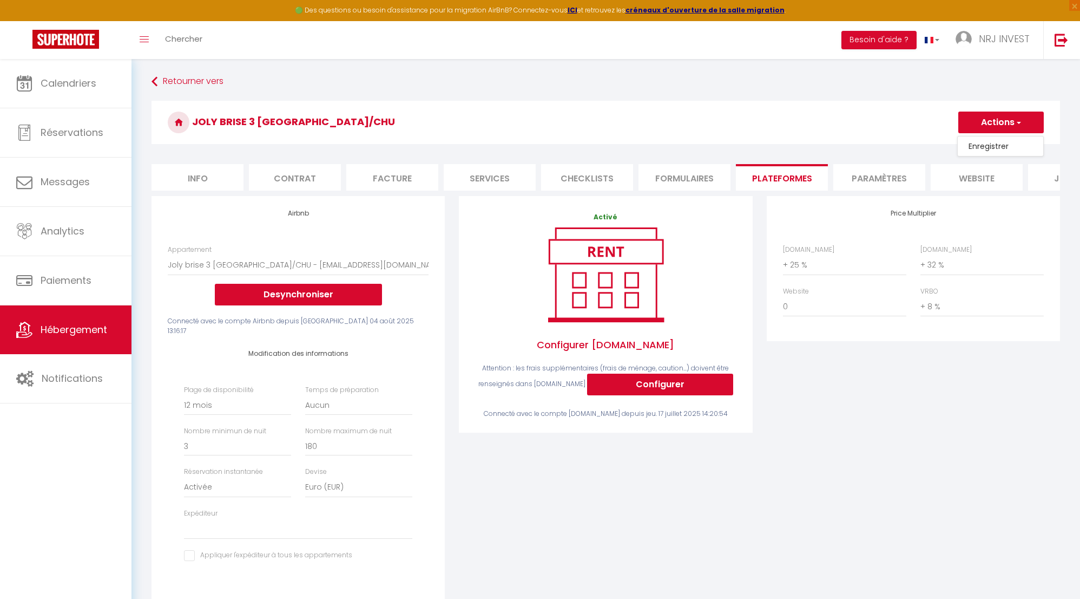
click at [989, 145] on link "Enregistrer" at bounding box center [1001, 146] width 86 height 14
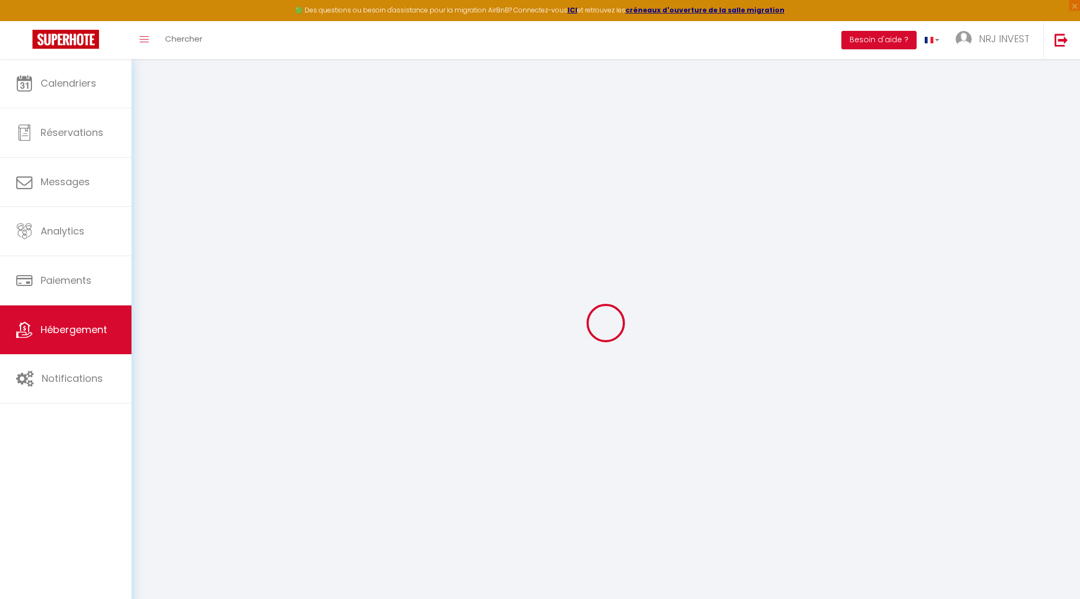
select select "365"
select select "EUR"
select select
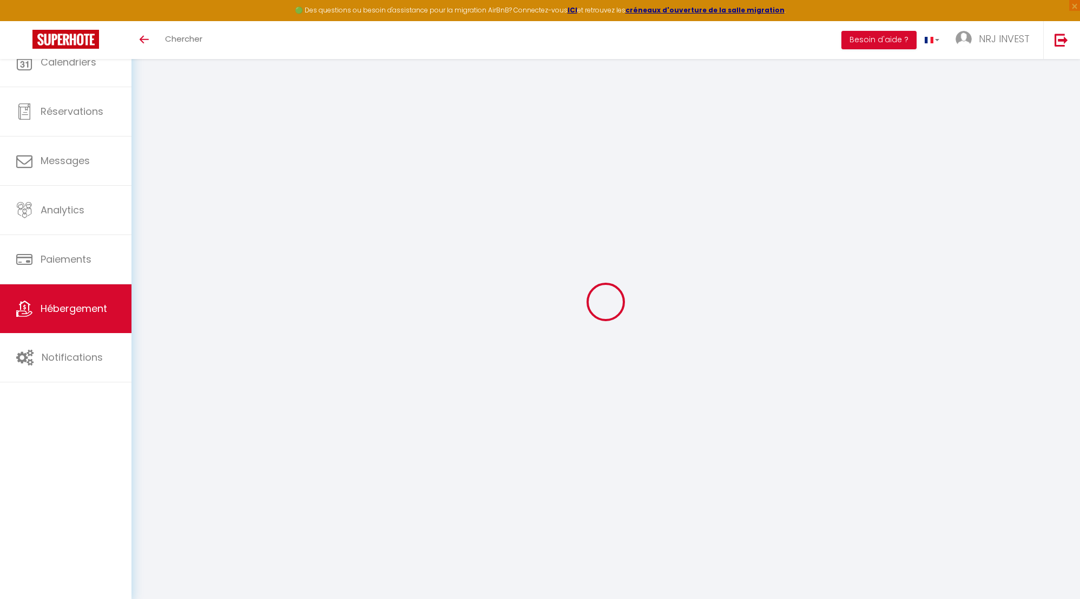
select select "+ 25 %"
select select "+ 32 %"
select select "+ 8 %"
select select "365"
select select "EUR"
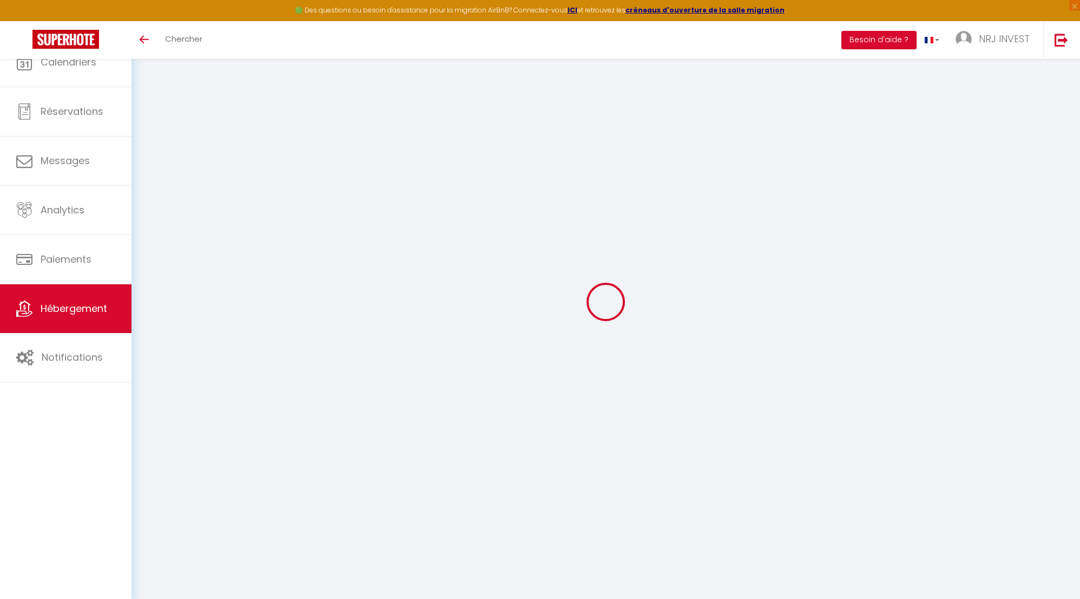
select select
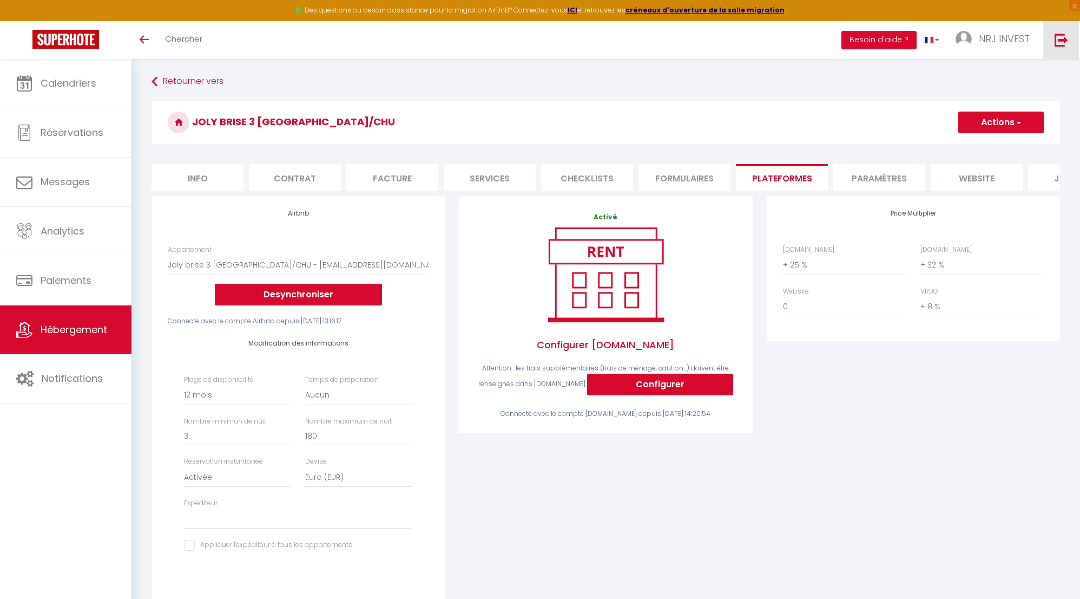
click at [1063, 41] on img at bounding box center [1062, 40] width 14 height 14
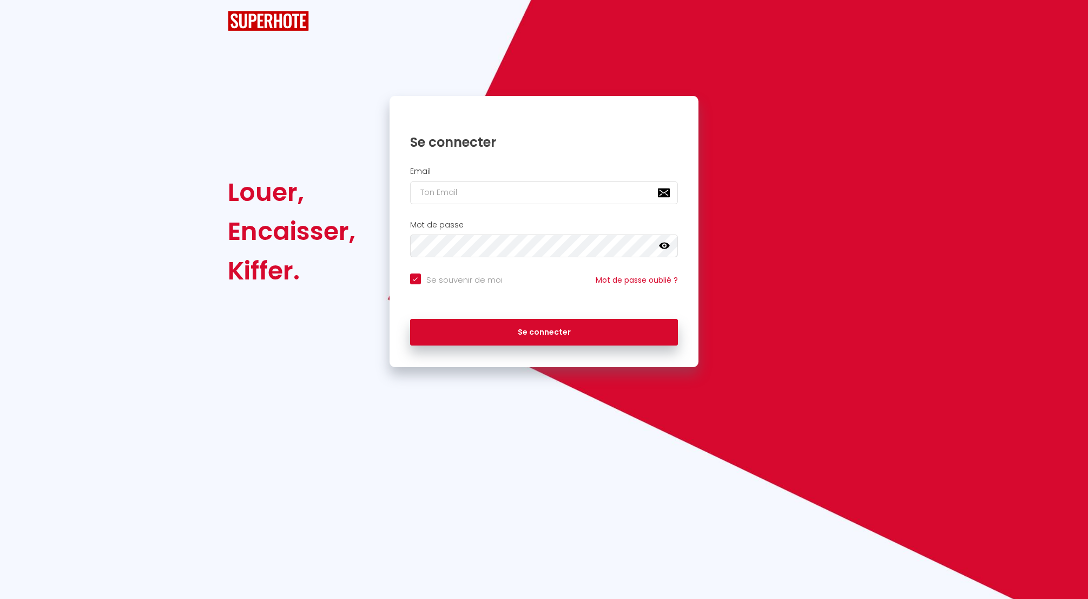
checkbox input "true"
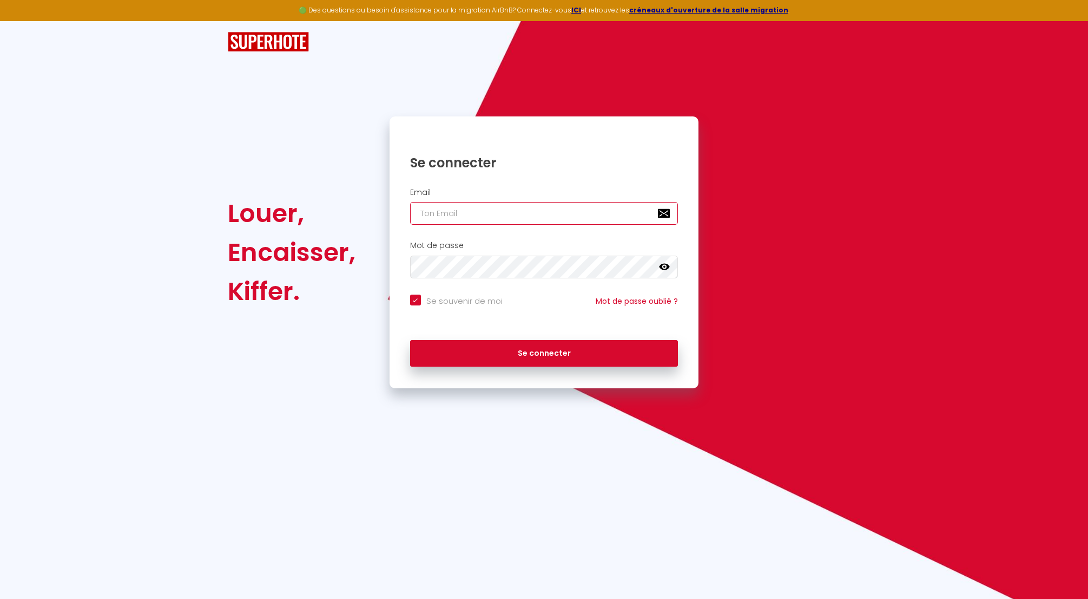
click at [460, 213] on input "email" at bounding box center [544, 213] width 268 height 23
type input "n"
checkbox input "true"
type input "nr"
checkbox input "true"
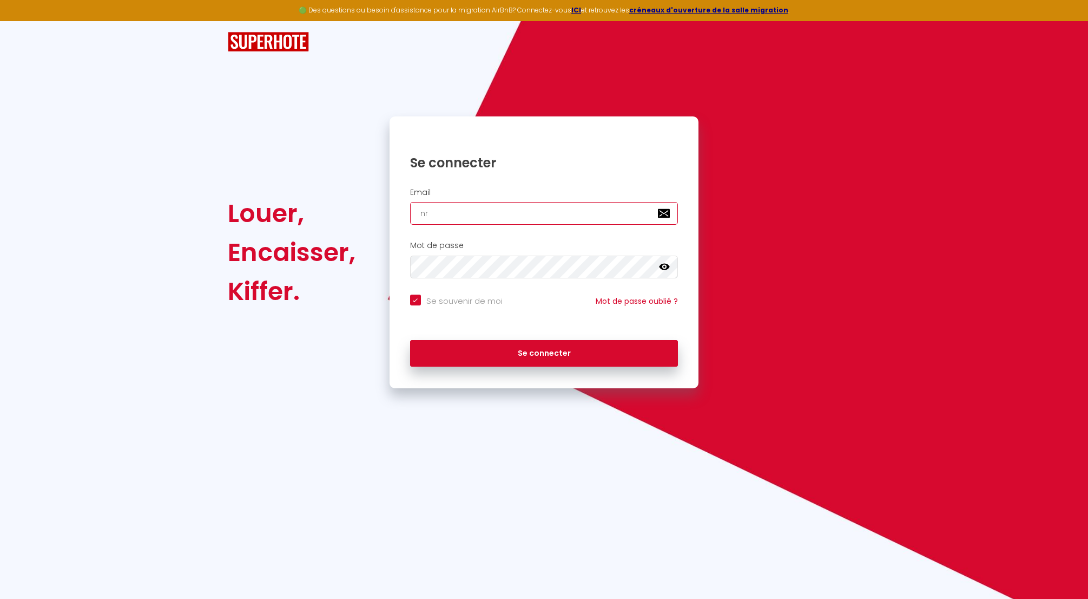
type input "nrj"
checkbox input "true"
type input "nrji"
checkbox input "true"
type input "nrjin"
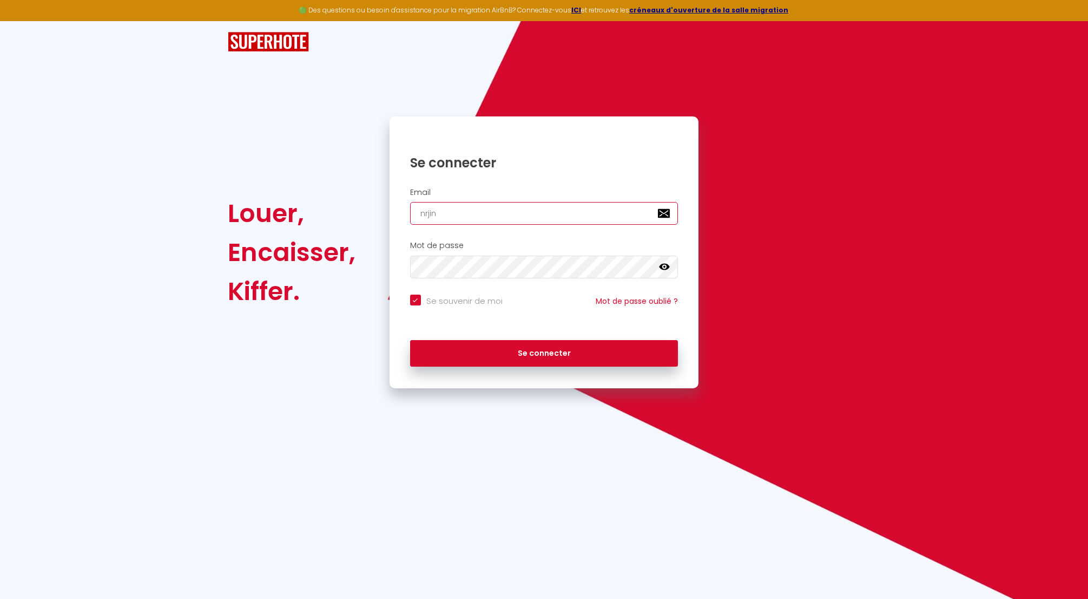
checkbox input "true"
type input "nrjinv"
checkbox input "true"
type input "nrjinve"
checkbox input "true"
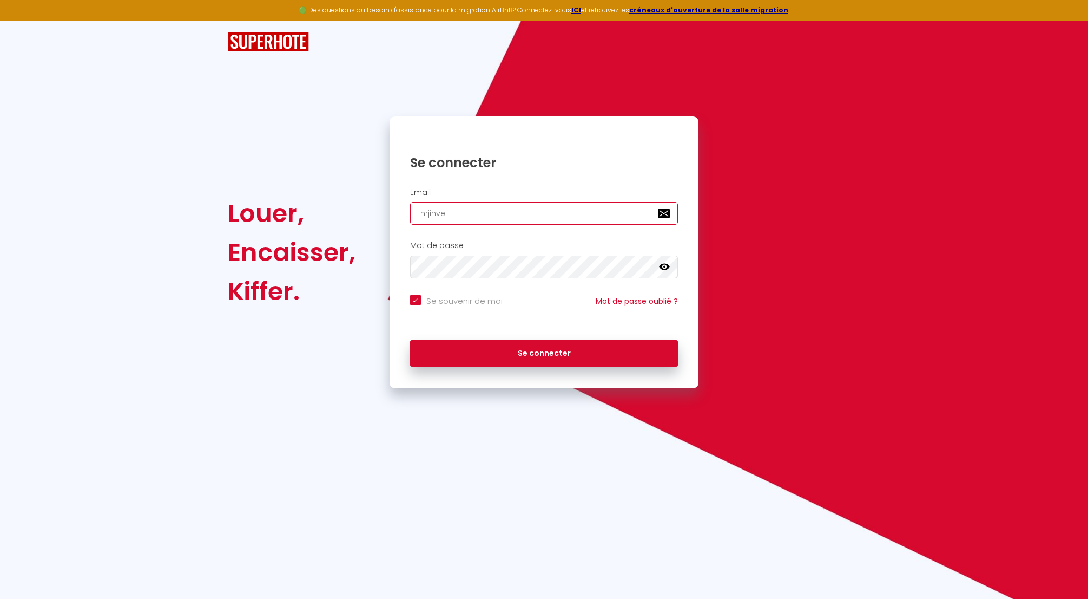
type input "nrjinves"
checkbox input "true"
type input "nrjinvest"
checkbox input "true"
type input "nrjinvest9"
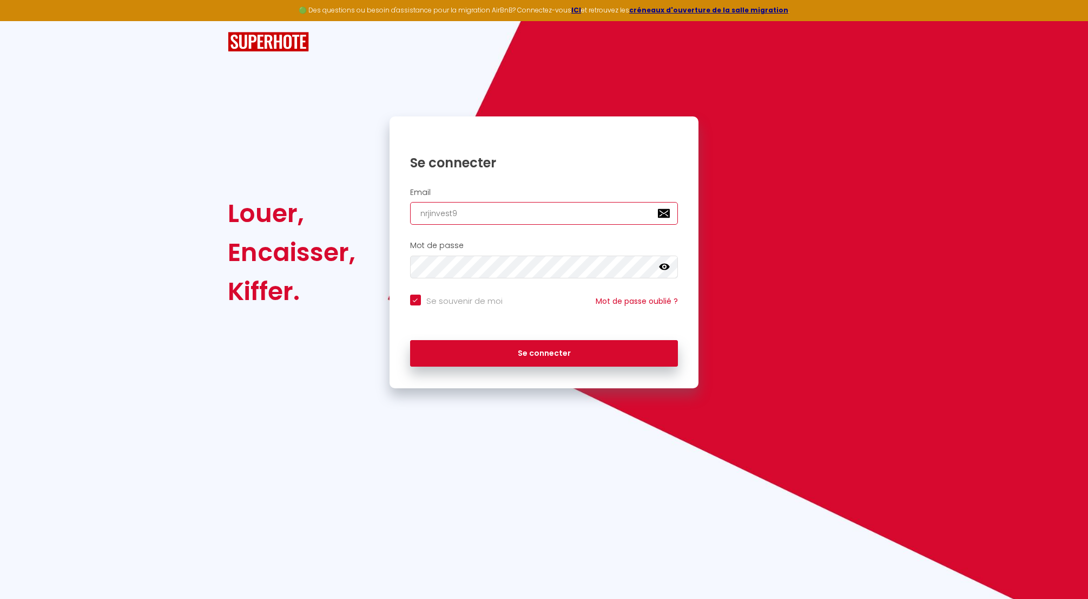
checkbox input "true"
type input "nrjinvest97"
checkbox input "true"
type input "nrjinvest974"
checkbox input "true"
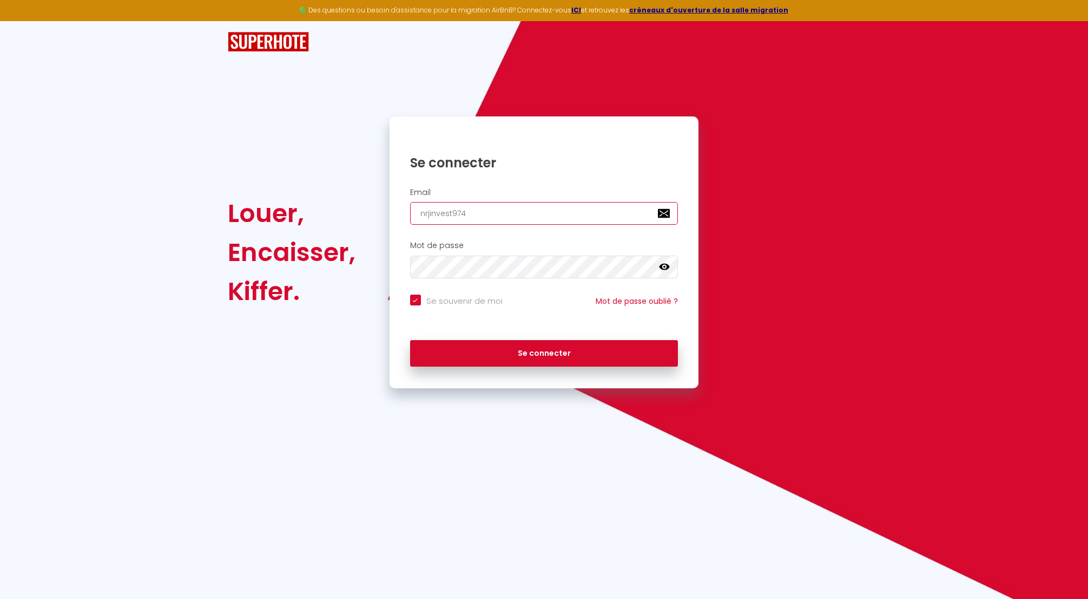
type input "nrjinvest974@"
checkbox input "true"
type input "nrjinvest974@g"
checkbox input "true"
type input "nrjinvest974@gm"
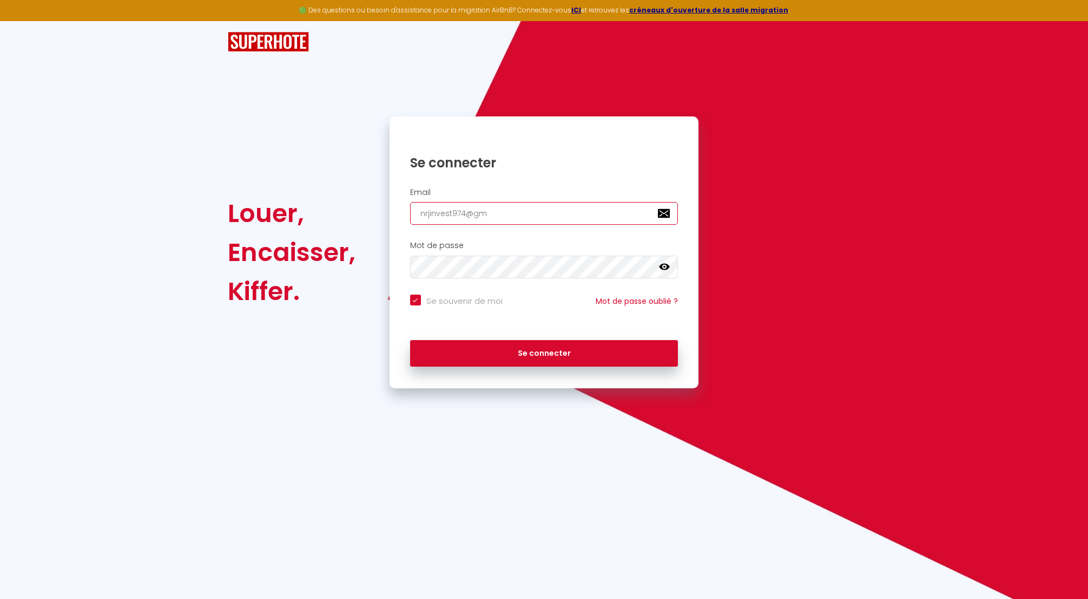
checkbox input "true"
type input "nrjinvest974@gma"
checkbox input "true"
type input "nrjinvest974@gmai"
checkbox input "true"
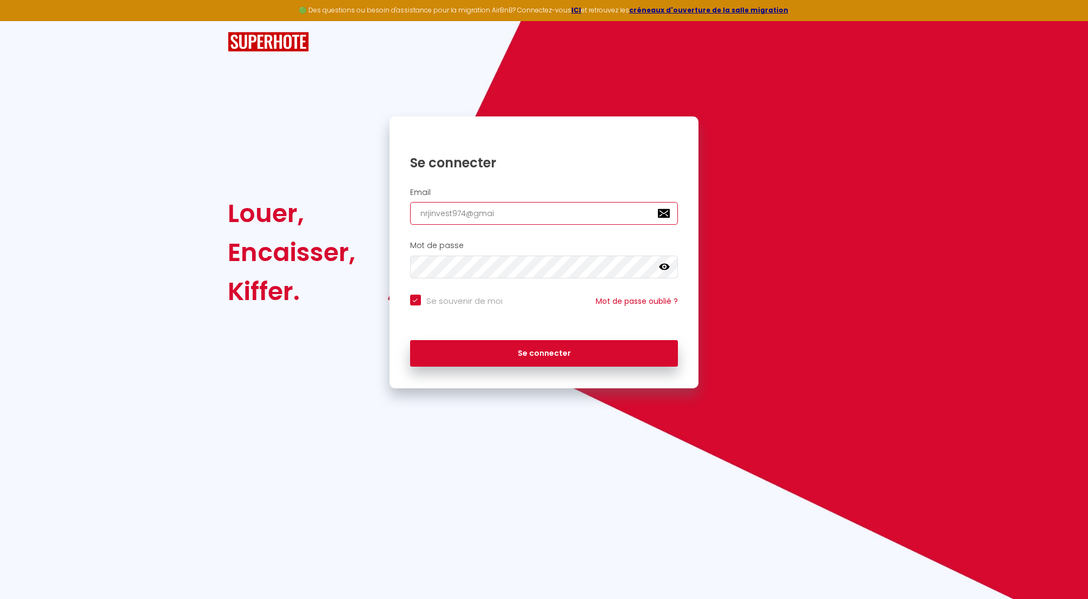
type input "[EMAIL_ADDRESS]"
checkbox input "true"
type input "[EMAIL_ADDRESS]."
checkbox input "true"
type input "nrjinvest974@gmail.c"
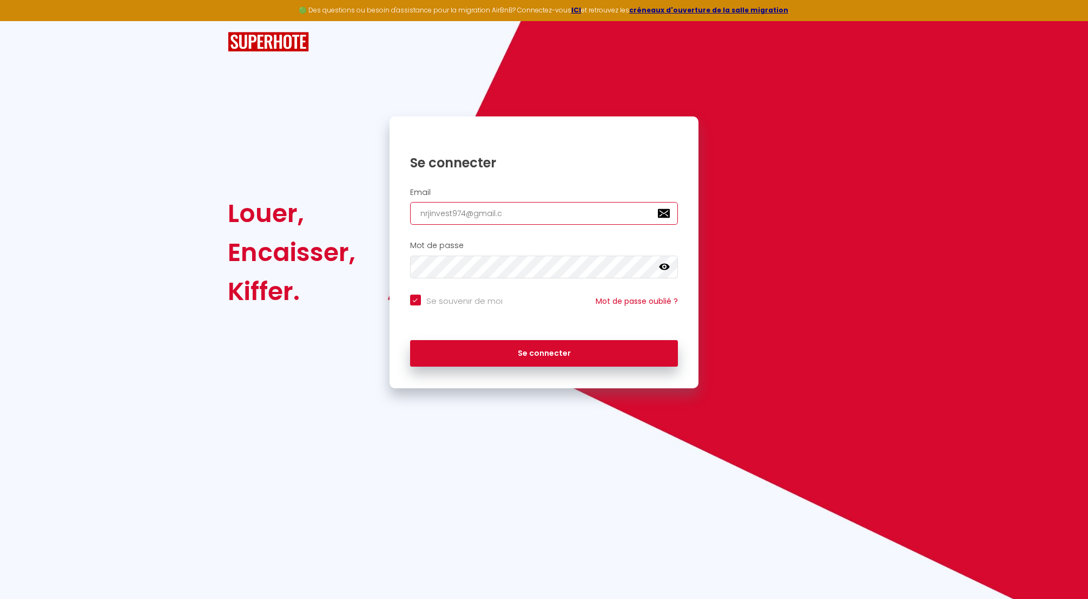
checkbox input "true"
type input "[EMAIL_ADDRESS][DOMAIN_NAME]"
checkbox input "true"
type input "[EMAIL_ADDRESS][DOMAIN_NAME]"
checkbox input "true"
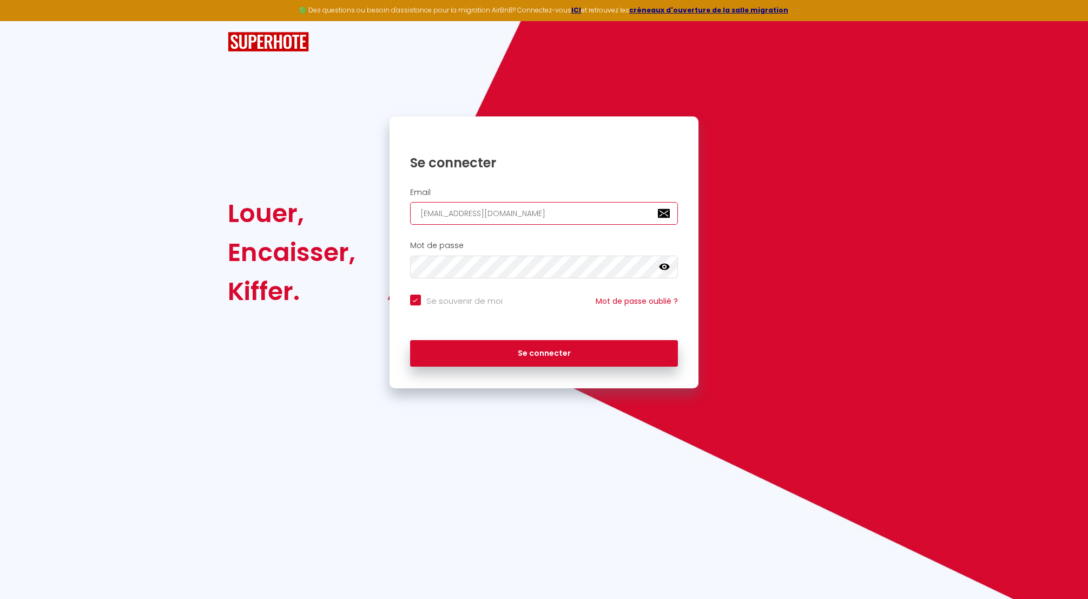
type input "[EMAIL_ADDRESS][DOMAIN_NAME]"
click at [527, 351] on button "Se connecter" at bounding box center [544, 353] width 268 height 27
checkbox input "true"
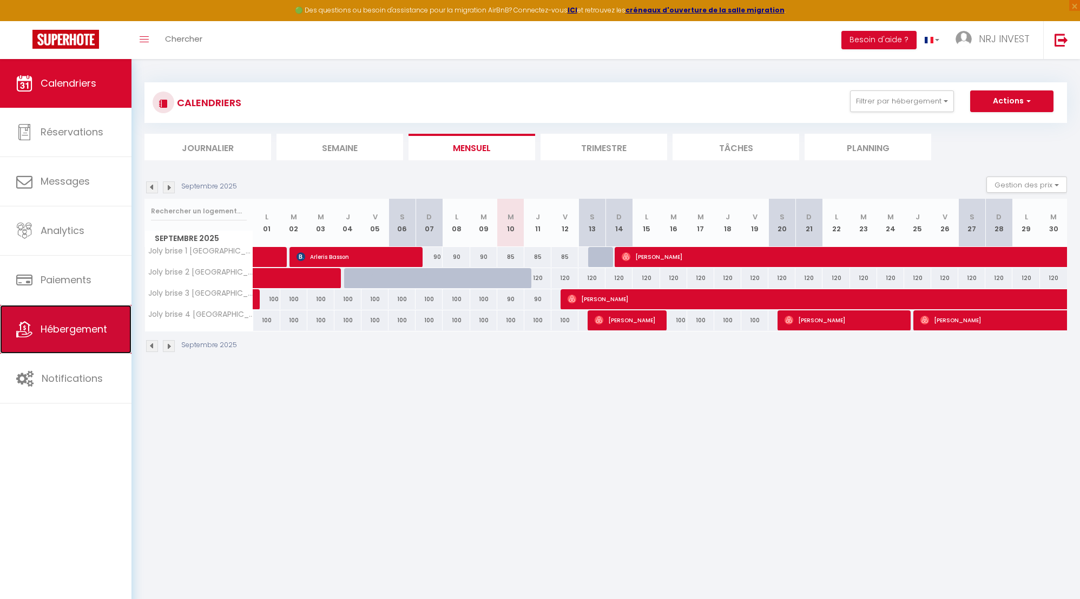
click at [63, 334] on span "Hébergement" at bounding box center [74, 329] width 67 height 14
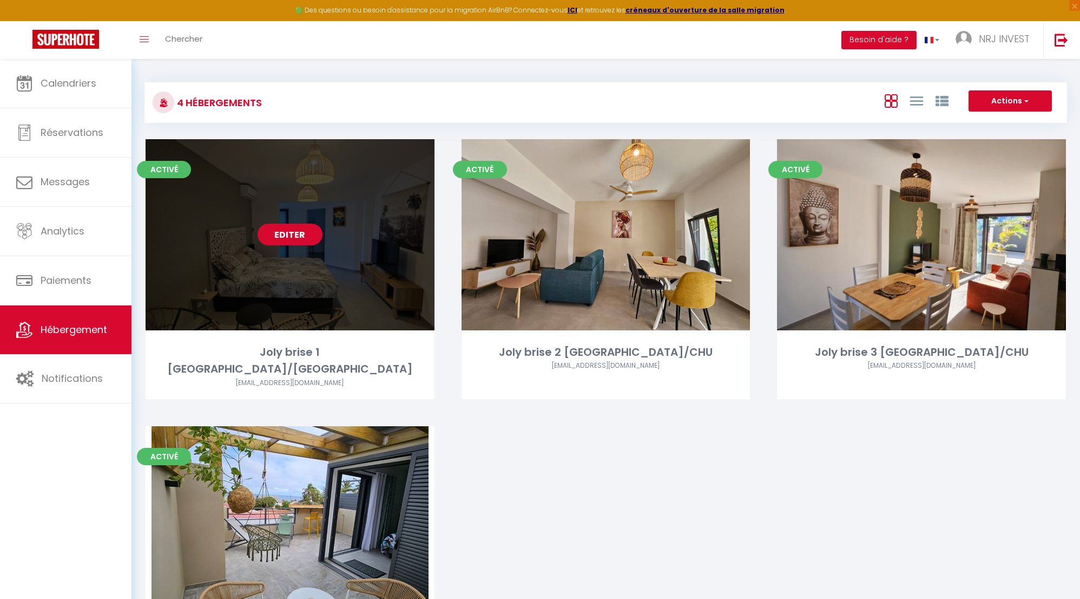
click at [281, 236] on link "Editer" at bounding box center [290, 235] width 65 height 22
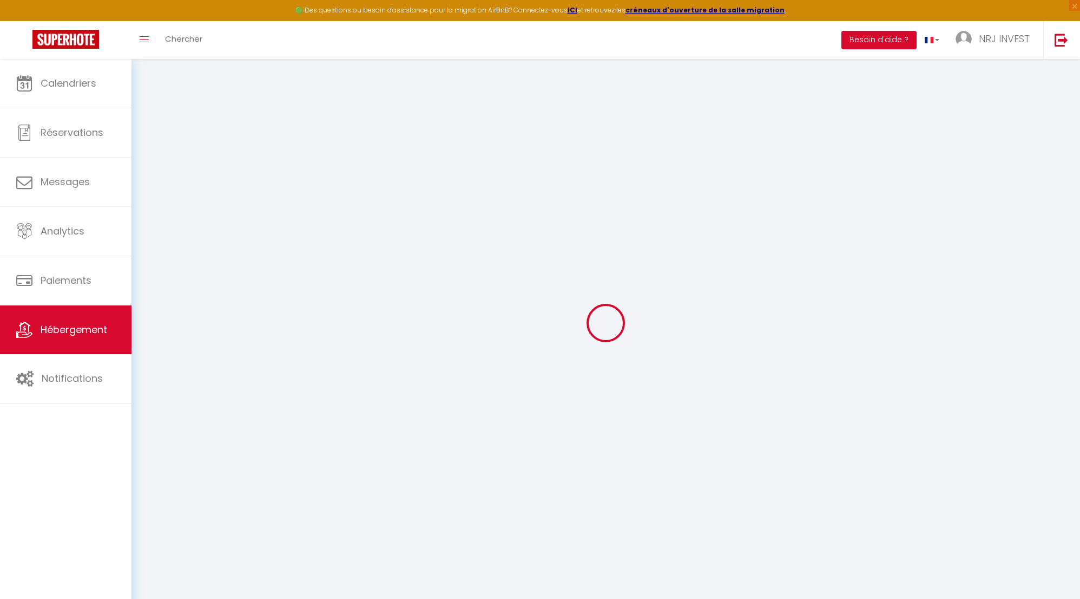
select select "8718-1404105606929035427"
select select "+ 25 %"
select select "+ 32 %"
select select "+ 8 %"
checkbox input "false"
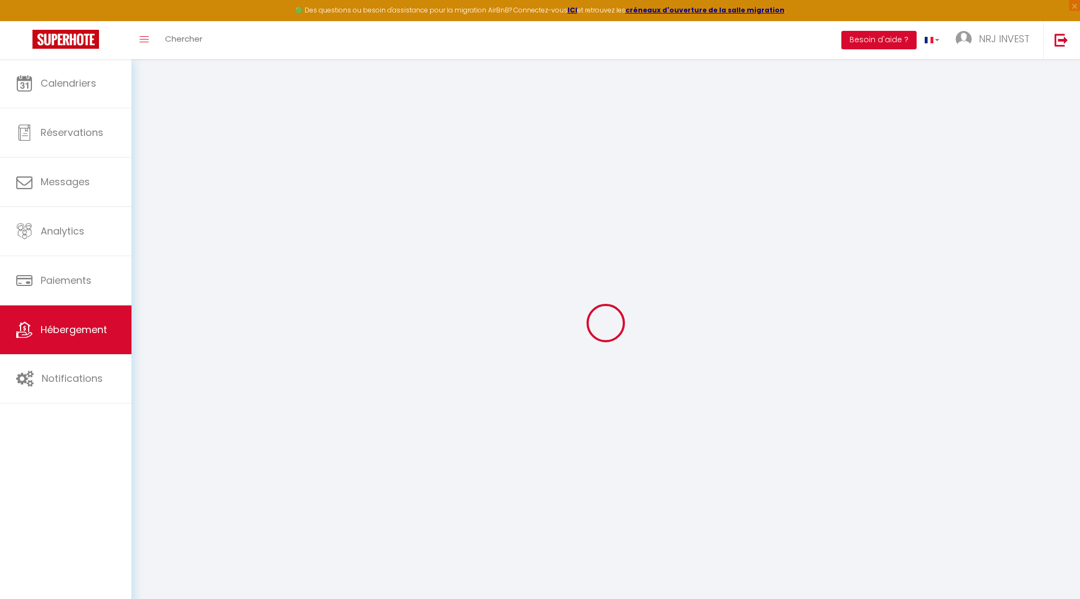
checkbox input "false"
select select "365"
select select "EUR"
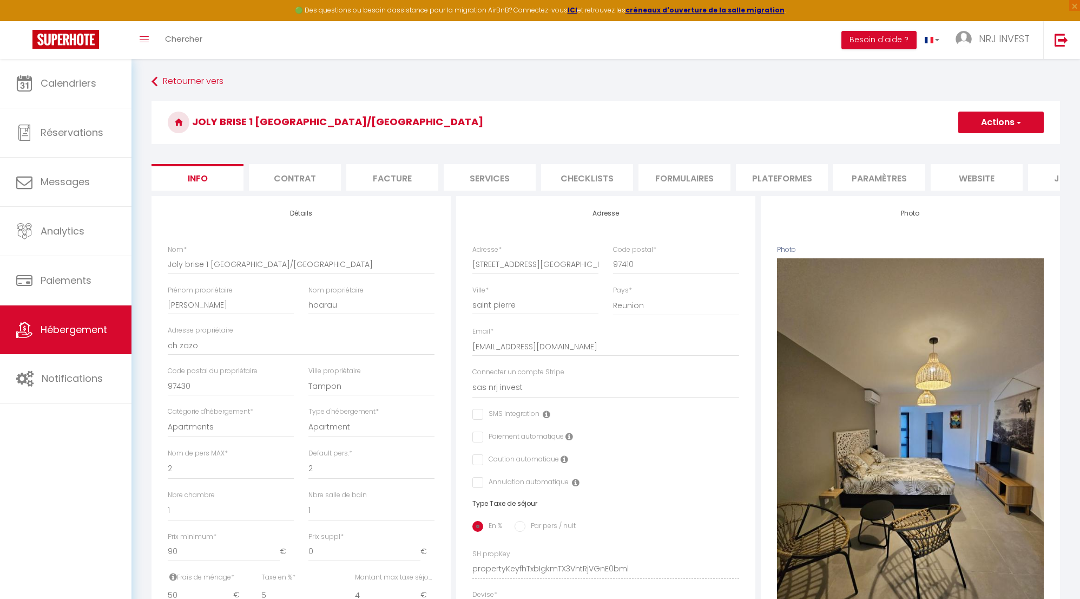
click at [782, 180] on li "Plateformes" at bounding box center [782, 177] width 92 height 27
select select
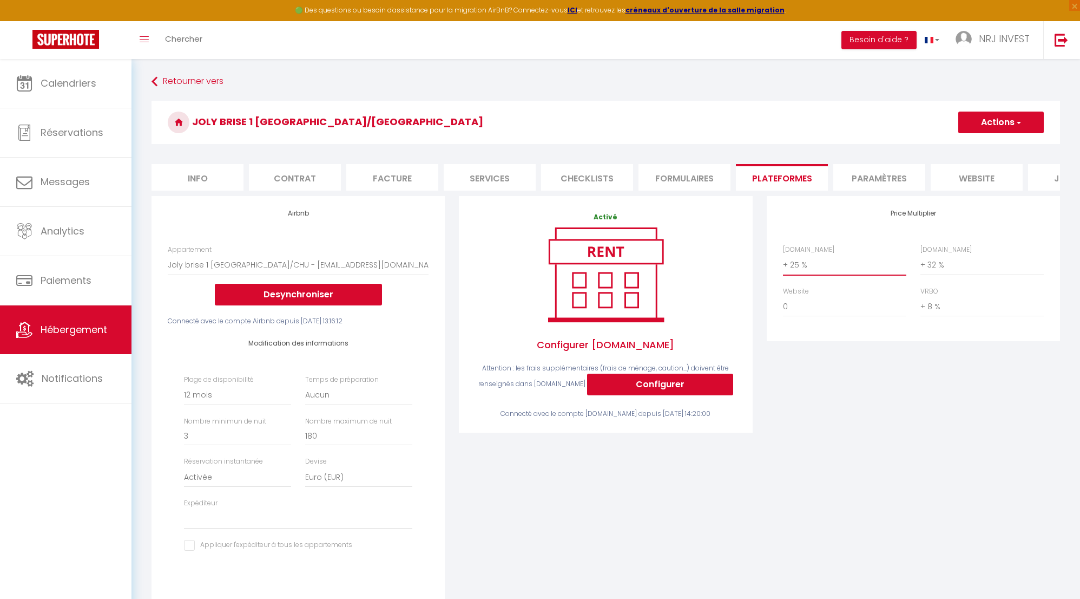
click at [786, 273] on select "0 + 1 % + 2 % + 3 % + 4 % + 5 % + 6 % + 7 % + 8 % + 9 %" at bounding box center [844, 264] width 123 height 21
select select "+ 24 %"
click at [783, 262] on select "0 + 1 % + 2 % + 3 % + 4 % + 5 % + 6 % + 7 % + 8 % + 9 %" at bounding box center [844, 264] width 123 height 21
select select
click at [981, 129] on button "Actions" at bounding box center [1001, 122] width 86 height 22
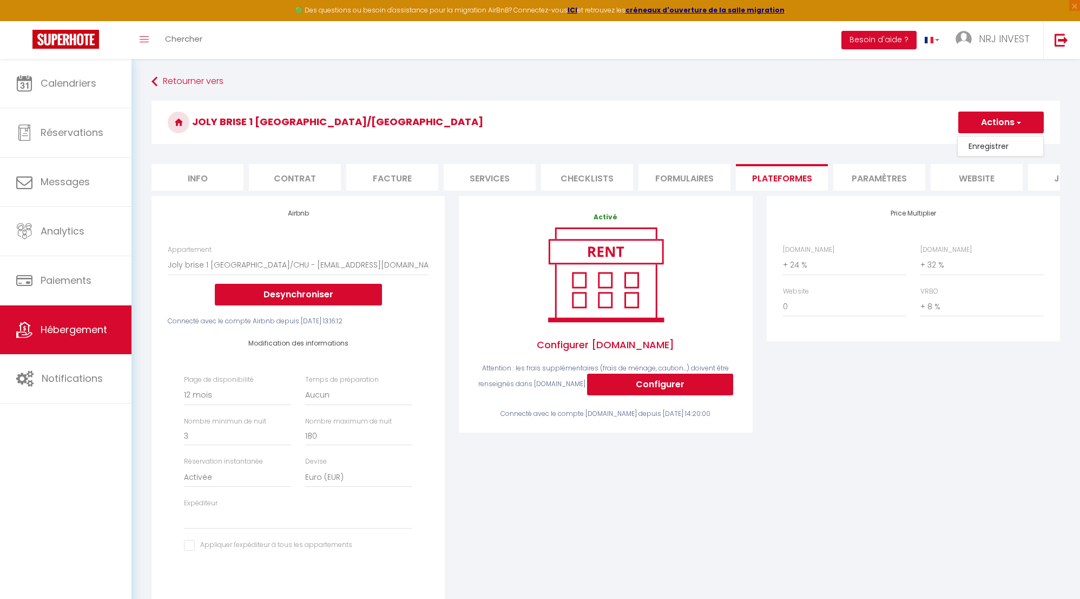
click at [981, 148] on link "Enregistrer" at bounding box center [1001, 146] width 86 height 14
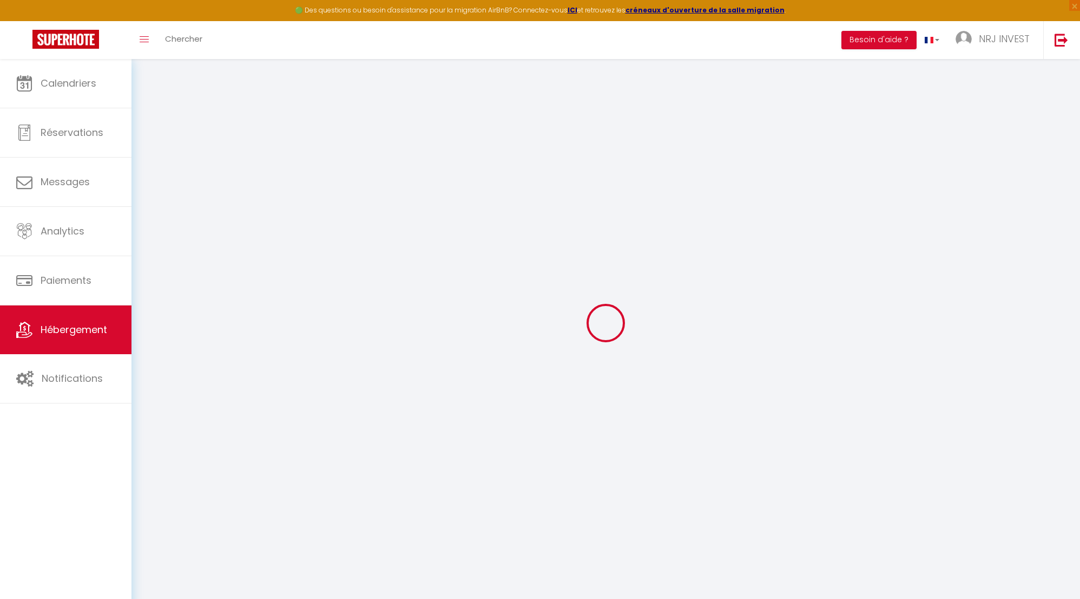
select select "365"
select select "EUR"
select select
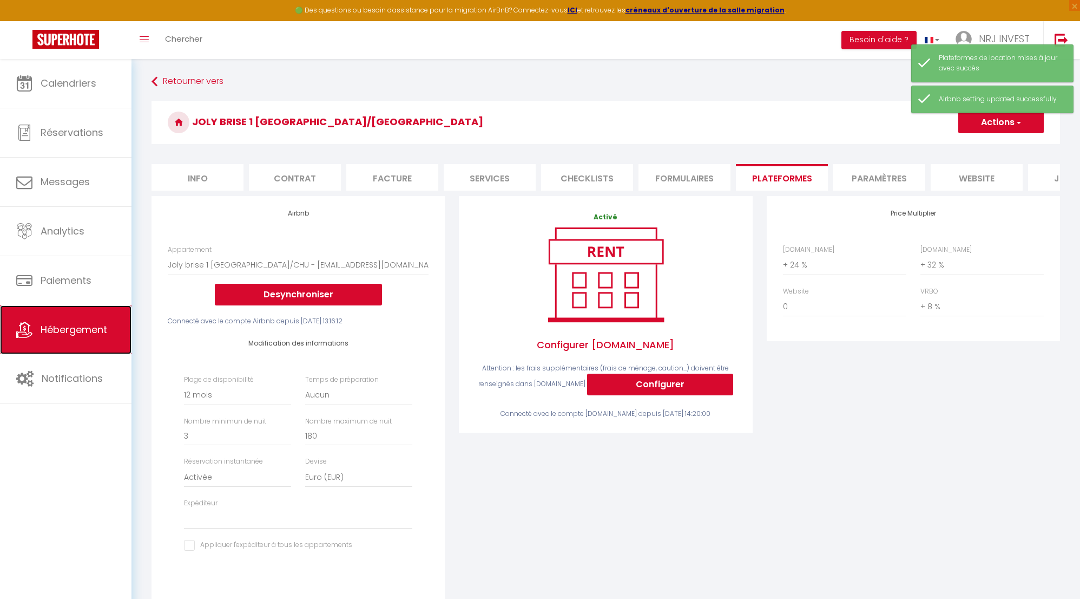
click at [91, 329] on span "Hébergement" at bounding box center [74, 330] width 67 height 14
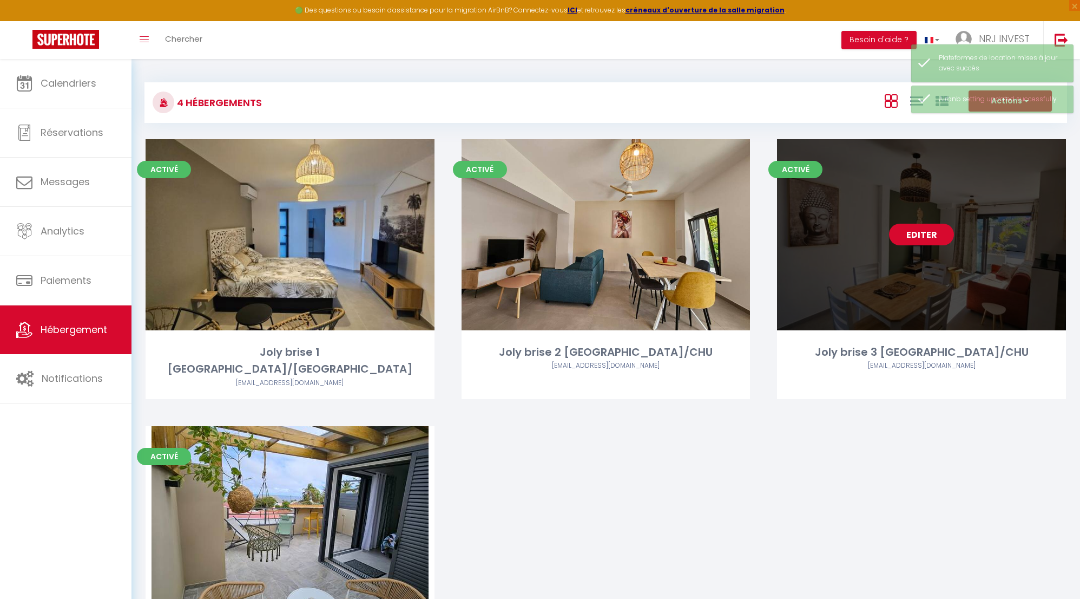
click at [935, 237] on link "Editer" at bounding box center [921, 235] width 65 height 22
select select "3"
select select "2"
select select "1"
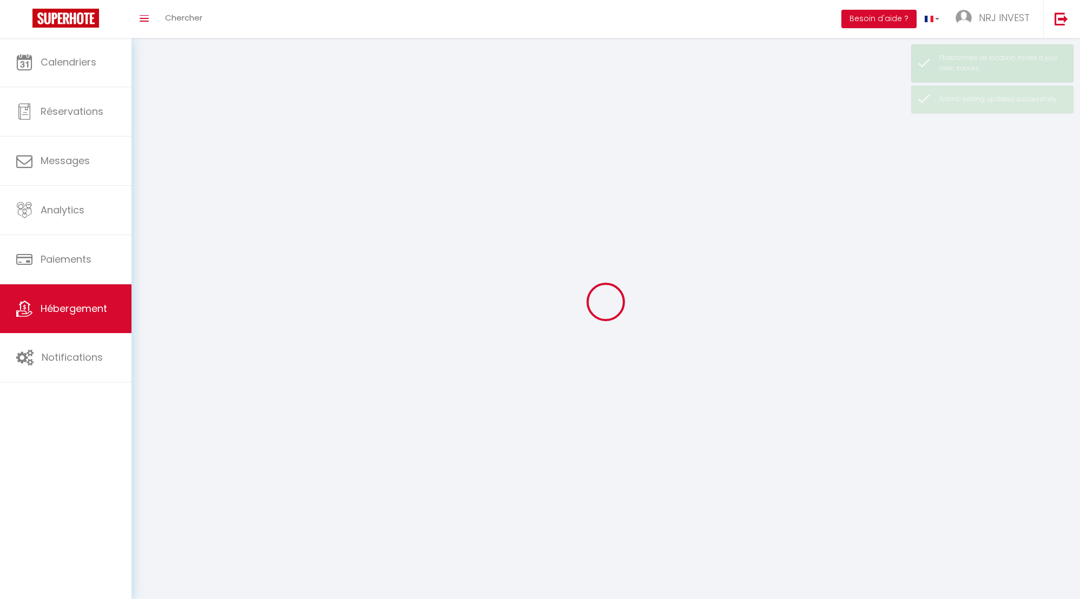
select select
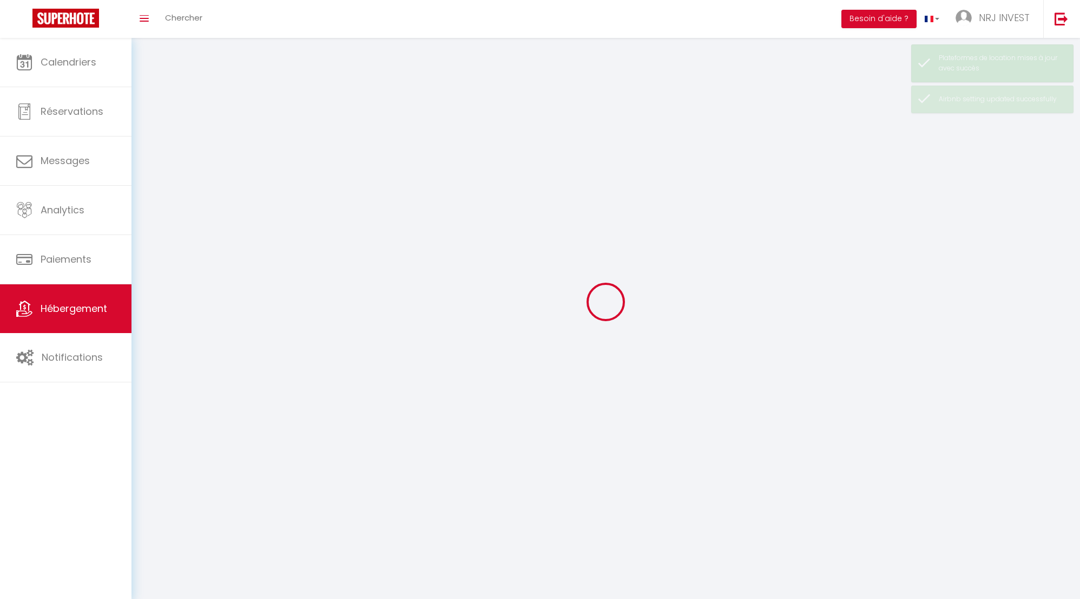
select select
checkbox input "false"
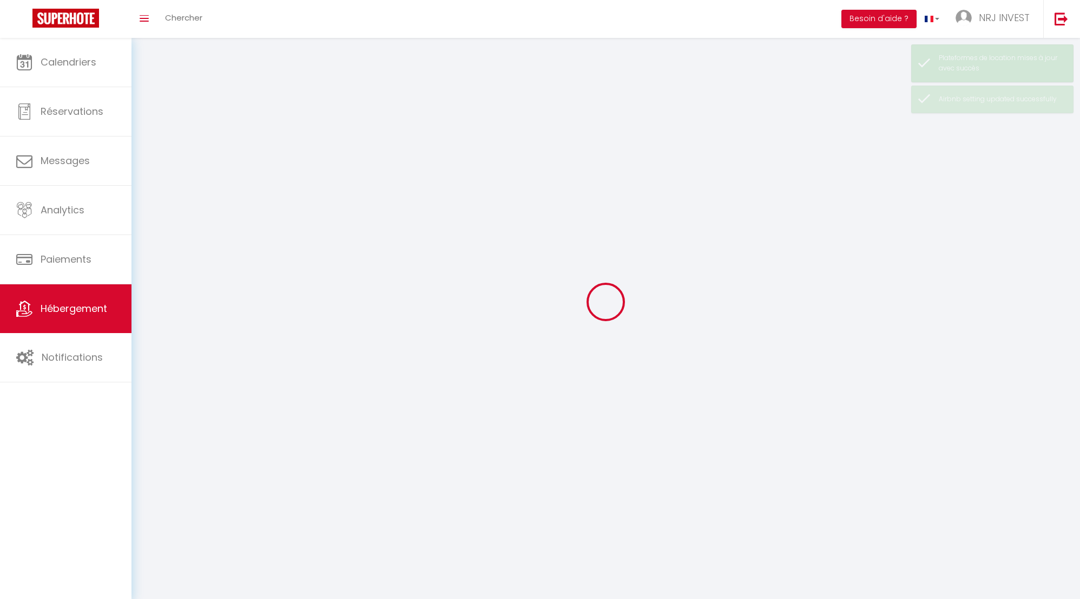
checkbox input "false"
select select
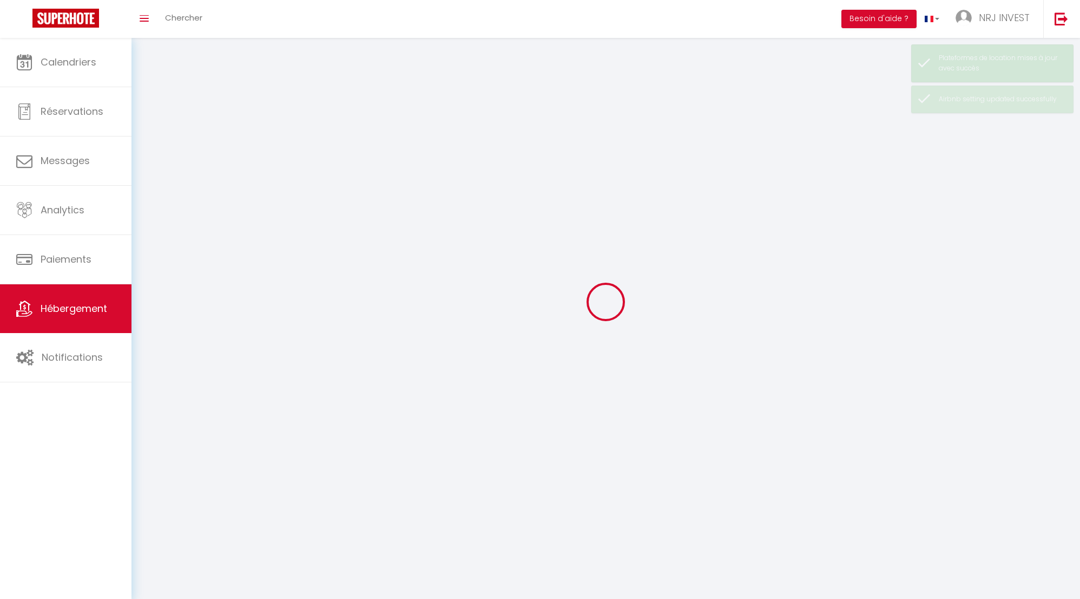
select select
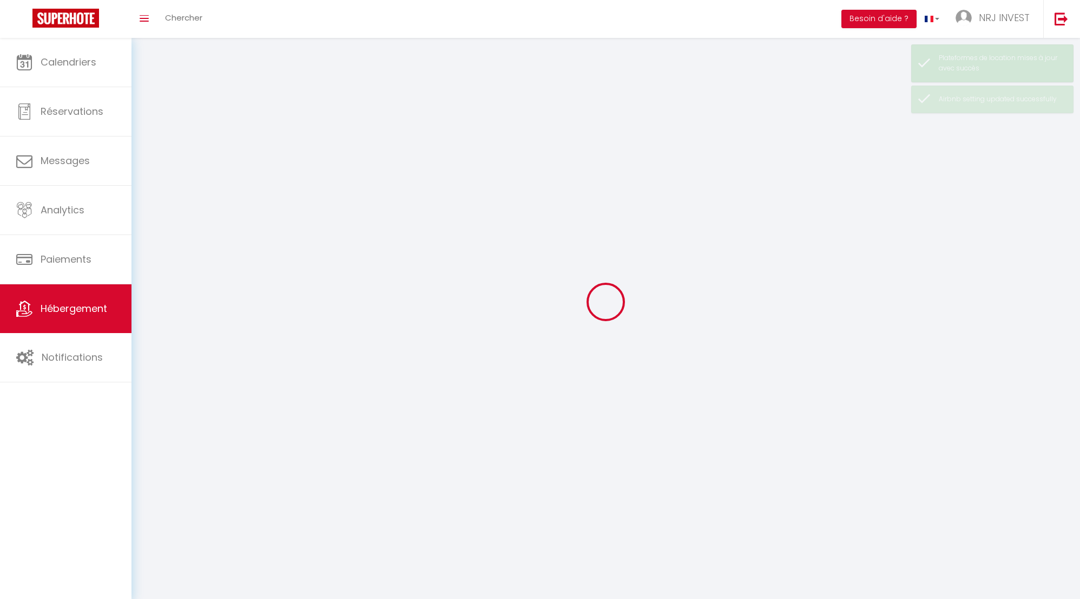
checkbox input "false"
select select
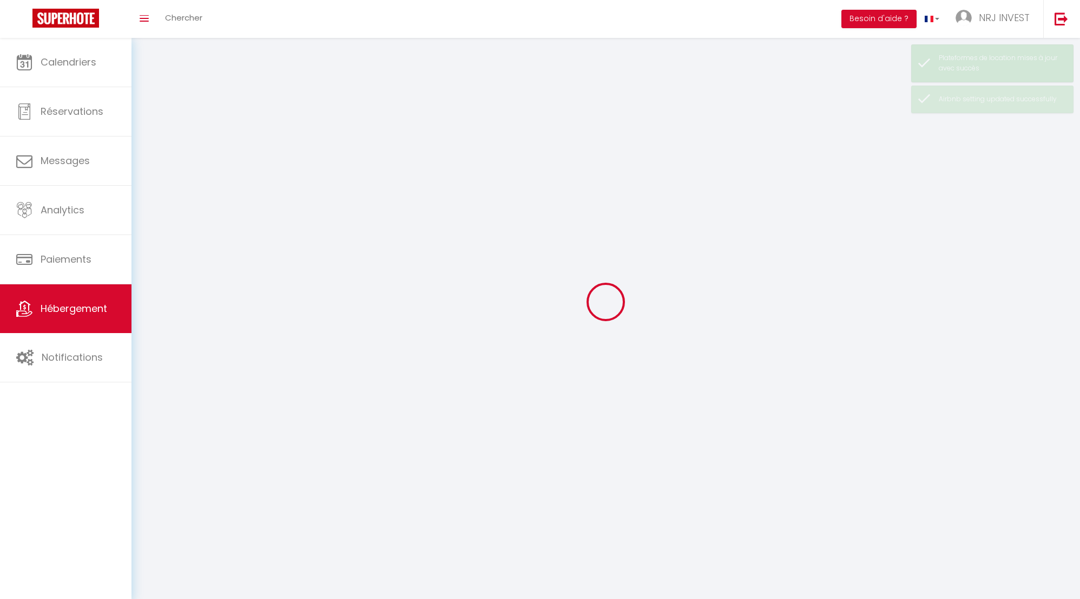
select select
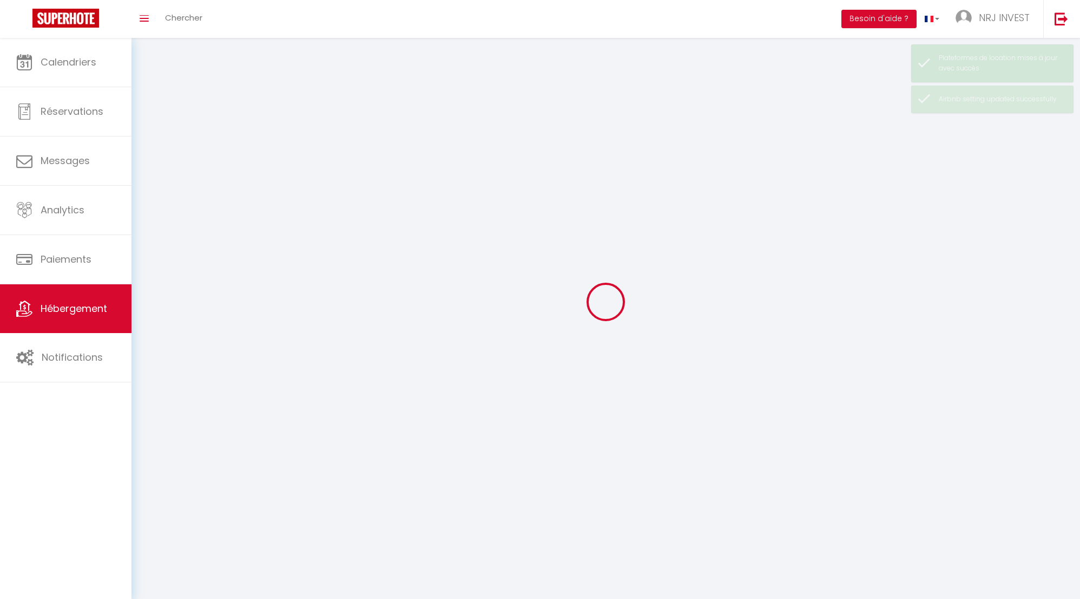
select select
checkbox input "false"
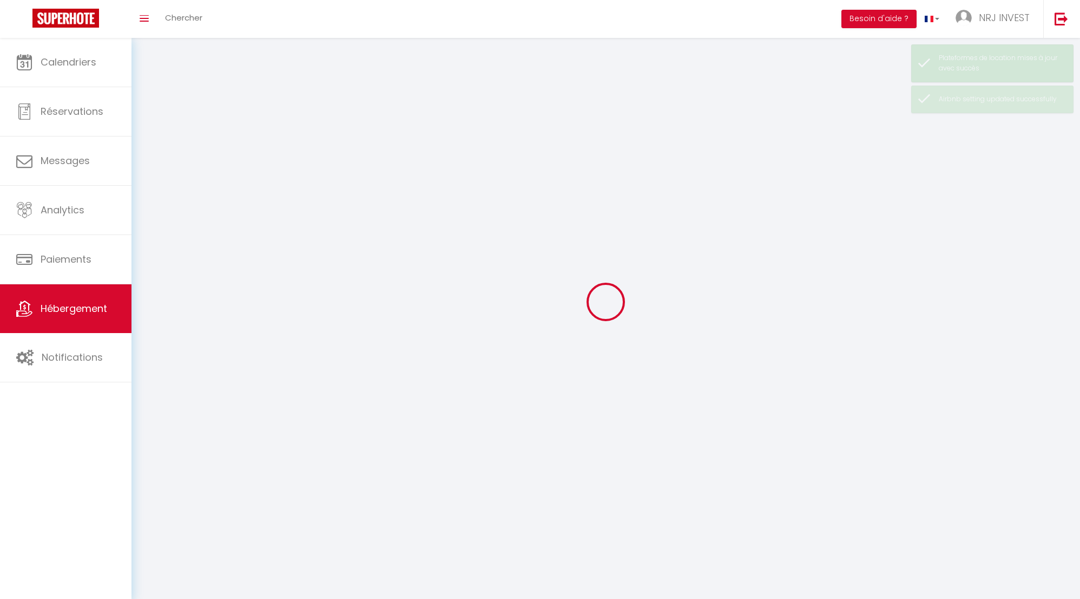
select select
select select "1"
select select
select select "28"
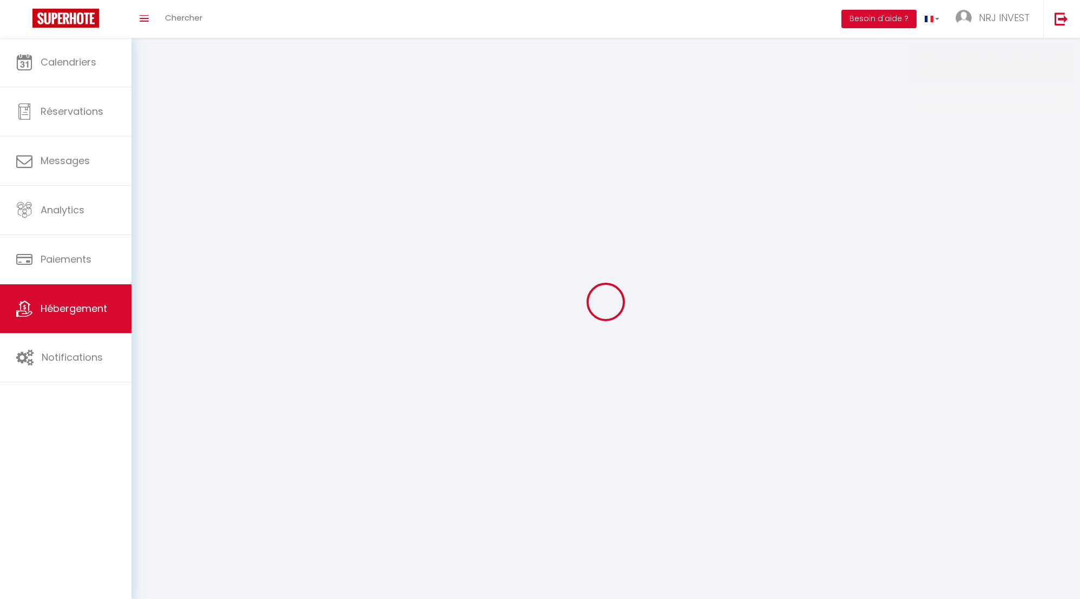
select select
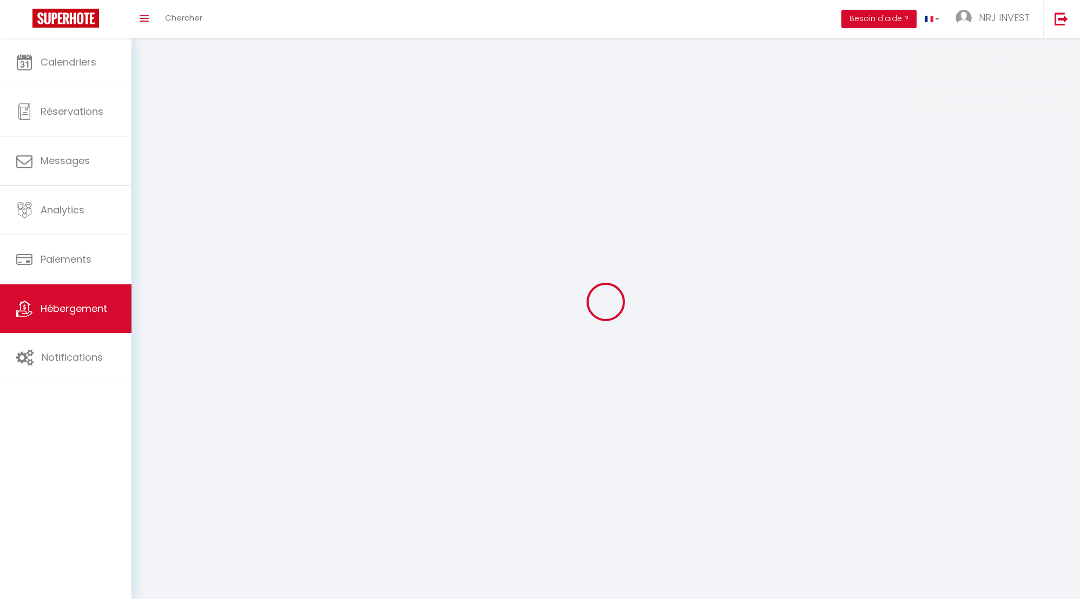
select select
checkbox input "false"
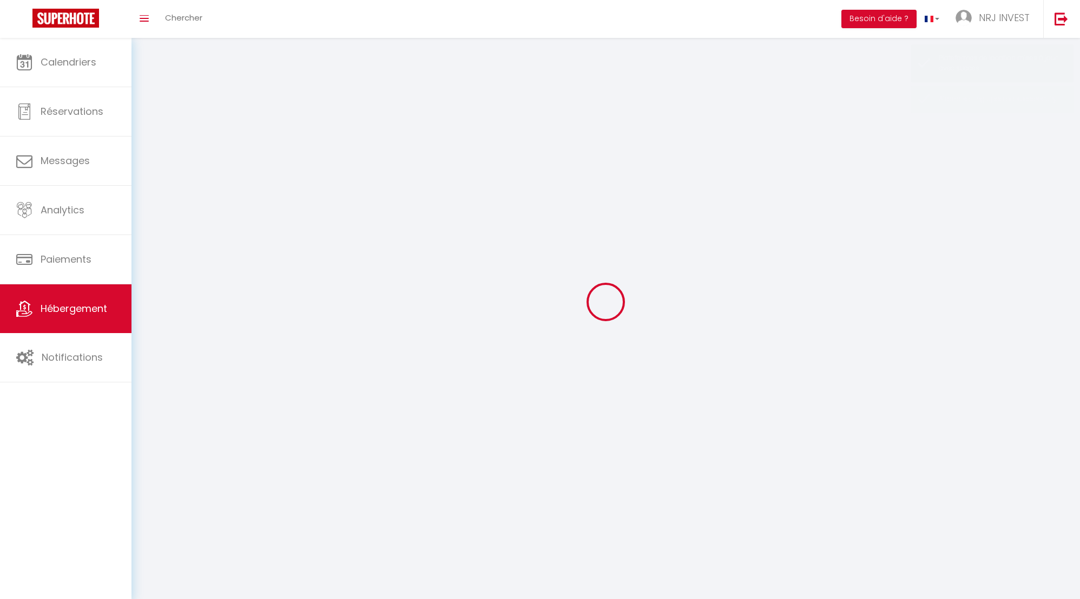
select select
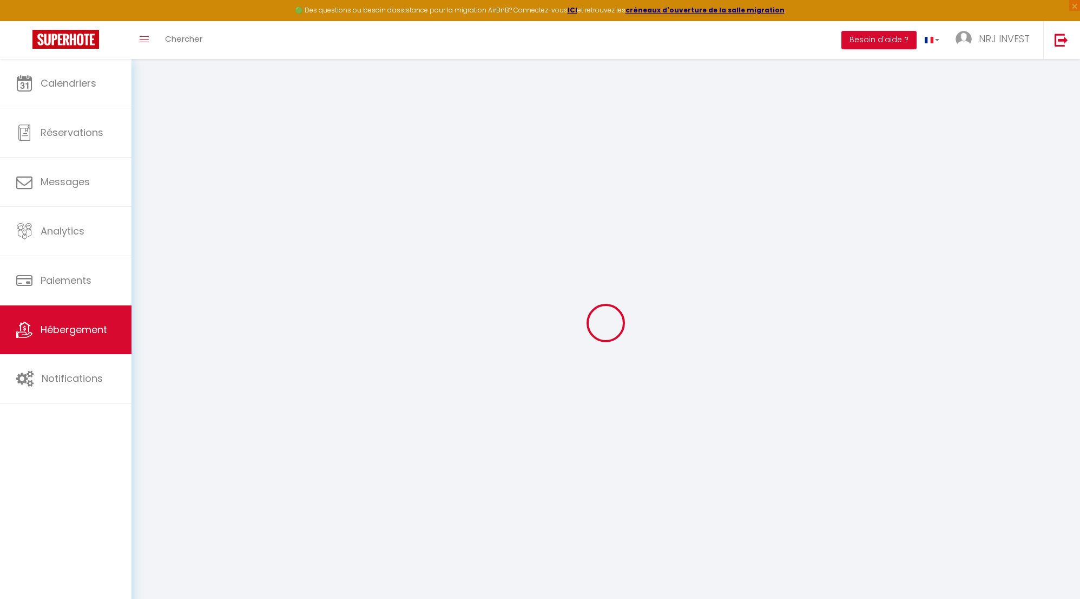
select select
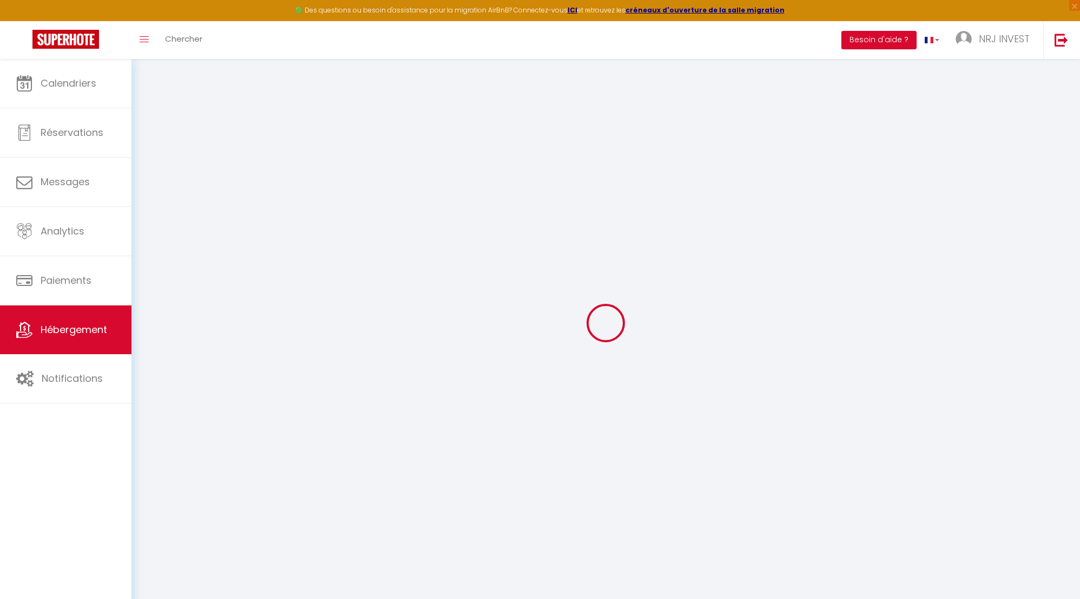
select select
checkbox input "false"
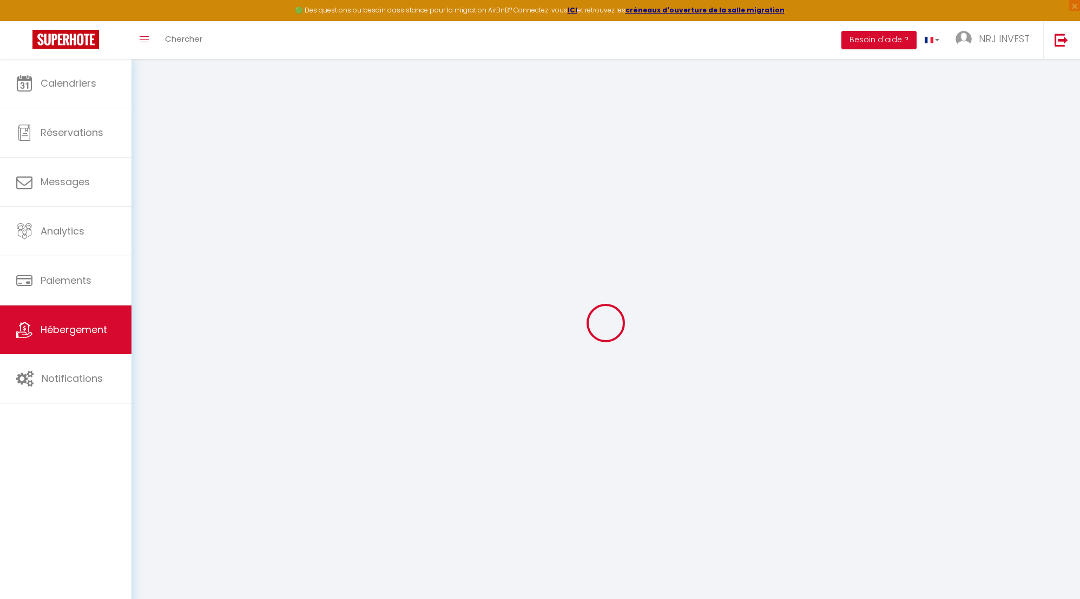
select select
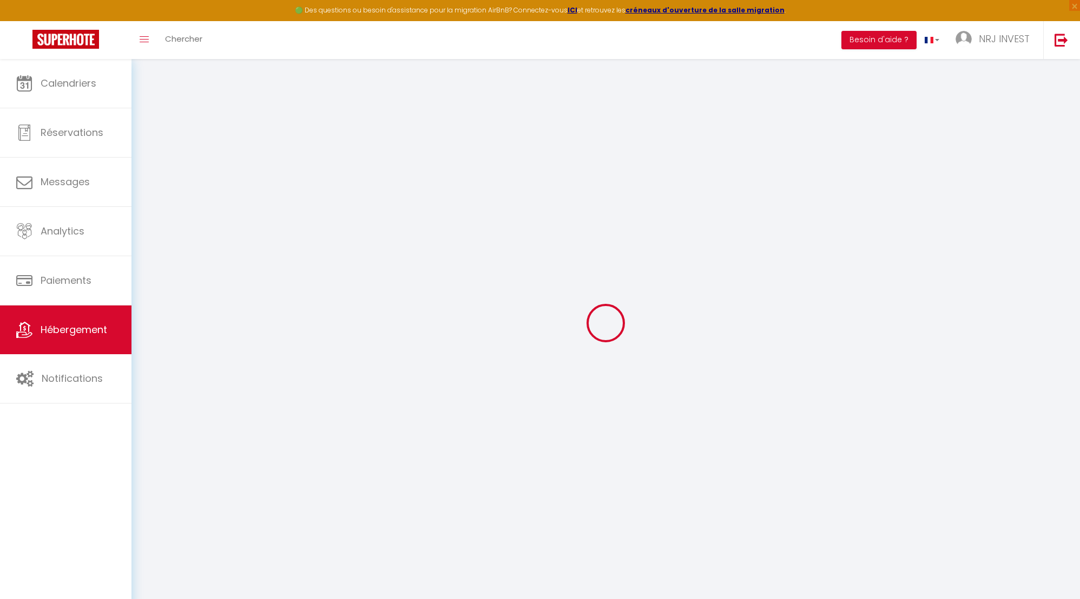
select select
checkbox input "false"
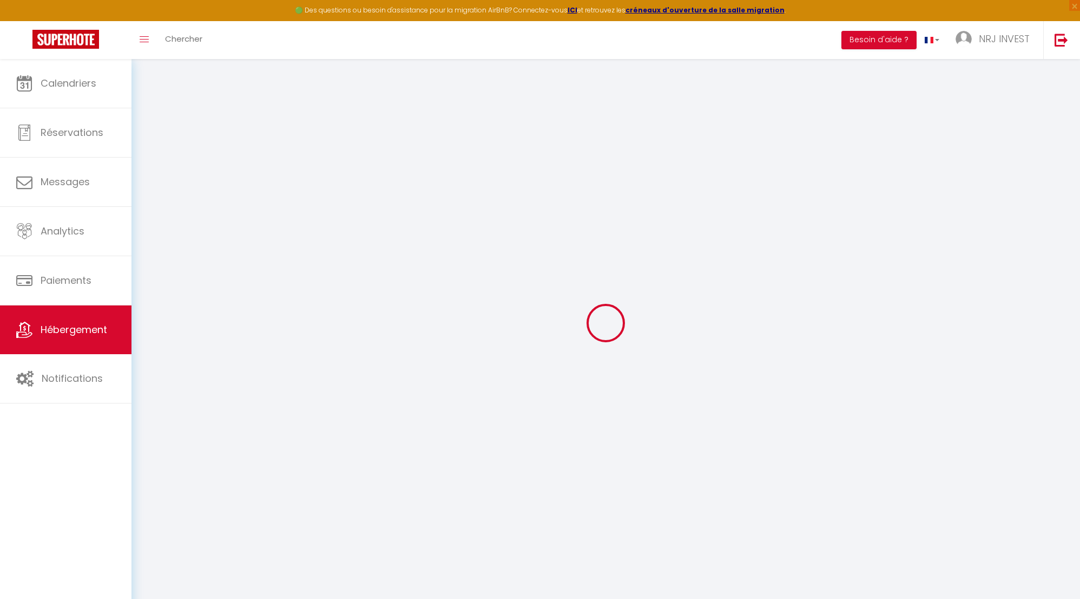
checkbox input "false"
select select
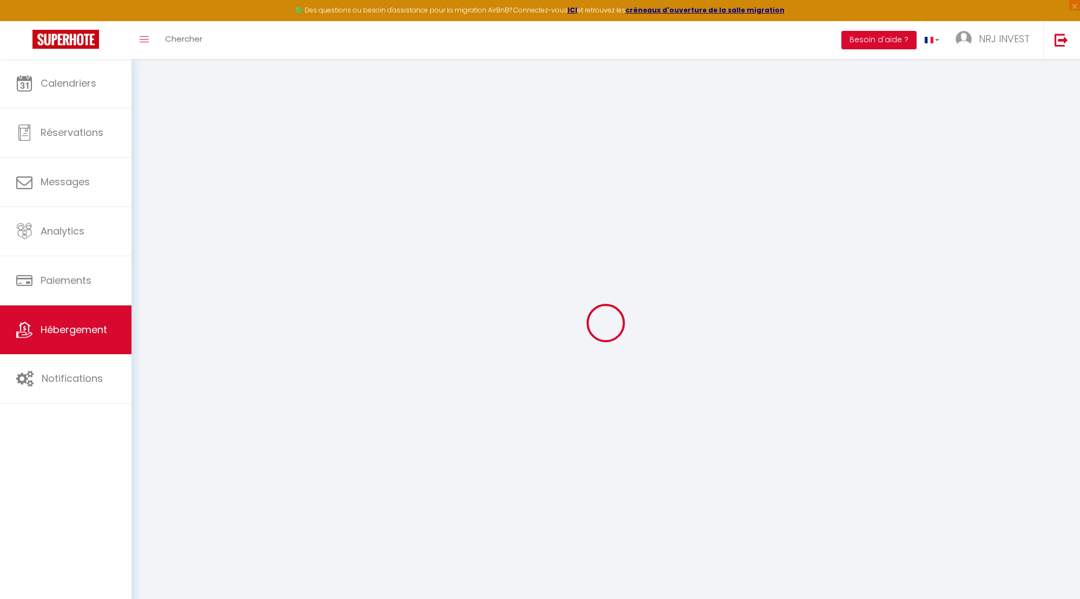
select select
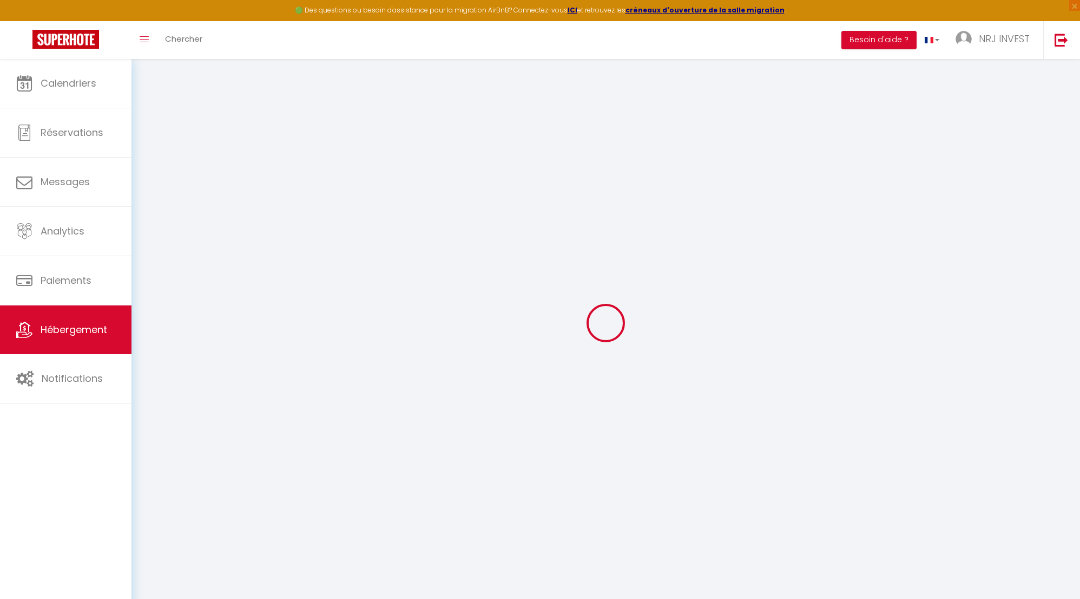
checkbox input "false"
select select
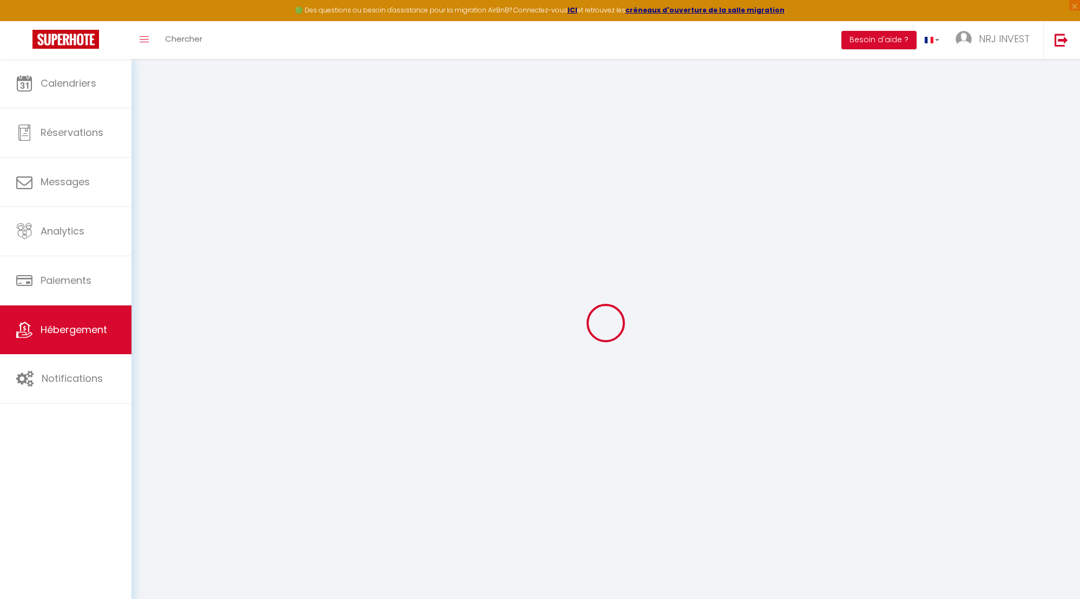
select select
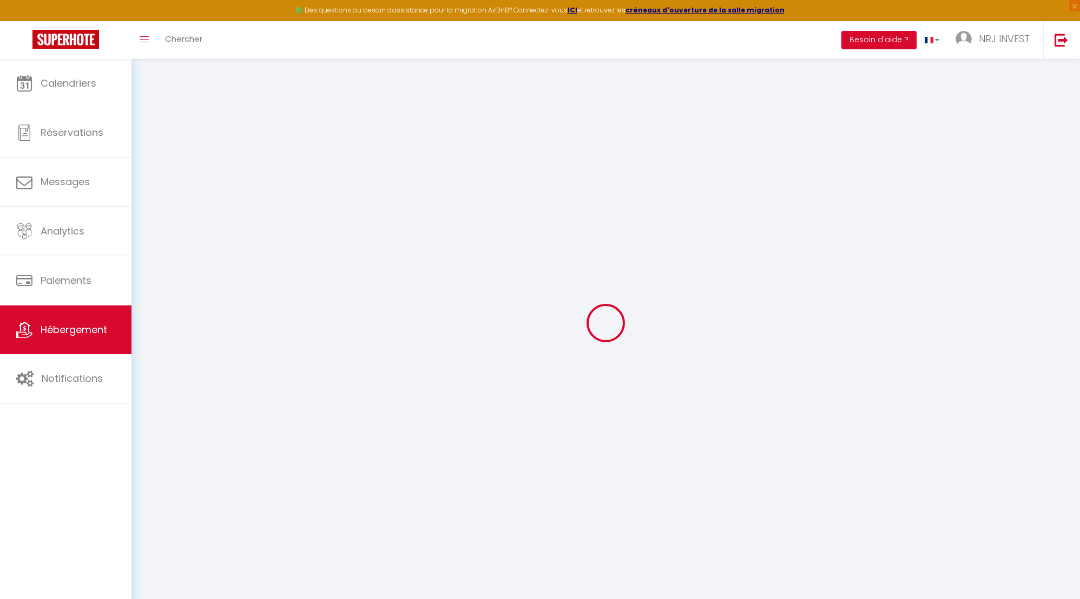
select select
checkbox input "false"
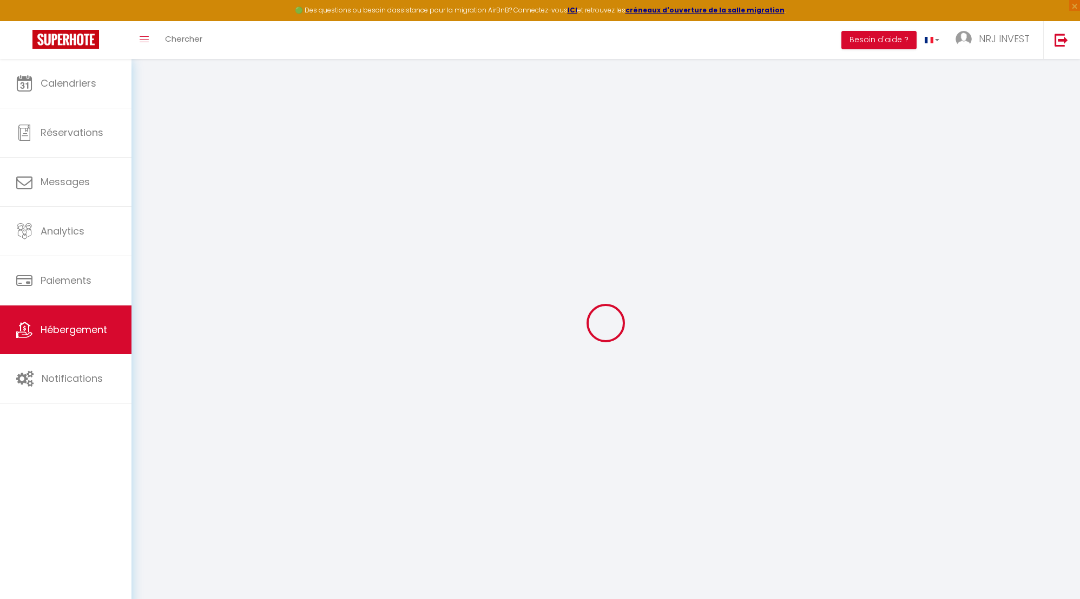
checkbox input "false"
select select
type input "Joly brise 3 [GEOGRAPHIC_DATA]/CHU"
type input "[PERSON_NAME]"
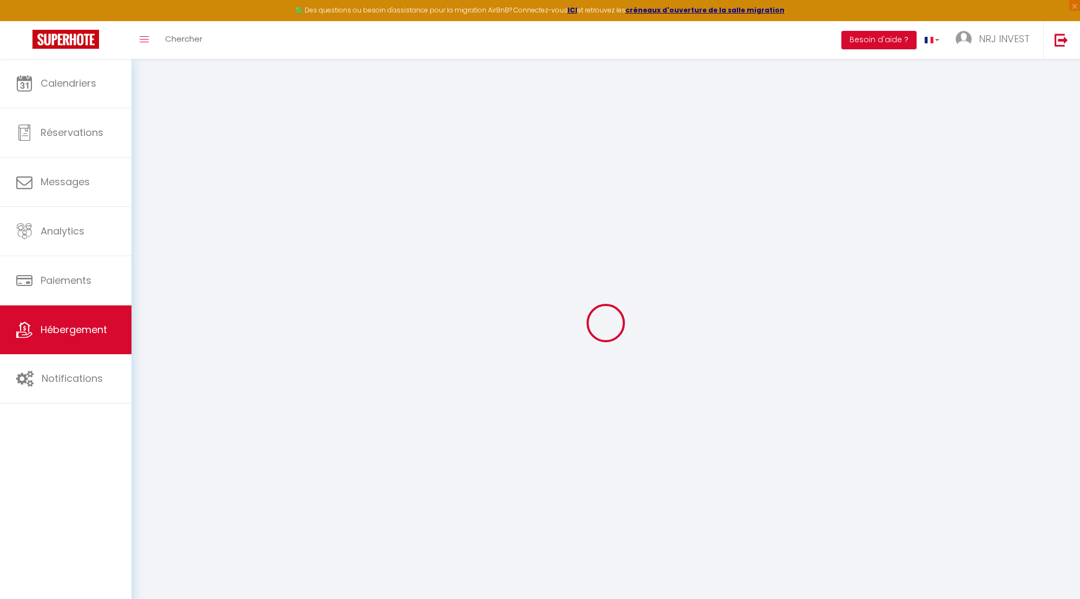
type input "hoarau"
type input "ch zazo"
type input "97430"
type input "Tampon"
type input "100"
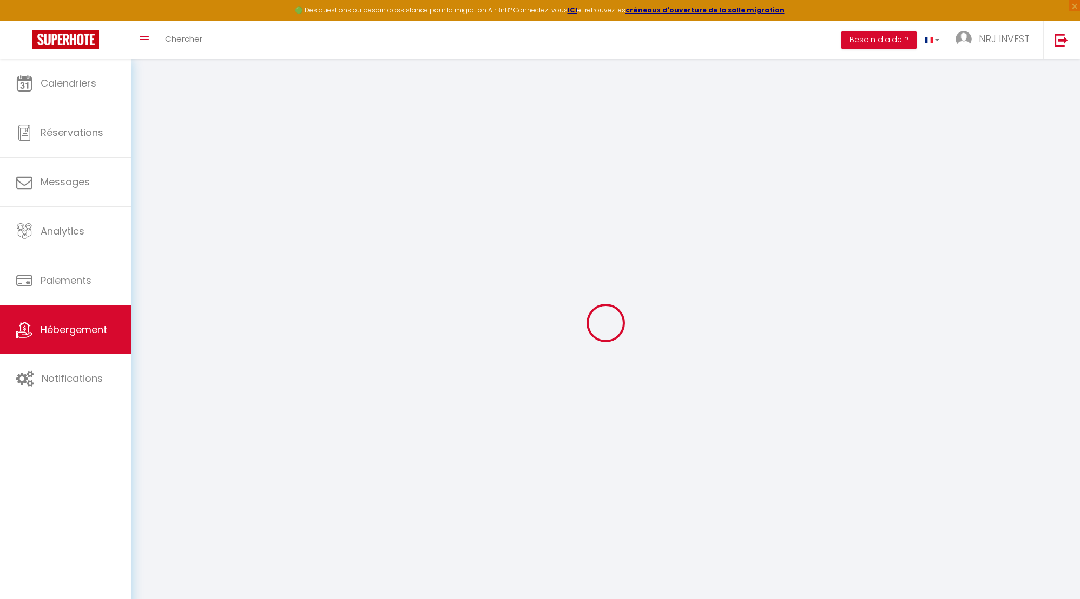
type input "20"
type input "60"
type input "5"
type input "4"
select select
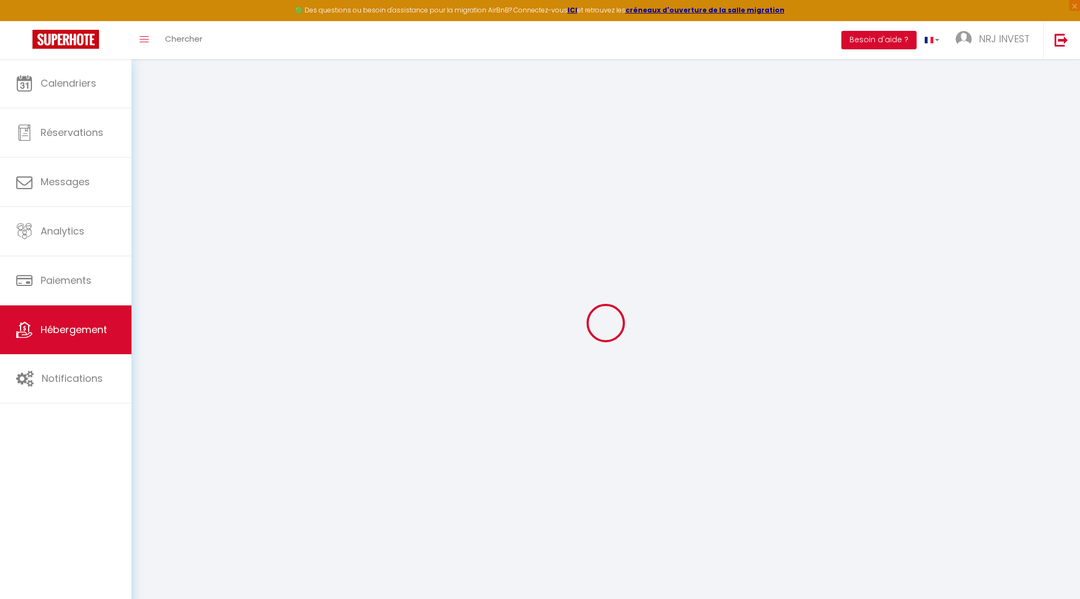
select select
type input "[STREET_ADDRESS][GEOGRAPHIC_DATA][PERSON_NAME]"
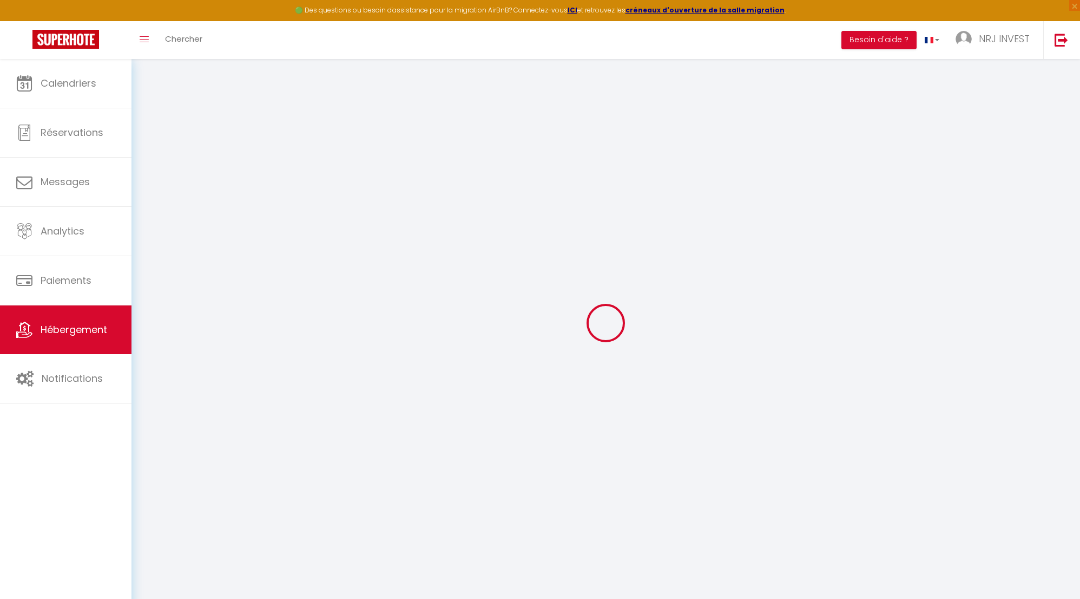
type input "97410"
type input "saint pierre"
select select "177"
type input "[EMAIL_ADDRESS][DOMAIN_NAME]"
select select "15397"
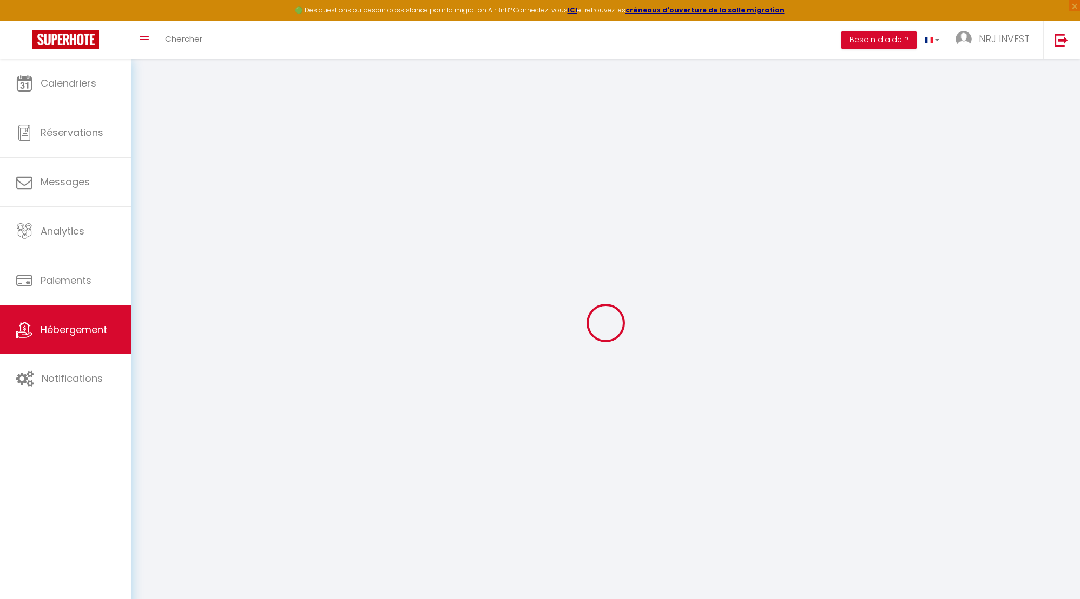
checkbox input "false"
radio input "true"
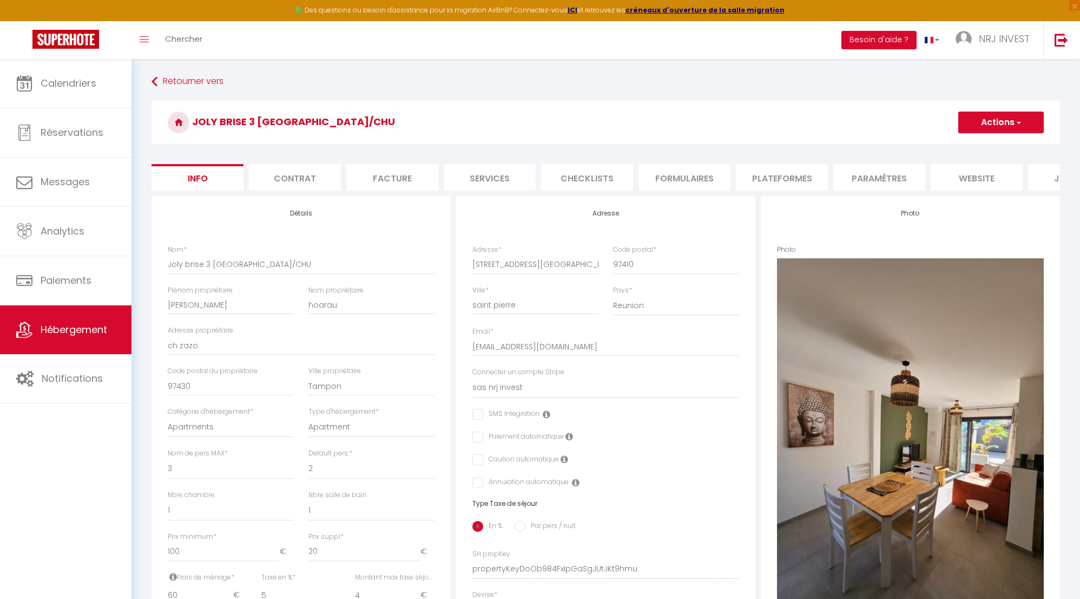
click at [776, 178] on li "Plateformes" at bounding box center [782, 177] width 92 height 27
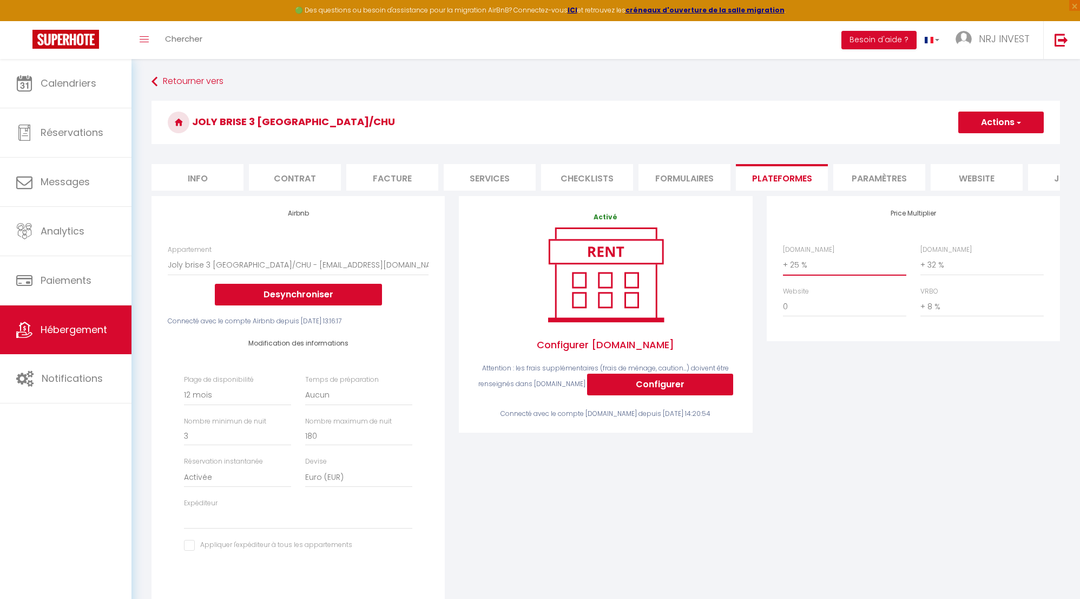
click at [784, 272] on select "0 + 1 % + 2 % + 3 % + 4 % + 5 % + 6 % + 7 % + 8 % + 9 %" at bounding box center [844, 264] width 123 height 21
click at [783, 262] on select "0 + 1 % + 2 % + 3 % + 4 % + 5 % + 6 % + 7 % + 8 % + 9 %" at bounding box center [844, 264] width 123 height 21
click at [989, 123] on button "Actions" at bounding box center [1001, 122] width 86 height 22
click at [990, 149] on link "Enregistrer" at bounding box center [1001, 146] width 86 height 14
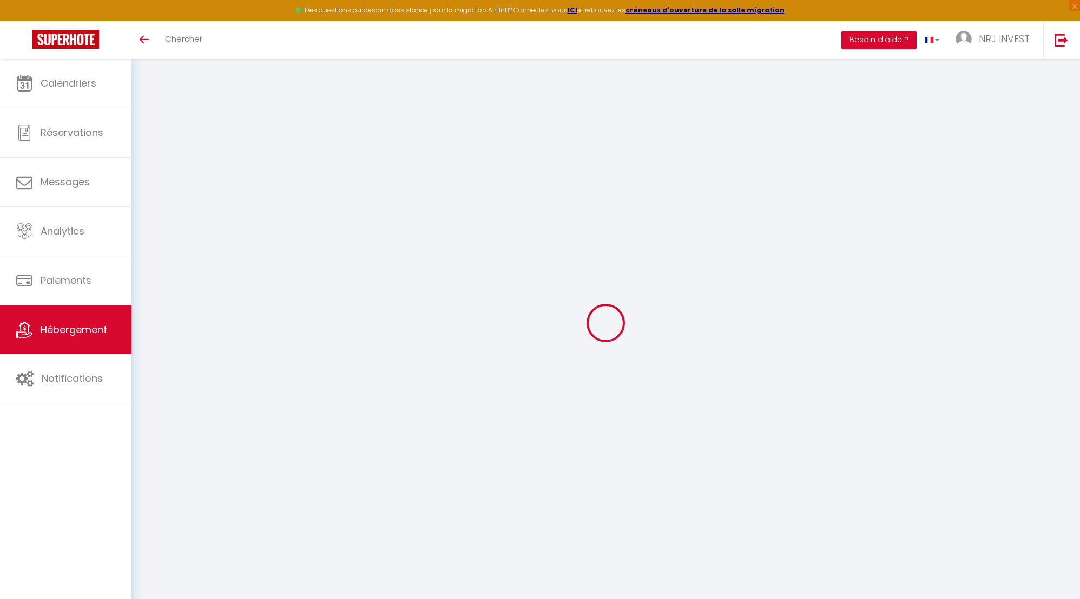
select select "8718-1404260758778608270"
select select "+ 24 %"
select select "+ 32 %"
select select "+ 8 %"
select select "365"
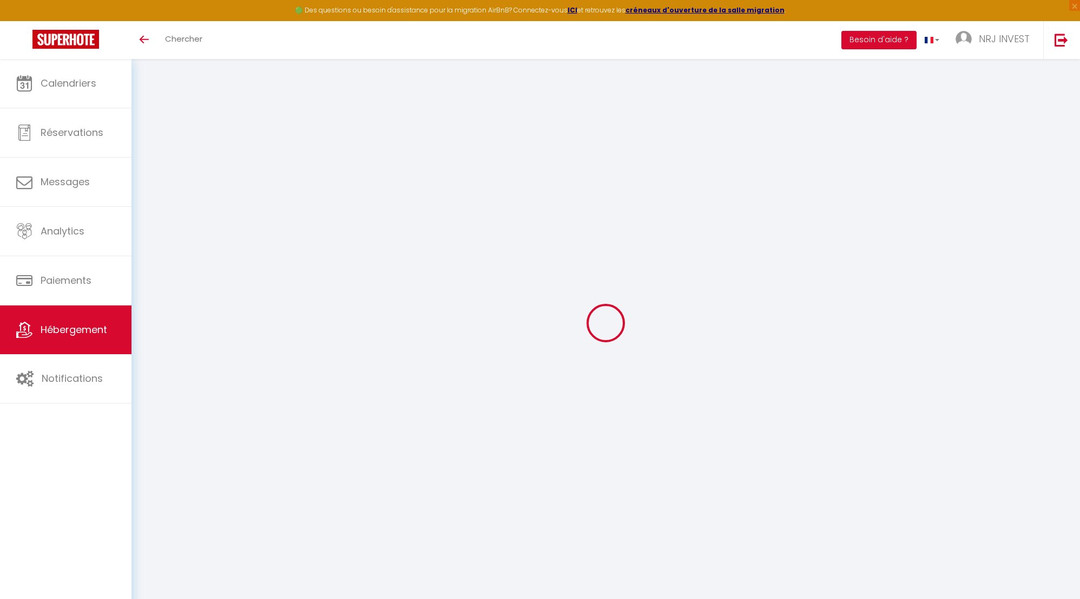
select select "EUR"
select select
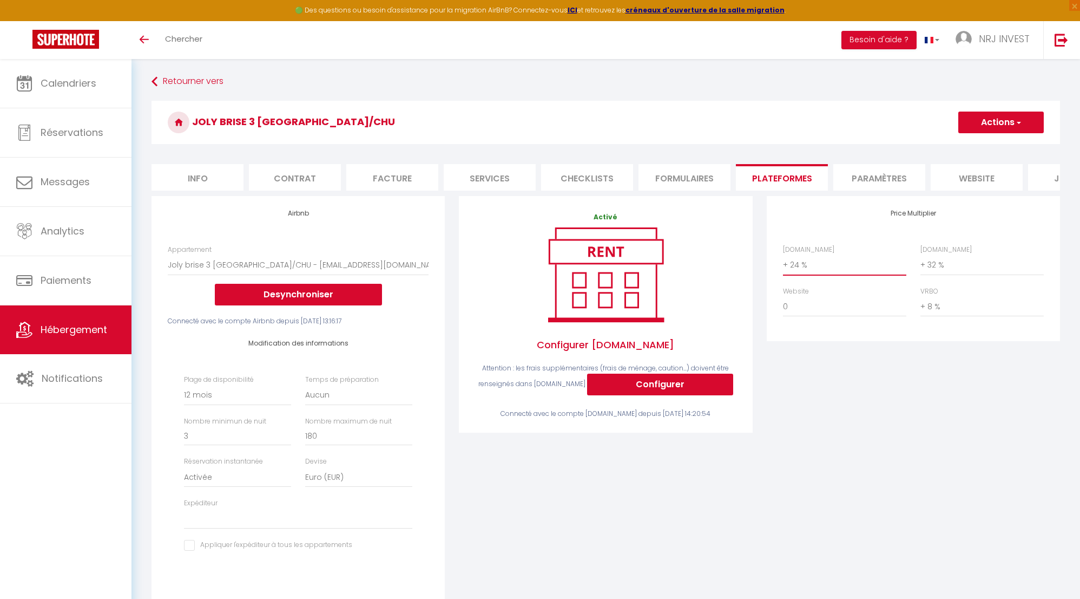
click at [785, 272] on select "0 + 1 % + 2 % + 3 % + 4 % + 5 % + 6 % + 7 % + 8 % + 9 %" at bounding box center [844, 264] width 123 height 21
select select "+ 23 %"
click at [783, 262] on select "0 + 1 % + 2 % + 3 % + 4 % + 5 % + 6 % + 7 % + 8 % + 9 %" at bounding box center [844, 264] width 123 height 21
select select
click at [982, 120] on button "Actions" at bounding box center [1001, 122] width 86 height 22
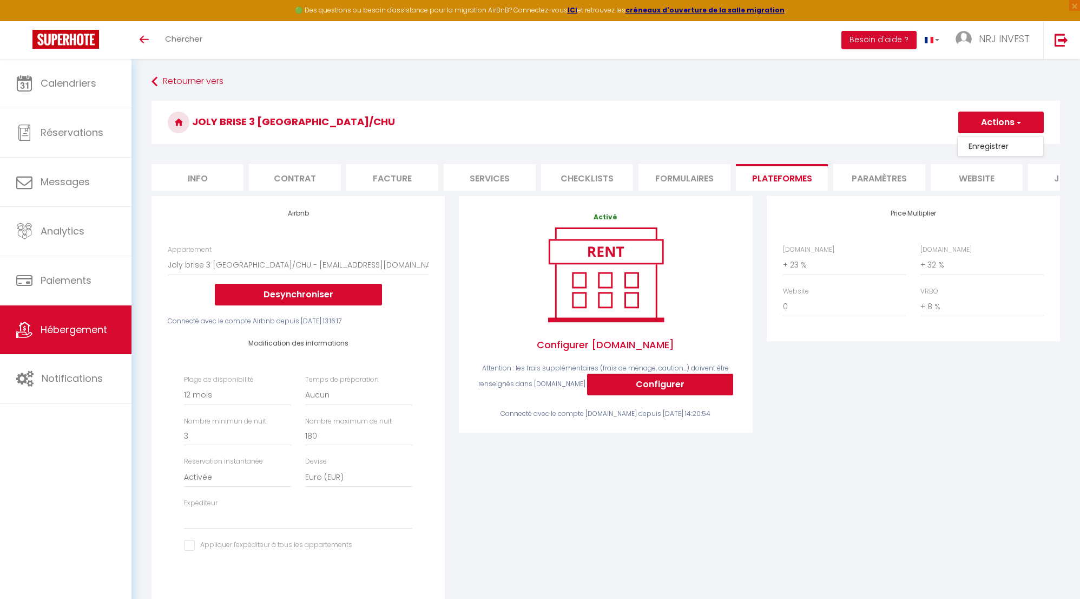
click at [983, 146] on link "Enregistrer" at bounding box center [1001, 146] width 86 height 14
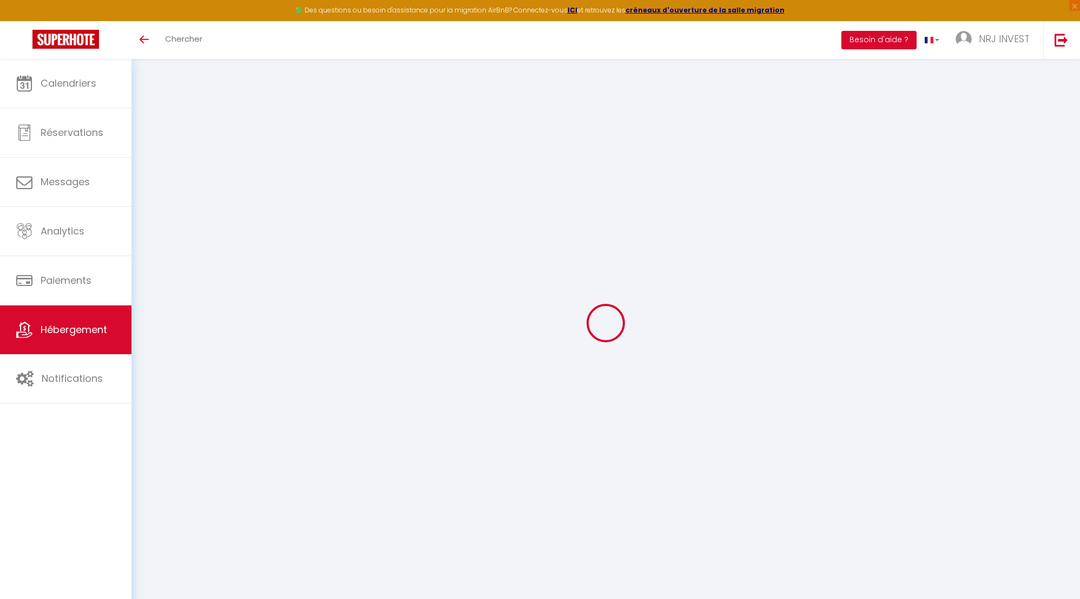
select select "365"
select select "EUR"
select select
select select "8718-1404260758778608270"
select select "+ 23 %"
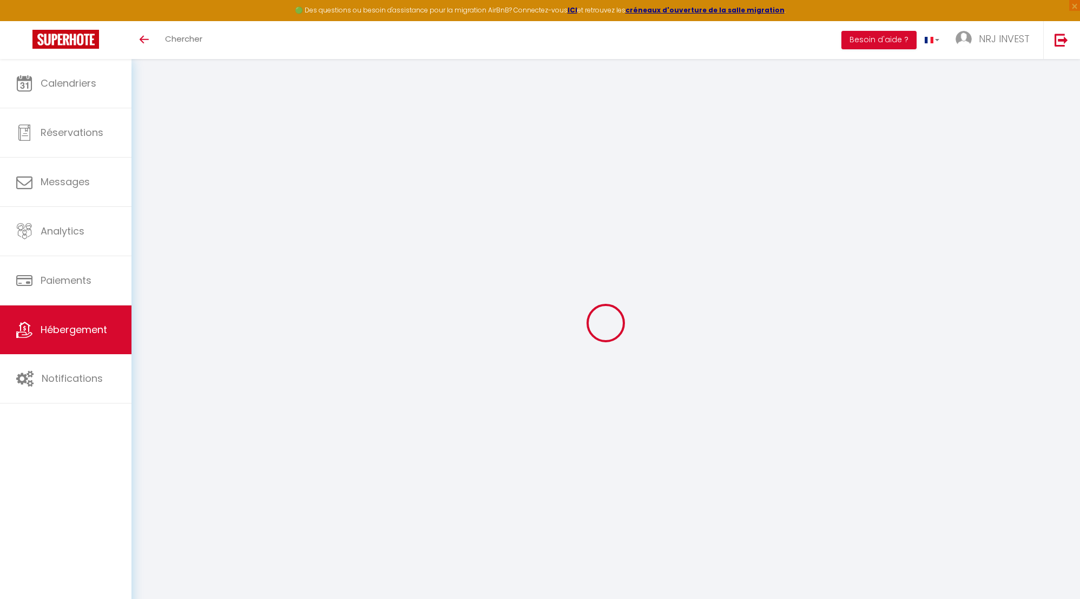
select select "+ 32 %"
select select "+ 8 %"
select select "365"
select select "EUR"
select select
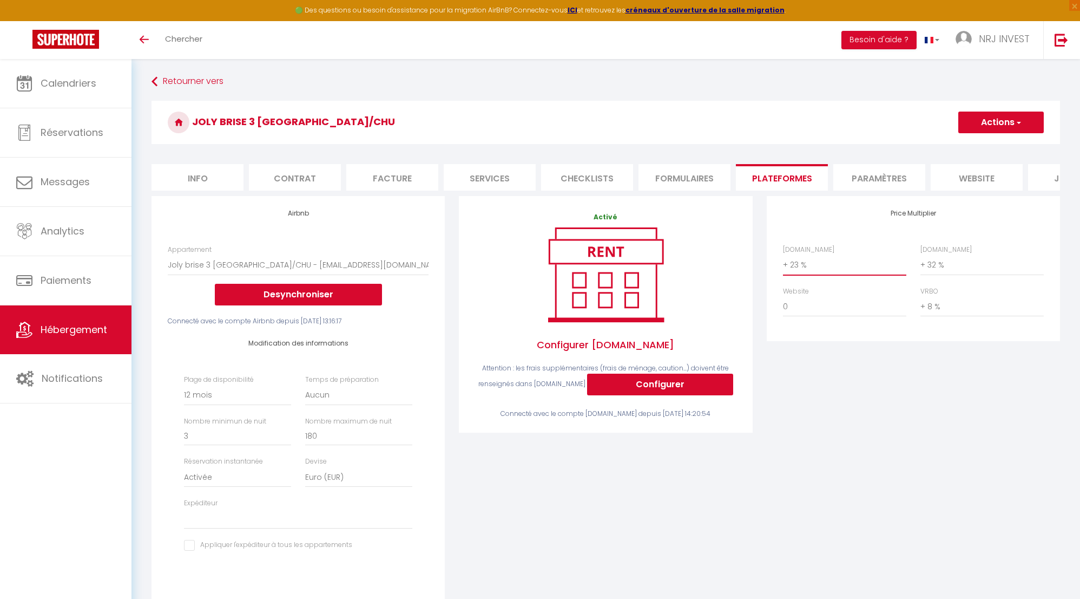
click at [784, 272] on select "0 + 1 % + 2 % + 3 % + 4 % + 5 % + 6 % + 7 % + 8 % + 9 %" at bounding box center [844, 264] width 123 height 21
select select "+ 24 %"
click at [783, 262] on select "0 + 1 % + 2 % + 3 % + 4 % + 5 % + 6 % + 7 % + 8 % + 9 %" at bounding box center [844, 264] width 123 height 21
select select
click at [1007, 122] on button "Actions" at bounding box center [1001, 122] width 86 height 22
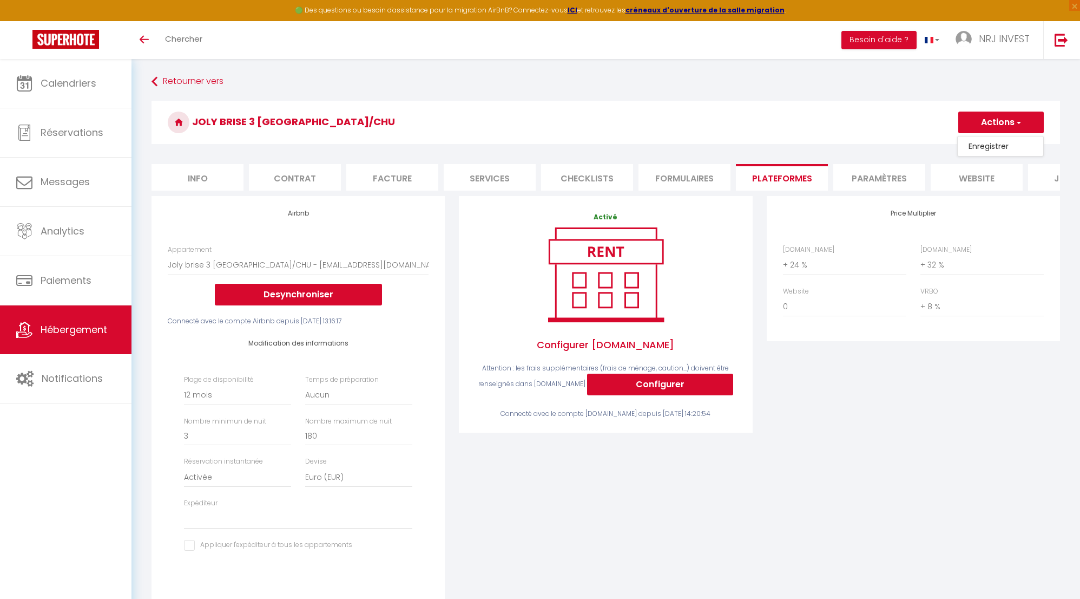
click at [993, 148] on link "Enregistrer" at bounding box center [1001, 146] width 86 height 14
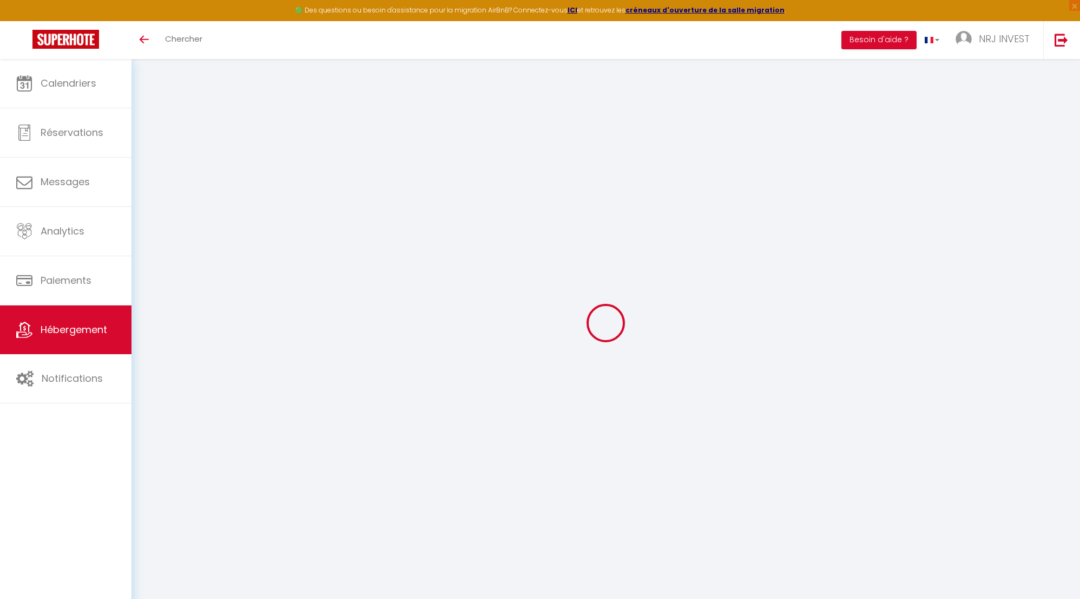
select select "365"
select select "EUR"
select select
select select "+ 24 %"
select select "+ 32 %"
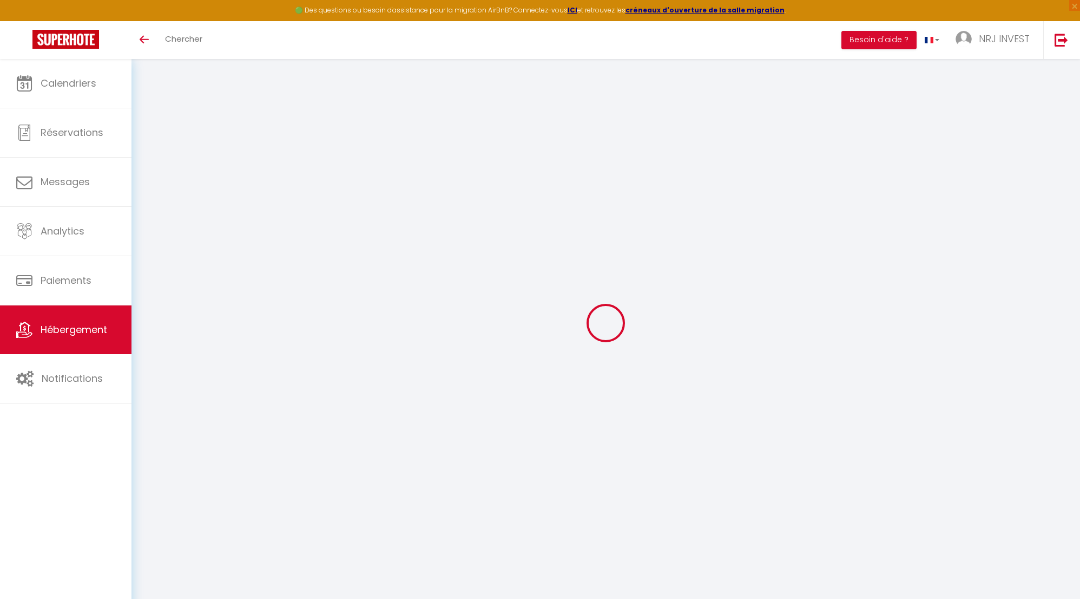
select select "+ 8 %"
select select "365"
select select "EUR"
select select
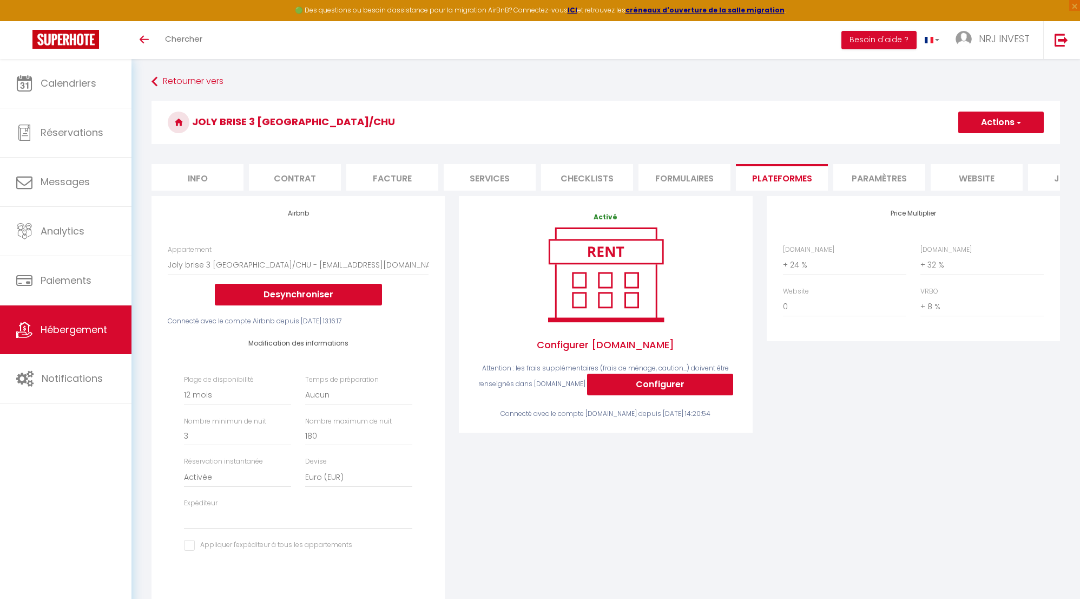
click at [84, 333] on span "Hébergement" at bounding box center [74, 330] width 67 height 14
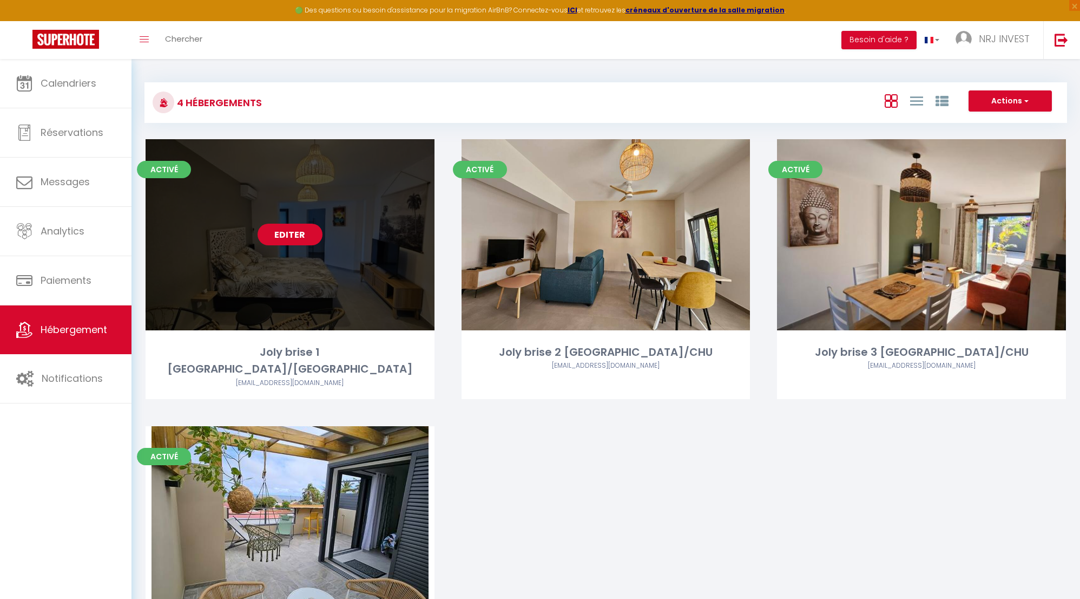
click at [279, 233] on link "Editer" at bounding box center [290, 235] width 65 height 22
click at [300, 234] on link "Editer" at bounding box center [290, 235] width 65 height 22
click at [290, 234] on link "Editer" at bounding box center [290, 235] width 65 height 22
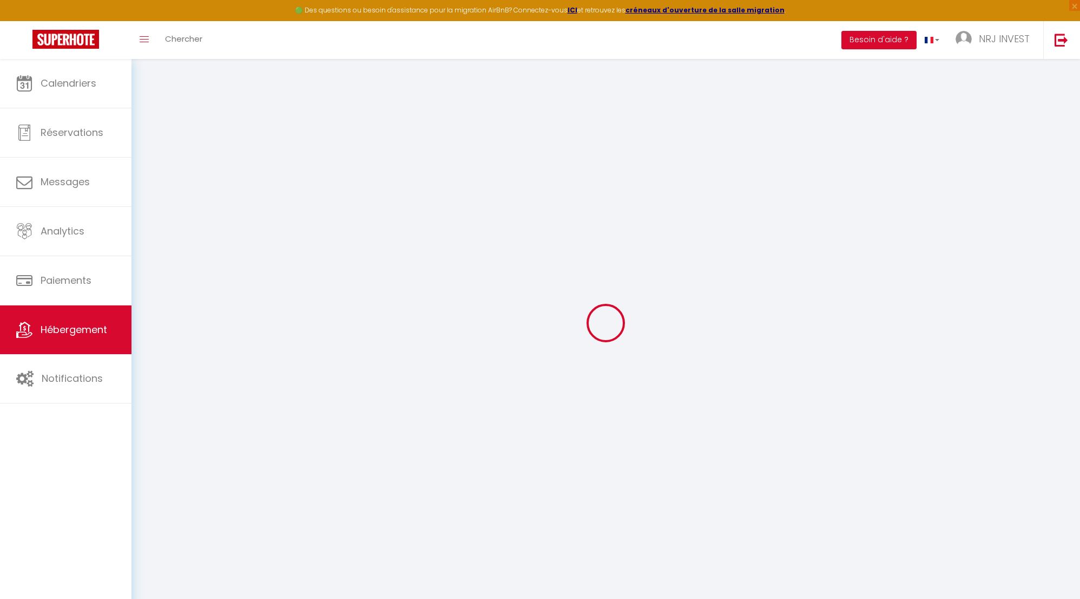
select select
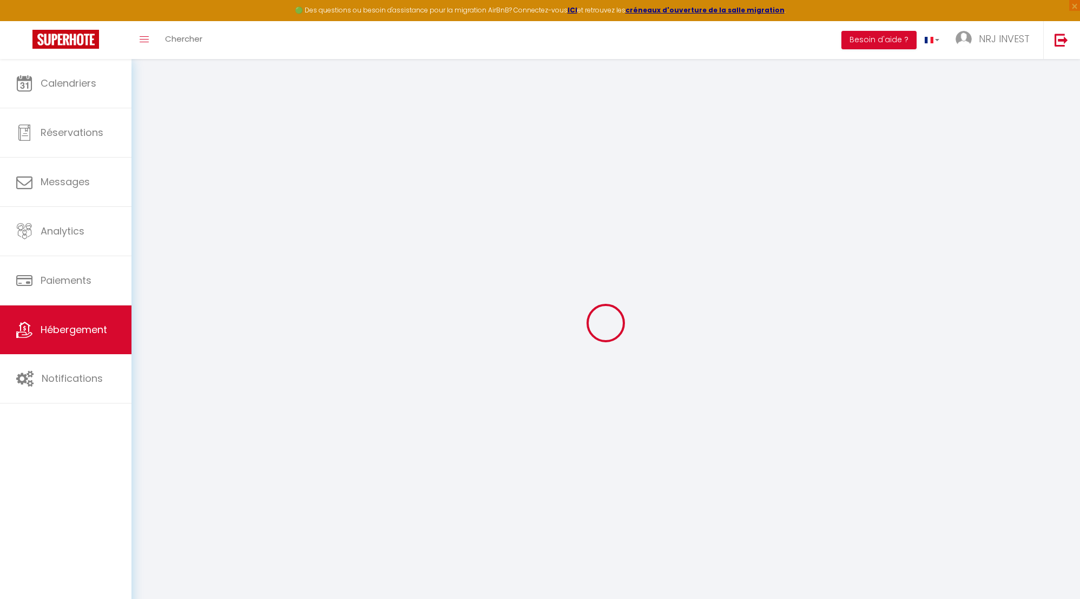
select select
checkbox input "false"
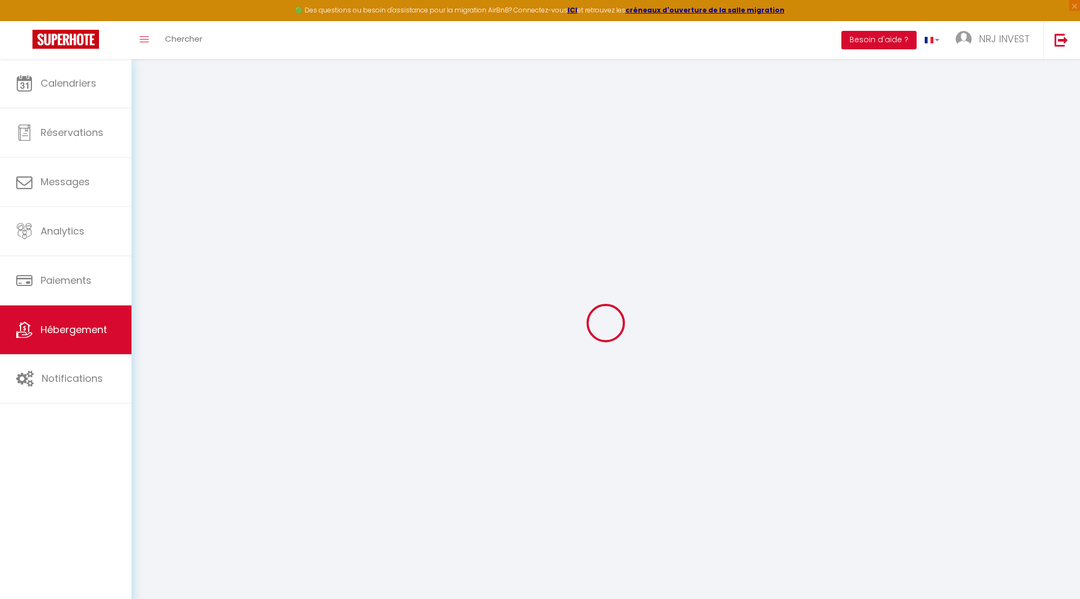
select select
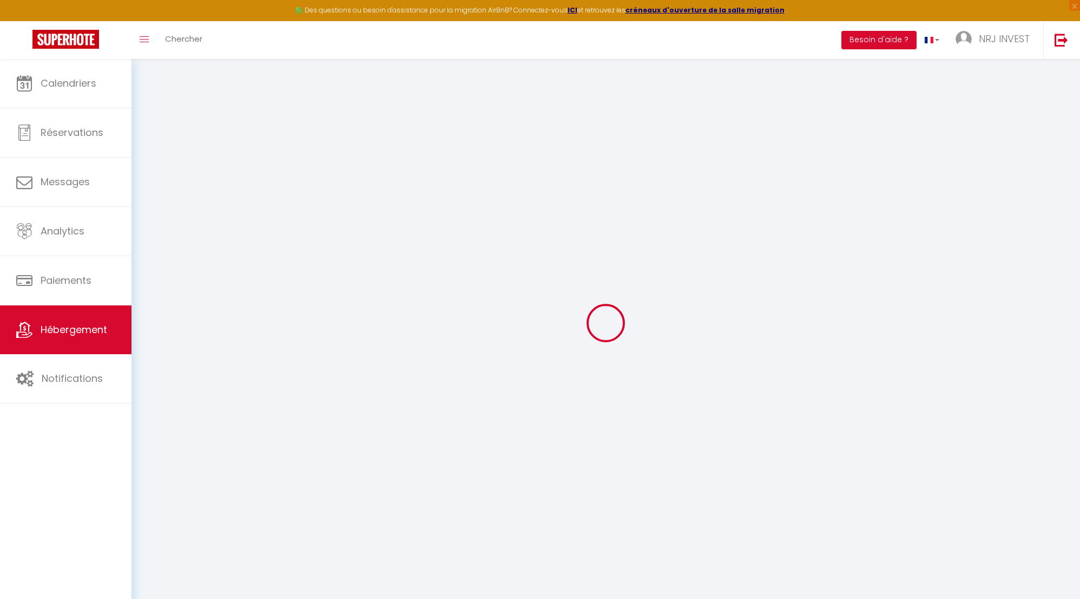
select select
checkbox input "false"
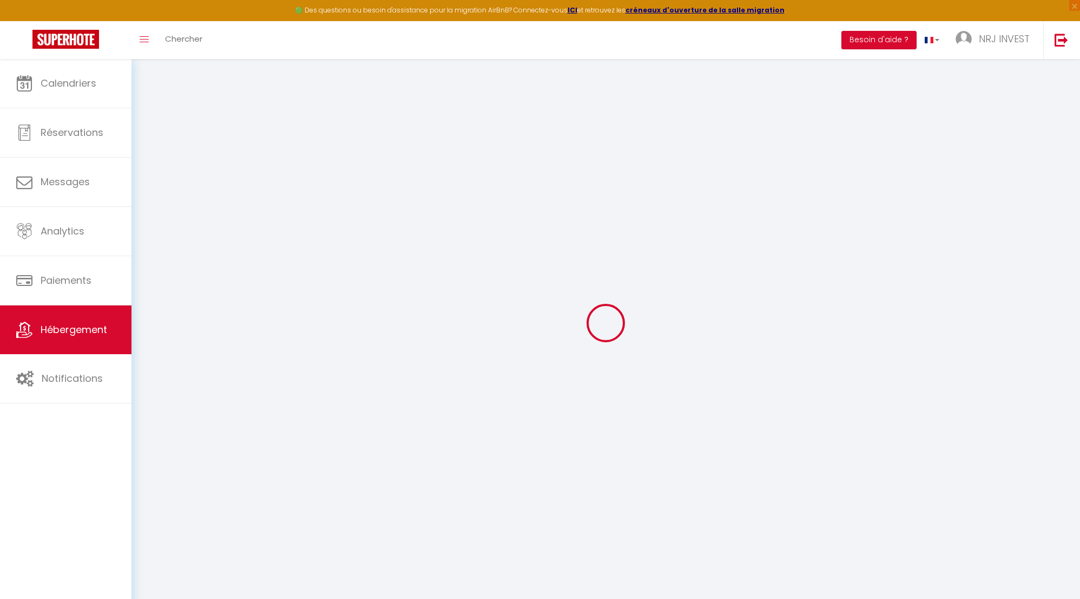
checkbox input "false"
select select
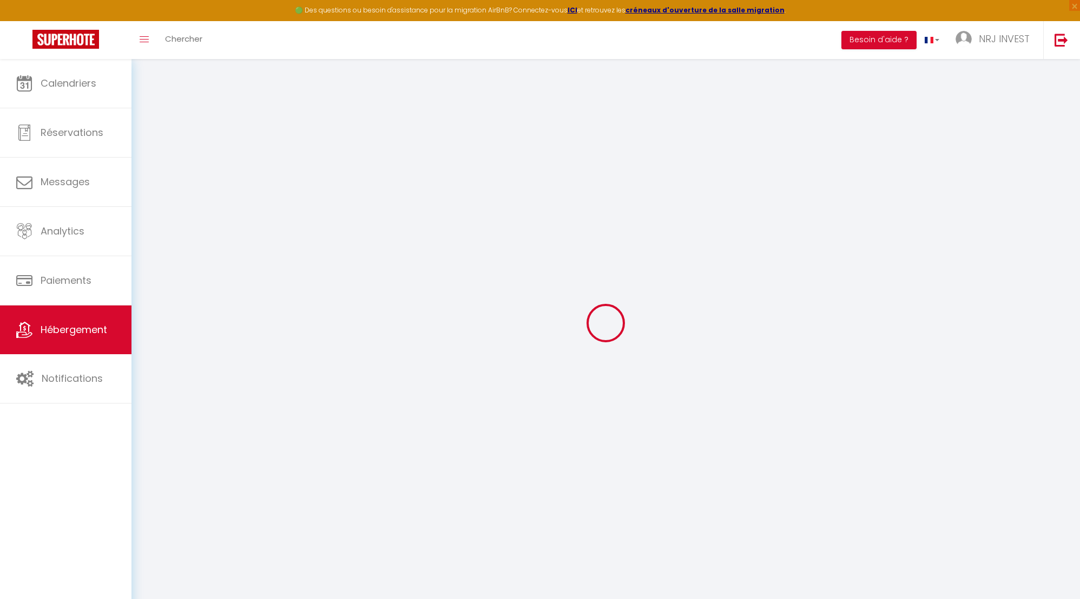
select select
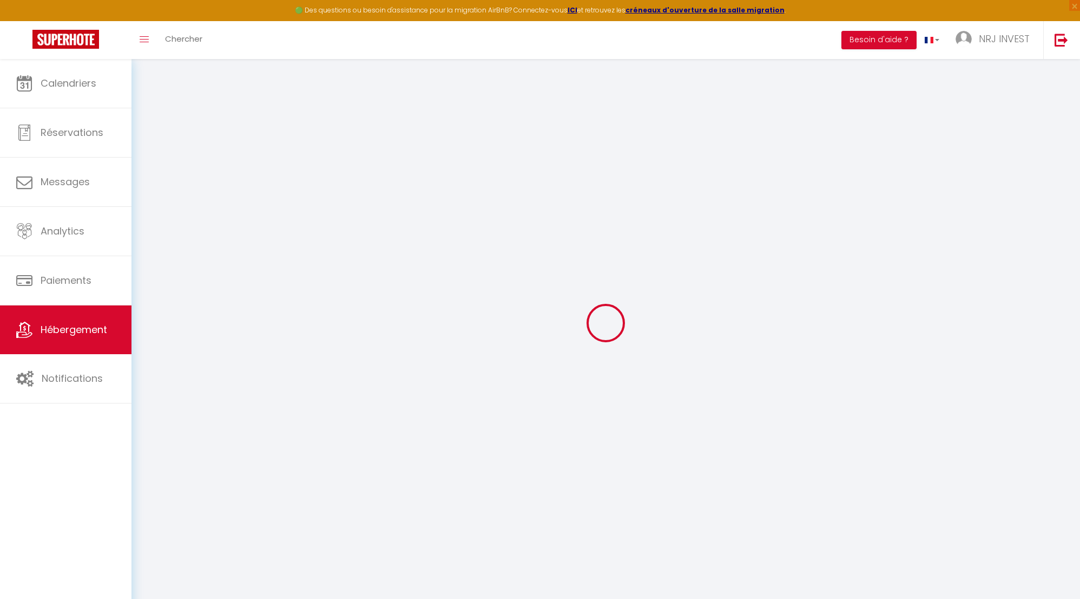
checkbox input "false"
select select
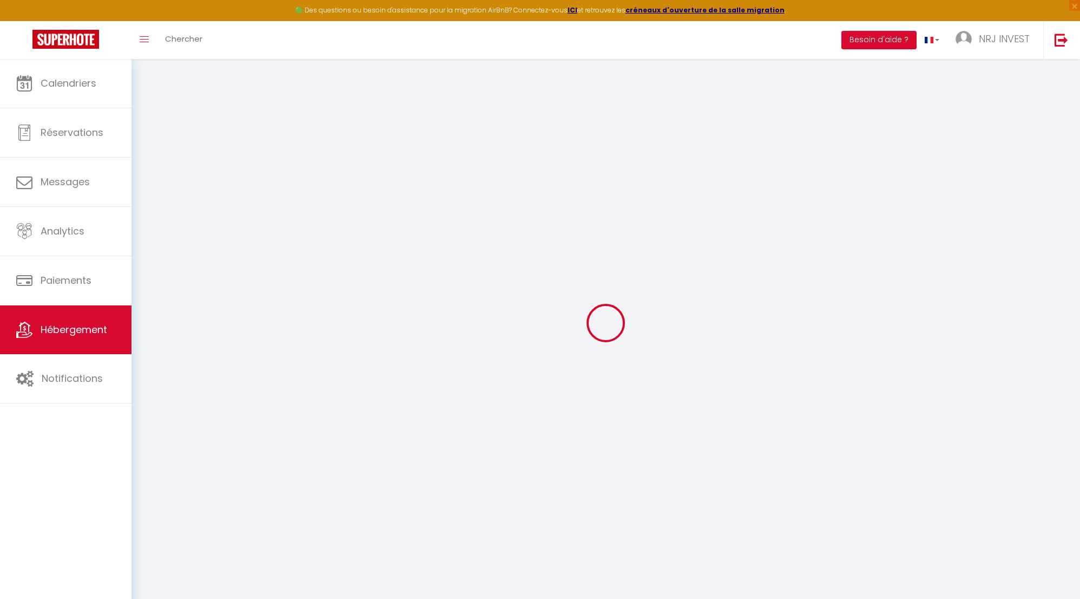
select select
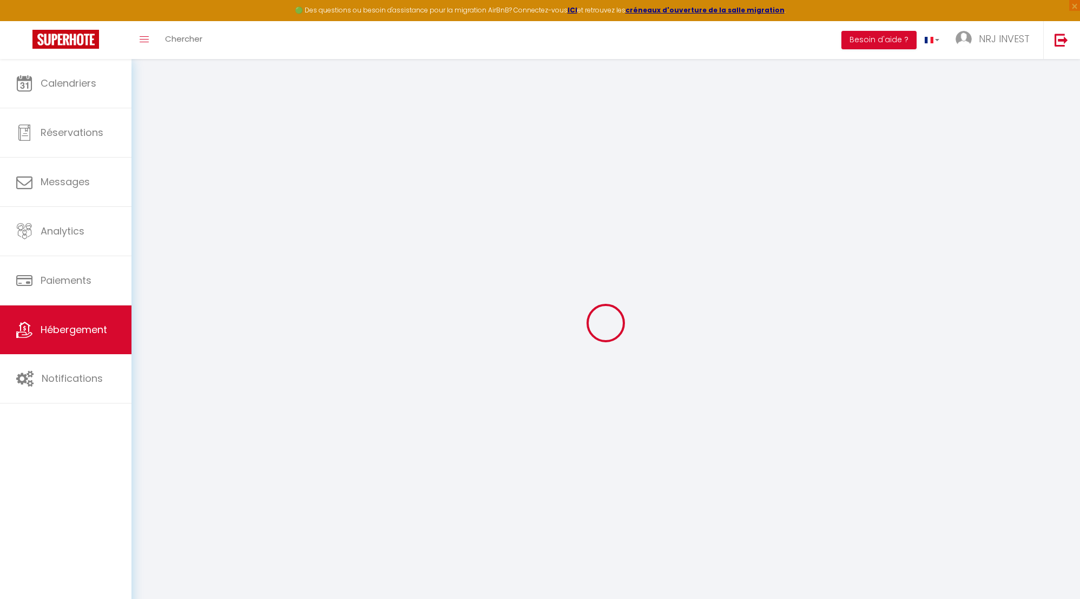
select select
checkbox input "false"
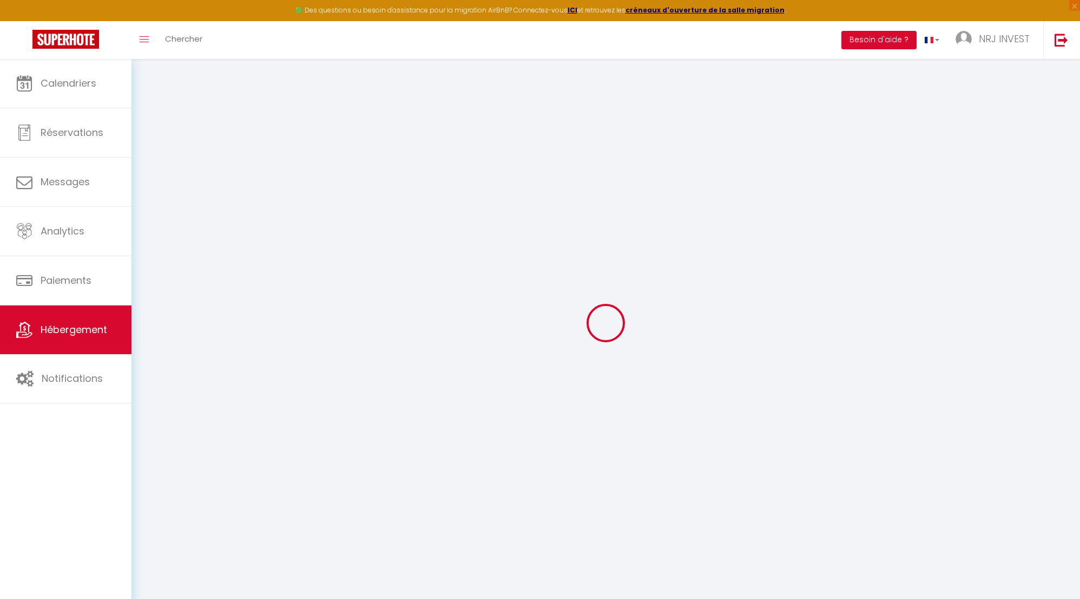
checkbox input "false"
select select
type input "Joly brise 1 [GEOGRAPHIC_DATA]/[GEOGRAPHIC_DATA]"
type input "[PERSON_NAME]"
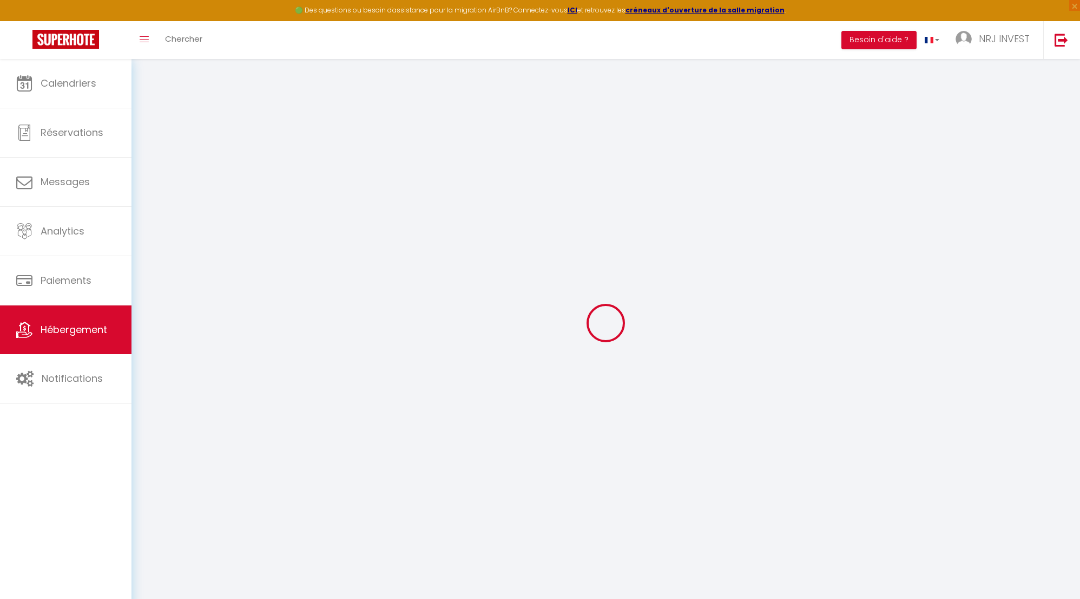
type input "hoarau"
type input "ch zazo"
type input "97430"
type input "Tampon"
select select "2"
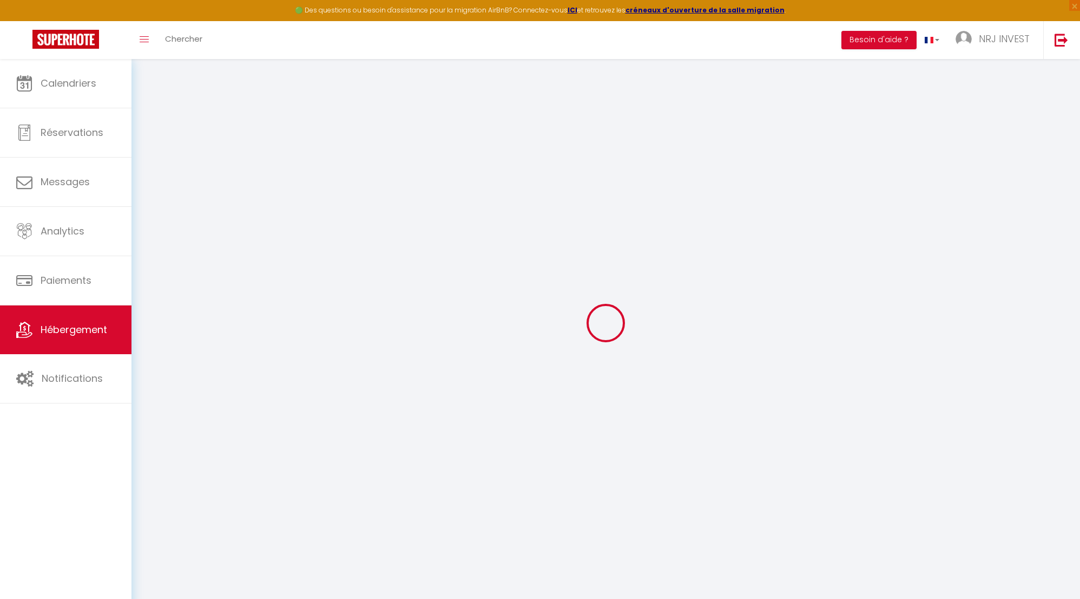
type input "90"
type input "50"
type input "5"
type input "4"
select select
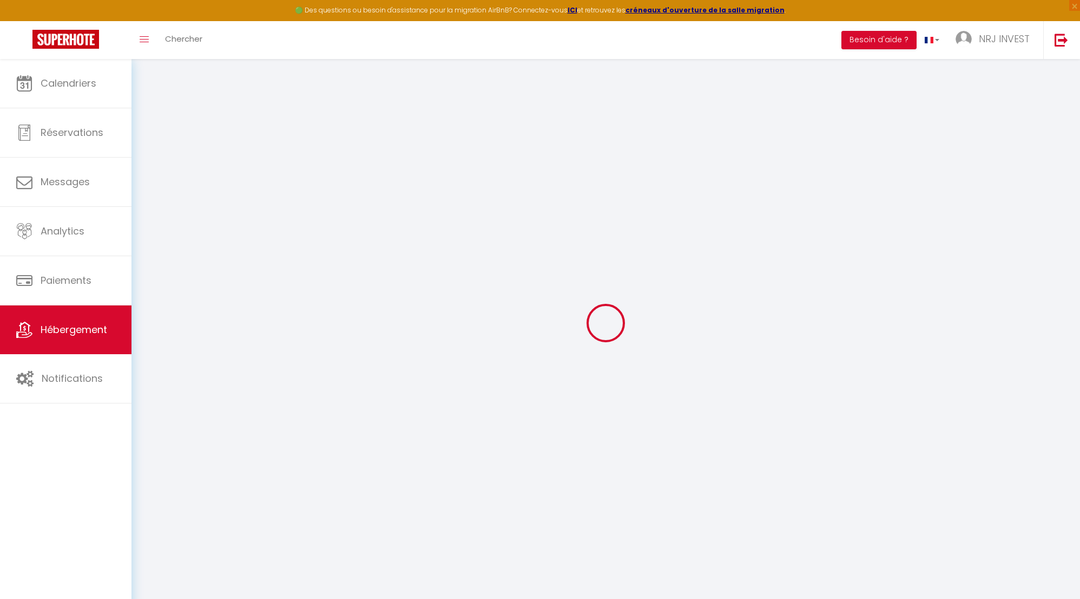
select select
type input "[STREET_ADDRESS][GEOGRAPHIC_DATA][PERSON_NAME]"
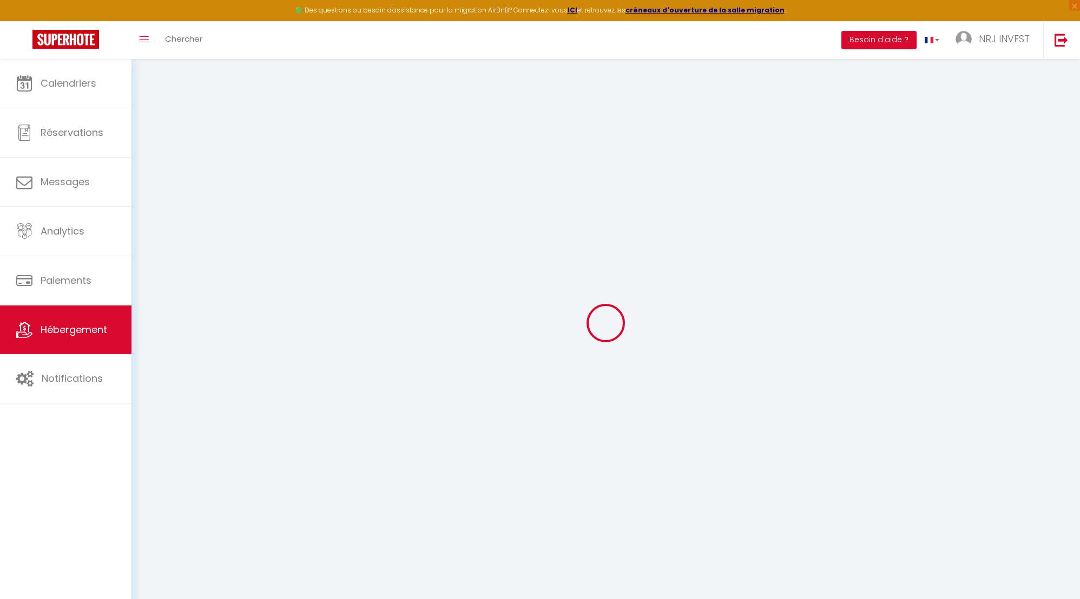
type input "97410"
type input "saint pierre"
select select "177"
type input "[EMAIL_ADDRESS][DOMAIN_NAME]"
select select "15397"
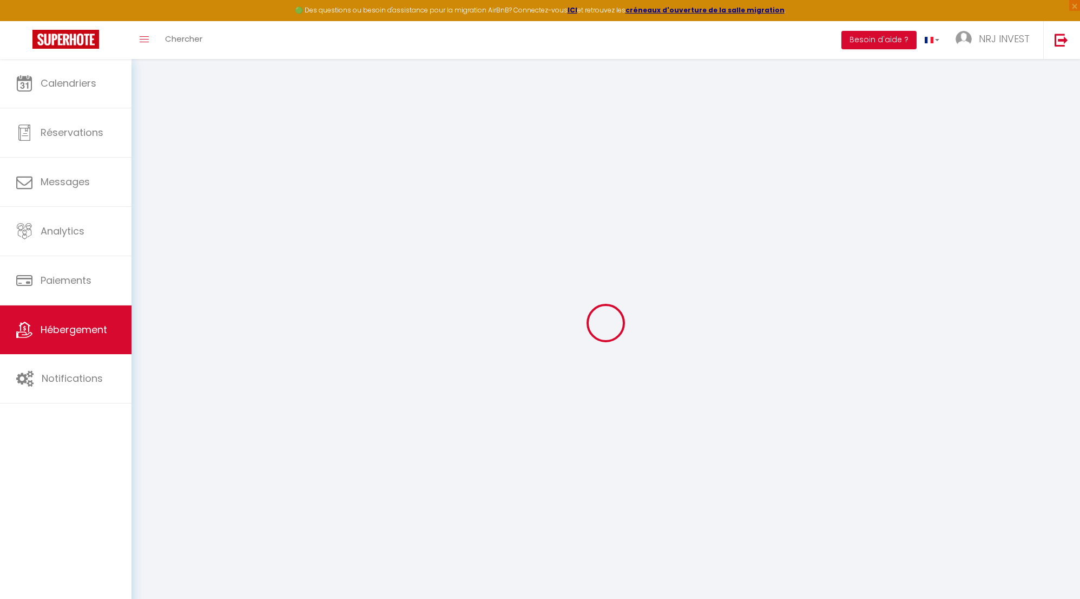
checkbox input "false"
radio input "true"
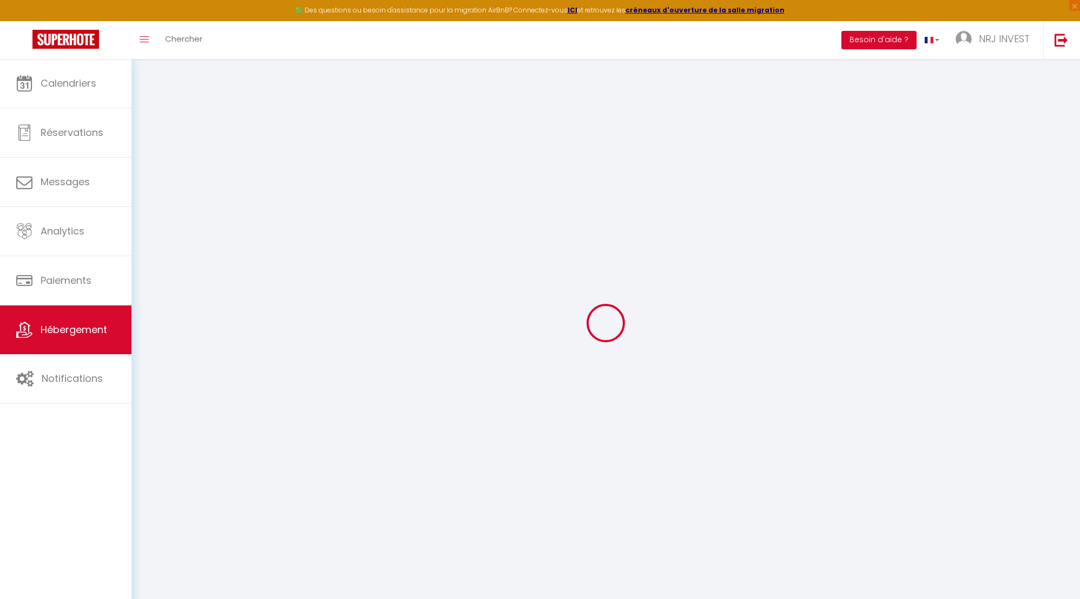
type input "0"
select select "+ 24 %"
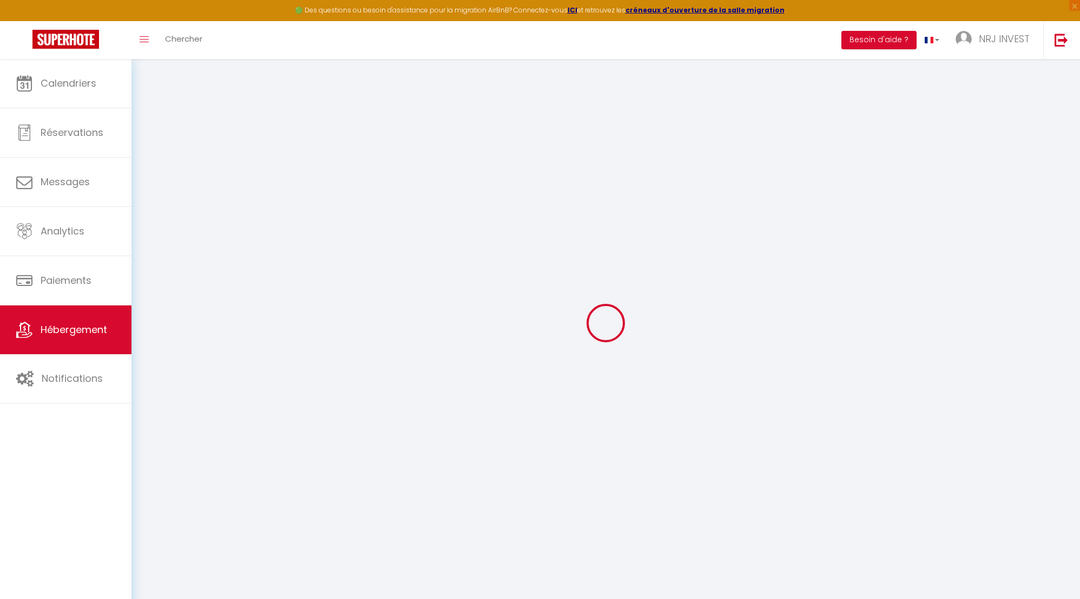
select select "+ 32 %"
select select "+ 8 %"
checkbox input "false"
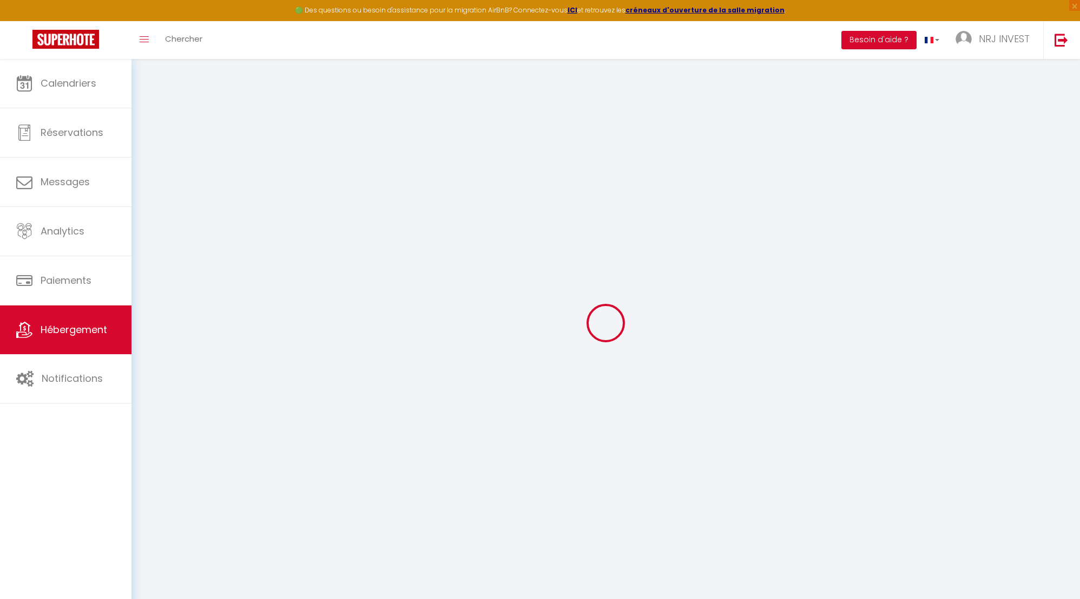
checkbox input "false"
select select "365"
select select "EUR"
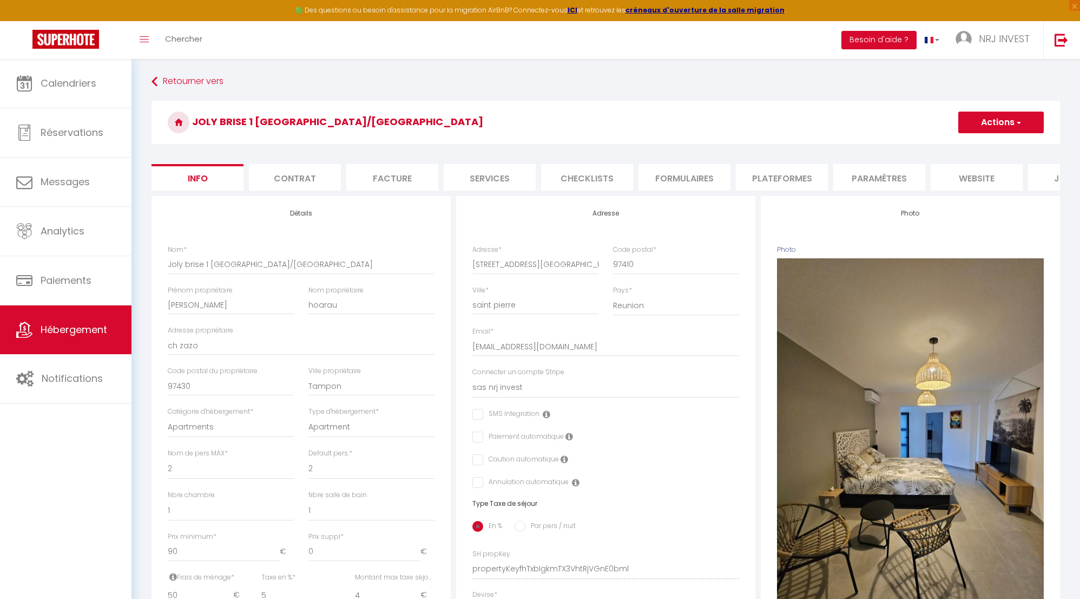
click at [788, 179] on li "Plateformes" at bounding box center [782, 177] width 92 height 27
select select
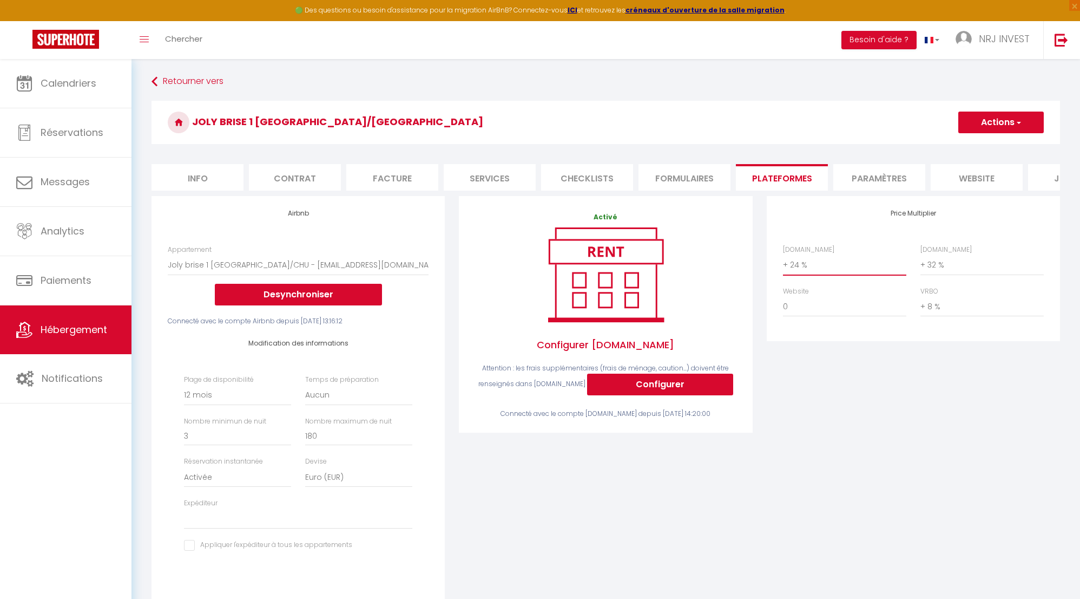
click at [786, 272] on select "0 + 1 % + 2 % + 3 % + 4 % + 5 % + 6 % + 7 % + 8 % + 9 %" at bounding box center [844, 264] width 123 height 21
select select "+ 25 %"
click at [783, 262] on select "0 + 1 % + 2 % + 3 % + 4 % + 5 % + 6 % + 7 % + 8 % + 9 %" at bounding box center [844, 264] width 123 height 21
select select
click at [1007, 126] on button "Actions" at bounding box center [1001, 122] width 86 height 22
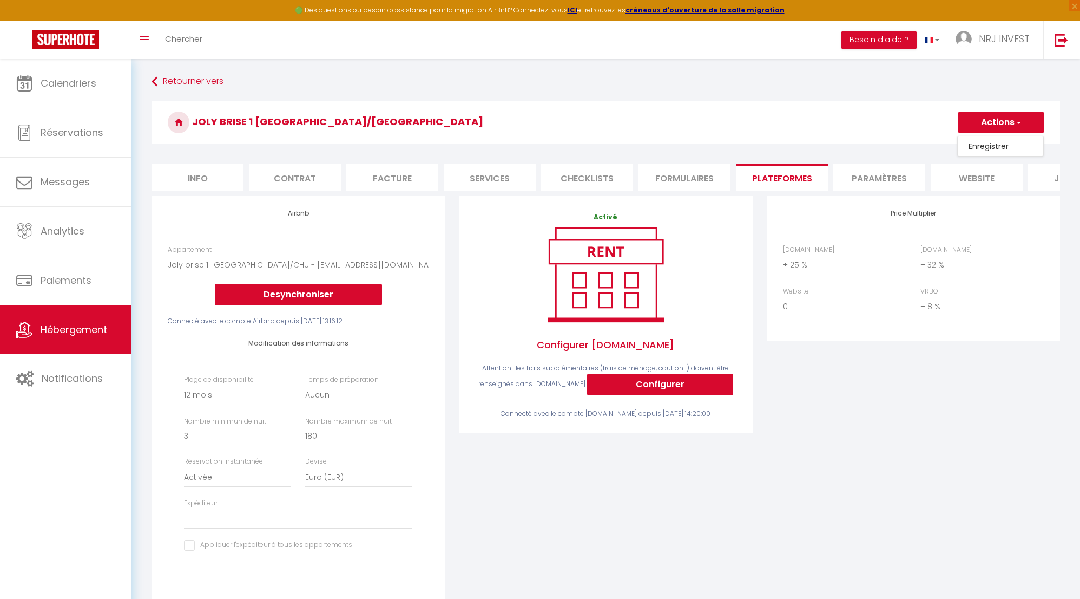
click at [1000, 148] on link "Enregistrer" at bounding box center [1001, 146] width 86 height 14
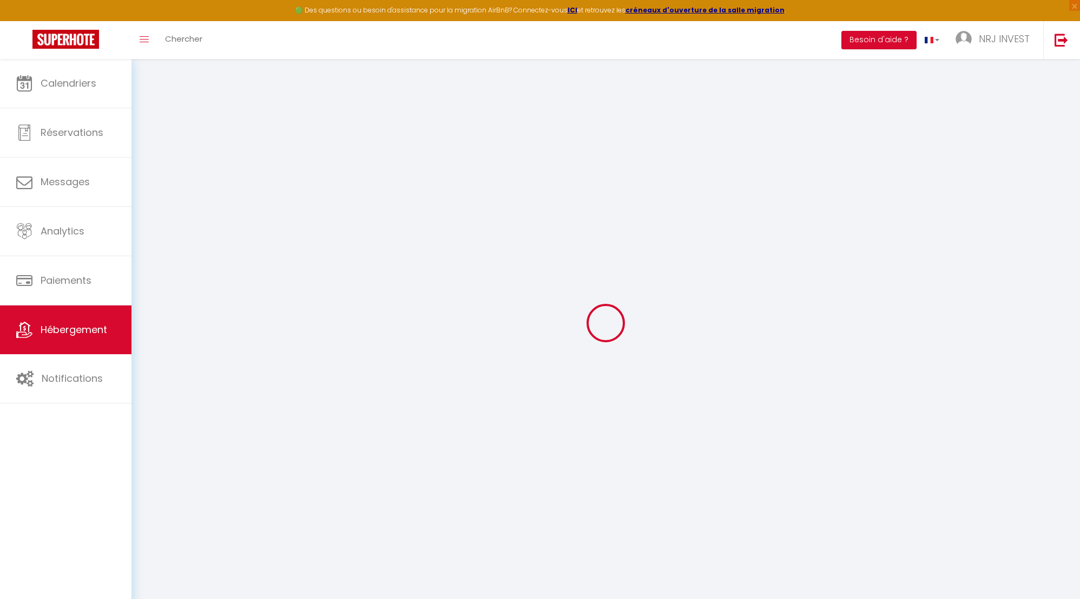
select select "365"
select select "EUR"
select select
select select "+ 25 %"
select select "+ 32 %"
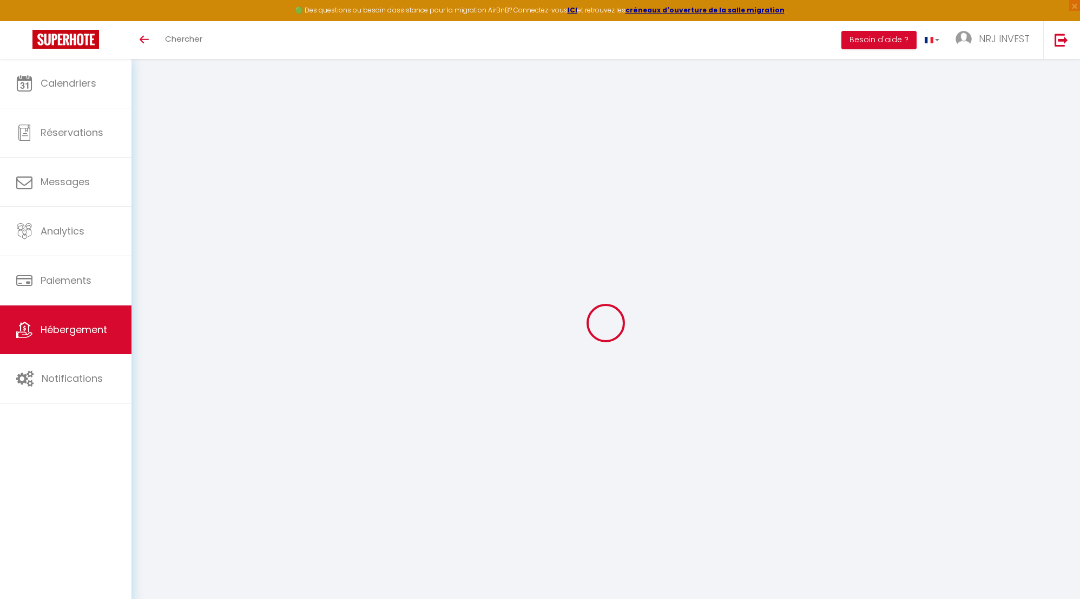
select select "+ 8 %"
select select "365"
select select "EUR"
select select
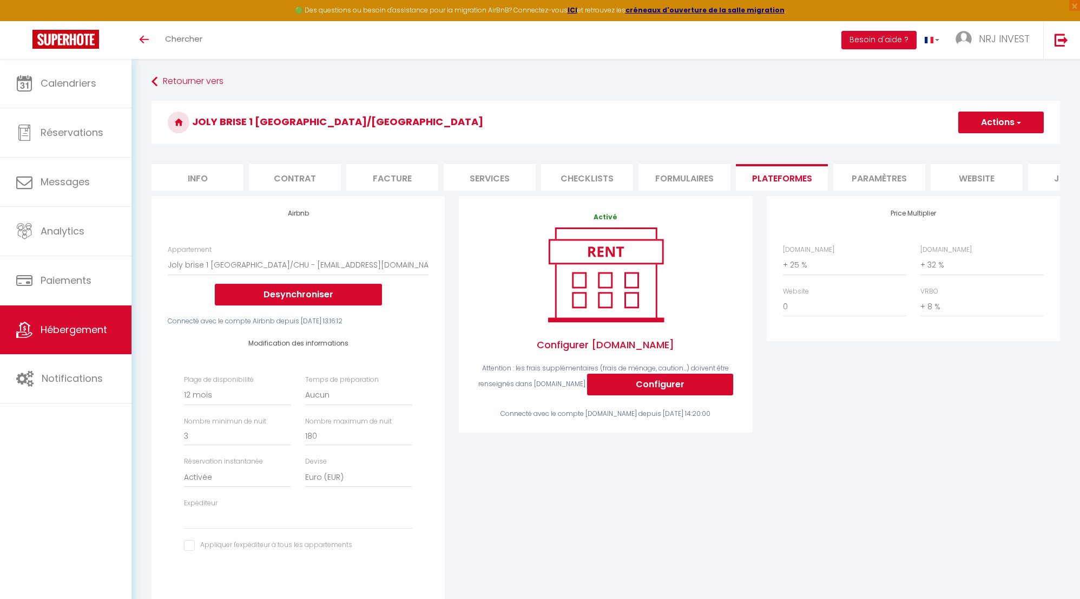
click at [52, 332] on span "Hébergement" at bounding box center [74, 330] width 67 height 14
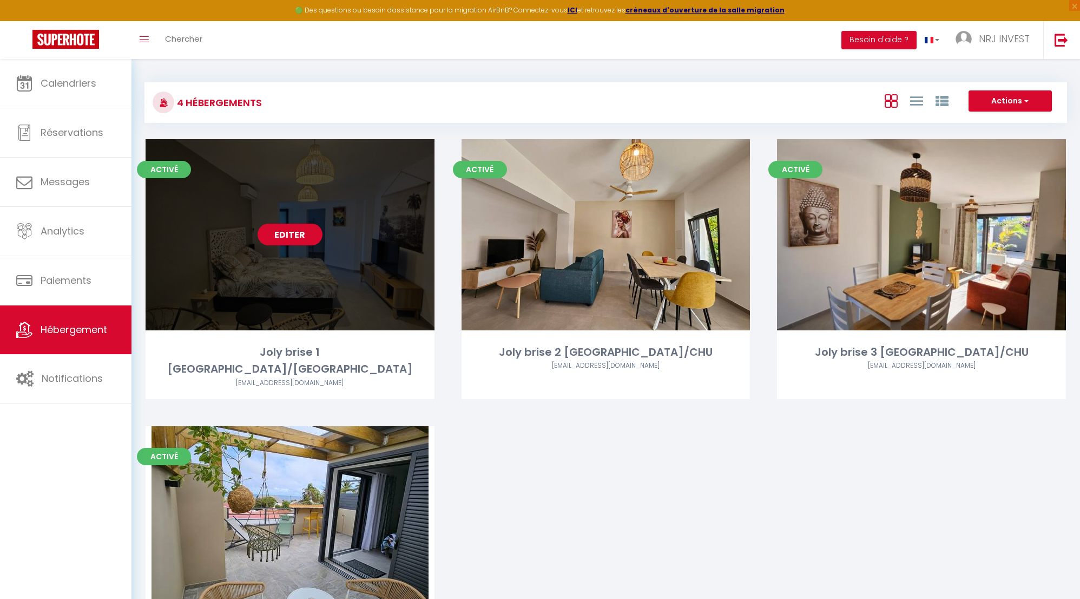
click at [302, 237] on link "Editer" at bounding box center [290, 235] width 65 height 22
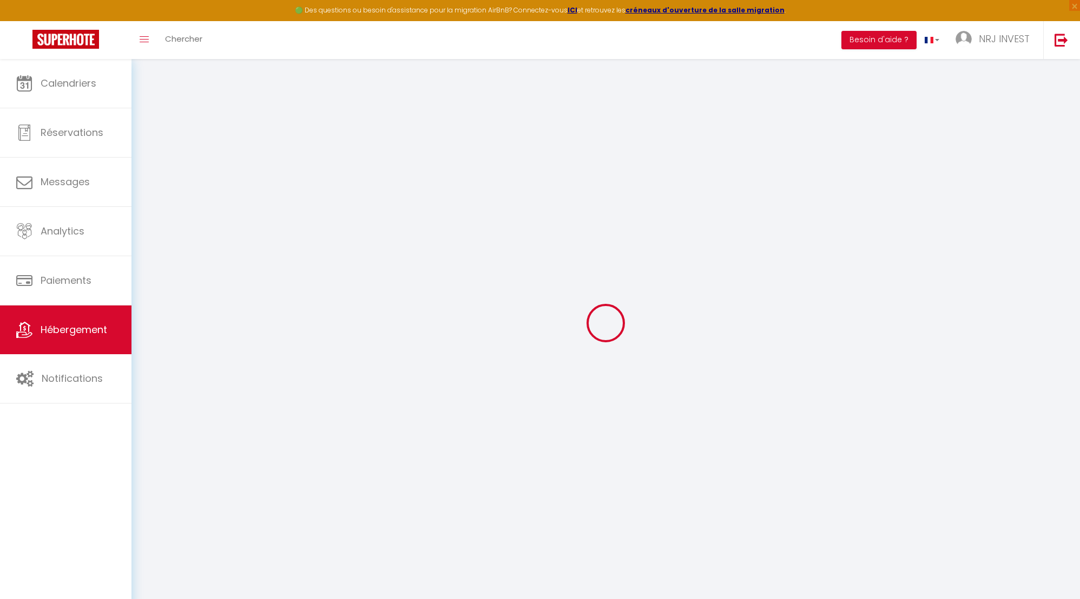
select select "8718-1404105606929035427"
select select "+ 25 %"
select select "+ 32 %"
select select "+ 8 %"
checkbox input "false"
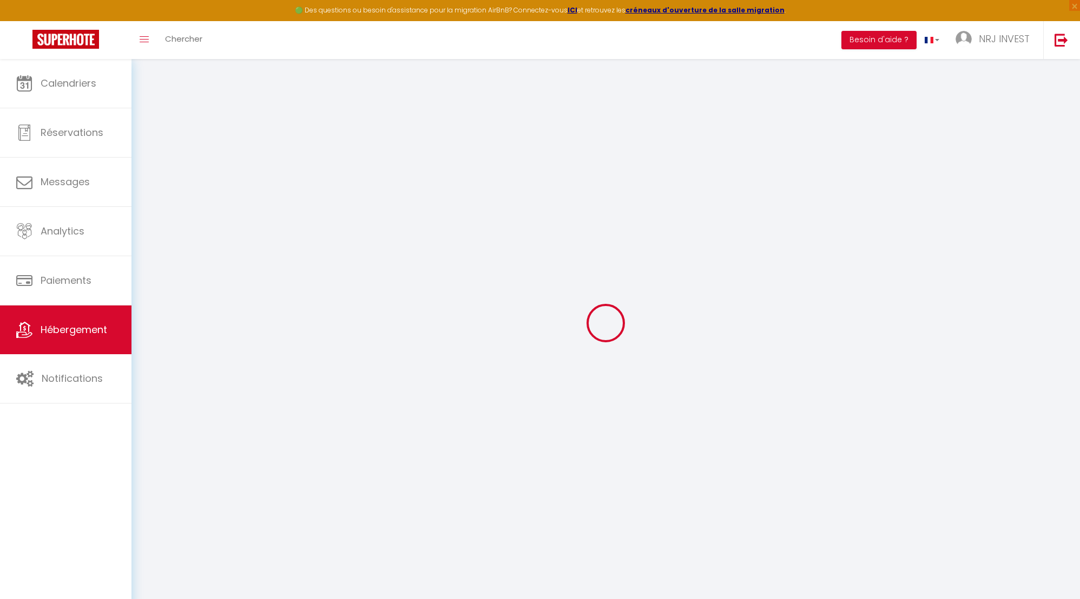
checkbox input "false"
select select "365"
select select "EUR"
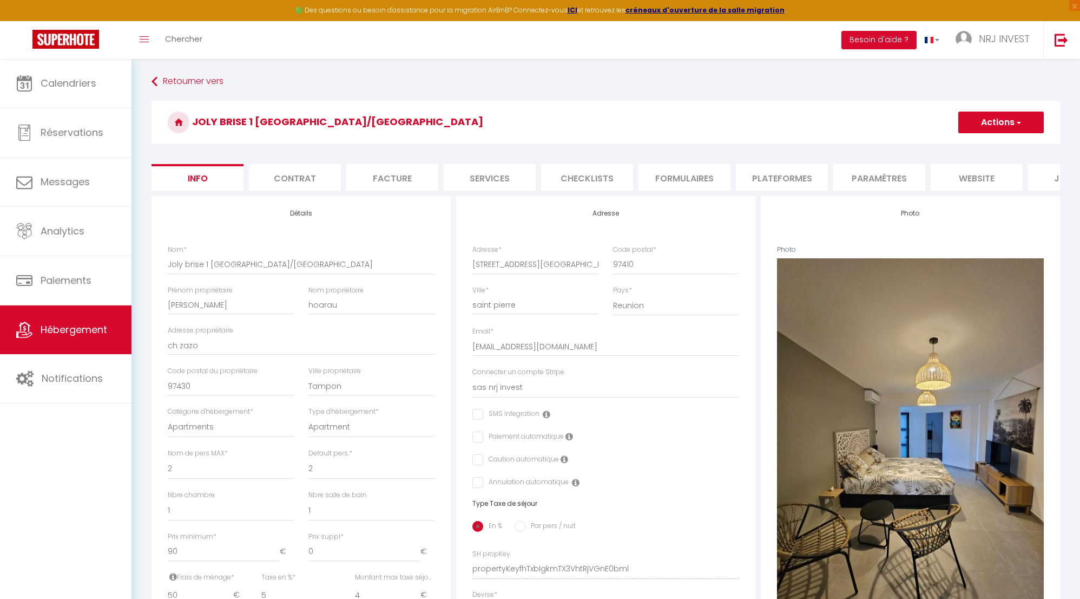
click at [754, 179] on li "Plateformes" at bounding box center [782, 177] width 92 height 27
select select
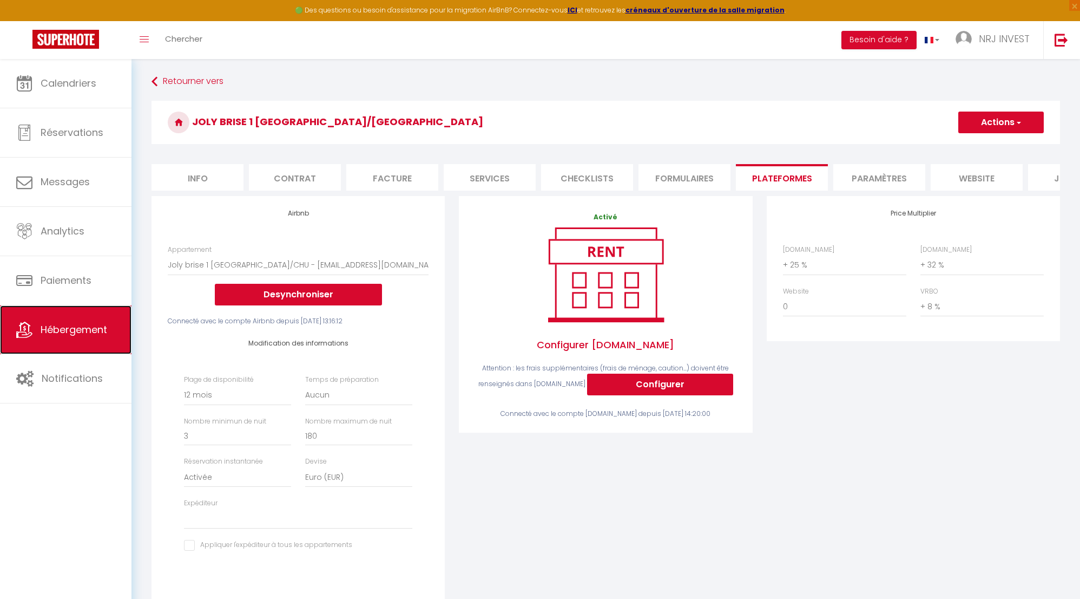
click at [95, 330] on span "Hébergement" at bounding box center [74, 330] width 67 height 14
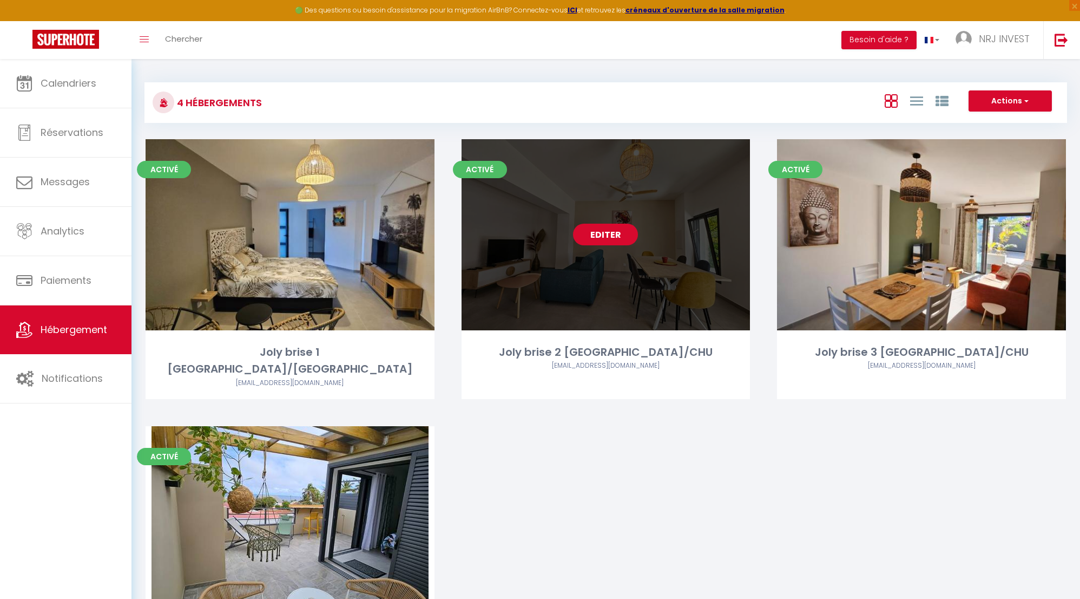
click at [612, 237] on link "Editer" at bounding box center [605, 235] width 65 height 22
click at [603, 232] on link "Editer" at bounding box center [605, 235] width 65 height 22
select select "3"
select select "2"
select select "1"
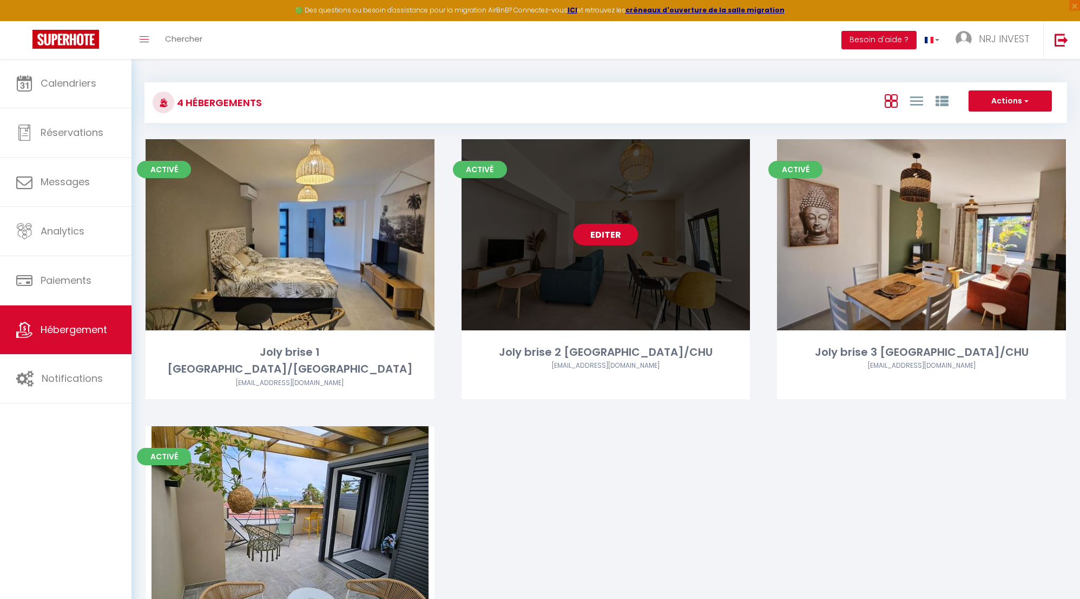
select select "1"
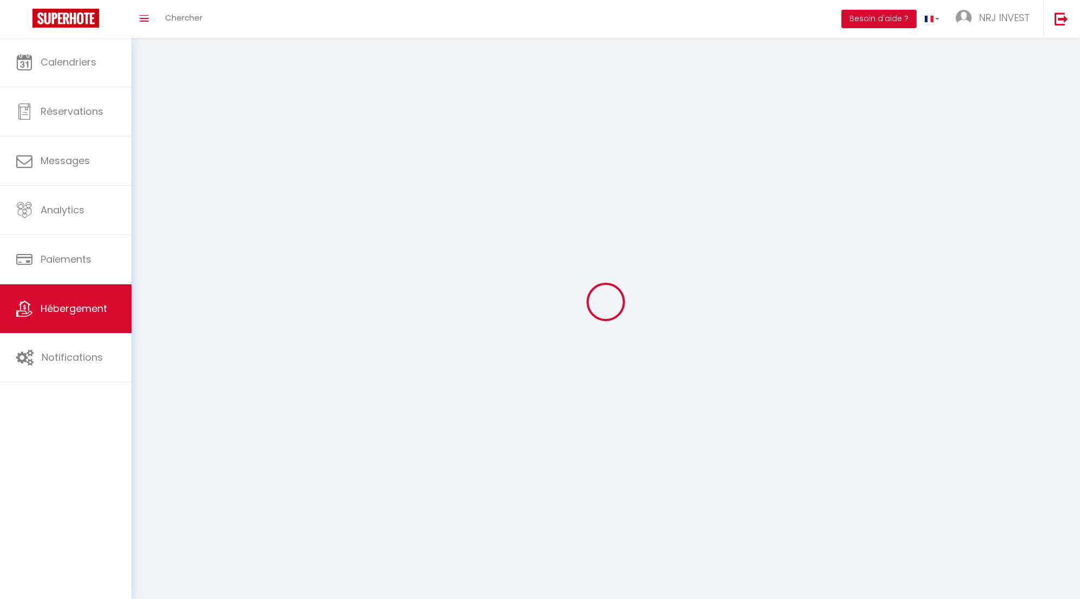
select select
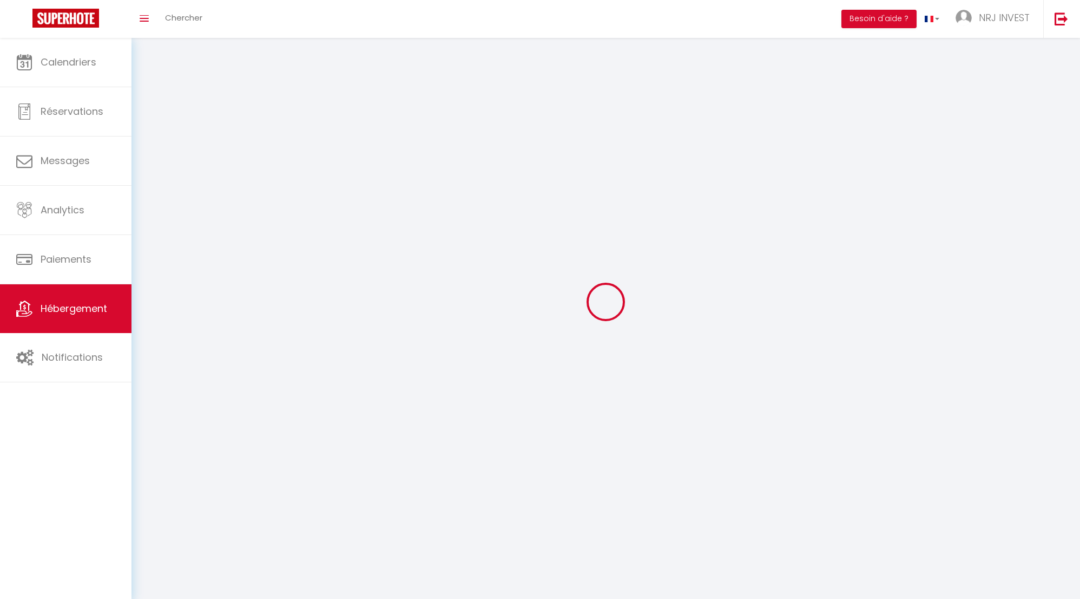
select select
checkbox input "false"
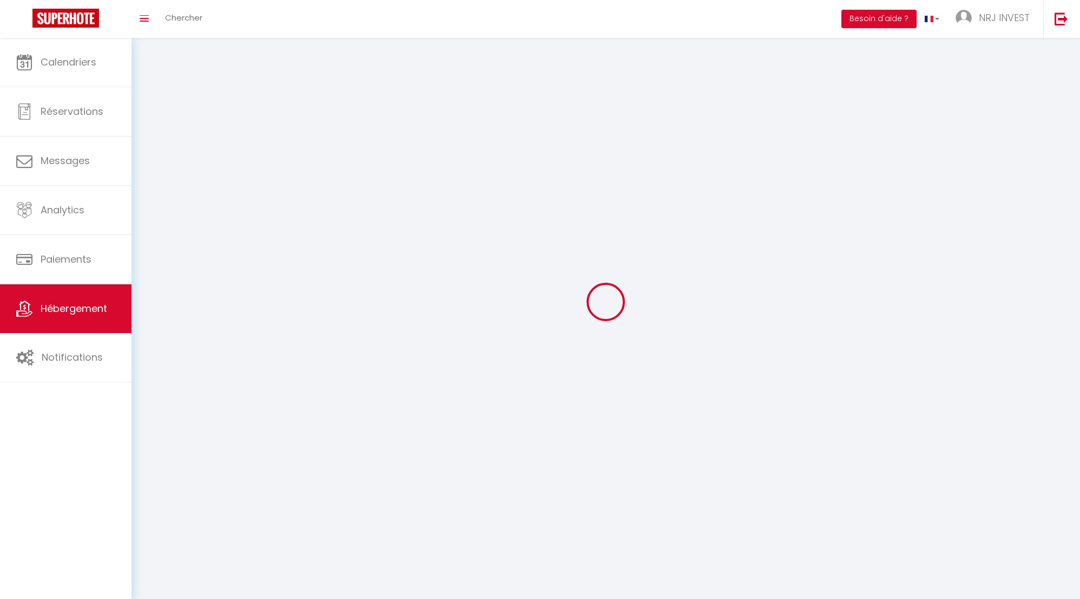
checkbox input "false"
select select
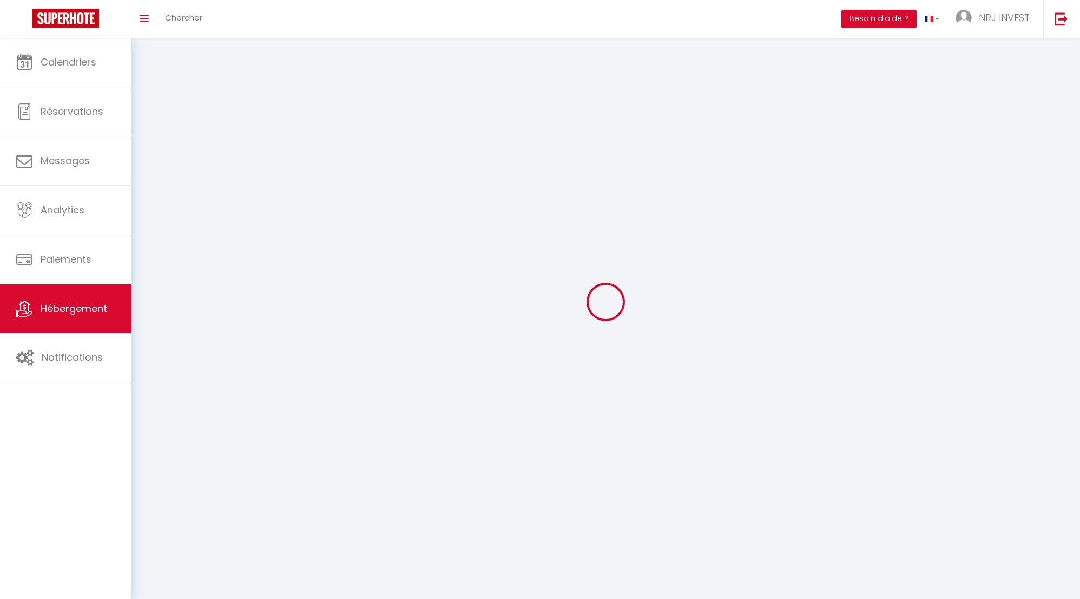
select select
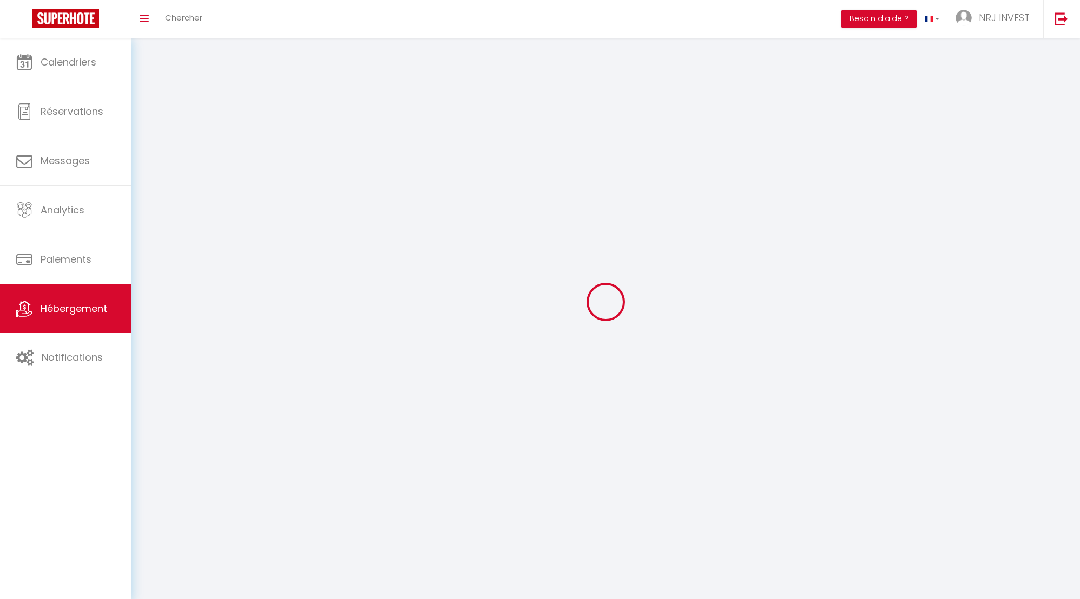
checkbox input "false"
select select
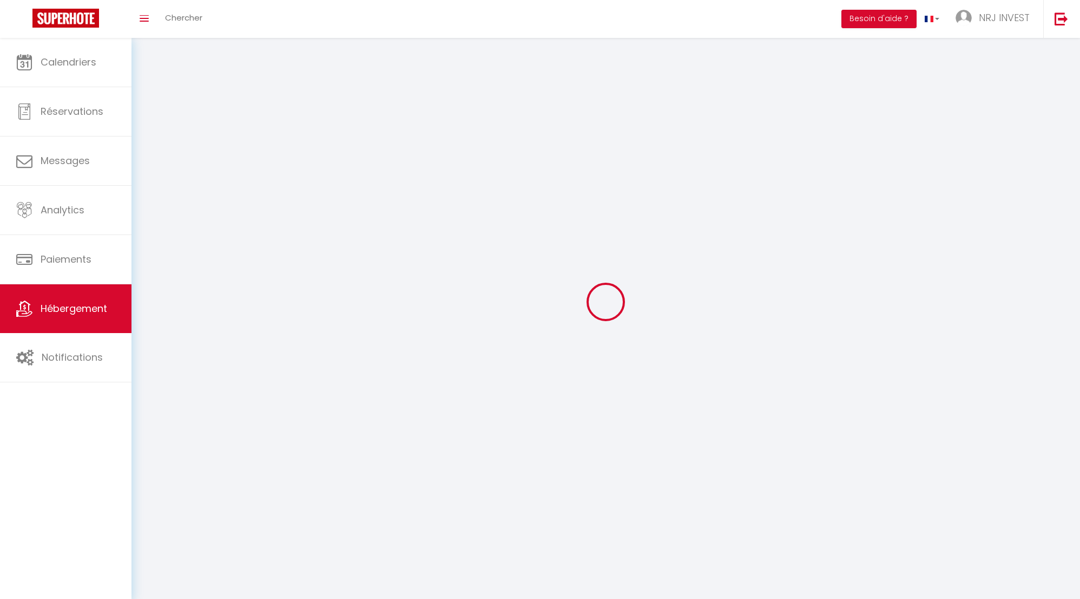
select select
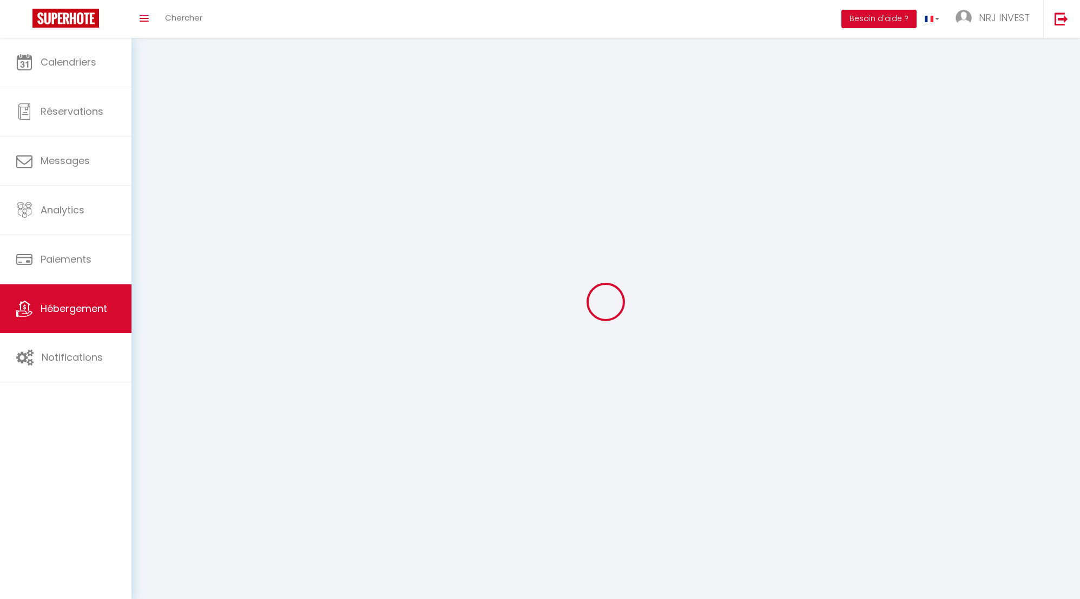
select select
checkbox input "false"
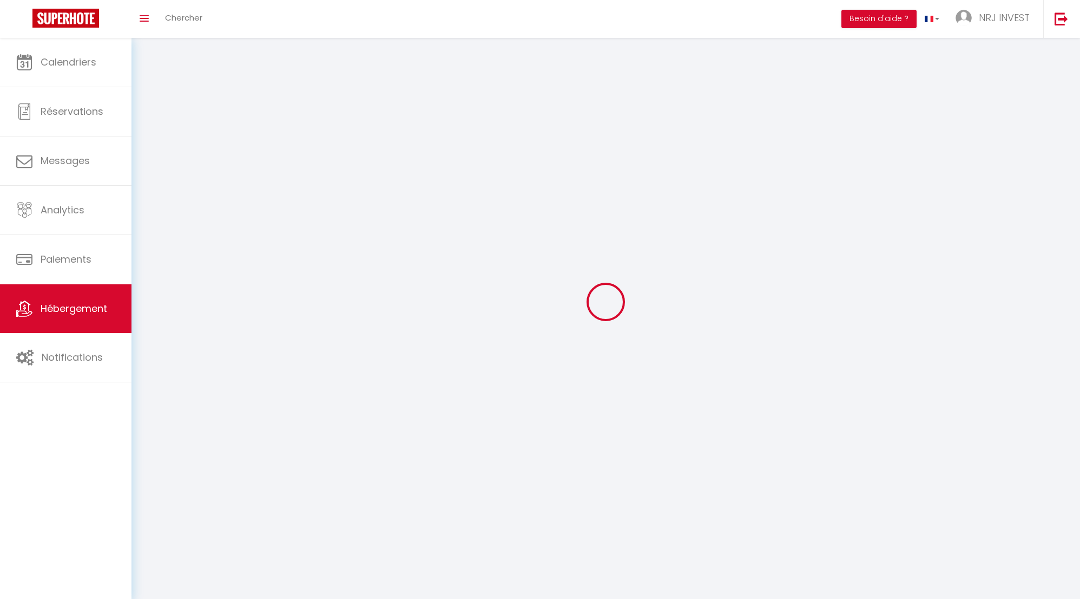
checkbox input "false"
select select
select select "1"
select select
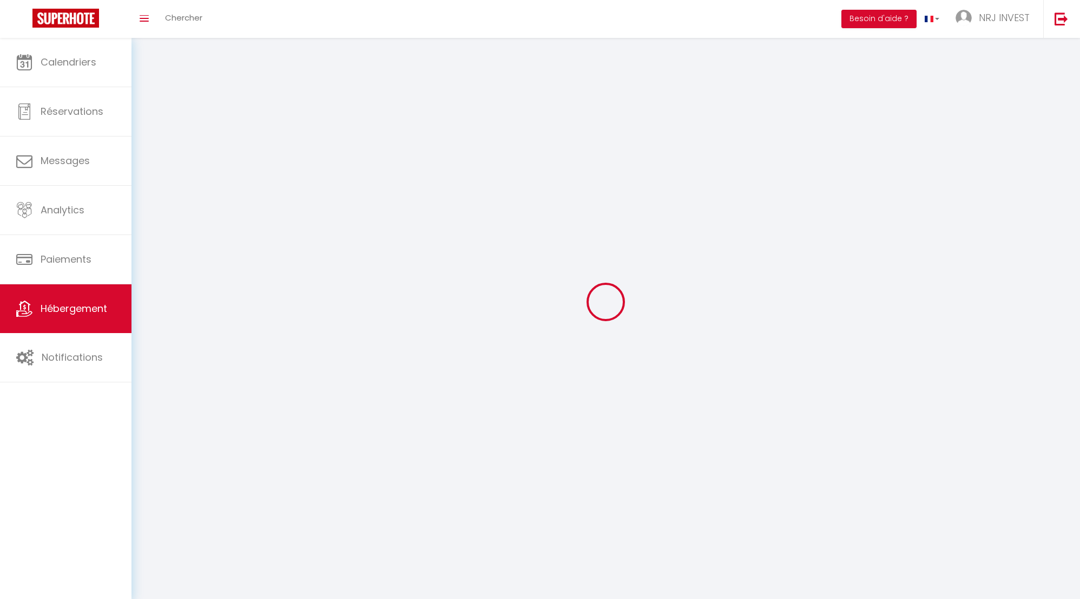
select select "28"
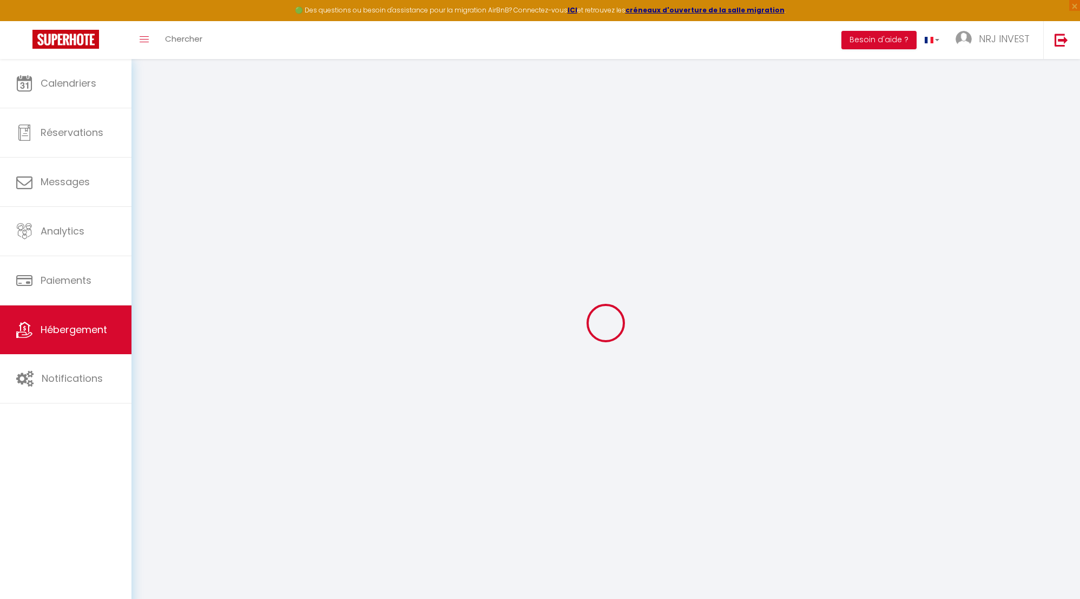
select select
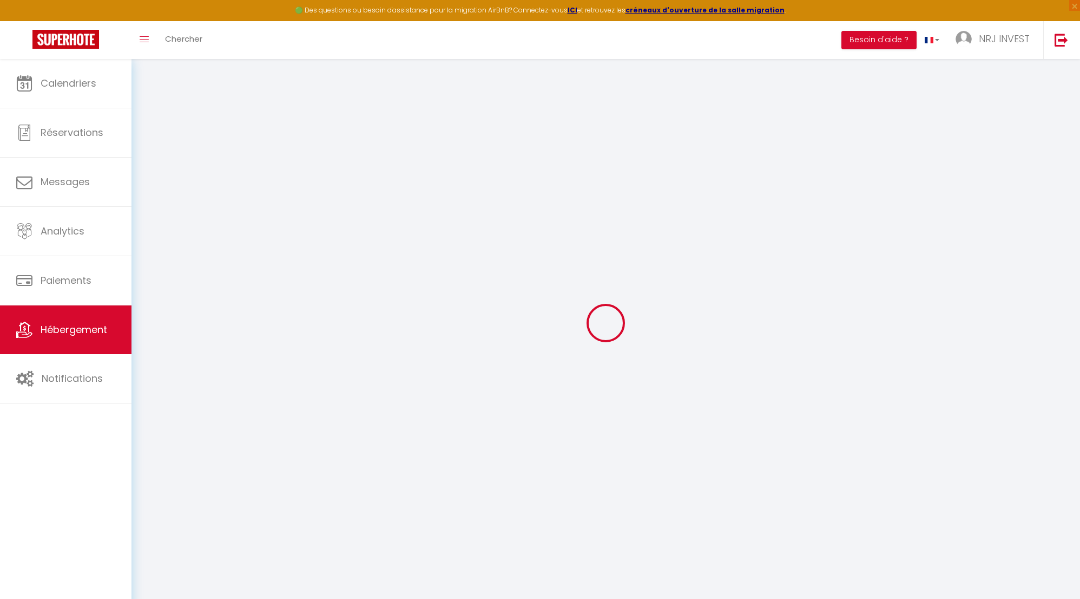
select select
checkbox input "false"
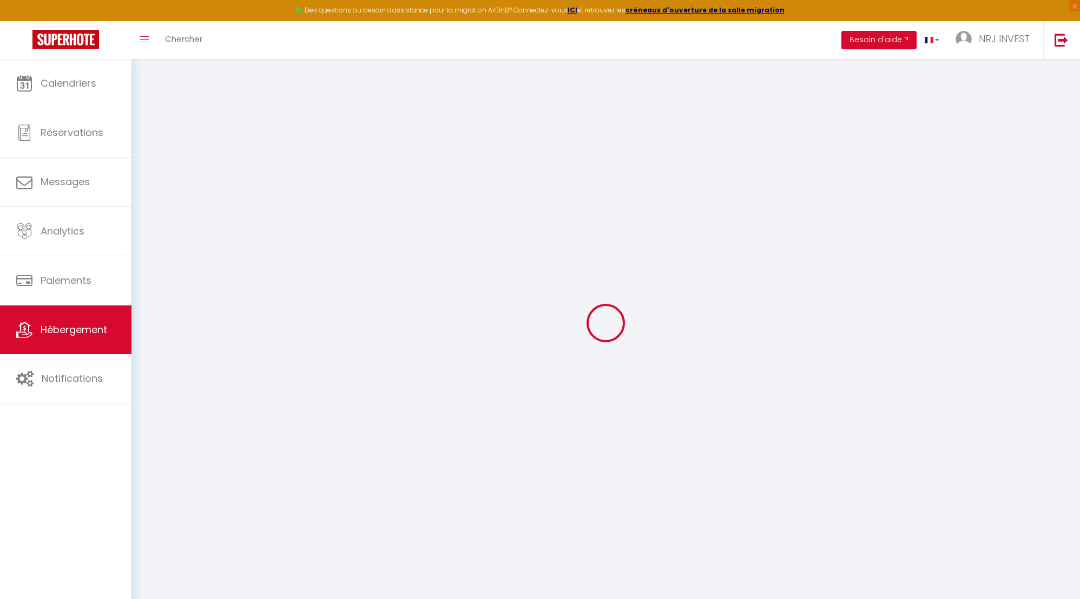
select select
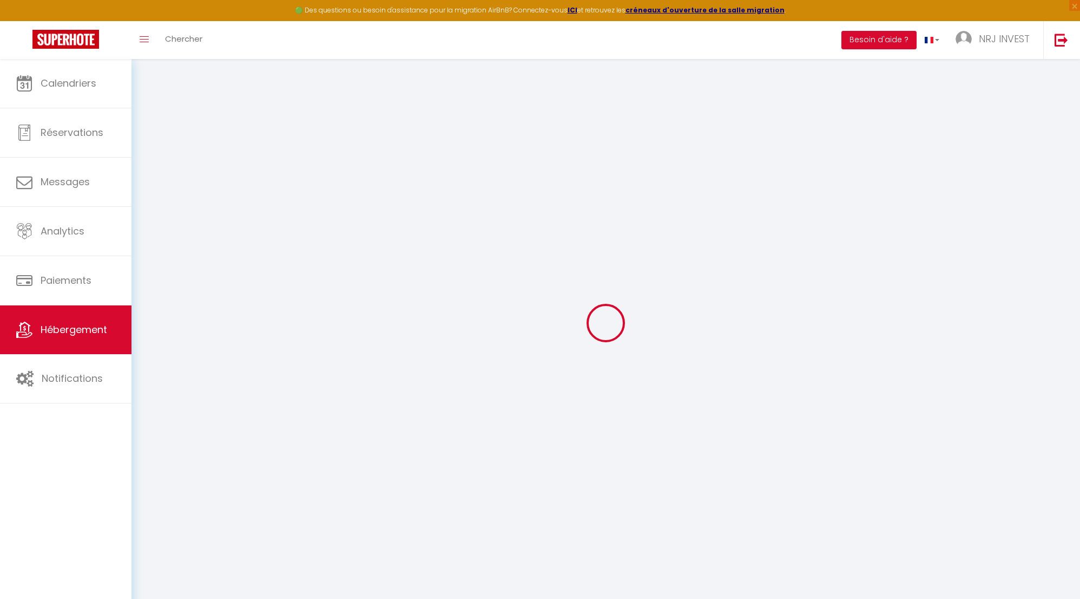
select select
checkbox input "false"
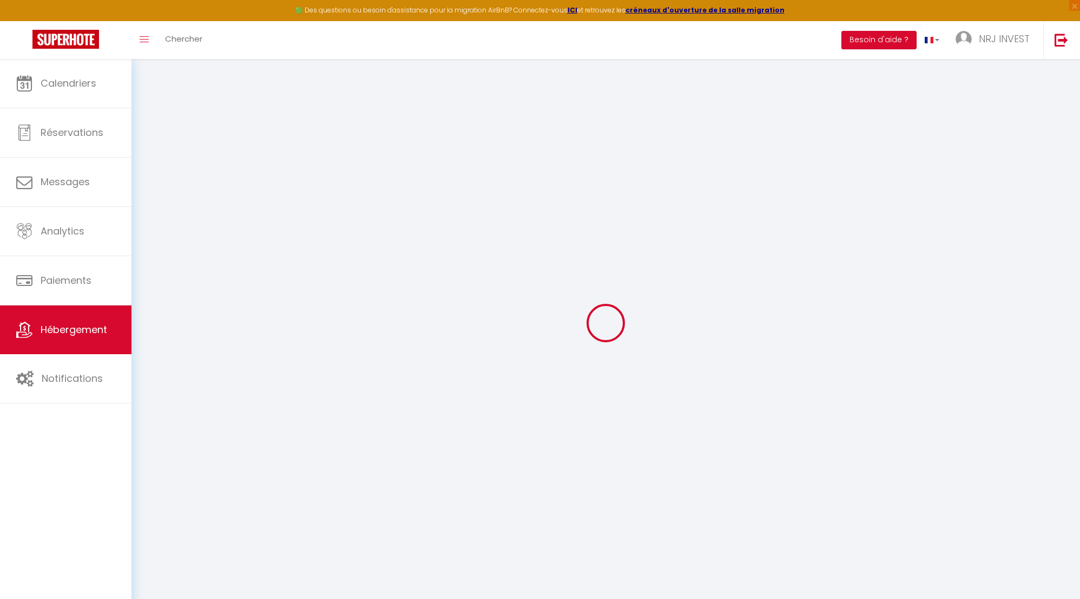
checkbox input "false"
select select
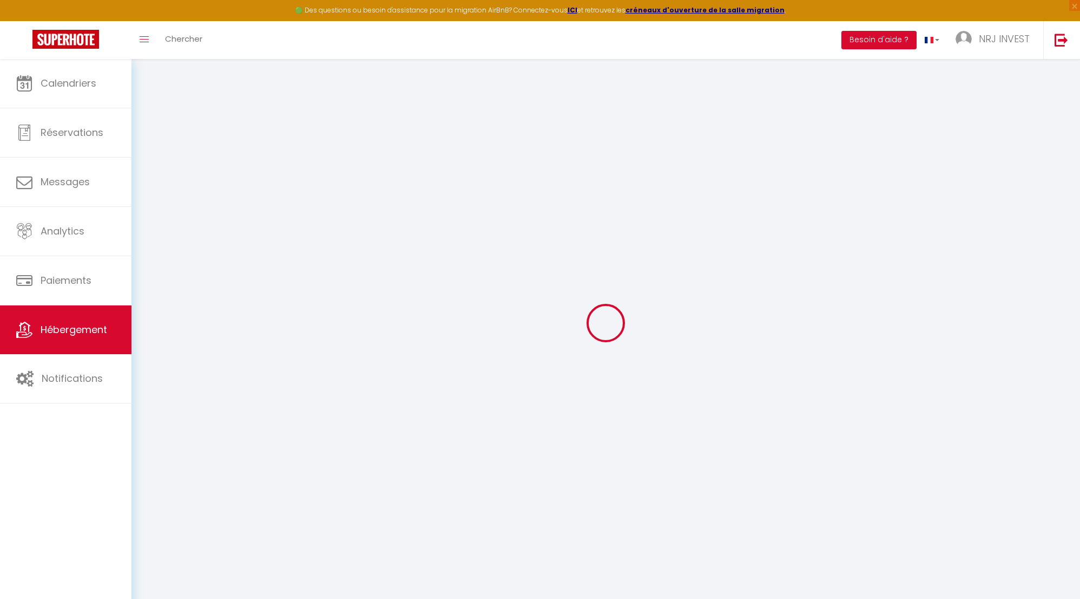
select select
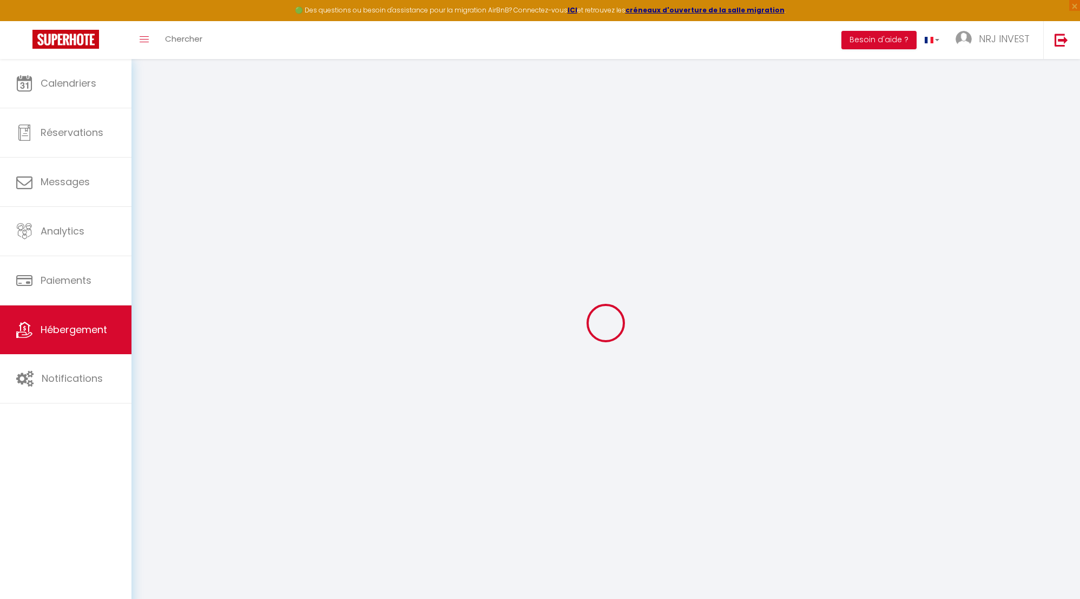
checkbox input "false"
select select
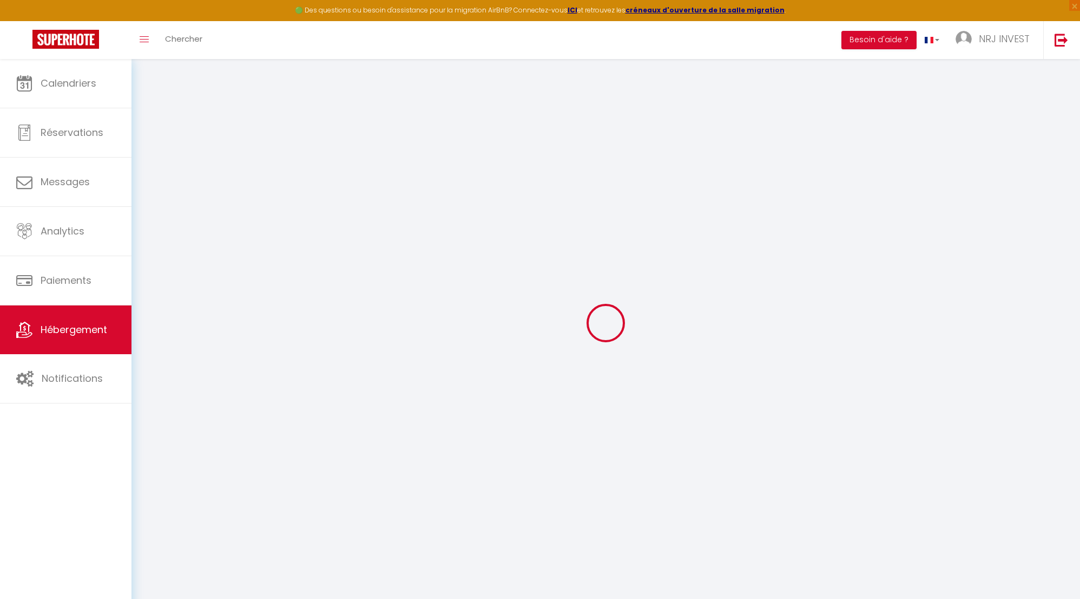
select select
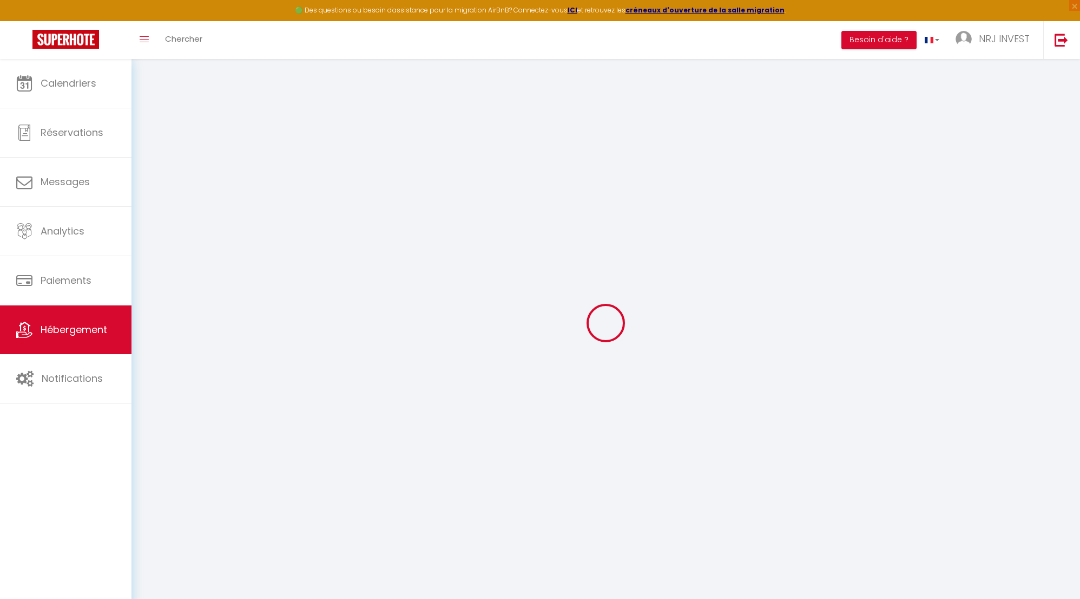
select select
checkbox input "false"
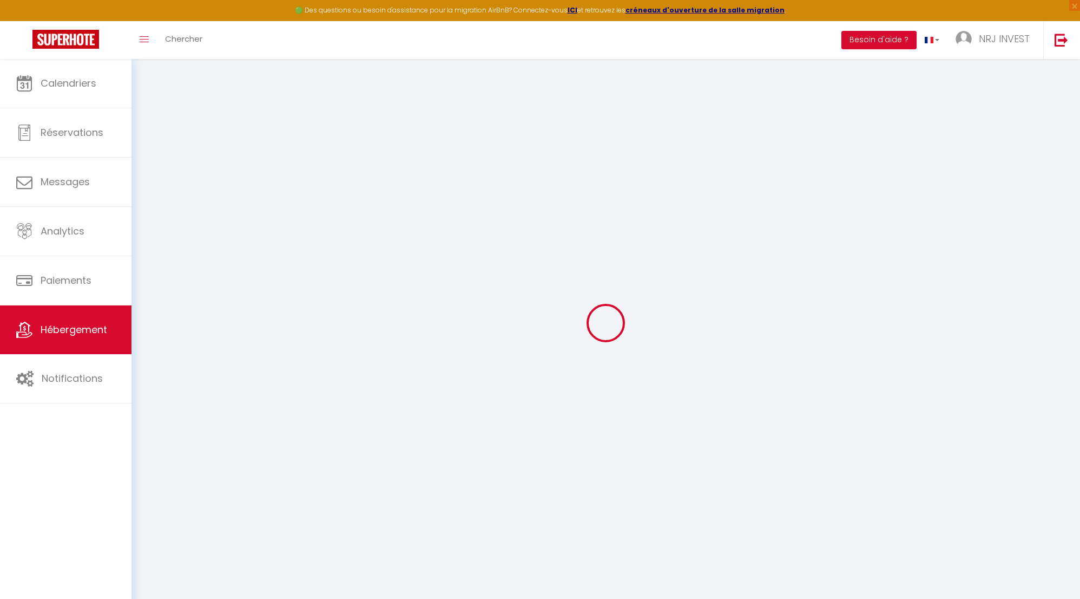
checkbox input "false"
select select
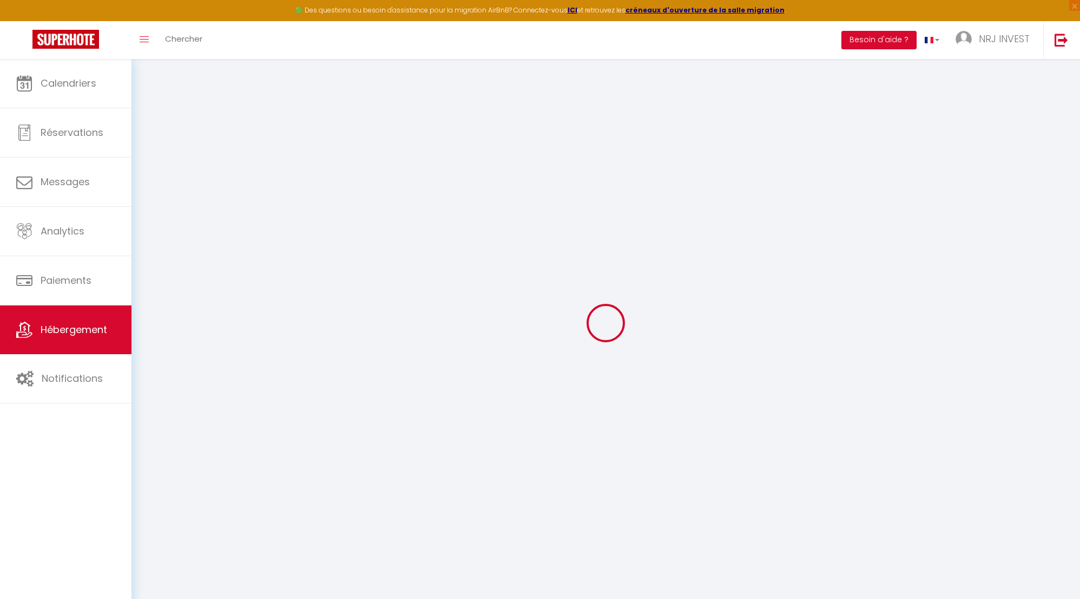
select select
checkbox input "false"
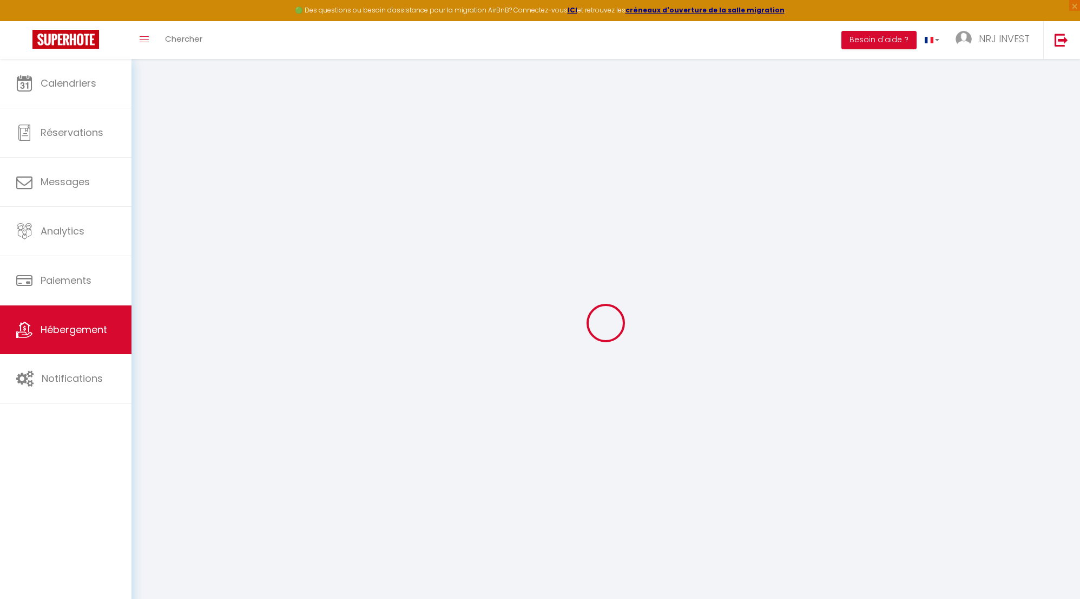
checkbox input "false"
select select
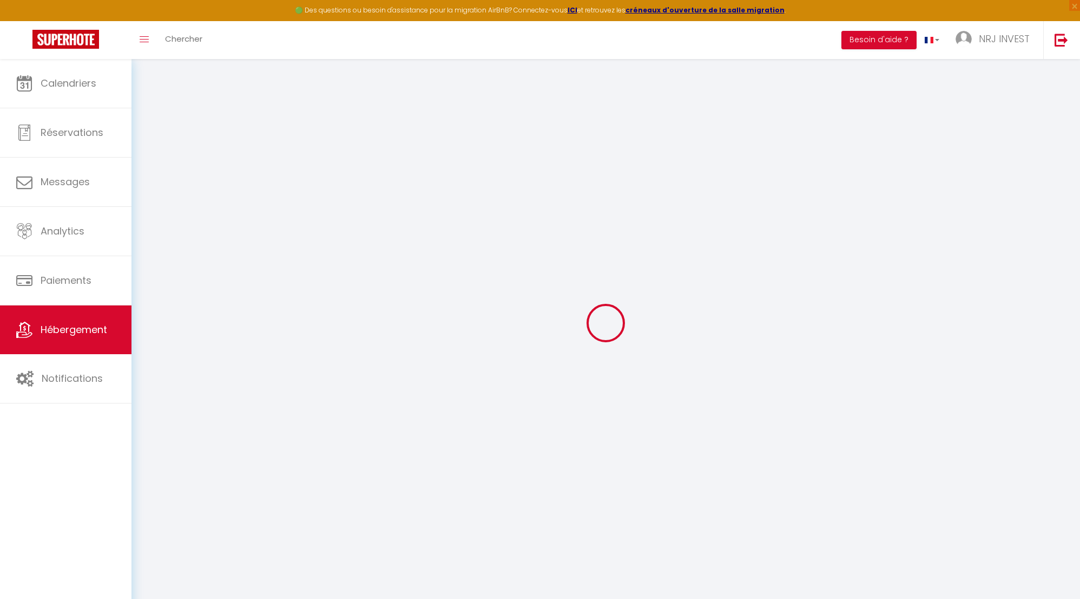
type input "Joly brise 2 [GEOGRAPHIC_DATA]/CHU"
type input "[PERSON_NAME]"
type input "hoarau"
type input "ch zazo"
type input "97430"
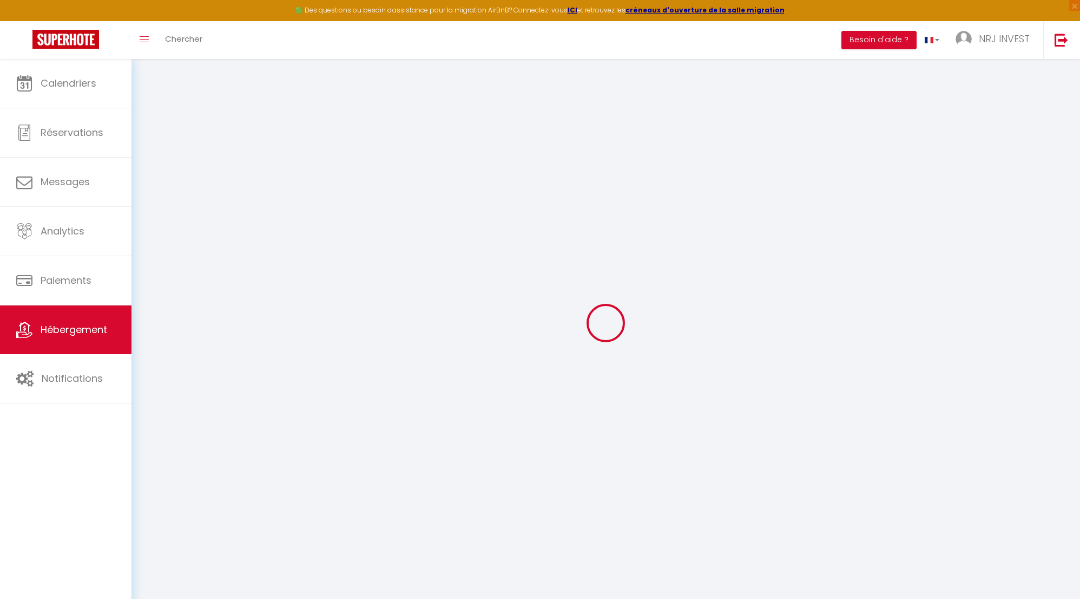
type input "Tampon"
select select "6"
select select "2"
type input "130"
type input "20"
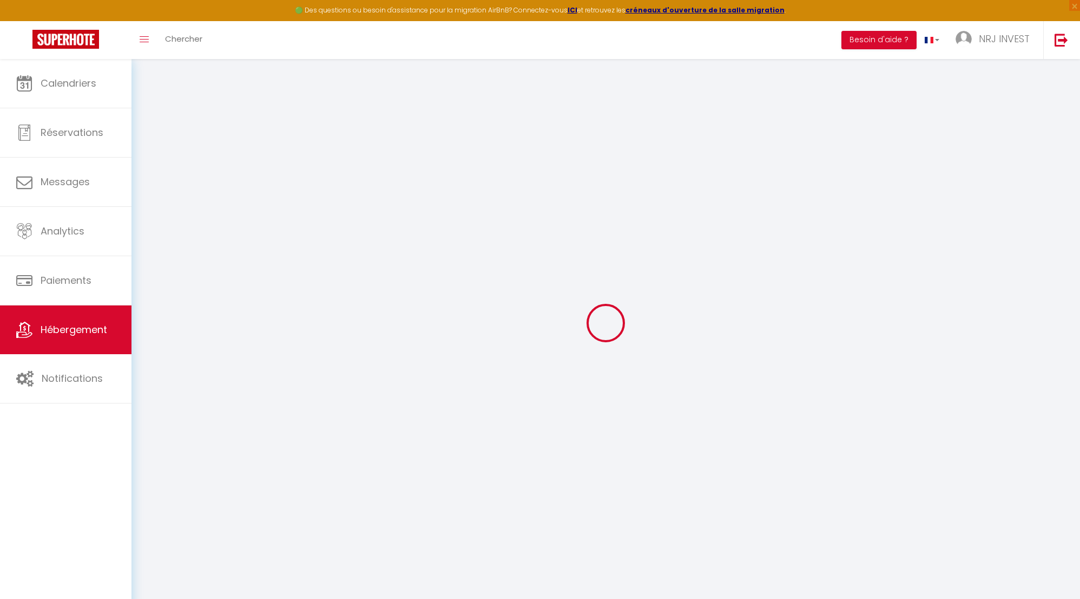
type input "60"
type input "5"
type input "4"
select select
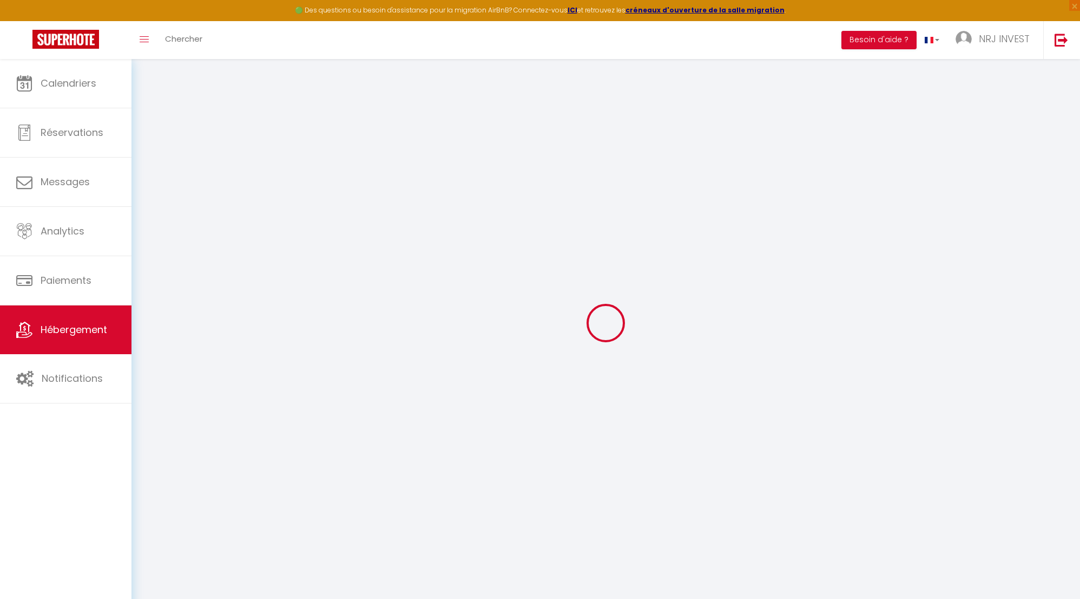
select select
type input "[STREET_ADDRESS][GEOGRAPHIC_DATA][PERSON_NAME]"
type input "97410"
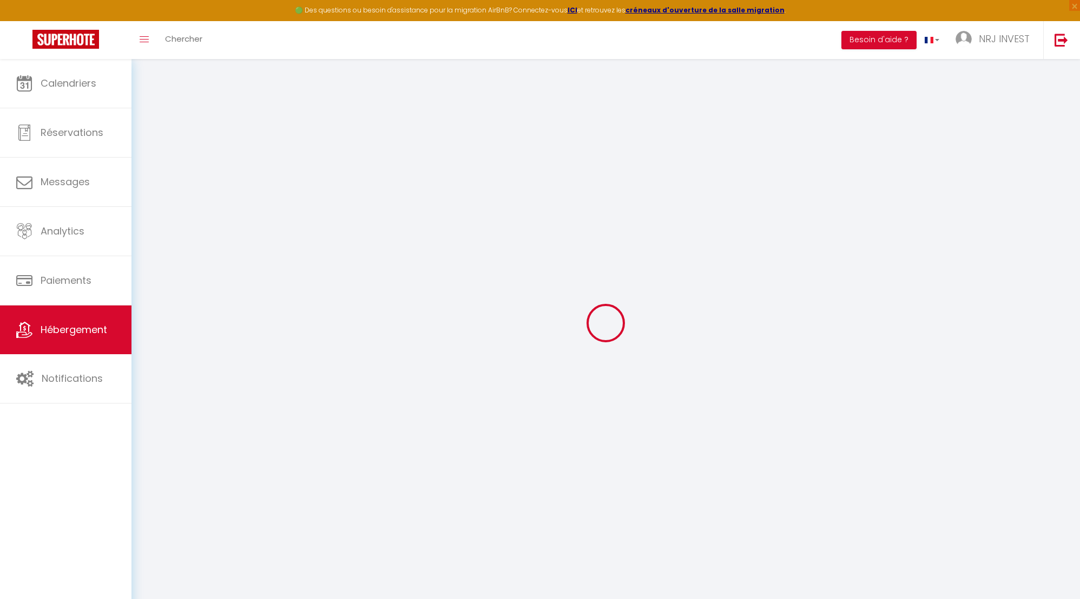
type input "saint pierre"
select select "177"
type input "[EMAIL_ADDRESS][DOMAIN_NAME]"
select select "15397"
checkbox input "false"
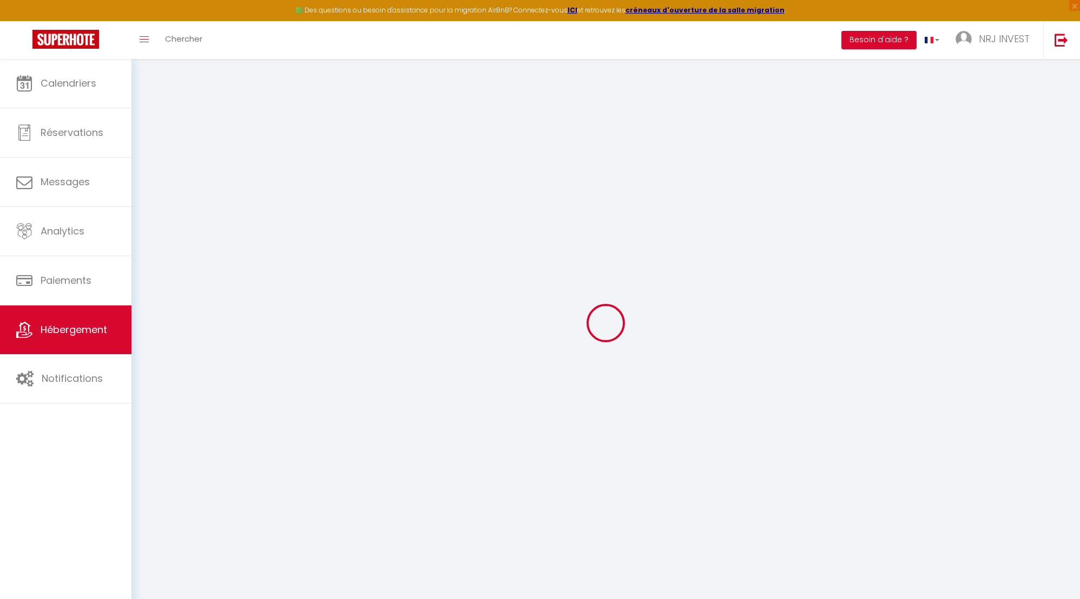
checkbox input "false"
radio input "true"
type input "0"
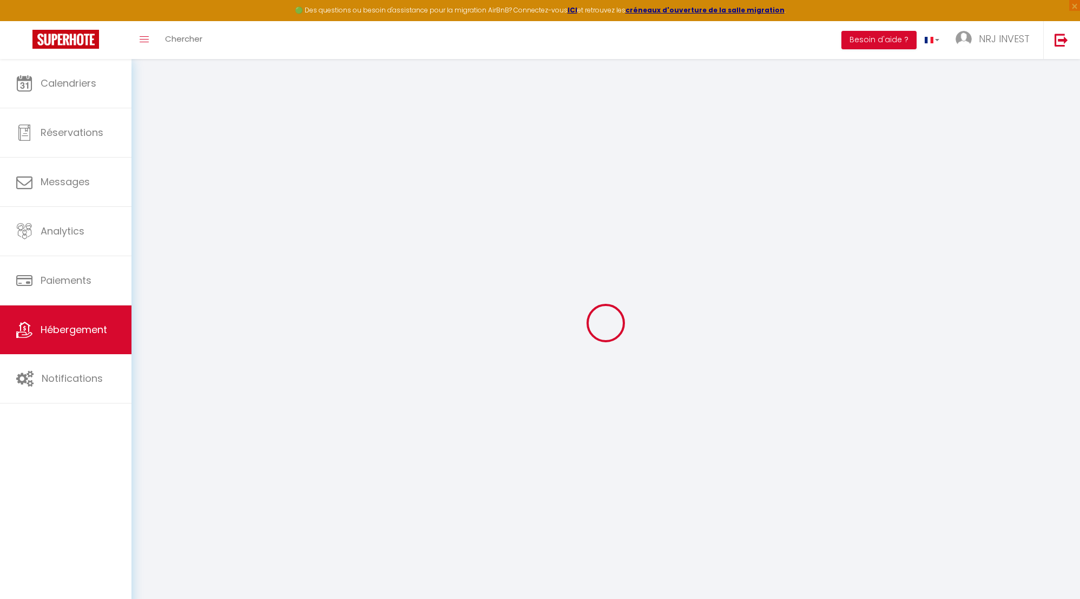
type input "0"
select select "+ 25 %"
select select "+ 30 %"
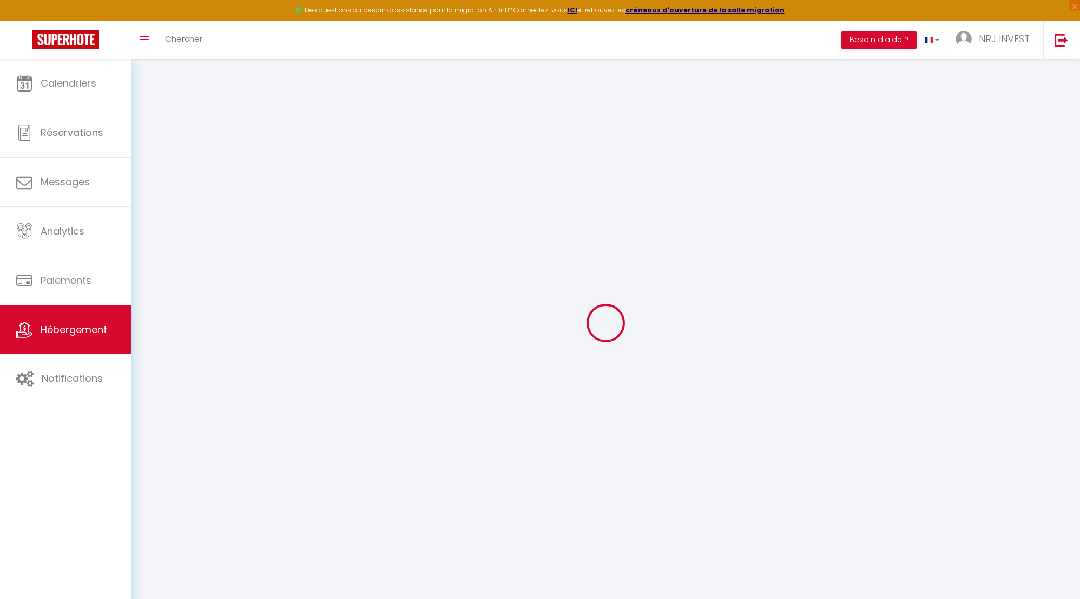
select select "+ 8 %"
checkbox input "false"
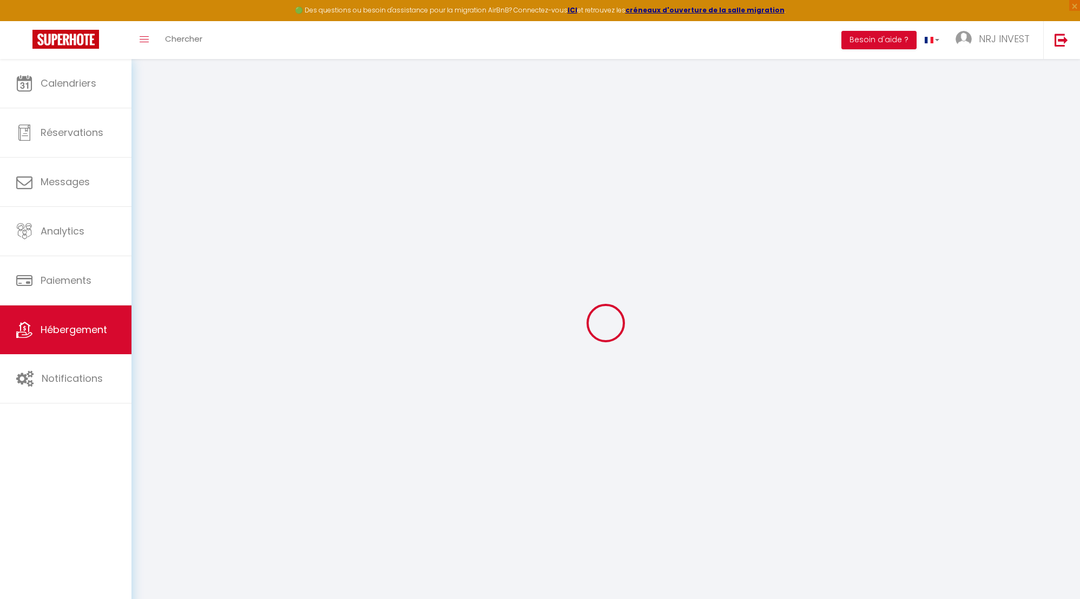
select select "365"
select select "EUR"
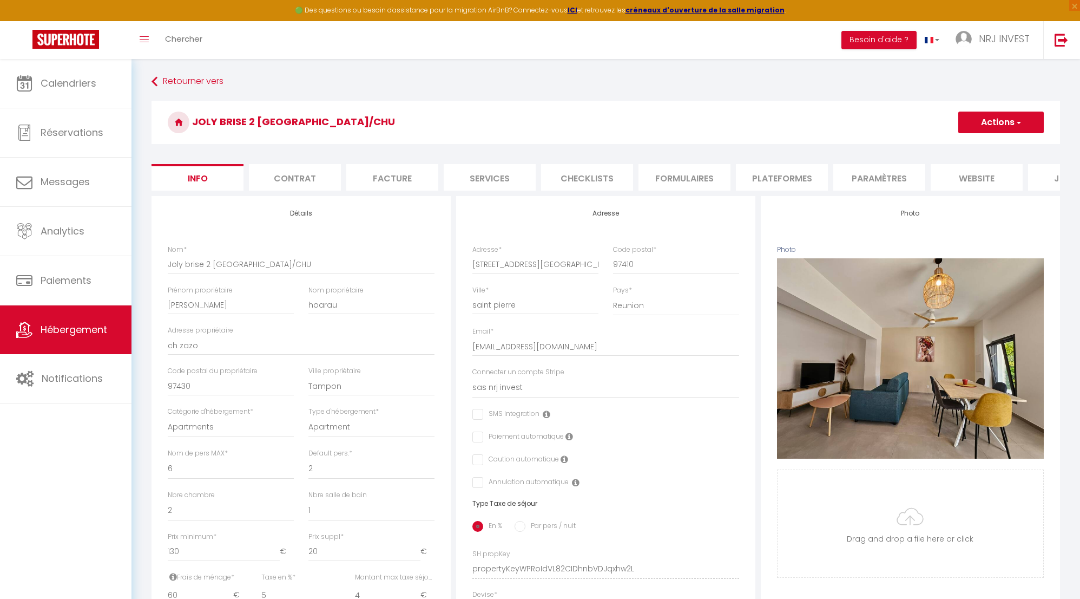
click at [775, 180] on li "Plateformes" at bounding box center [782, 177] width 92 height 27
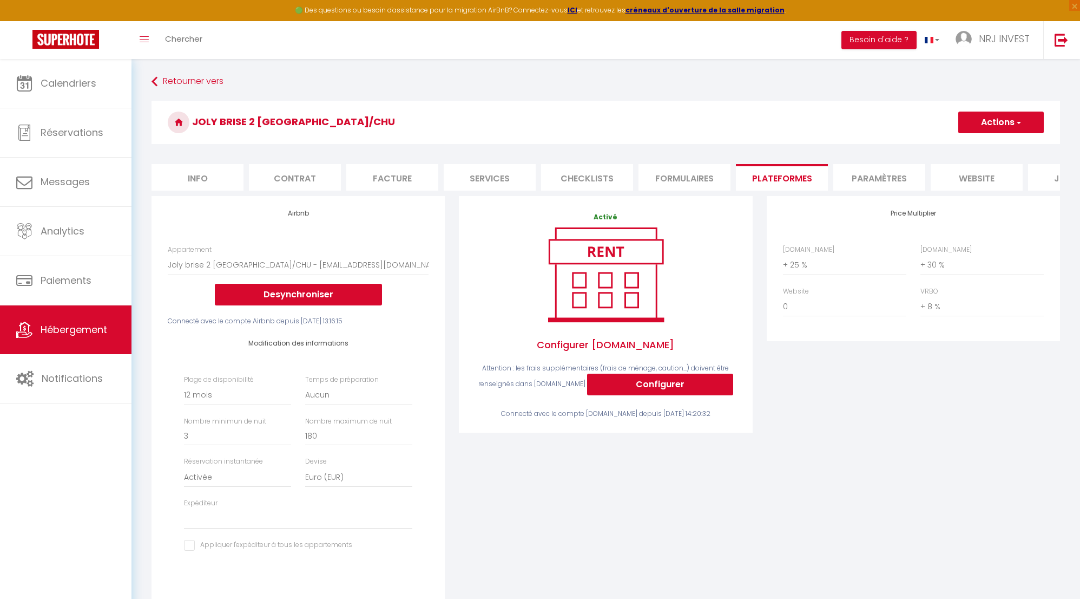
select select
click at [83, 326] on span "Hébergement" at bounding box center [74, 330] width 67 height 14
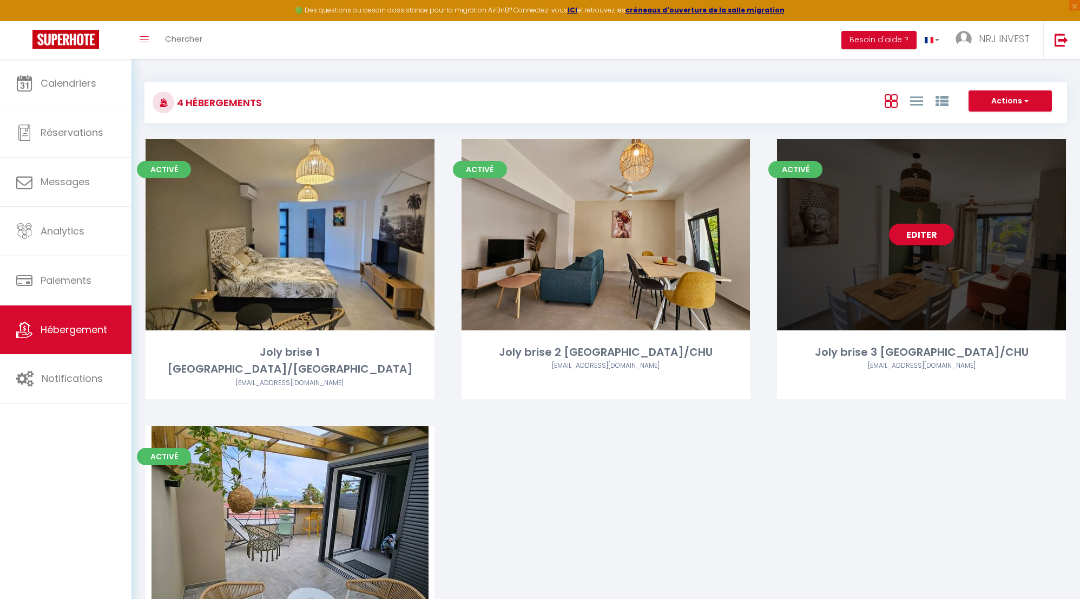
click at [923, 234] on link "Editer" at bounding box center [921, 235] width 65 height 22
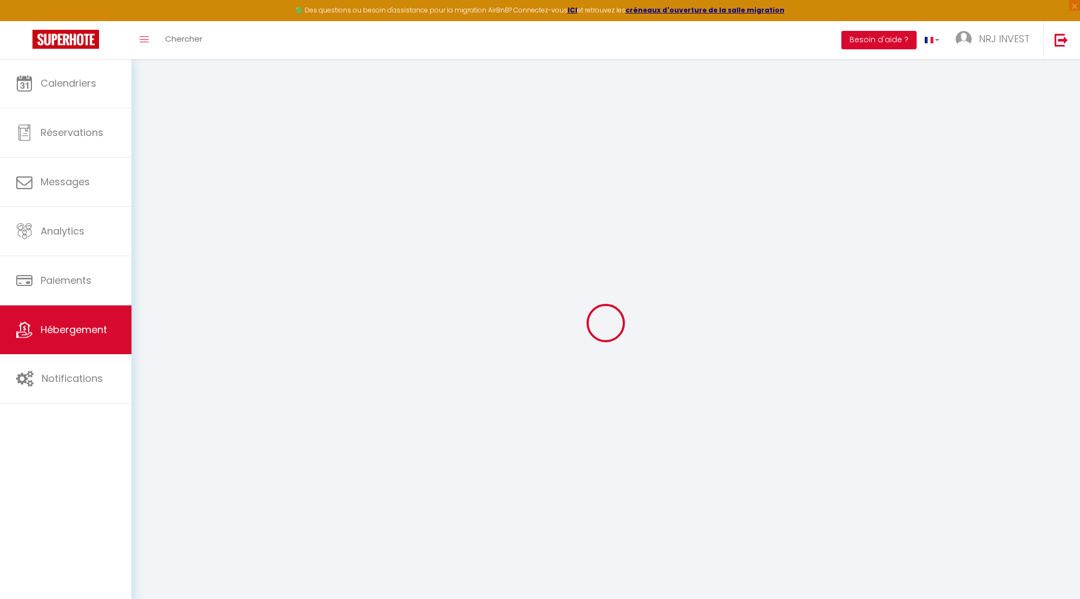
select select "8718-1404260758778608270"
select select "+ 24 %"
select select "+ 32 %"
select select "+ 8 %"
checkbox input "false"
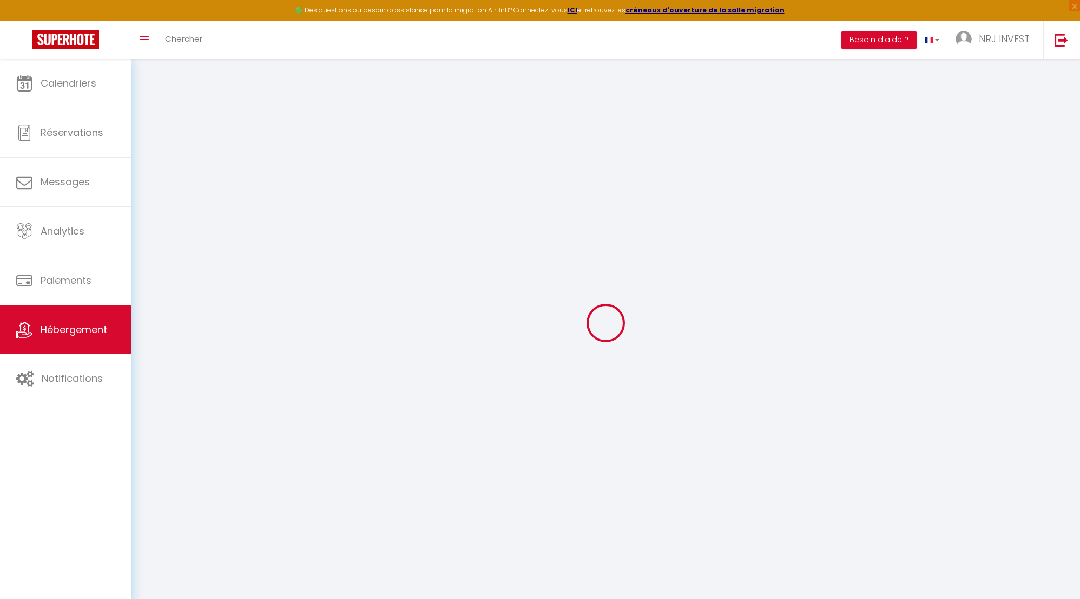
checkbox input "false"
select select "365"
select select "EUR"
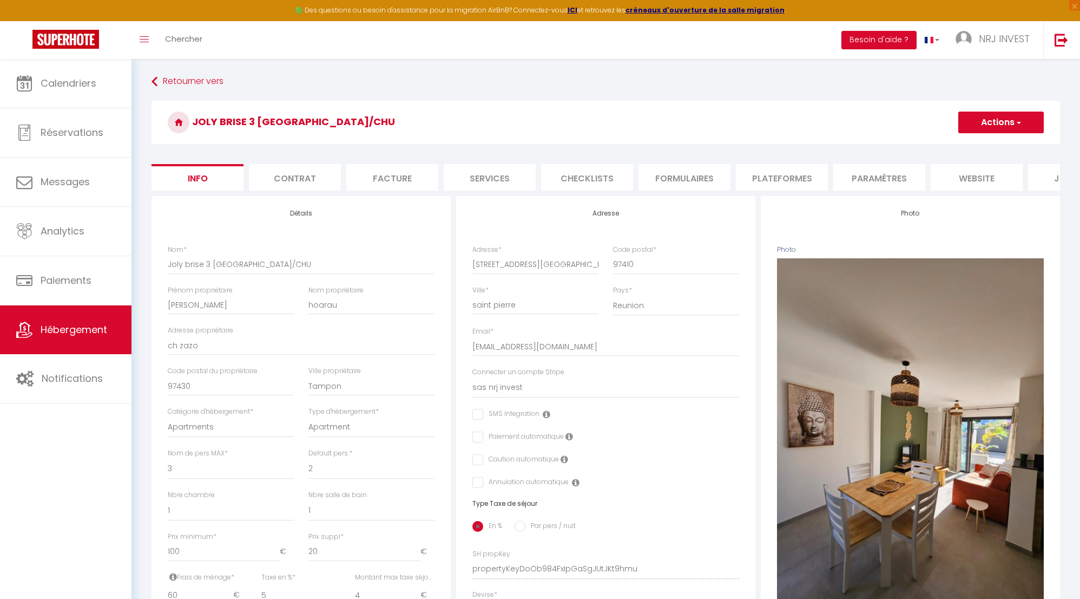
click at [771, 178] on li "Plateformes" at bounding box center [782, 177] width 92 height 27
select select
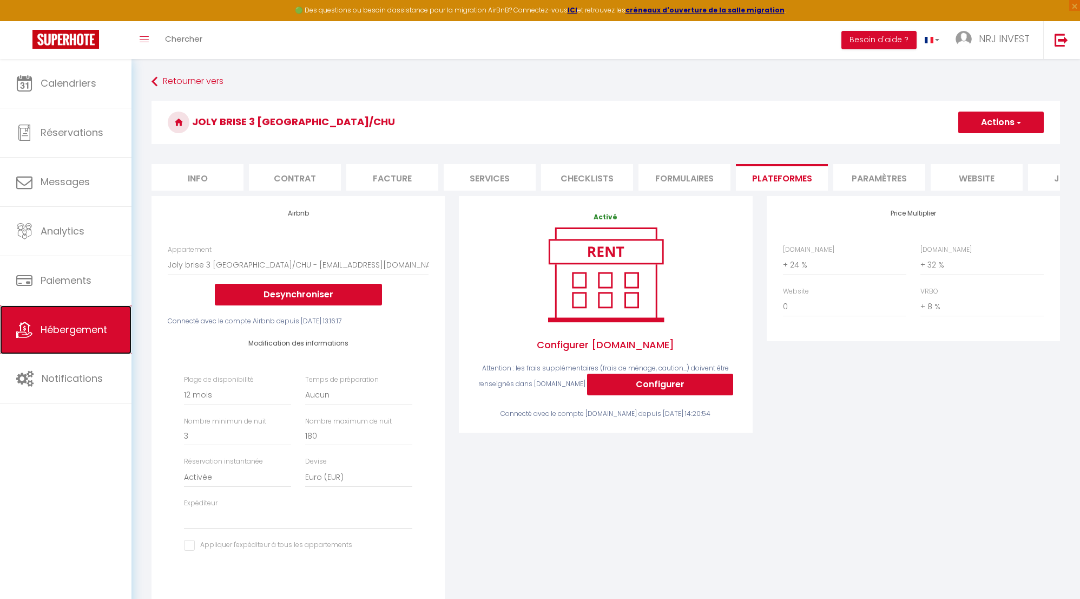
click at [55, 330] on span "Hébergement" at bounding box center [74, 330] width 67 height 14
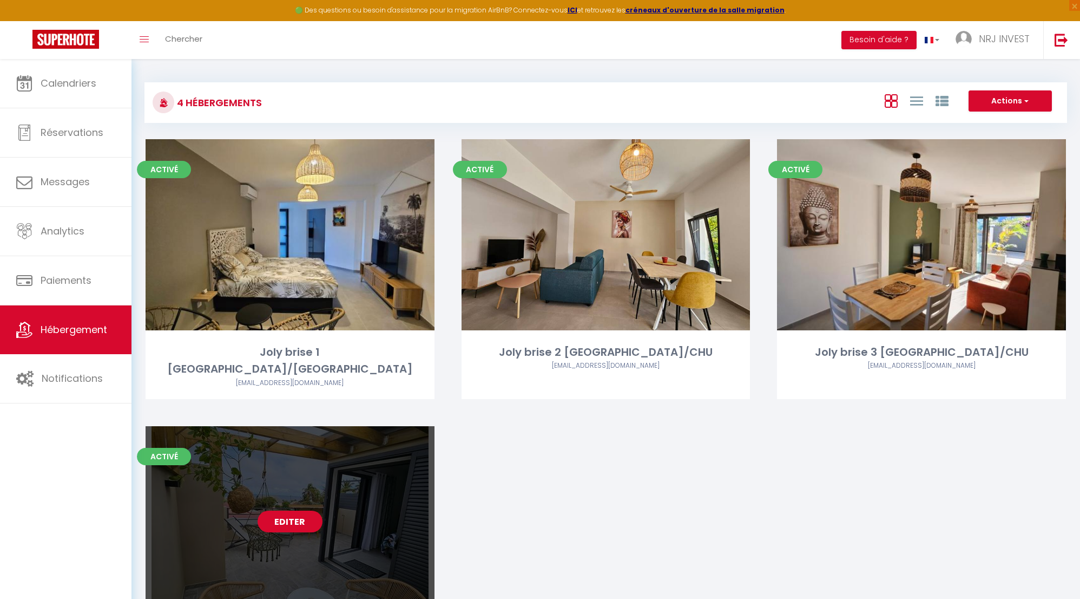
click at [274, 510] on link "Editer" at bounding box center [290, 521] width 65 height 22
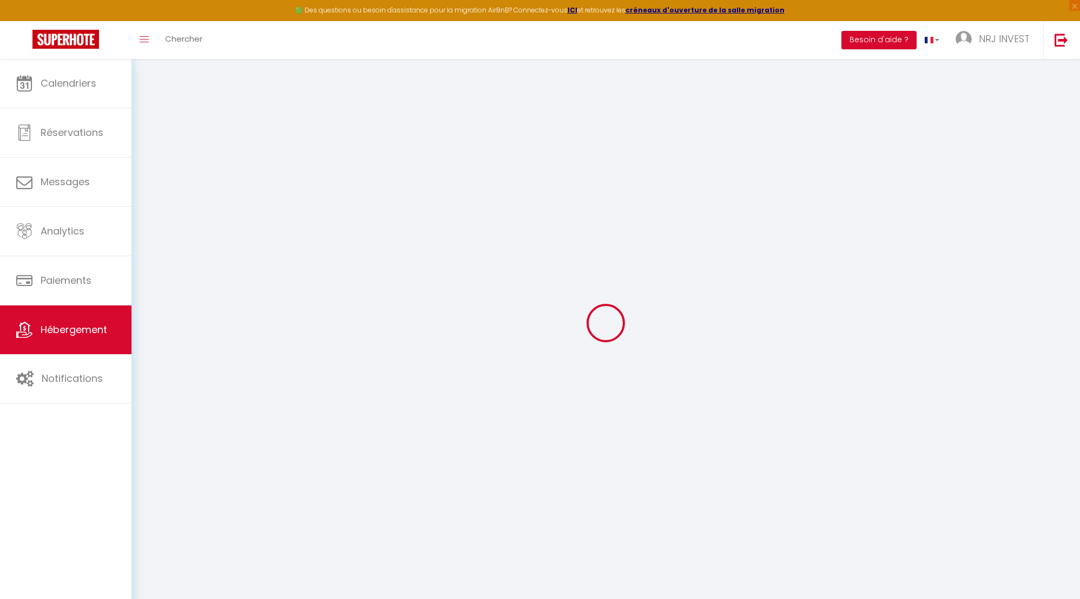
select select "8718-1404276228455012218"
select select "+ 20 %"
select select "+ 30 %"
select select "+ 8 %"
checkbox input "false"
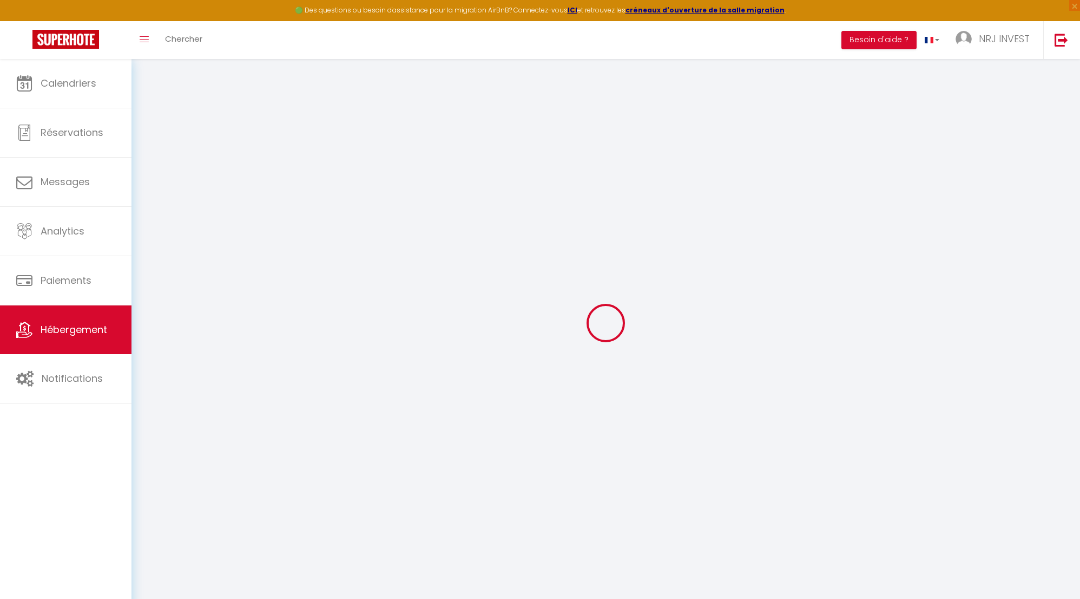
checkbox input "false"
select select "365"
select select "EUR"
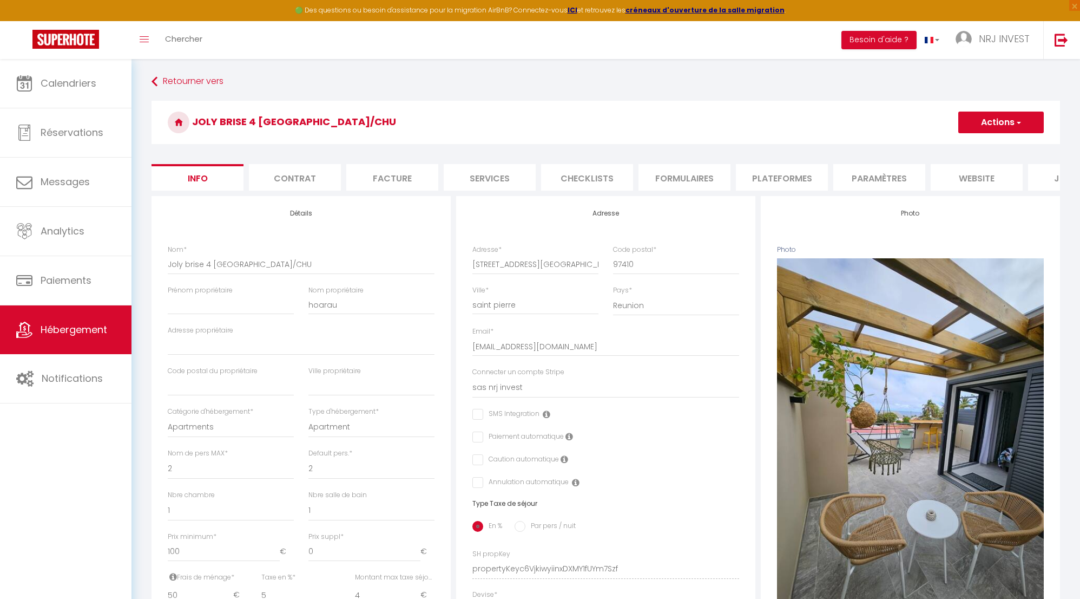
click at [791, 175] on li "Plateformes" at bounding box center [782, 177] width 92 height 27
select select
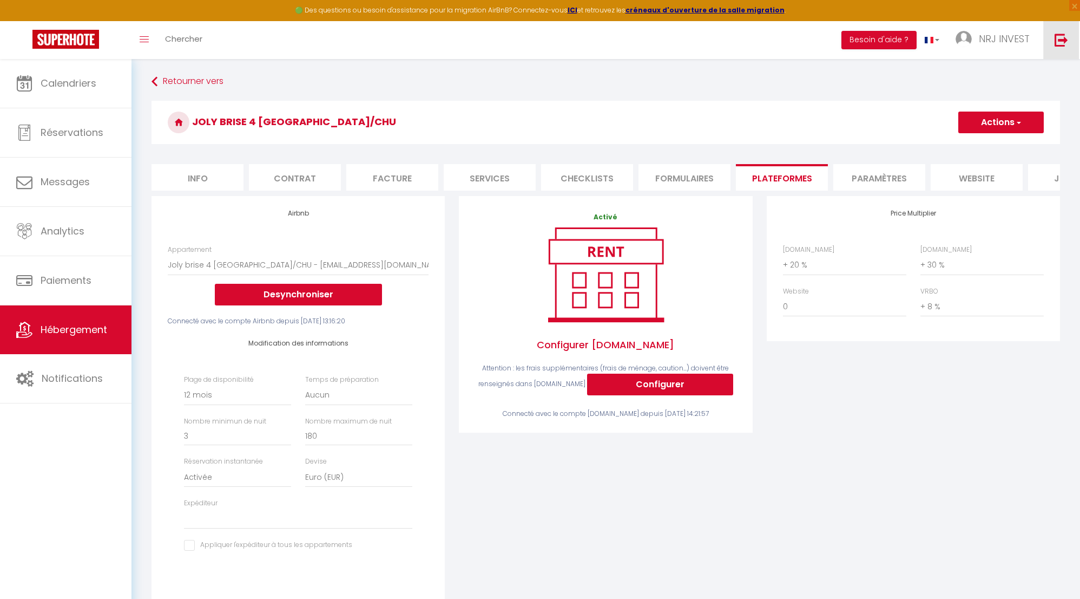
click at [1061, 42] on img at bounding box center [1062, 40] width 14 height 14
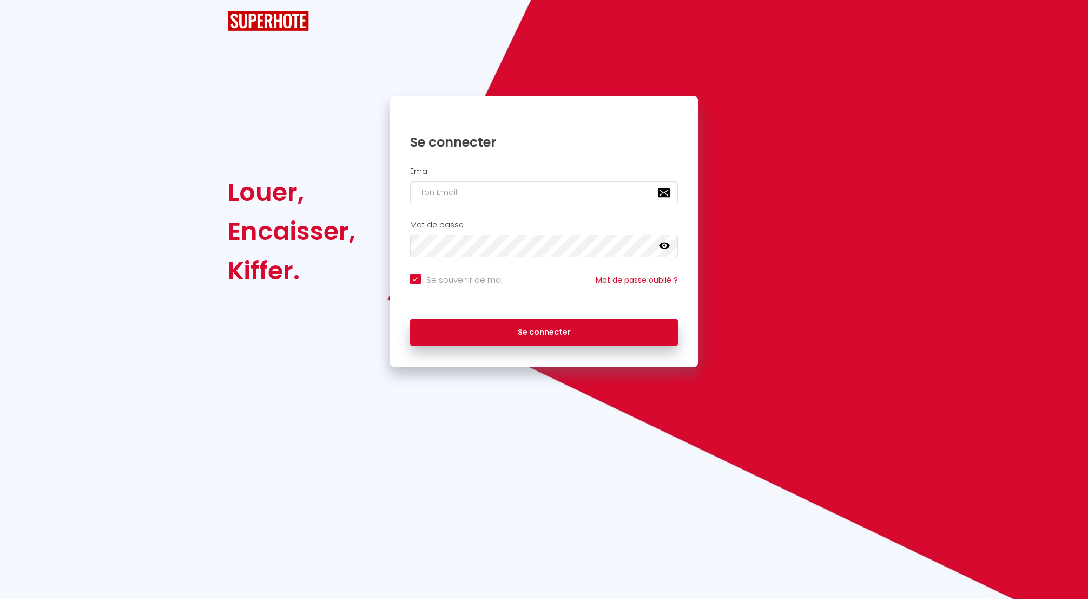
checkbox input "true"
